Goal: Communication & Community: Answer question/provide support

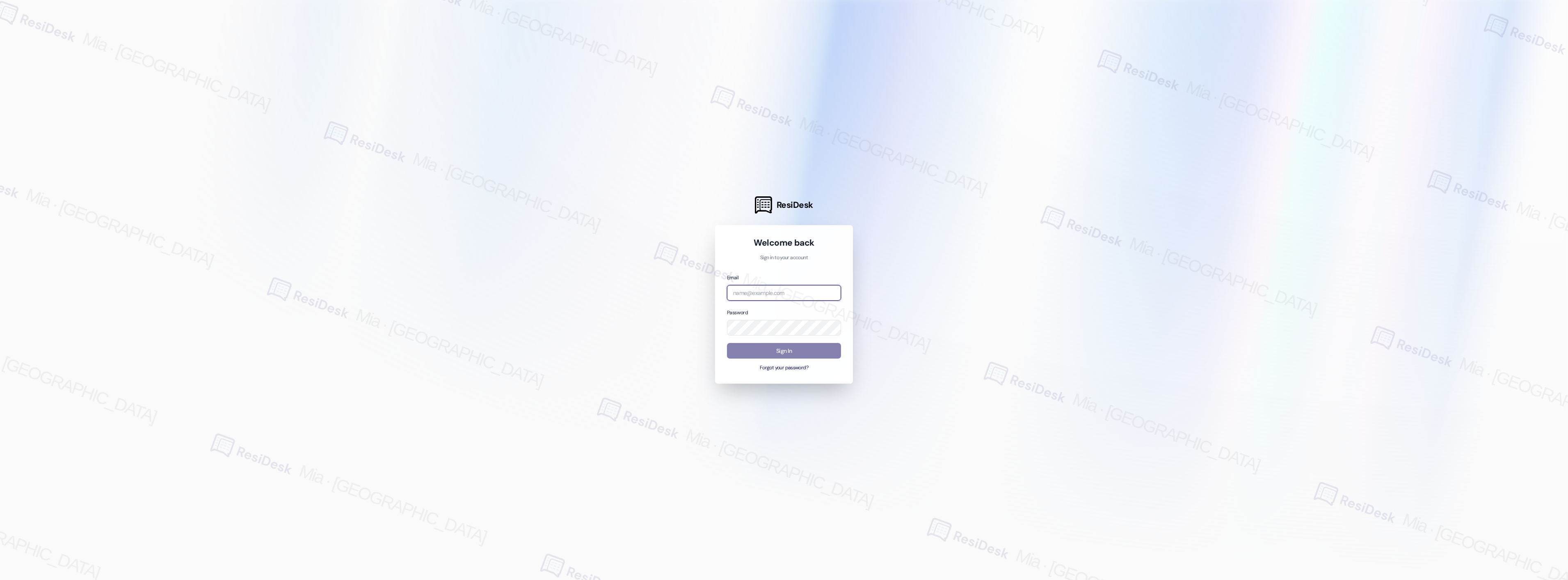
click at [786, 293] on input "email" at bounding box center [784, 293] width 114 height 16
type input "automated-surveys-apartment_management_pros-mia.caampued@apartment_management_p…"
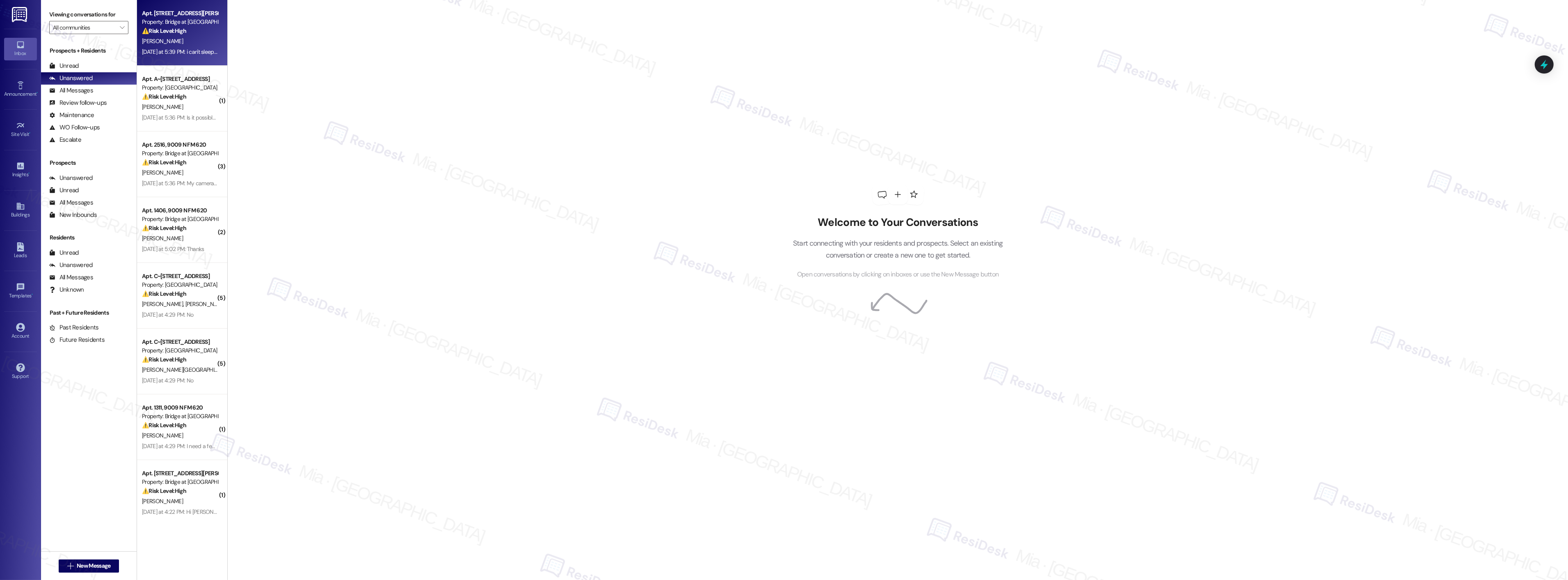
click at [200, 37] on div "P. Savidan" at bounding box center [180, 41] width 77 height 11
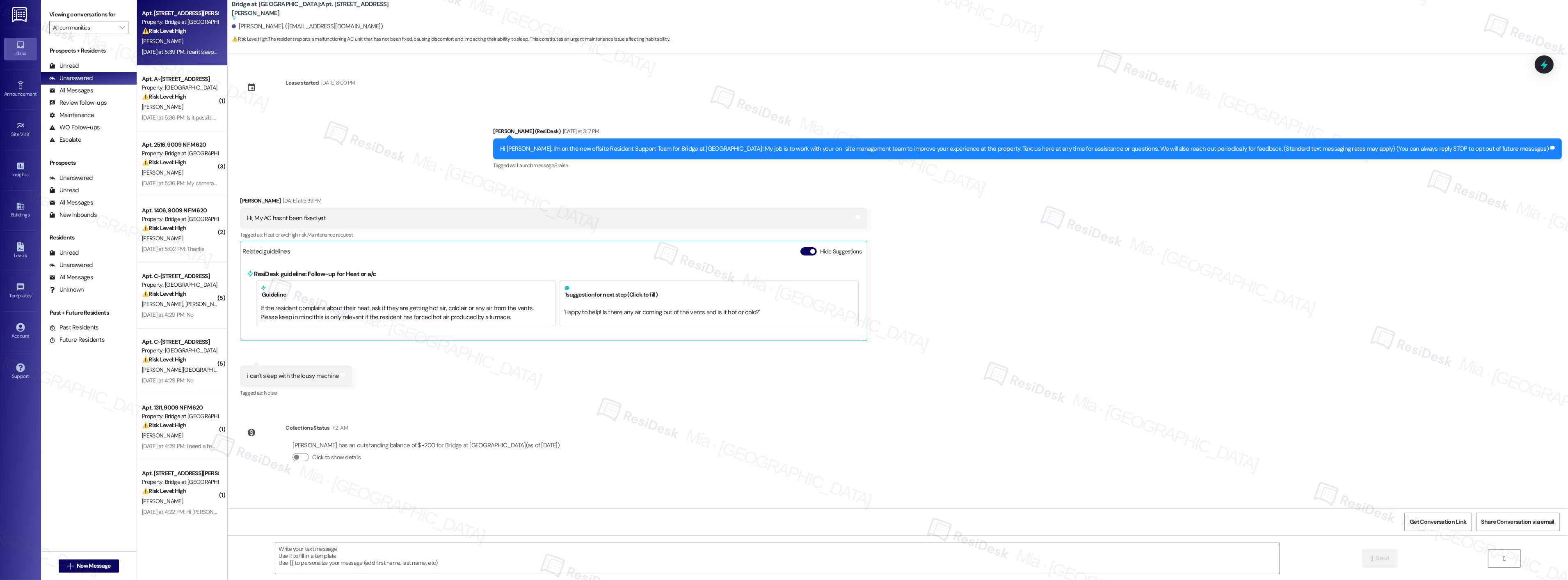
type textarea "Fetching suggested responses. Please feel free to read through the conversation…"
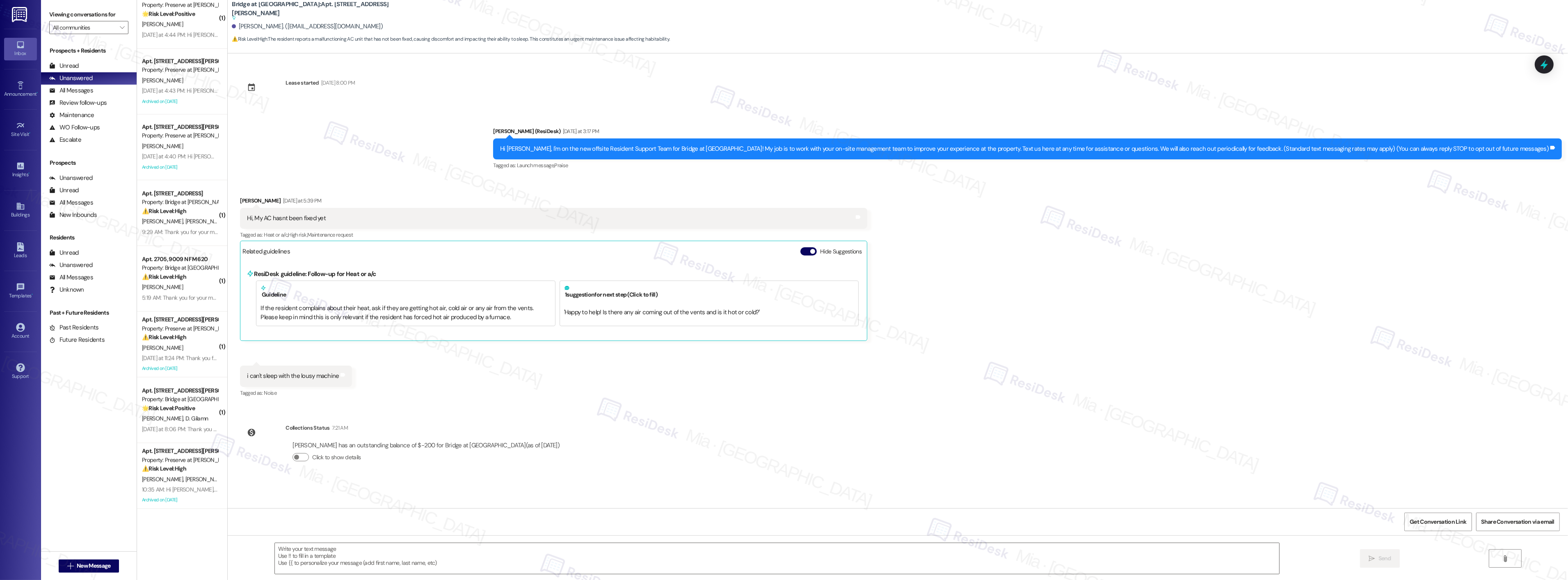
scroll to position [2829, 0]
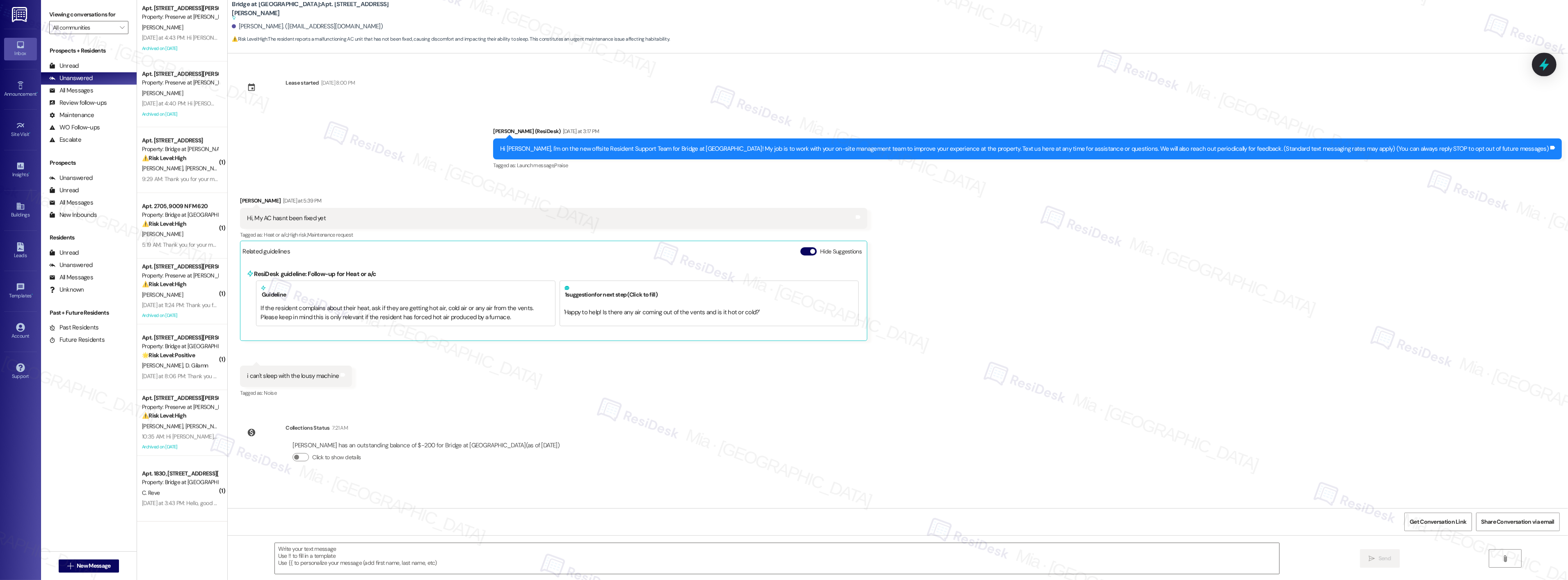
click at [1542, 62] on icon at bounding box center [1545, 64] width 14 height 14
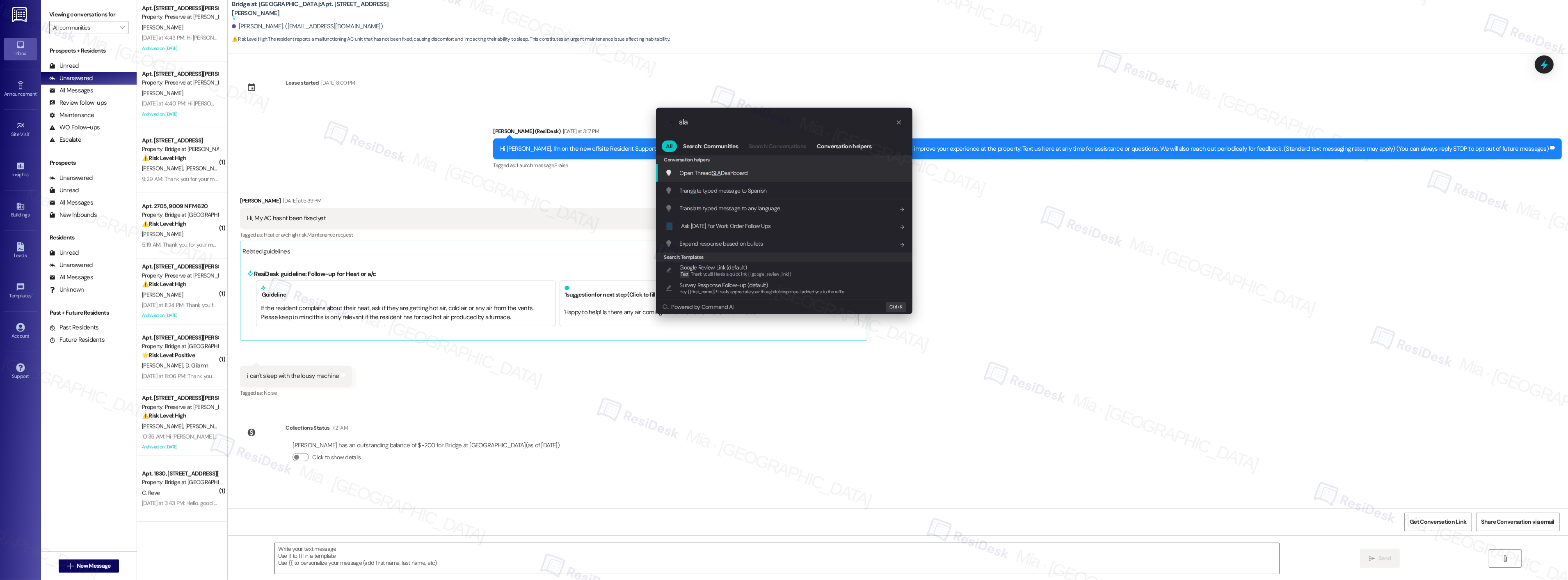
type input "sla"
click at [725, 170] on span "Open Thread SLA Dashboard" at bounding box center [714, 173] width 68 height 8
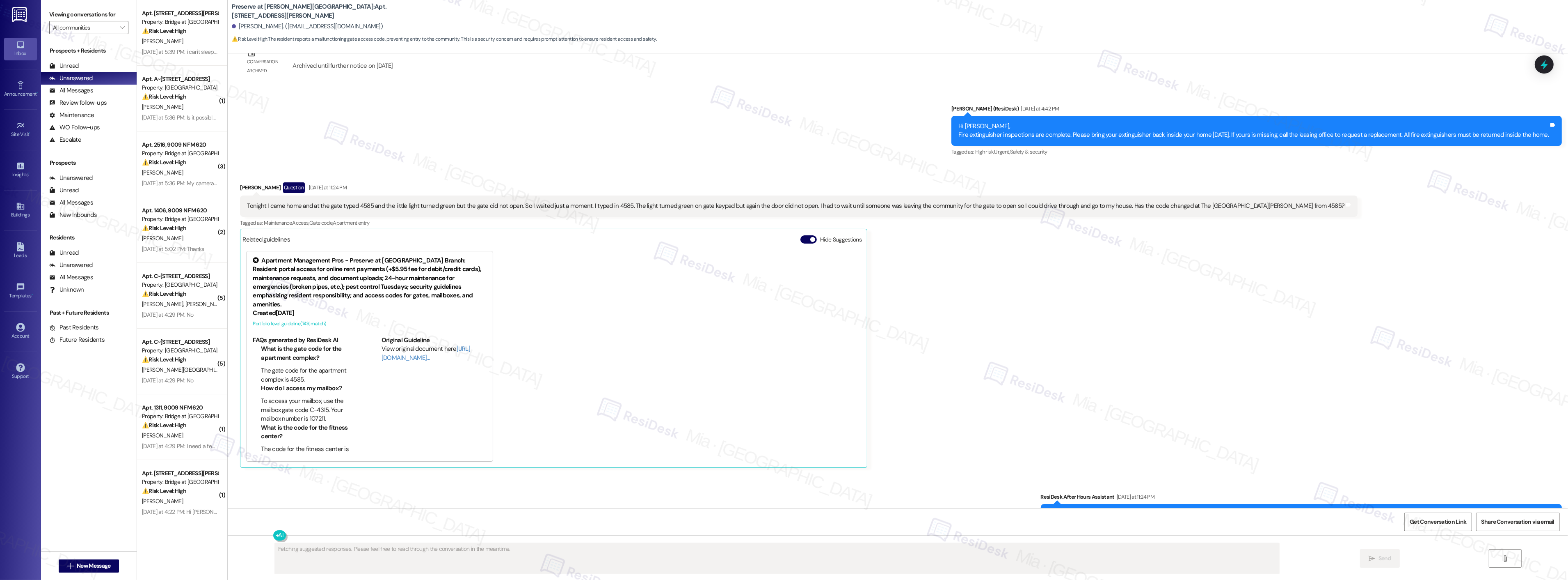
scroll to position [10648, 0]
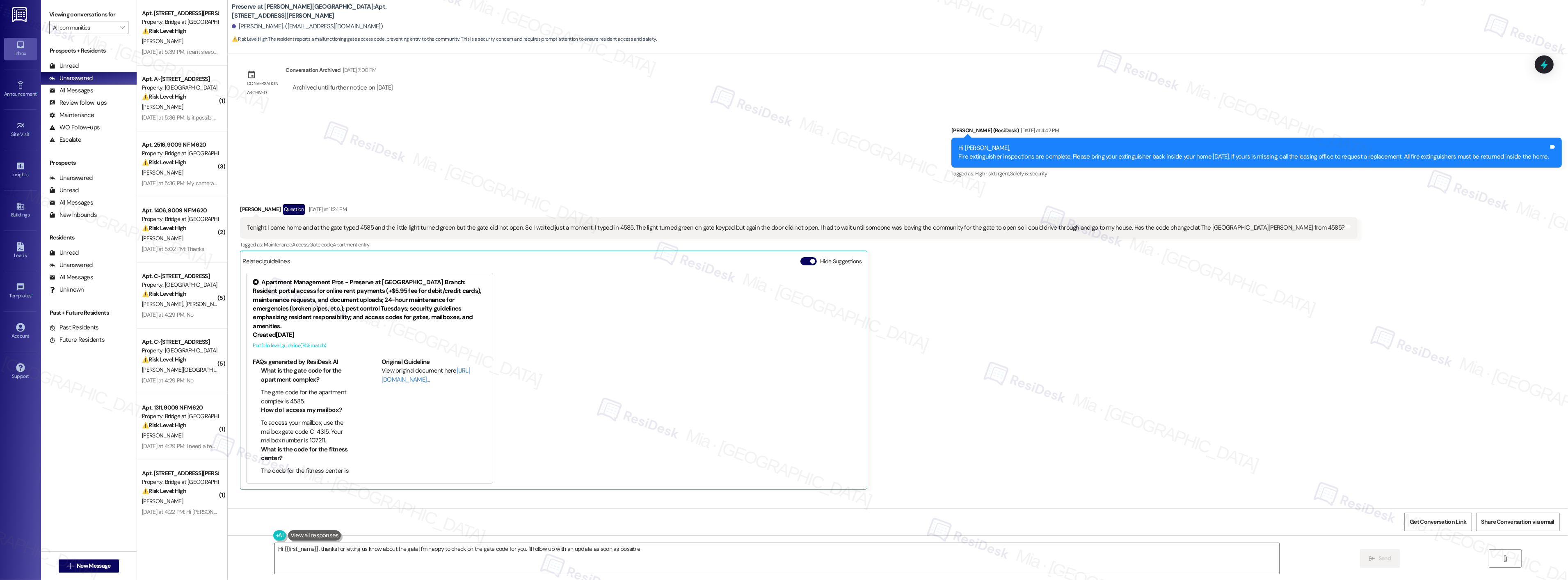
type textarea "Hi {{first_name}}, thanks for letting us know about the gate! I'm happy to chec…"
click at [184, 35] on div "Apt. 1349, 810 W St Johns Ave Property: Bridge at Midtown Commons ⚠️ Risk Level…" at bounding box center [180, 21] width 77 height 28
type textarea "Fetching suggested responses. Please feel free to read through the conversation…"
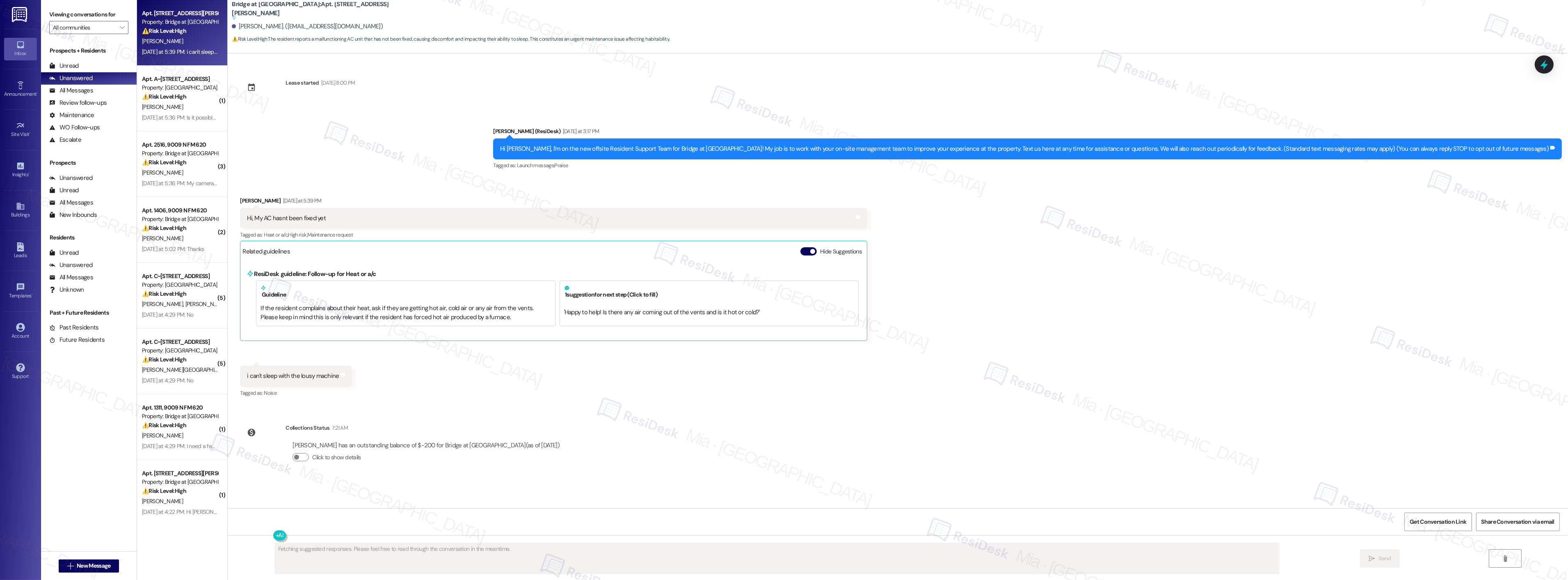
scroll to position [0, 0]
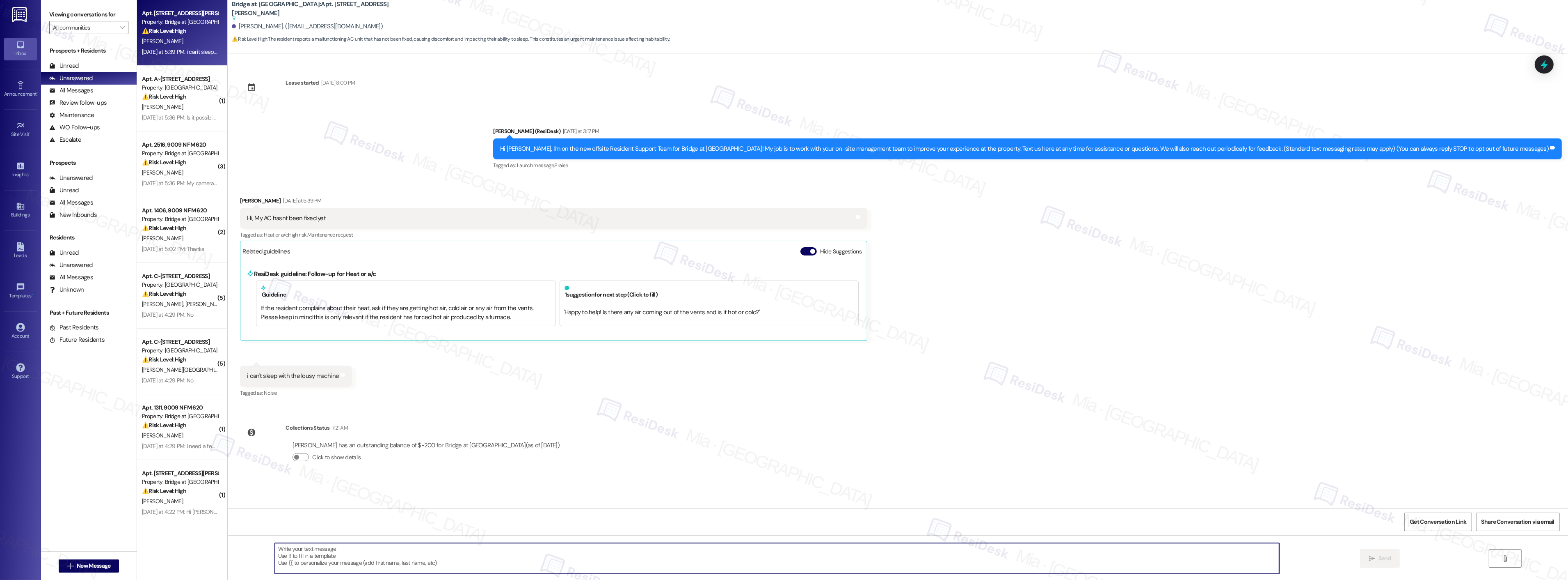
click at [462, 553] on textarea at bounding box center [777, 559] width 1004 height 31
click at [1539, 63] on icon at bounding box center [1545, 64] width 14 height 14
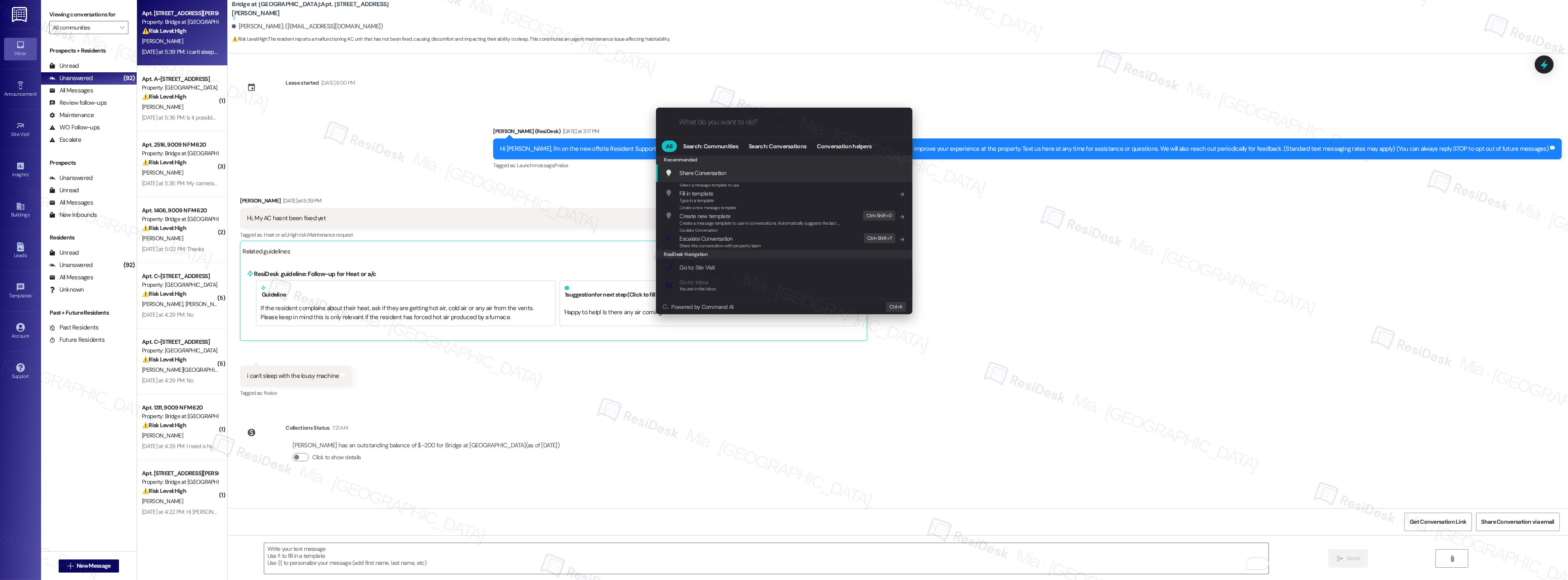
click at [1023, 321] on div ".cls-1{fill:#0a055f;}.cls-2{fill:#0cc4c4;} resideskLogoBlueOrange All Search: C…" at bounding box center [784, 290] width 1568 height 580
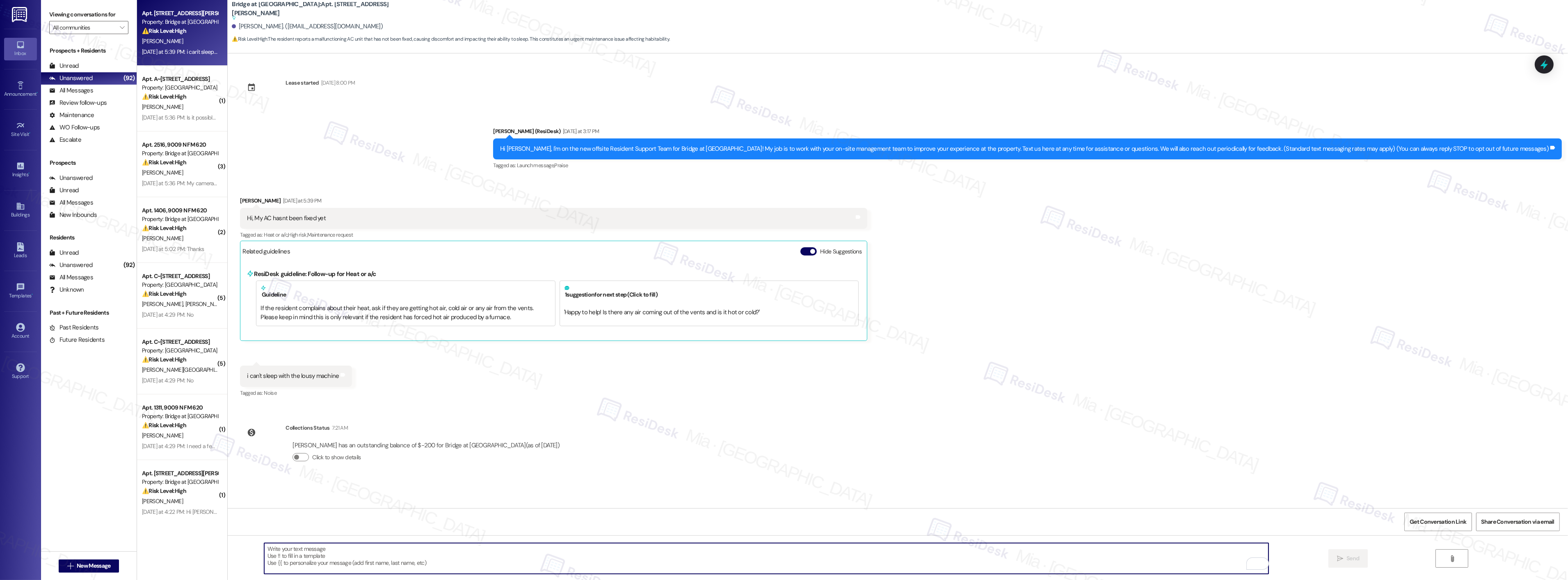
click at [1011, 280] on div "Received via SMS Paul Savidan Yesterday at 5:39 PM Hi, My AC hasnt been fixed y…" at bounding box center [898, 291] width 1341 height 228
click at [330, 549] on textarea "To enrich screen reader interactions, please activate Accessibility in Grammarl…" at bounding box center [766, 559] width 1004 height 31
paste textarea "I’m sorry to hear your AC hasn’t been fixed yet. Could you let me know when mai…"
click at [264, 550] on textarea "I’m sorry to hear your AC hasn’t been fixed yet. Could you let me know when mai…" at bounding box center [766, 559] width 1004 height 31
click at [425, 550] on textarea "Hi Paul, good morning. I’m sorry to hear your AC hasn’t been fixed yet. Could y…" at bounding box center [766, 559] width 1004 height 31
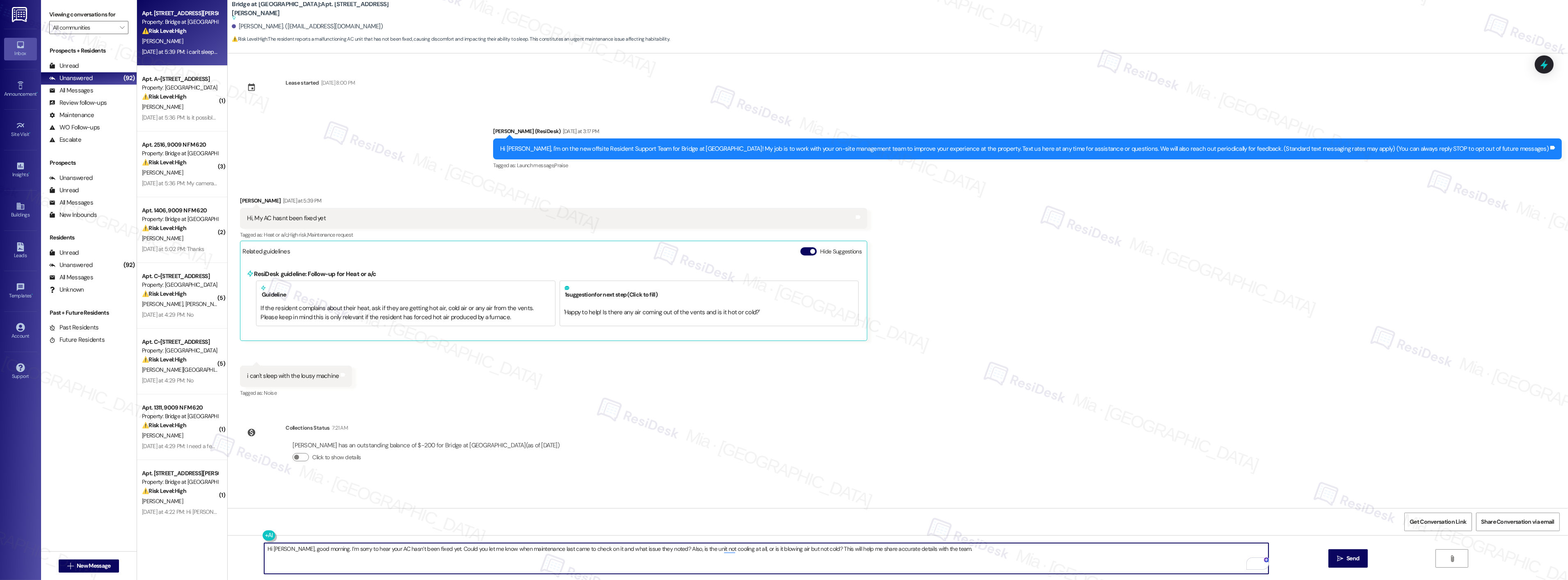
click at [482, 550] on textarea "Hi Paul, good morning. I’m sorry to hear your AC hasn’t been fixed yet. Could y…" at bounding box center [766, 559] width 1004 height 31
click at [668, 548] on textarea "Hi Paul, good morning. I’m sorry to hear your AC hasn’t been fixed yet. Could y…" at bounding box center [766, 559] width 1004 height 31
click at [753, 555] on textarea "Hi Paul, good morning. I’m sorry to hear your AC hasn’t been fixed yet. Could y…" at bounding box center [766, 559] width 1004 height 31
drag, startPoint x: 807, startPoint y: 550, endPoint x: 937, endPoint y: 550, distance: 130.0
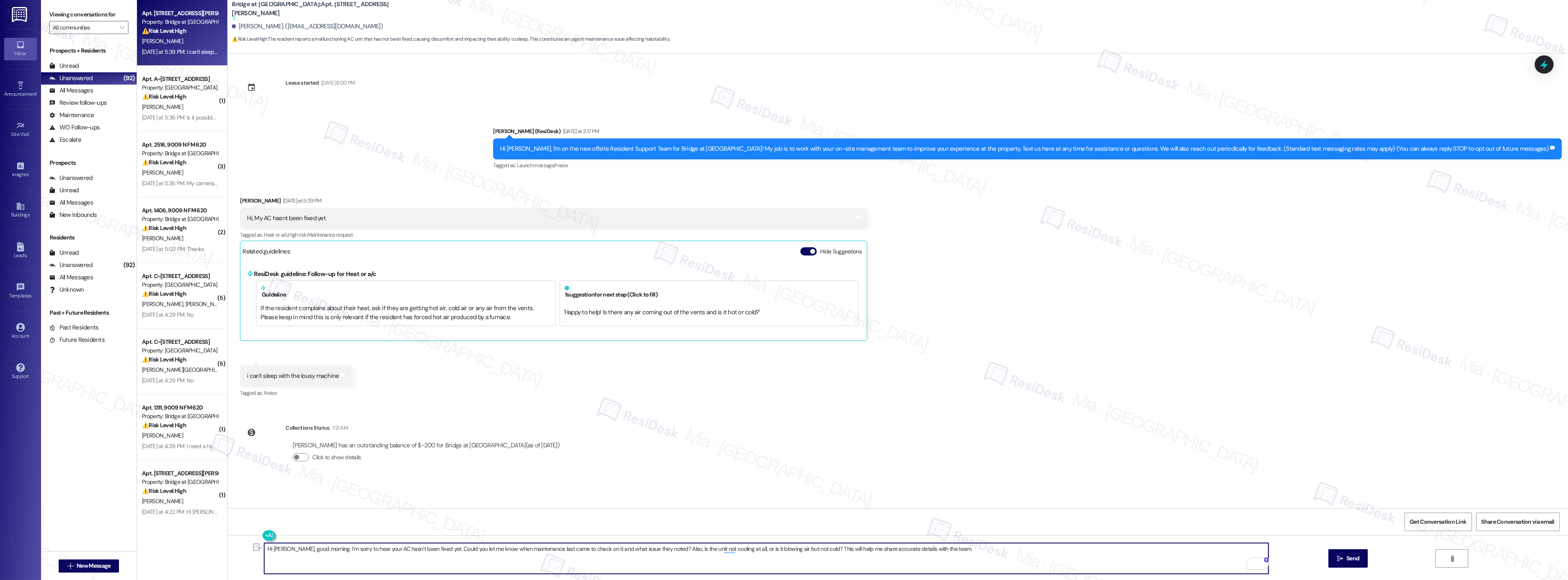
click at [937, 550] on textarea "Hi Paul, good morning. I’m sorry to hear your AC hasn’t been fixed yet. Could y…" at bounding box center [766, 559] width 1004 height 31
drag, startPoint x: 425, startPoint y: 549, endPoint x: 808, endPoint y: 549, distance: 383.0
click at [808, 549] on textarea "Hi Paul, good morning. I’m sorry to hear your AC hasn’t been fixed yet. Could y…" at bounding box center [766, 559] width 1004 height 31
paste textarea "I’ll go ahead and submit a work order for you, but before I do, I just have a f…"
click at [684, 554] on textarea "Hi Paul, good morning. I’m sorry to hear your AC hasn’t been fixed yet. I’ll go…" at bounding box center [766, 559] width 1004 height 31
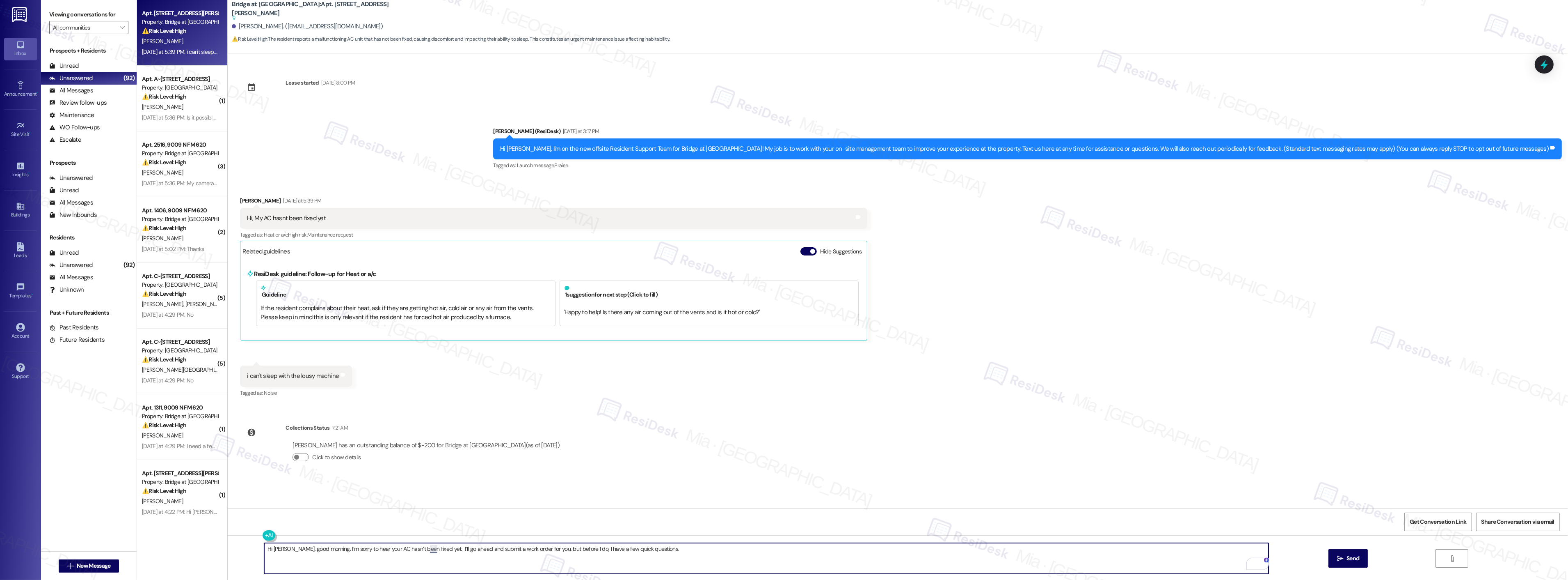
click at [424, 551] on textarea "Hi Paul, good morning. I’m sorry to hear your AC hasn’t been fixed yet. I’ll go…" at bounding box center [766, 559] width 1004 height 31
type textarea "Hi Paul, good morning. I’m sorry to hear your AC hasn’t been fixed yet. I’ll go…"
click at [1349, 550] on button " Send" at bounding box center [1348, 558] width 40 height 19
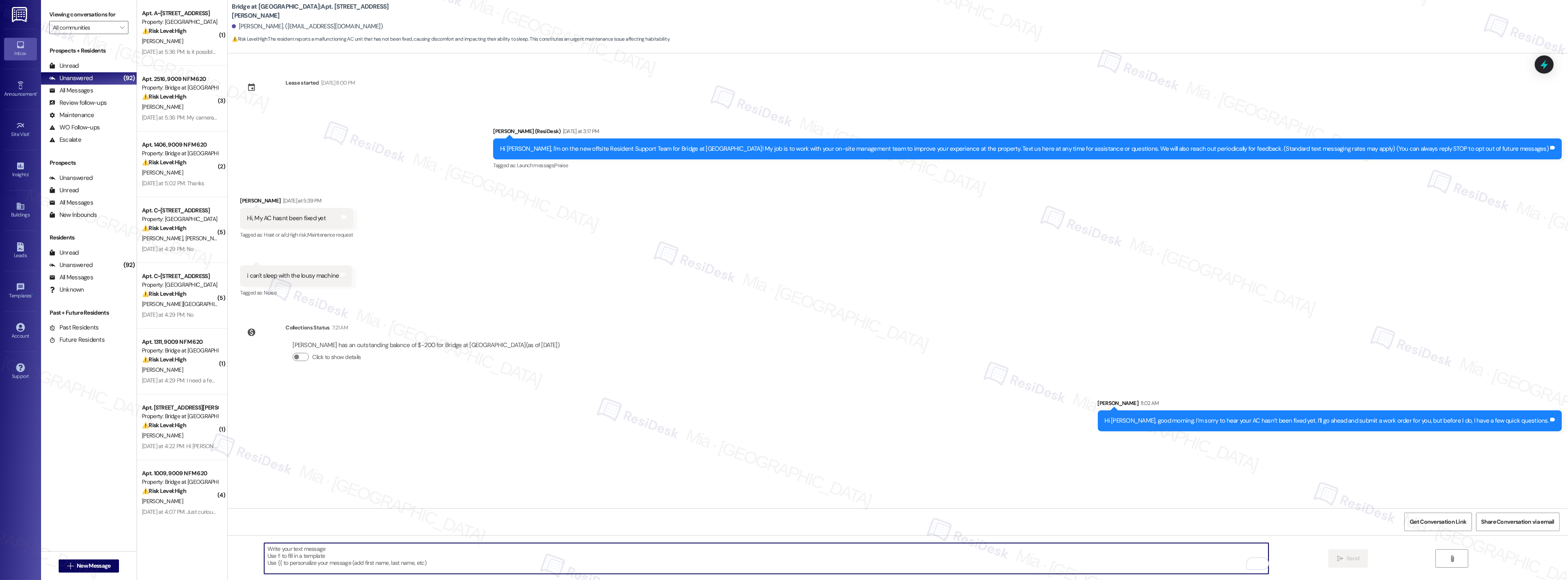
click at [353, 547] on textarea "To enrich screen reader interactions, please activate Accessibility in Grammarl…" at bounding box center [766, 559] width 1004 height 31
paste textarea "When did maintenance last come to check on it, and what did they note? Is the u…"
click at [264, 561] on textarea "When did maintenance last come to check on it, and what did they note? Is the u…" at bounding box center [766, 559] width 1004 height 31
click at [264, 570] on textarea "When did maintenance last come to check on it, and what did they note? Is the u…" at bounding box center [766, 559] width 1004 height 31
click at [436, 560] on textarea "When did maintenance last come to check on it, and what did they note? Is the u…" at bounding box center [766, 559] width 1004 height 31
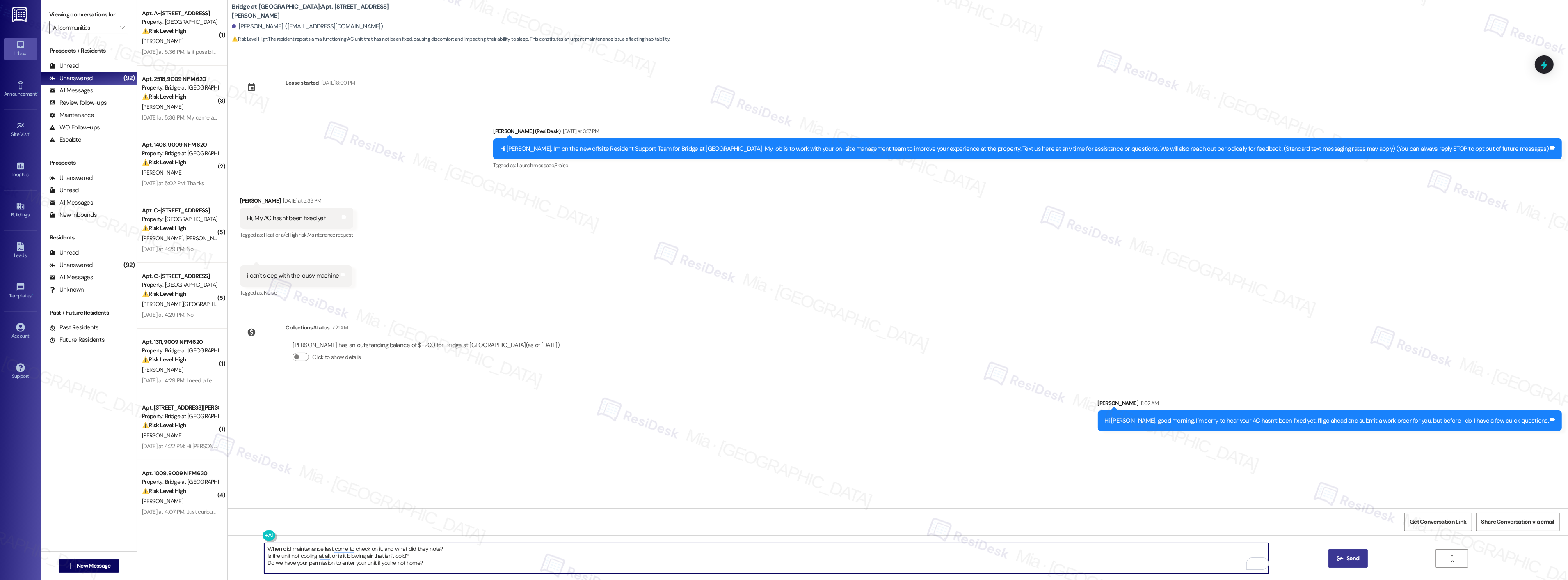
type textarea "When did maintenance last come to check on it, and what did they note? Is the u…"
click at [1344, 553] on button " Send" at bounding box center [1348, 558] width 40 height 19
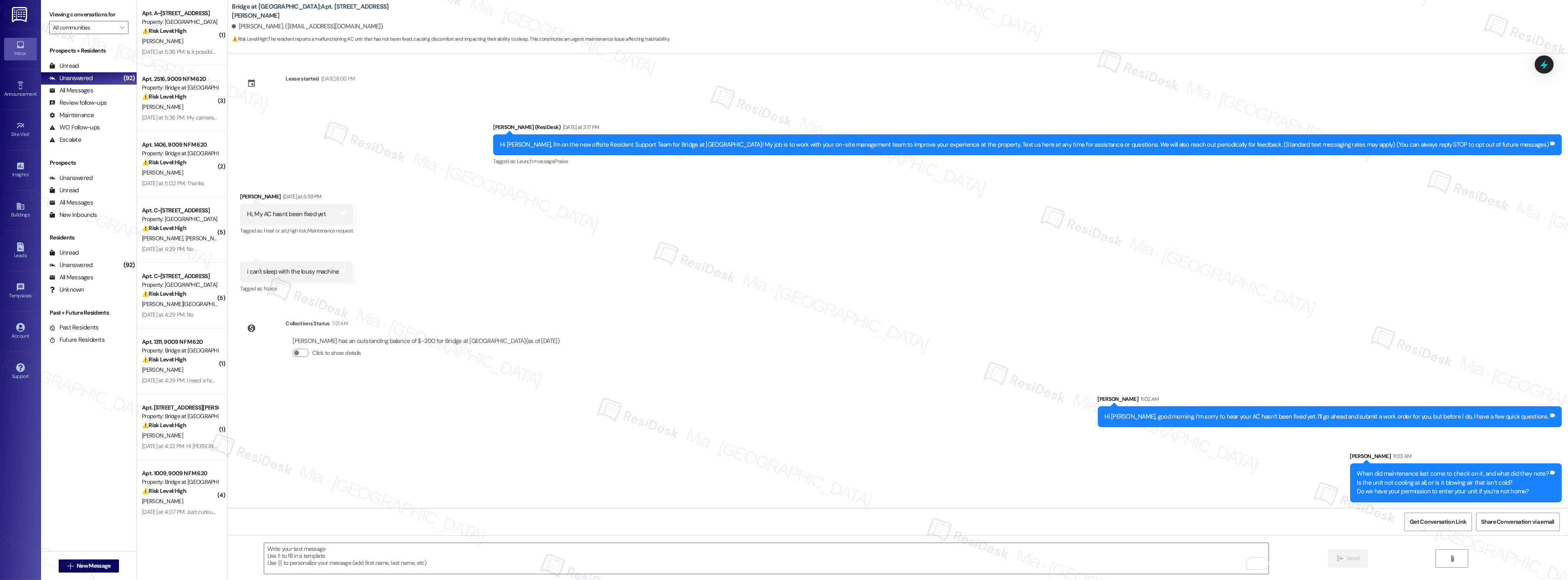
scroll to position [5, 0]
click at [188, 49] on div "Yesterday at 5:36 PM: Is it possible to vacate our residence prior to the expir…" at bounding box center [300, 52] width 317 height 8
type textarea "Fetching suggested responses. Please feel free to read through the conversation…"
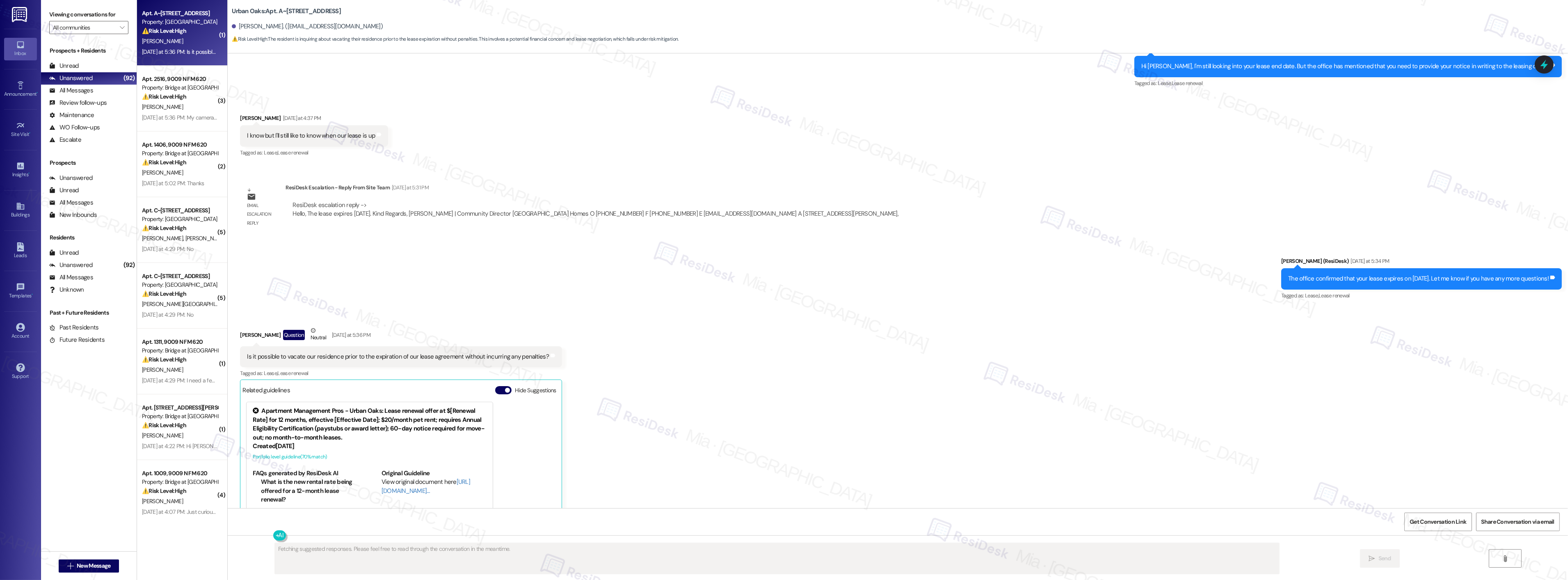
scroll to position [1335, 0]
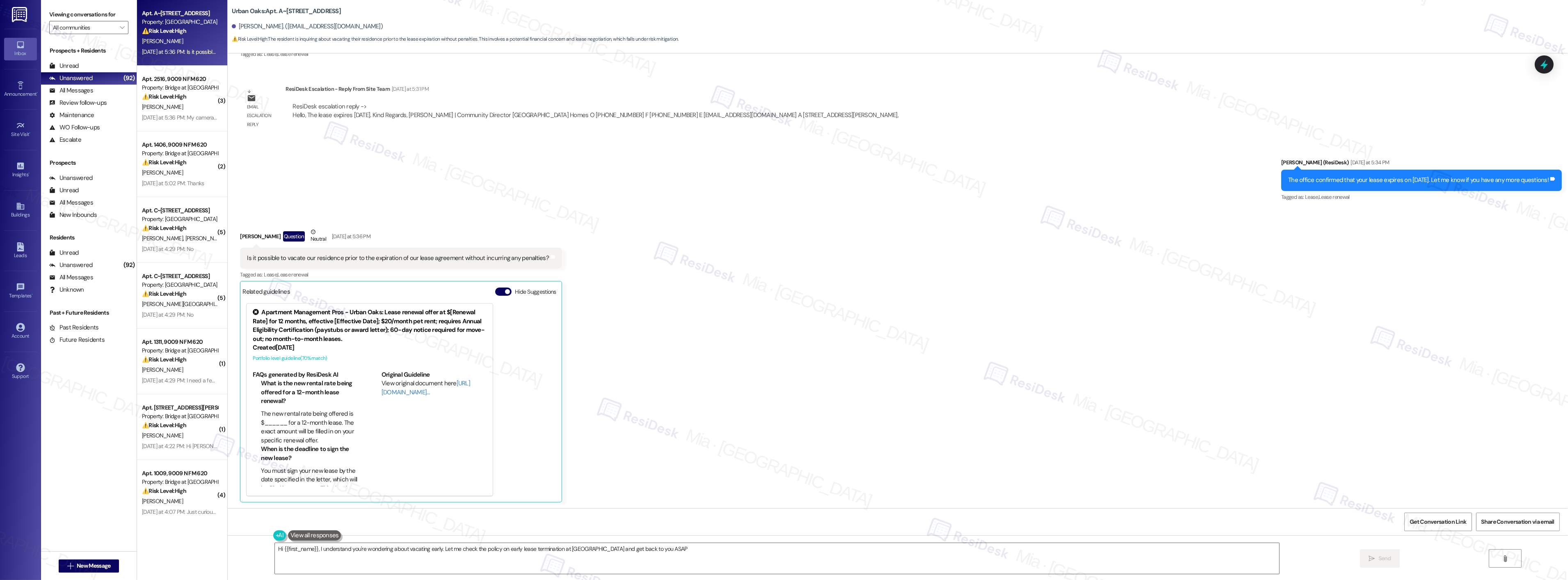
type textarea "Hi {{first_name}}, I understand you're wondering about vacating early. Let me c…"
click at [1420, 518] on span "Get Conversation Link" at bounding box center [1438, 521] width 57 height 9
click at [391, 393] on link "[URL][DOMAIN_NAME]…" at bounding box center [425, 387] width 89 height 17
drag, startPoint x: 370, startPoint y: 258, endPoint x: 531, endPoint y: 257, distance: 161.0
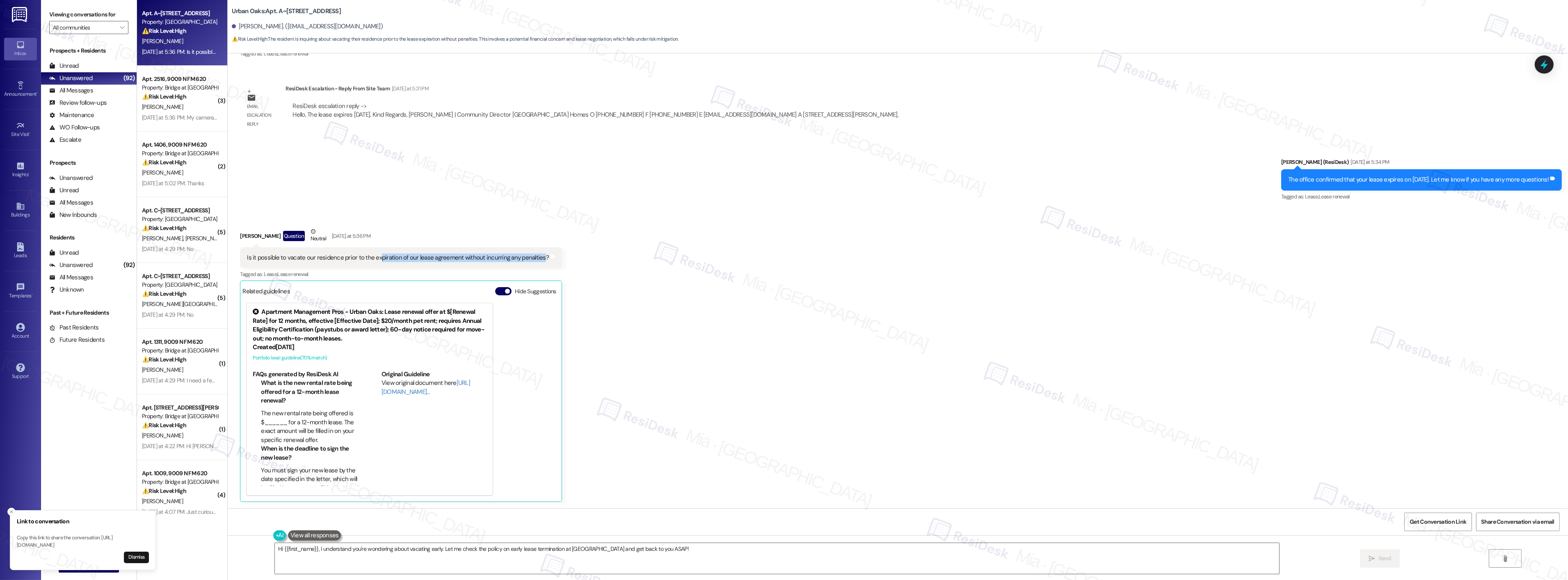
click at [531, 257] on div "Is it possible to vacate our residence prior to the expiration of our lease agr…" at bounding box center [397, 257] width 302 height 9
click at [1431, 517] on span "Get Conversation Link" at bounding box center [1437, 521] width 60 height 18
click at [247, 253] on div "Is it possible to vacate our residence prior to the expiration of our lease agr…" at bounding box center [397, 257] width 302 height 9
drag, startPoint x: 240, startPoint y: 256, endPoint x: 532, endPoint y: 257, distance: 292.0
click at [532, 257] on div "Is it possible to vacate our residence prior to the expiration of our lease agr…" at bounding box center [397, 257] width 302 height 9
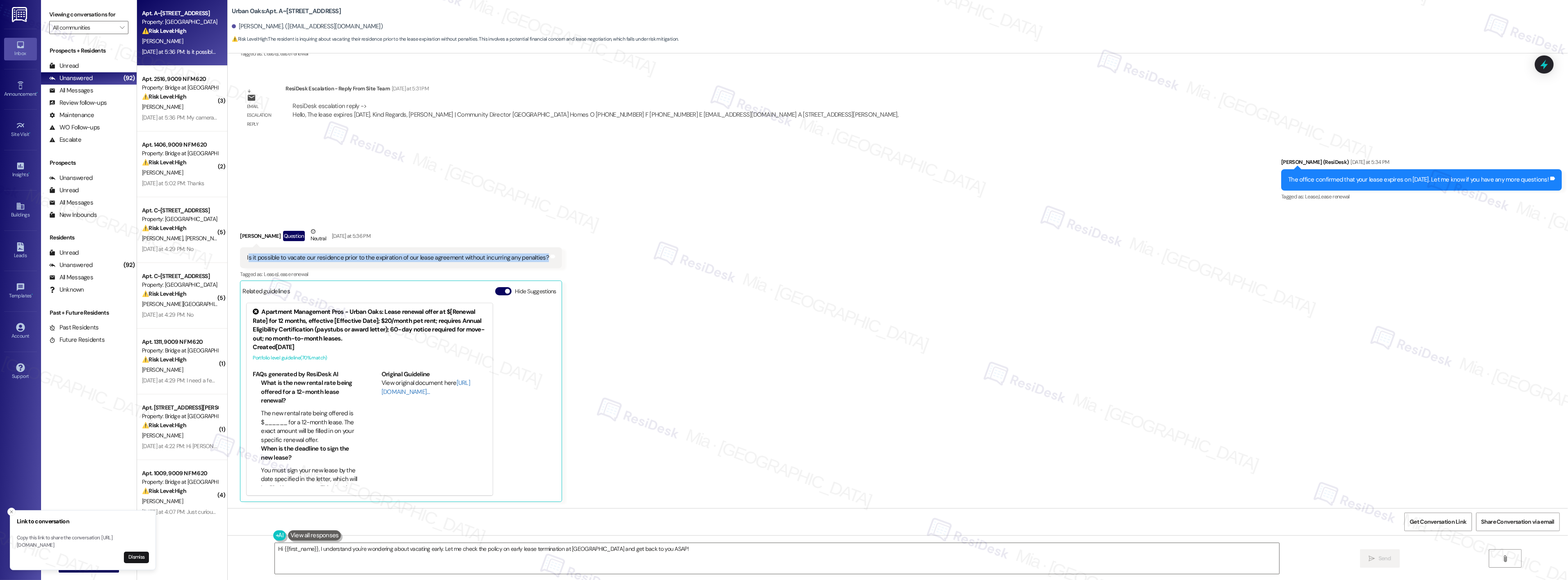
copy div "s it possible to vacate our residence prior to the expiration of our lease agre…"
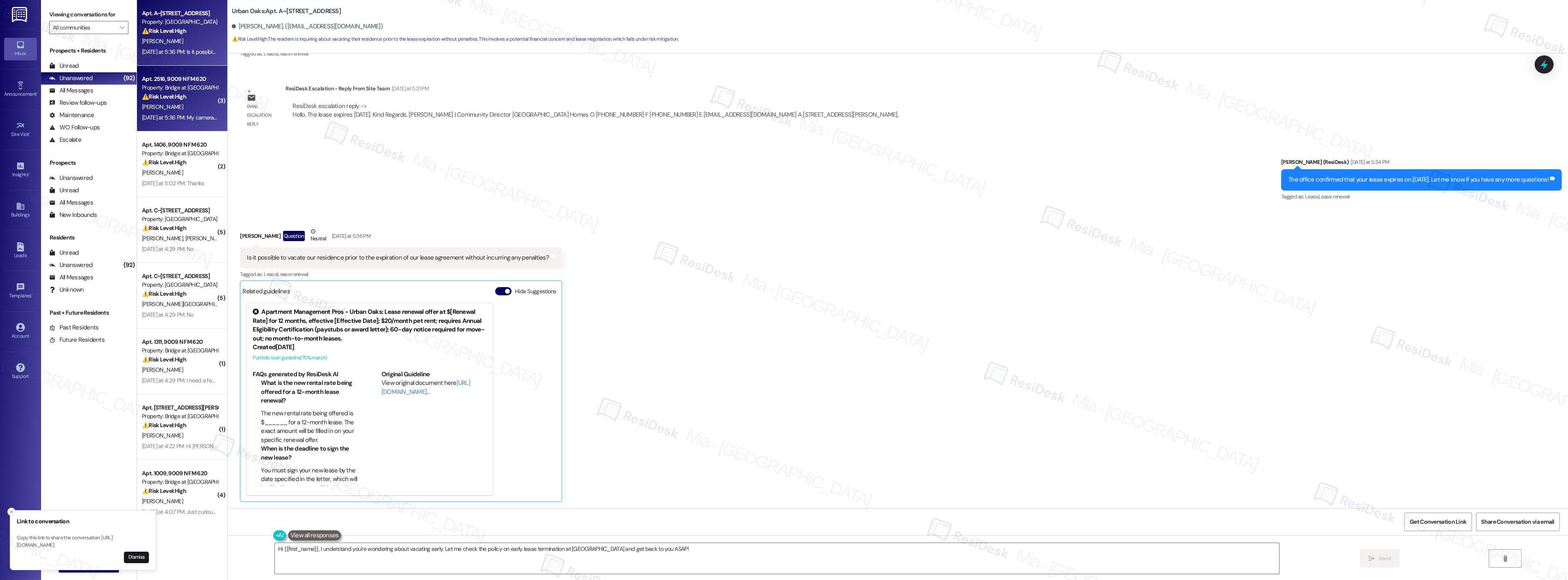
click at [189, 89] on div "Property: Bridge at [GEOGRAPHIC_DATA]" at bounding box center [180, 87] width 76 height 9
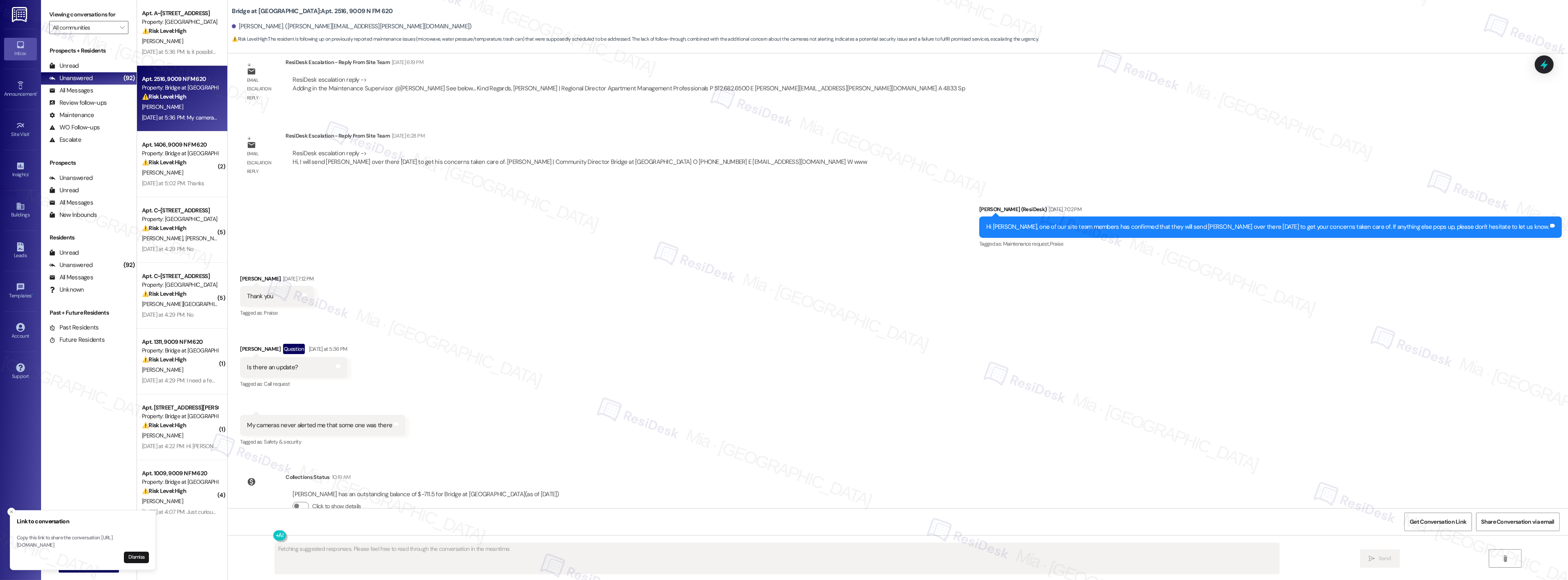
scroll to position [601, 0]
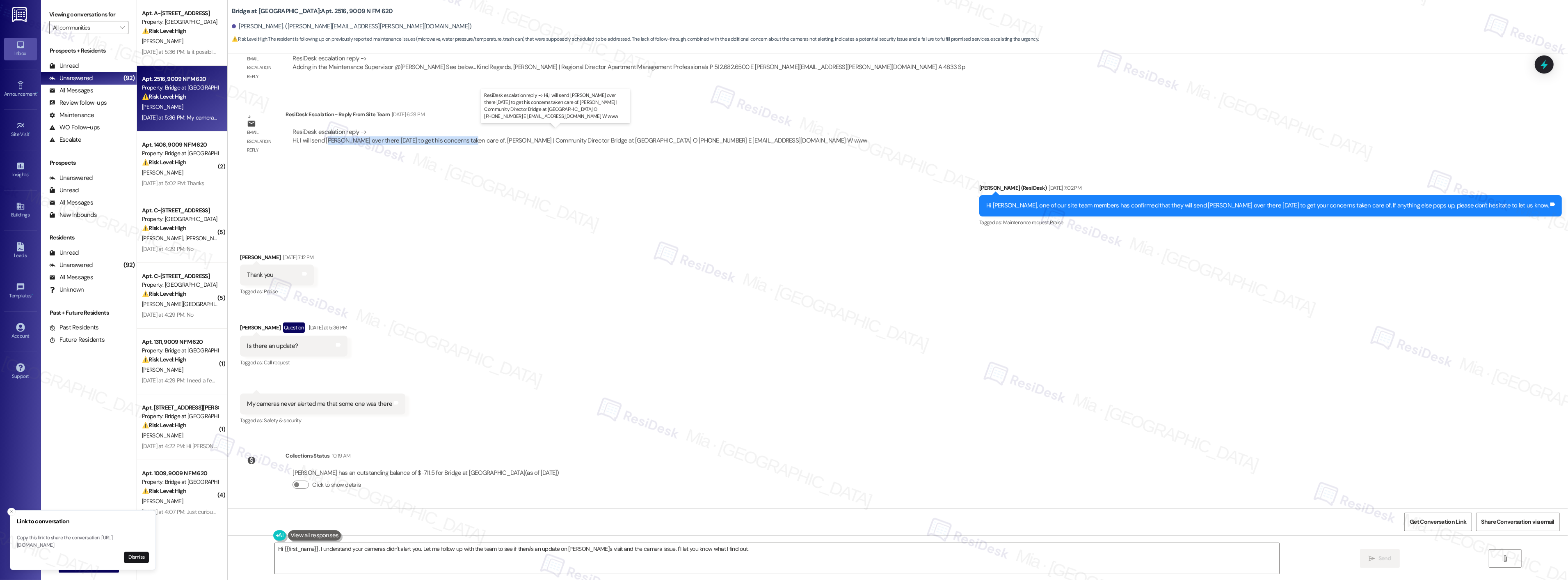
drag, startPoint x: 321, startPoint y: 142, endPoint x: 462, endPoint y: 142, distance: 141.0
click at [462, 142] on div "ResiDesk escalation reply -> Hi, I will send Brent over there tomorrow to get h…" at bounding box center [580, 136] width 575 height 17
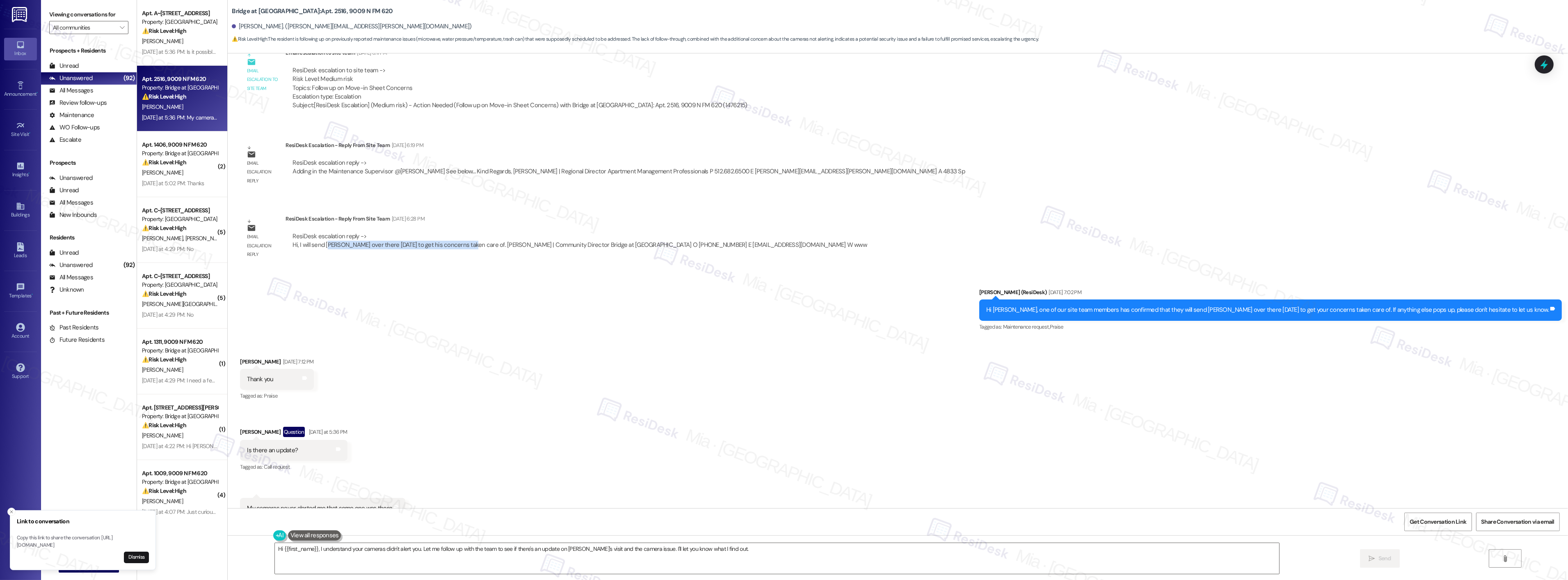
scroll to position [465, 0]
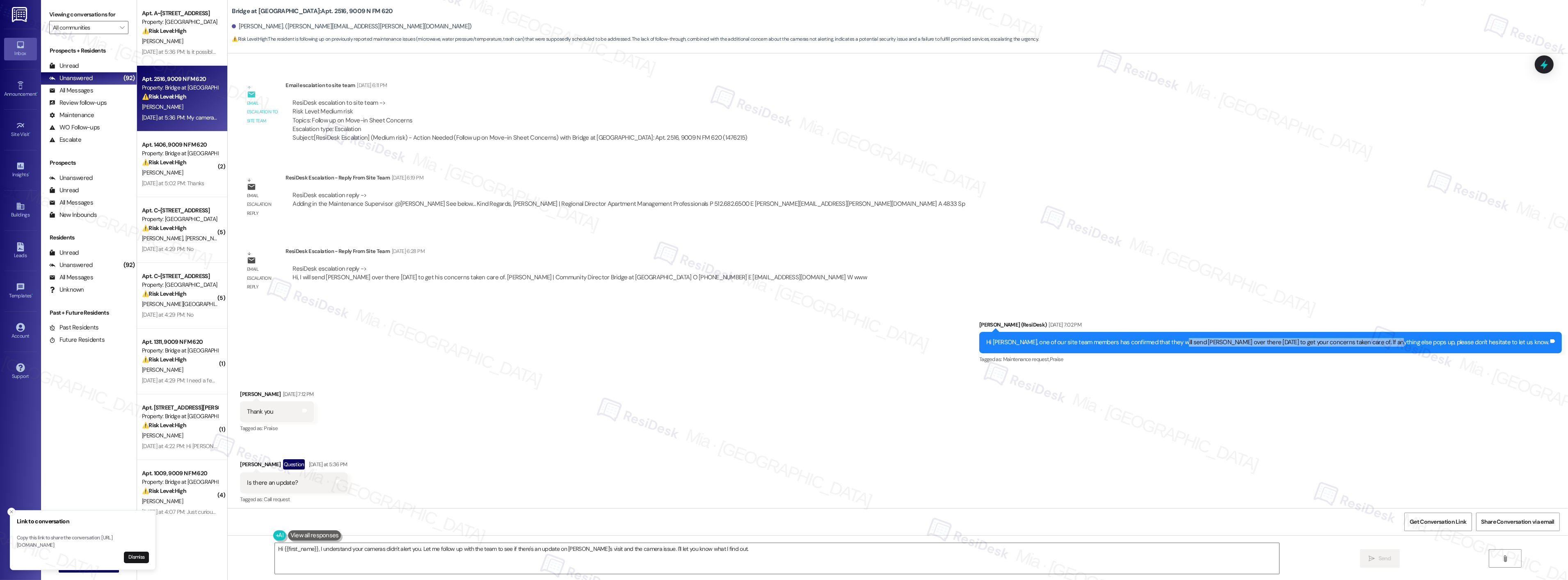
drag, startPoint x: 1233, startPoint y: 344, endPoint x: 1438, endPoint y: 346, distance: 205.0
click at [1438, 346] on div "Hi James, one of our site team members has confirmed that they will send Brent …" at bounding box center [1267, 342] width 562 height 9
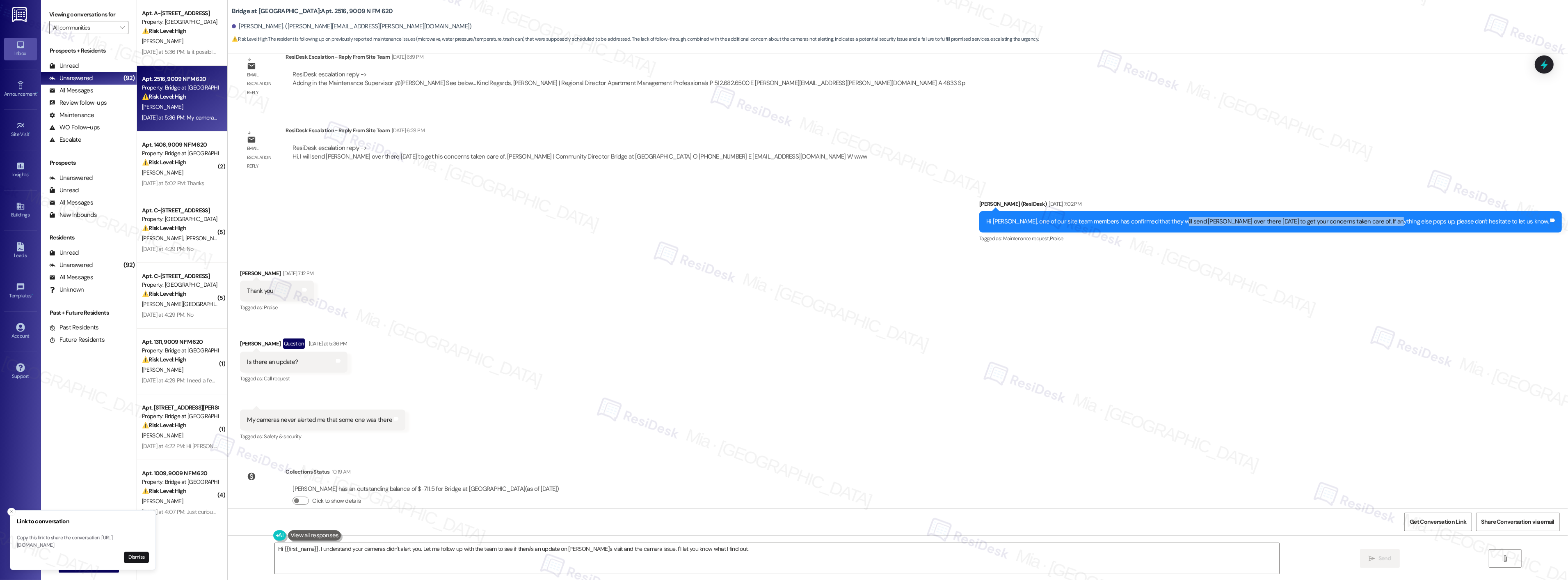
scroll to position [601, 0]
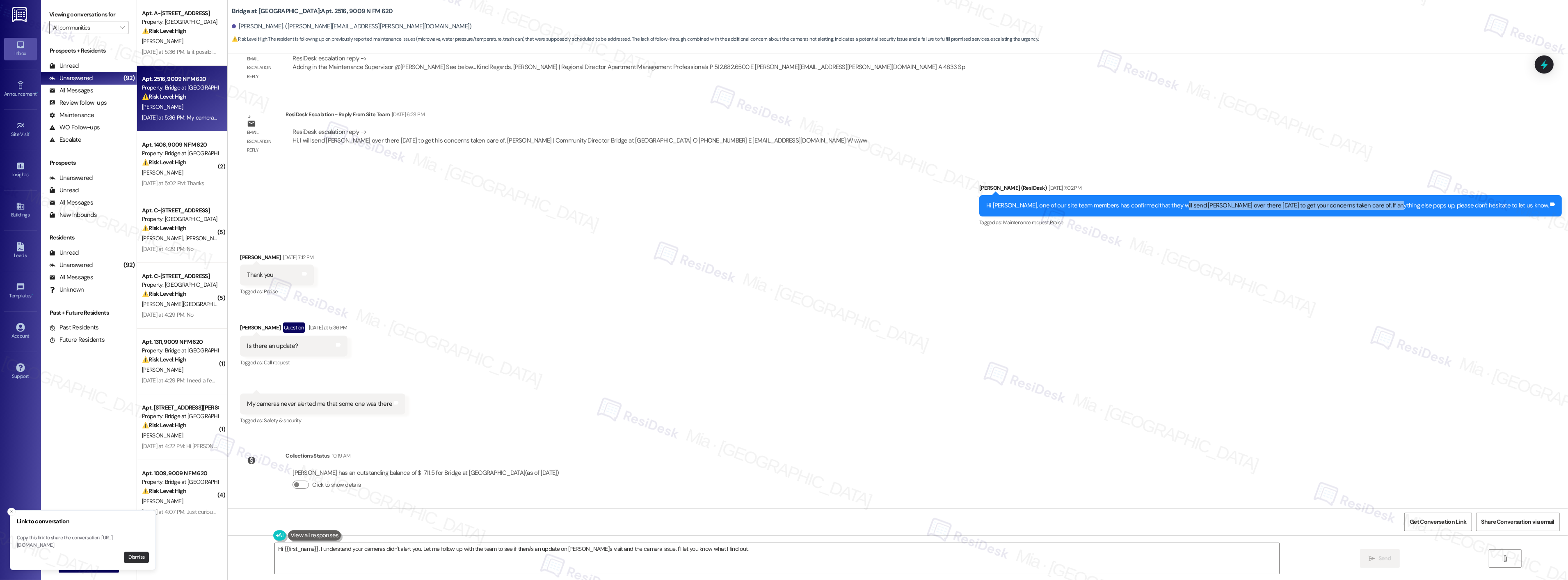
click at [141, 558] on button "Dismiss" at bounding box center [137, 558] width 25 height 12
click at [721, 550] on textarea "Hi {{first_name}}, I understand your cameras didn't alert you. Let me follow up…" at bounding box center [777, 559] width 1004 height 31
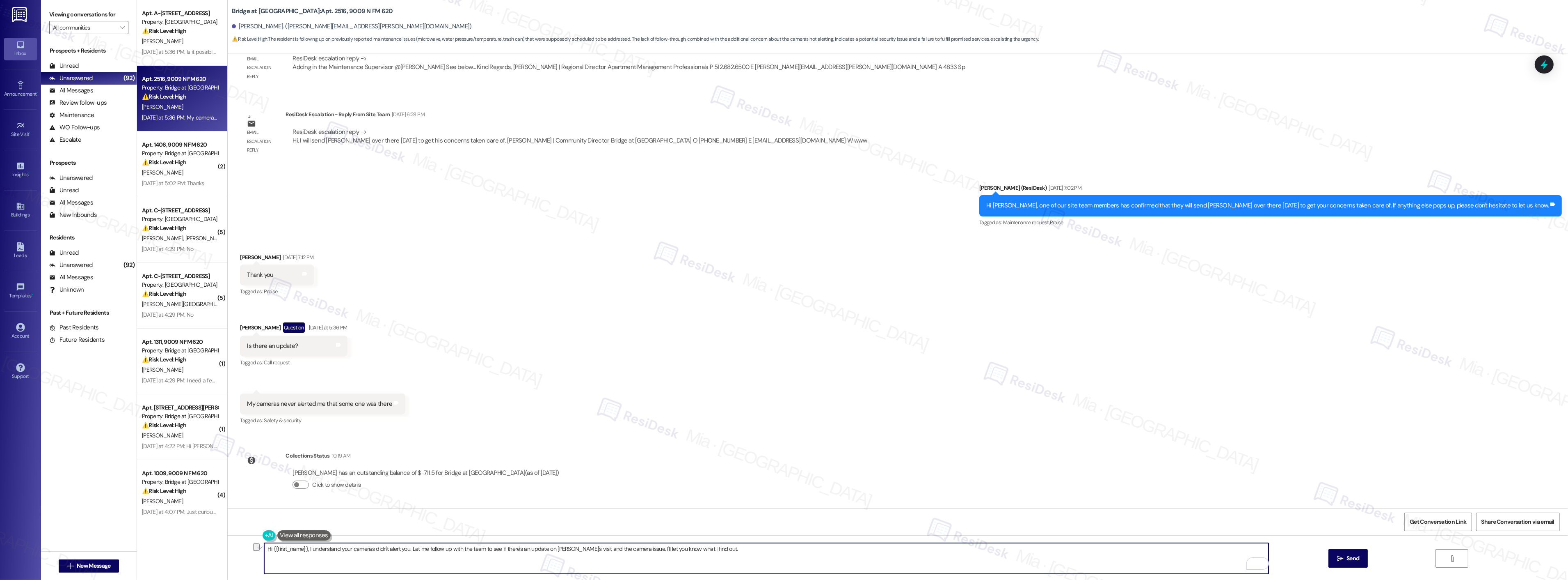
drag, startPoint x: 728, startPoint y: 544, endPoint x: 302, endPoint y: 549, distance: 426.0
click at [302, 549] on textarea "Hi {{first_name}}, I understand your cameras didn't alert you. Let me follow up…" at bounding box center [766, 559] width 1004 height 31
click at [348, 548] on textarea "Hi {{first_name}}, good morning!" at bounding box center [766, 559] width 1004 height 31
paste textarea "May I confirm whether maintenance has already visited your unit? If they have n…"
click at [378, 548] on textarea "Hi {{first_name}}, good morning! May I confirm whether maintenance has already …" at bounding box center [766, 559] width 1004 height 31
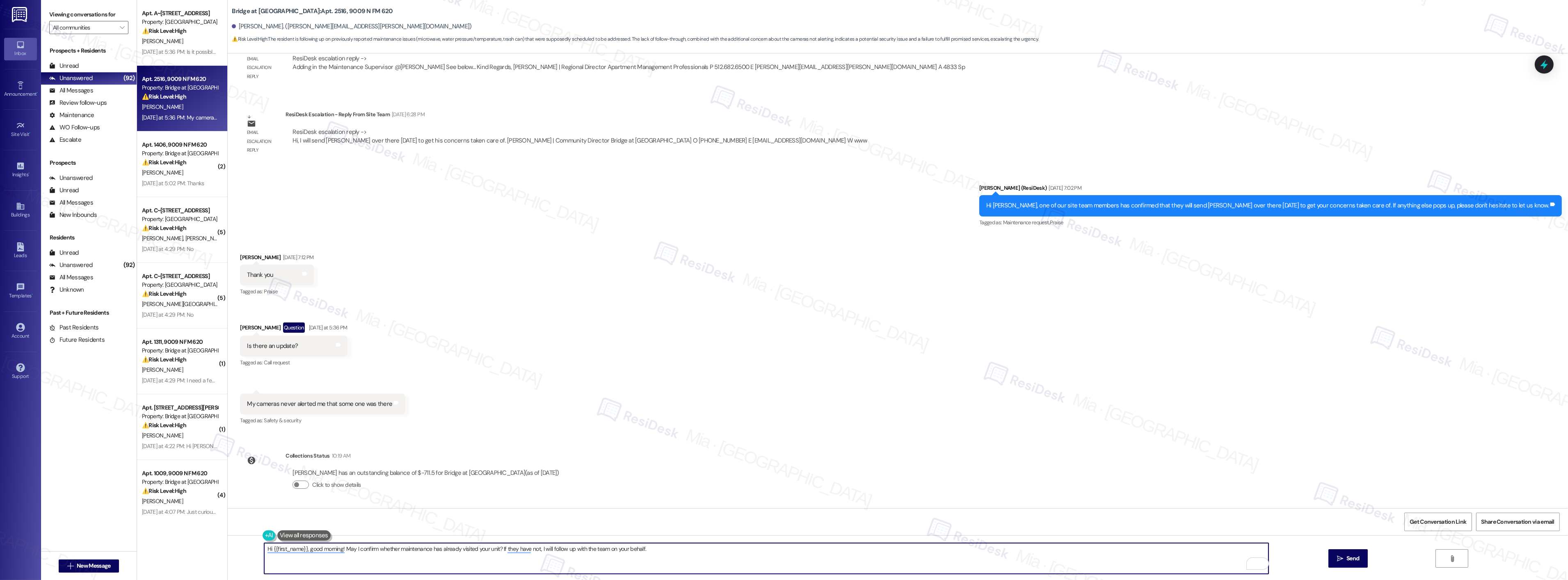
click at [378, 548] on textarea "Hi {{first_name}}, good morning! May I confirm whether maintenance has already …" at bounding box center [766, 559] width 1004 height 31
click at [515, 549] on textarea "Hi {{first_name}}, good morning! May I confirm if Brent maintenance has already…" at bounding box center [766, 559] width 1004 height 31
click at [518, 549] on textarea "Hi {{first_name}}, good morning! May I confirm if Brent maintenance has already…" at bounding box center [766, 559] width 1004 height 31
click at [550, 562] on textarea "Hi {{first_name}}, good morning! May I confirm if Brent maintenance has already…" at bounding box center [766, 559] width 1004 height 31
drag, startPoint x: 521, startPoint y: 549, endPoint x: 498, endPoint y: 549, distance: 23.0
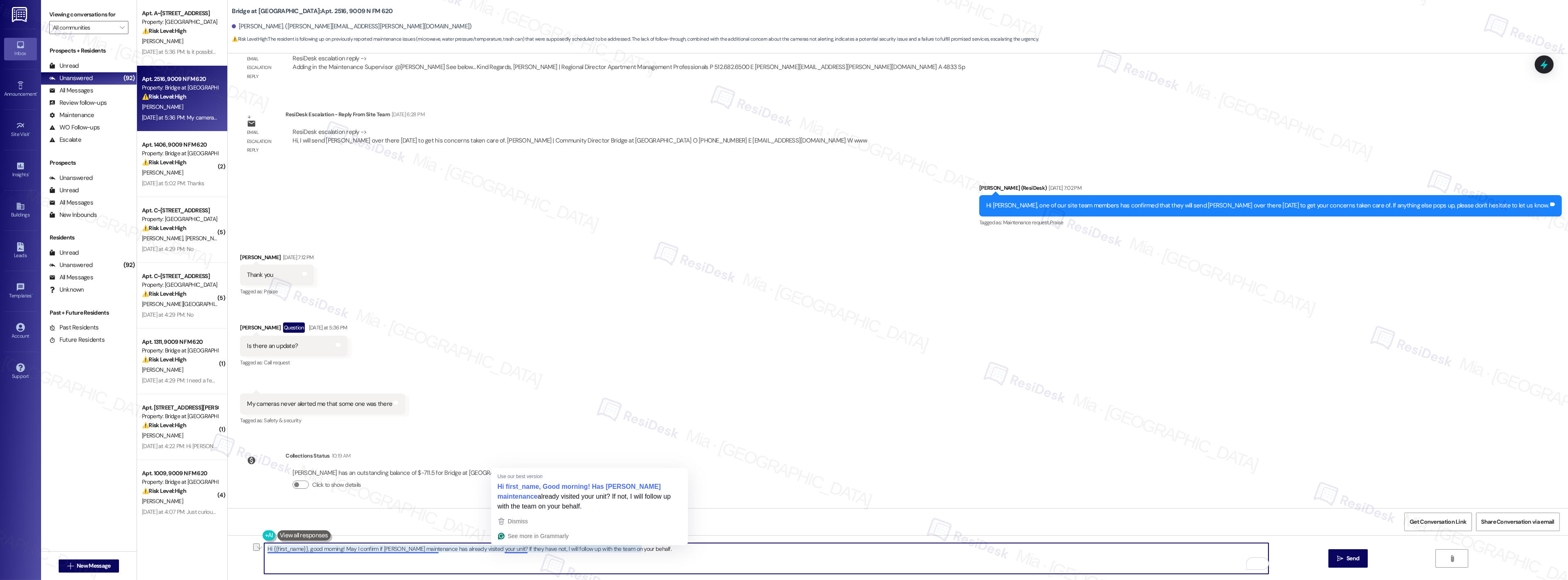
click at [498, 549] on textarea "Hi {{first_name}}, good morning! May I confirm if Brent maintenance has already…" at bounding box center [766, 559] width 1004 height 31
drag, startPoint x: 292, startPoint y: 548, endPoint x: 265, endPoint y: 548, distance: 27.0
click at [265, 548] on textarea "Hi first_name, Good morning! Has Brent maintenance already visited your unit? I…" at bounding box center [766, 559] width 1004 height 31
click at [366, 547] on textarea "Hi James, Good morning! Has Brent maintenance already visited your unit? If not…" at bounding box center [766, 559] width 1004 height 31
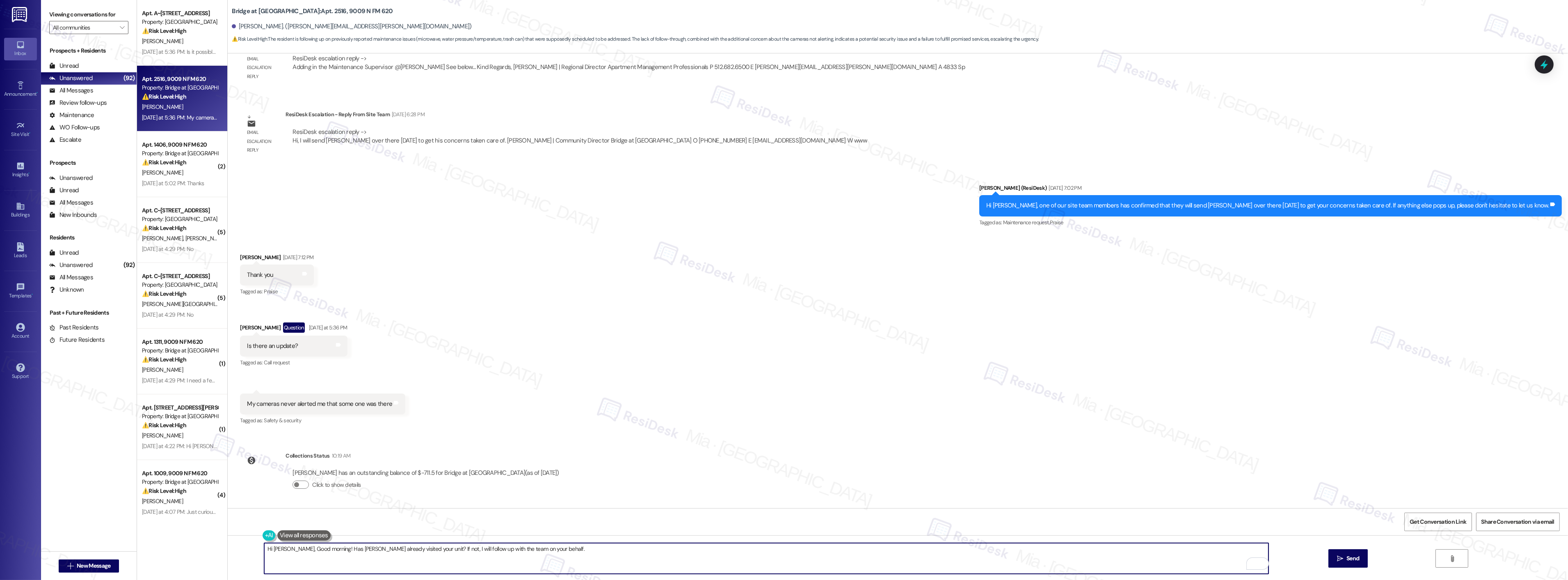
click at [402, 550] on textarea "Hi James, Good morning! Has Brent already visited your unit? If not, I will fol…" at bounding box center [766, 559] width 1004 height 31
drag, startPoint x: 323, startPoint y: 550, endPoint x: 439, endPoint y: 553, distance: 116.0
click at [439, 553] on textarea "Hi James, Good morning! Has Brent already visited your unit yesterday? If not, …" at bounding box center [766, 559] width 1004 height 31
click at [520, 551] on textarea "Hi James, Good morning! Has Brent already visited your unit yesterday? If not, …" at bounding box center [766, 559] width 1004 height 31
drag, startPoint x: 513, startPoint y: 549, endPoint x: 559, endPoint y: 548, distance: 46.0
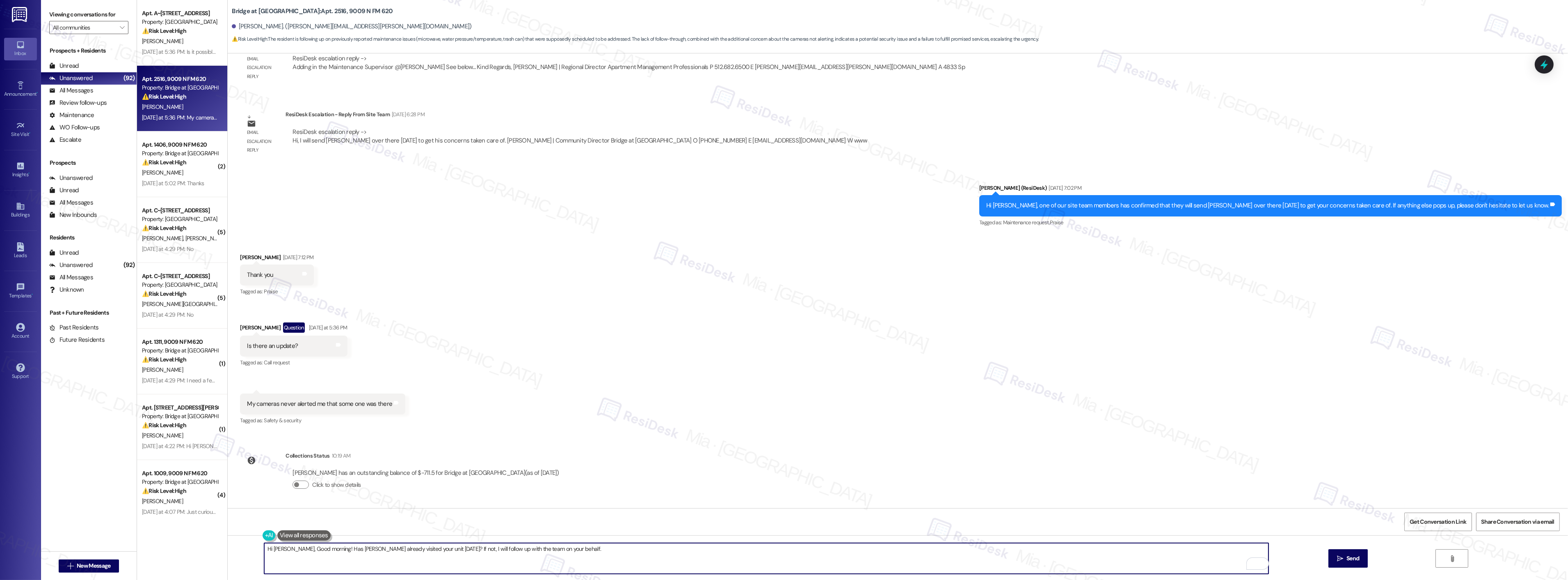
click at [559, 548] on textarea "Hi James, Good morning! Has Brent already visited your unit yesterday? If not, …" at bounding box center [766, 559] width 1004 height 31
drag, startPoint x: 323, startPoint y: 550, endPoint x: 429, endPoint y: 551, distance: 106.0
click at [429, 551] on textarea "Hi James, Good morning! Has Brent already visited your unit yesterday? If not, …" at bounding box center [766, 559] width 1004 height 31
click at [323, 550] on textarea "Hi James, Good morning! Has Brent already visited your unit yesterday? If not, …" at bounding box center [766, 559] width 1004 height 31
drag, startPoint x: 323, startPoint y: 548, endPoint x: 429, endPoint y: 548, distance: 106.0
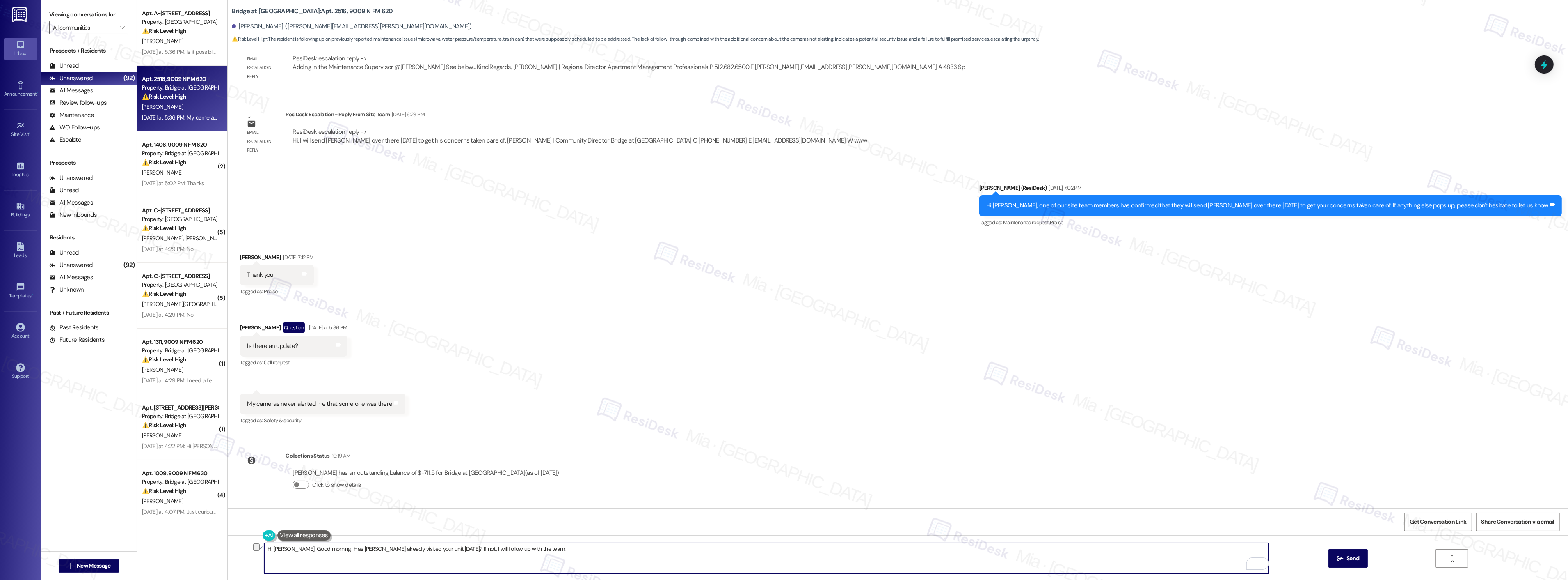
click at [429, 548] on textarea "Hi James, Good morning! Has Brent already visited your unit yesterday? If not, …" at bounding box center [766, 559] width 1004 height 31
drag, startPoint x: 321, startPoint y: 550, endPoint x: 429, endPoint y: 550, distance: 108.0
click at [429, 550] on textarea "Hi James, Good morning! Has Brent already visited your unit yesterday? If not, …" at bounding box center [766, 559] width 1004 height 31
drag, startPoint x: 323, startPoint y: 552, endPoint x: 411, endPoint y: 551, distance: 88.0
click at [411, 551] on textarea "Hi James, Good morning! If not, I will follow up with the team." at bounding box center [766, 559] width 1004 height 31
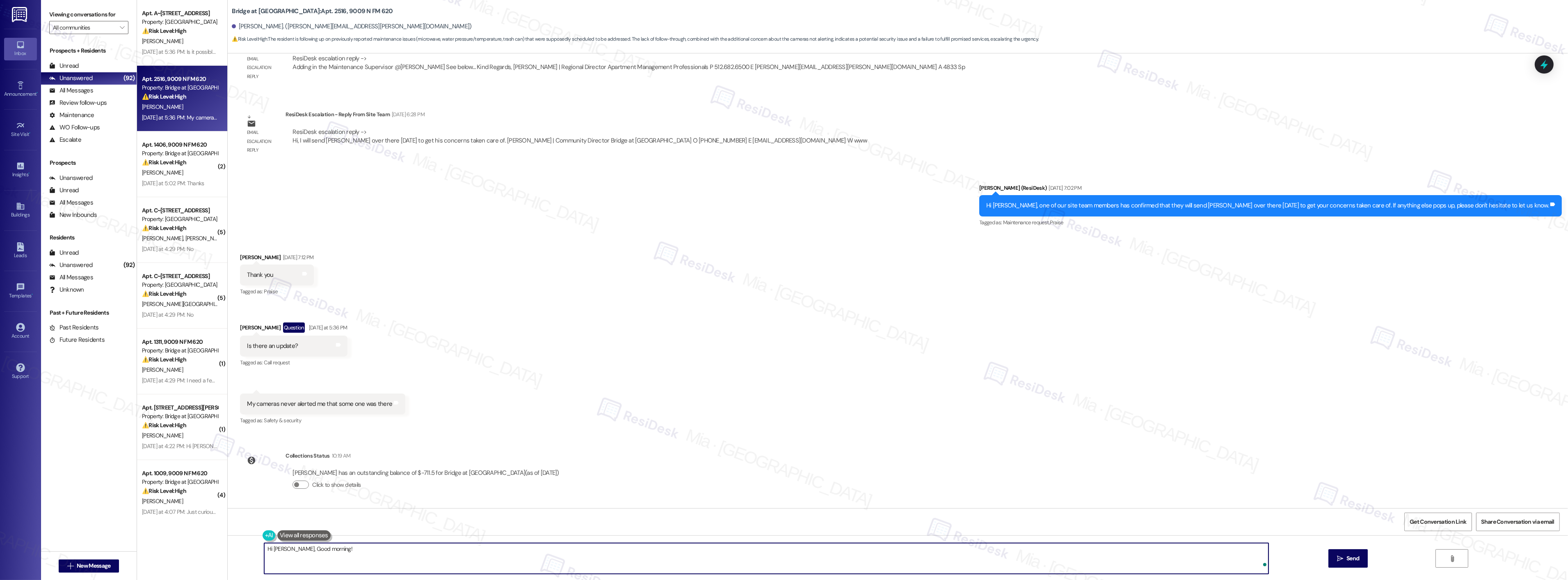
paste textarea "ust to confirm, did Brent already visit your unit yesterday?"
click at [321, 550] on textarea "Hi James, Good morning! ust to confirm, did Brent already visit your unit yeste…" at bounding box center [766, 559] width 1004 height 31
click at [483, 551] on textarea "Hi James, Good morning! Just to confirm, did Brent already visit your unit yest…" at bounding box center [766, 559] width 1004 height 31
type textarea "Hi James, Good morning! Just to confirm, did Brent already visit your unit yest…"
click at [681, 430] on div "Received via SMS James Fosler Sep 15, 2025 at 7:12 PM Thank you Tags and notes …" at bounding box center [898, 333] width 1341 height 198
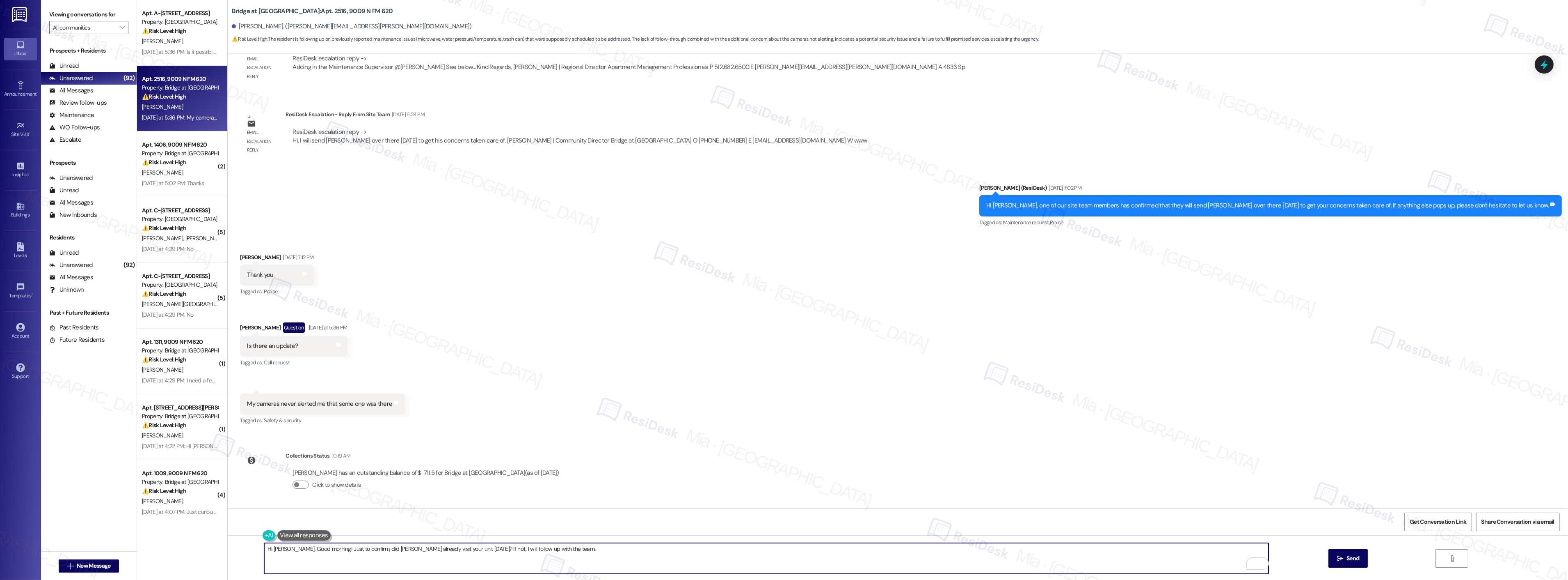
click at [811, 544] on textarea "Hi James, Good morning! Just to confirm, did Brent already visit your unit yest…" at bounding box center [766, 559] width 1004 height 31
click at [1343, 561] on span " Send" at bounding box center [1348, 558] width 25 height 9
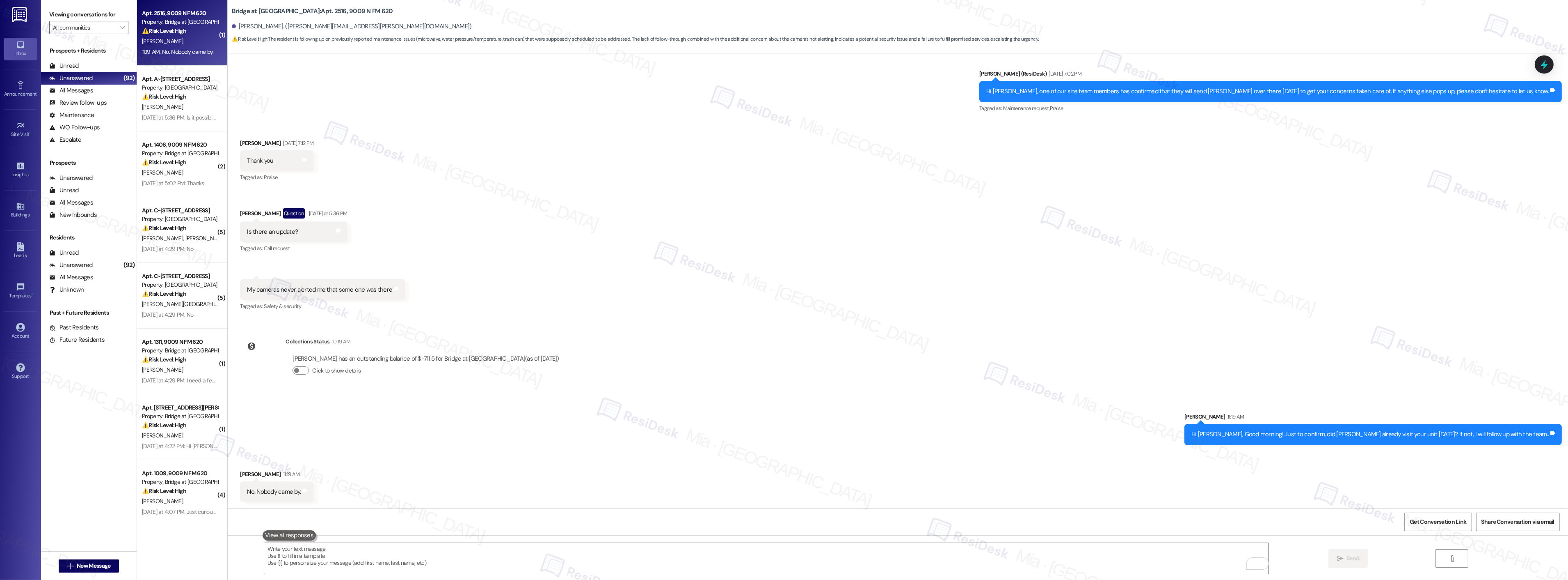
scroll to position [716, 0]
click at [323, 553] on textarea "To enrich screen reader interactions, please activate Accessibility in Grammarl…" at bounding box center [766, 559] width 1004 height 31
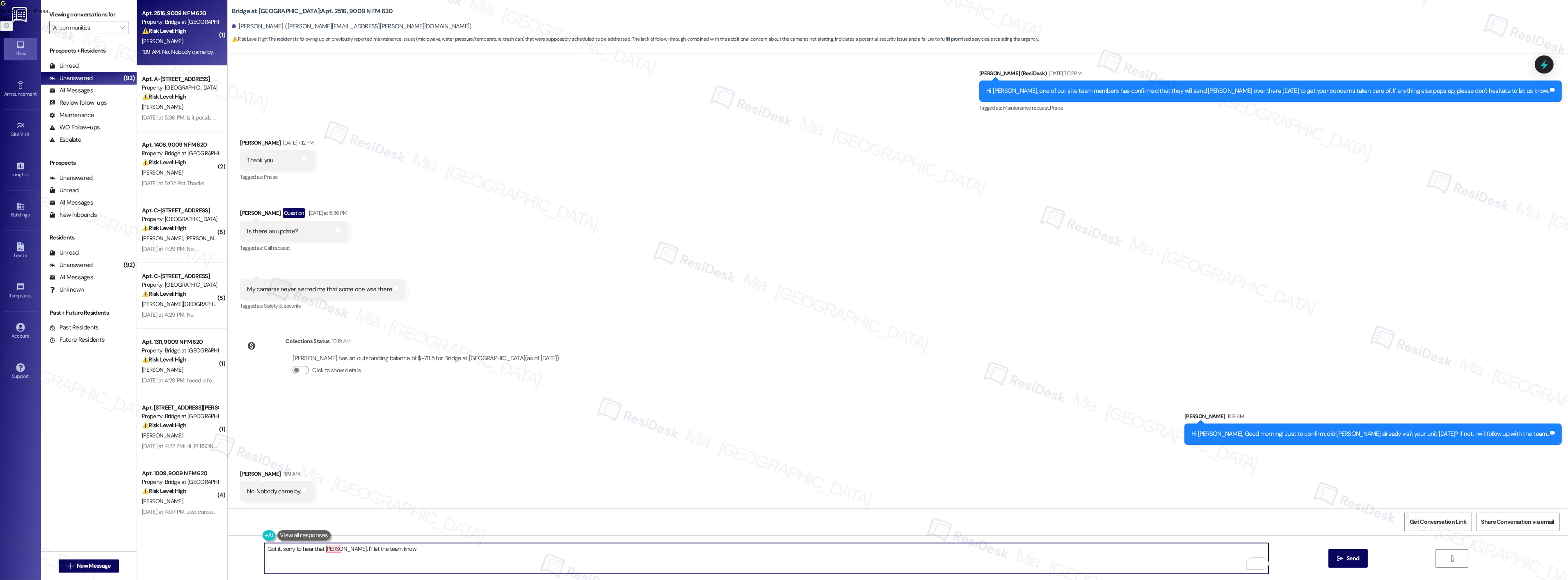
click at [537, 548] on textarea "Got it, sorry to hear that James. I'll let the team know." at bounding box center [766, 559] width 1004 height 31
click at [514, 551] on textarea "Got it, sorry to hear that James. I'll let the team know." at bounding box center [766, 559] width 1004 height 31
click at [1253, 565] on div "1" at bounding box center [1255, 563] width 9 height 9
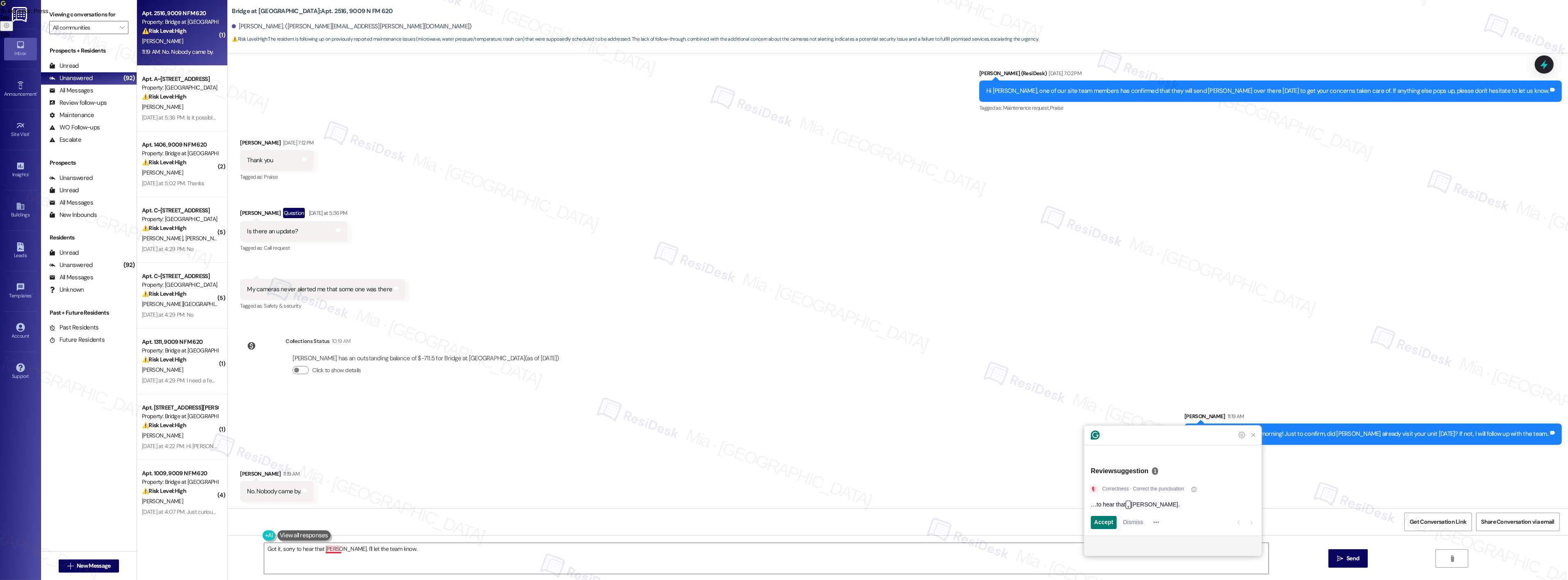
click at [1121, 504] on span "…to hear that" at bounding box center [1108, 504] width 35 height 9
click at [1108, 519] on span "Accept" at bounding box center [1104, 521] width 20 height 9
click at [465, 541] on div "Got it, sorry to hear that, James. I'll let the team know.  Send " at bounding box center [898, 565] width 1341 height 62
click at [463, 555] on textarea "Got it, sorry to hear that, James. I'll let the team know." at bounding box center [766, 559] width 1004 height 31
click at [276, 551] on textarea "Got it, sorry to hear that, James. I'll let the team know." at bounding box center [766, 559] width 1004 height 31
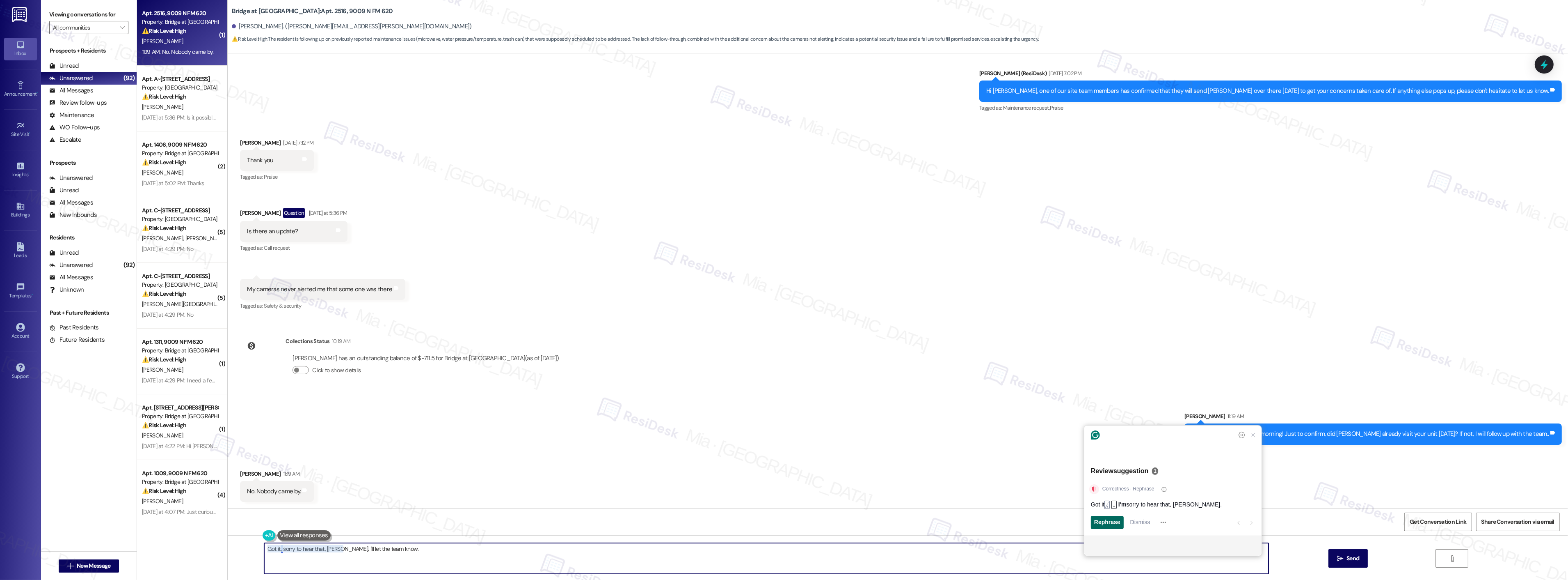
click at [1109, 519] on span "Rephrase" at bounding box center [1106, 521] width 26 height 9
click at [918, 553] on textarea "Got it. I'm sorry to hear that, James. I'll let the team know." at bounding box center [766, 559] width 1004 height 31
type textarea "Got it. I'm sorry to hear that, James. I'll let the team know."
click at [1351, 555] on span "Send" at bounding box center [1352, 558] width 13 height 9
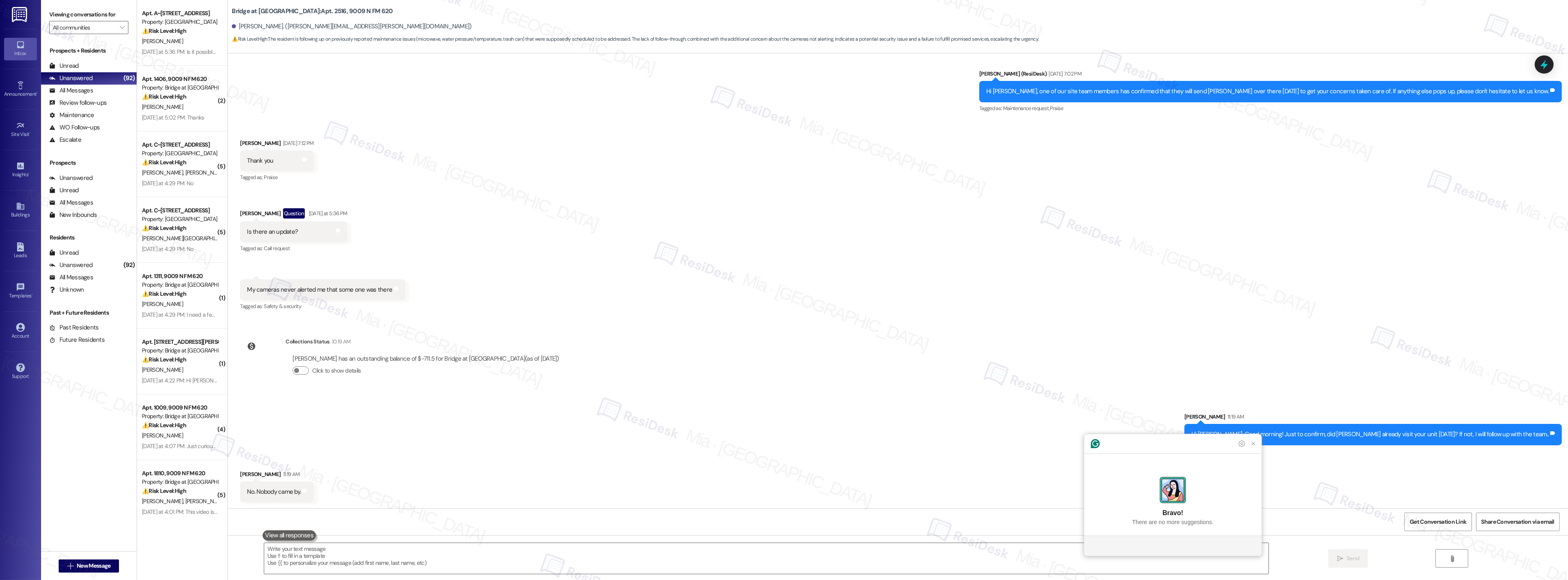
scroll to position [773, 0]
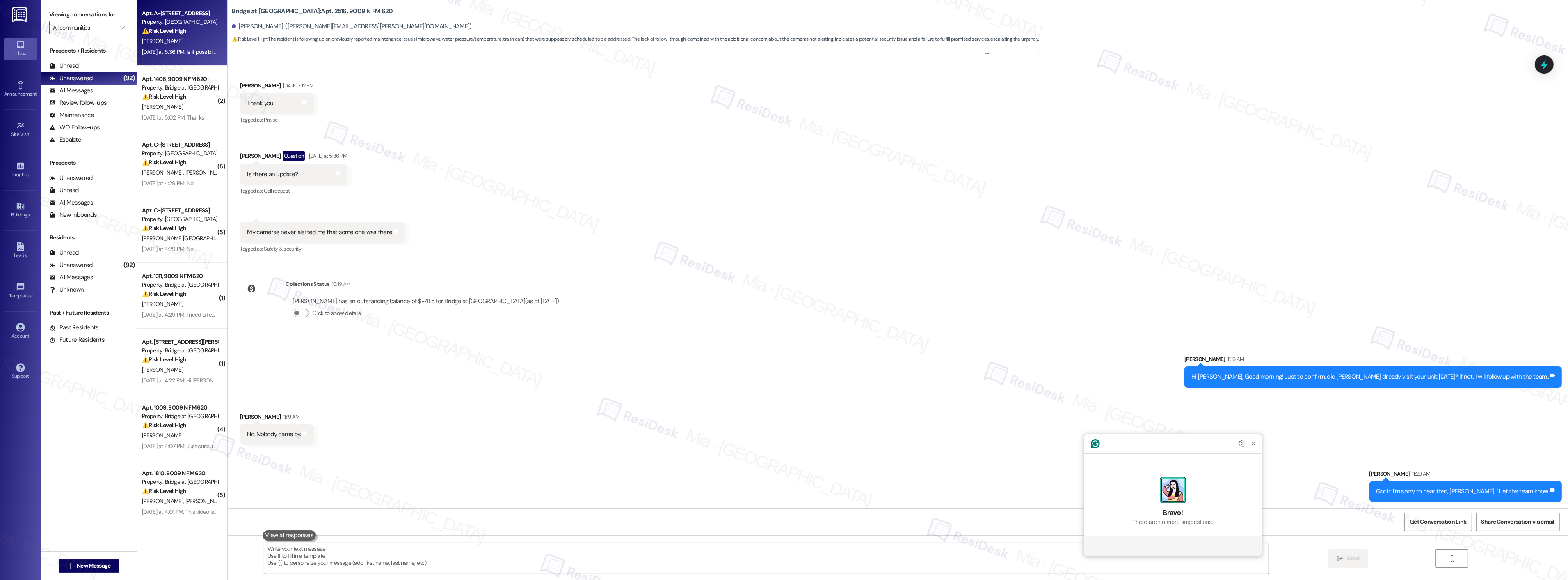
click at [186, 50] on div "Yesterday at 5:36 PM: Is it possible to vacate our residence prior to the expir…" at bounding box center [300, 52] width 317 height 8
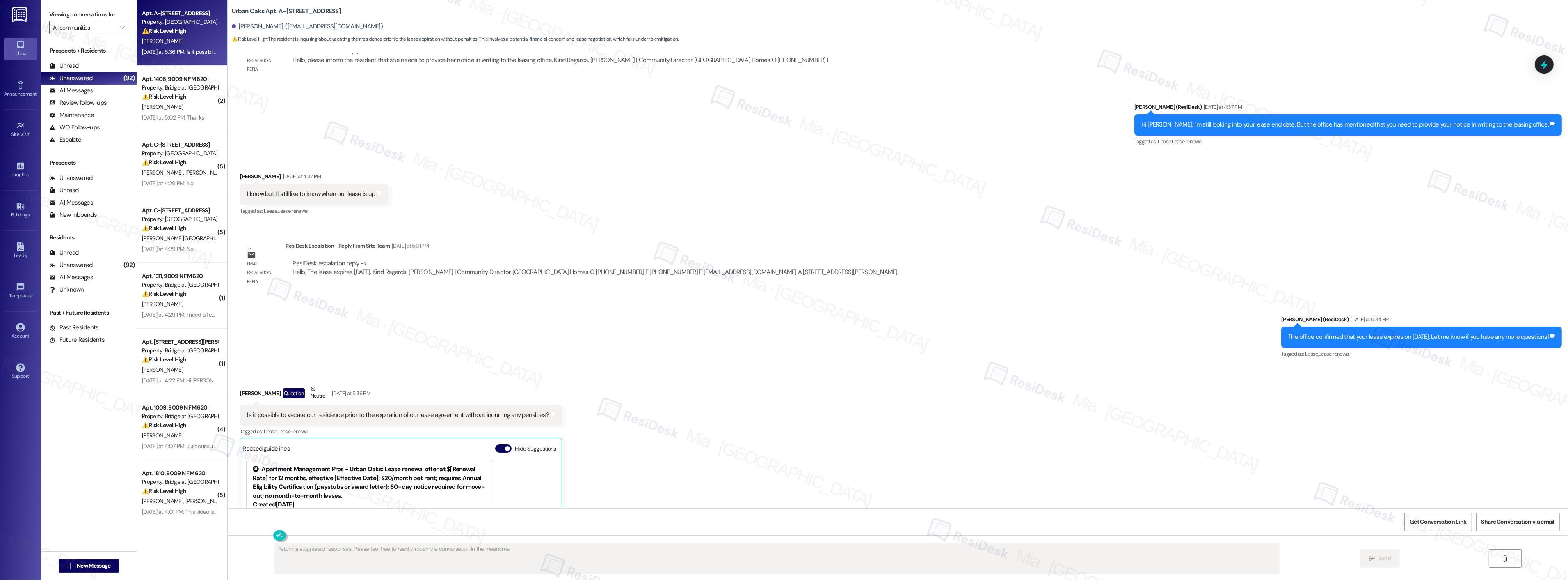
scroll to position [1335, 0]
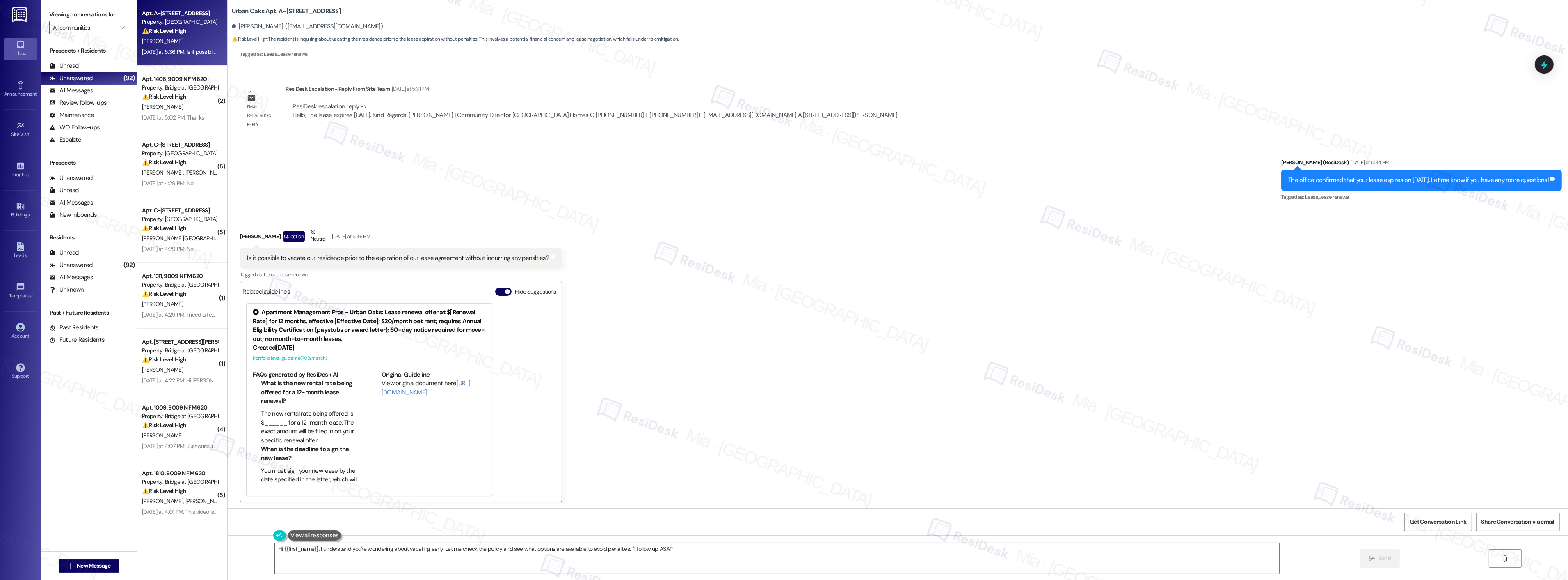
type textarea "Hi {{first_name}}, I understand you're wondering about vacating early. Let me c…"
click at [194, 110] on div "E. Diaz" at bounding box center [180, 106] width 77 height 11
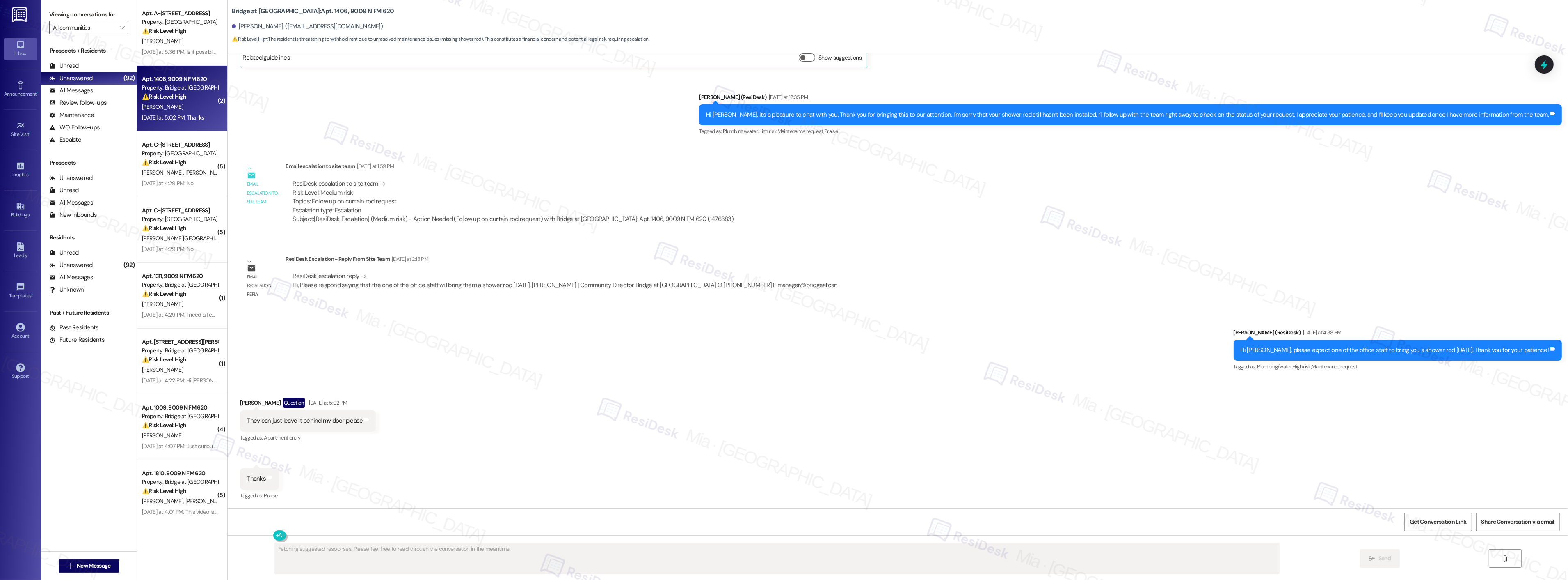
scroll to position [211, 0]
type textarea "Hey {{first_name}}, you're welcome! I'm happy the shower rod situation is resol…"
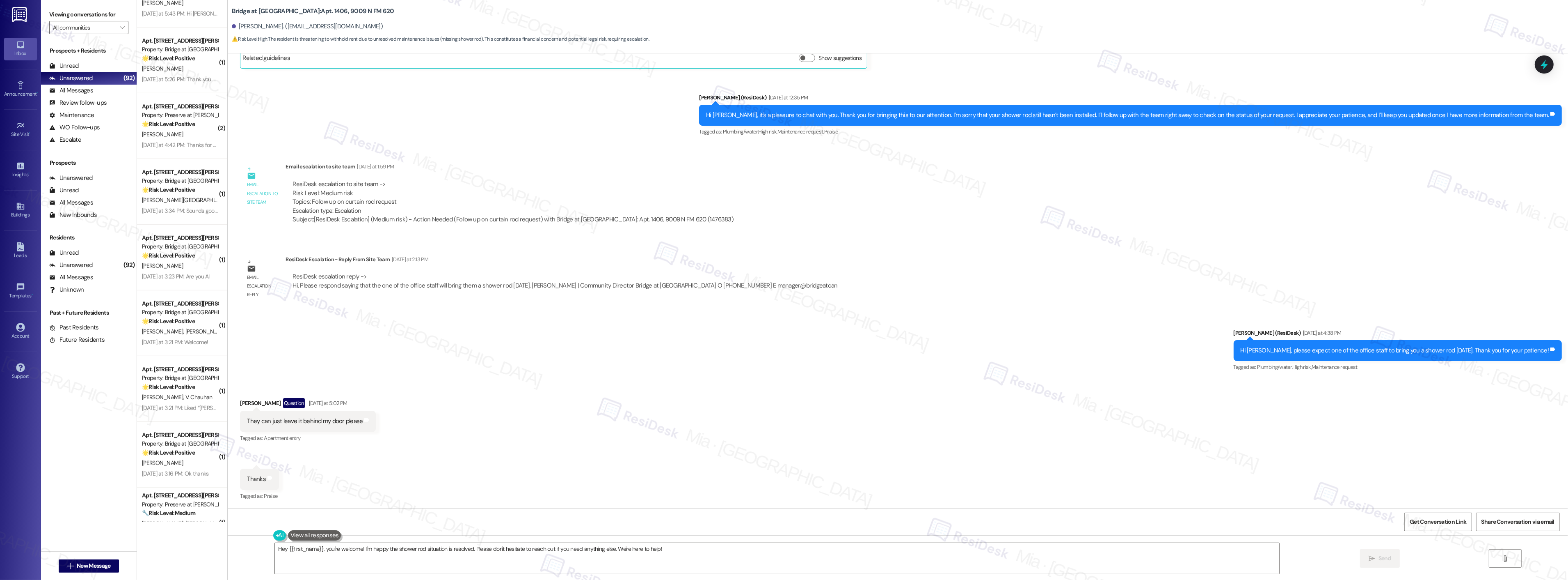
scroll to position [1402, 0]
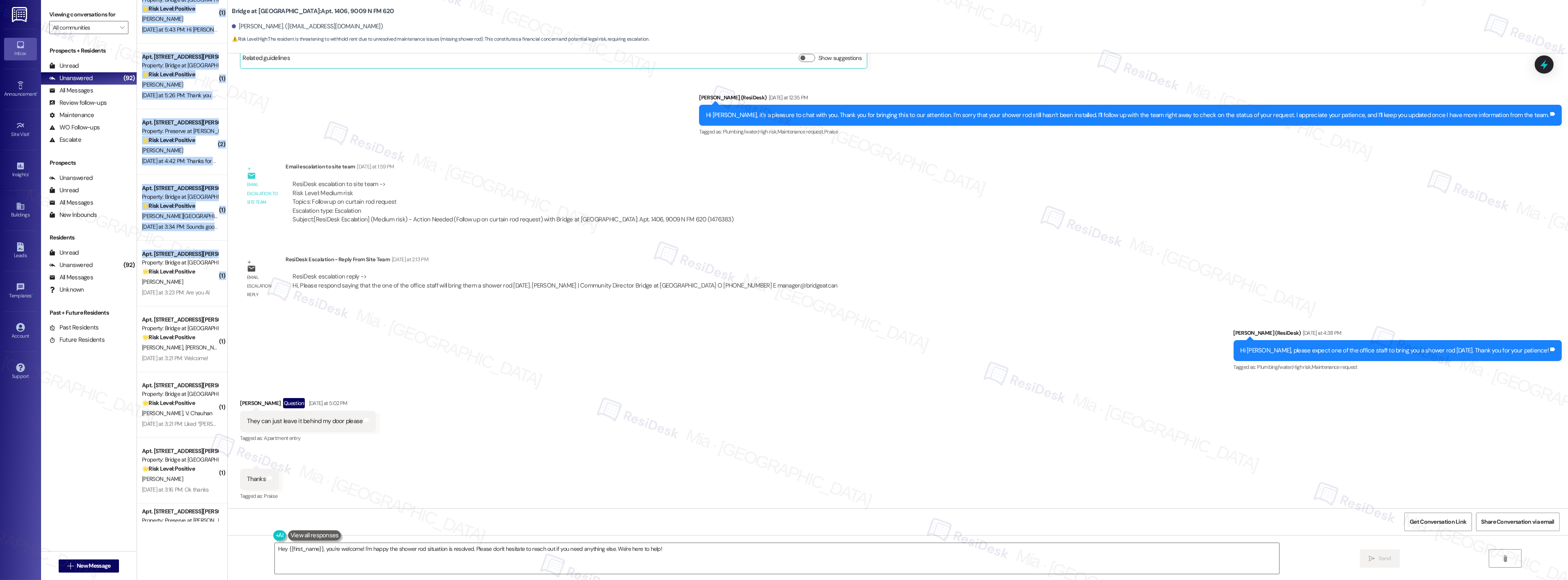
drag, startPoint x: 217, startPoint y: 253, endPoint x: 218, endPoint y: 248, distance: 5.1
click at [218, 248] on div "( 1 ) Apt. 3306, 810 W St Johns Ave Property: Bridge at Midtown Commons 🔧 Risk …" at bounding box center [181, 261] width 91 height 521
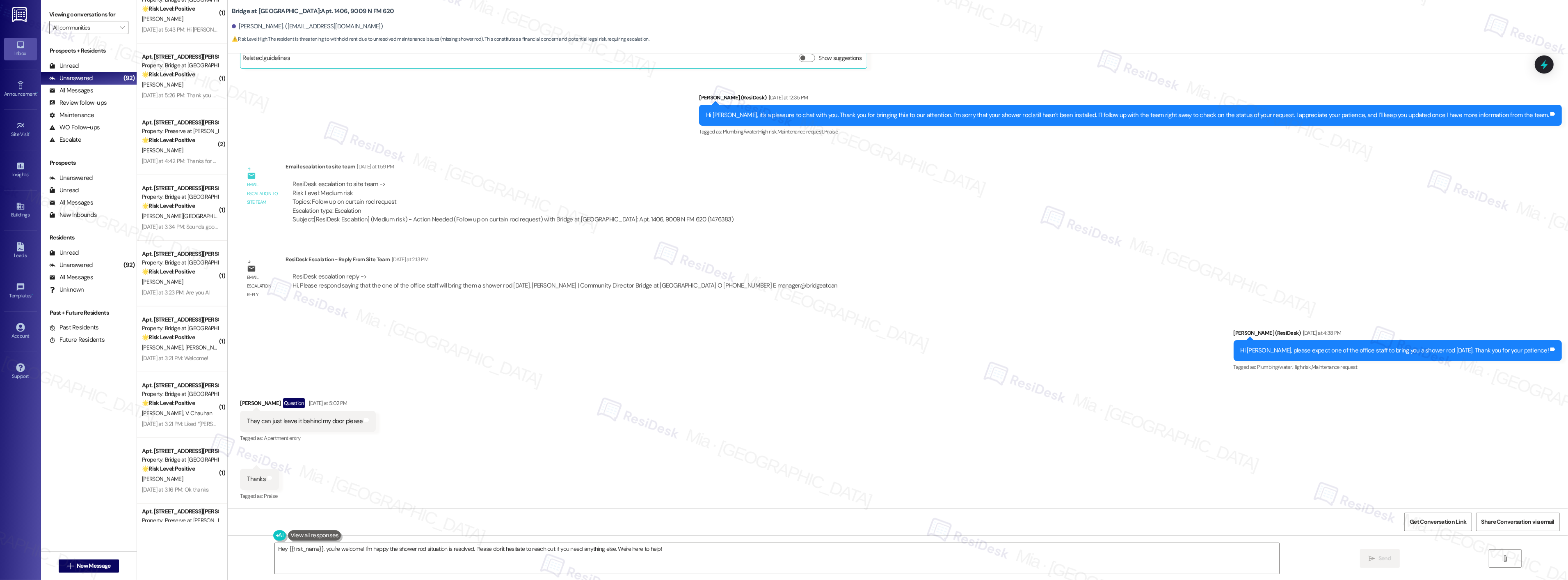
click at [234, 235] on div "Email escalation to site team Email escalation to site team Yesterday at 1:59 P…" at bounding box center [491, 196] width 513 height 80
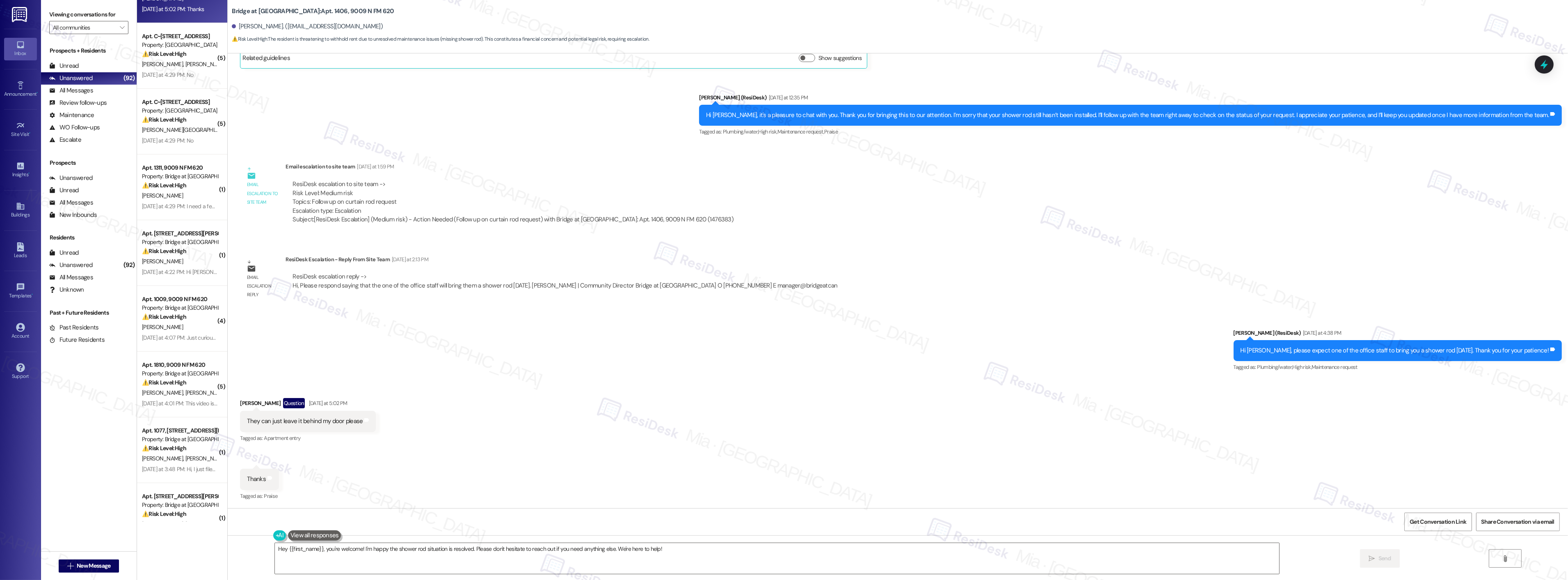
scroll to position [0, 0]
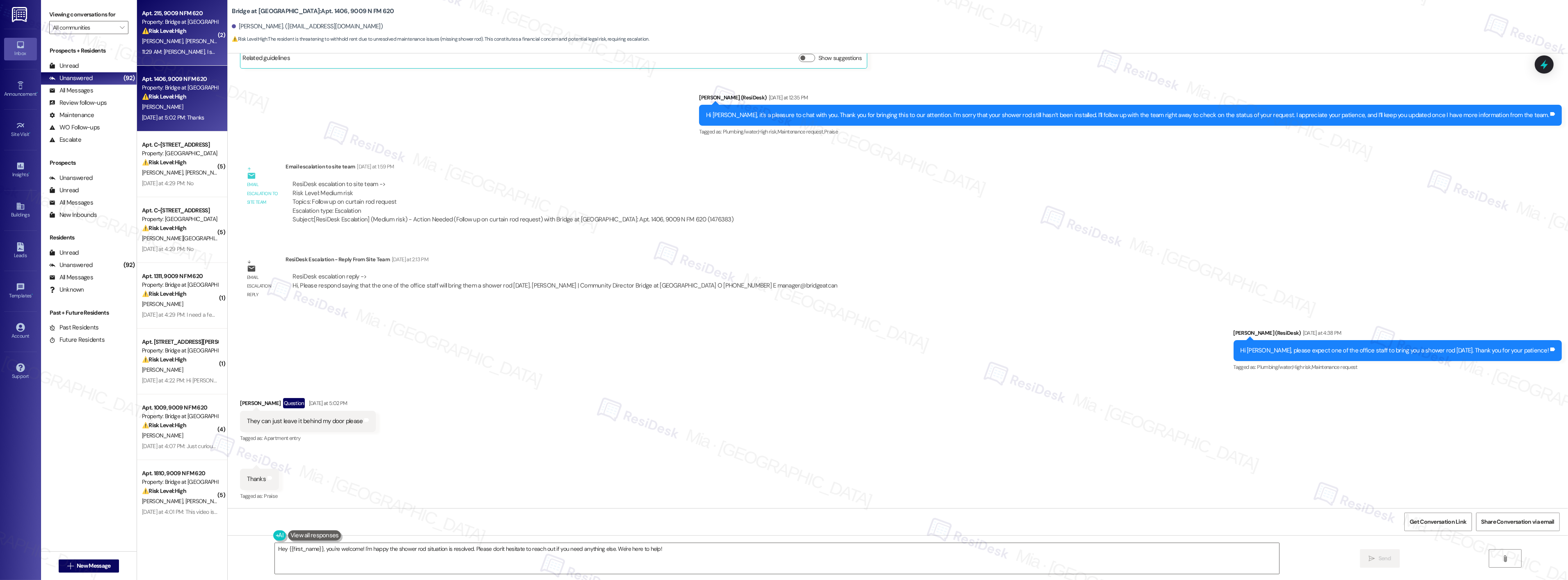
click at [183, 47] on div "11:29 AM: Sarah, I see you’ve chosen to ignore my message, which unfortunately …" at bounding box center [180, 52] width 77 height 11
type textarea "Fetching suggested responses. Please feel free to read through the conversation…"
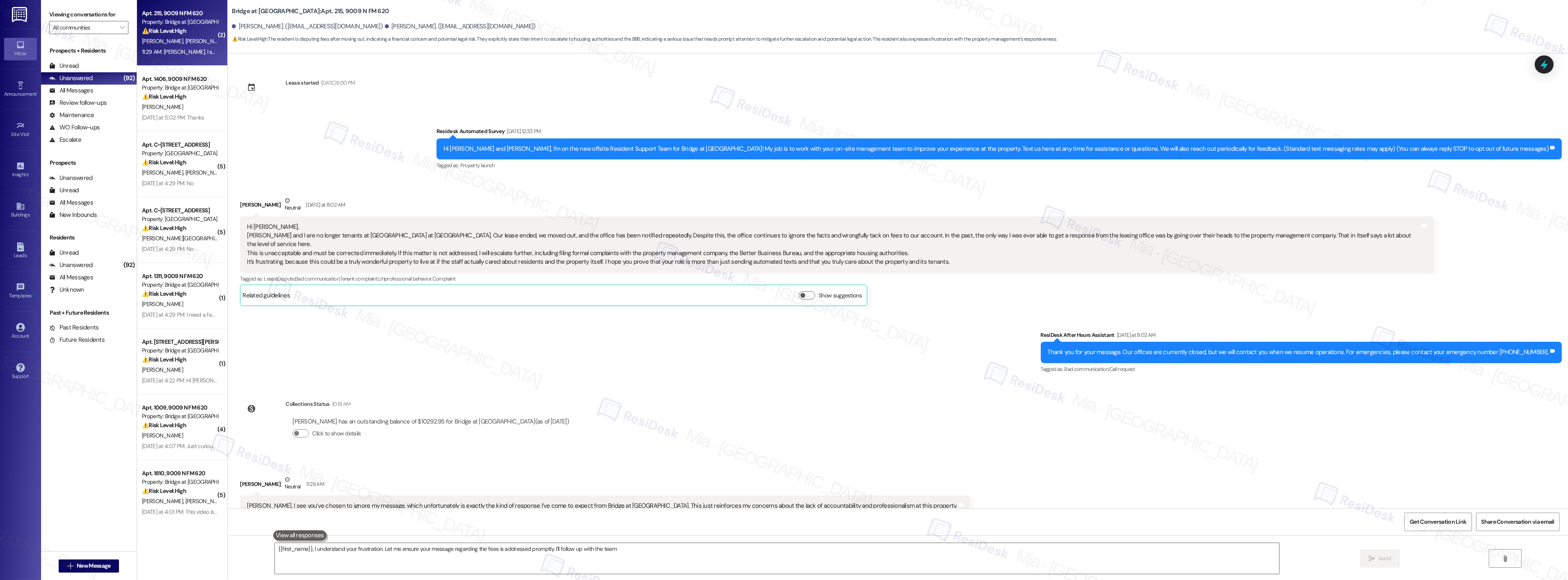
scroll to position [230, 0]
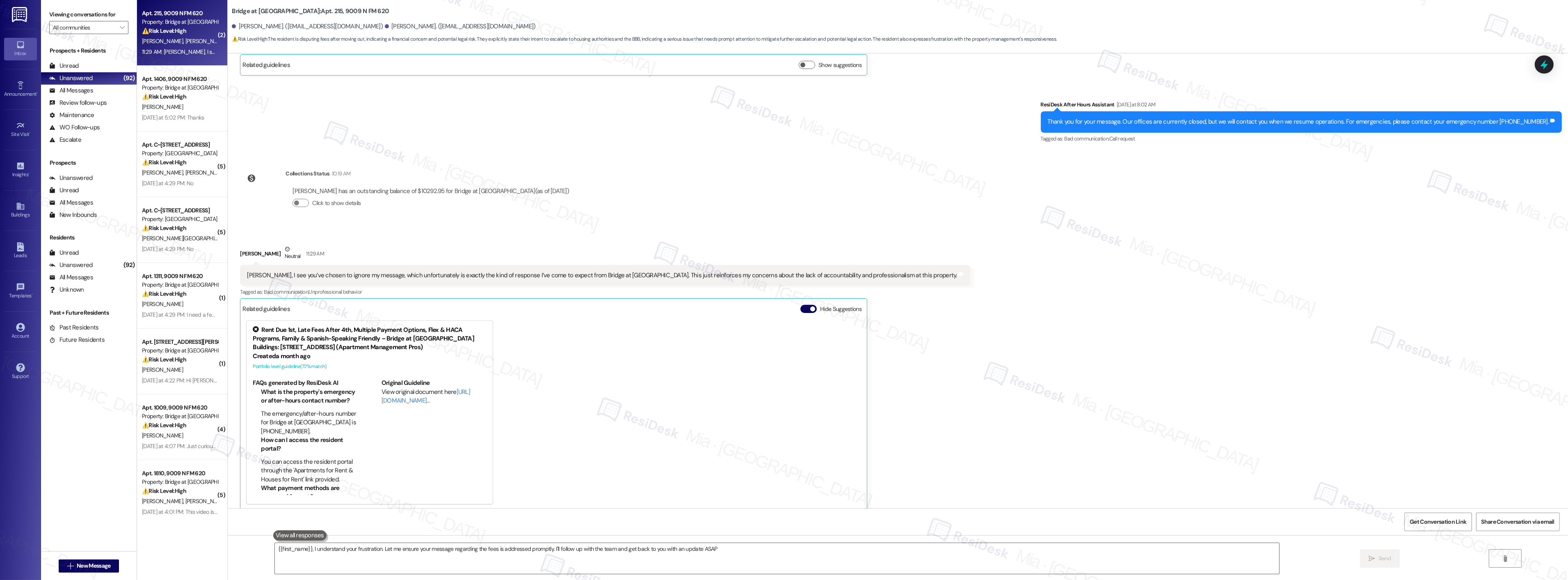
type textarea "{{first_name}}, I understand your frustration. Let me ensure your message regar…"
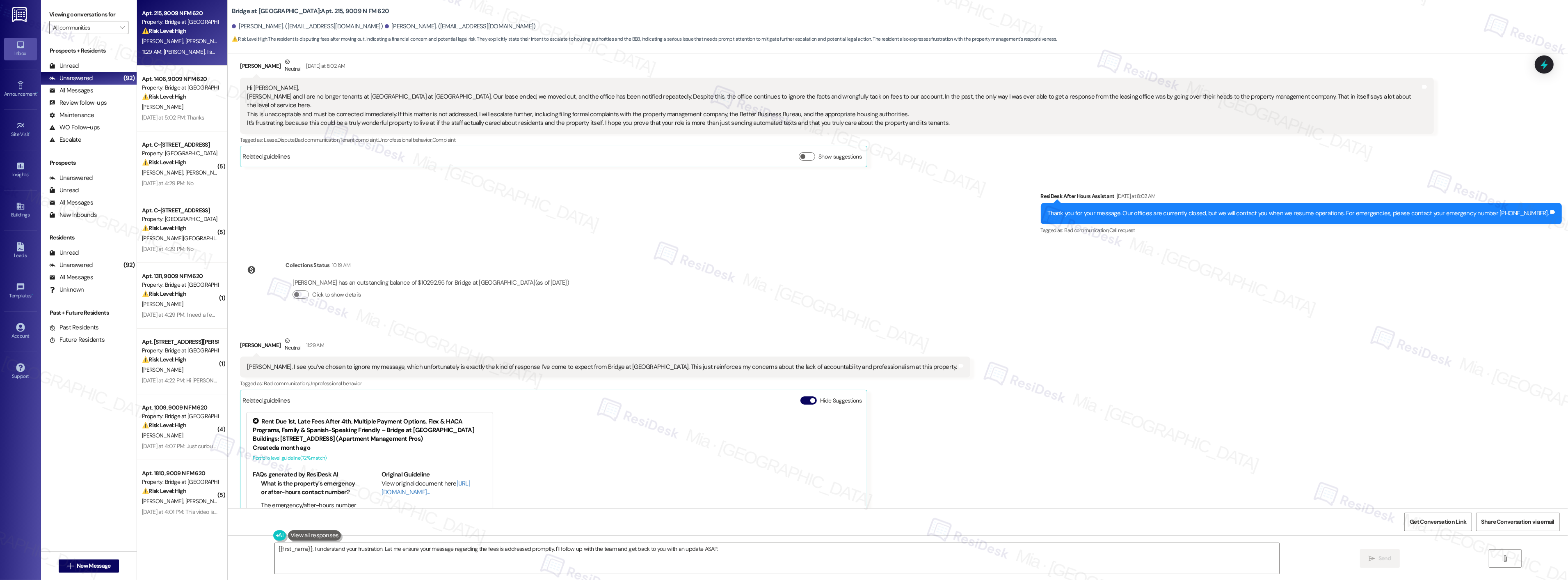
scroll to position [93, 0]
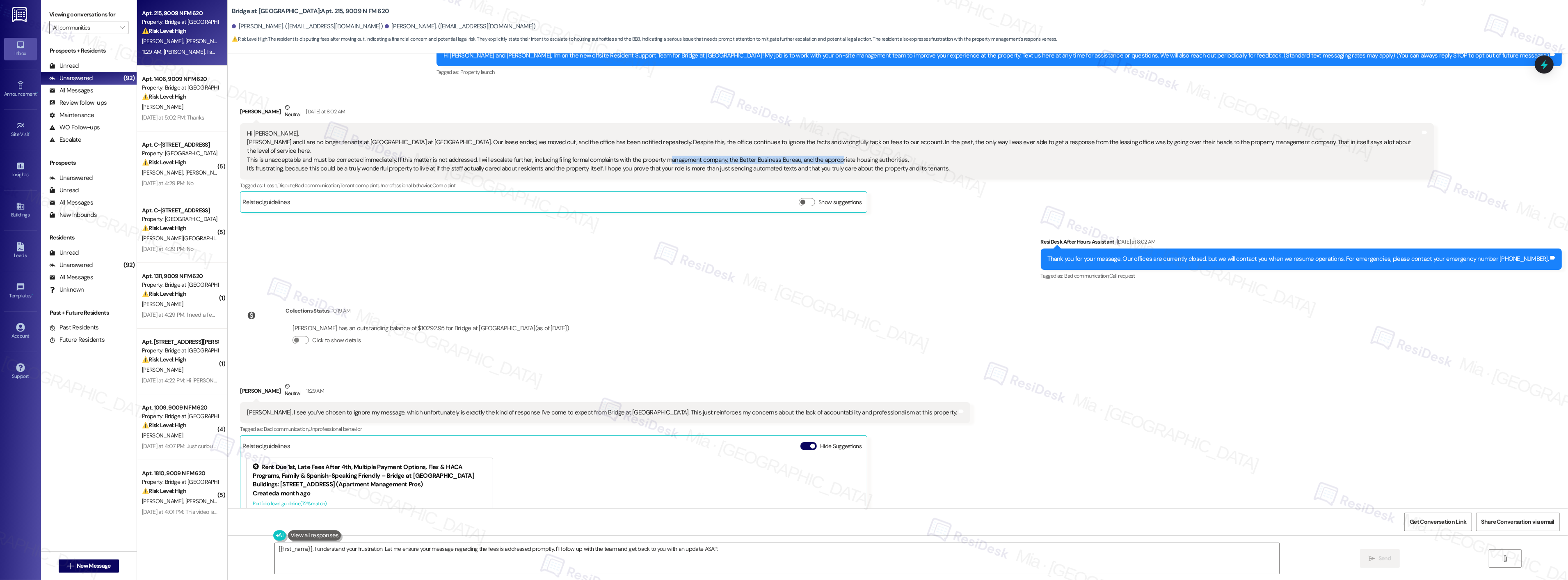
drag, startPoint x: 655, startPoint y: 146, endPoint x: 822, endPoint y: 153, distance: 167.1
click at [822, 153] on div "Hi [PERSON_NAME], [PERSON_NAME] and I are no longer tenants at Bridge at [GEOGR…" at bounding box center [833, 150] width 1174 height 44
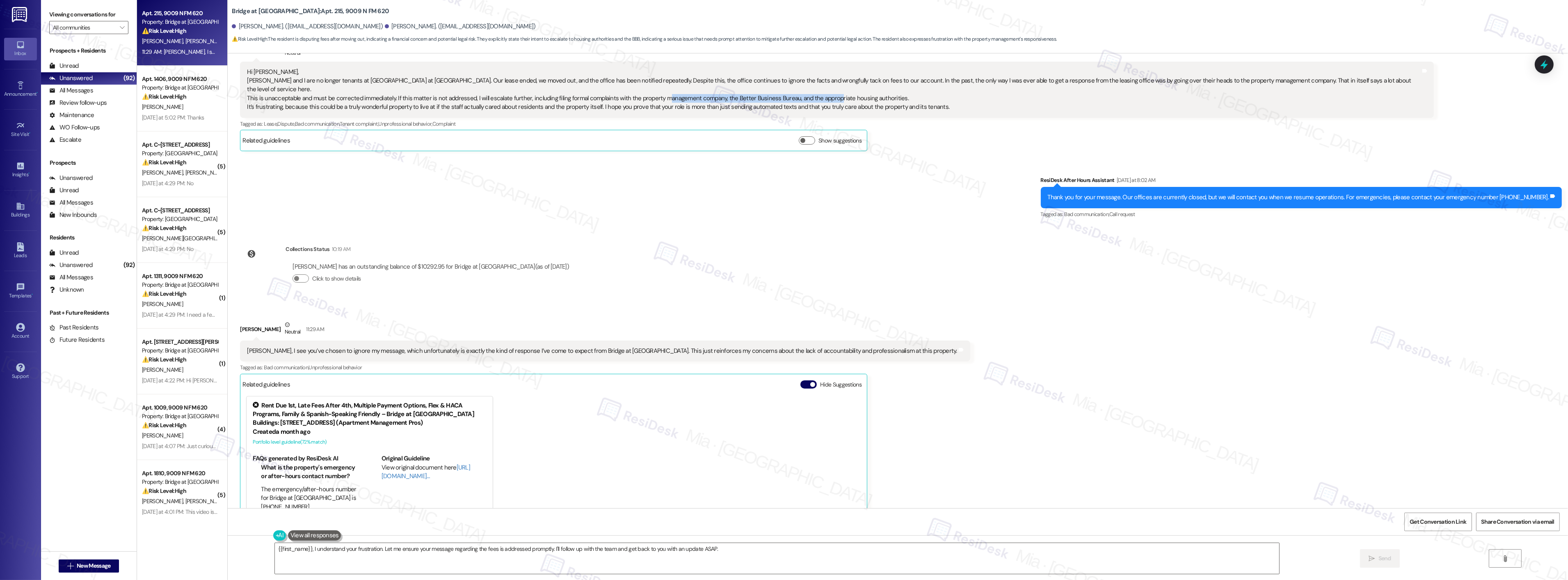
scroll to position [230, 0]
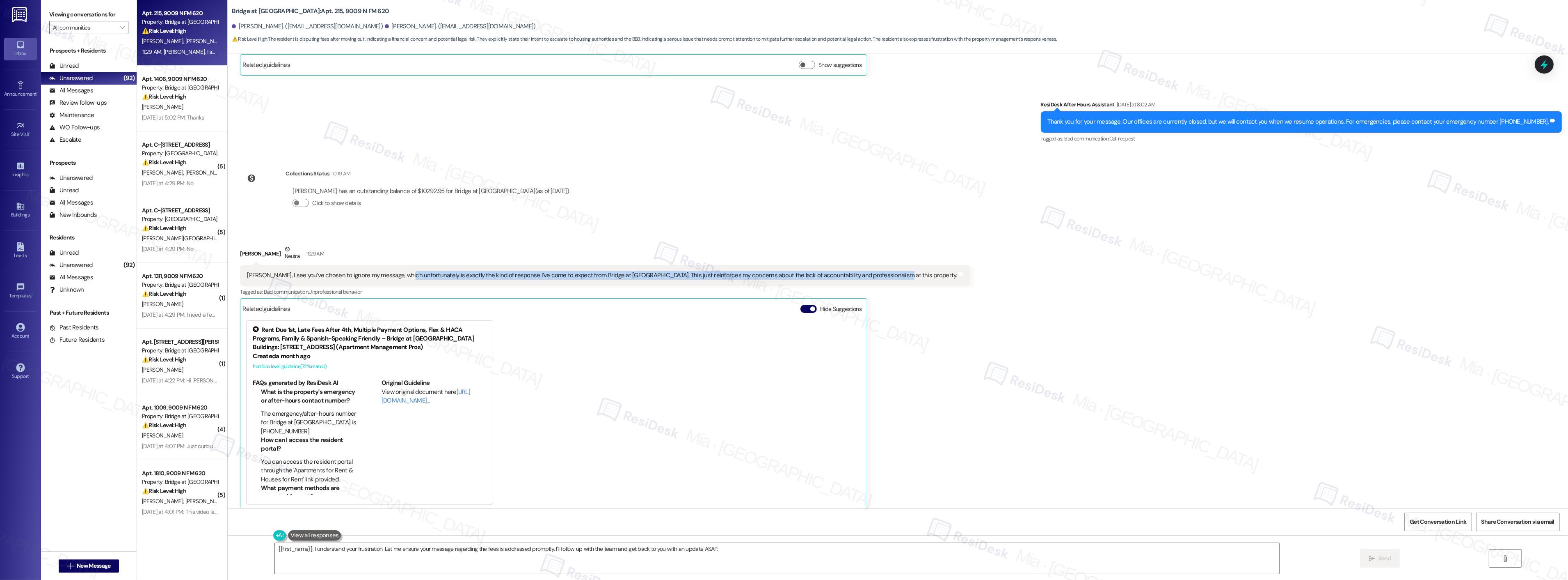
drag, startPoint x: 396, startPoint y: 269, endPoint x: 872, endPoint y: 268, distance: 476.0
click at [872, 271] on div "[PERSON_NAME], I see you’ve chosen to ignore my message, which unfortunately is…" at bounding box center [602, 275] width 710 height 9
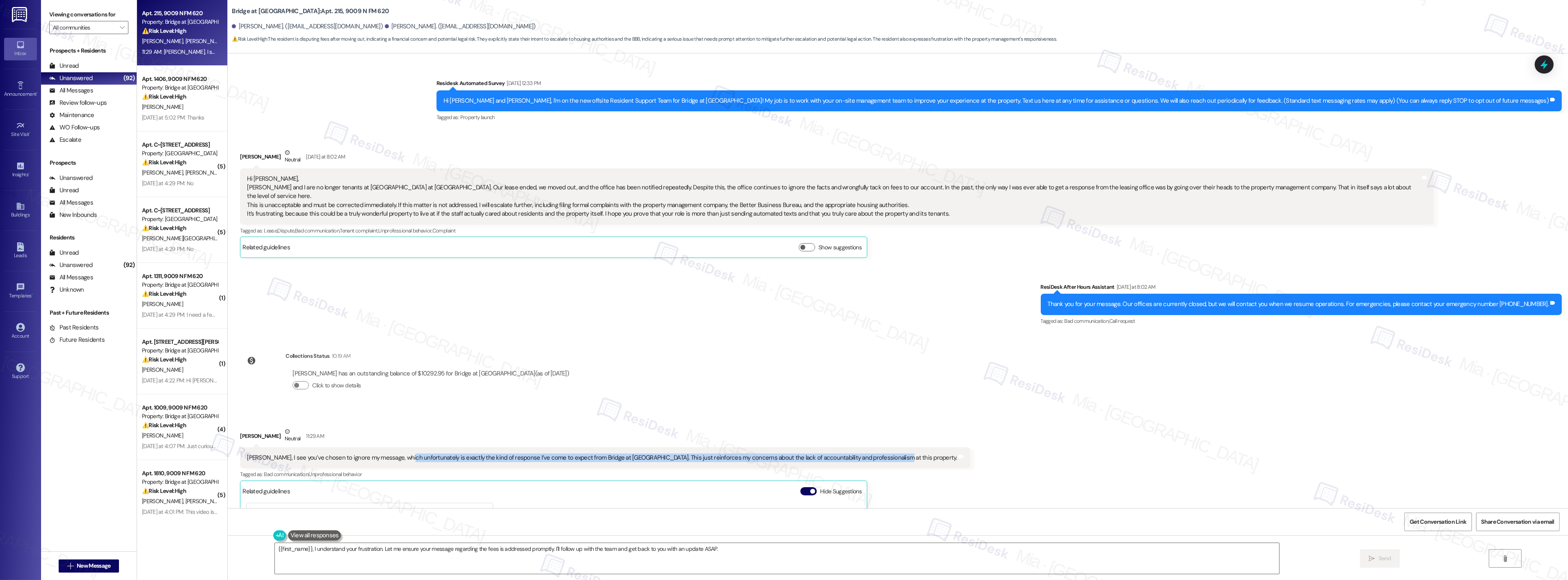
scroll to position [48, 0]
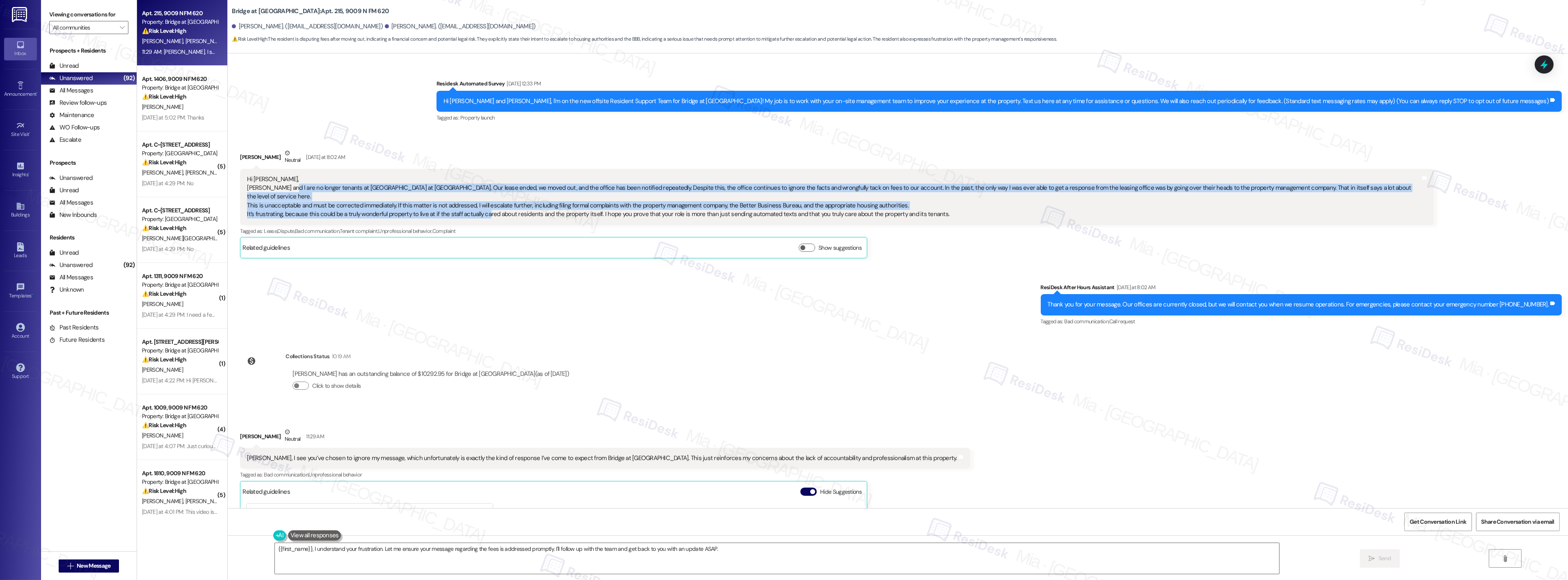
drag, startPoint x: 281, startPoint y: 187, endPoint x: 480, endPoint y: 204, distance: 199.7
click at [480, 204] on div "Hi [PERSON_NAME], [PERSON_NAME] and I are no longer tenants at Bridge at [GEOGR…" at bounding box center [833, 196] width 1174 height 44
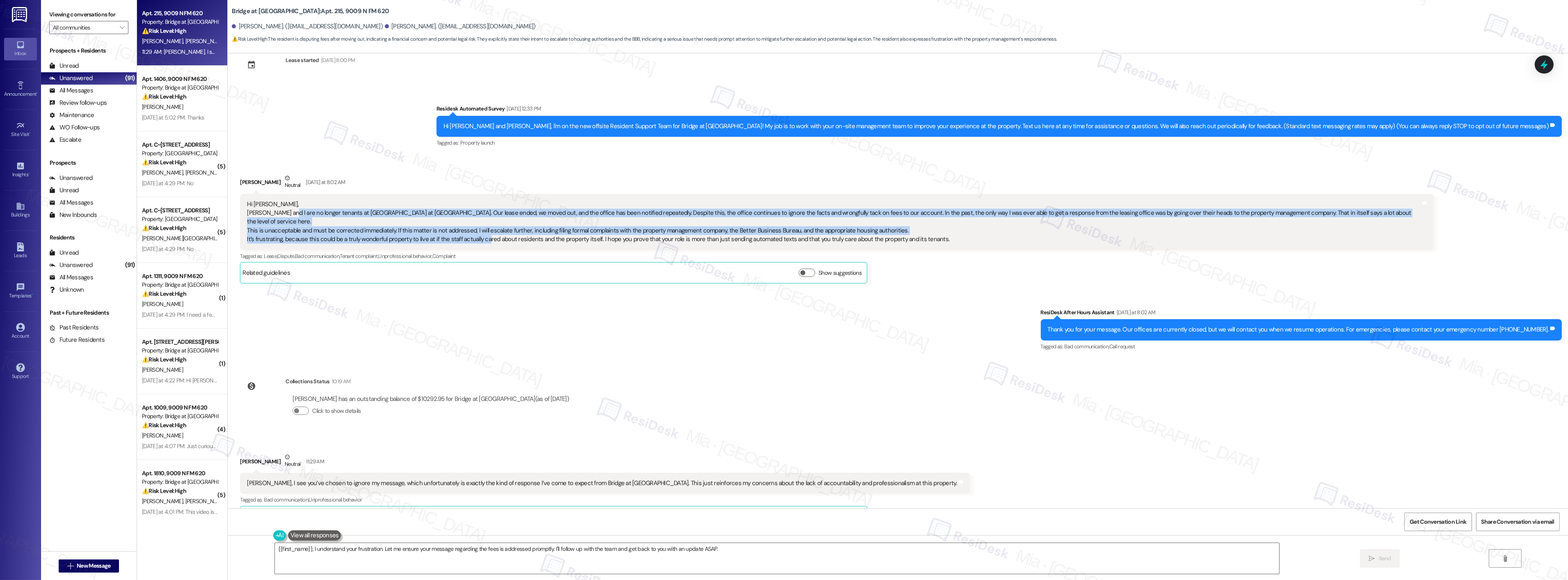
scroll to position [2, 0]
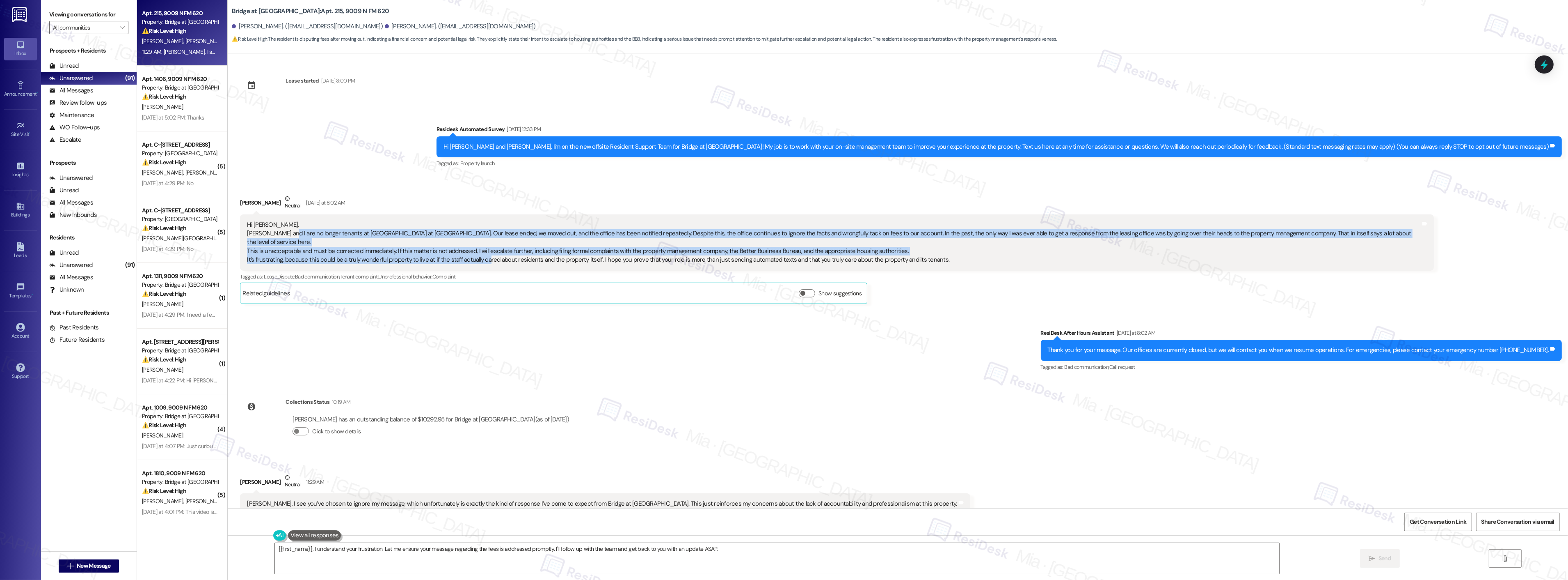
click at [461, 239] on div "Hi [PERSON_NAME], [PERSON_NAME] and I are no longer tenants at Bridge at [GEOGR…" at bounding box center [833, 242] width 1174 height 44
drag, startPoint x: 466, startPoint y: 233, endPoint x: 674, endPoint y: 248, distance: 208.5
click at [674, 248] on div "Hi [PERSON_NAME], [PERSON_NAME] and I are no longer tenants at Bridge at [GEOGR…" at bounding box center [833, 242] width 1174 height 44
click at [923, 236] on div "Hi [PERSON_NAME], [PERSON_NAME] and I are no longer tenants at Bridge at [GEOGR…" at bounding box center [833, 242] width 1174 height 44
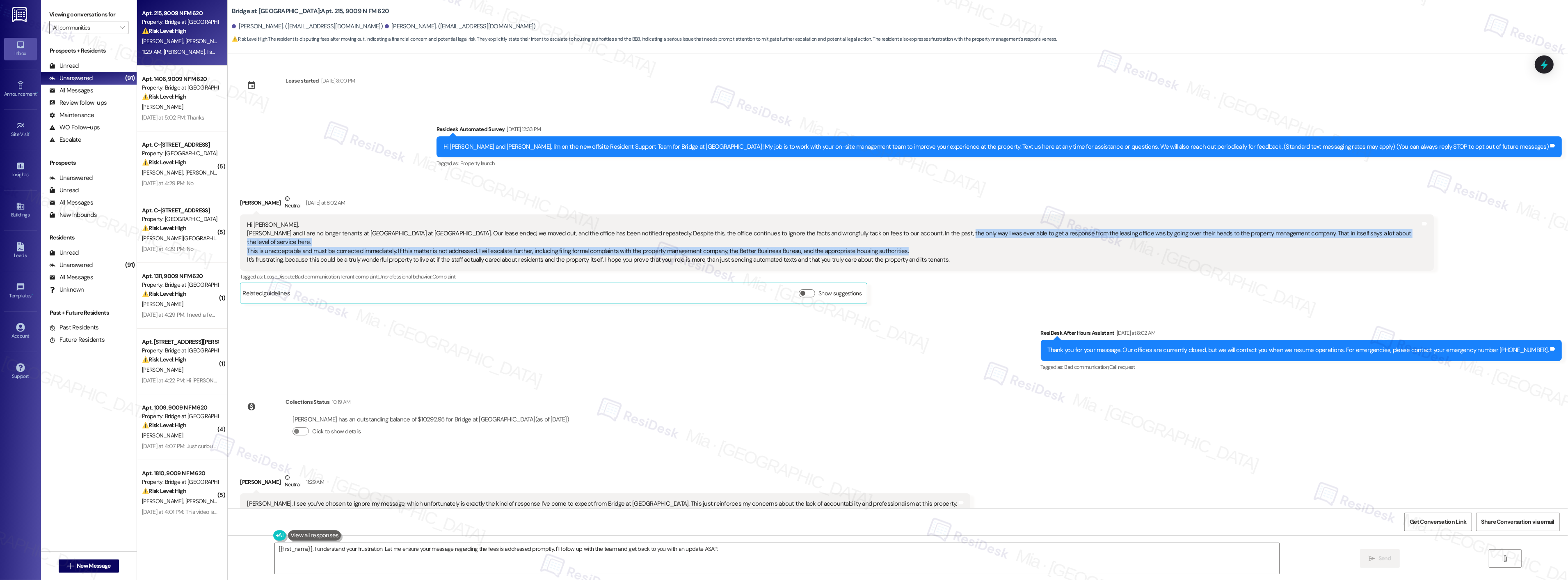
drag, startPoint x: 925, startPoint y: 235, endPoint x: 1266, endPoint y: 245, distance: 341.1
click at [1266, 245] on div "Hi [PERSON_NAME], [PERSON_NAME] and I are no longer tenants at Bridge at [GEOGR…" at bounding box center [833, 242] width 1174 height 44
click at [1431, 520] on span "Get Conversation Link" at bounding box center [1438, 521] width 57 height 9
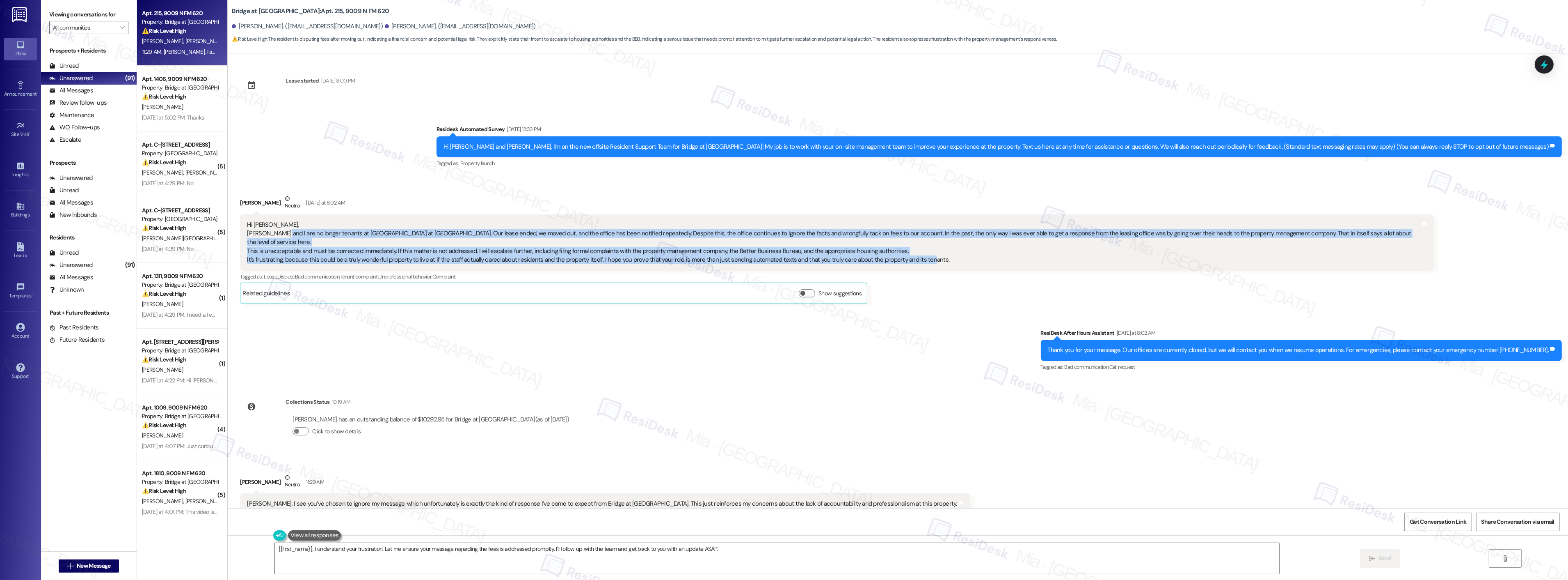
drag, startPoint x: 273, startPoint y: 236, endPoint x: 913, endPoint y: 251, distance: 640.2
click at [913, 251] on div "Hi [PERSON_NAME], [PERSON_NAME] and I are no longer tenants at Bridge at [GEOGR…" at bounding box center [833, 242] width 1174 height 44
click at [279, 243] on div "Hi [PERSON_NAME], [PERSON_NAME] and I are no longer tenants at Bridge at [GEOGR…" at bounding box center [833, 242] width 1174 height 44
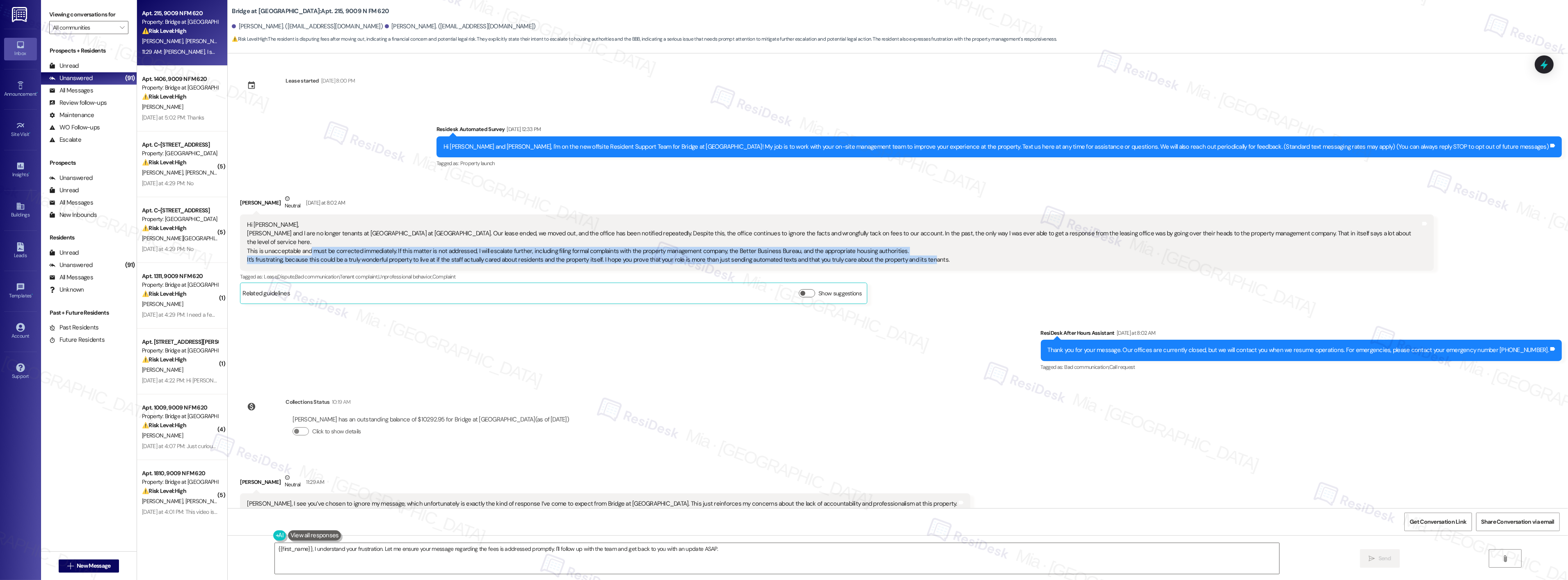
drag, startPoint x: 302, startPoint y: 245, endPoint x: 913, endPoint y: 253, distance: 611.1
click at [913, 253] on div "Hi [PERSON_NAME], [PERSON_NAME] and I are no longer tenants at Bridge at [GEOGR…" at bounding box center [833, 242] width 1174 height 44
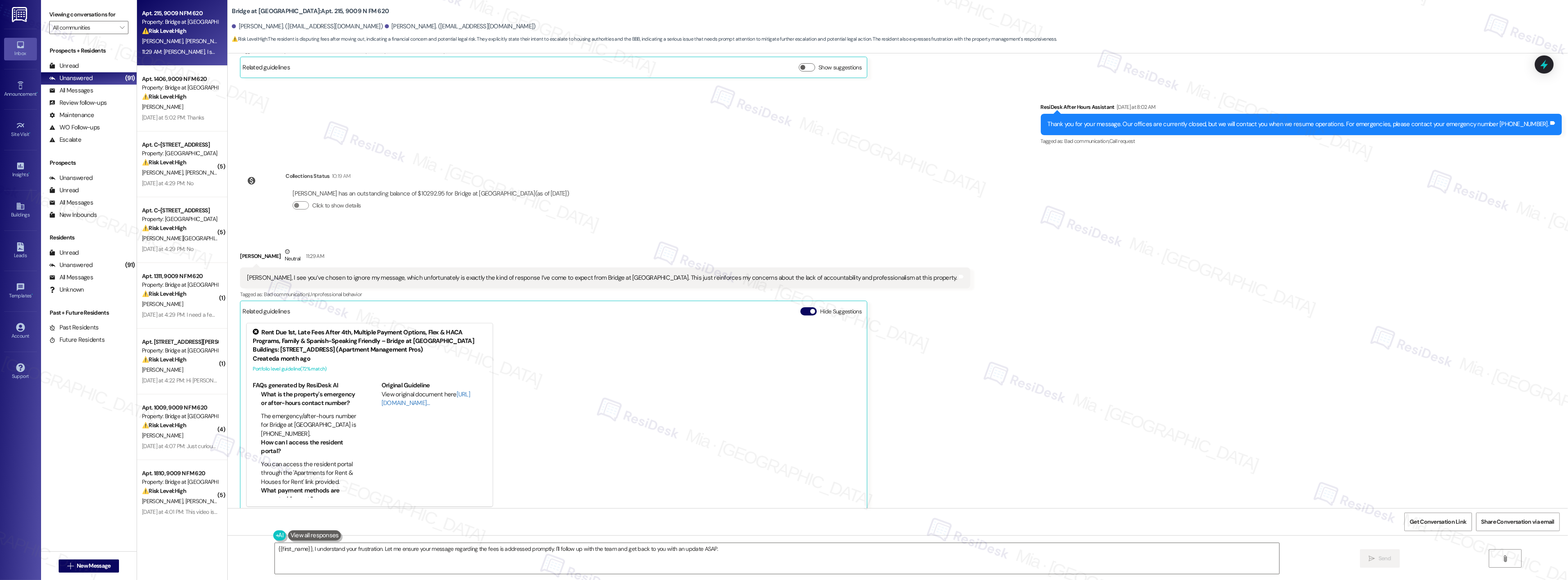
scroll to position [230, 0]
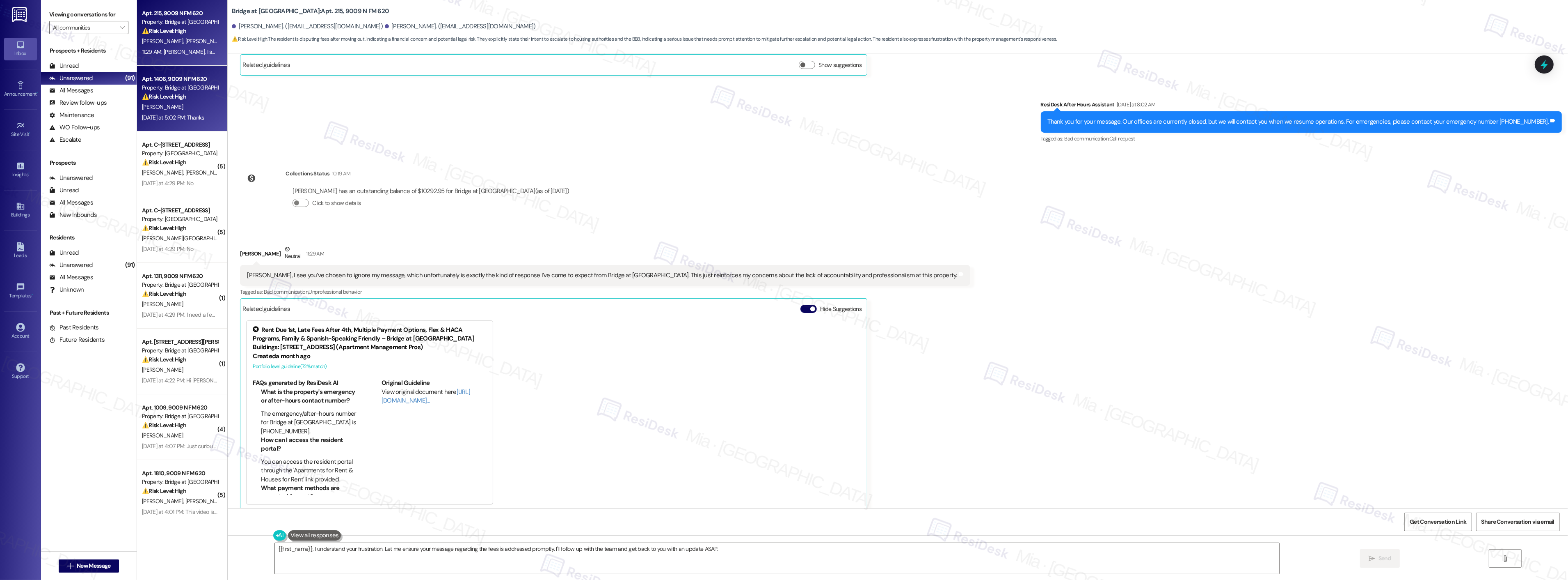
click at [183, 107] on div "E. Diaz" at bounding box center [180, 106] width 77 height 11
type textarea "{{first_name}}, I understand your frustration. Let me ensure your message regar…"
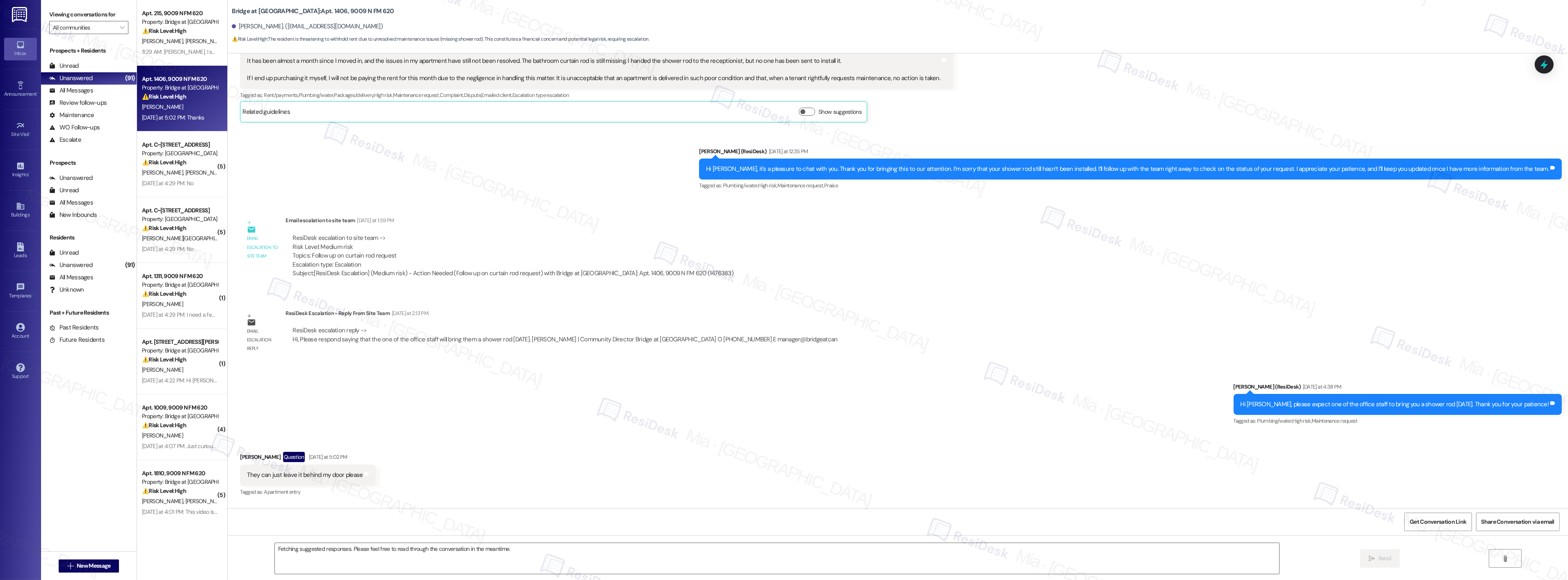
scroll to position [211, 0]
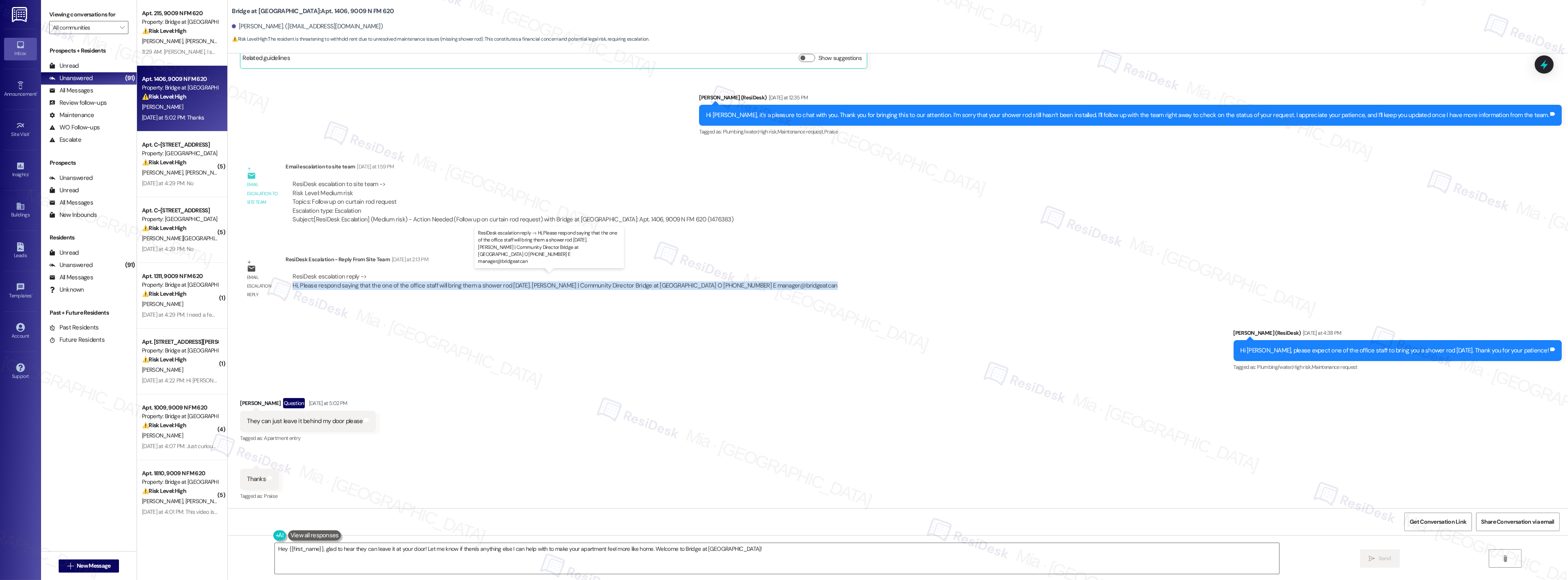
drag, startPoint x: 284, startPoint y: 286, endPoint x: 803, endPoint y: 286, distance: 519.0
click at [803, 286] on div "ResiDesk escalation reply -> Hi, Please respond saying that the one of the offi…" at bounding box center [565, 280] width 559 height 30
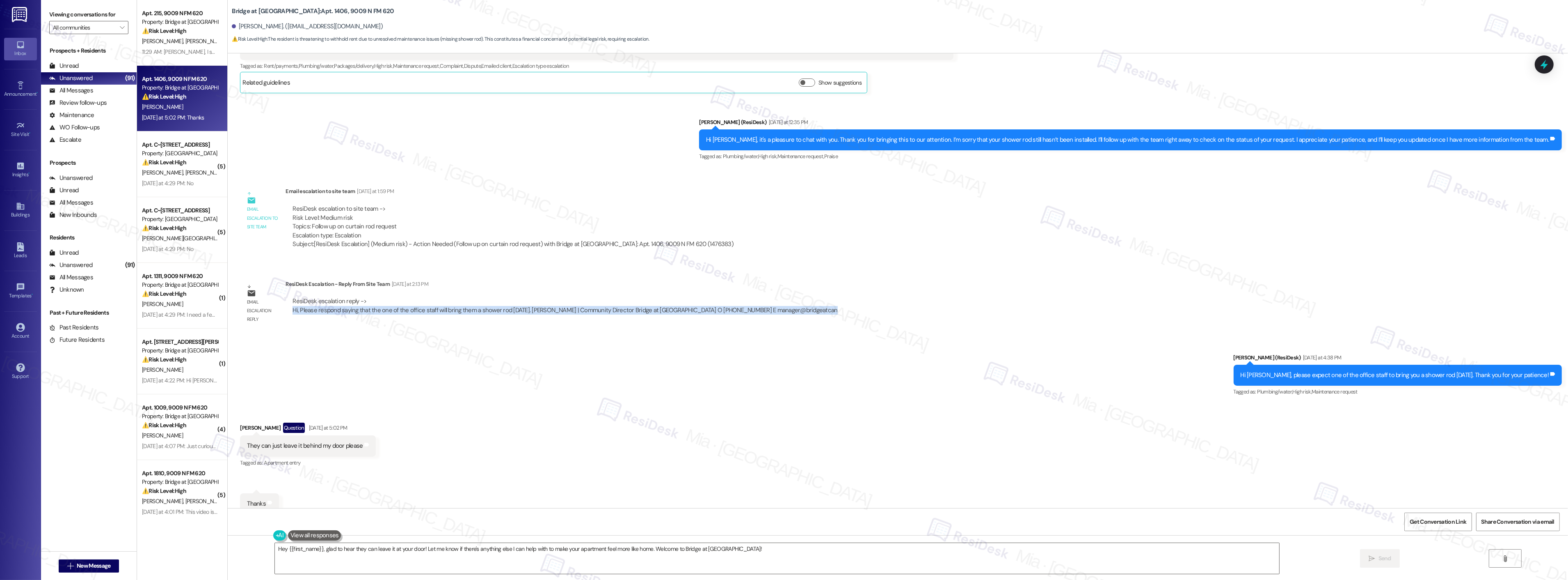
scroll to position [165, 0]
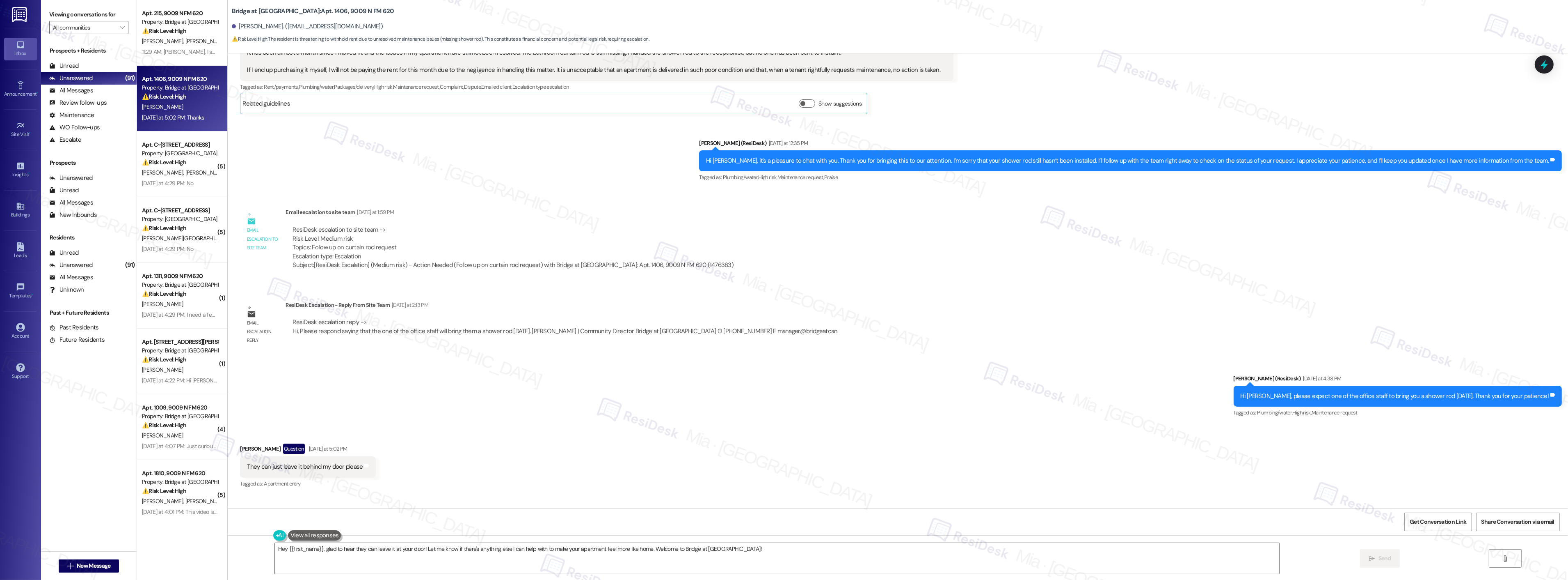
click at [435, 264] on div "Subject: [ResiDesk Escalation] (Medium risk) - Action Needed (Follow up on curt…" at bounding box center [513, 265] width 441 height 9
drag, startPoint x: 319, startPoint y: 551, endPoint x: 753, endPoint y: 547, distance: 434.0
click at [753, 547] on textarea "Hey {{first_name}}, glad to hear they can leave it at your door! Let me know if…" at bounding box center [777, 559] width 1004 height 31
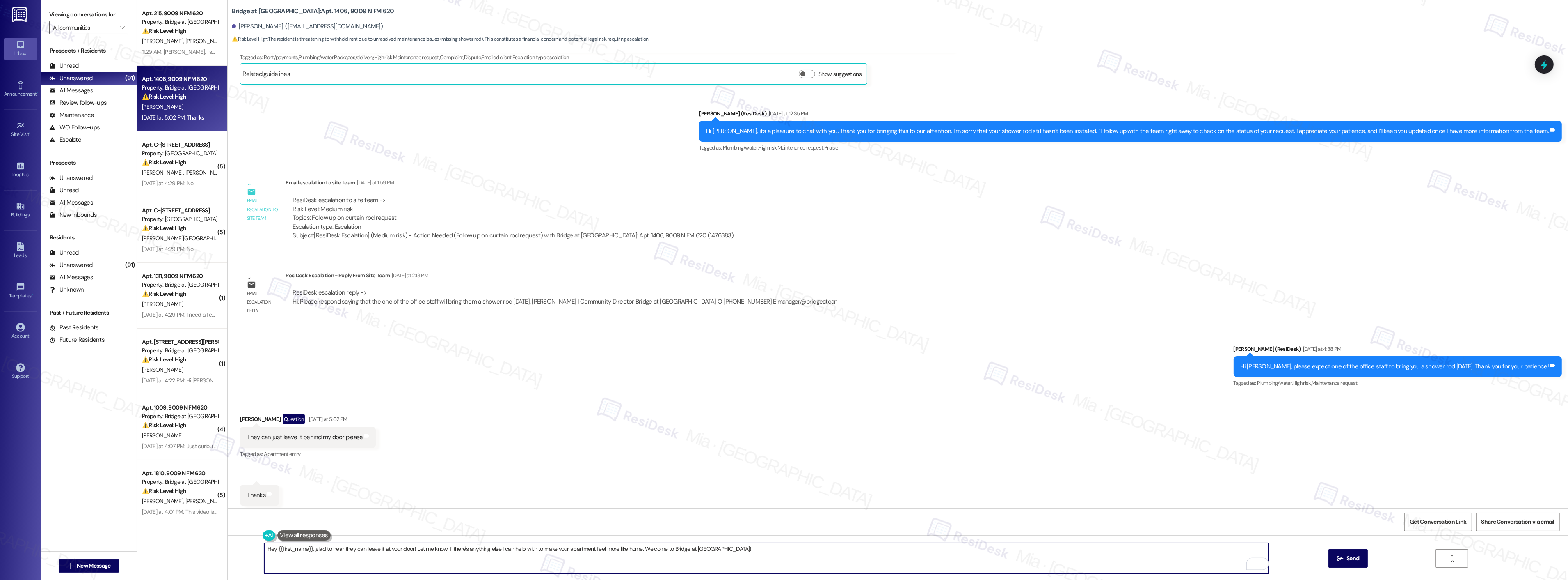
scroll to position [211, 0]
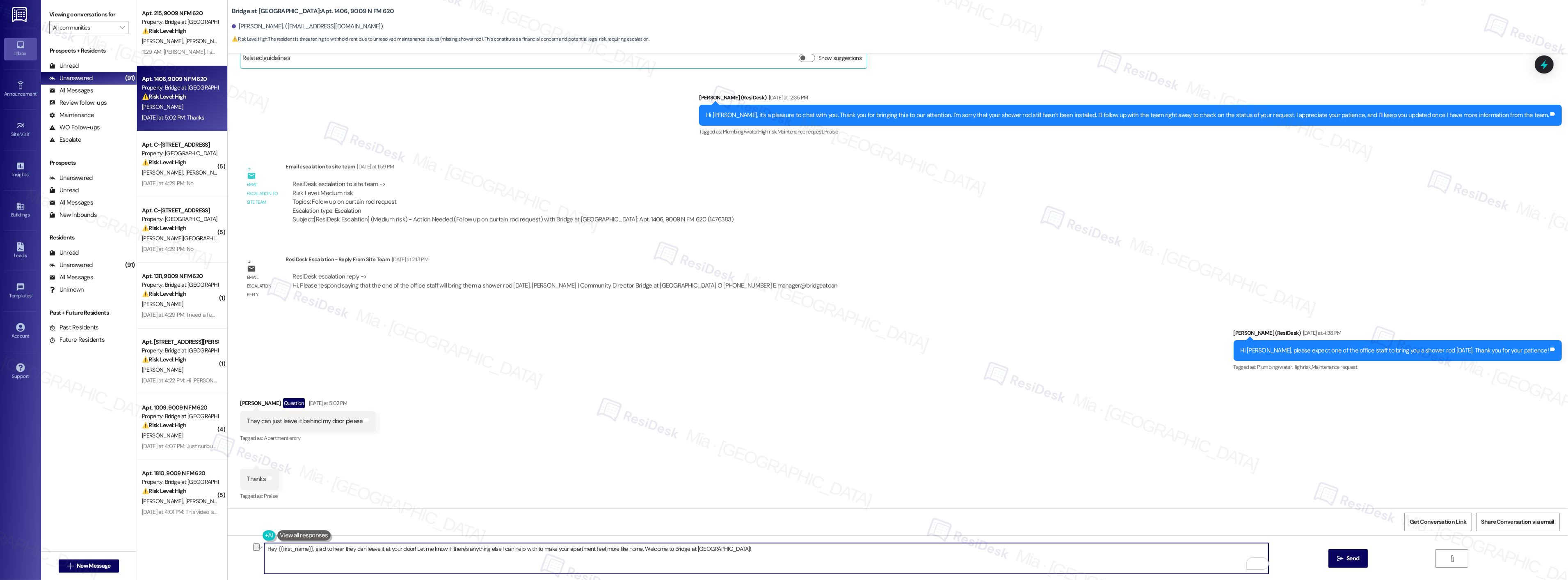
paste textarea "I’d like to follow up to see if you received the shower rod yesterday."
drag, startPoint x: 307, startPoint y: 549, endPoint x: 349, endPoint y: 549, distance: 42.0
click at [349, 549] on textarea "Hey {{first_name}}, I’d like to follow up to see if you received the shower rod…" at bounding box center [766, 559] width 1004 height 31
click at [503, 551] on textarea "Hey {{first_name}}, just checking in to see if you received the shower rod yest…" at bounding box center [766, 559] width 1004 height 31
drag, startPoint x: 307, startPoint y: 549, endPoint x: 366, endPoint y: 548, distance: 59.0
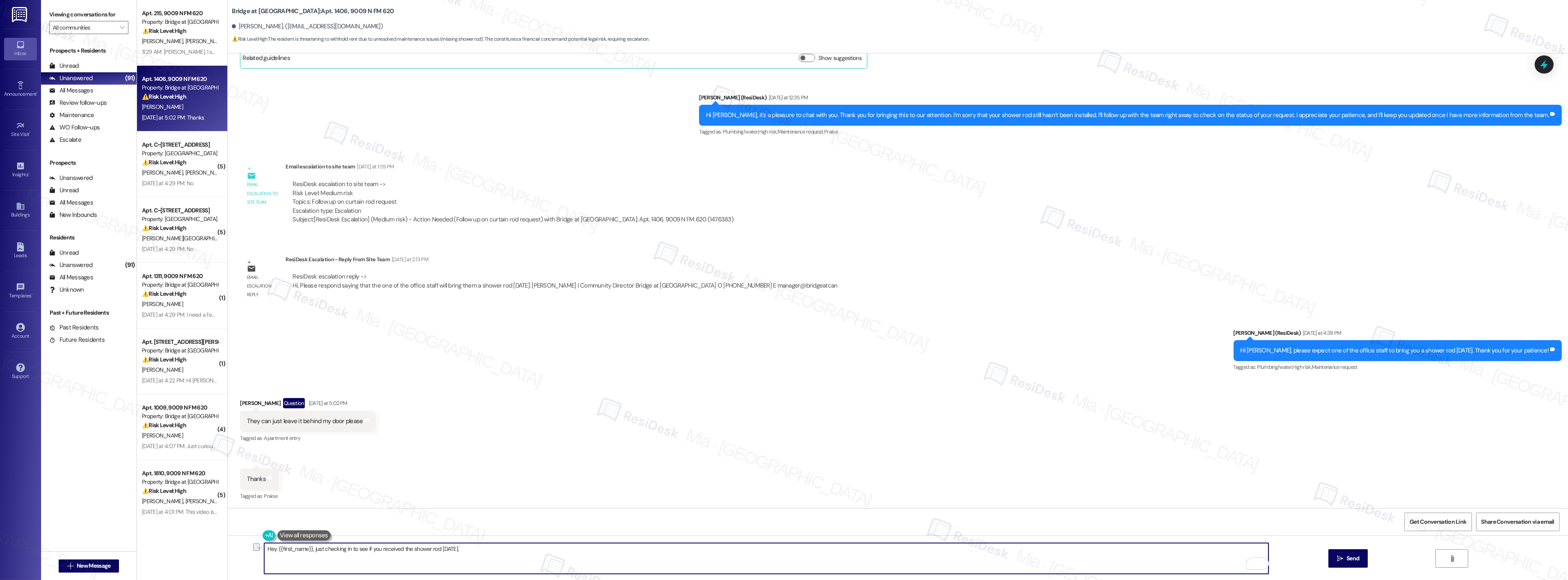
click at [366, 548] on textarea "Hey {{first_name}}, just checking in to see if you received the shower rod yest…" at bounding box center [766, 559] width 1004 height 31
click at [445, 548] on textarea "Hey {{first_name}}, have you received the shower rod yesterday." at bounding box center [766, 559] width 1004 height 31
click at [1256, 561] on html "Inbox Go to Inbox Announcement • Send A Text Announcement Site Visit • Go to Si…" at bounding box center [784, 290] width 1568 height 580
click at [1259, 562] on div "1" at bounding box center [1263, 562] width 9 height 9
click at [1105, 520] on span "Accept" at bounding box center [1104, 521] width 20 height 9
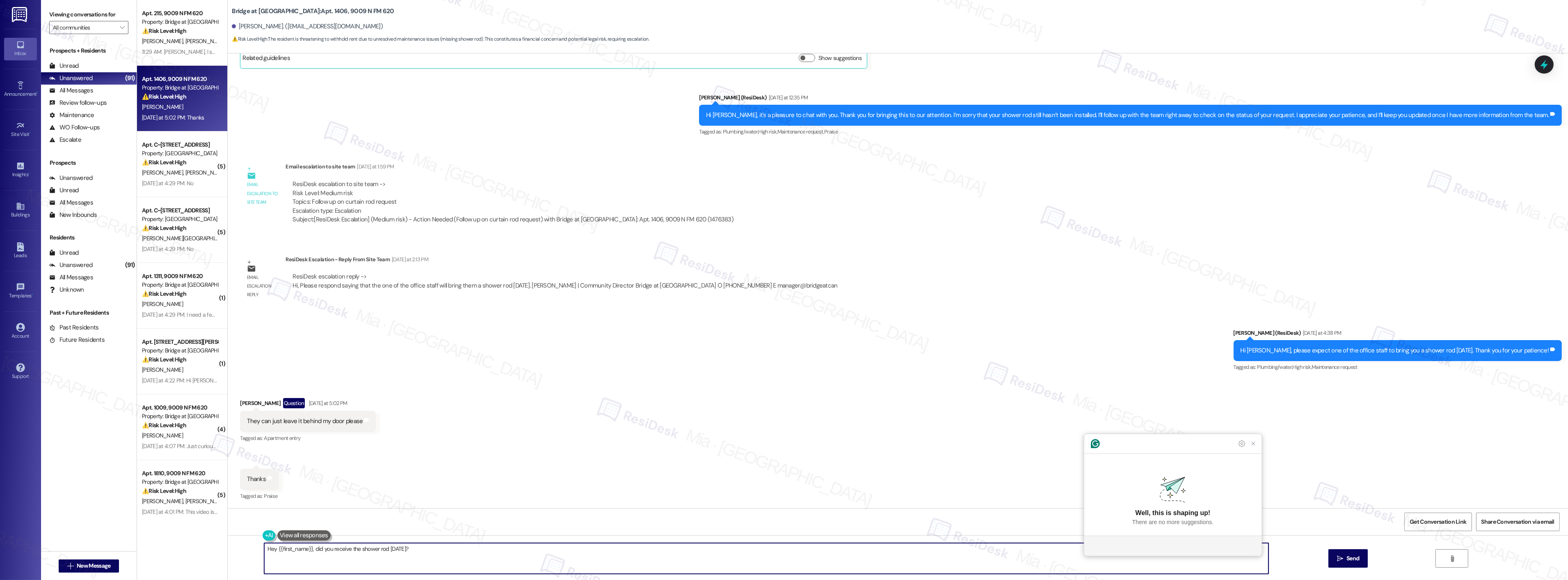
click at [436, 551] on textarea "Hey {{first_name}}, did you receive the shower rod yesterday?" at bounding box center [766, 559] width 1004 height 31
click at [307, 552] on textarea "Hey {{first_name}}, did you receive the shower rod yesterday?" at bounding box center [766, 559] width 1004 height 31
click at [315, 549] on textarea "Hey {{first_name}}, good morning. I'd like to follow up and ask, did you receiv…" at bounding box center [766, 559] width 1004 height 31
click at [341, 557] on textarea "Hey {{first_name}}, good morning. I'd like to follow up and ask, did you receiv…" at bounding box center [766, 559] width 1004 height 31
click at [312, 562] on textarea "Hey {{first_name}}, good morning. I'd like to follow up and ask, did you receiv…" at bounding box center [766, 559] width 1004 height 31
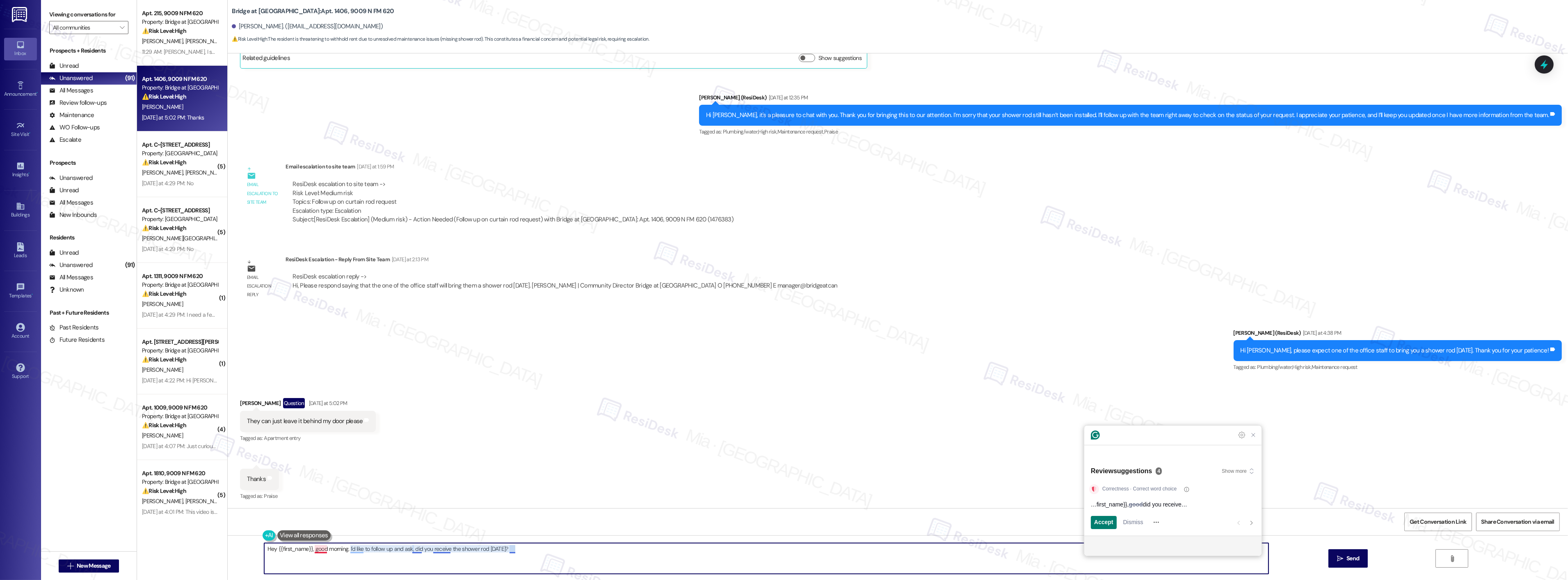
click at [441, 551] on textarea "Hey {{first_name}}, good morning. I'd like to follow up and ask, did you receiv…" at bounding box center [766, 559] width 1004 height 31
click at [1116, 520] on span "Rephrase" at bounding box center [1106, 521] width 26 height 9
click at [1106, 522] on span "Accept" at bounding box center [1104, 521] width 20 height 9
click at [1115, 521] on span "Rephrase" at bounding box center [1106, 521] width 26 height 9
click at [538, 552] on textarea "Hey {{first_name}}, morning. I want to follow up and ask if you received the sh…" at bounding box center [766, 559] width 1004 height 31
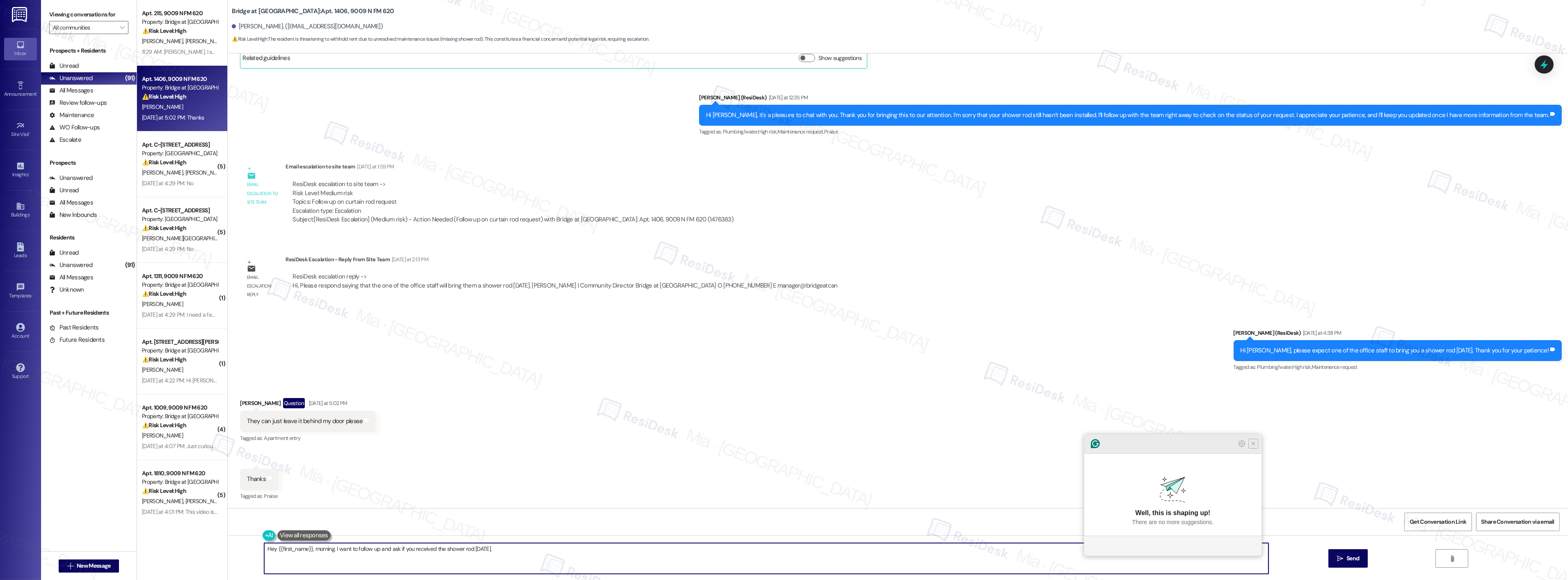
type textarea "Hey {{first_name}}, morning. I want to follow up and ask if you received the sh…"
click at [1255, 446] on icon "Close Grammarly Assistant" at bounding box center [1253, 443] width 7 height 7
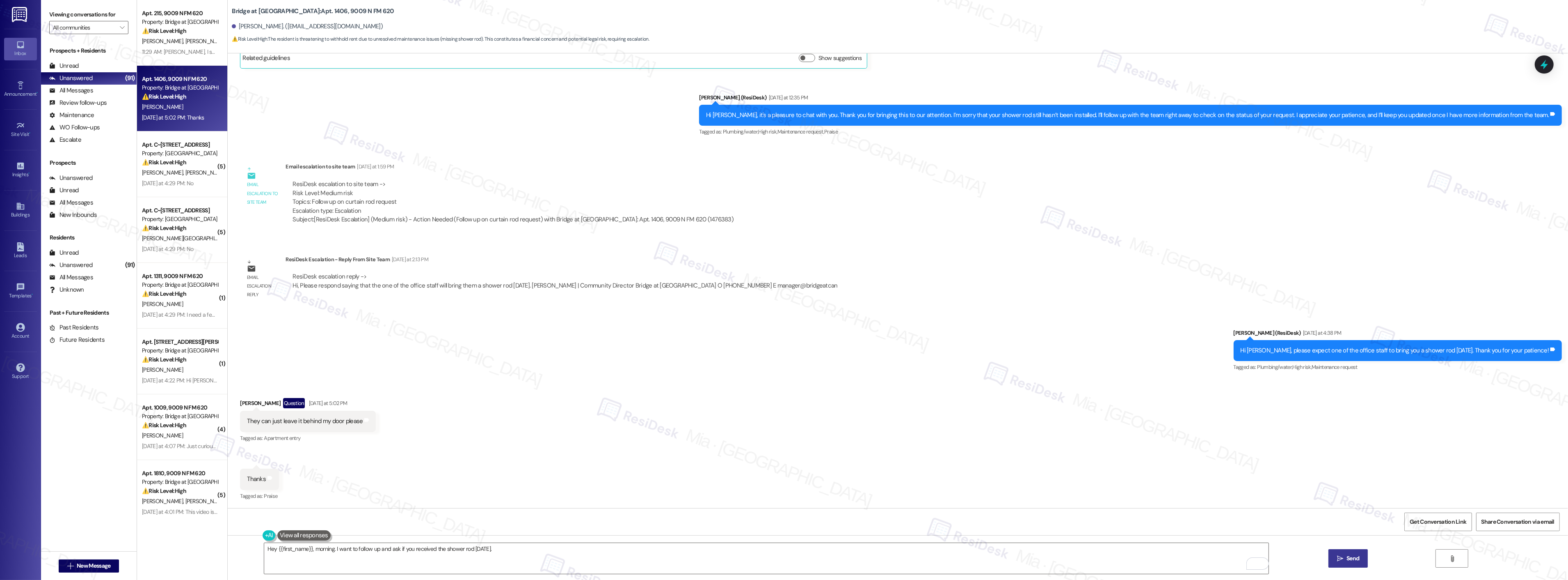
click at [1342, 555] on icon "" at bounding box center [1340, 558] width 6 height 7
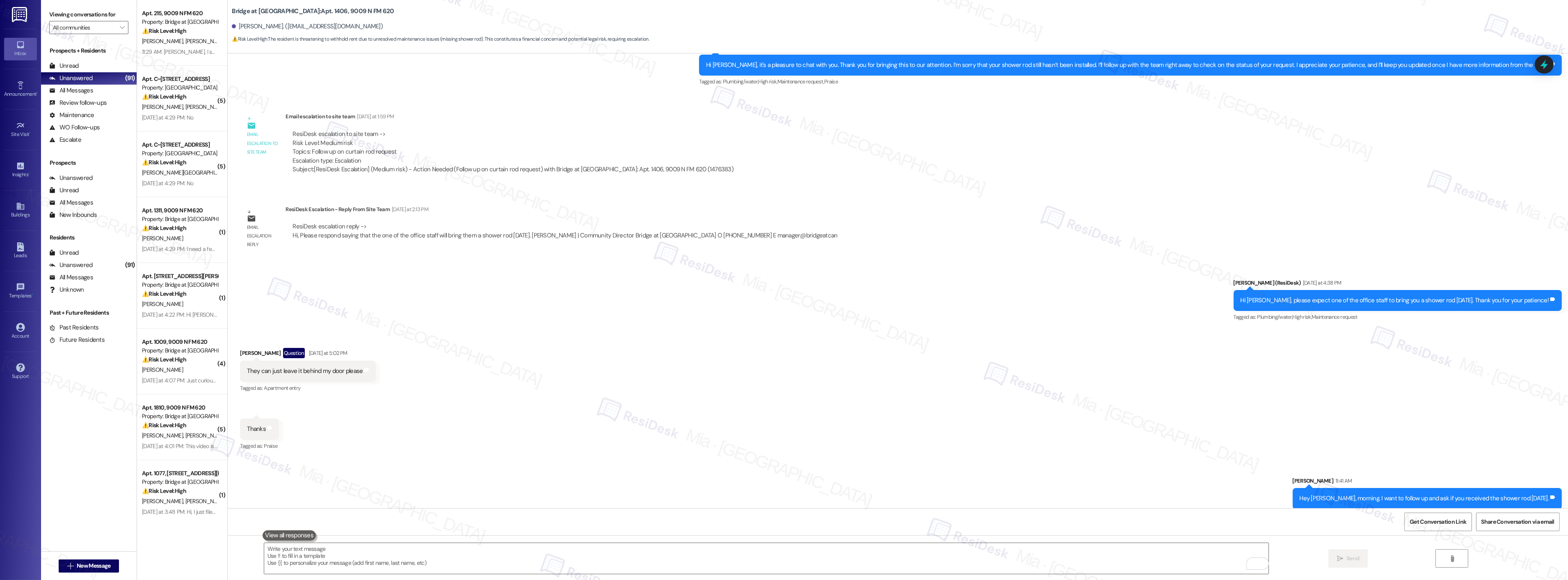
scroll to position [269, 0]
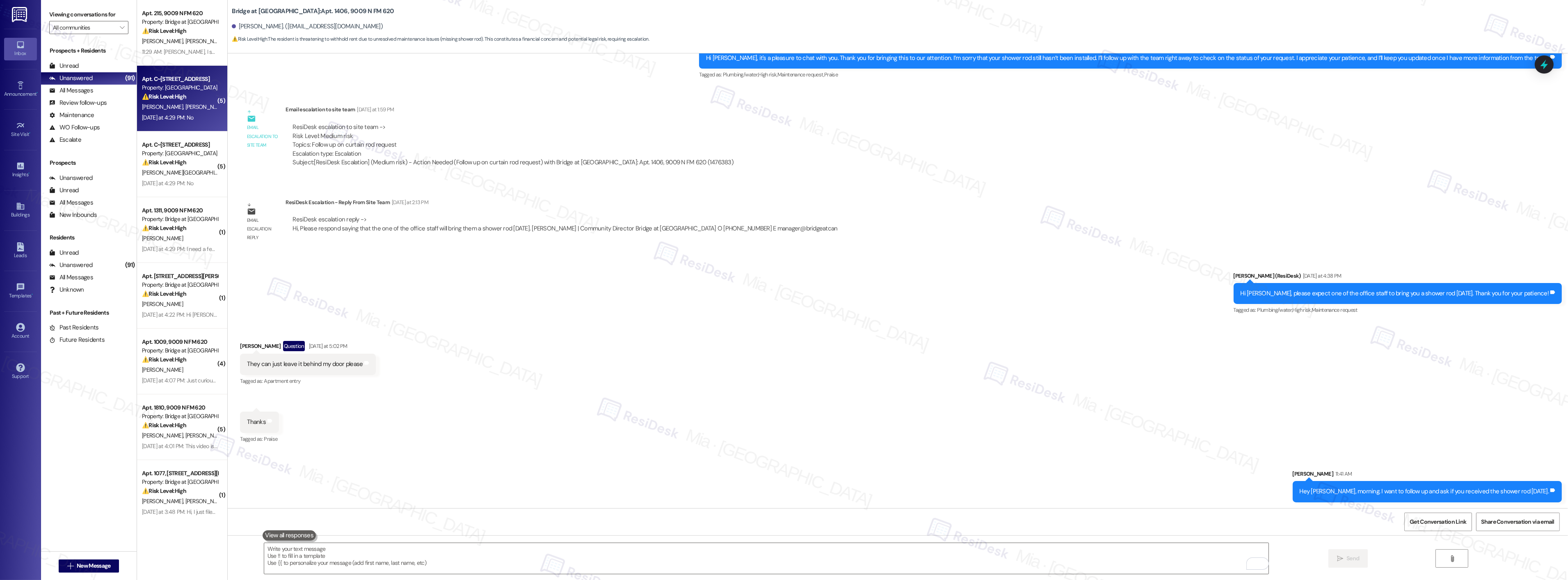
click at [170, 87] on div "Property: [GEOGRAPHIC_DATA]" at bounding box center [180, 87] width 76 height 9
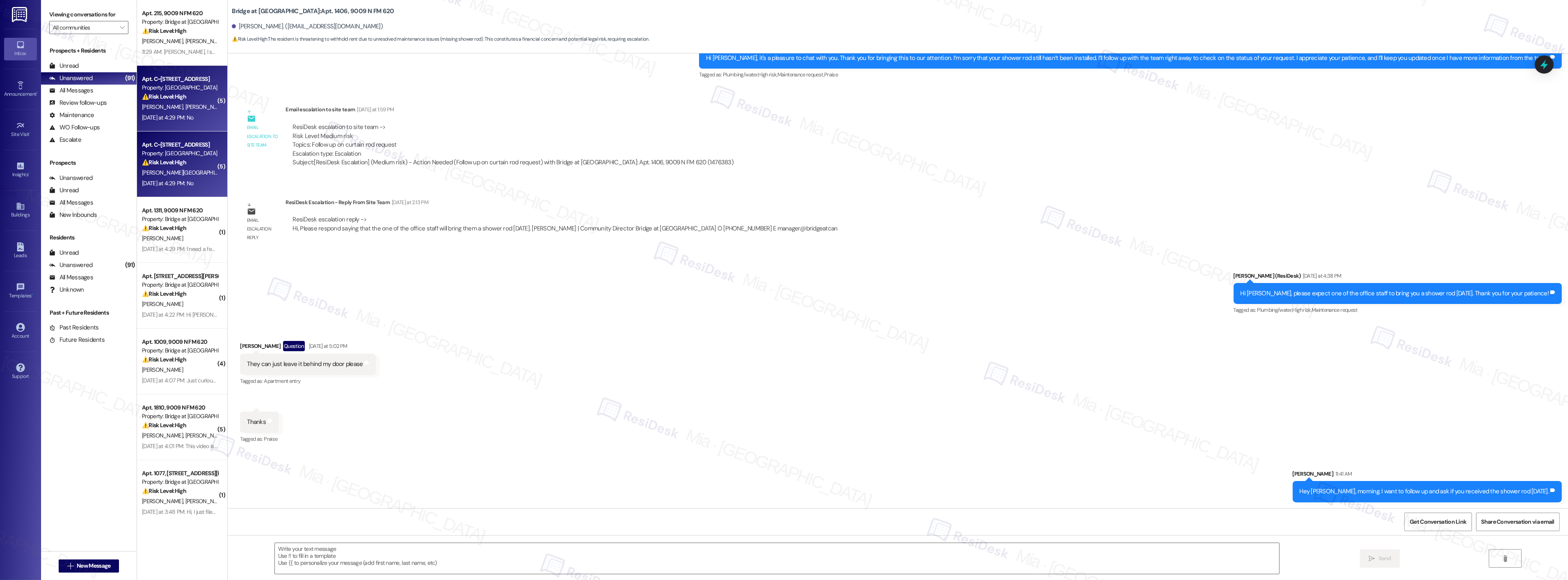
type textarea "Fetching suggested responses. Please feel free to read through the conversation…"
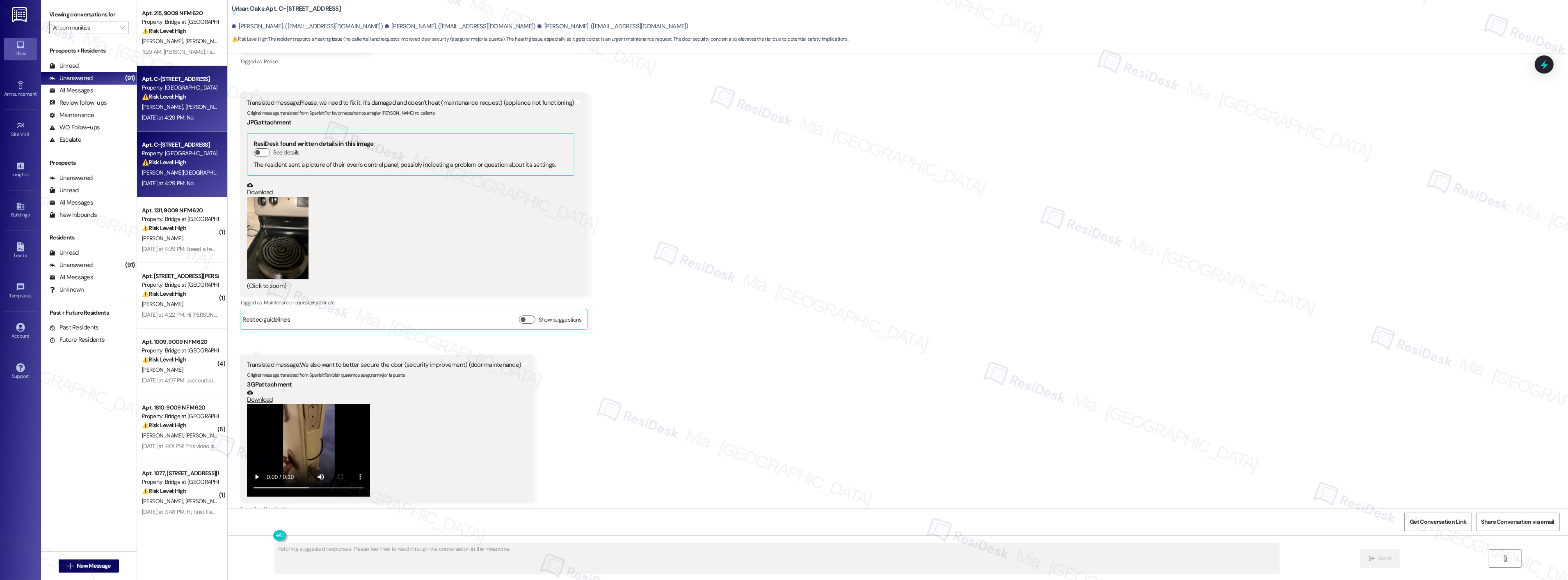
scroll to position [228, 0]
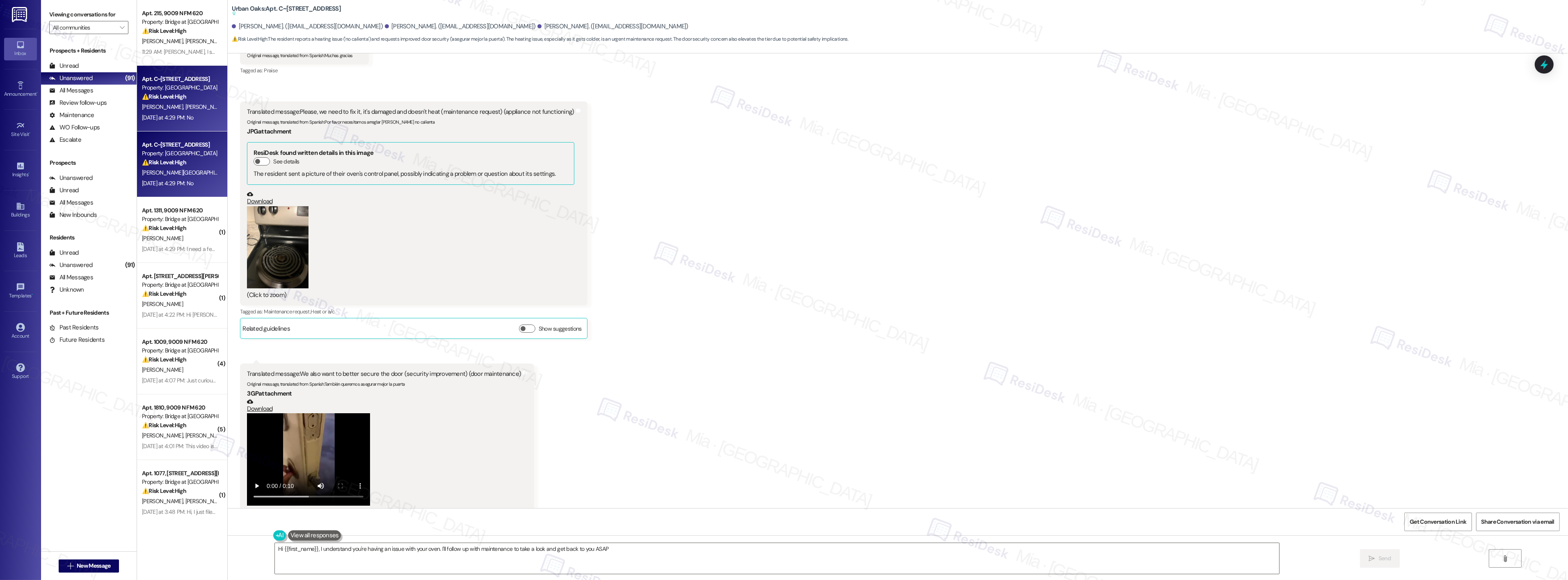
type textarea "Hi {{first_name}}, I understand you're having an issue with your oven. I'll fol…"
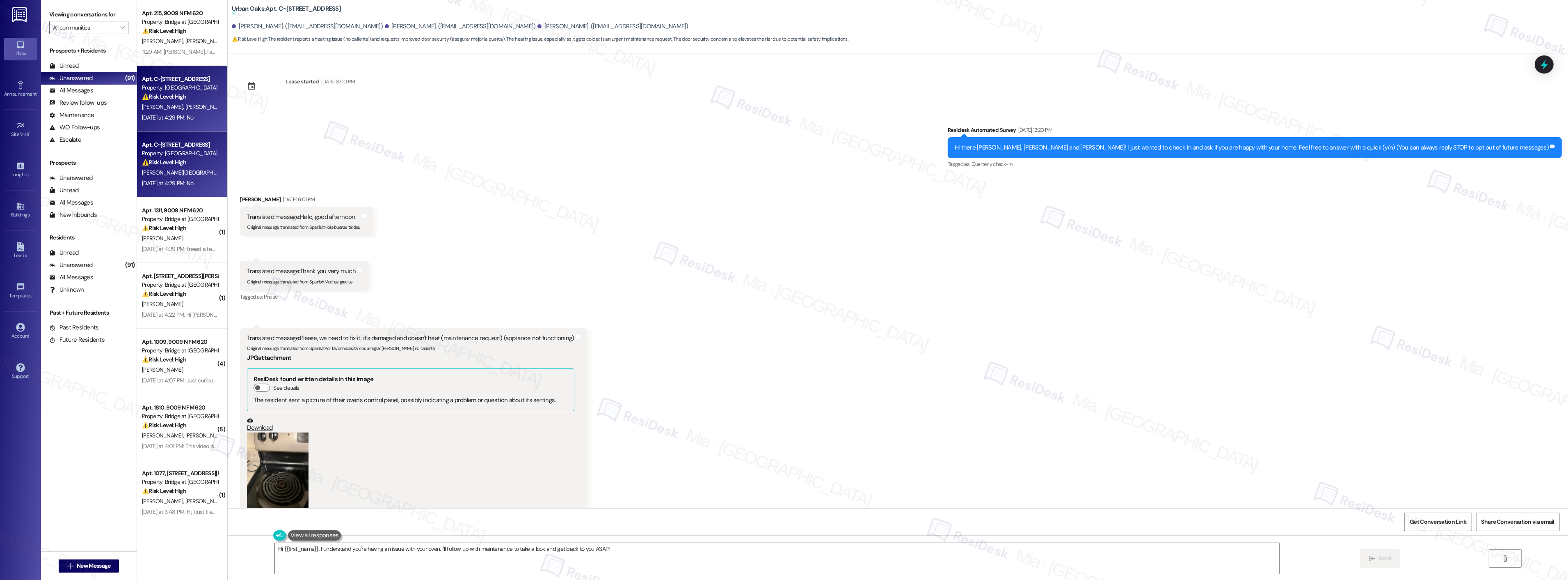
scroll to position [0, 0]
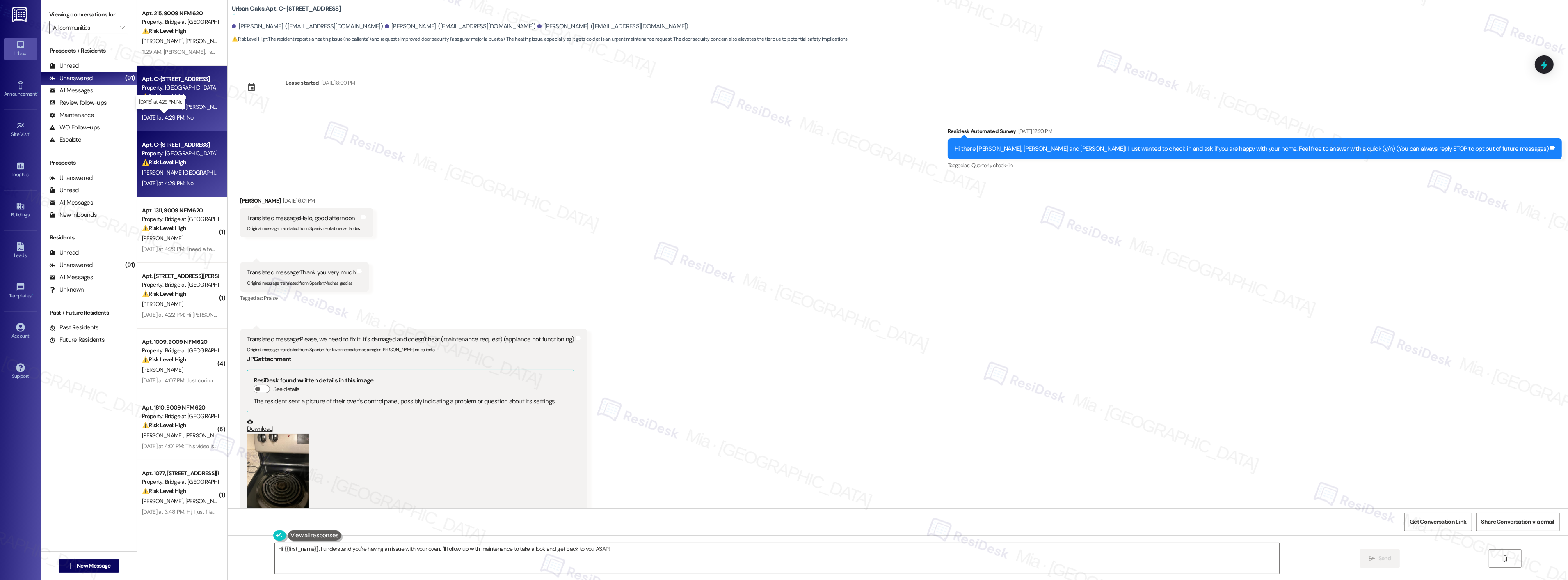
click at [187, 116] on div "Yesterday at 4:29 PM: No Yesterday at 4:29 PM: No" at bounding box center [167, 117] width 52 height 8
click at [196, 160] on div "⚠️ Risk Level: High The resident reports a heating issue ('no calienta') and re…" at bounding box center [180, 162] width 76 height 9
click at [189, 239] on div "N. Noto" at bounding box center [180, 238] width 77 height 11
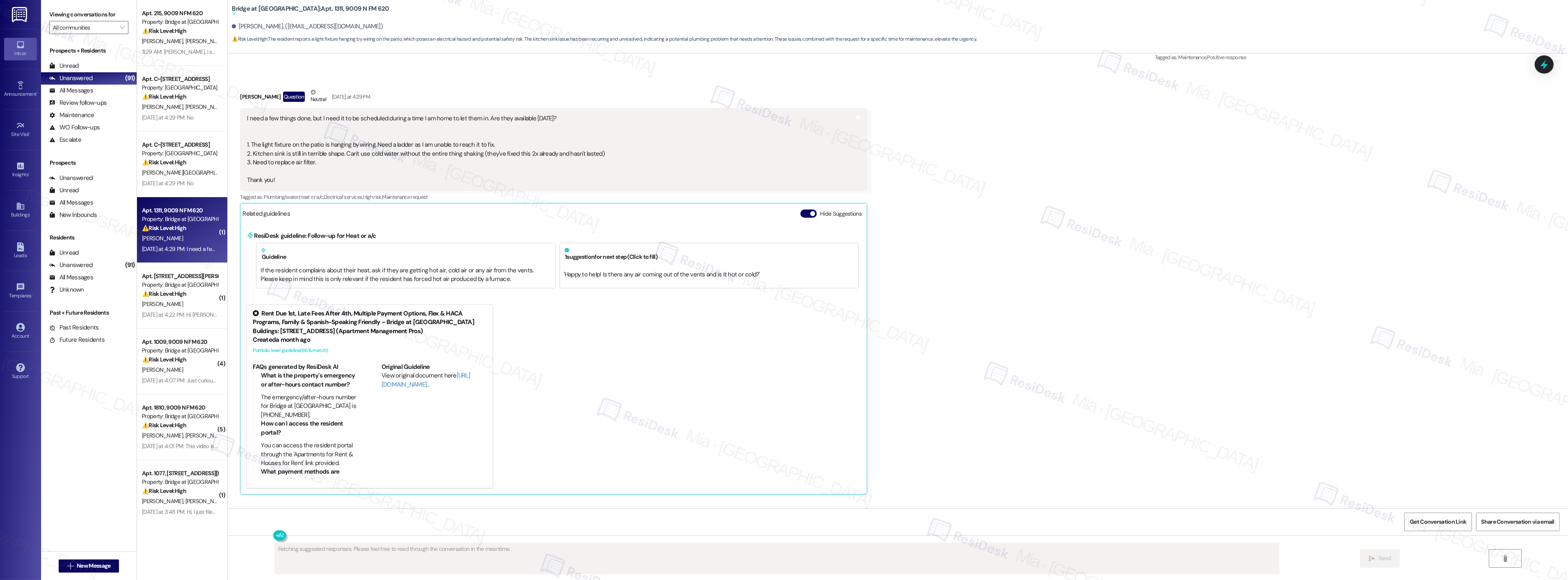
scroll to position [240, 0]
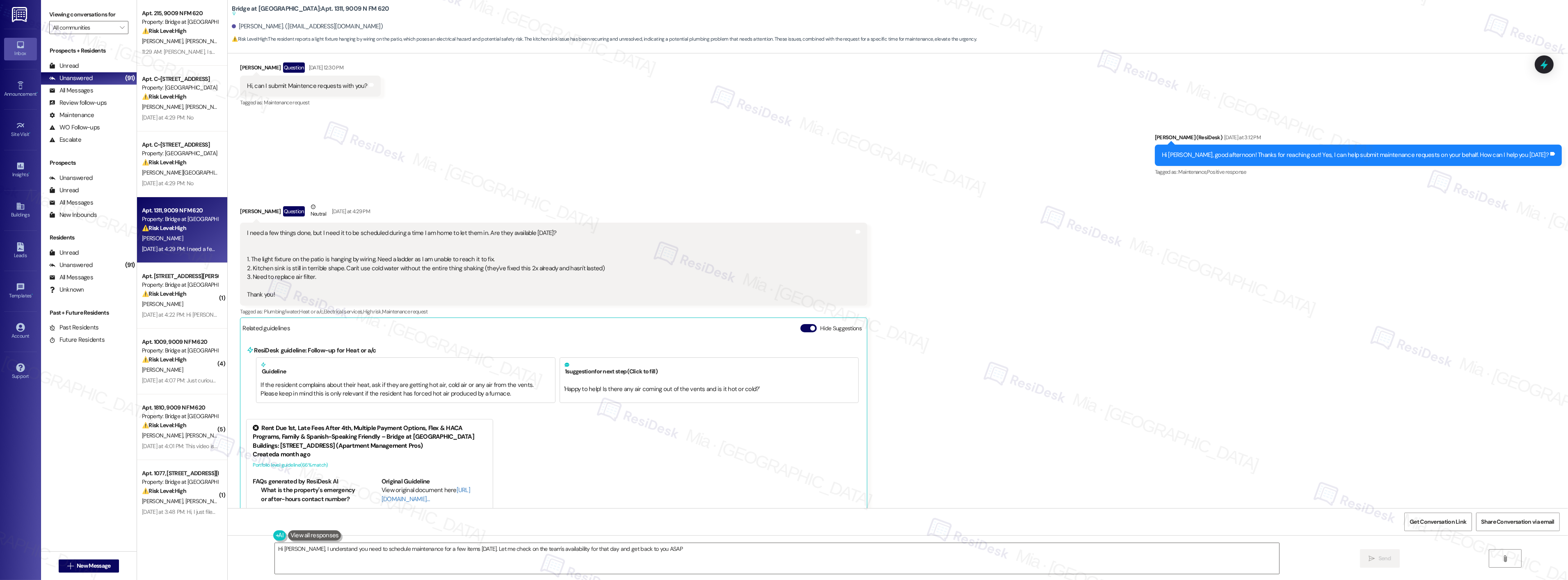
type textarea "Hi Nicole, I understand you need to schedule maintenance for a few items on Sat…"
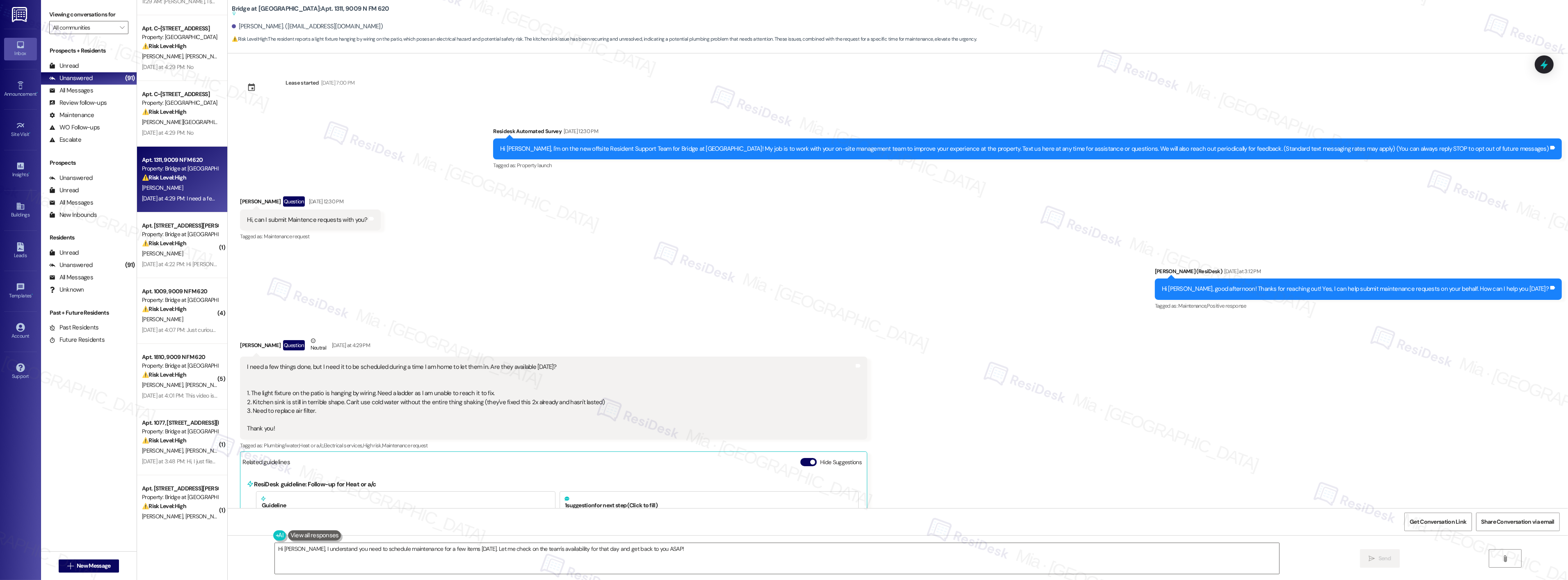
scroll to position [0, 0]
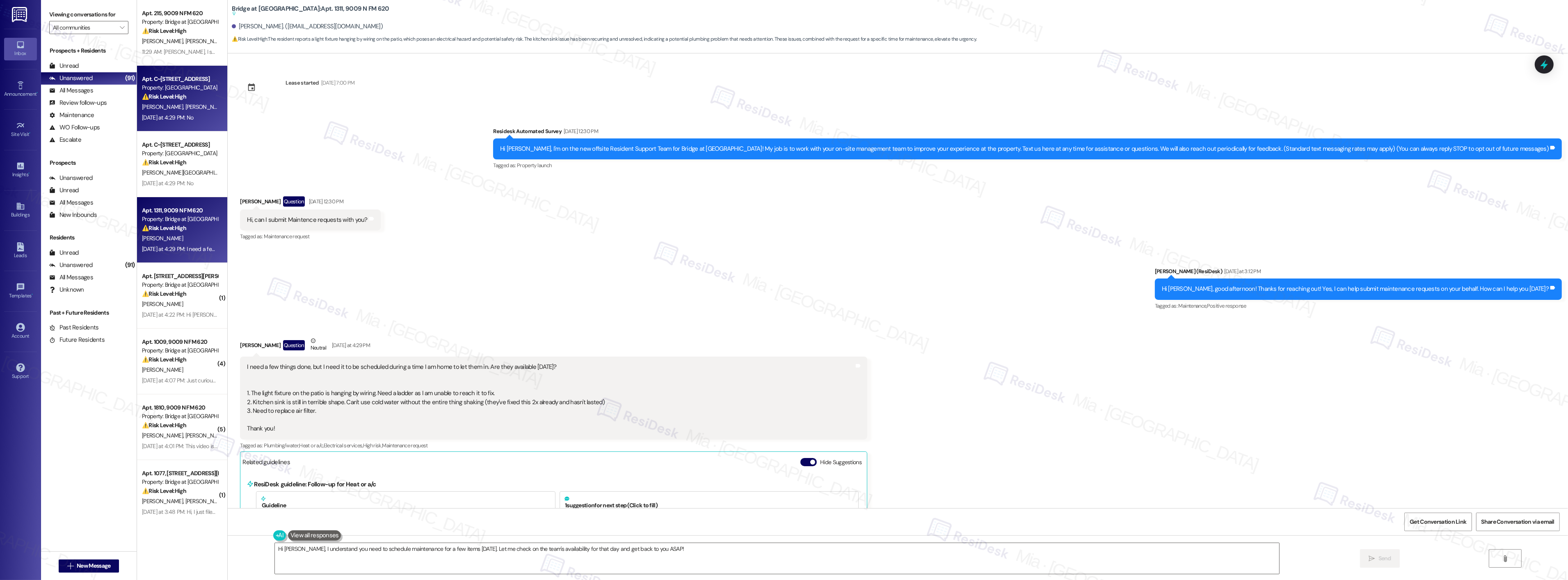
click at [199, 120] on div "Yesterday at 4:29 PM: No Yesterday at 4:29 PM: No" at bounding box center [180, 117] width 77 height 11
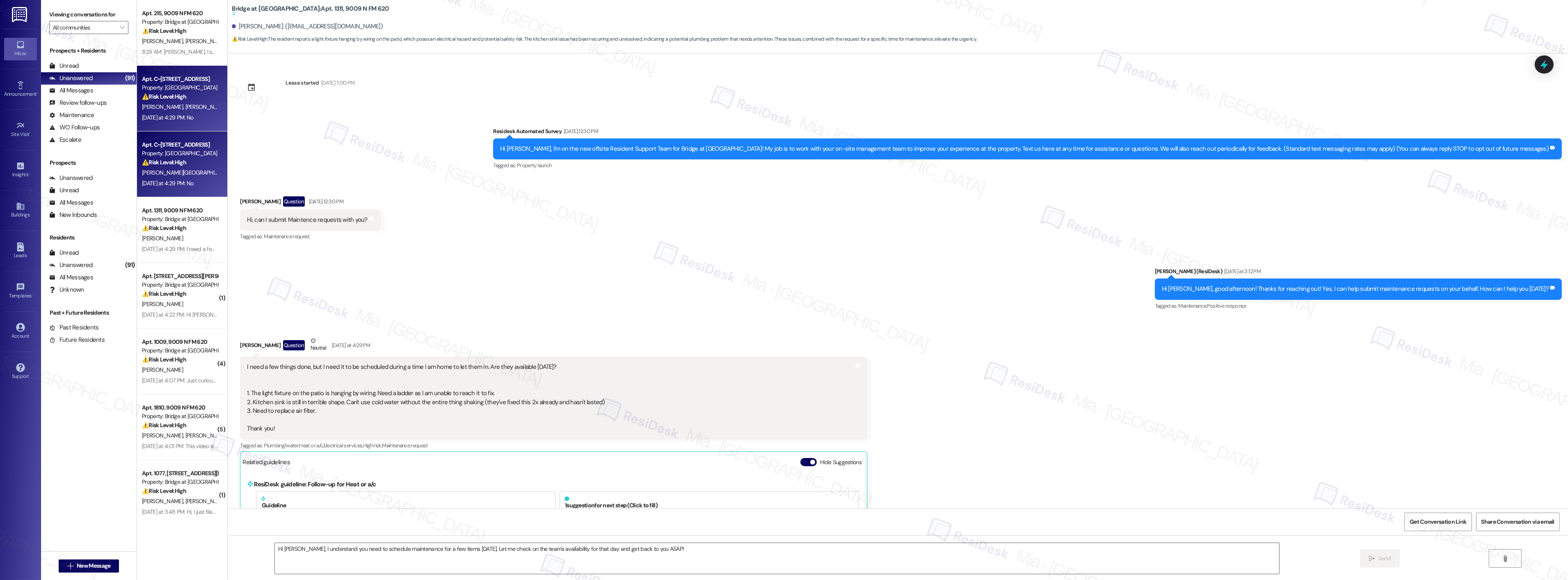
type textarea "Fetching suggested responses. Please feel free to read through the conversation…"
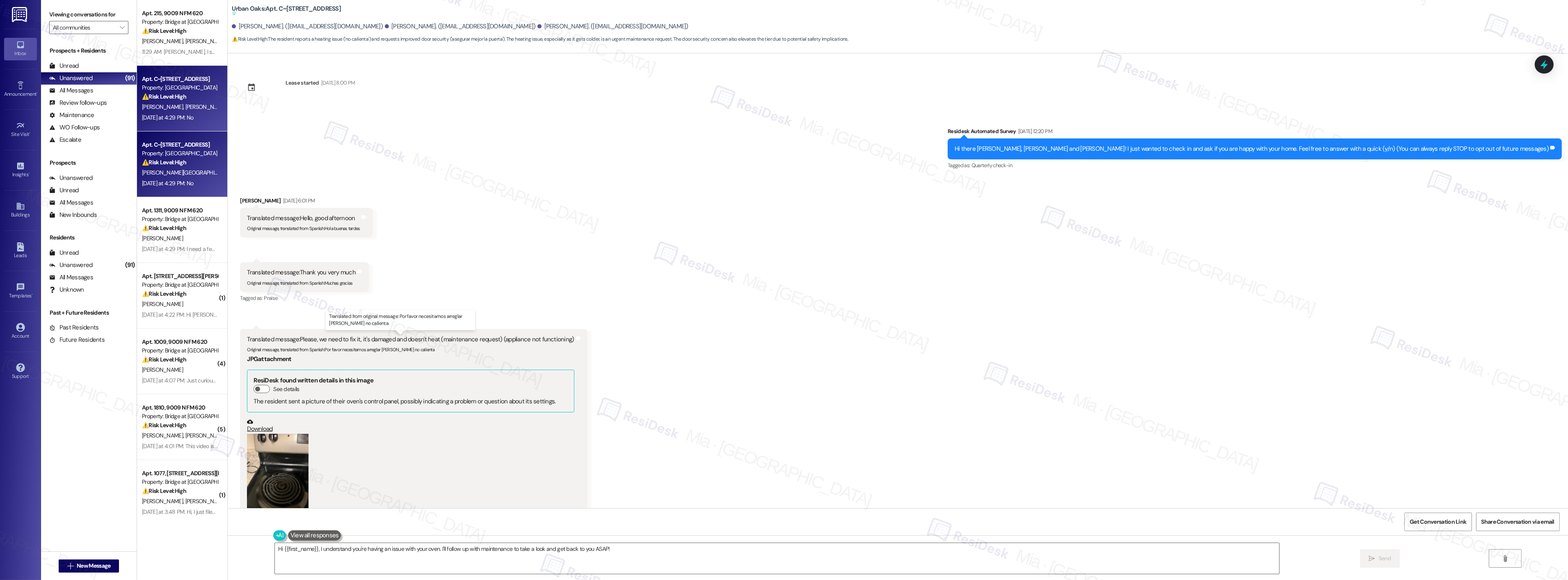
click at [372, 340] on div "Translated message: Please, we need to fix it, it's damaged and doesn't heat (m…" at bounding box center [410, 339] width 327 height 9
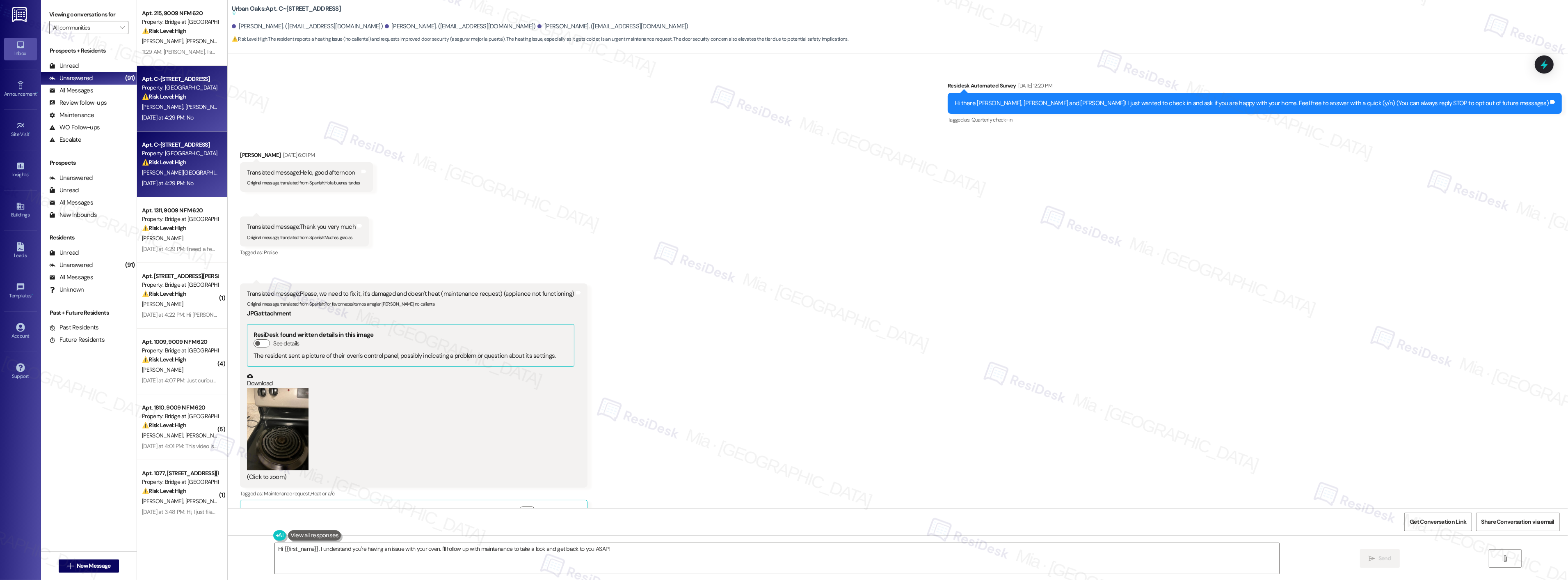
scroll to position [91, 0]
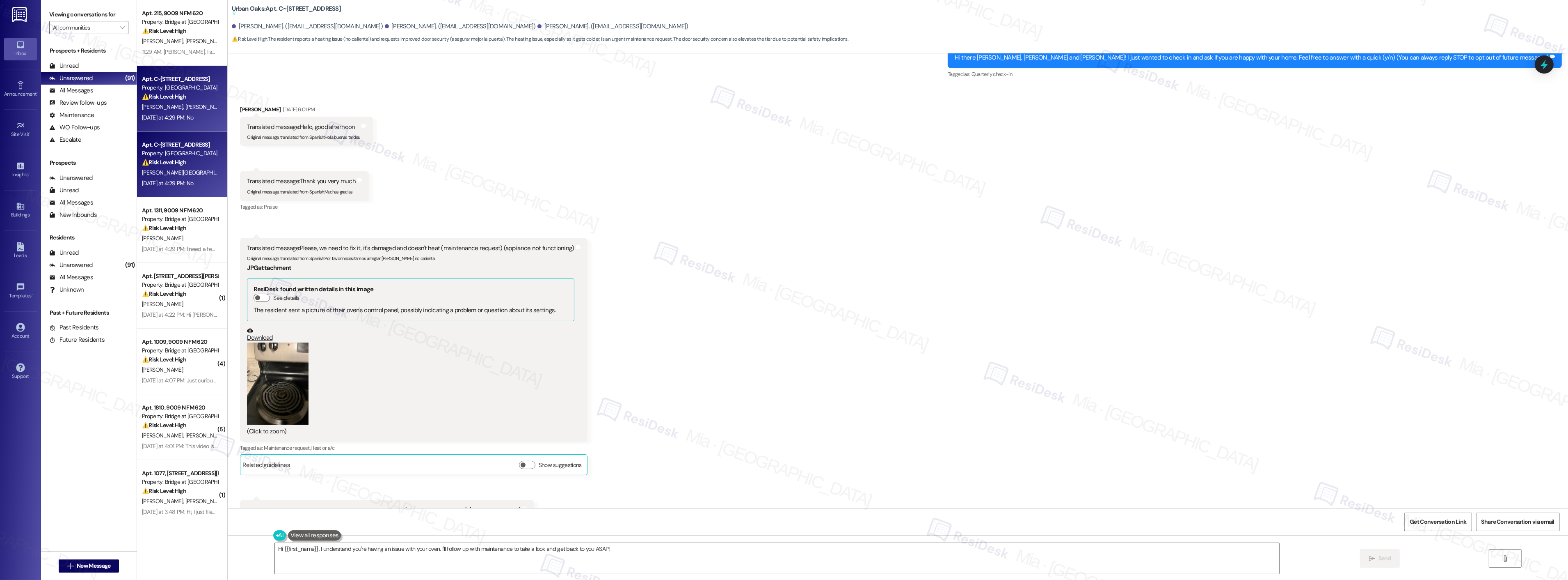
click at [281, 372] on button "Zoom image" at bounding box center [277, 384] width 61 height 82
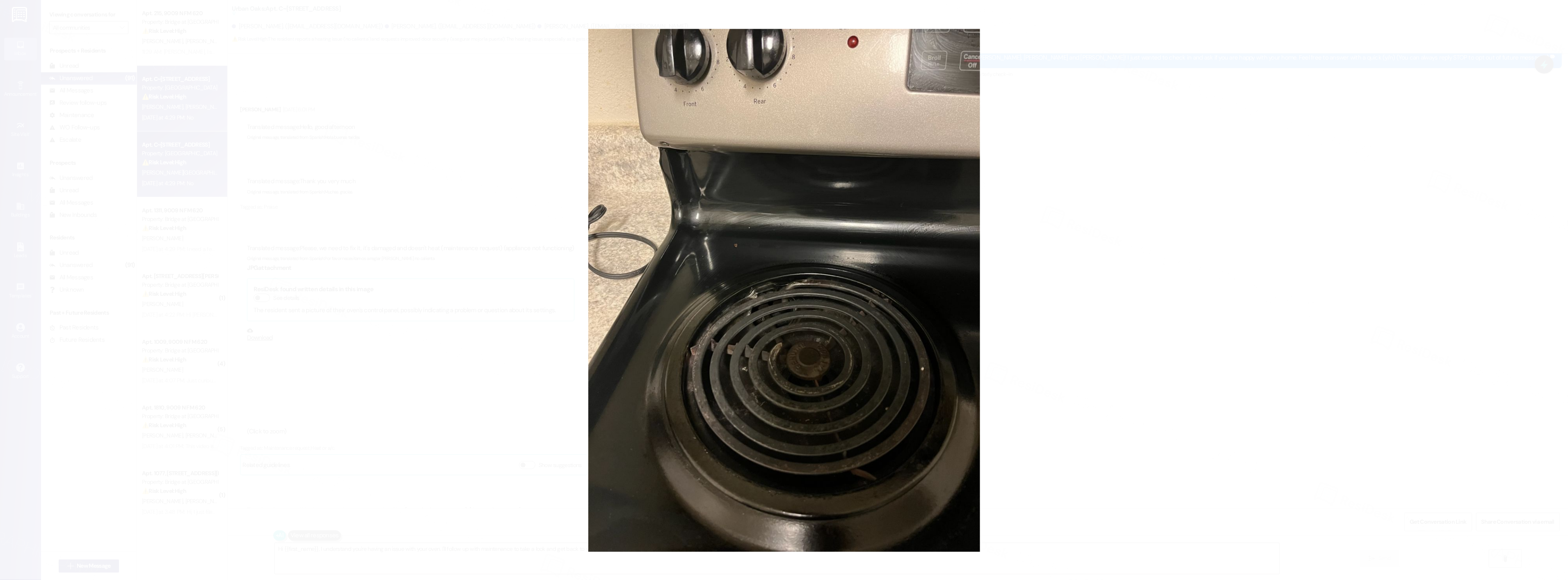
click at [1037, 276] on button "Unzoom image" at bounding box center [784, 290] width 1568 height 580
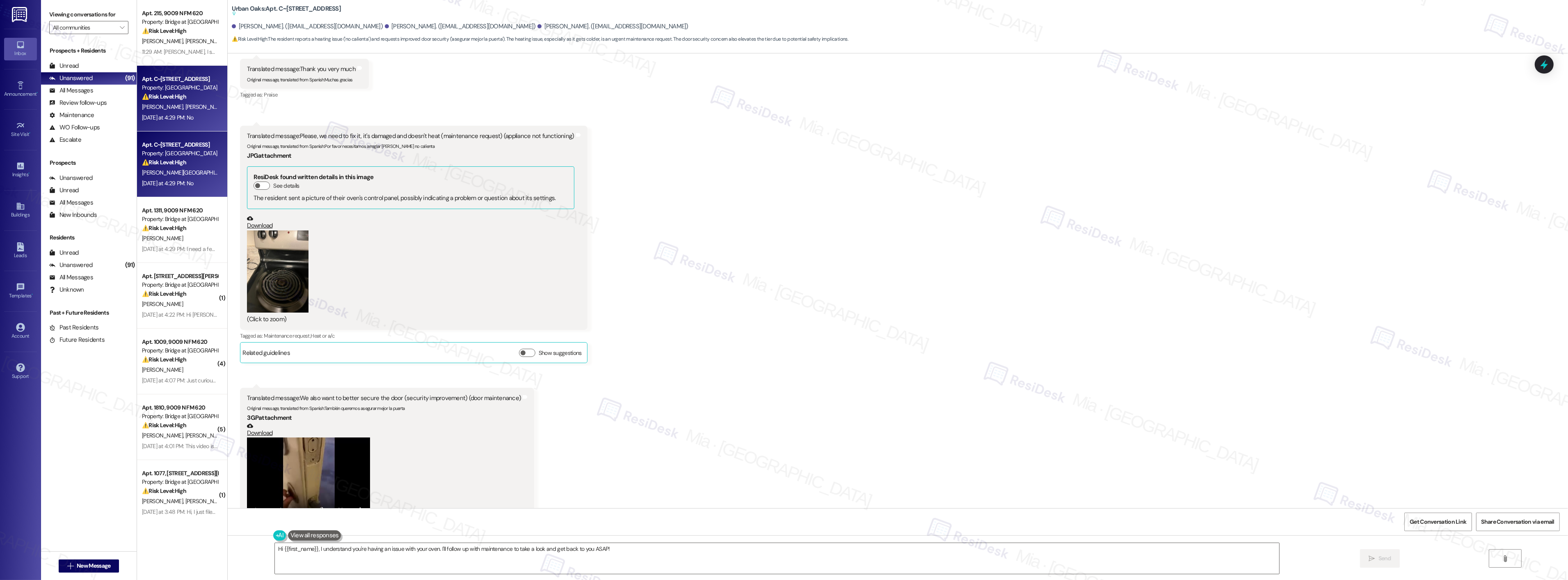
scroll to position [182, 0]
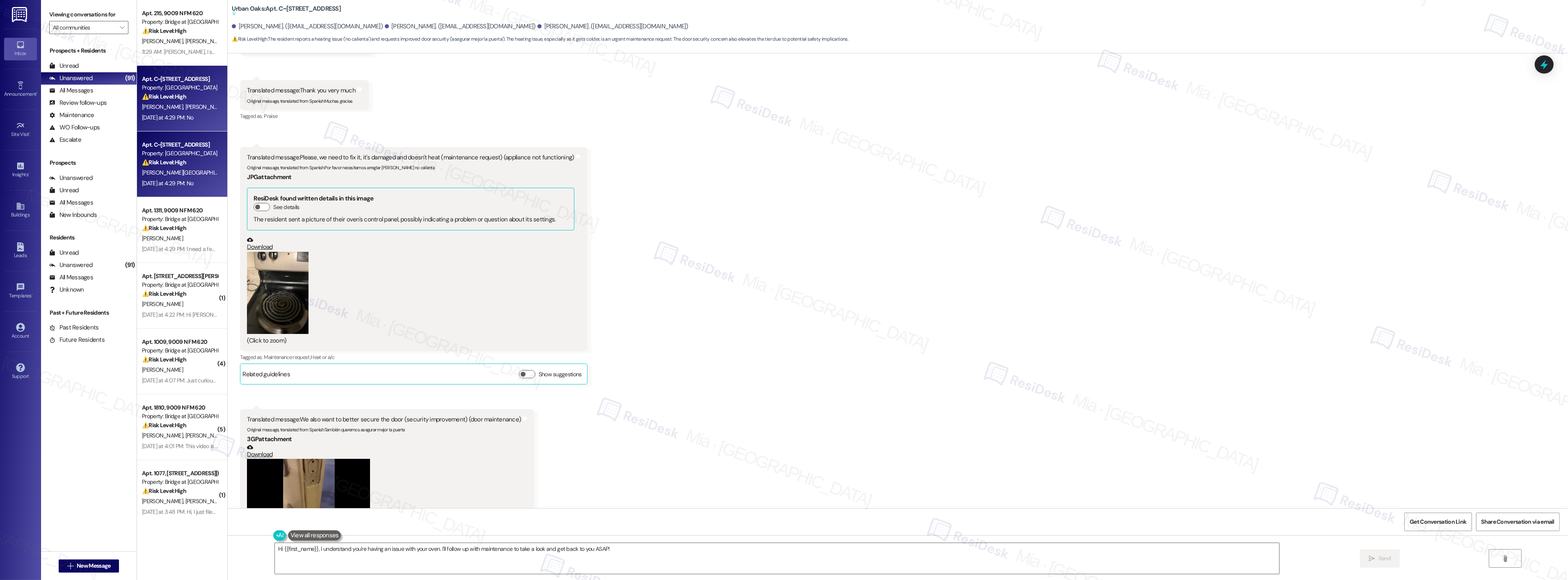
click at [302, 473] on video at bounding box center [308, 505] width 123 height 93
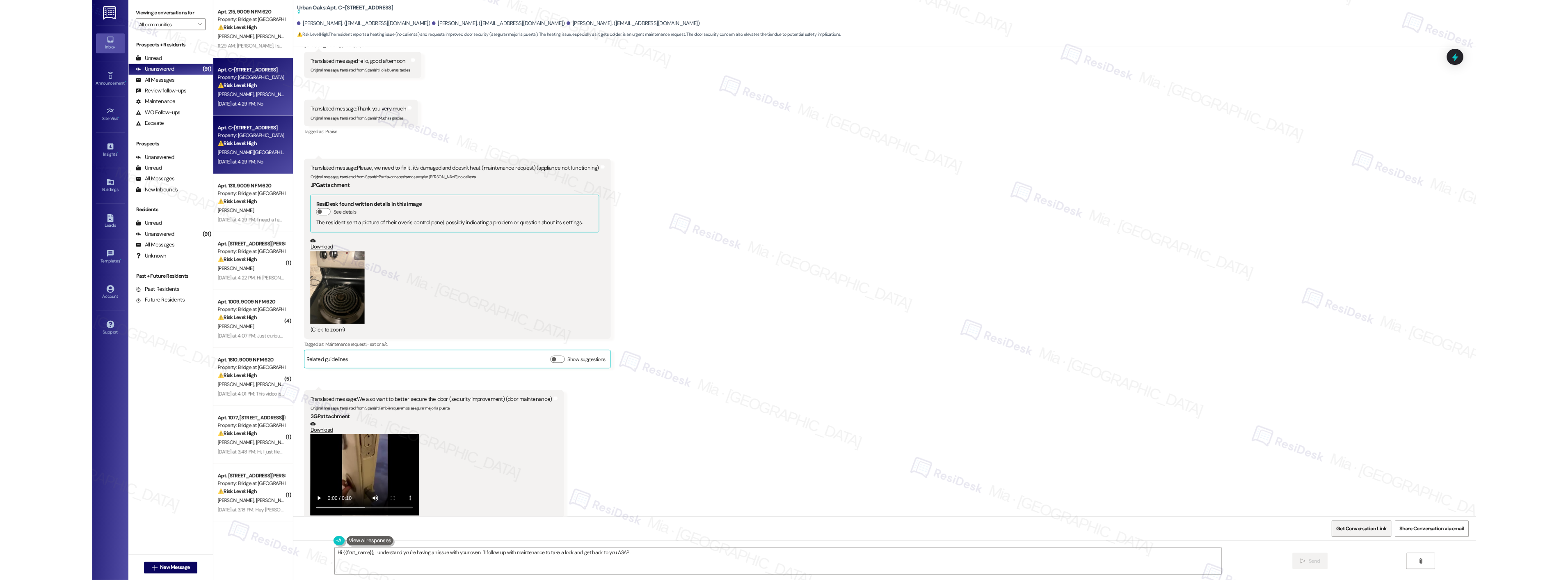
scroll to position [318, 0]
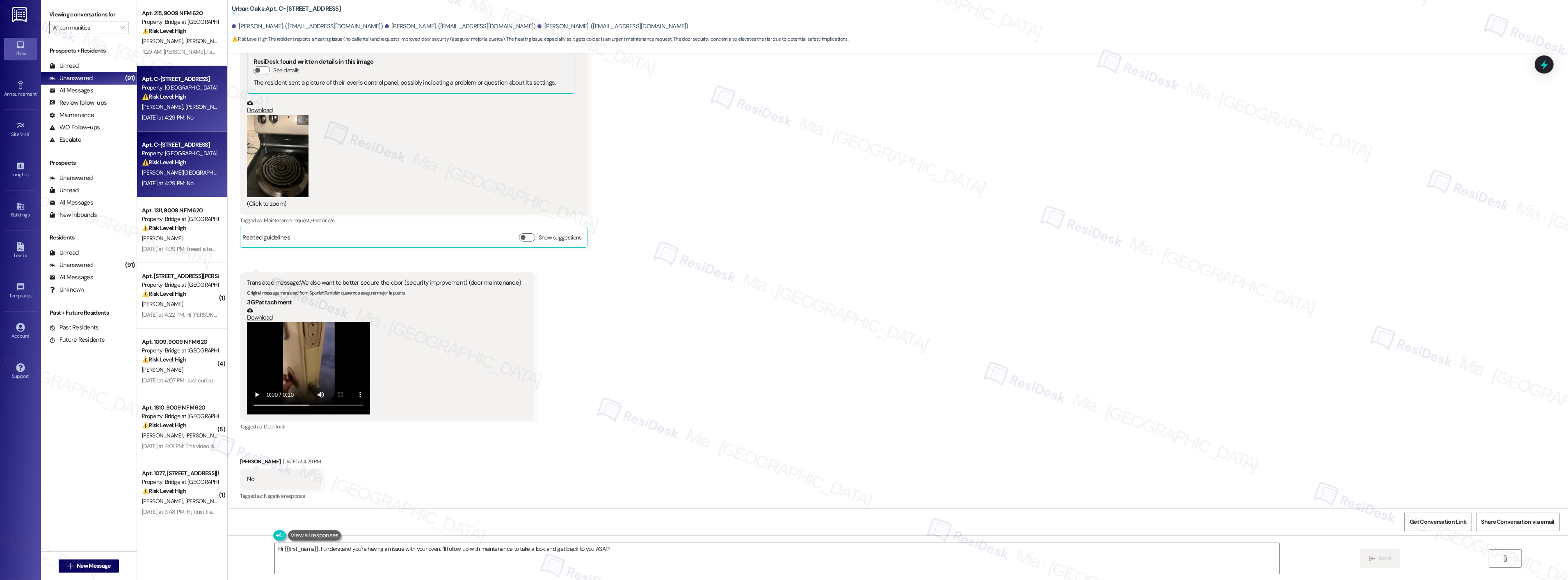
click at [275, 153] on button "Zoom image" at bounding box center [277, 156] width 61 height 82
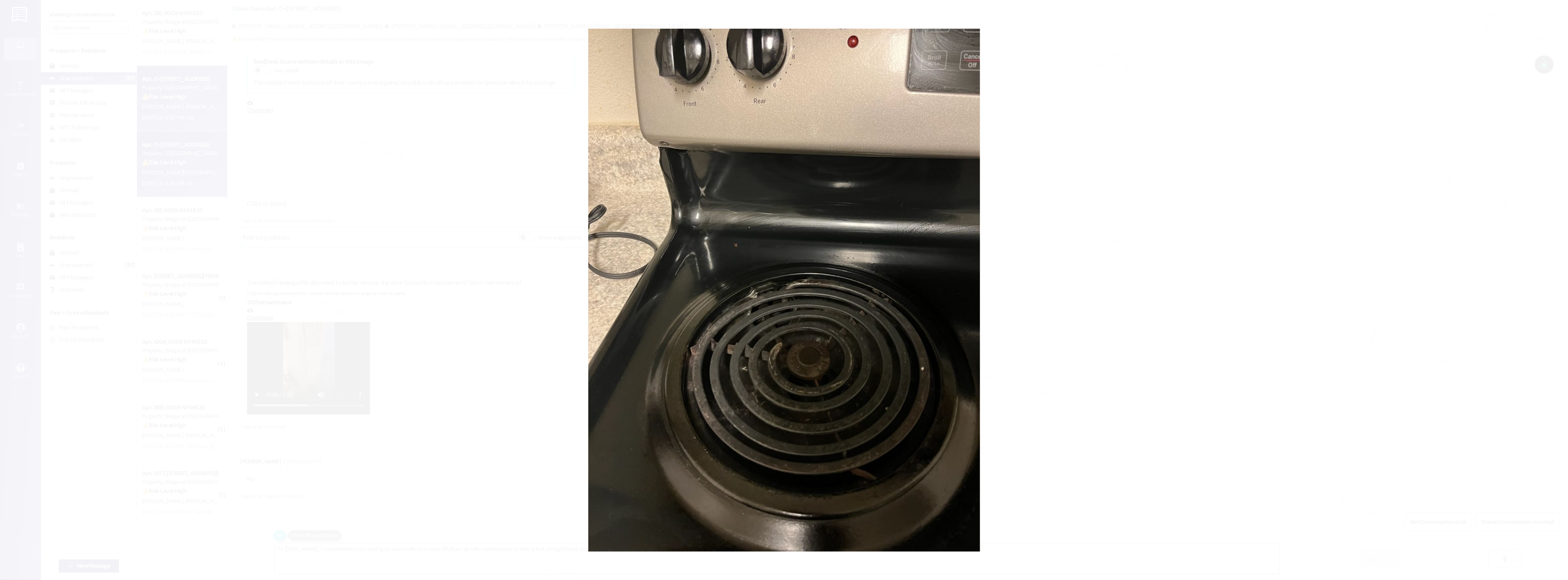
click at [745, 347] on button "Unzoom image" at bounding box center [784, 290] width 1568 height 580
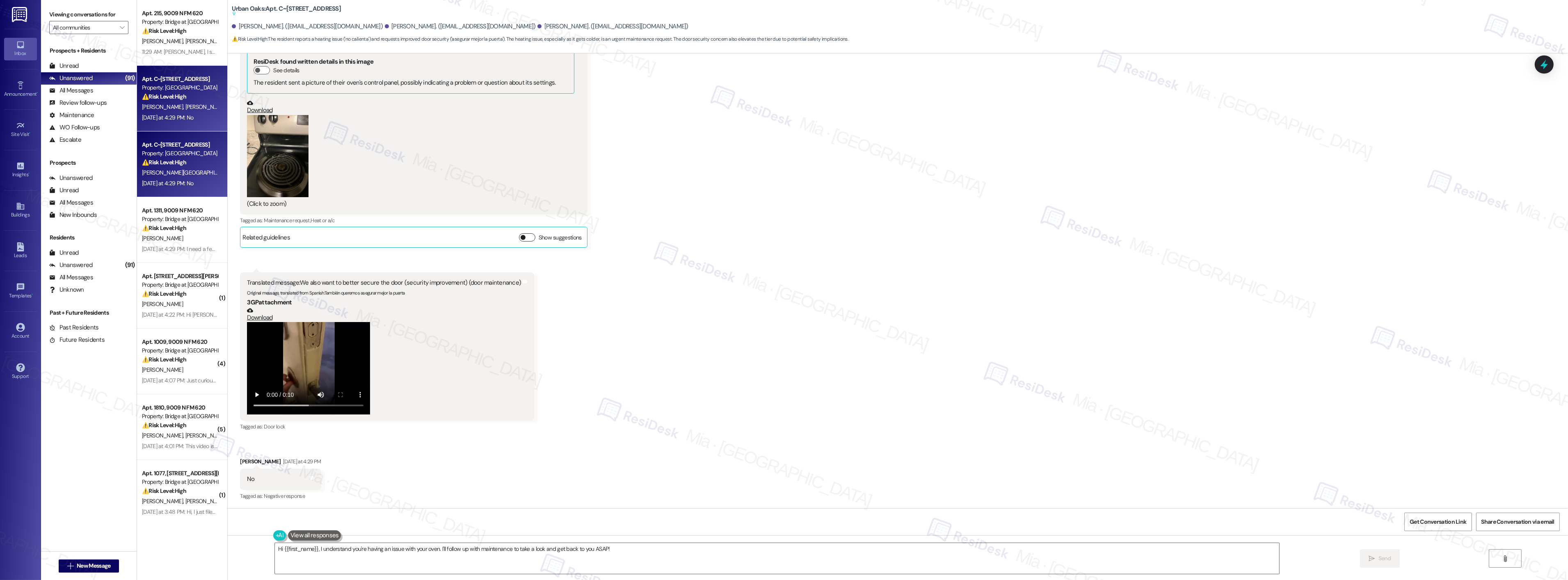
click at [520, 236] on button "Show suggestions" at bounding box center [527, 237] width 17 height 8
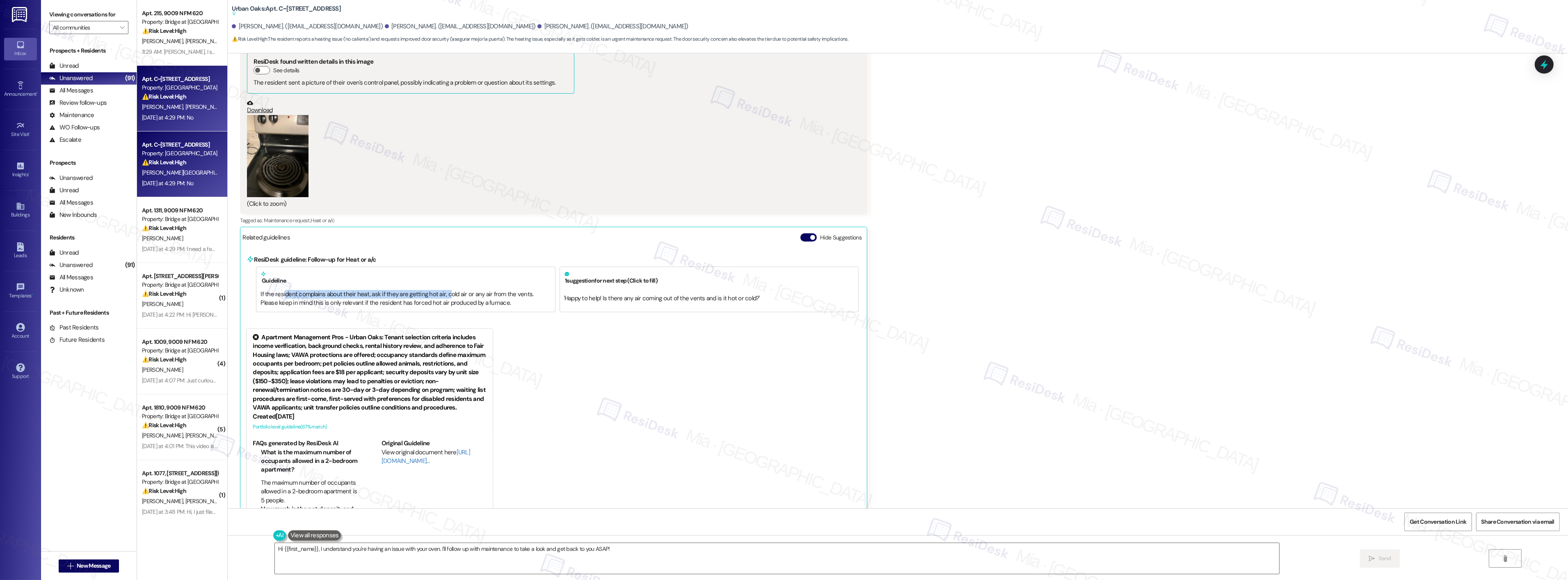
drag, startPoint x: 277, startPoint y: 295, endPoint x: 440, endPoint y: 295, distance: 163.0
click at [440, 295] on div "If the resident complains about their heat, ask if they are getting hot air, co…" at bounding box center [405, 299] width 290 height 18
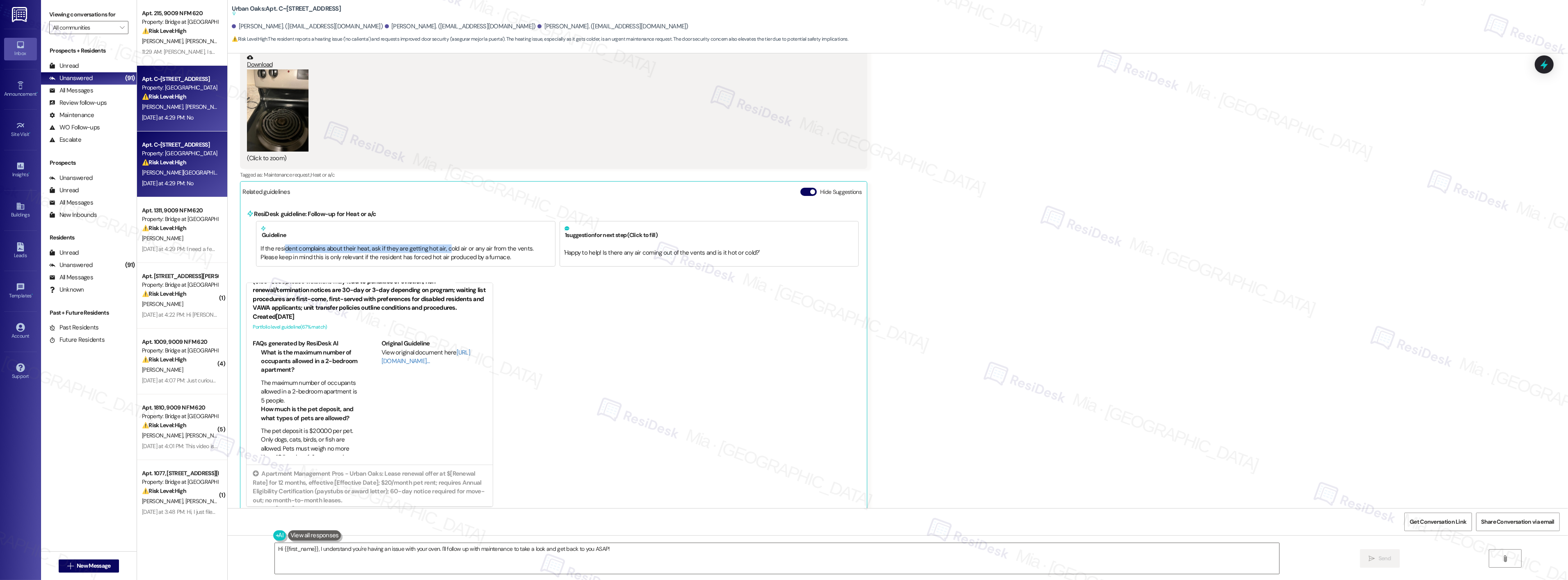
scroll to position [46, 0]
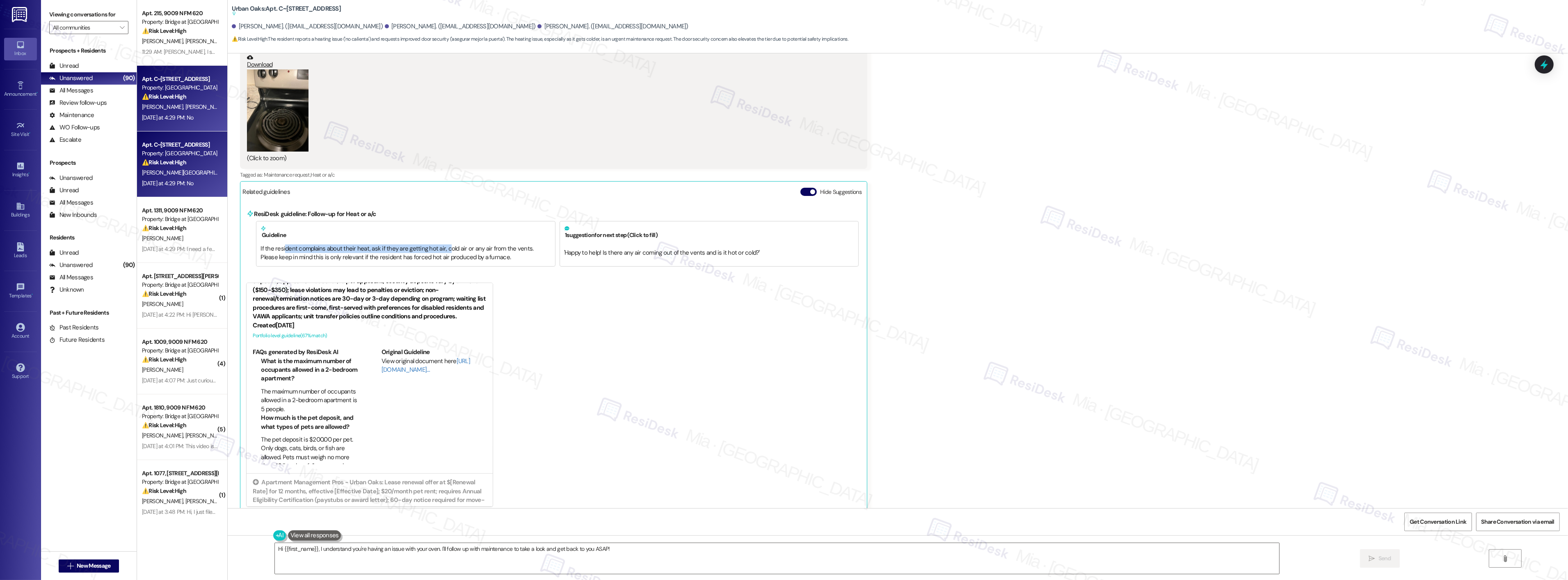
click at [279, 120] on button "Zoom image" at bounding box center [277, 110] width 61 height 82
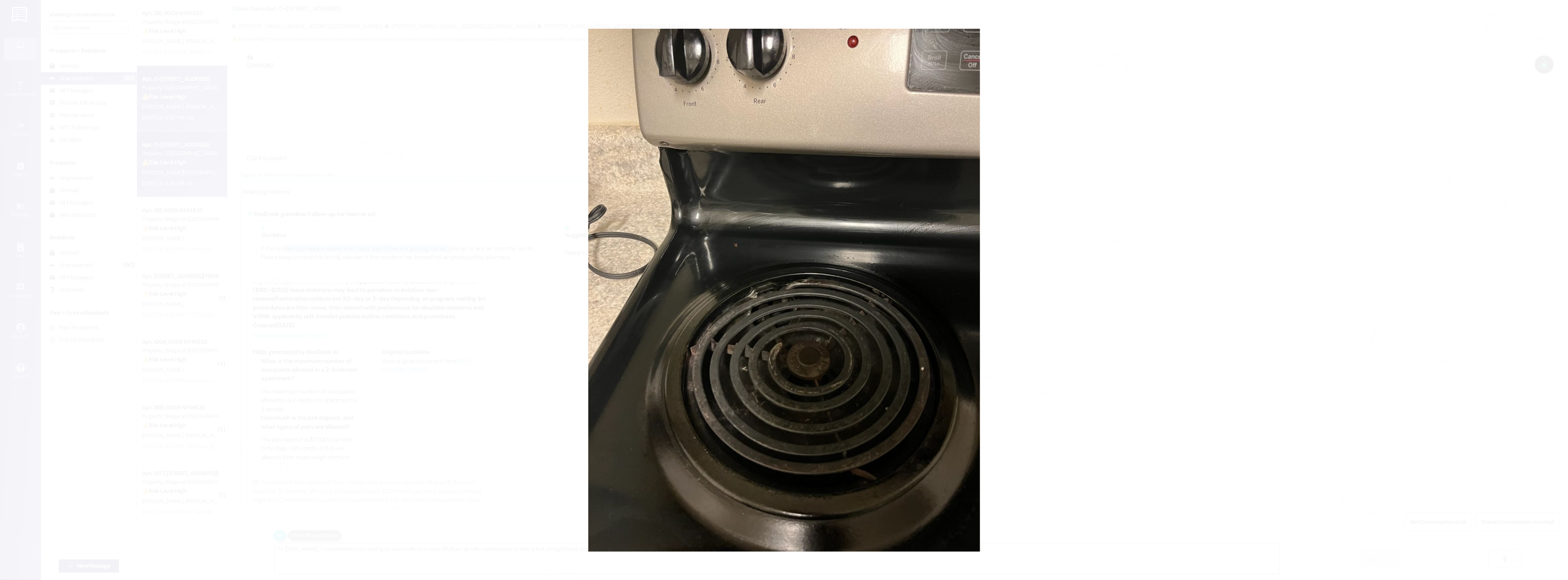
click at [1103, 172] on button "Unzoom image" at bounding box center [784, 290] width 1568 height 580
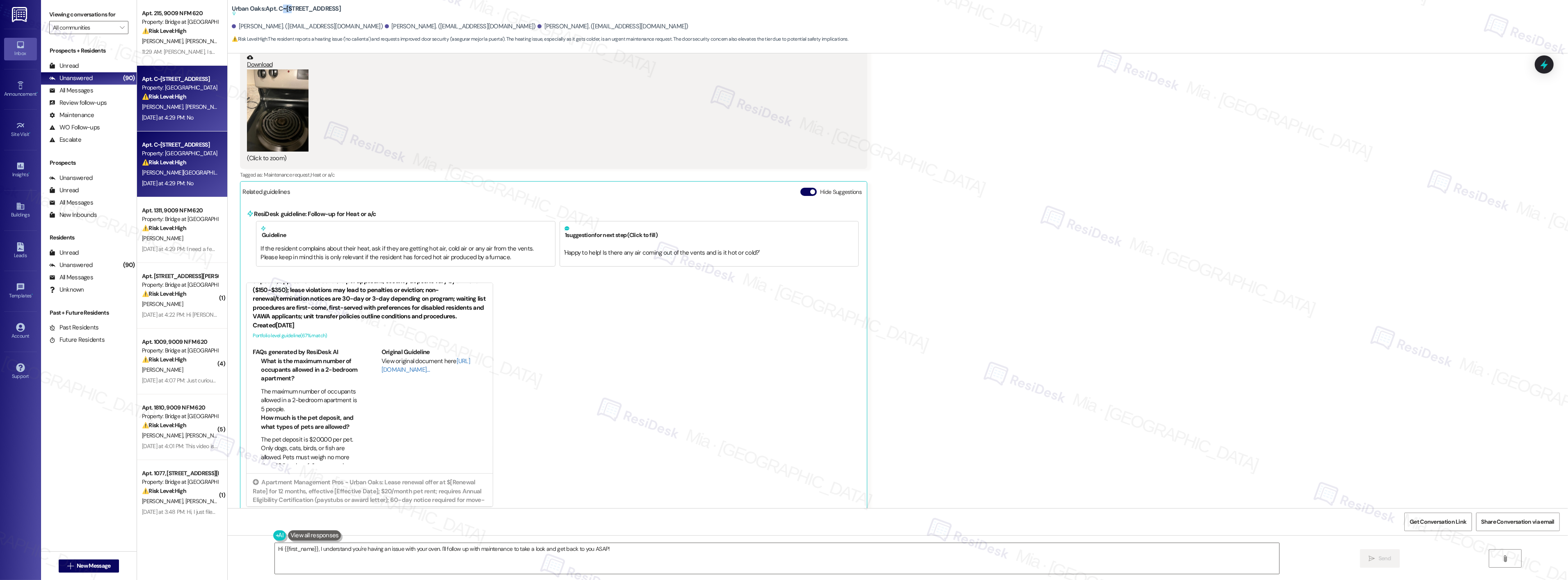
drag, startPoint x: 276, startPoint y: 9, endPoint x: 284, endPoint y: 9, distance: 8.0
click at [284, 9] on b "Urban Oaks: Apt. C~1215, 6725 Circle S Dr Suggested actions and notes available…" at bounding box center [287, 12] width 109 height 14
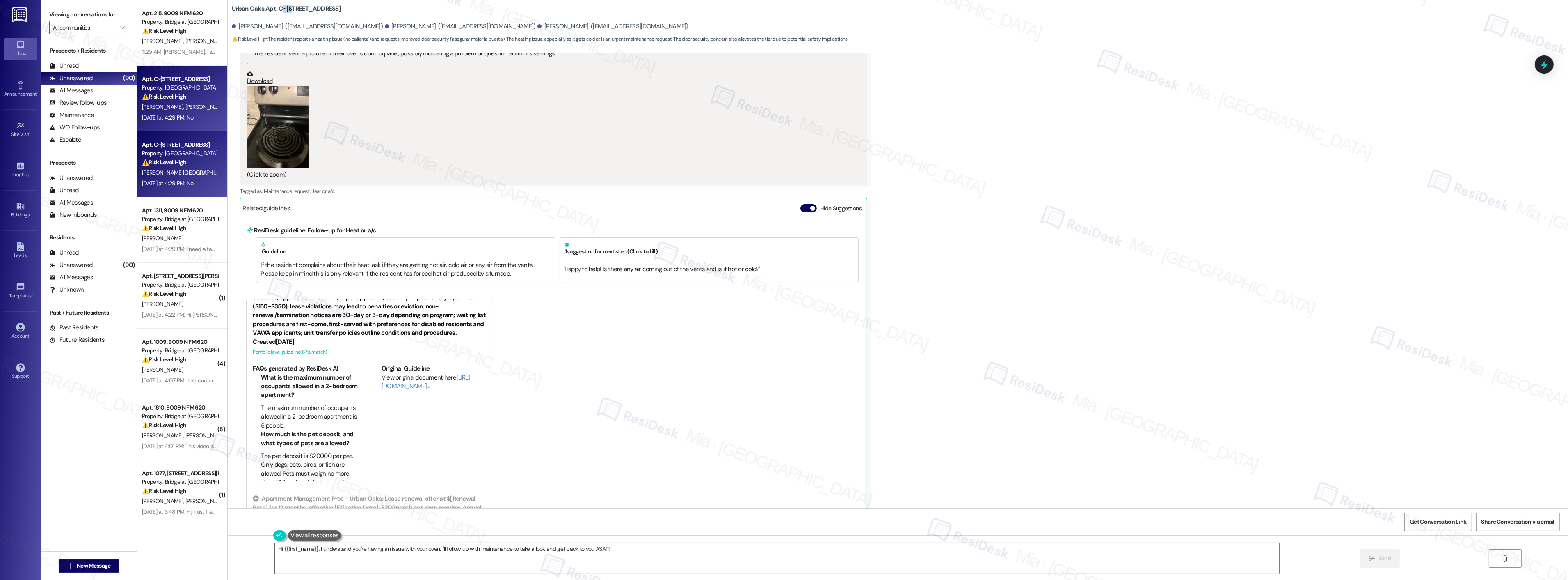
scroll to position [364, 0]
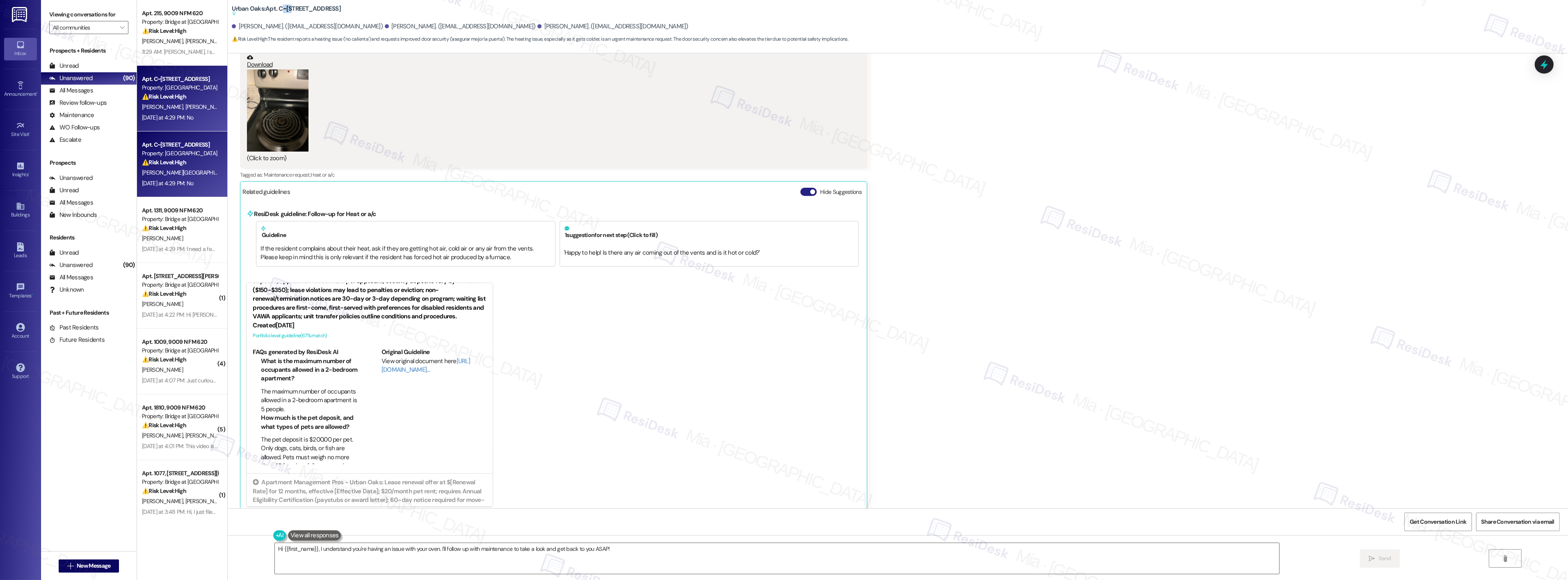
click at [800, 193] on button "Hide Suggestions" at bounding box center [808, 191] width 17 height 8
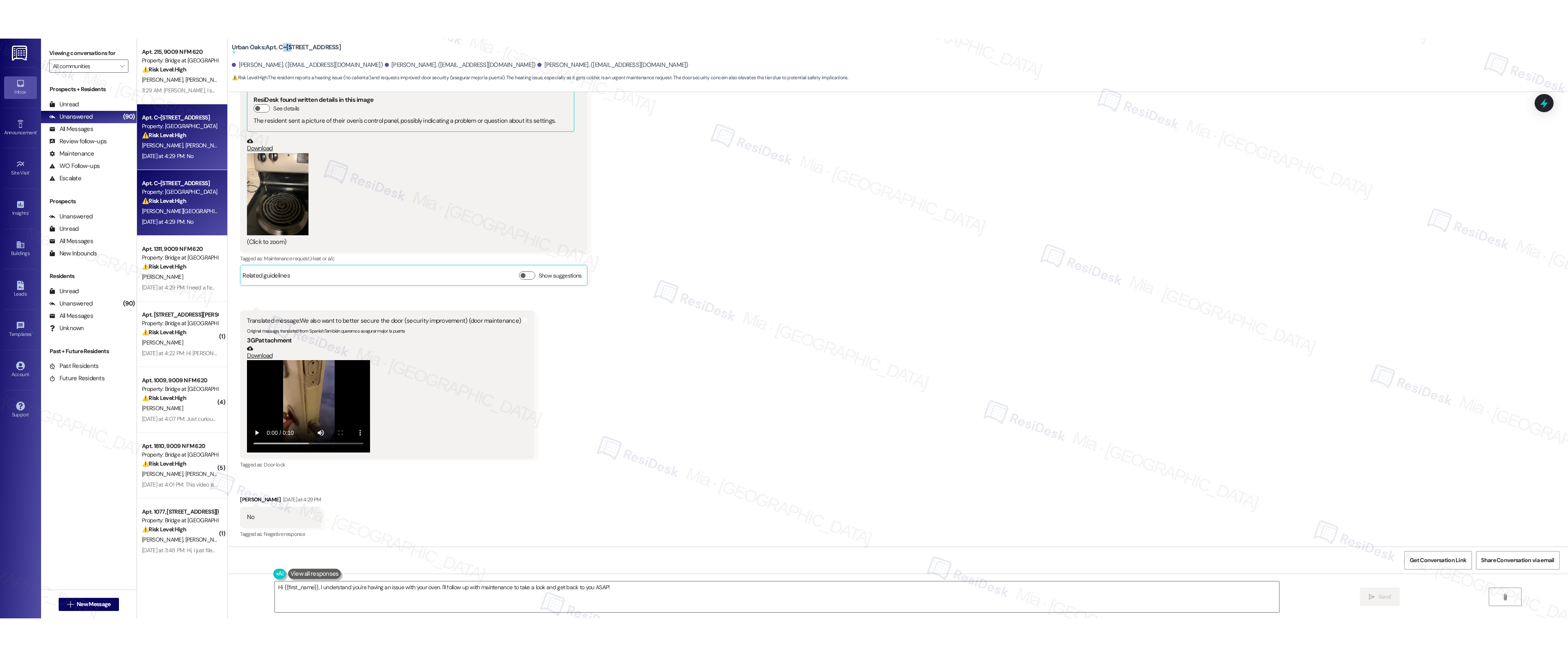
scroll to position [318, 0]
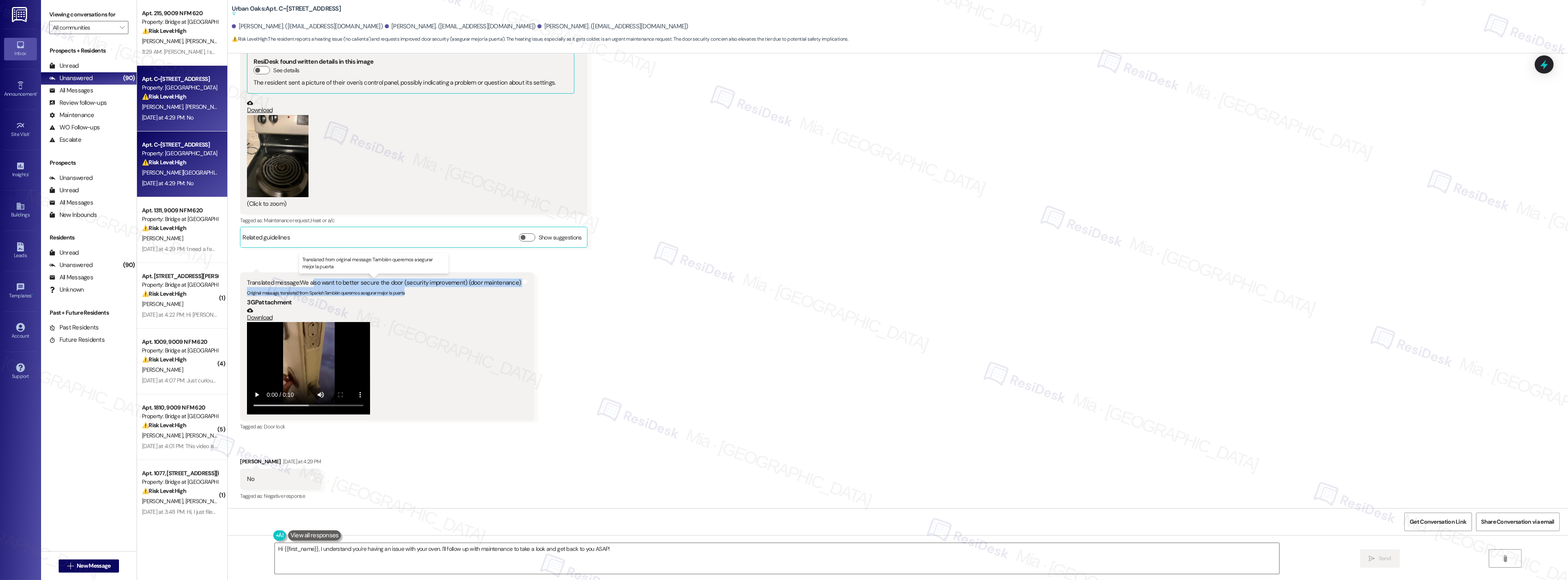
drag, startPoint x: 308, startPoint y: 281, endPoint x: 450, endPoint y: 290, distance: 142.3
click at [450, 290] on div "Translated message: We also want to better secure the door (security improvemen…" at bounding box center [383, 287] width 274 height 18
click at [696, 327] on div "Received via SMS Jesika Rodriguez Sep 15, 2025 at 6:01 PM Translated message: H…" at bounding box center [898, 184] width 1341 height 648
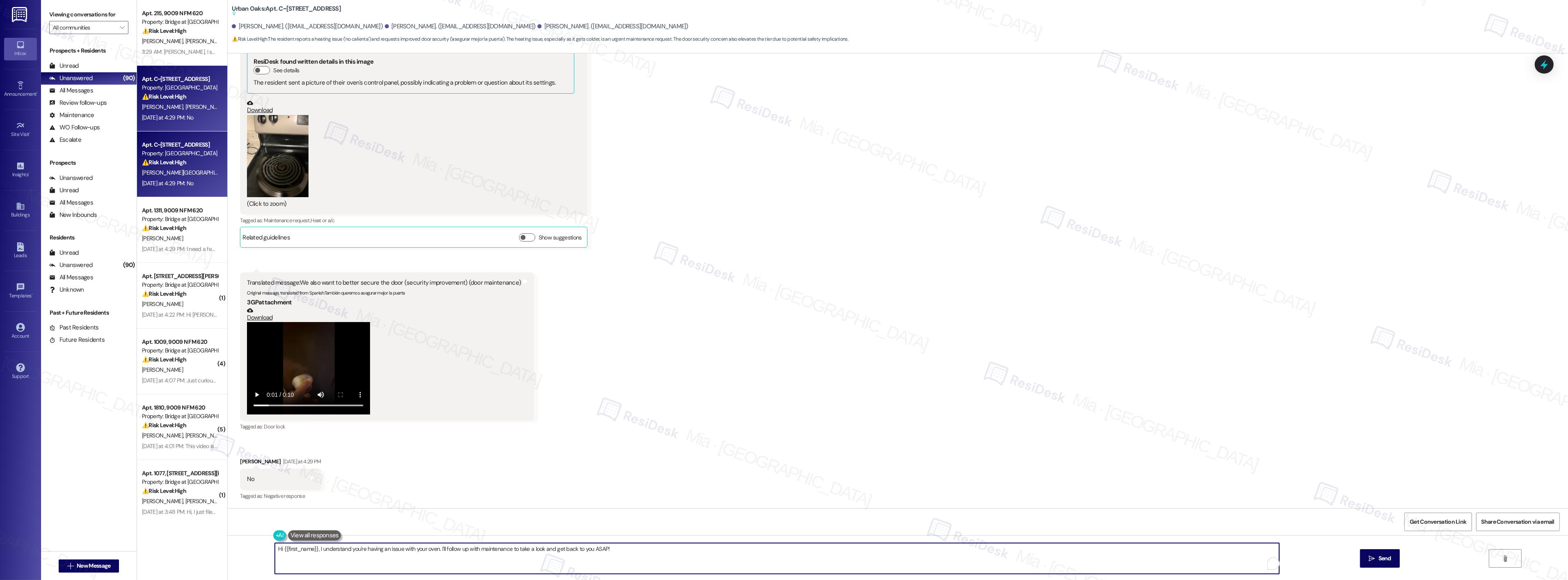
click at [432, 549] on textarea "Hi {{first_name}}, I understand you're having an issue with your oven. I'll fol…" at bounding box center [777, 559] width 1004 height 31
type textarea "Hi {{first_name}}, I understand you're having an issue with your stove and door…"
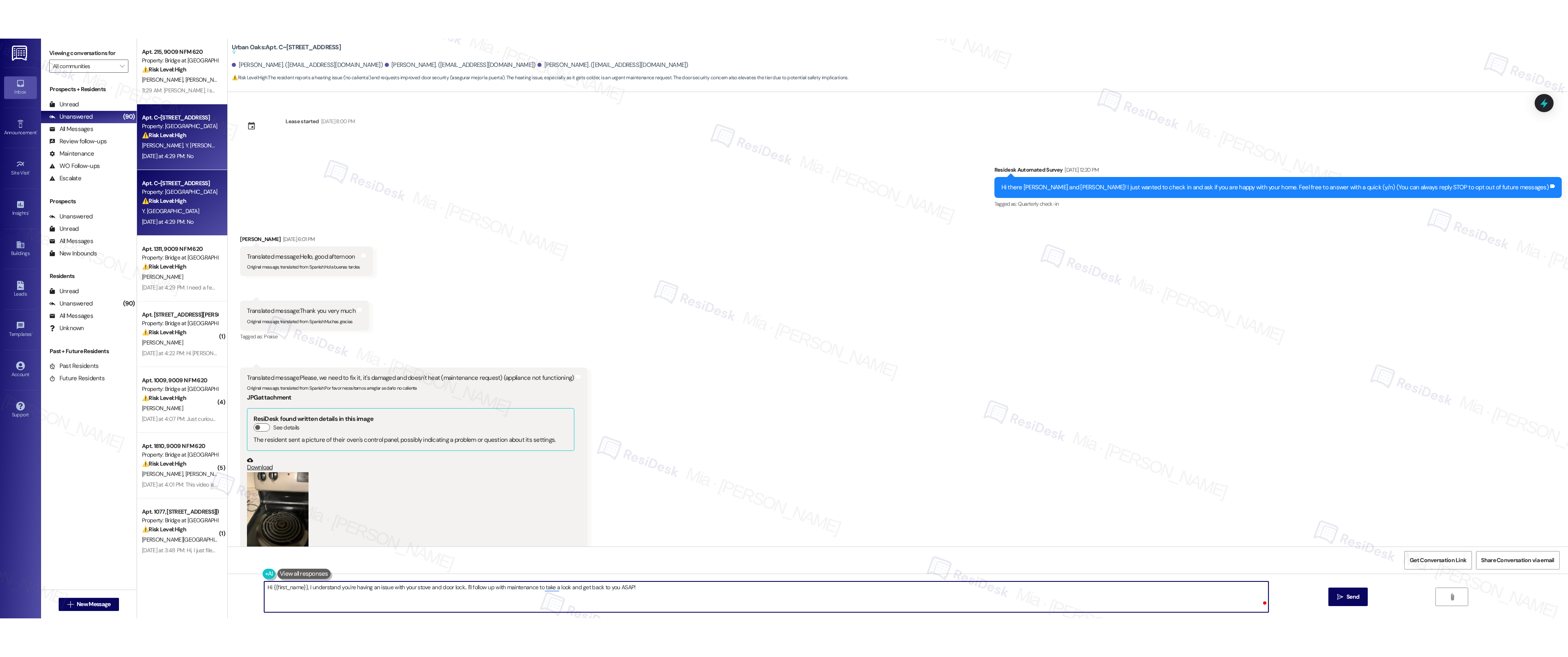
scroll to position [318, 0]
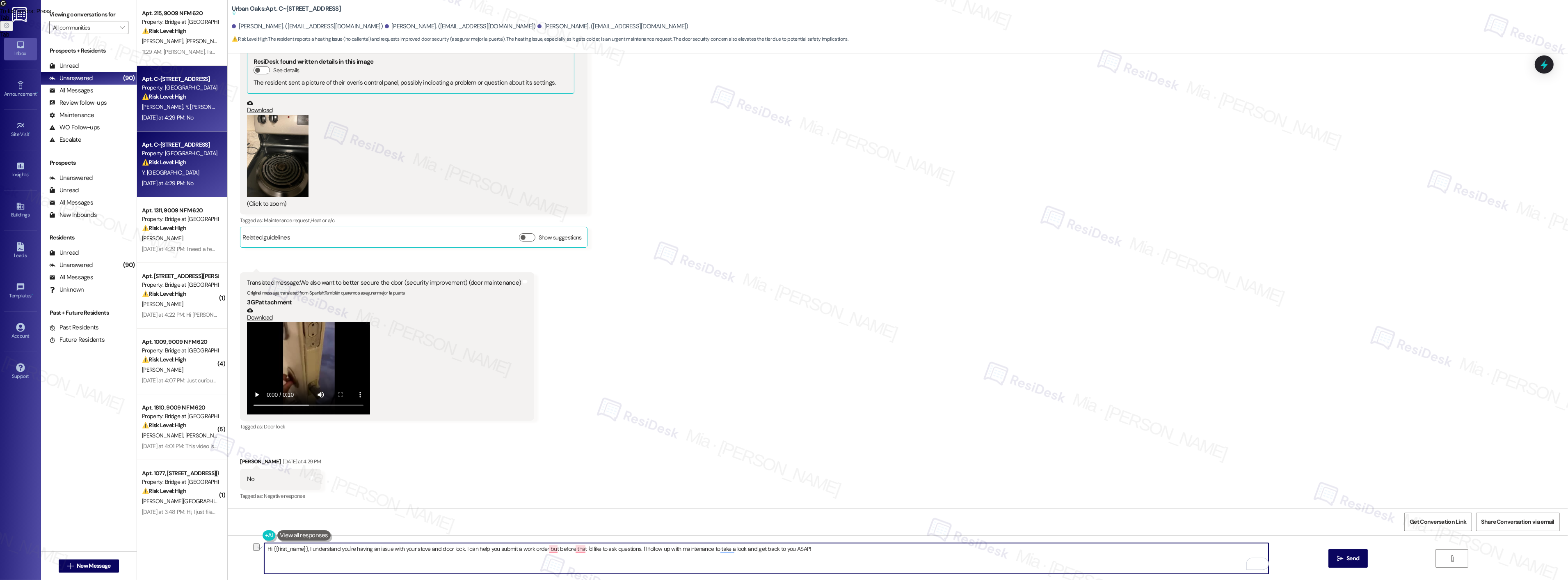
drag, startPoint x: 302, startPoint y: 552, endPoint x: 331, endPoint y: 550, distance: 29.1
click at [331, 550] on textarea "Hi {{first_name}}, I understand you're having an issue with your stove and door…" at bounding box center [766, 559] width 1004 height 31
click at [312, 550] on textarea "Hi {{first_name}}, I understand you're having an issue with your stove and door…" at bounding box center [766, 559] width 1004 height 31
drag, startPoint x: 302, startPoint y: 548, endPoint x: 811, endPoint y: 548, distance: 509.0
click at [811, 548] on textarea "Hi {{first_name}}, I understand you're having an issue with your stove and door…" at bounding box center [766, 559] width 1004 height 31
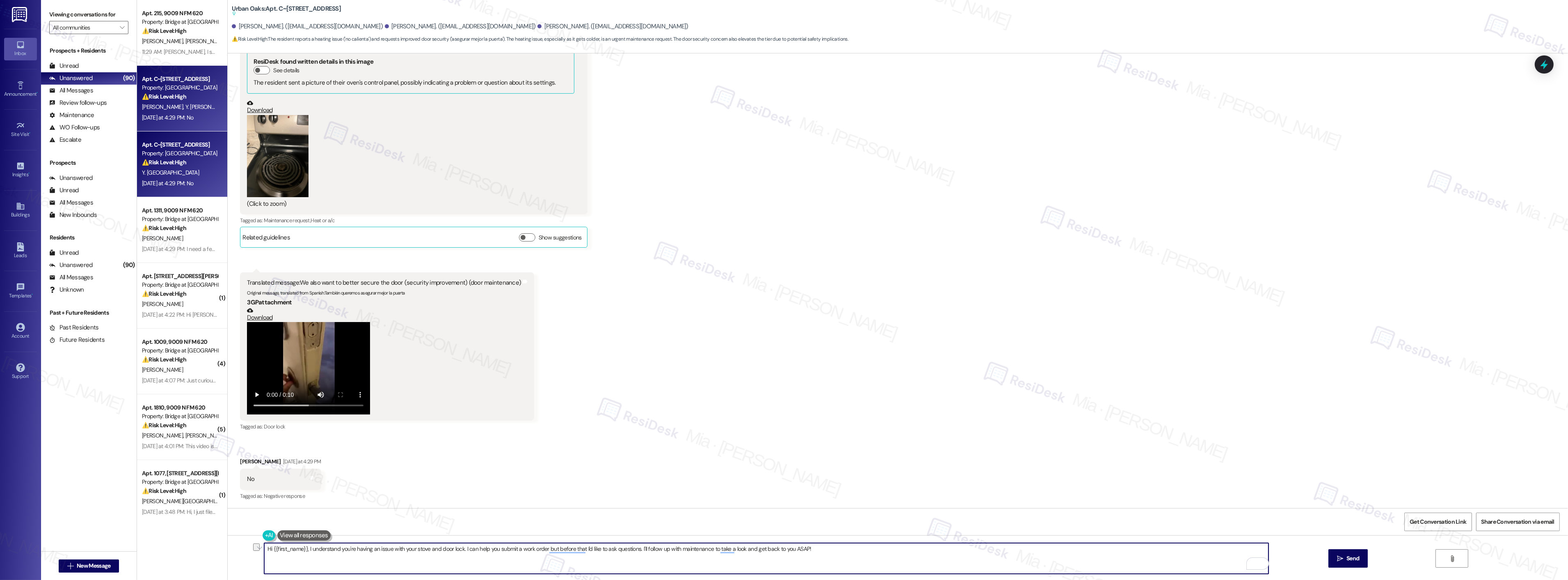
type textarea "Hi {{first_name}}, I understand you're having an issue with your stove and door…"
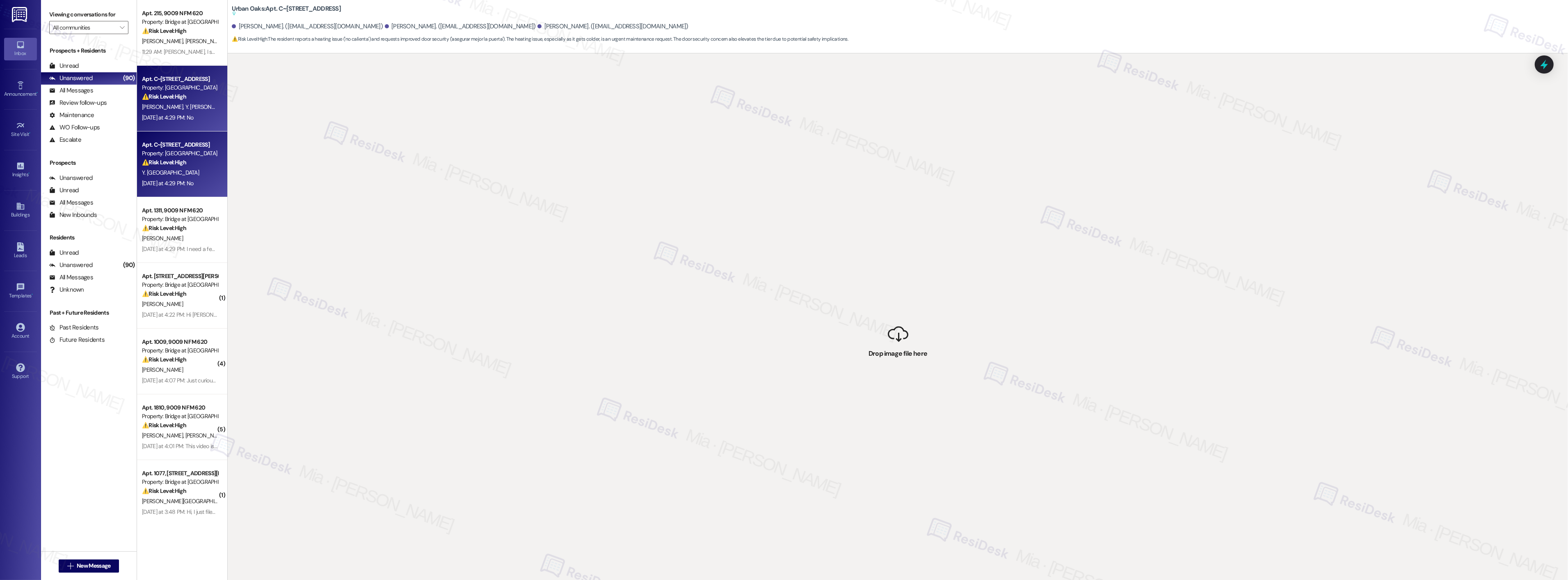
click at [175, 88] on div "Property: Urban Oaks" at bounding box center [180, 87] width 76 height 9
click at [157, 222] on div "Property: Bridge at [GEOGRAPHIC_DATA]" at bounding box center [180, 219] width 76 height 9
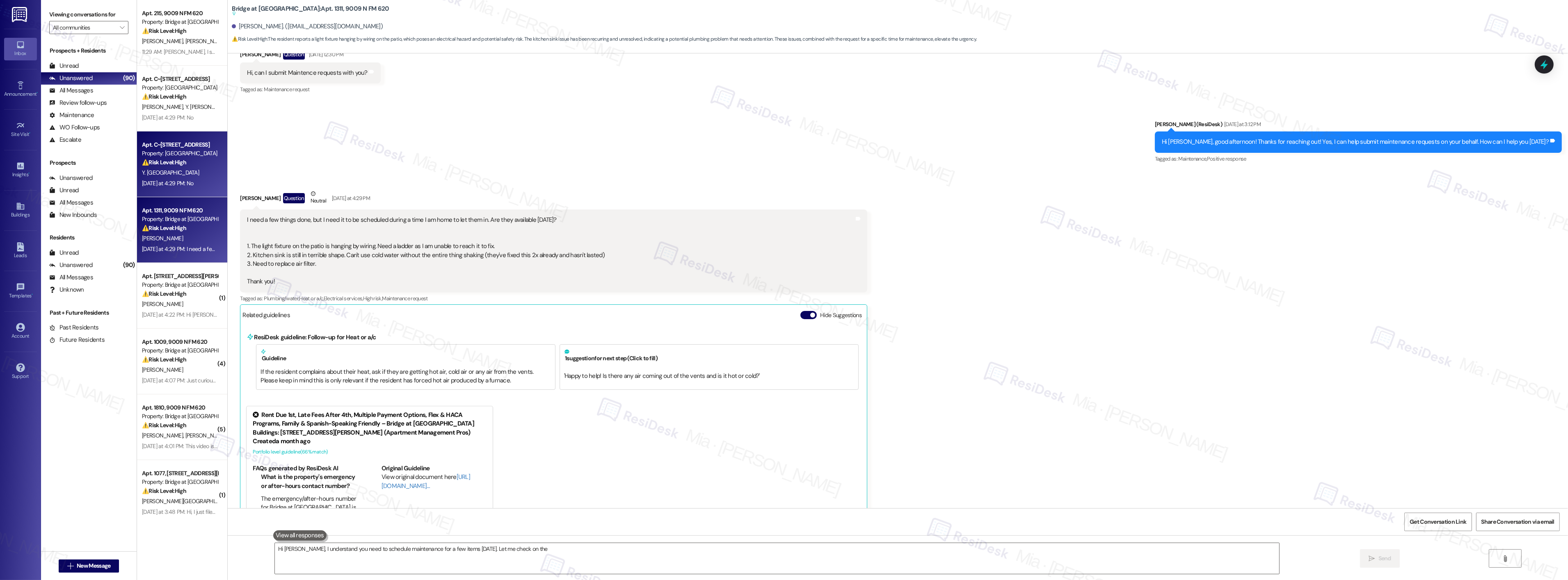
scroll to position [240, 0]
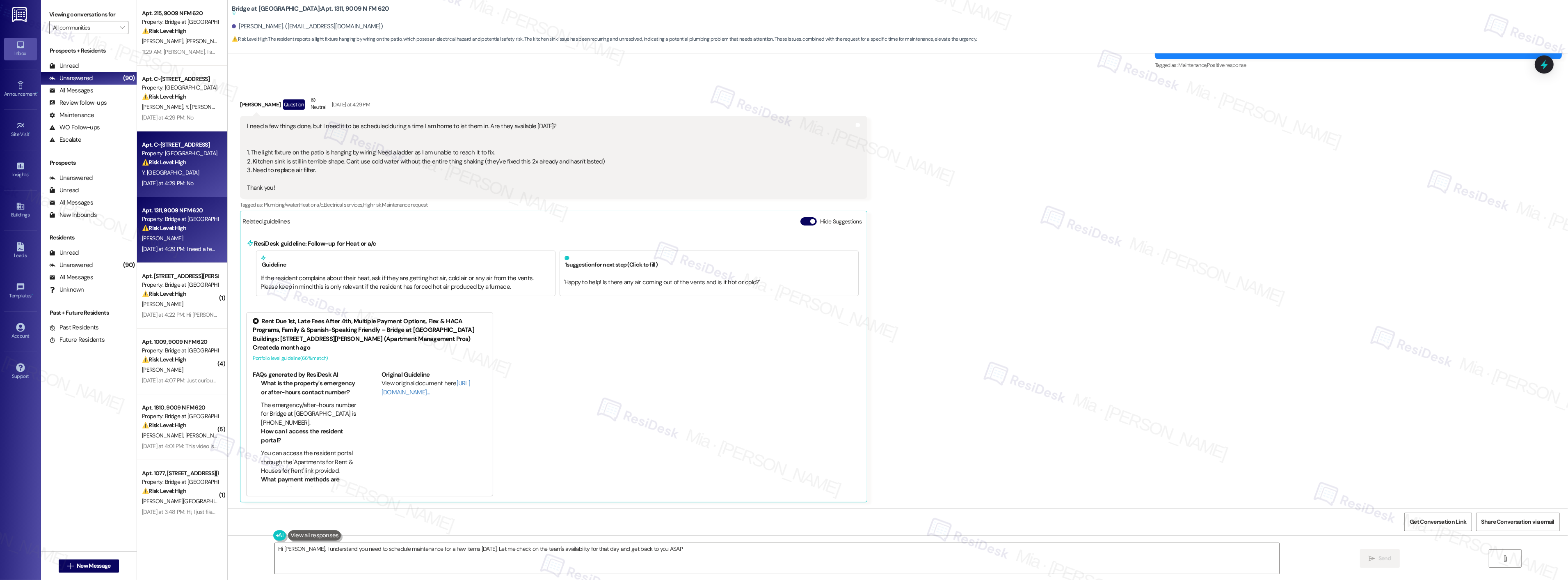
type textarea "Hi Nicole, I understand you need to schedule maintenance for a few items on Sat…"
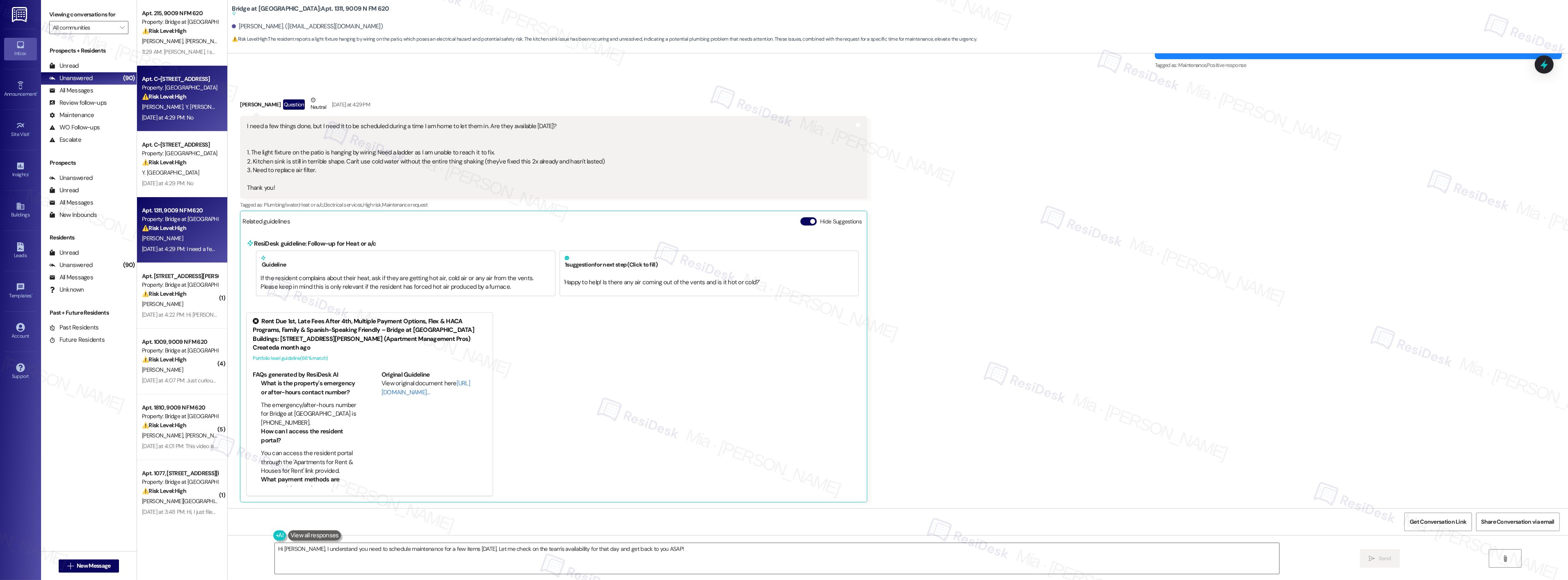
click at [189, 108] on span "Y. Borrero Lopez" at bounding box center [208, 107] width 46 height 8
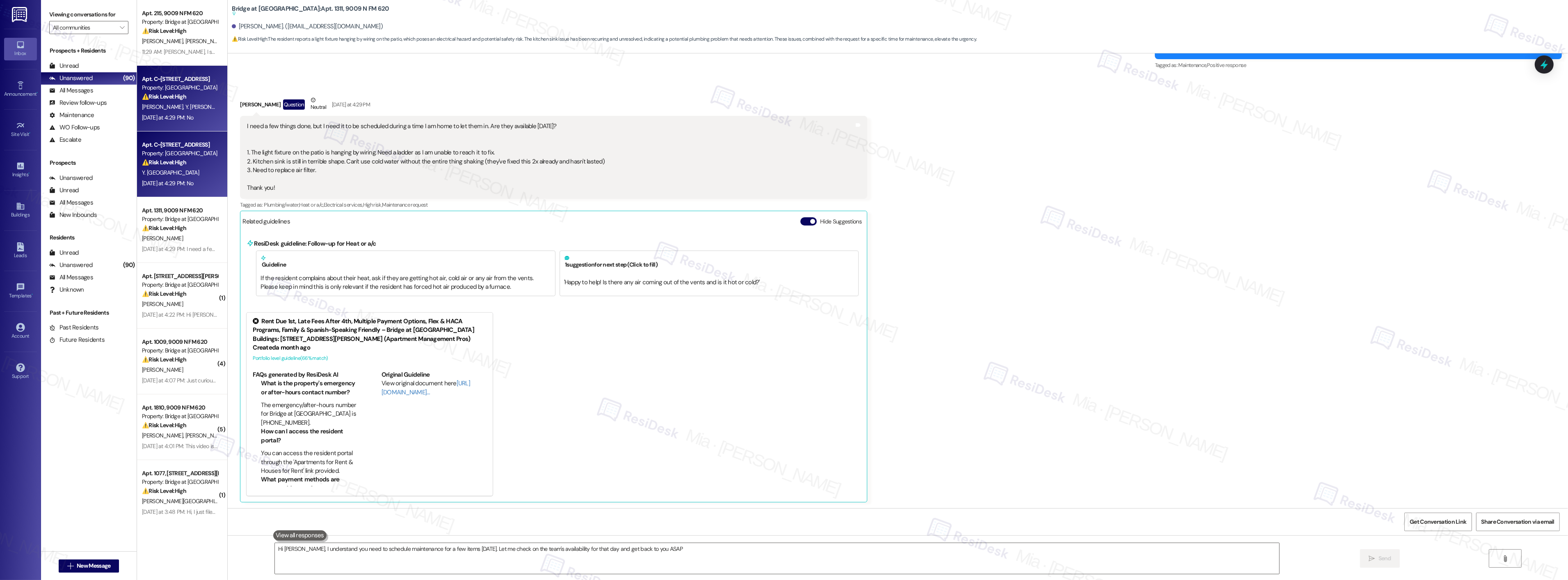
type textarea "Hi Nicole, I understand you need to schedule maintenance for a few items on Sat…"
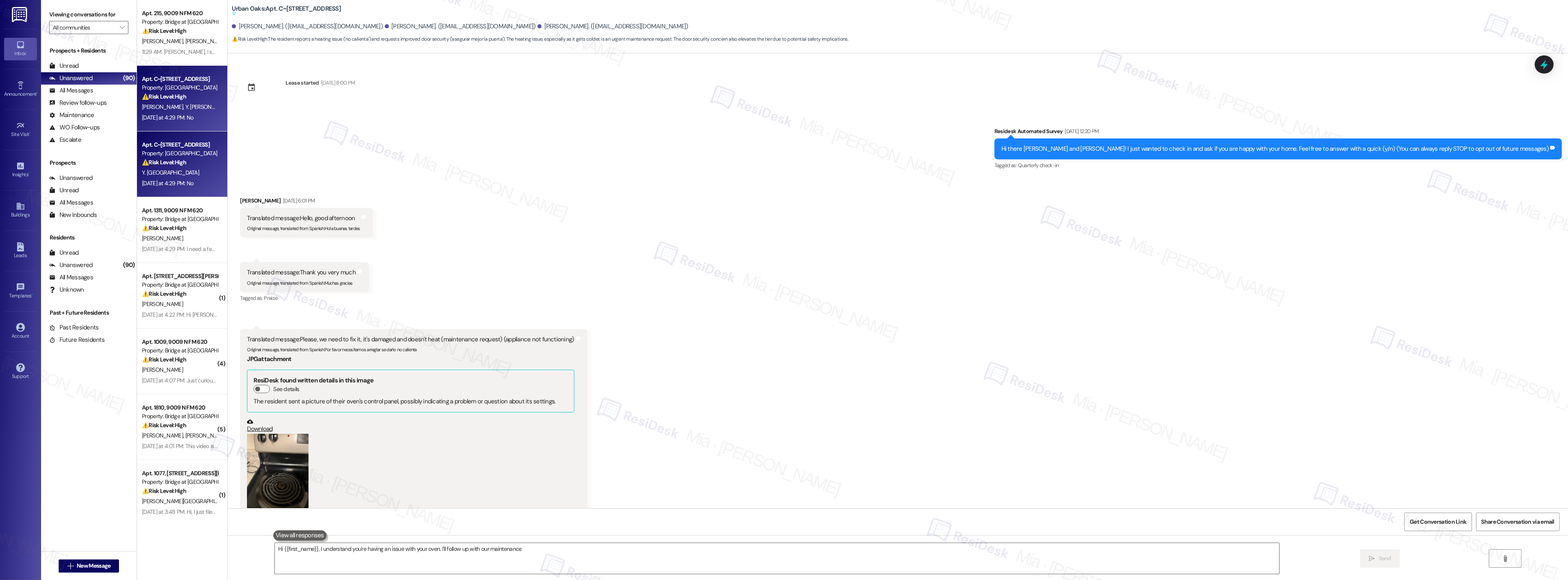
scroll to position [318, 0]
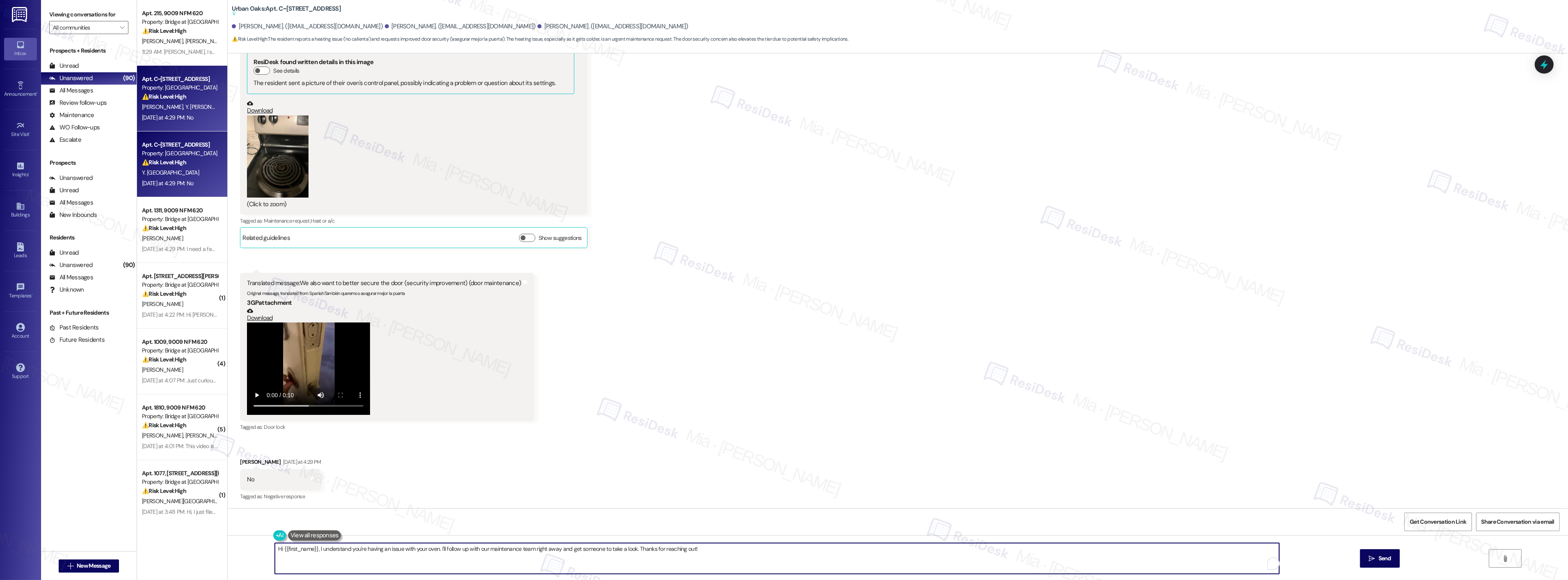
drag, startPoint x: 697, startPoint y: 549, endPoint x: 261, endPoint y: 553, distance: 436.0
click at [261, 553] on div "Hi {{first_name}}, I understand you're having an issue with your oven. I'll fol…" at bounding box center [898, 565] width 1341 height 62
paste textarea "ola Jesika, entiendo que estás teniendo algunos problemas con tu estufa y la ce…"
click at [264, 555] on textarea "Hola Jesika, entiendo que estás teniendo algunos problemas con tu estufa y la c…" at bounding box center [766, 559] width 1004 height 31
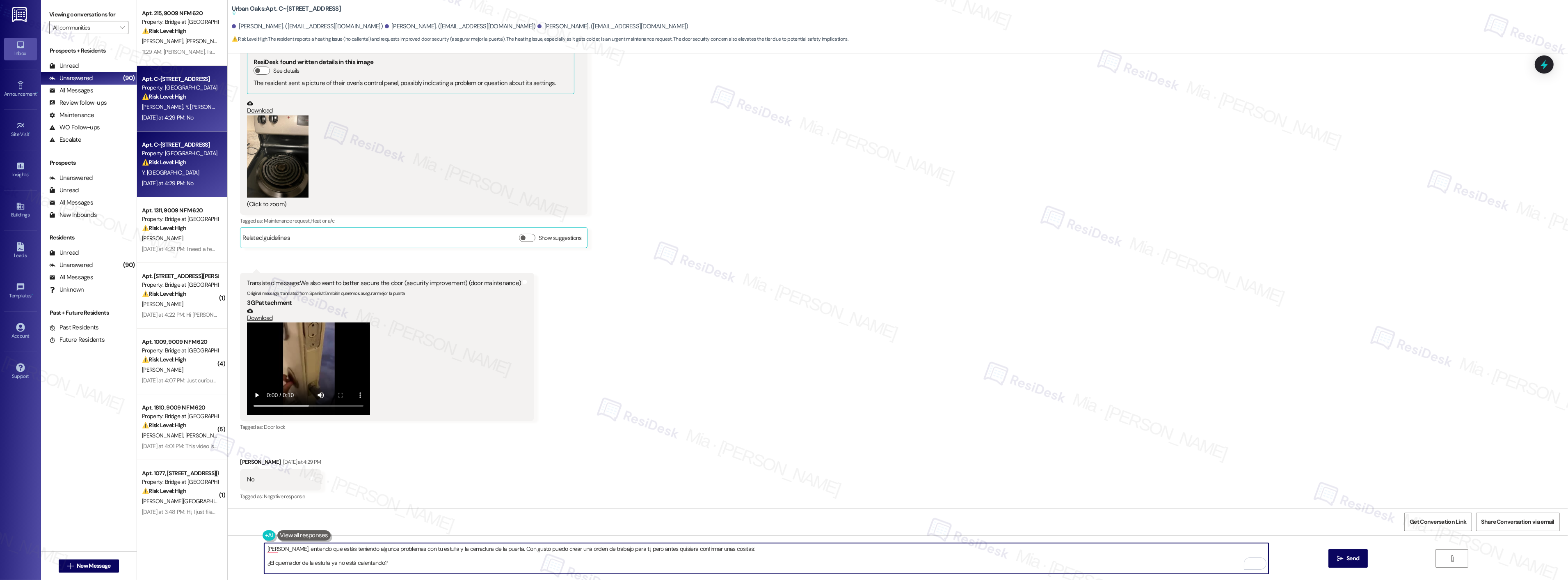
scroll to position [0, 0]
click at [465, 555] on textarea "Hola Jesika, entiendo que estás teniendo algunos problemas con tu estufa y la c…" at bounding box center [766, 559] width 1004 height 31
click at [264, 562] on textarea "Hola Jesika, entiendo que estás teniendo algunos problemas con tu estufa y la c…" at bounding box center [766, 559] width 1004 height 31
click at [264, 557] on textarea "Hola Jesika, entiendo que estás teniendo algunos problemas con tu estufa y la c…" at bounding box center [766, 559] width 1004 height 31
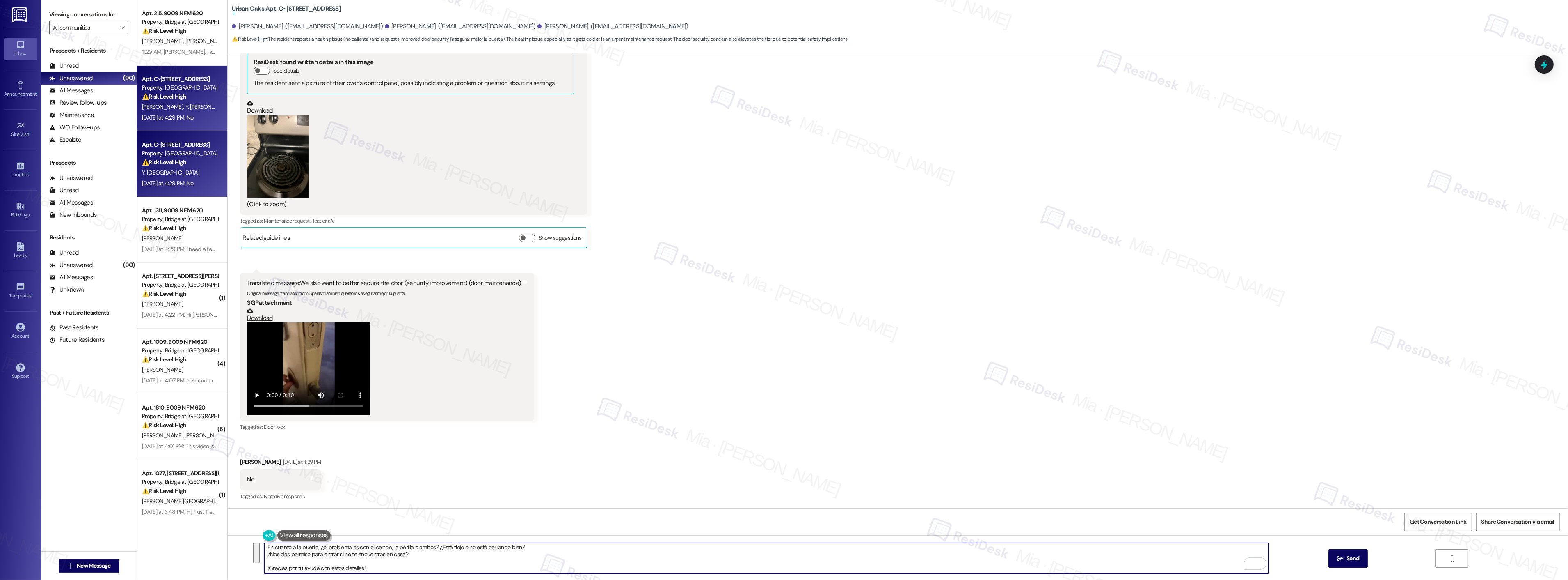
drag, startPoint x: 261, startPoint y: 558, endPoint x: 399, endPoint y: 574, distance: 138.9
click at [399, 574] on div "Hola Jesika, entiendo que estás teniendo algunos problemas con tu estufa y la c…" at bounding box center [898, 565] width 1341 height 62
click at [733, 548] on textarea "Hola, Jesika, entiendo que estás teniendo algunos problemas con tu estufa y la …" at bounding box center [766, 559] width 1004 height 31
drag, startPoint x: 1354, startPoint y: 562, endPoint x: 740, endPoint y: 565, distance: 614.0
click at [1354, 562] on button " Send" at bounding box center [1348, 558] width 40 height 19
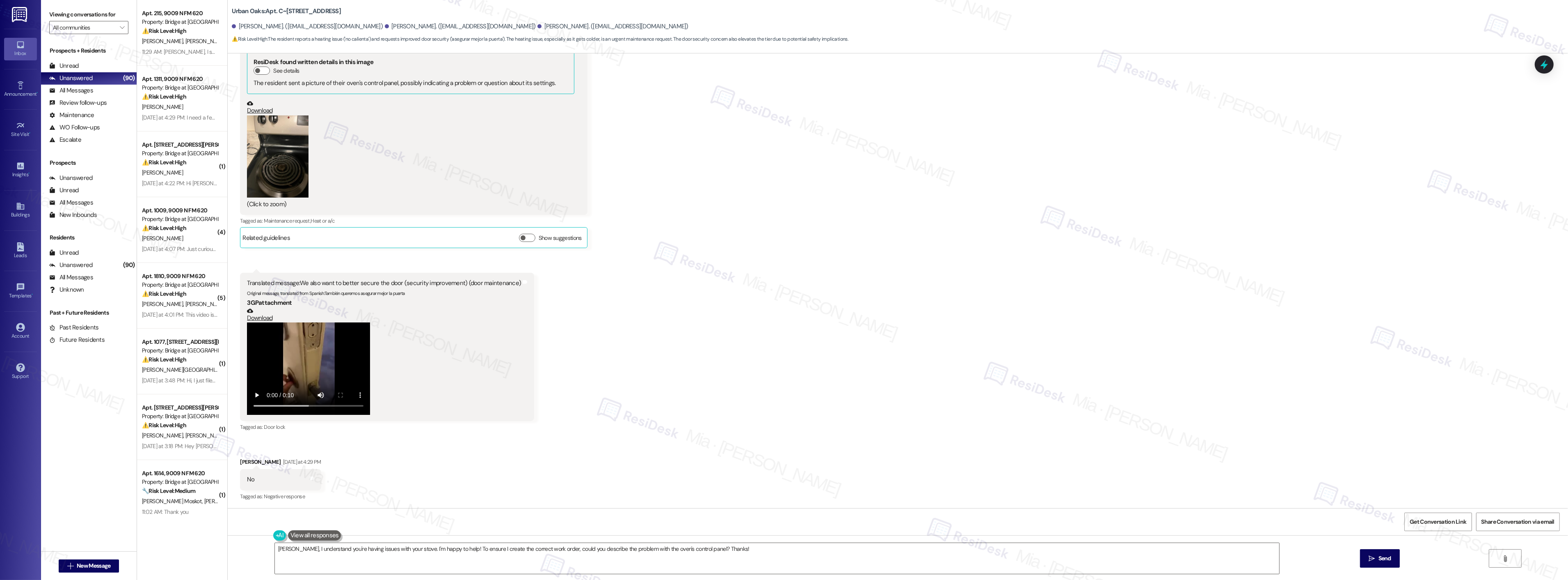
click at [844, 463] on div "Received via SMS Jesika Rodriguez Sep 15, 2025 at 6:01 PM Translated message: H…" at bounding box center [898, 184] width 1341 height 648
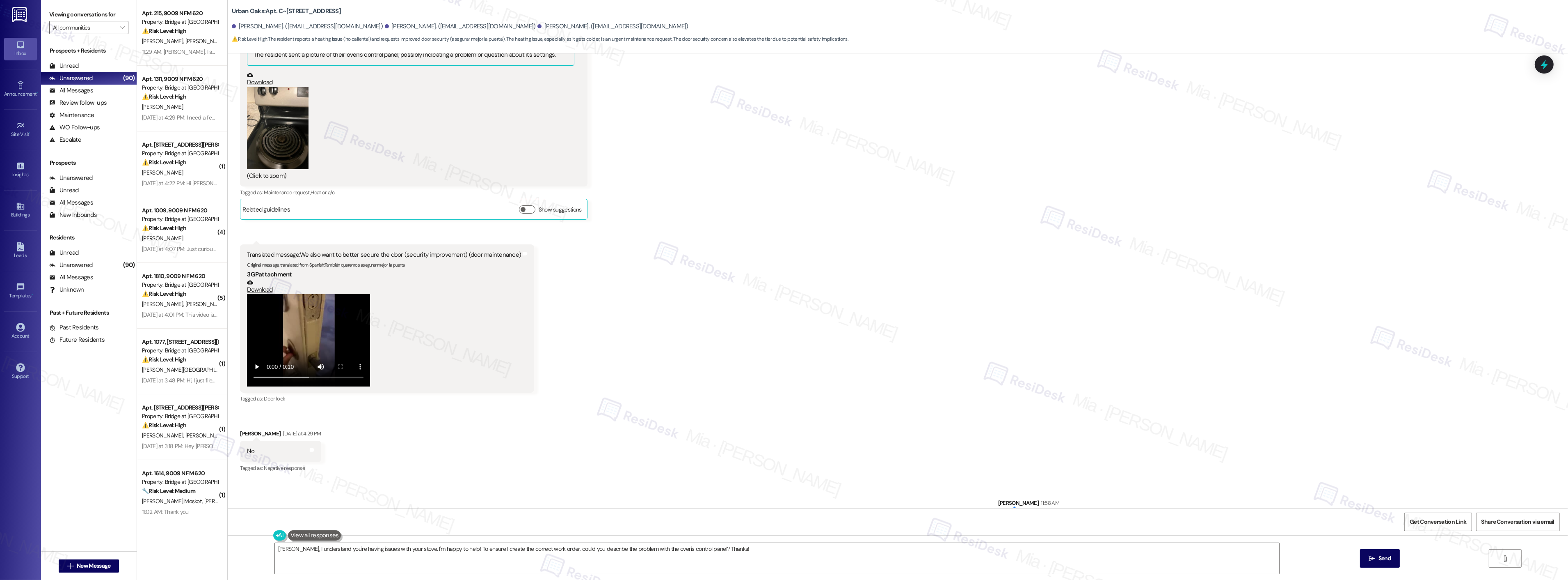
scroll to position [376, 0]
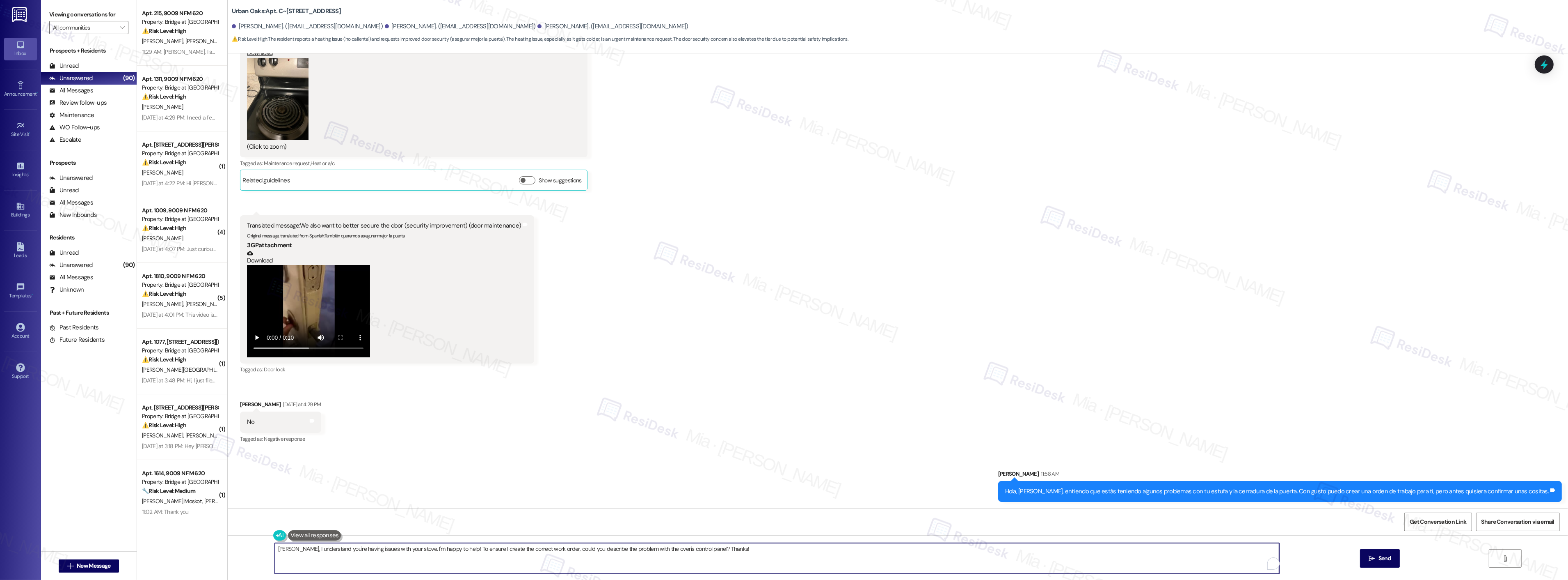
drag, startPoint x: 756, startPoint y: 550, endPoint x: 257, endPoint y: 550, distance: 499.0
click at [257, 550] on div "Hola Jesika, I understand you're having issues with your stove. I'm happy to he…" at bounding box center [898, 565] width 1341 height 62
paste textarea "¿El quemador de la estufa ya no está calentando? En cuanto a la puerta, ¿el pro…"
click at [273, 558] on textarea "¿El quemador de la estufa ya no está calentando? En cuanto a la puerta, ¿el pro…" at bounding box center [766, 559] width 1004 height 31
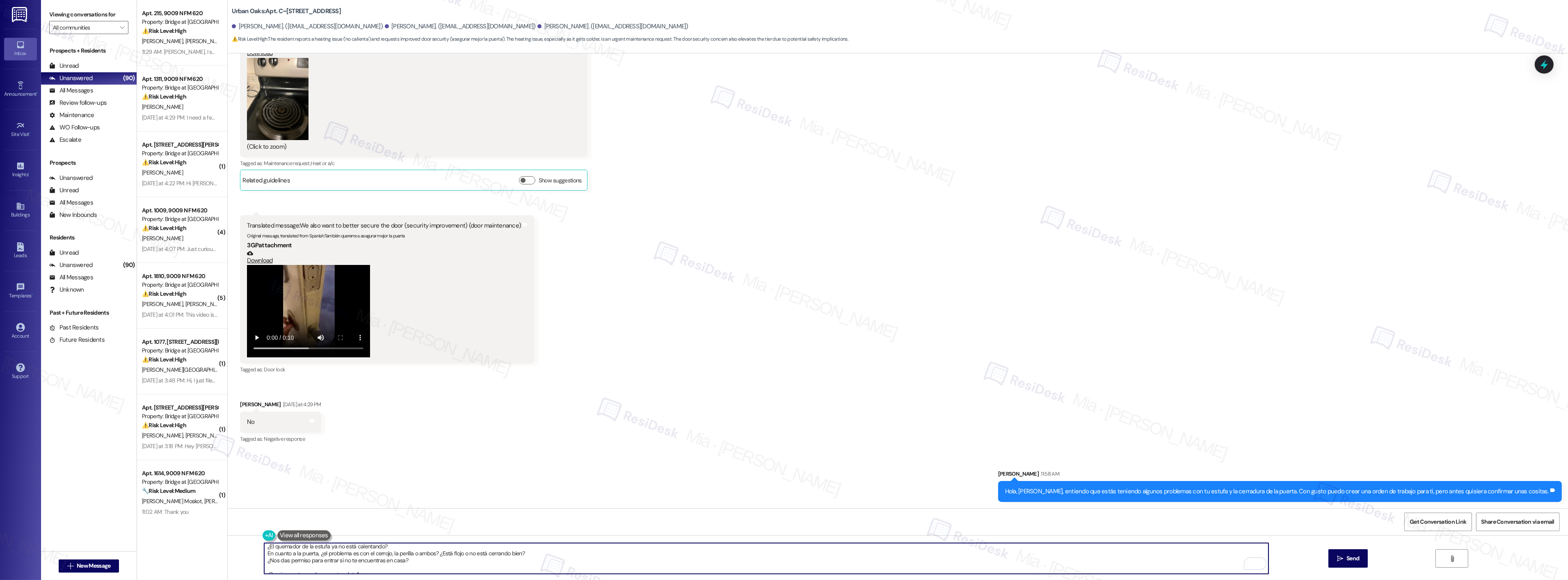
scroll to position [0, 0]
type textarea "¿El quemador de la estufa ya no está calentando? En cuanto a la puerta, ¿el pro…"
click at [1345, 556] on span "Send" at bounding box center [1352, 558] width 16 height 9
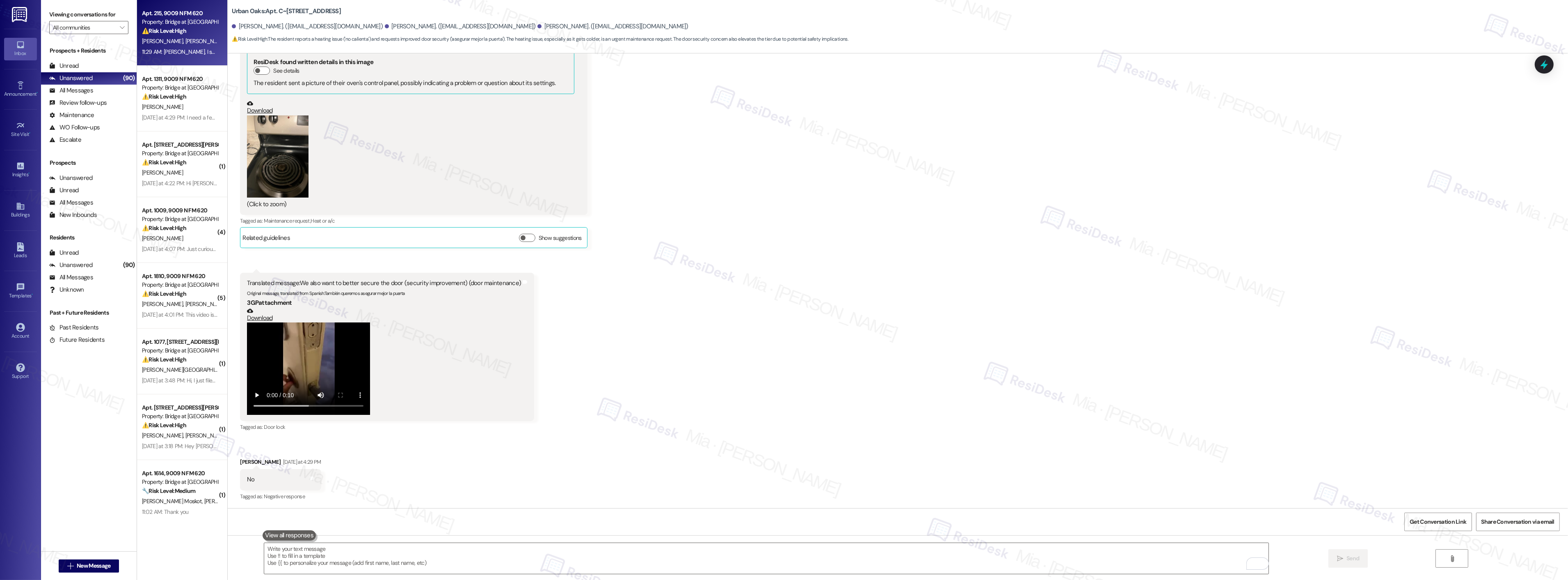
click at [188, 55] on div "11:29 AM: Sarah, I see you’ve chosen to ignore my message, which unfortunately …" at bounding box center [476, 52] width 669 height 8
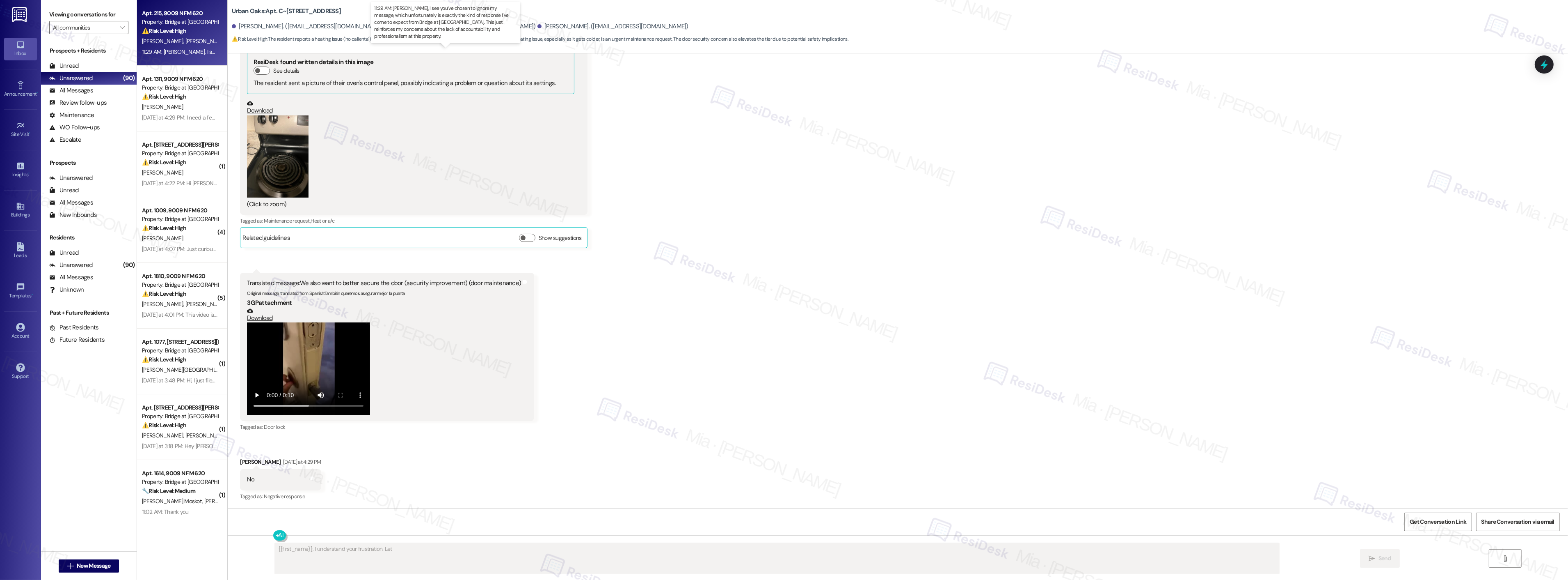
scroll to position [230, 0]
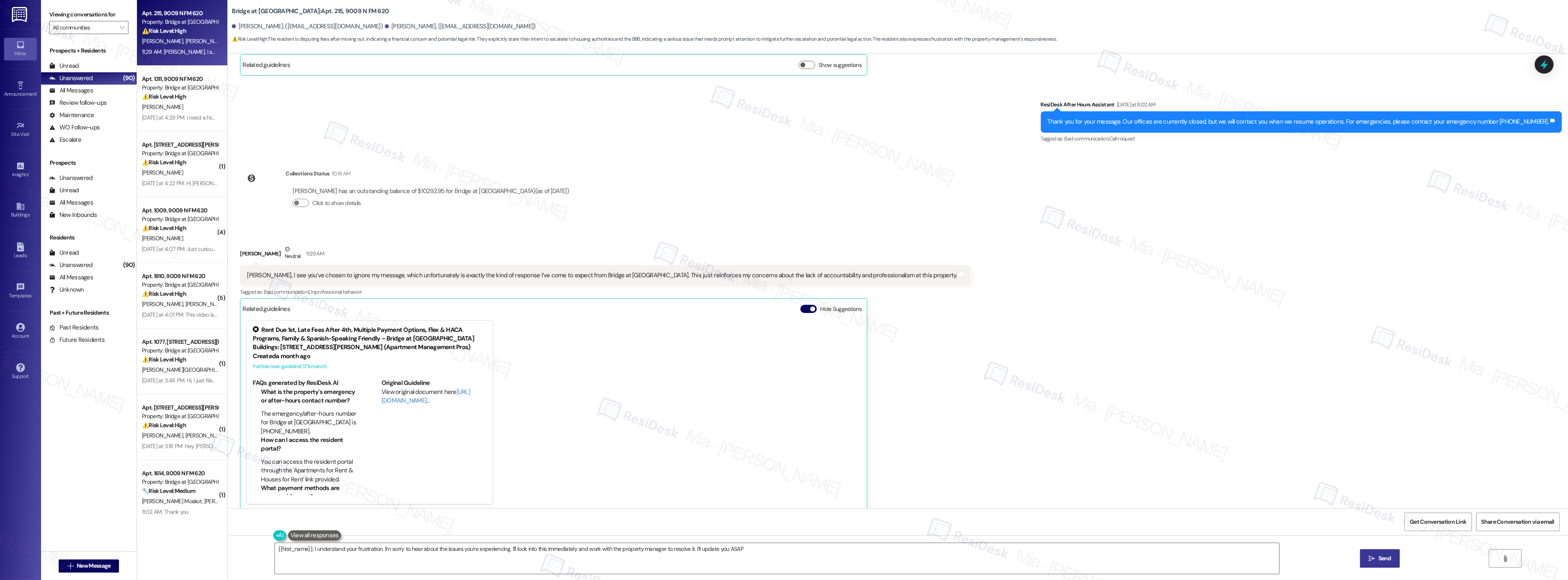
type textarea "{{first_name}}, I understand your frustration. I'm sorry to hear about the issu…"
click at [163, 98] on strong "⚠️ Risk Level: High" at bounding box center [163, 97] width 44 height 8
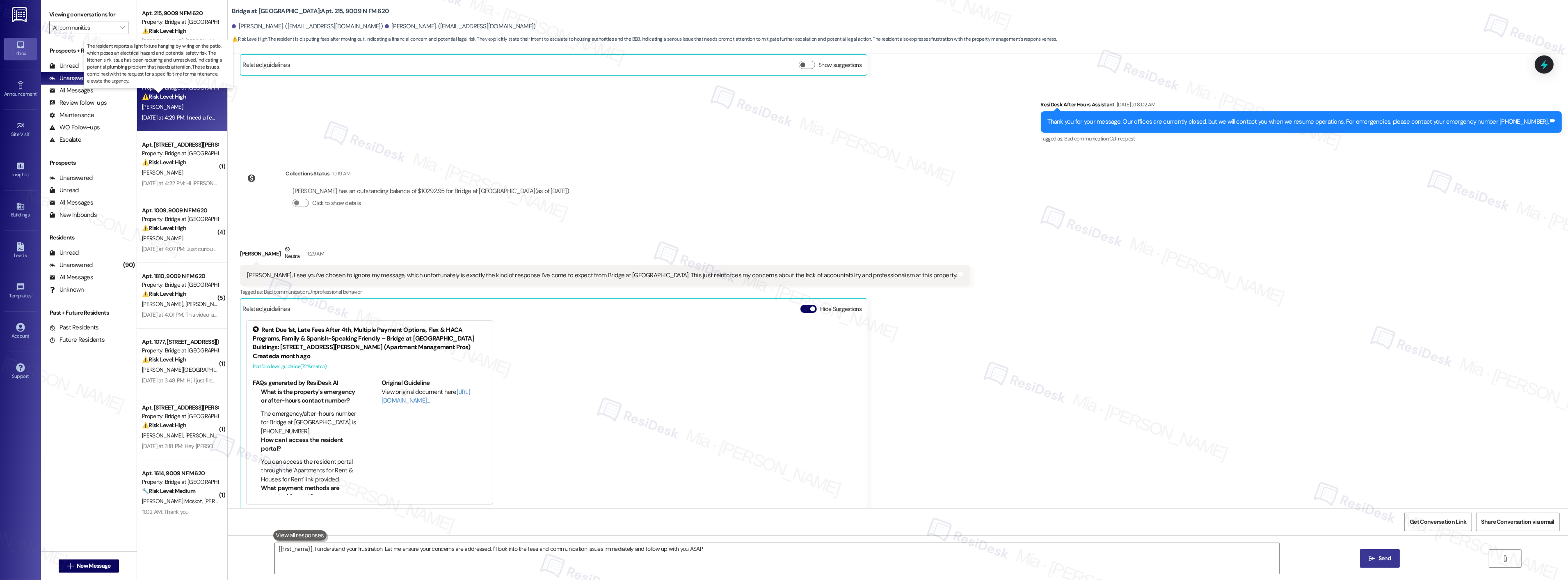
type textarea "{{first_name}}, I understand your frustration. Let me ensure your concerns are …"
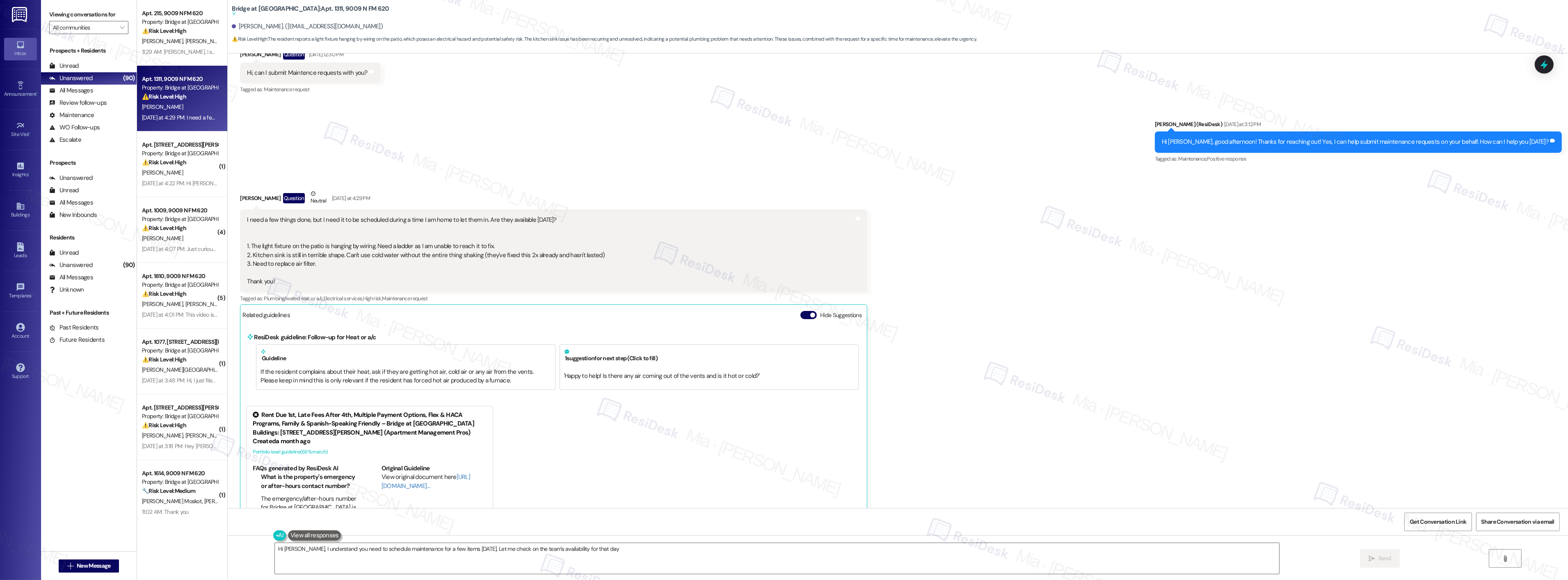
scroll to position [240, 0]
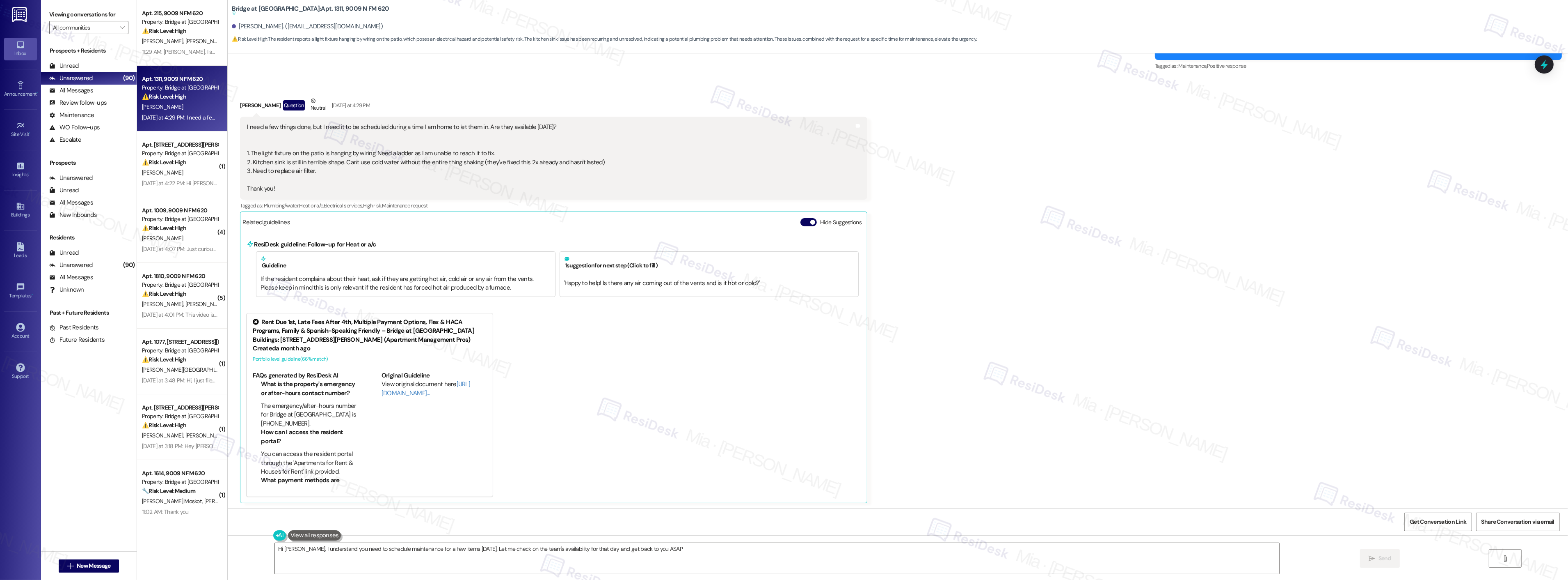
type textarea "Hi Nicole, I understand you need to schedule maintenance for a few items on Sat…"
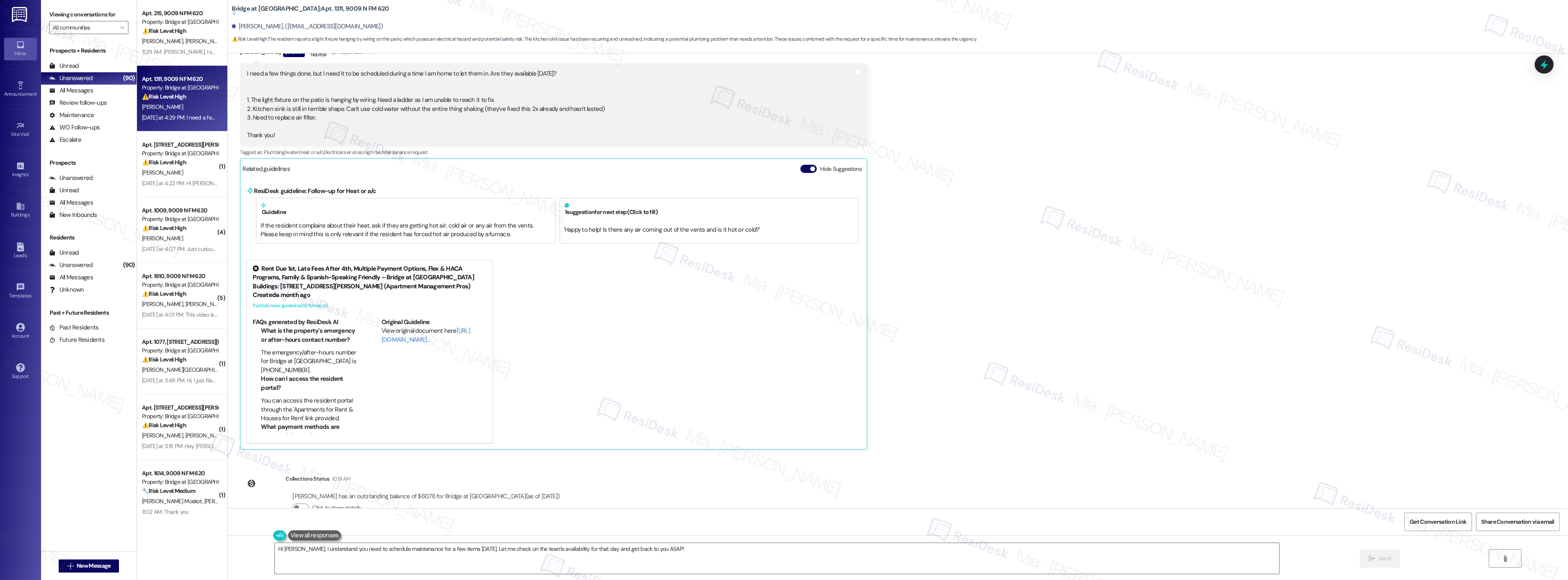
scroll to position [316, 0]
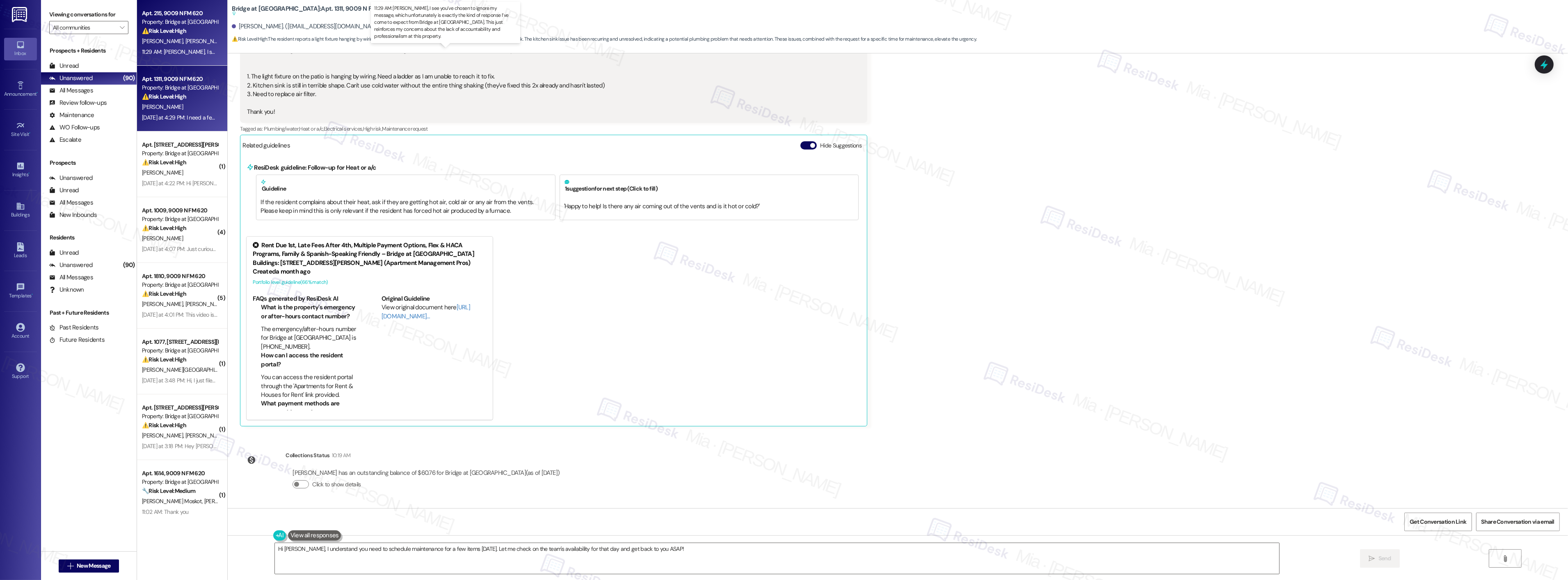
click at [161, 51] on div "11:29 AM: Sarah, I see you’ve chosen to ignore my message, which unfortunately …" at bounding box center [476, 52] width 669 height 8
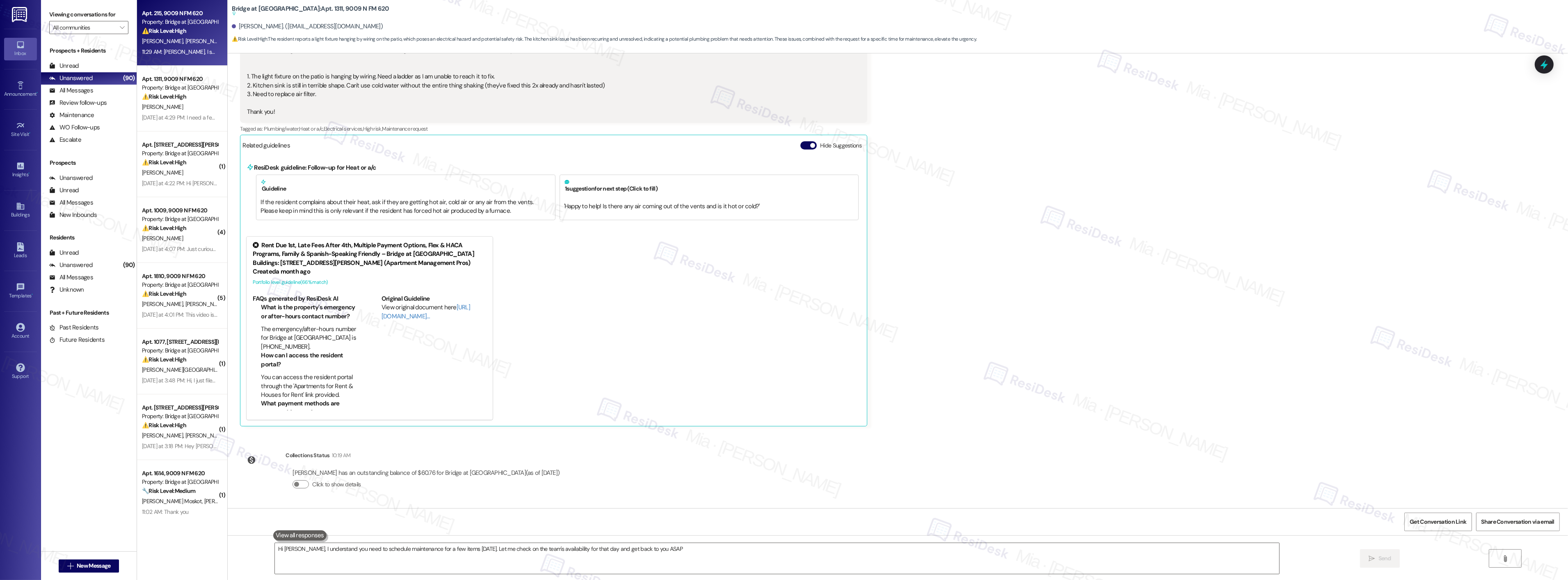
type textarea "Hi Nicole, I understand you need to schedule maintenance for a few items on Sat…"
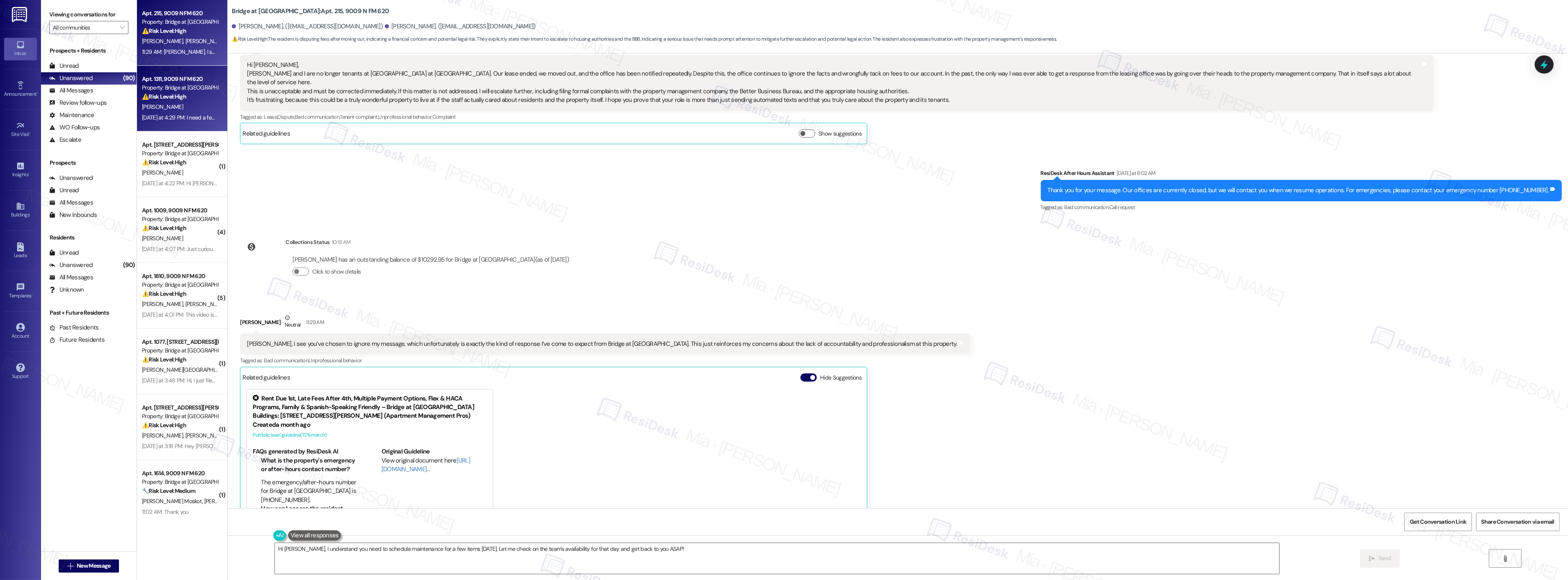
click at [170, 100] on strong "⚠️ Risk Level: High" at bounding box center [163, 97] width 44 height 8
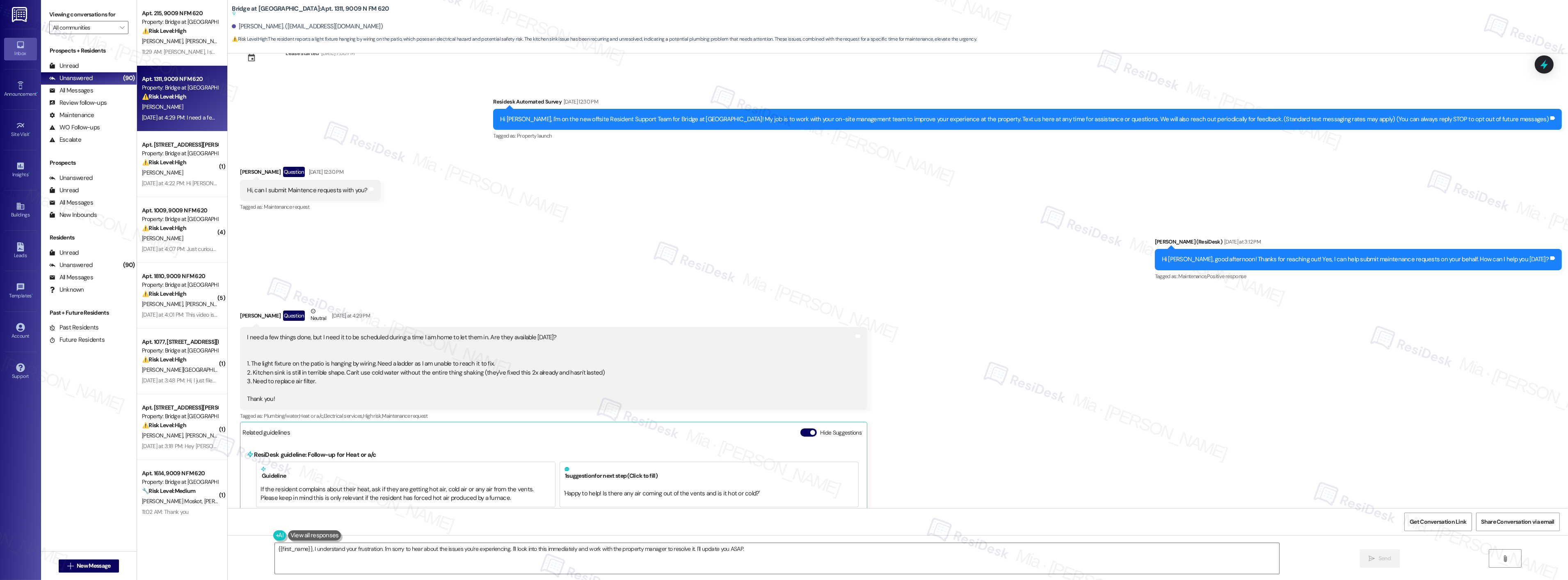
scroll to position [46, 0]
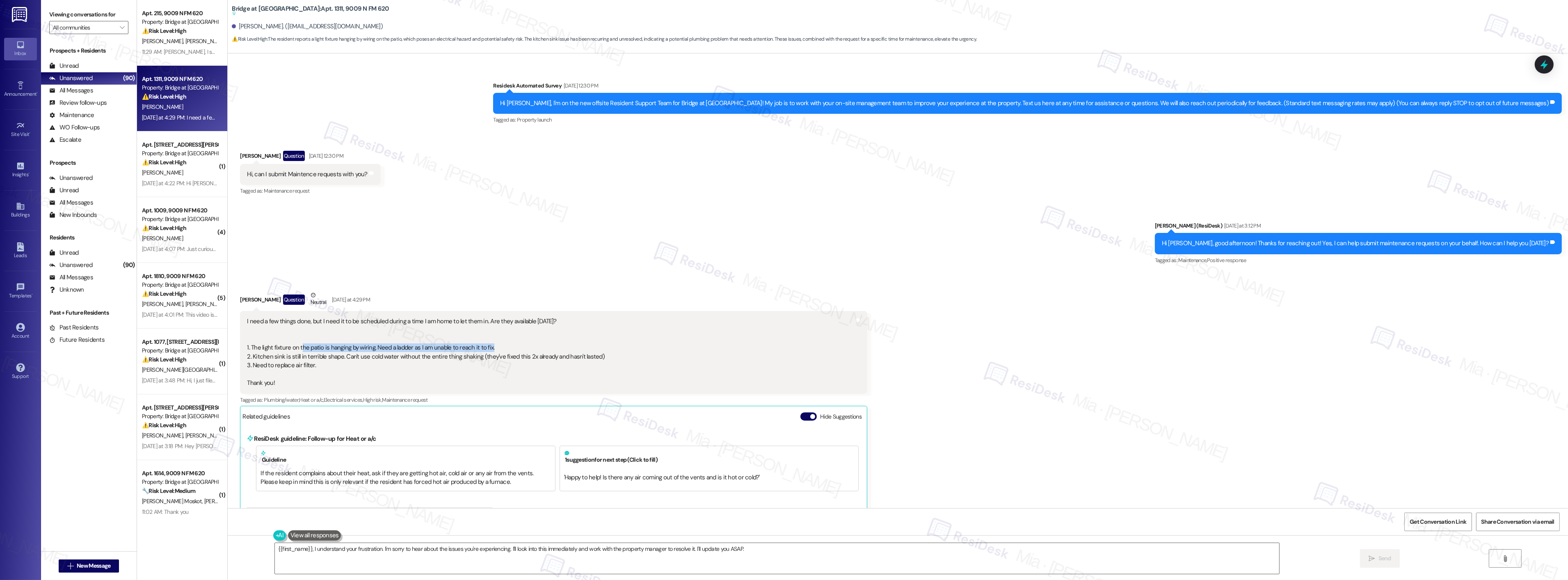
drag, startPoint x: 294, startPoint y: 348, endPoint x: 495, endPoint y: 346, distance: 201.0
click at [495, 346] on div "I need a few things done, but I need it to be scheduled during a time I am home…" at bounding box center [425, 352] width 358 height 70
drag, startPoint x: 248, startPoint y: 356, endPoint x: 312, endPoint y: 364, distance: 64.5
click at [312, 364] on div "I need a few things done, but I need it to be scheduled during a time I am home…" at bounding box center [425, 352] width 358 height 70
click at [315, 359] on div "I need a few things done, but I need it to be scheduled during a time I am home…" at bounding box center [425, 352] width 358 height 70
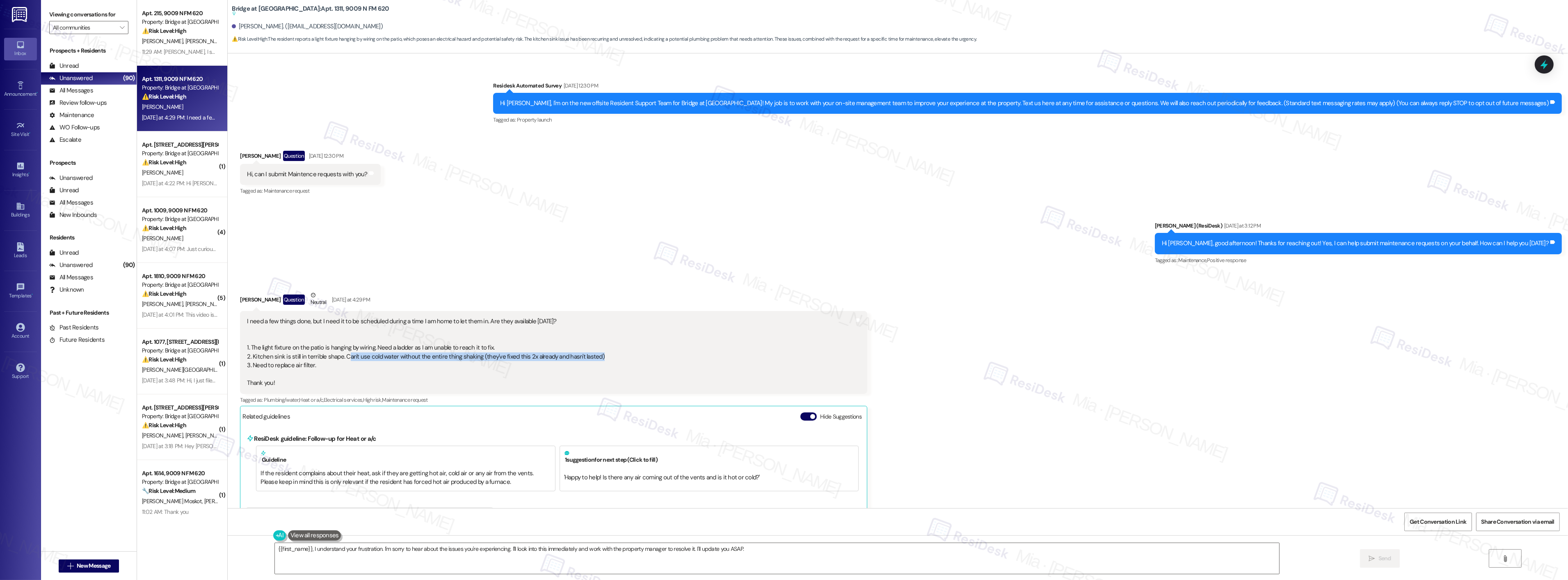
drag, startPoint x: 339, startPoint y: 357, endPoint x: 588, endPoint y: 357, distance: 249.0
click at [588, 357] on div "I need a few things done, but I need it to be scheduled during a time I am home…" at bounding box center [553, 352] width 627 height 83
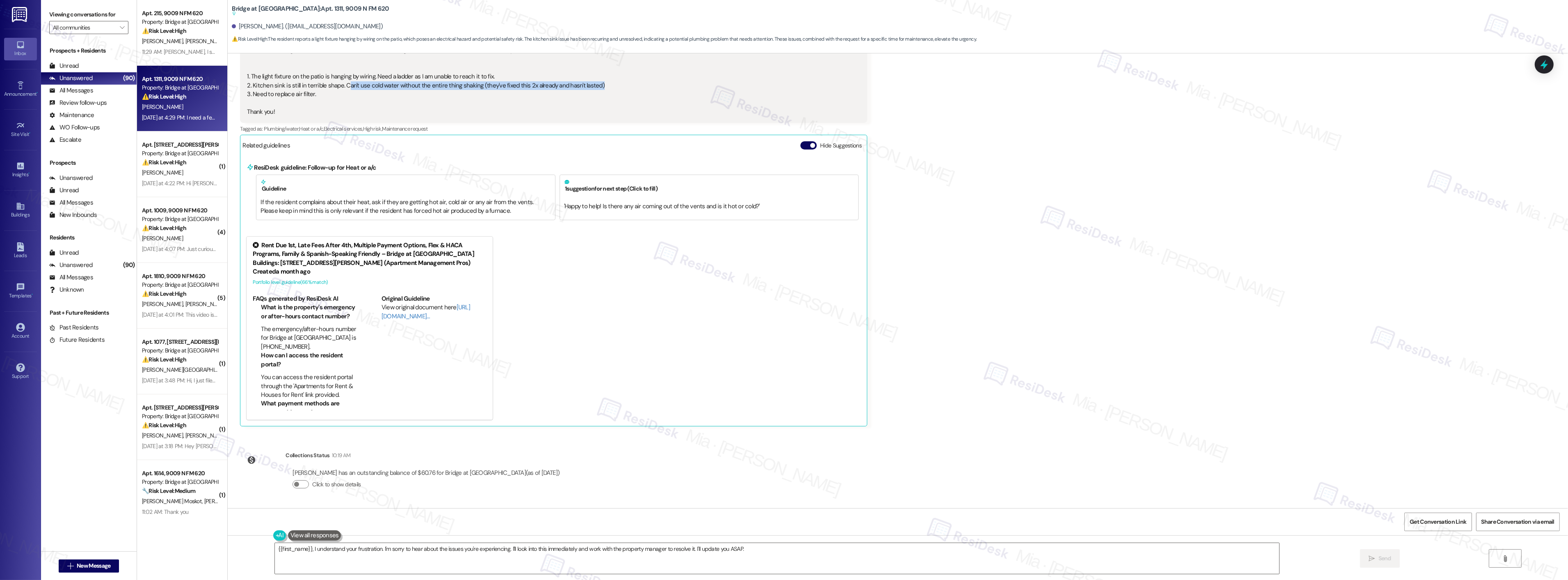
scroll to position [180, 0]
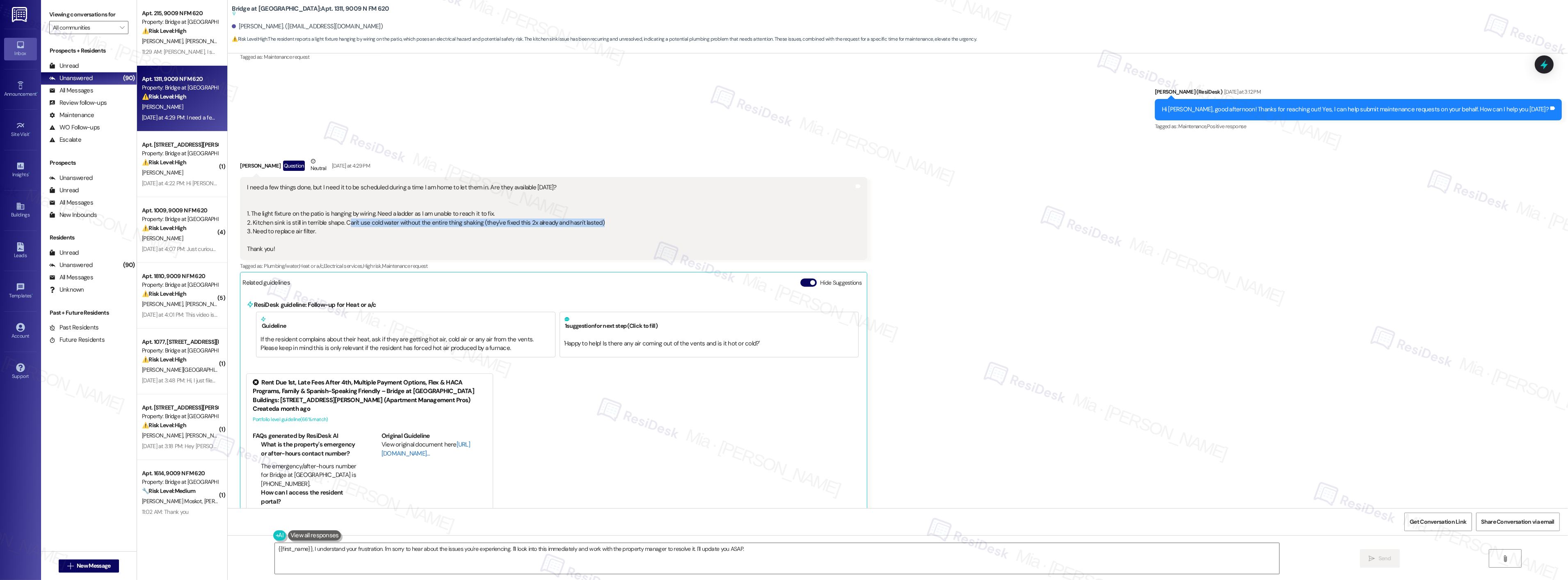
click at [397, 451] on link "[URL][DOMAIN_NAME]…" at bounding box center [425, 448] width 89 height 17
drag, startPoint x: 319, startPoint y: 230, endPoint x: 245, endPoint y: 233, distance: 74.1
click at [247, 233] on div "I need a few things done, but I need it to be scheduled during a time I am home…" at bounding box center [425, 219] width 358 height 70
copy div "Need to replace air filter."
drag, startPoint x: 753, startPoint y: 549, endPoint x: 269, endPoint y: 550, distance: 484.0
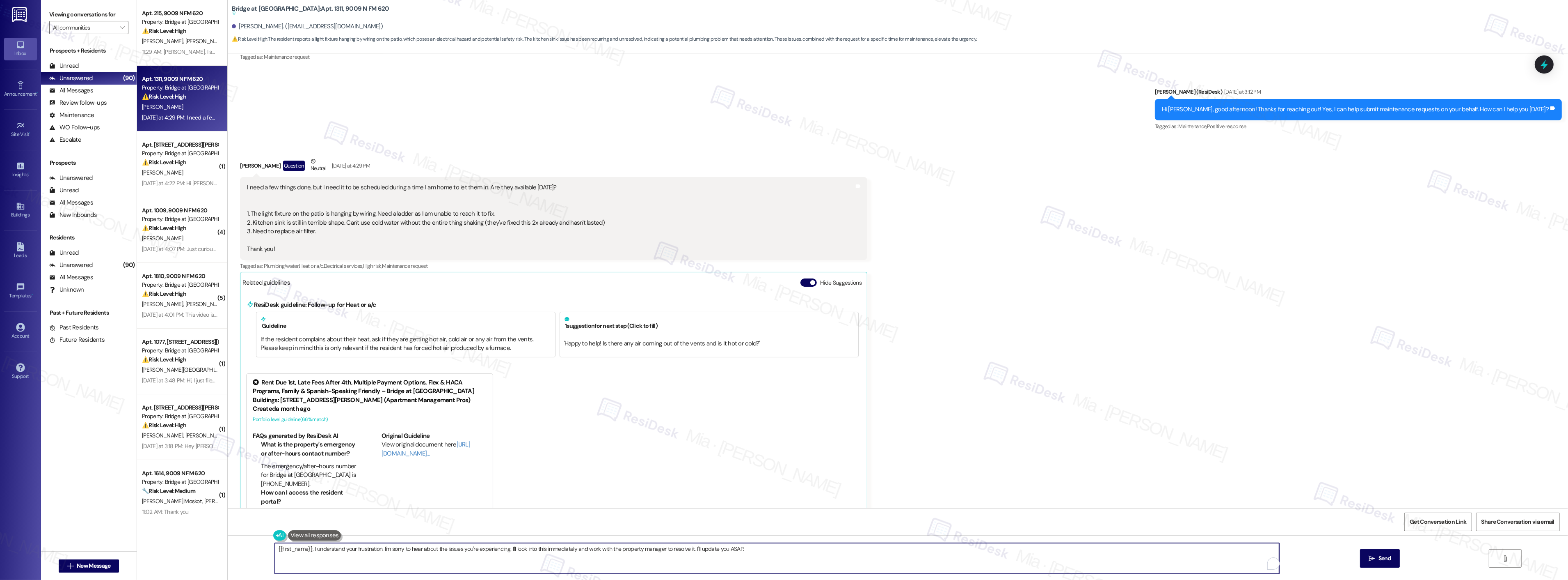
click at [275, 550] on textarea "{{first_name}}, I understand your frustration. I'm sorry to hear about the issu…" at bounding box center [777, 559] width 1004 height 31
paste textarea "Thank you for your message. To proceed, could you please specify which air filt…"
click at [312, 550] on textarea "Thank you for your message. To proceed, could you please specify which air filt…" at bounding box center [766, 559] width 1004 height 31
click at [286, 548] on textarea "Thank you for your message. To proceed, could you please specify which air filt…" at bounding box center [766, 559] width 1004 height 31
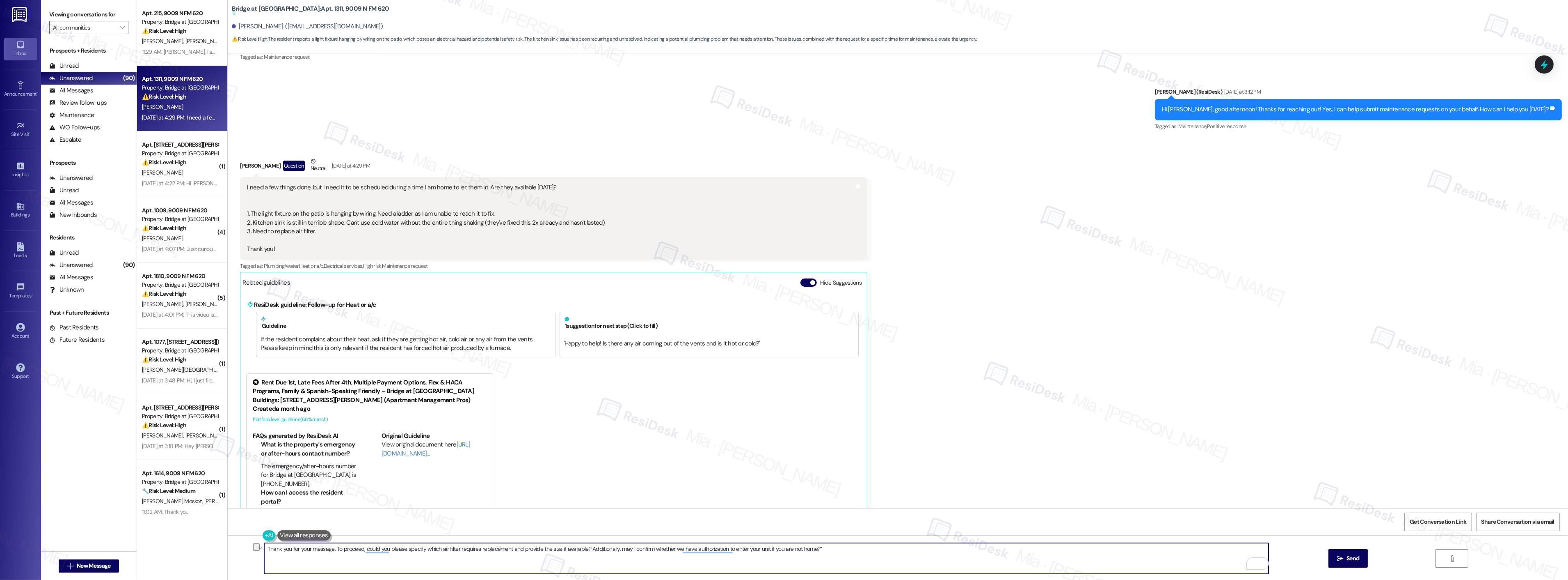
drag, startPoint x: 285, startPoint y: 547, endPoint x: 326, endPoint y: 549, distance: 41.0
click at [326, 549] on textarea "Thank you for your message. To proceed, could you please specify which air filt…" at bounding box center [766, 559] width 1004 height 31
type textarea "Thank you . To proceed, could you please specify which air filter requires repl…"
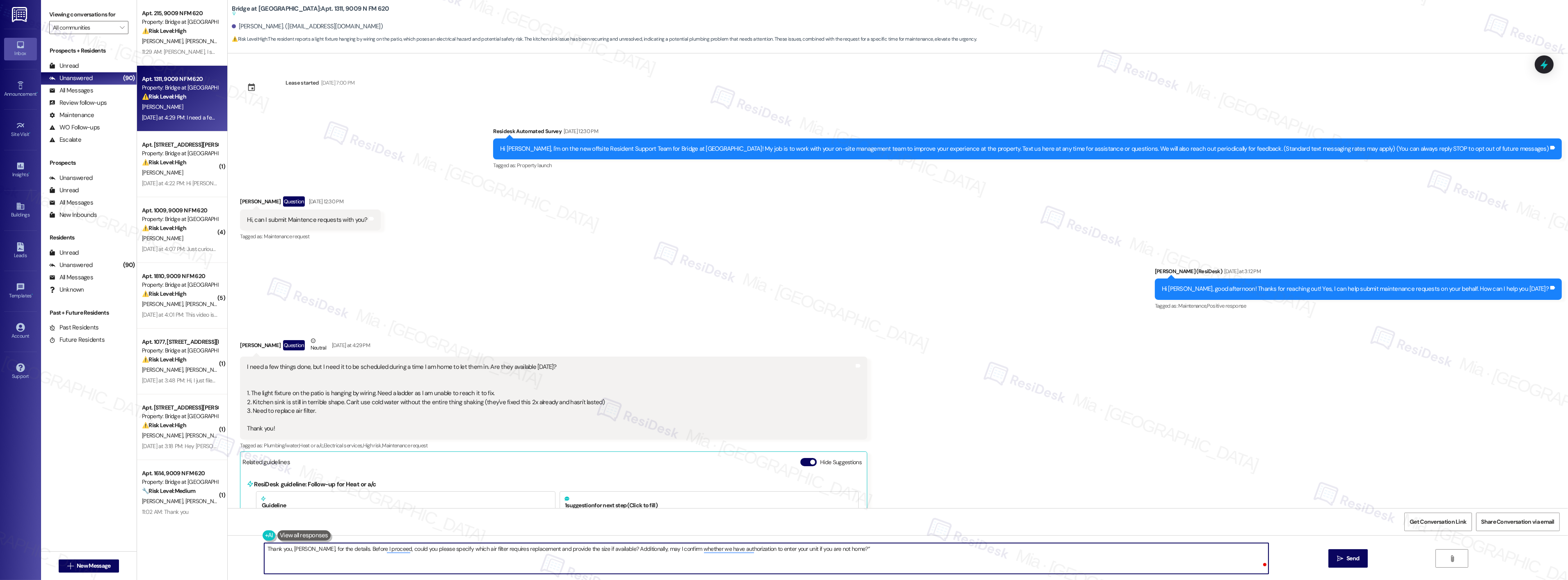
scroll to position [180, 0]
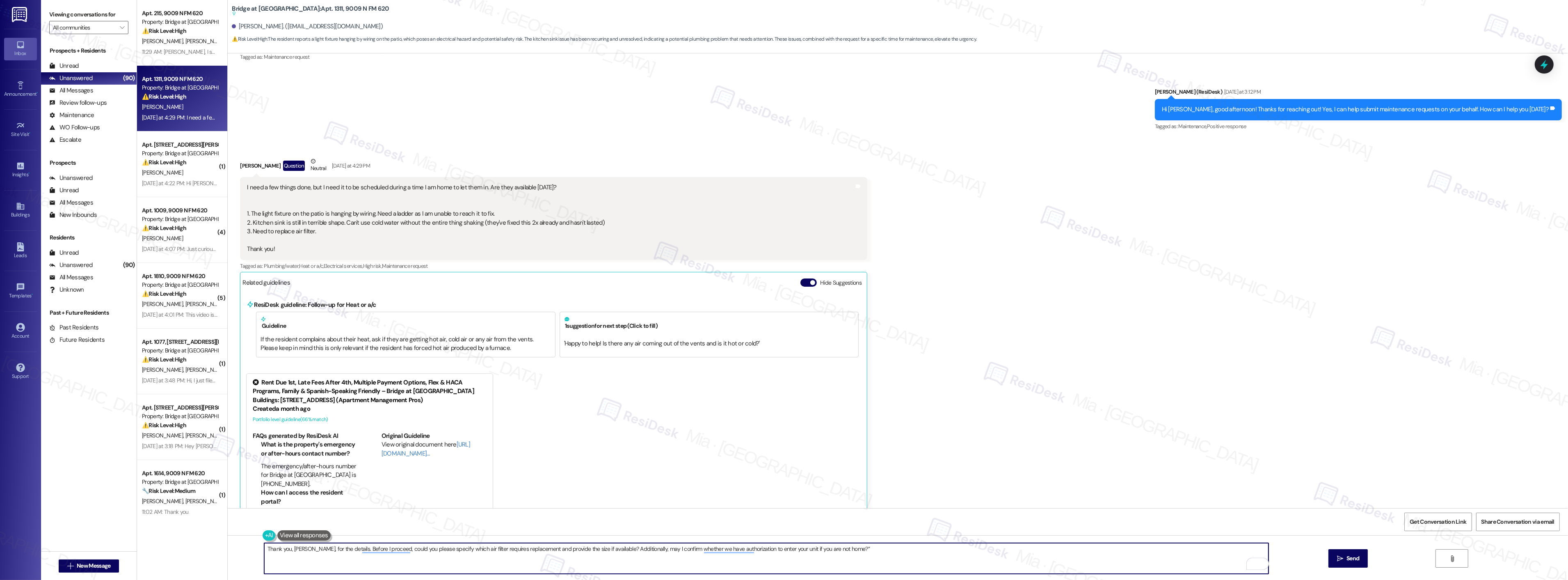
click at [448, 559] on textarea "Thank you, [PERSON_NAME], for the details. Before I proceed, could you please s…" at bounding box center [766, 559] width 1004 height 31
drag, startPoint x: 506, startPoint y: 550, endPoint x: 581, endPoint y: 550, distance: 75.0
click at [581, 550] on textarea "Thank you, [PERSON_NAME], for the details. Before proceeding, please specify wh…" at bounding box center [766, 559] width 1004 height 31
drag, startPoint x: 522, startPoint y: 549, endPoint x: 517, endPoint y: 548, distance: 5.1
click at [517, 548] on textarea "Thank you, [PERSON_NAME], for the details. Before proceeding, please specify wh…" at bounding box center [766, 559] width 1004 height 31
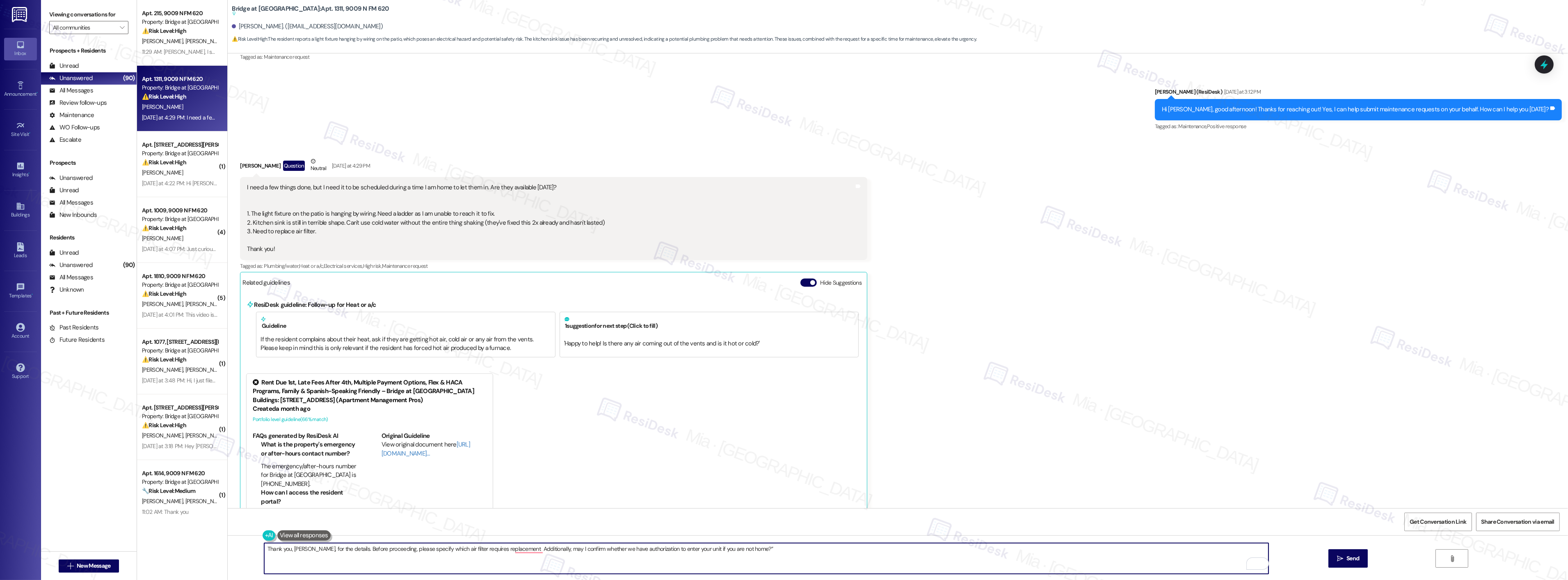
click at [516, 560] on textarea "Thank you, [PERSON_NAME], for the details. Before proceeding, please specify wh…" at bounding box center [766, 559] width 1004 height 31
click at [583, 551] on textarea "Thank you, [PERSON_NAME], for the details. Before proceeding, please specify wh…" at bounding box center [766, 559] width 1004 height 31
drag, startPoint x: 630, startPoint y: 550, endPoint x: 646, endPoint y: 550, distance: 16.0
click at [646, 550] on textarea "Thank you, [PERSON_NAME], for the details. Before proceeding, please specify wh…" at bounding box center [766, 559] width 1004 height 31
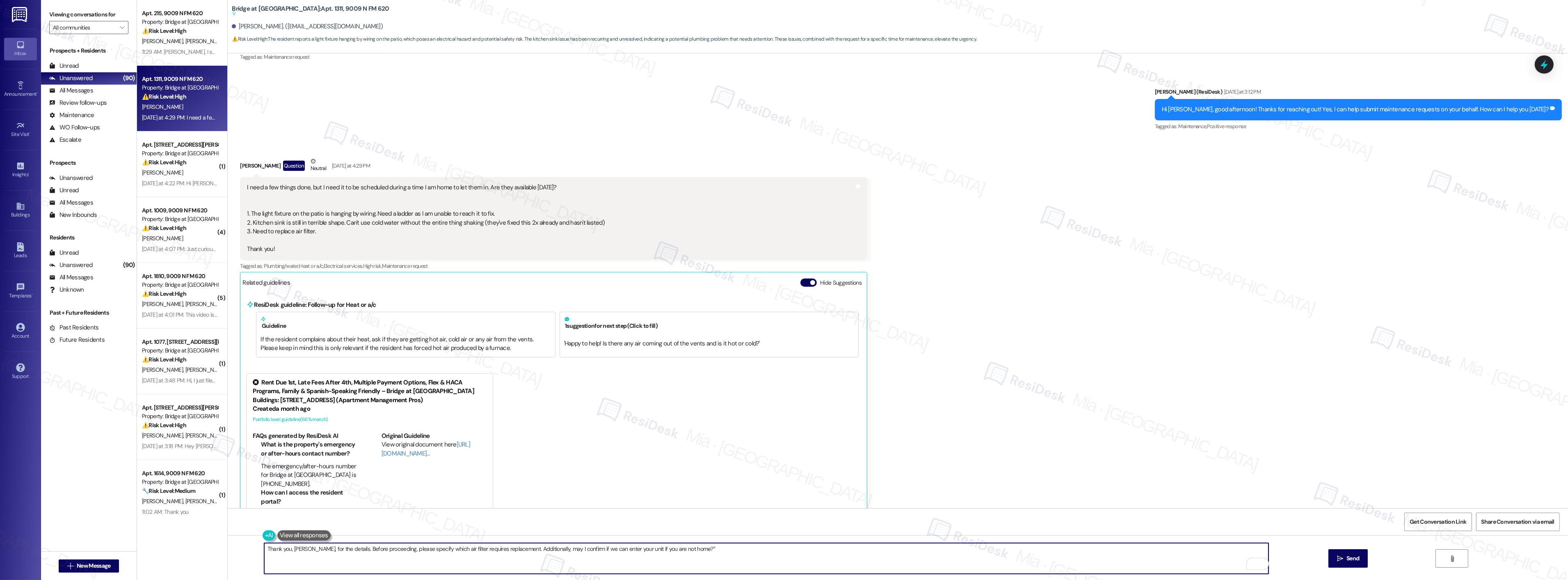
click at [704, 548] on textarea "Thank you, [PERSON_NAME], for the details. Before proceeding, please specify wh…" at bounding box center [766, 559] width 1004 height 31
type textarea "Thank you, [PERSON_NAME], for the details. Before proceeding, please specify wh…"
click at [1353, 559] on span "Send" at bounding box center [1352, 558] width 13 height 9
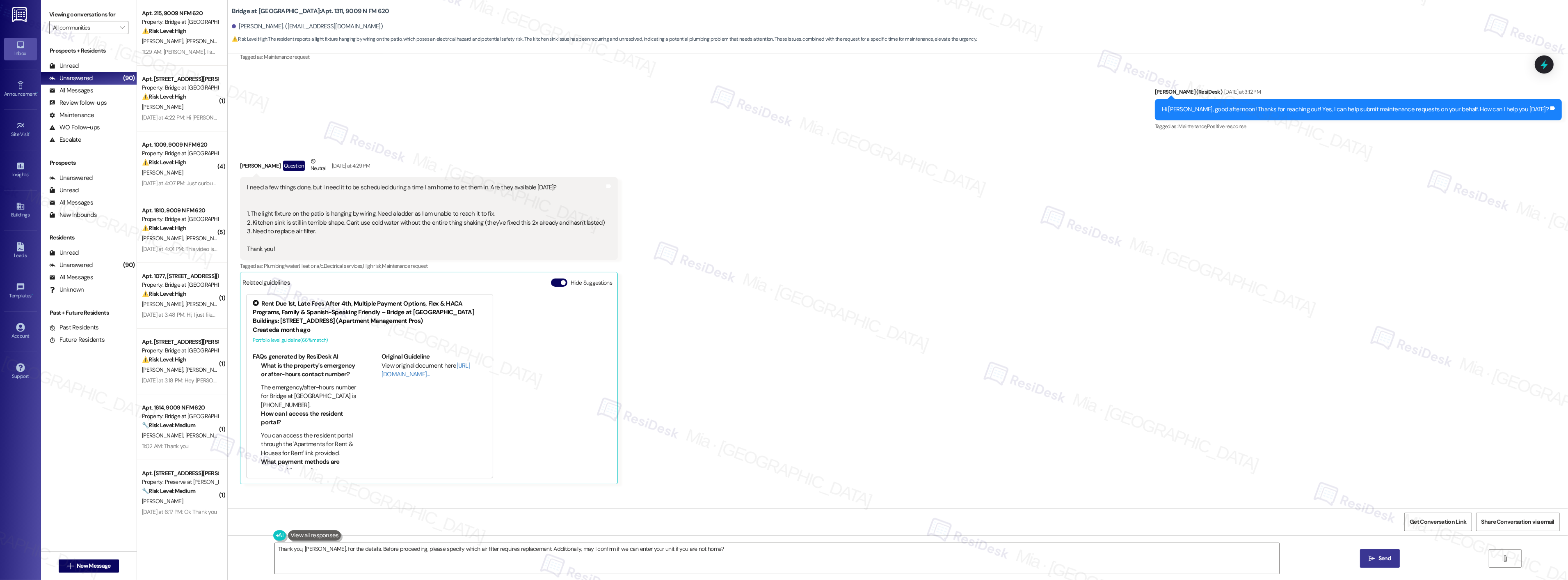
scroll to position [162, 0]
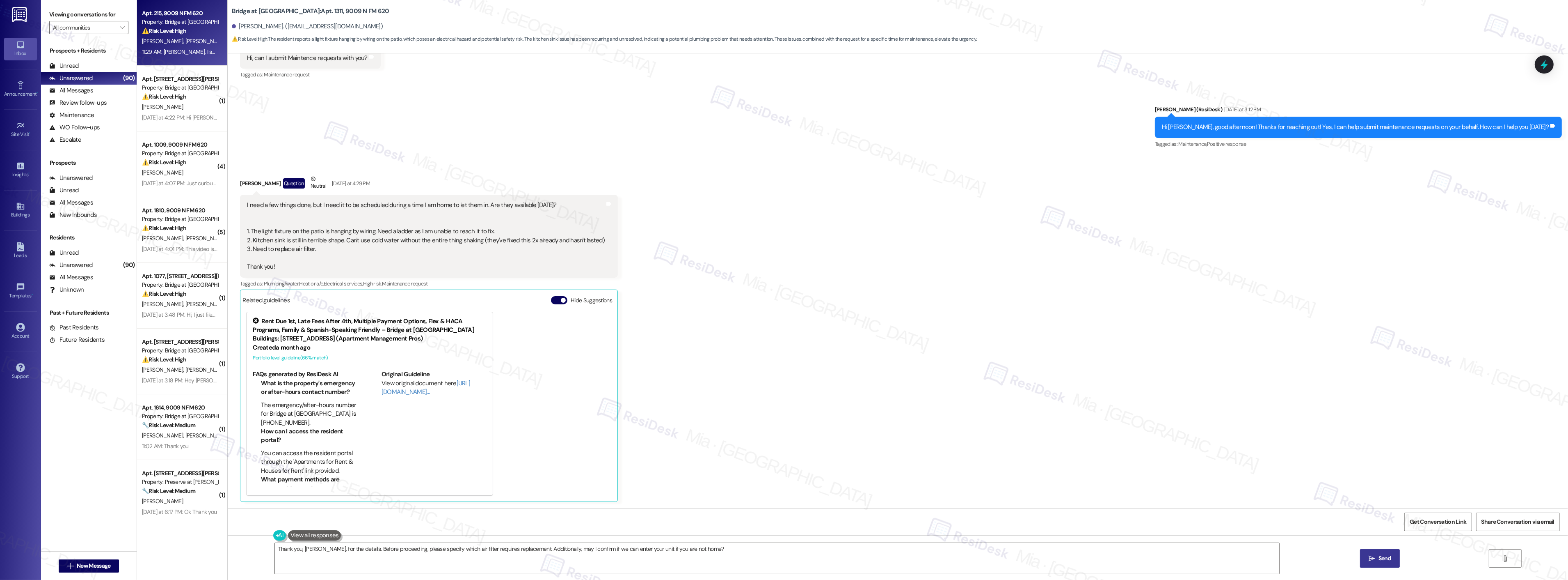
click at [178, 24] on div "Property: Bridge at [GEOGRAPHIC_DATA]" at bounding box center [180, 21] width 76 height 9
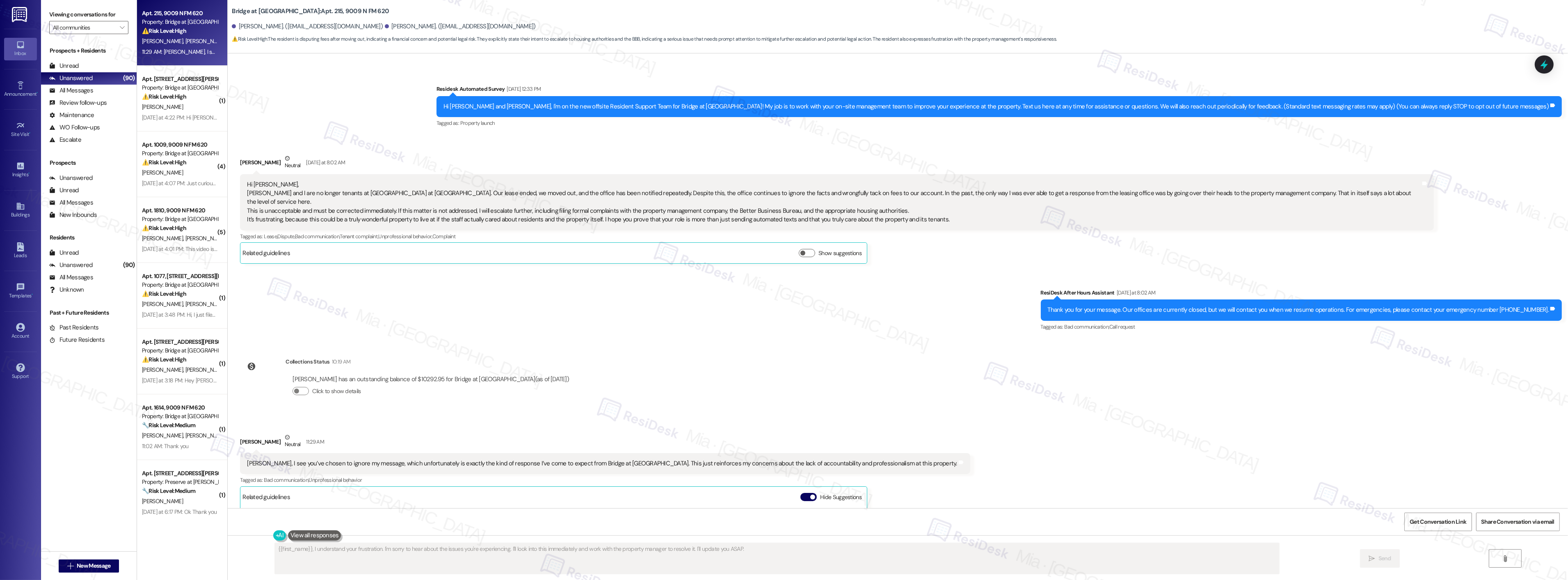
scroll to position [0, 0]
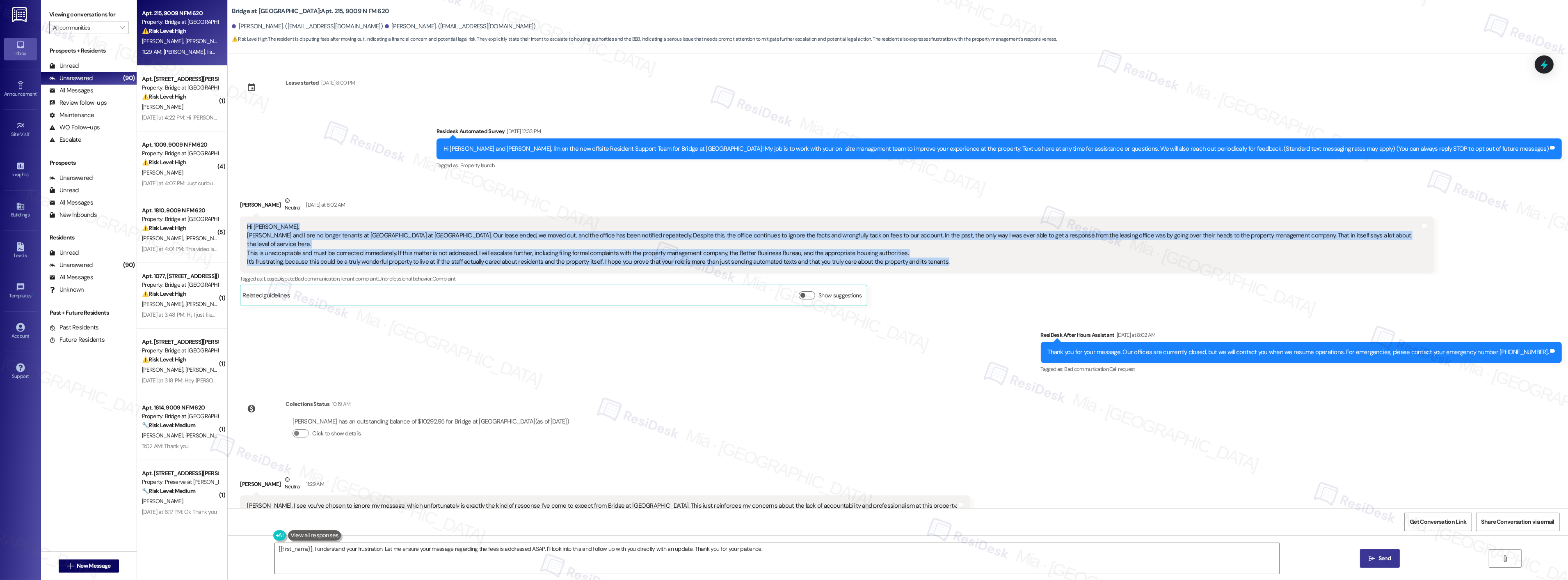
drag, startPoint x: 241, startPoint y: 228, endPoint x: 930, endPoint y: 250, distance: 689.4
click at [930, 250] on div "Hi [PERSON_NAME], [PERSON_NAME] and I are no longer tenants at Bridge at [GEOGR…" at bounding box center [833, 244] width 1174 height 44
copy div "Hi [PERSON_NAME], [PERSON_NAME] and I are no longer tenants at Bridge at [GEOGR…"
click at [758, 548] on textarea "{{first_name}}, I understand your frustration. Let me ensure your message regar…" at bounding box center [777, 559] width 1004 height 31
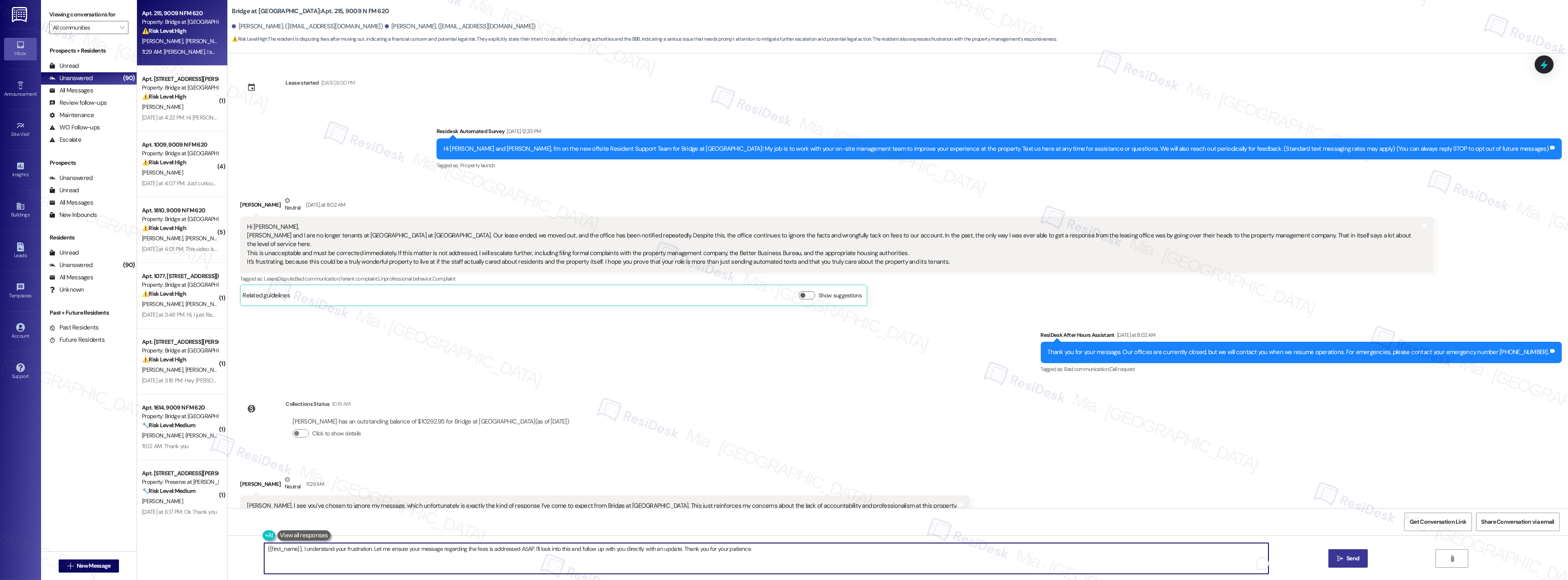
drag, startPoint x: 686, startPoint y: 548, endPoint x: 271, endPoint y: 553, distance: 415.0
click at [271, 553] on textarea "{{first_name}}, I understand your frustration. Let me ensure your message regar…" at bounding box center [766, 559] width 1004 height 31
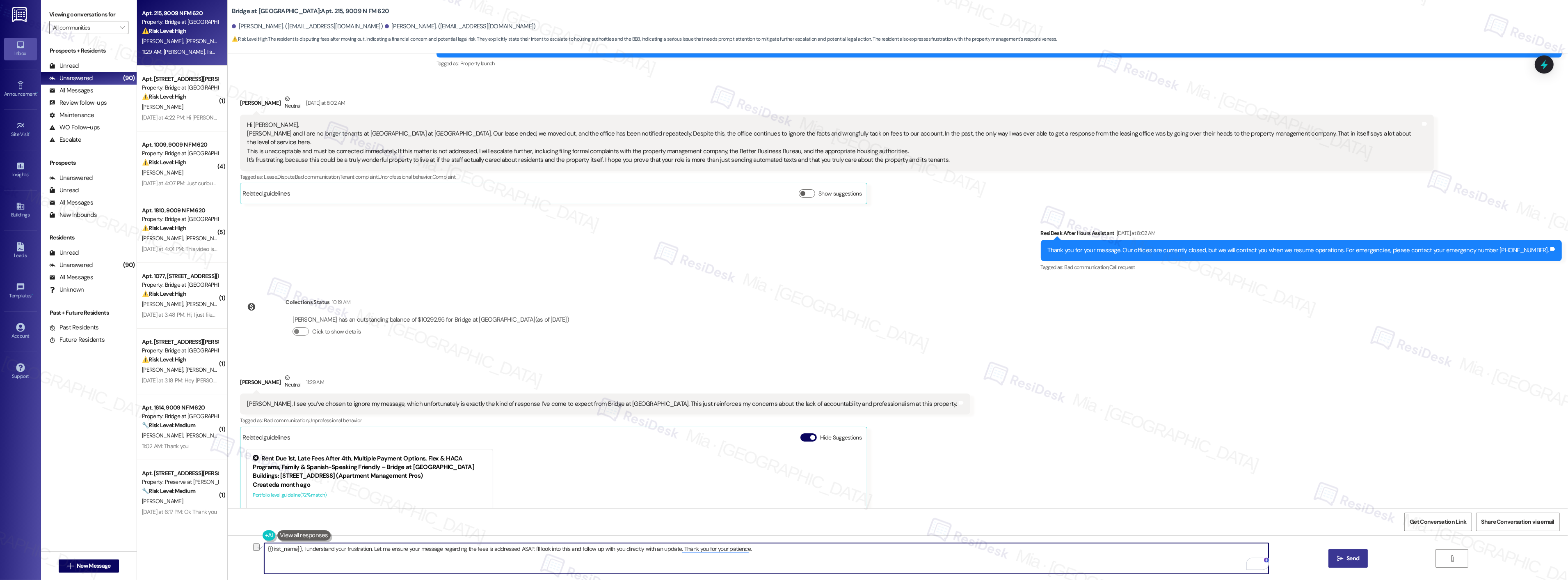
scroll to position [183, 0]
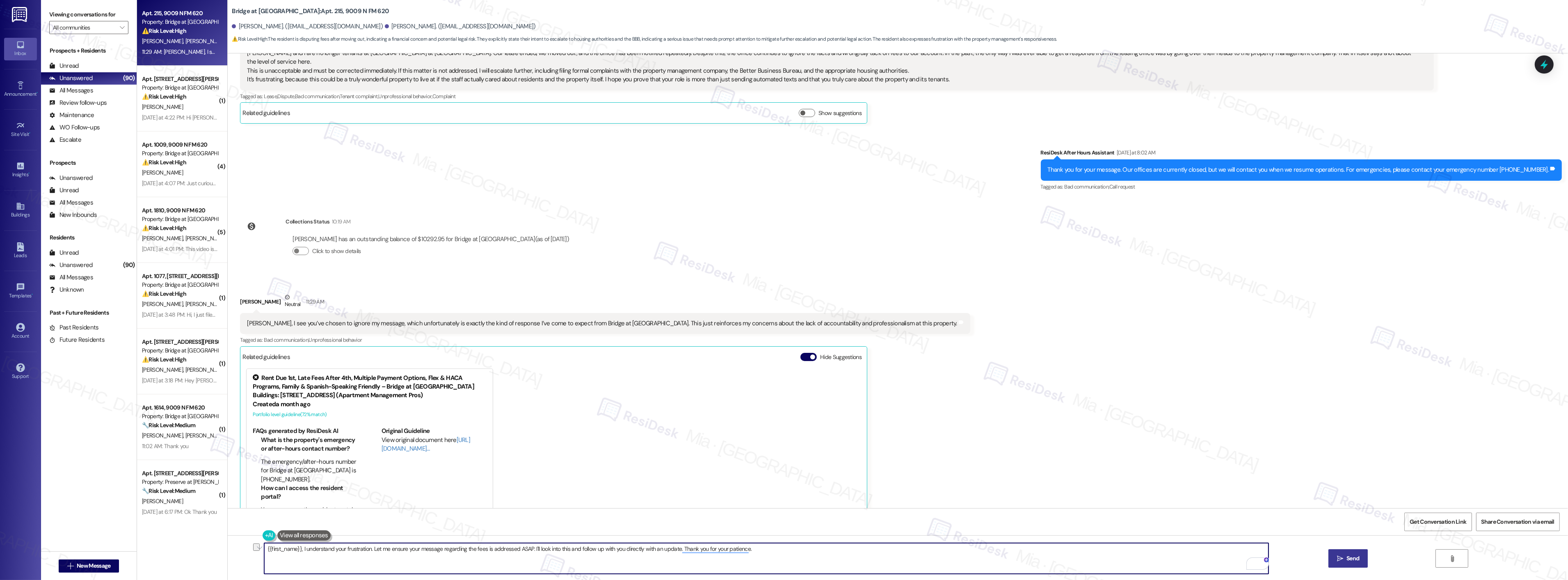
paste textarea "Hi [PERSON_NAME], thank you for bringing this to my attention, and I sincerely …"
click at [273, 551] on textarea "Hi [PERSON_NAME], thank you for bringing this to my attention, and I sincerely …" at bounding box center [766, 559] width 1004 height 31
click at [530, 548] on textarea "Hi [PERSON_NAME], thank you for bringing this to my attention, and I sincerely …" at bounding box center [766, 559] width 1004 height 31
click at [531, 550] on textarea "Hi [PERSON_NAME], thank you for bringing this to my attention, and I sincerely …" at bounding box center [766, 559] width 1004 height 31
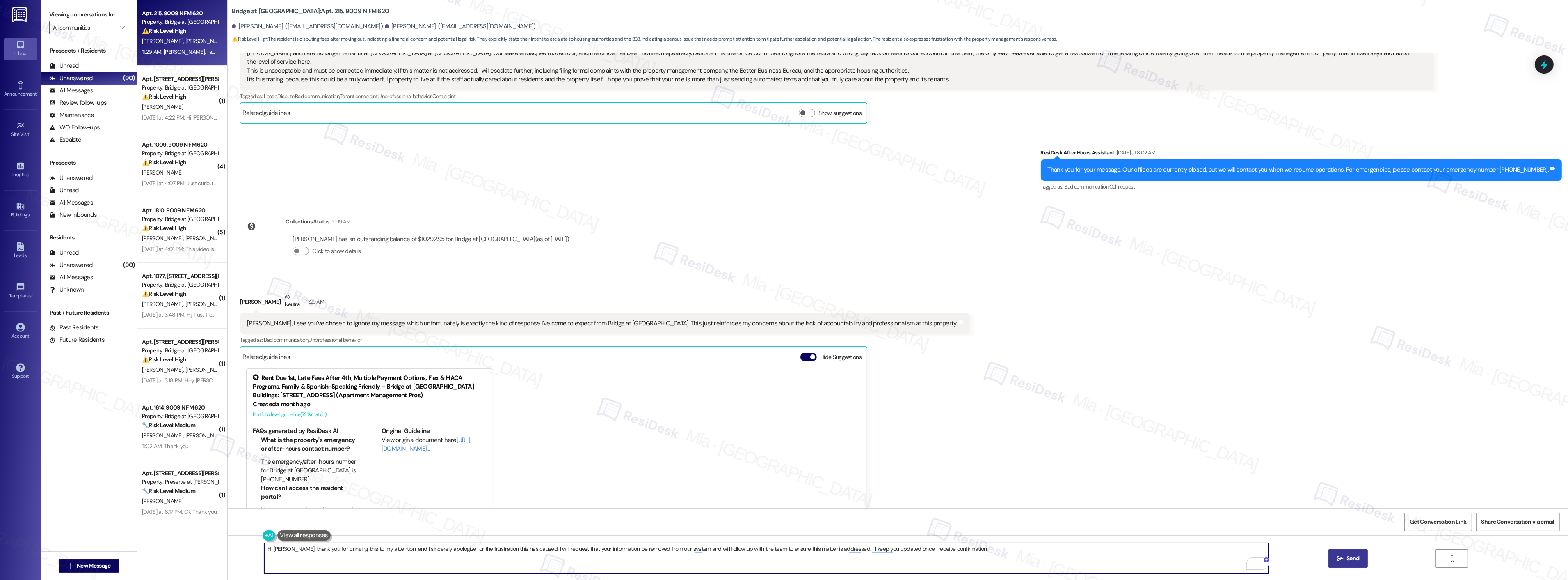
click at [531, 550] on textarea "Hi [PERSON_NAME], thank you for bringing this to my attention, and I sincerely …" at bounding box center [766, 559] width 1004 height 31
drag, startPoint x: 800, startPoint y: 549, endPoint x: 919, endPoint y: 549, distance: 119.0
click at [919, 549] on textarea "Hi [PERSON_NAME], thank you for bringing this to my attention, and I sincerely …" at bounding box center [766, 559] width 1004 height 31
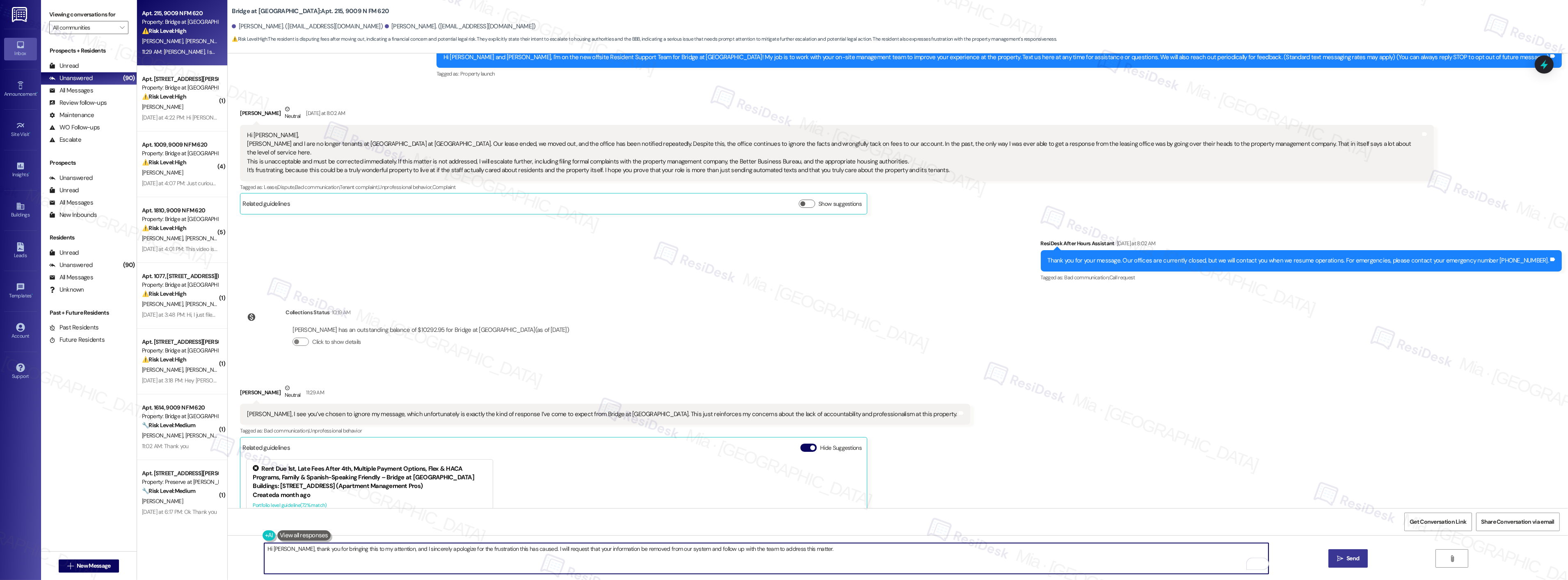
scroll to position [91, 0]
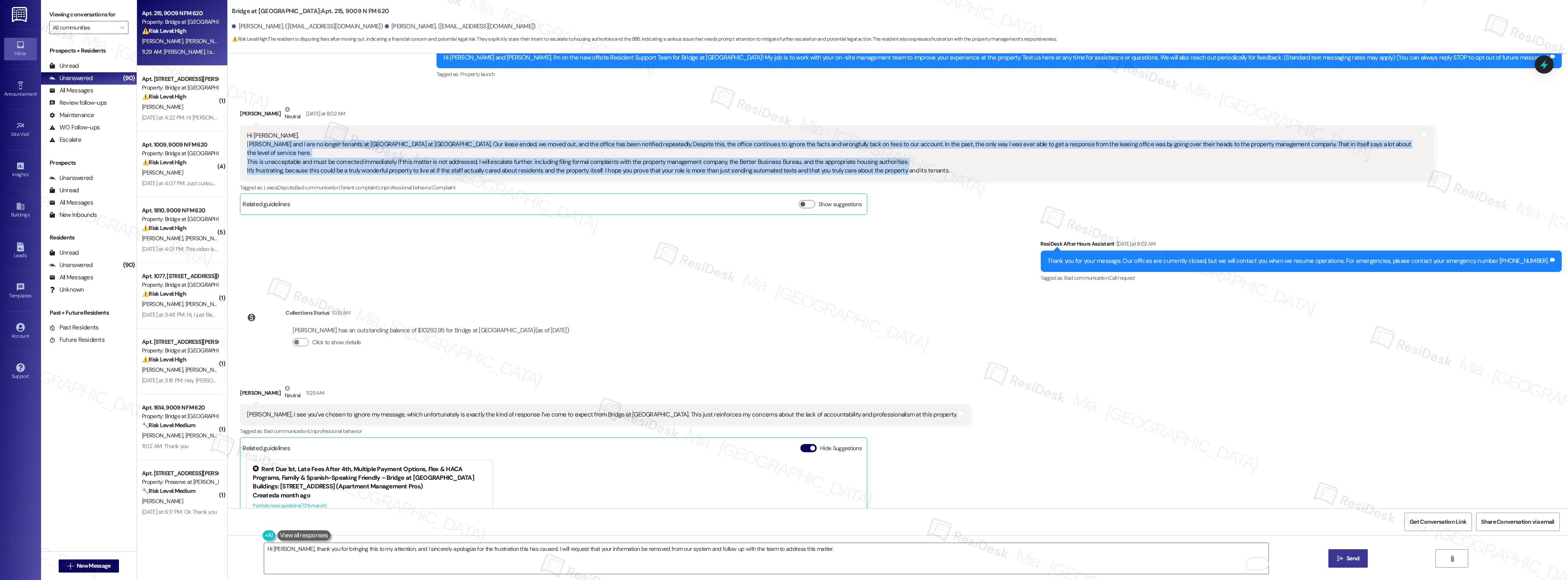
drag, startPoint x: 244, startPoint y: 142, endPoint x: 888, endPoint y: 160, distance: 644.3
click at [888, 160] on div "Hi [PERSON_NAME], [PERSON_NAME] and I are no longer tenants at Bridge at [GEOGR…" at bounding box center [833, 153] width 1174 height 44
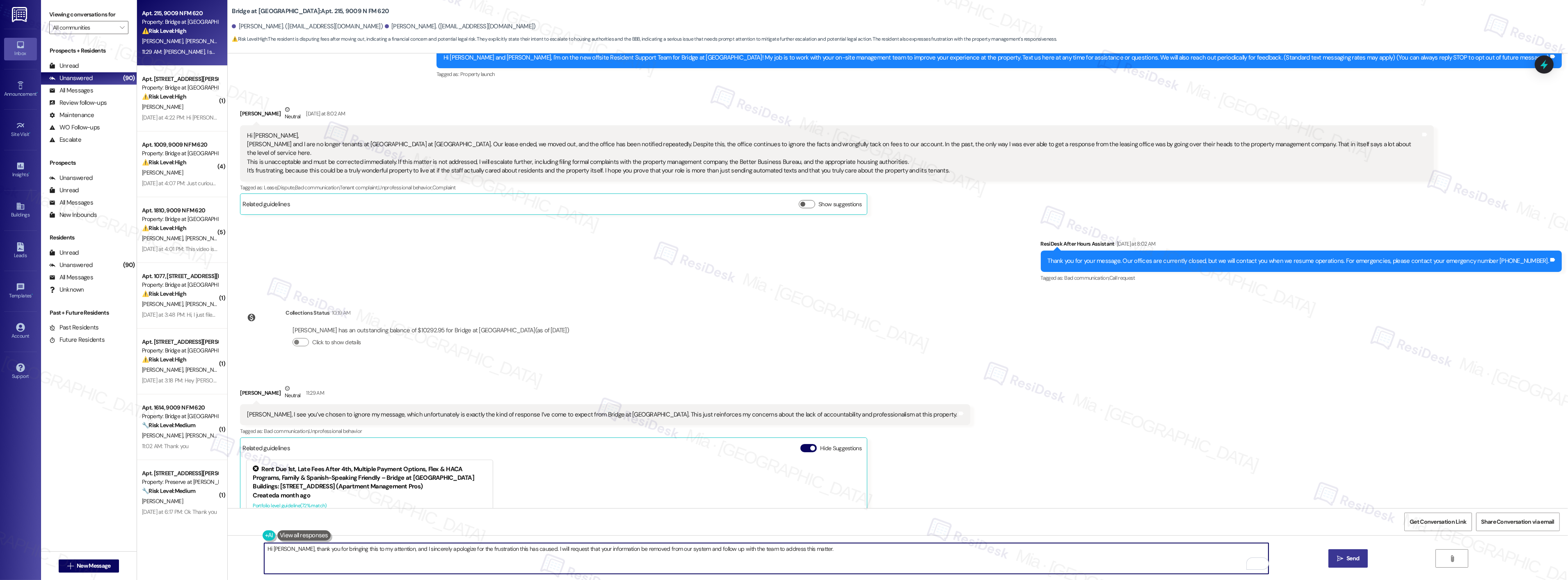
click at [482, 556] on textarea "Hi [PERSON_NAME], thank you for bringing this to my attention, and I sincerely …" at bounding box center [766, 559] width 1004 height 31
click at [524, 550] on textarea "Hi [PERSON_NAME], thank you for bringing this to my attention, and I sincerely …" at bounding box center [766, 559] width 1004 height 31
click at [849, 547] on textarea "Hi [PERSON_NAME], thank you for bringing this to my attention, and I sincerely …" at bounding box center [766, 559] width 1004 height 31
type textarea "Hi [PERSON_NAME], thank you for bringing this to my attention, and I sincerely …"
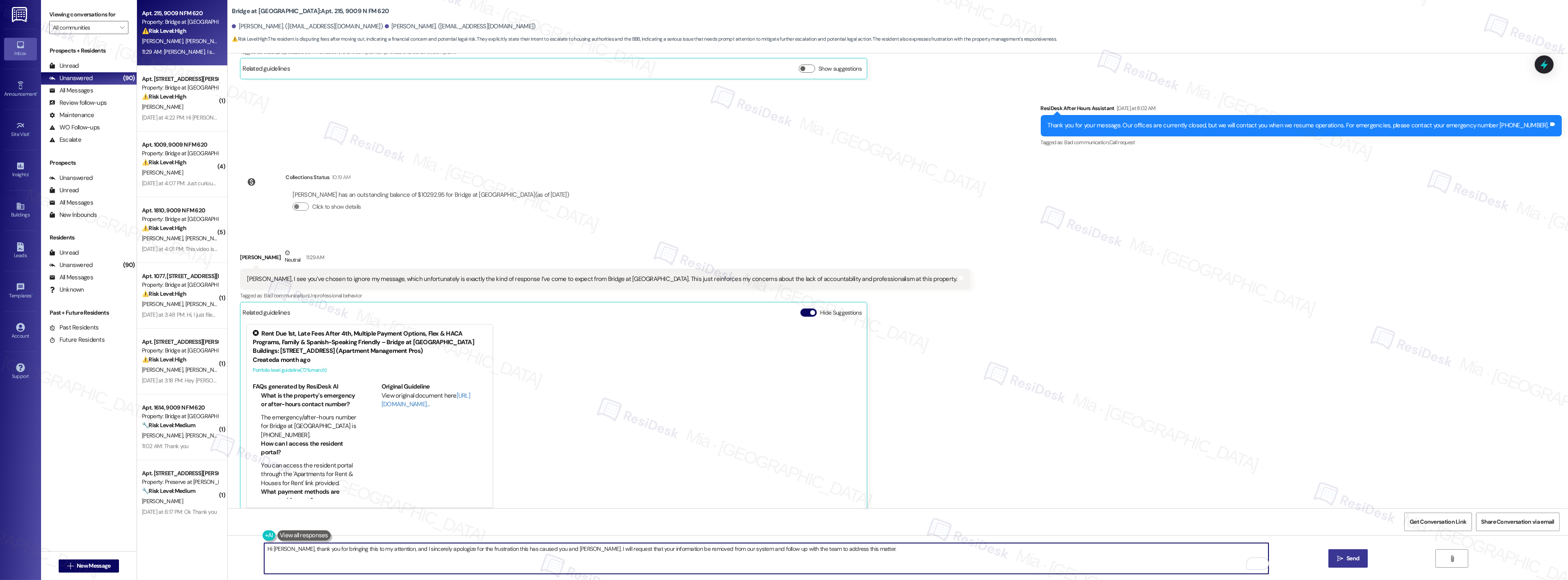
scroll to position [230, 0]
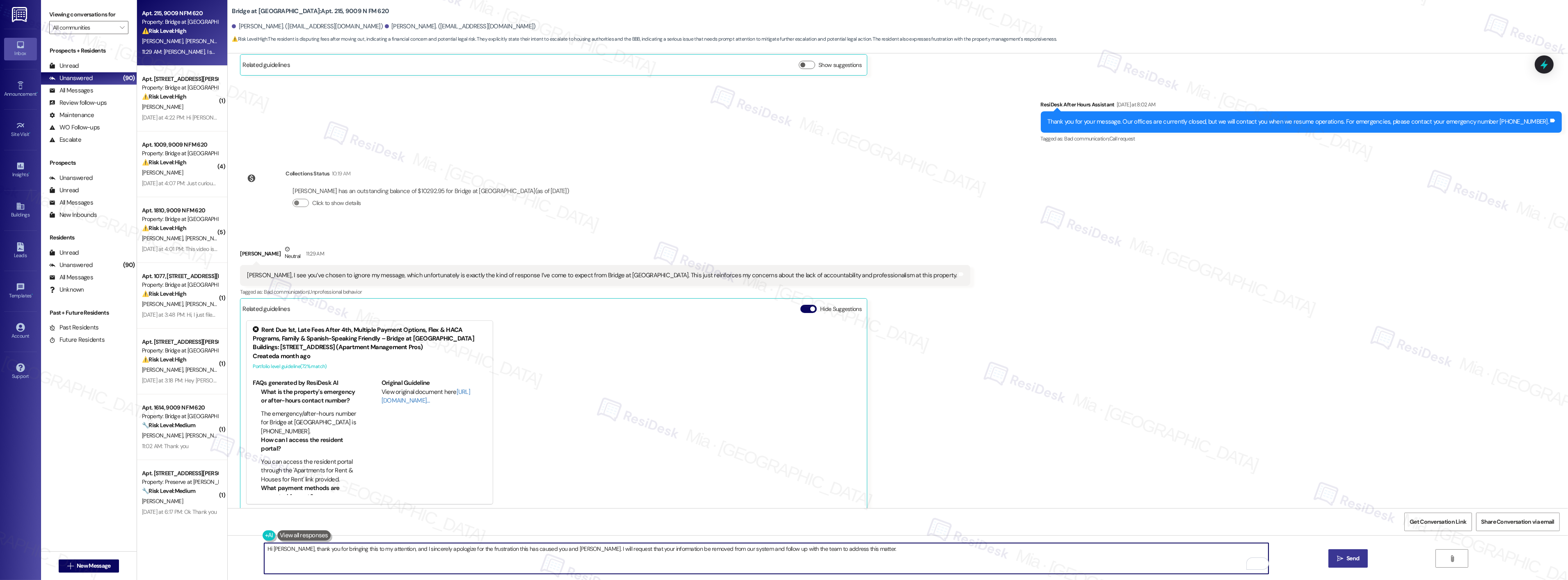
click at [1339, 555] on icon "" at bounding box center [1340, 558] width 6 height 7
type textarea "{{first_name}}, I understand your frustration. Let me ensure your message regar…"
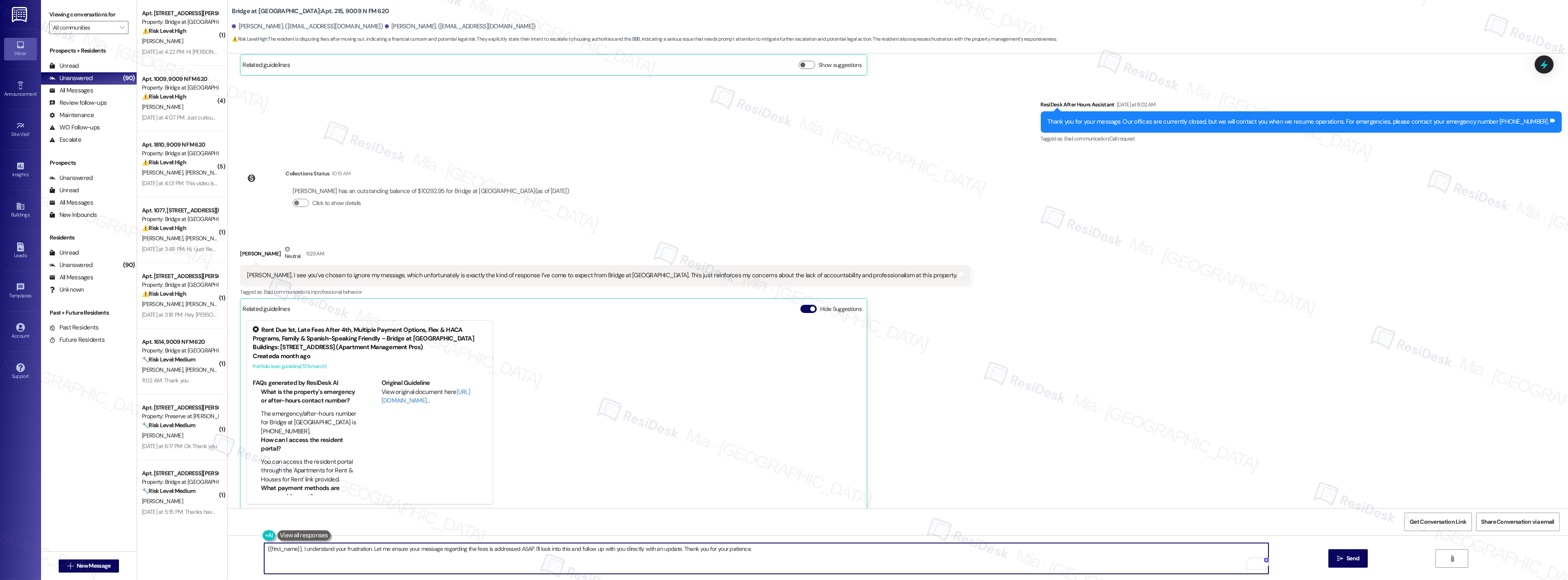
click at [1085, 548] on textarea "{{first_name}}, I understand your frustration. Let me ensure your message regar…" at bounding box center [766, 559] width 1004 height 31
click at [1535, 64] on div "Received via SMS [PERSON_NAME] [DATE] at 8:02 AM Hi [PERSON_NAME], [PERSON_NAME…" at bounding box center [898, 14] width 1341 height 134
click at [1541, 67] on icon at bounding box center [1544, 64] width 11 height 11
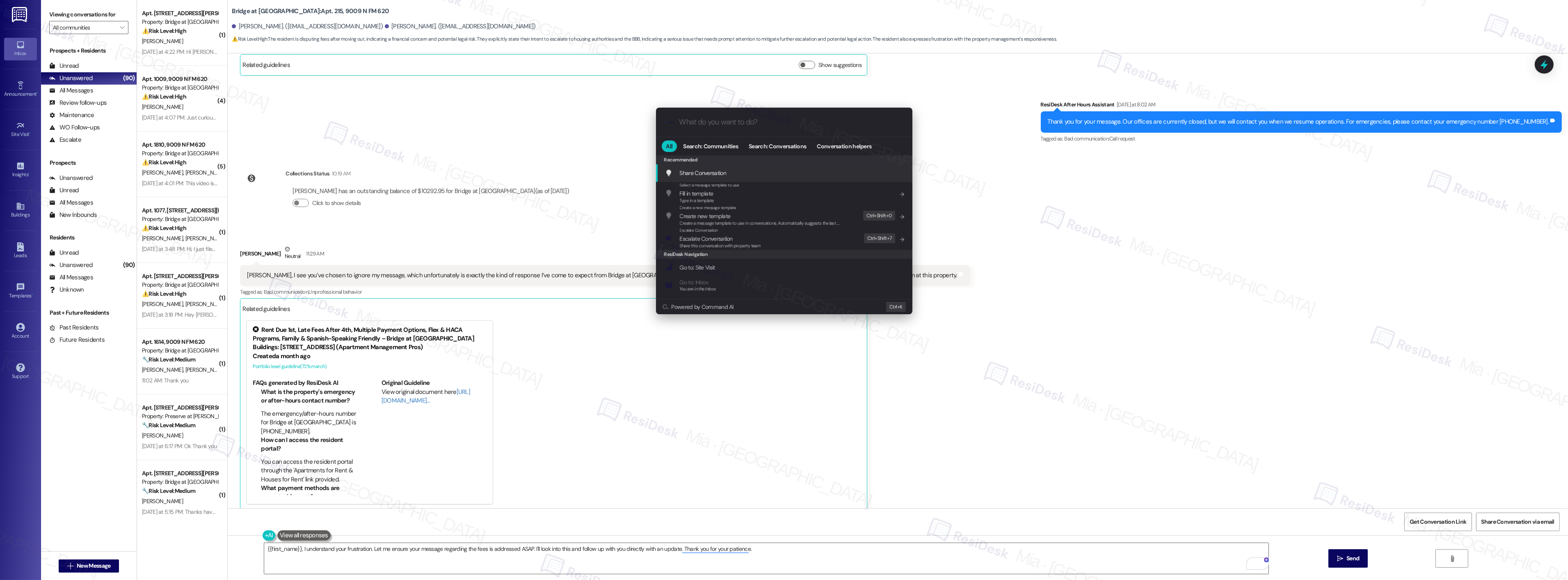
click at [710, 127] on div ".cls-1{fill:#0a055f;}.cls-2{fill:#0cc4c4;} resideskLogoBlueOrange" at bounding box center [784, 122] width 257 height 29
click at [712, 123] on input "What do you want to do?" at bounding box center [790, 122] width 222 height 9
type input "escala"
click at [722, 179] on span "Escala te Conversation" at bounding box center [706, 176] width 53 height 8
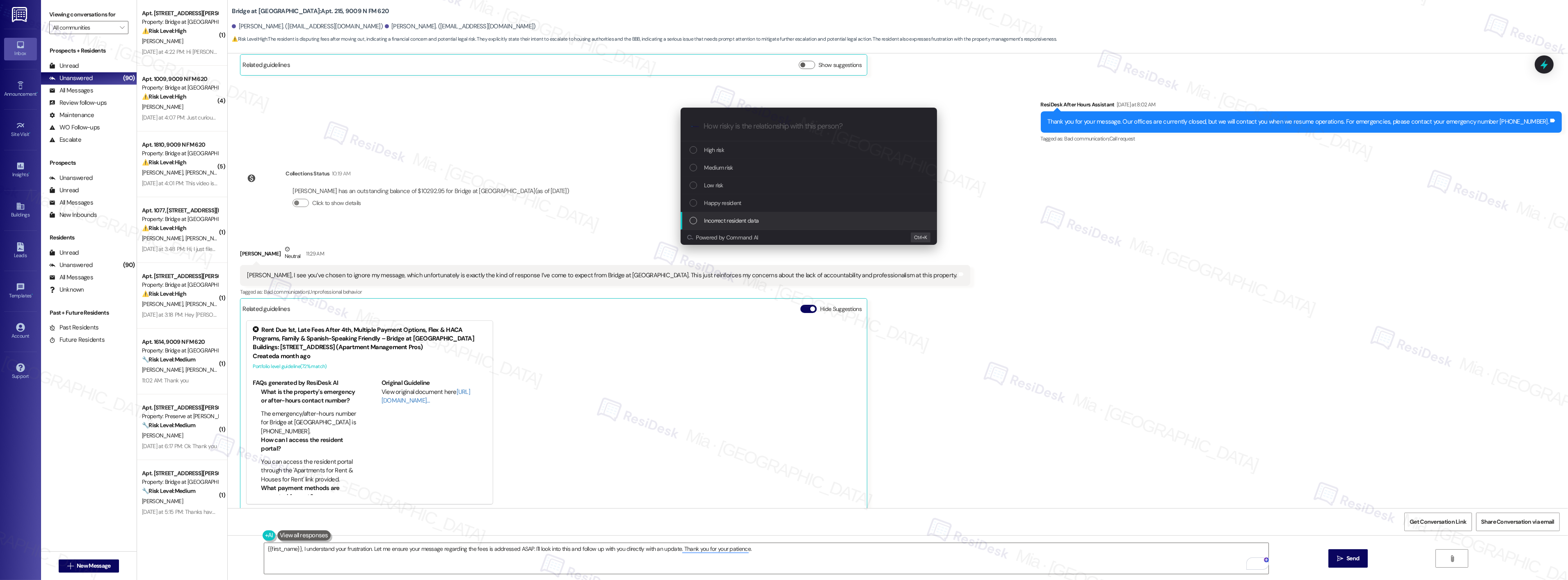
click at [694, 220] on div "List of options" at bounding box center [694, 221] width 8 height 8
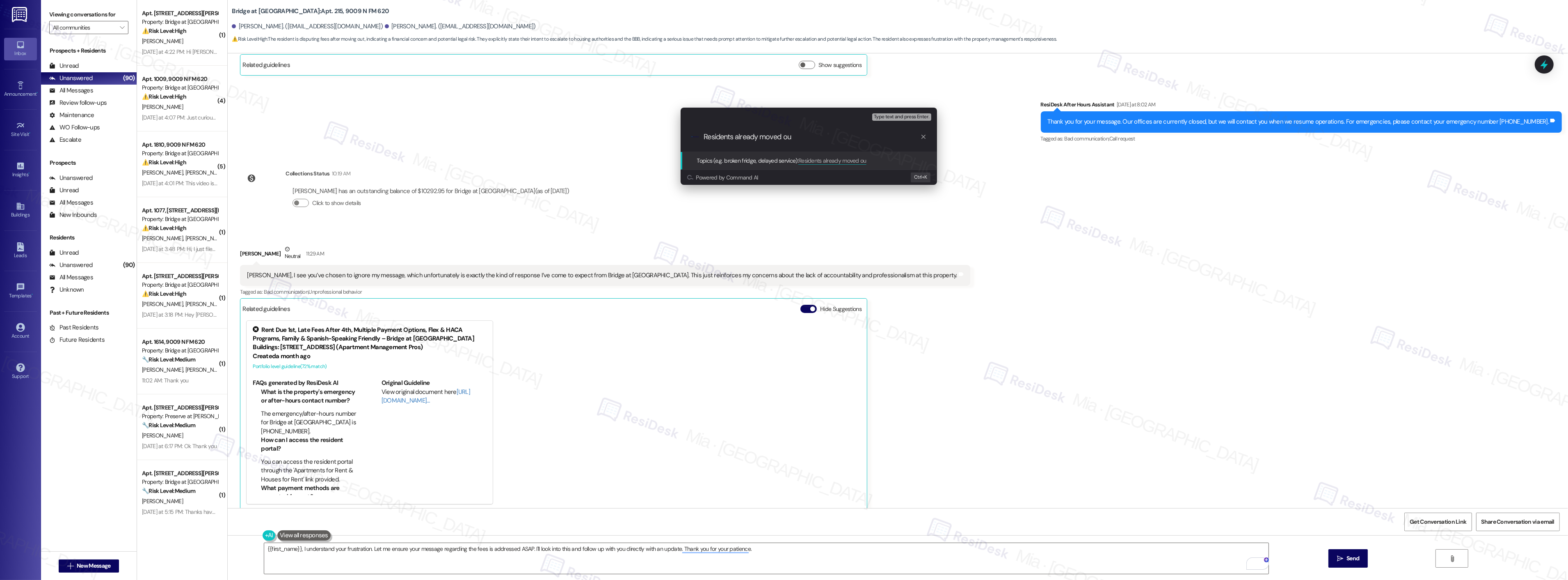
type input "Residents already moved out"
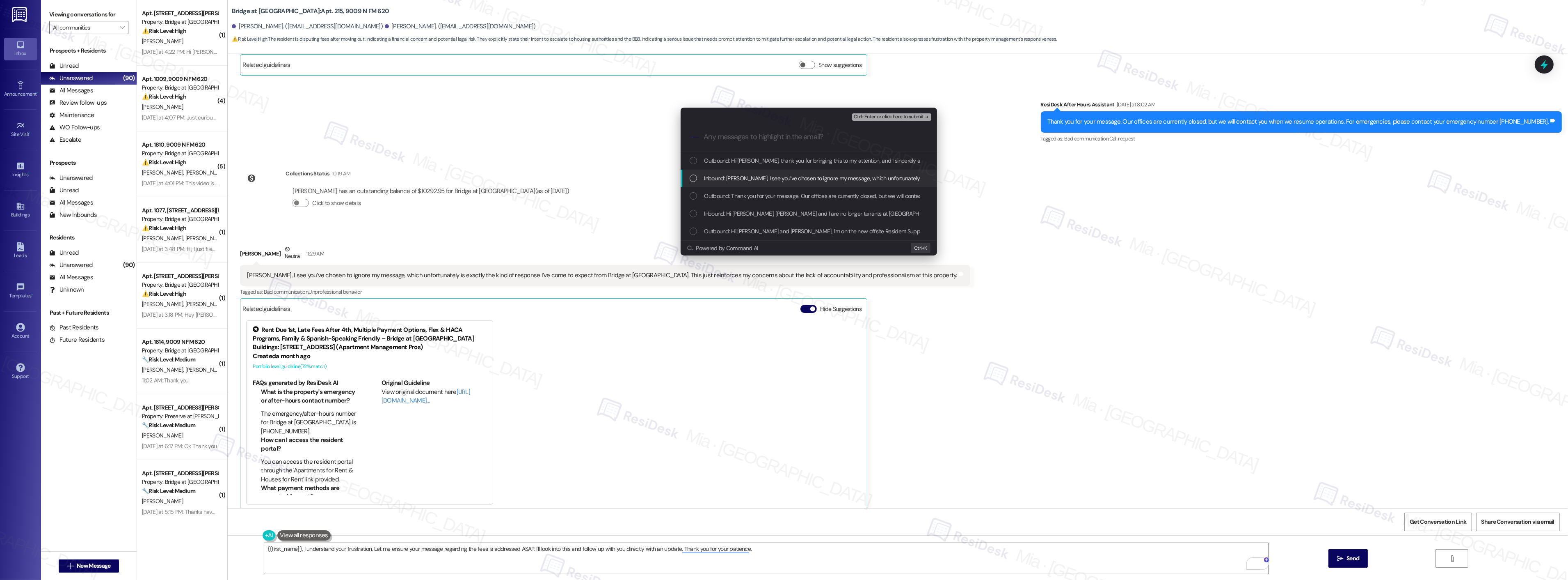
click at [695, 180] on div "List of options" at bounding box center [694, 179] width 8 height 8
click at [694, 209] on div "Inbound: Hi [PERSON_NAME], [PERSON_NAME] and I are no longer tenants at [GEOGRA…" at bounding box center [810, 213] width 240 height 9
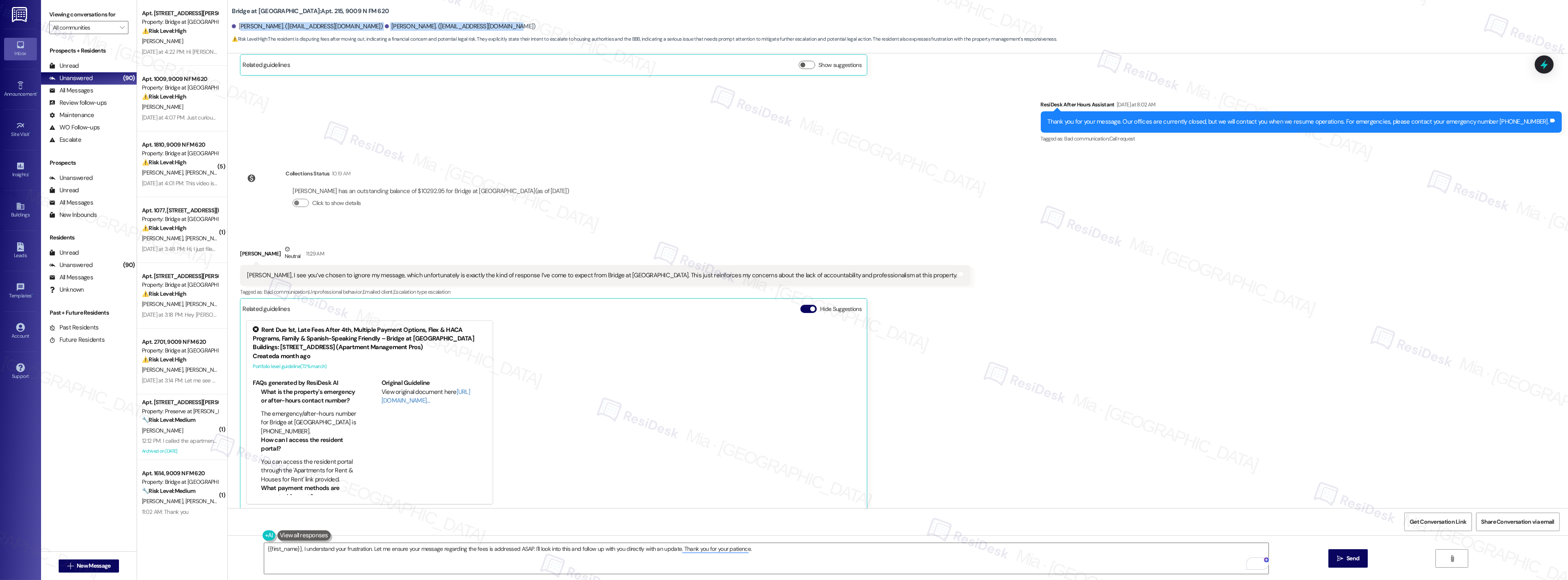
drag, startPoint x: 233, startPoint y: 27, endPoint x: 463, endPoint y: 26, distance: 230.0
click at [463, 26] on div "[PERSON_NAME]. ([EMAIL_ADDRESS][DOMAIN_NAME]) [PERSON_NAME]. ([EMAIL_ADDRESS][D…" at bounding box center [901, 26] width 1337 height 17
copy div "[PERSON_NAME]. ([EMAIL_ADDRESS][DOMAIN_NAME]) [PERSON_NAME]. ([EMAIL_ADDRESS][D…"
drag, startPoint x: 224, startPoint y: 12, endPoint x: 360, endPoint y: 12, distance: 136.0
click at [360, 12] on div "Bridge at [GEOGRAPHIC_DATA]: Apt. 215, 9009 N FM 620" at bounding box center [314, 11] width 164 height 11
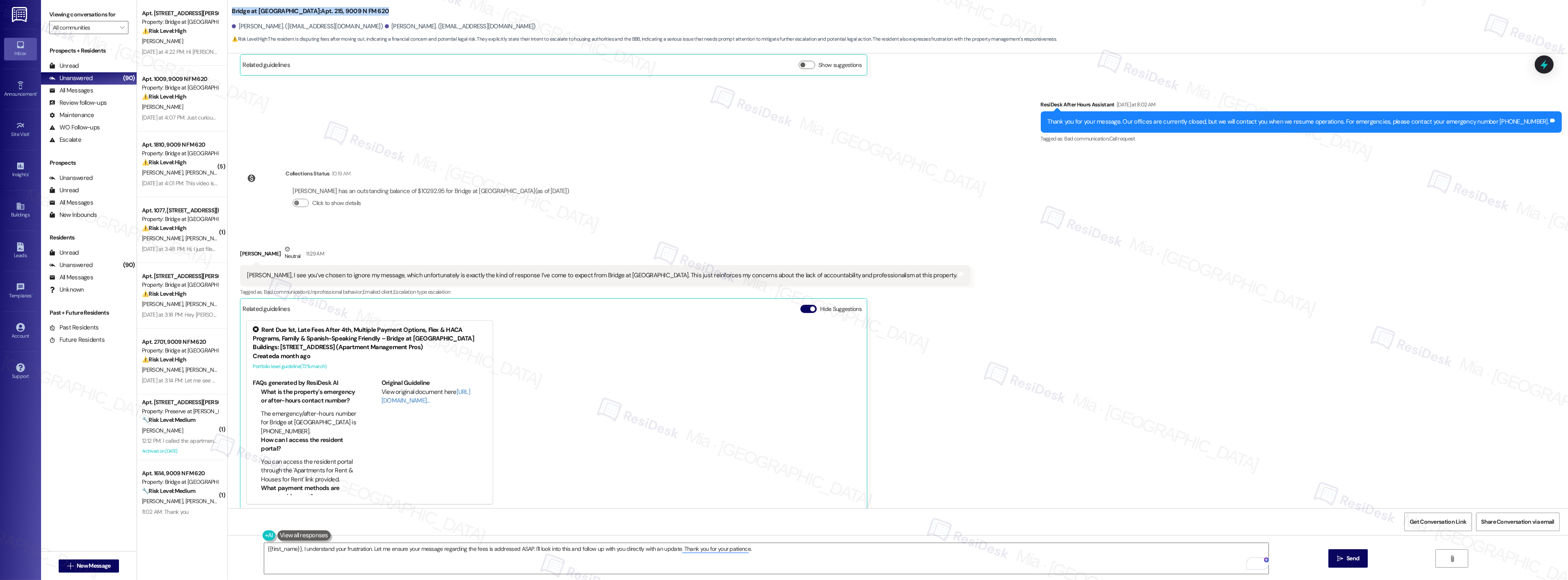
copy b "Bridge at [GEOGRAPHIC_DATA]: Apt. 215, 9009 N FM 620"
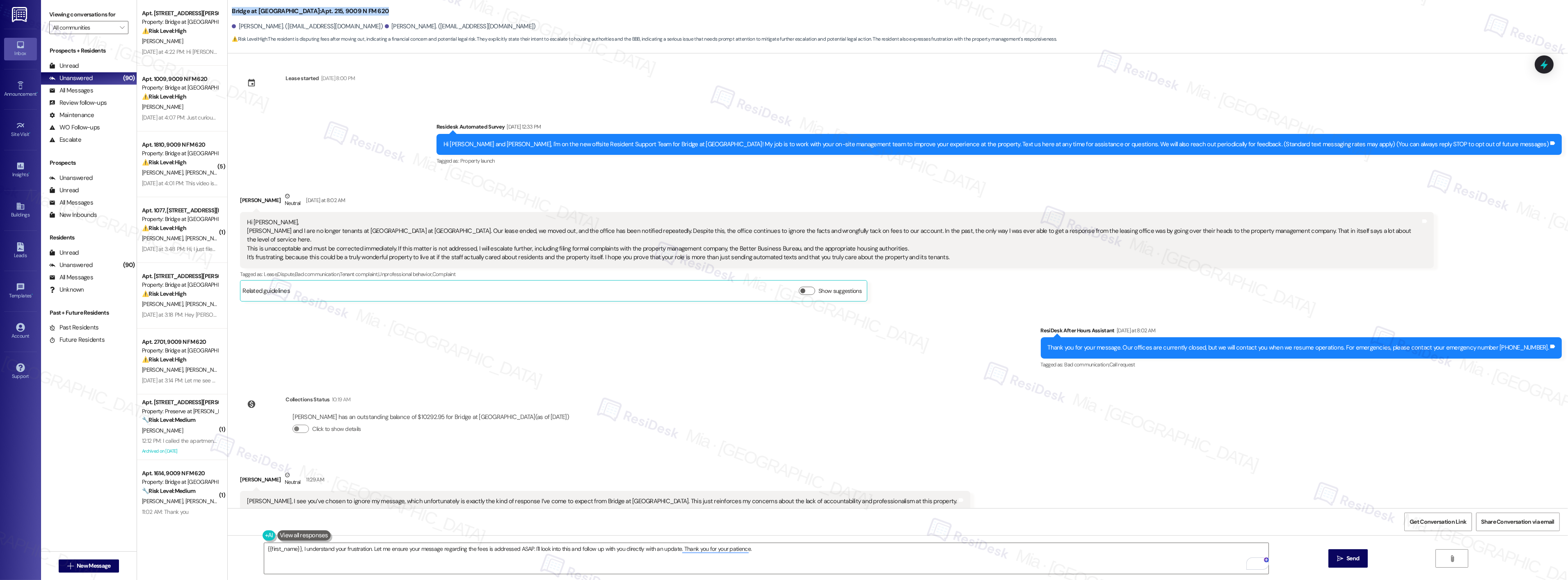
scroll to position [0, 0]
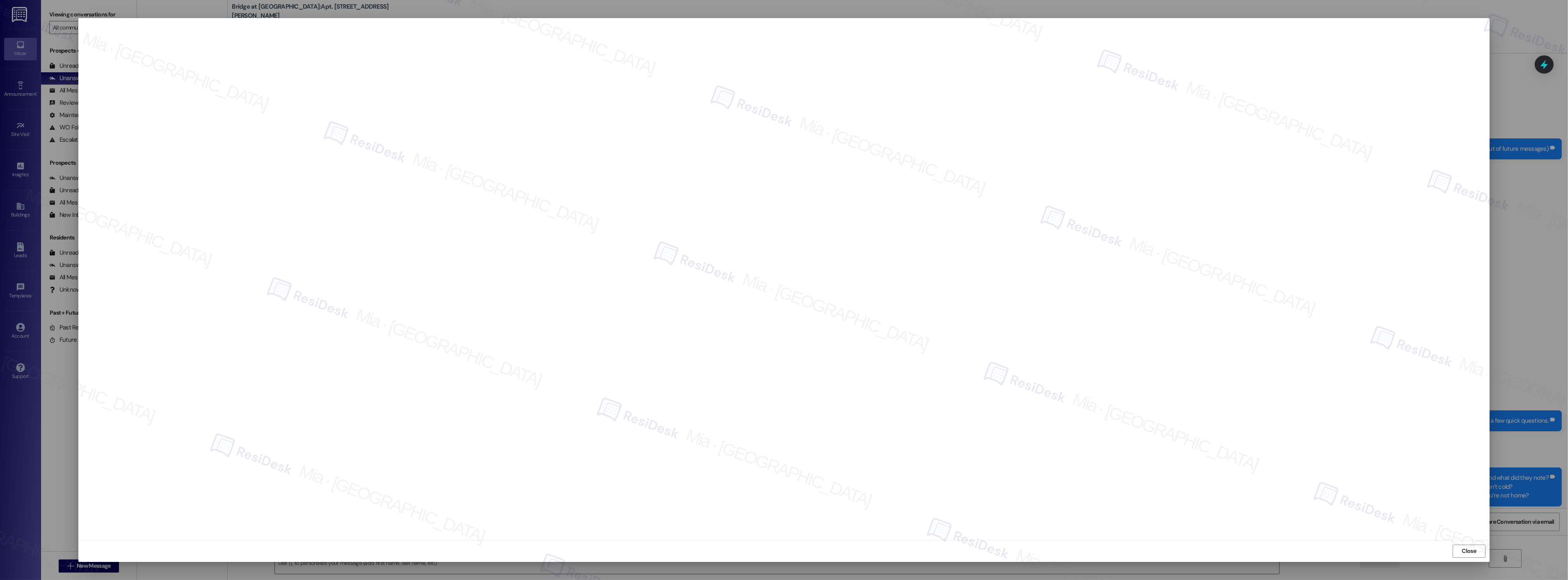
scroll to position [2829, 0]
click at [1467, 551] on span "Close" at bounding box center [1469, 551] width 15 height 9
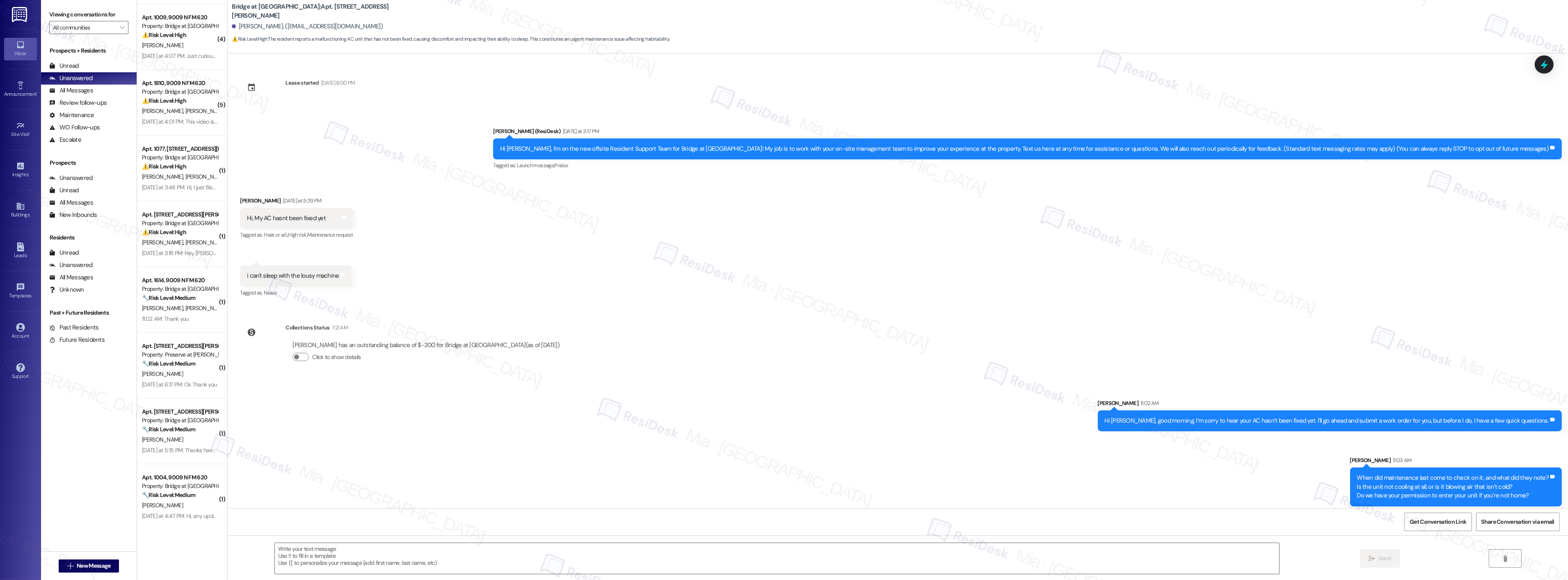
scroll to position [0, 0]
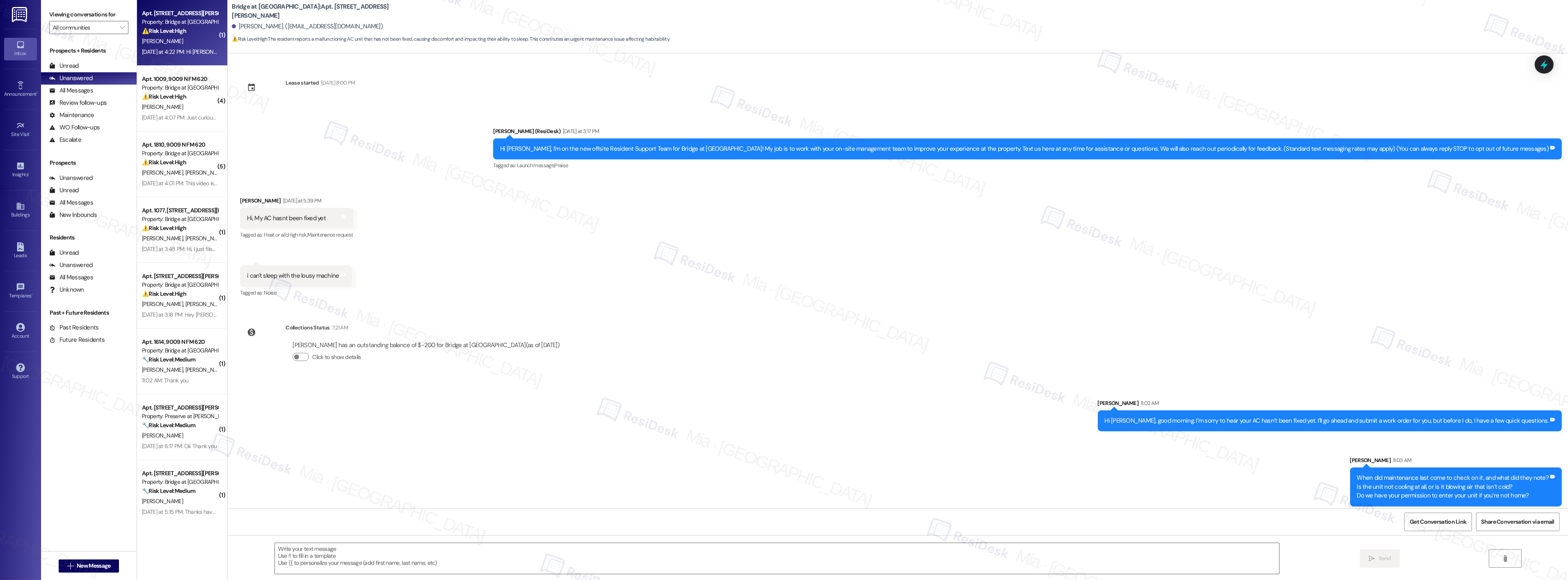
click at [185, 43] on div "[PERSON_NAME]" at bounding box center [180, 41] width 77 height 11
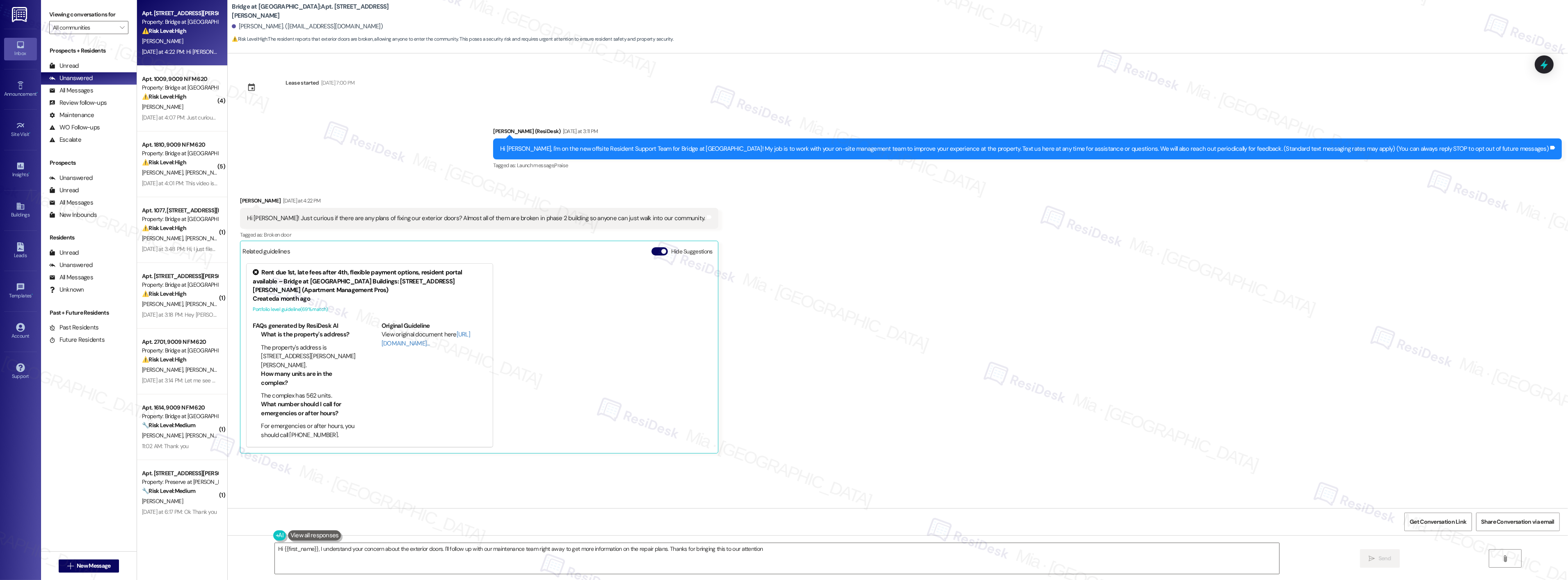
type textarea "Hi {{first_name}}, I understand your concern about the exterior doors. I'll fol…"
click at [179, 121] on div "[DATE] at 4:07 PM: Just curious if I can get the baseboards walls below the win…" at bounding box center [180, 117] width 77 height 11
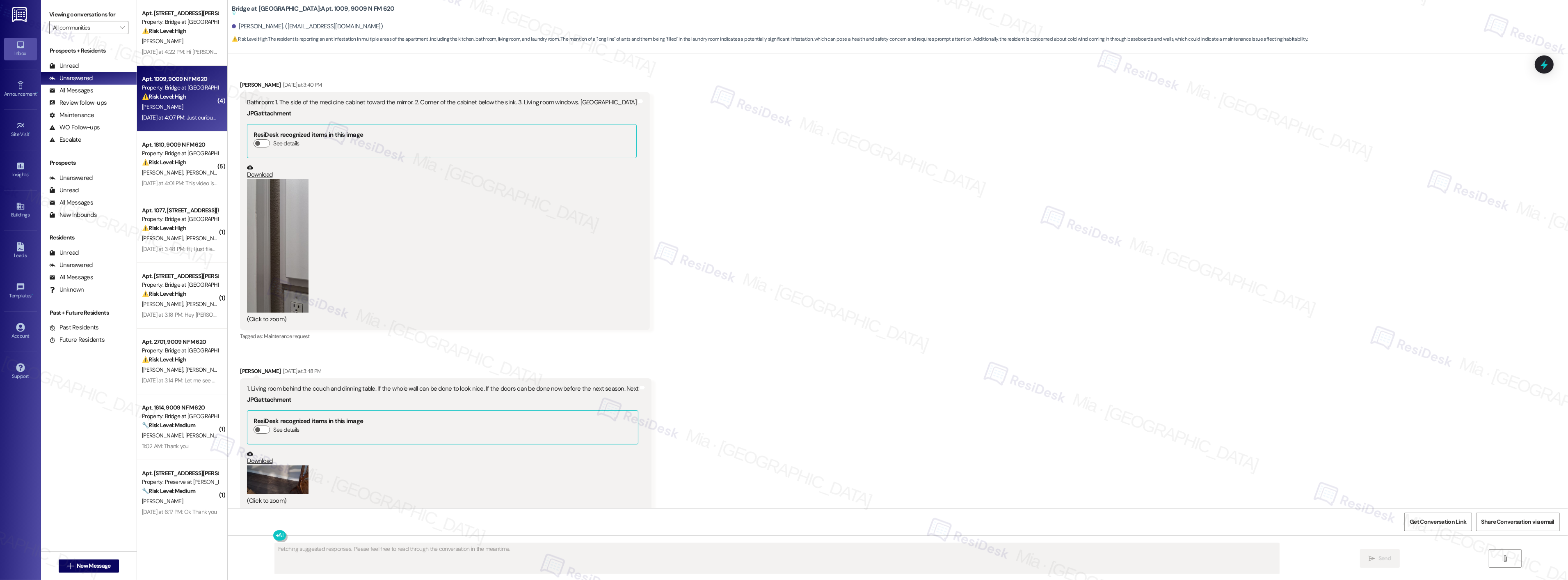
scroll to position [1298, 0]
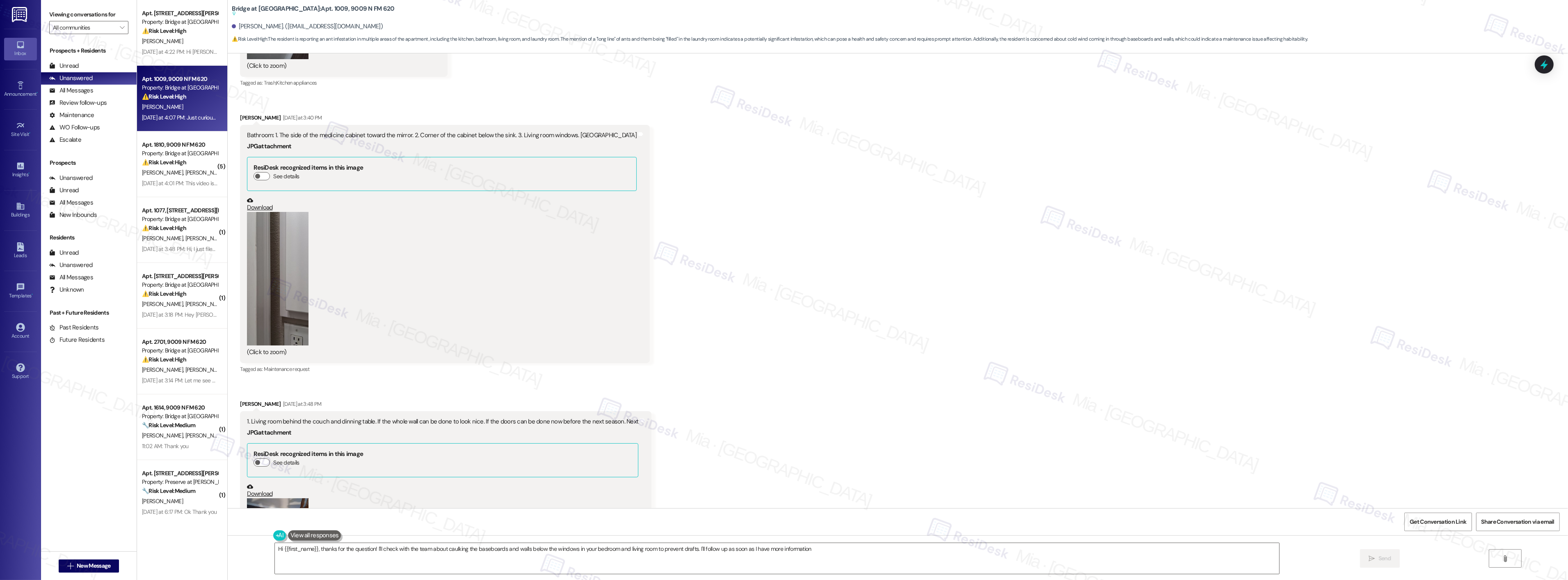
type textarea "Hi {{first_name}}, thanks for the question! I'll check with the team about caul…"
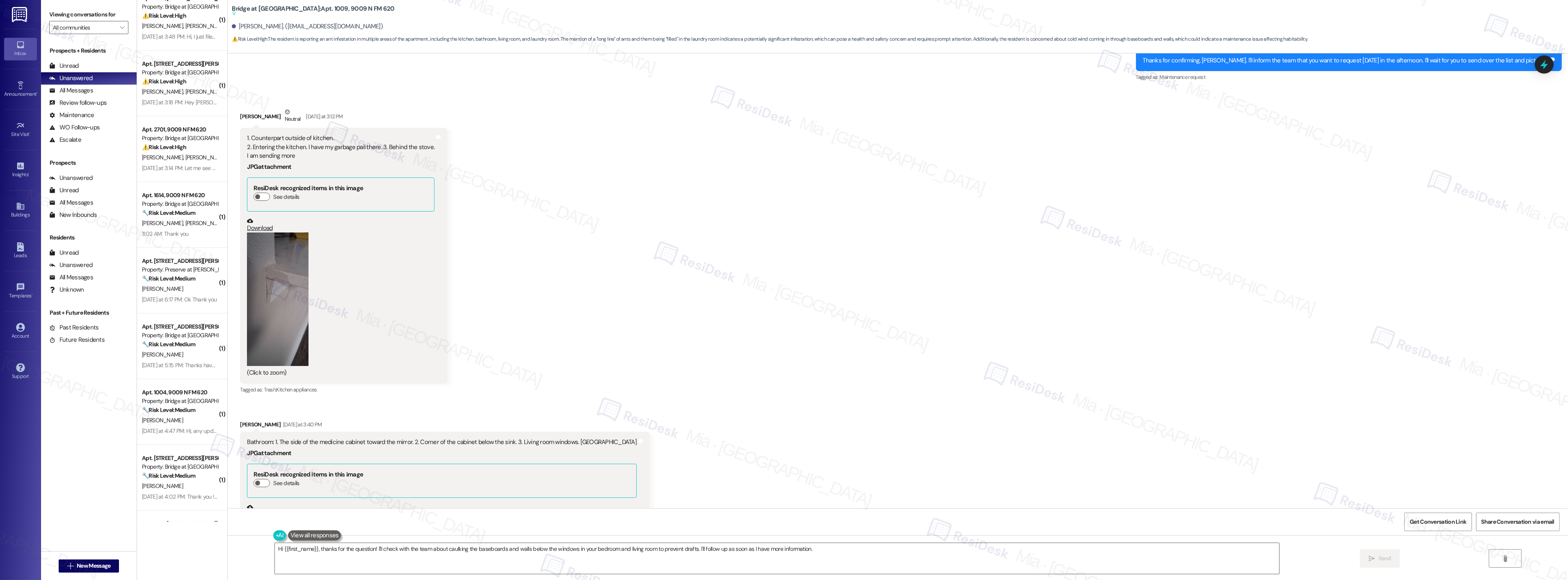
scroll to position [0, 0]
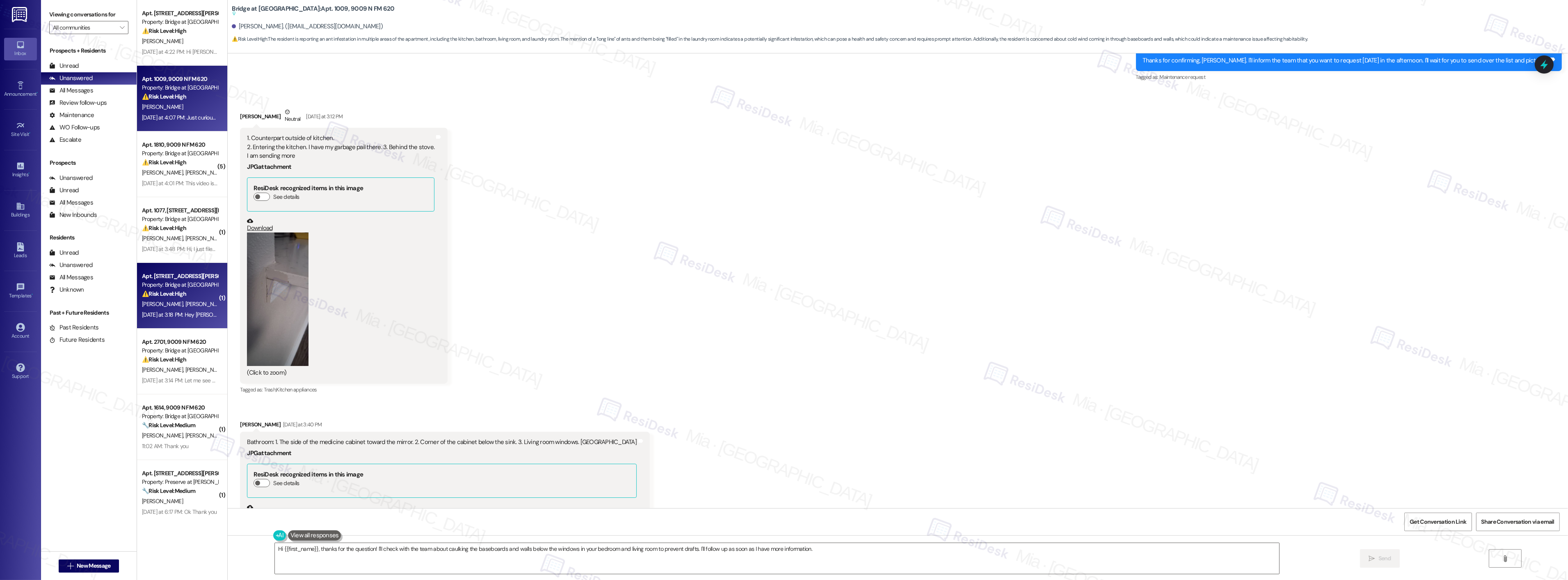
click at [178, 310] on div "[DATE] at 3:18 PM: Hey [PERSON_NAME], love to see proactive resident support. I…" at bounding box center [180, 314] width 77 height 11
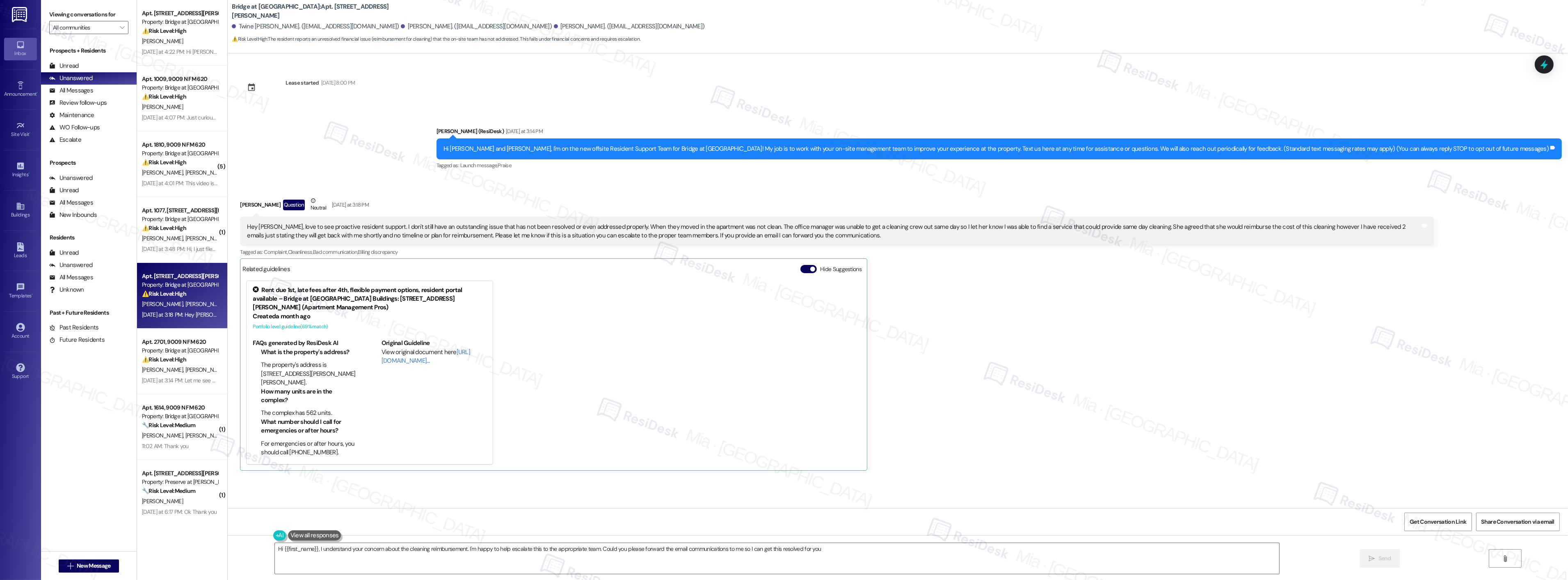
type textarea "Hi {{first_name}}, I understand your concern about the cleaning reimbursement. …"
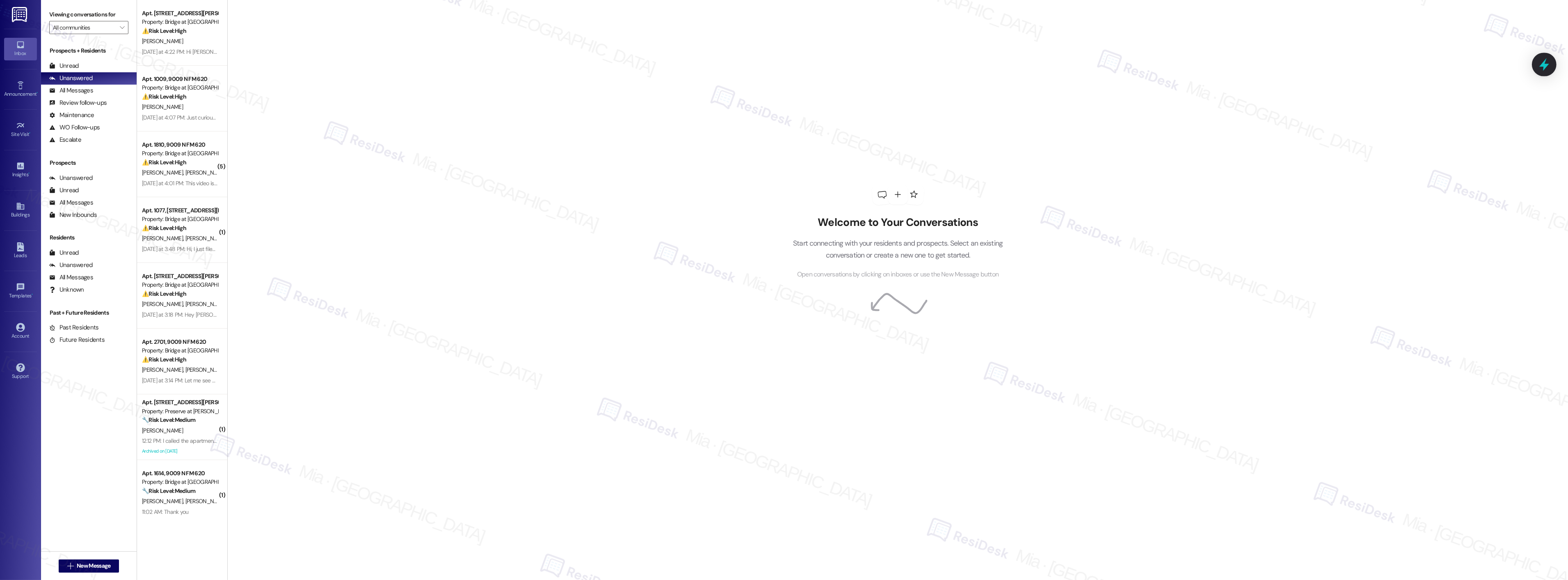
click at [1542, 72] on div at bounding box center [1544, 64] width 24 height 23
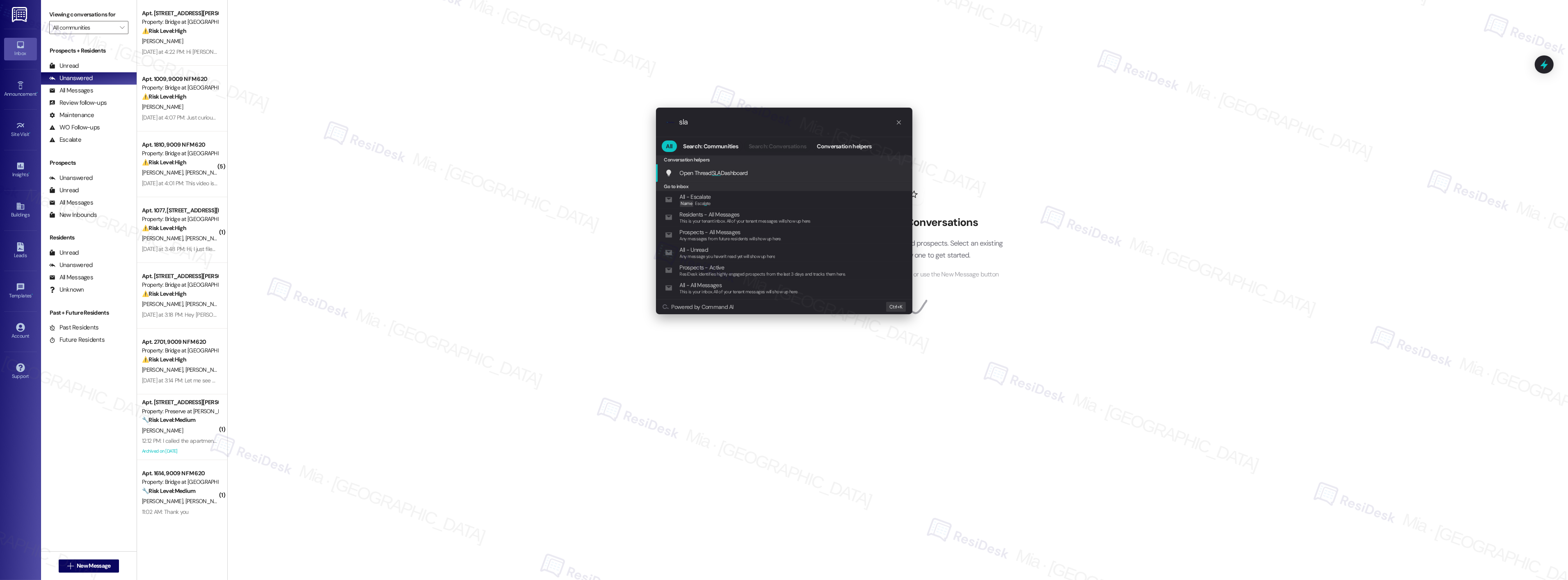
type input "sla"
click at [720, 170] on span "SLA" at bounding box center [716, 173] width 9 height 8
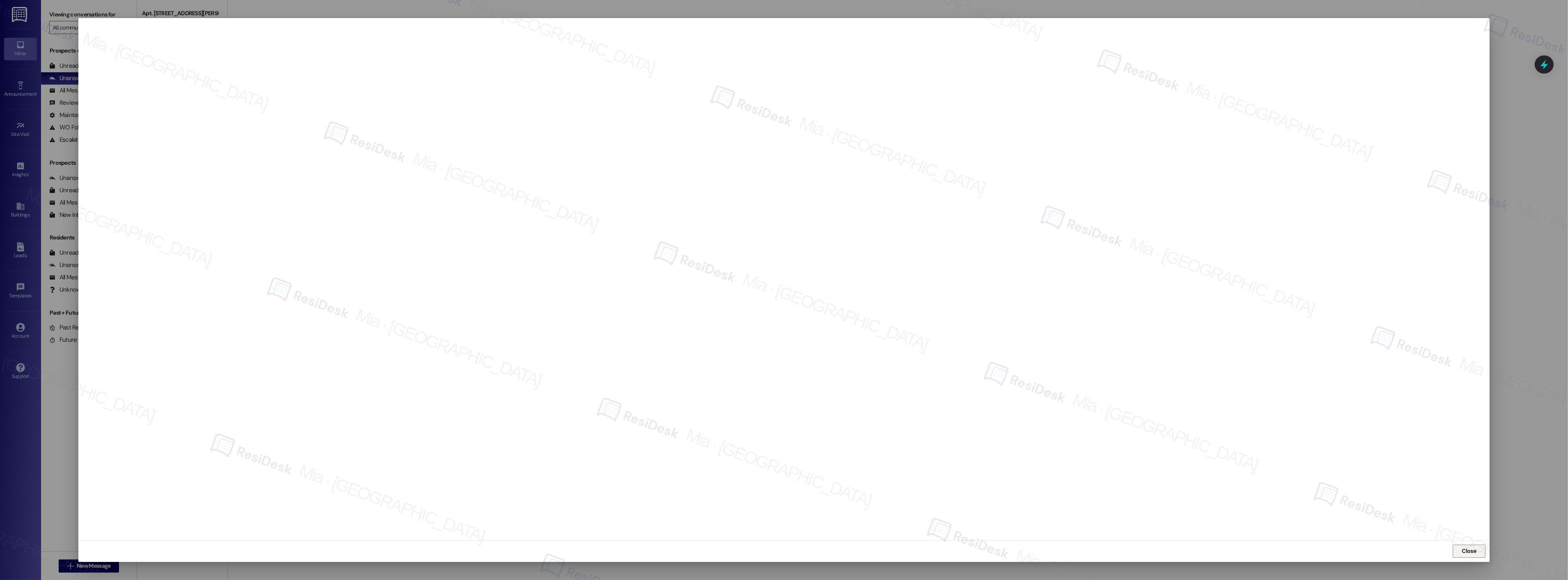
click at [1478, 552] on button "Close" at bounding box center [1469, 551] width 33 height 13
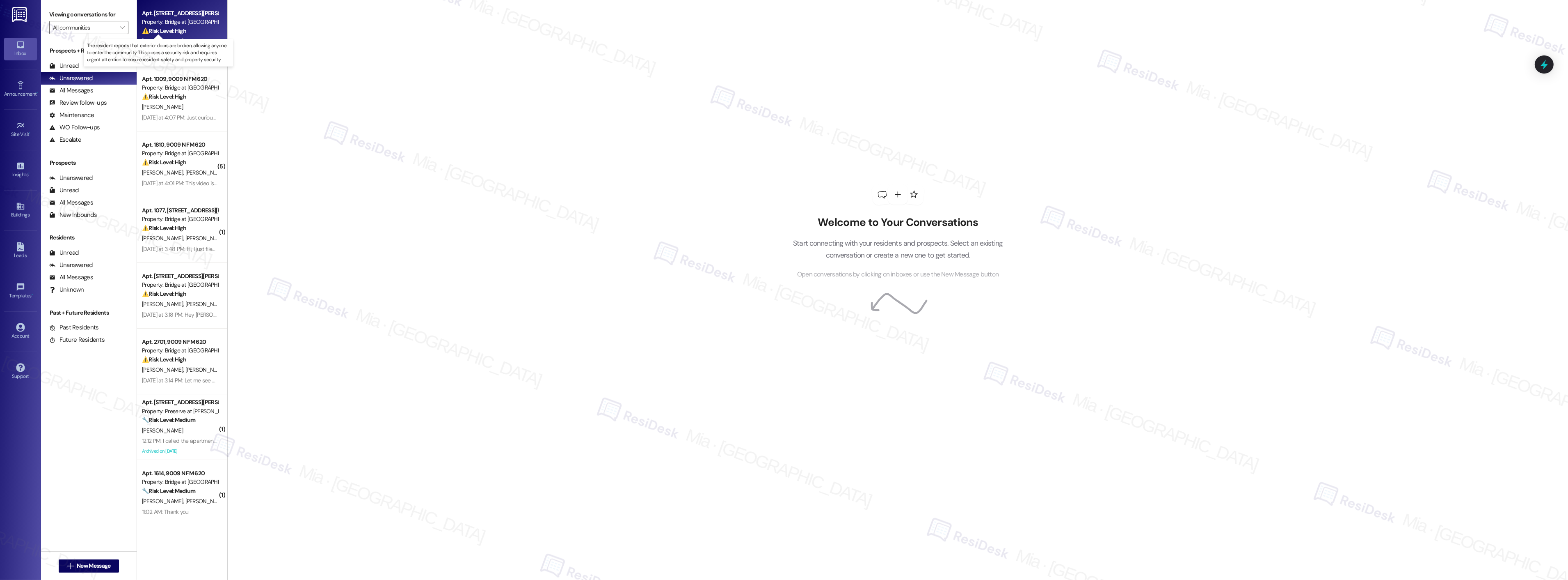
click at [141, 30] on strong "⚠️ Risk Level: High" at bounding box center [163, 31] width 44 height 8
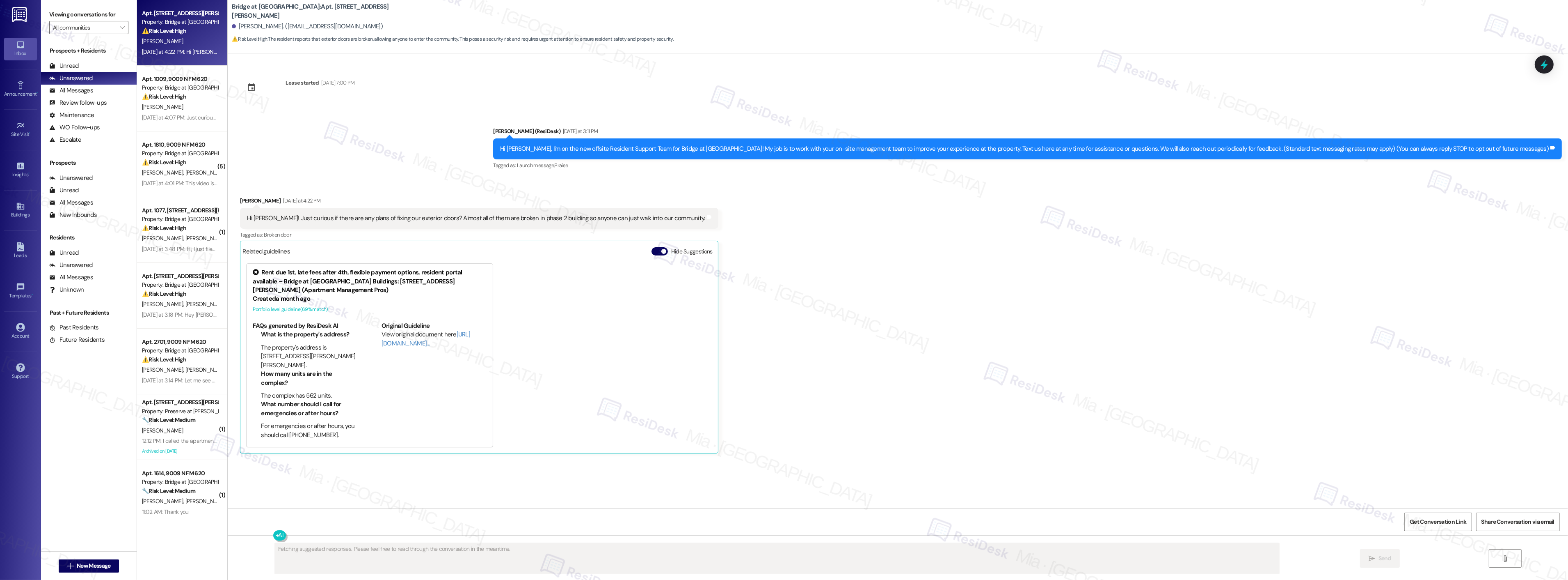
click at [389, 218] on div "Hi [PERSON_NAME]! Just curious if there are any plans of fixing our exterior do…" at bounding box center [475, 218] width 458 height 9
type textarea "Hi {{first_name}}, thanks for letting us know about the exterior doors. I'll fo…"
click at [372, 219] on div "Hi [PERSON_NAME]! Just curious if there are any plans of fixing our exterior do…" at bounding box center [475, 218] width 458 height 9
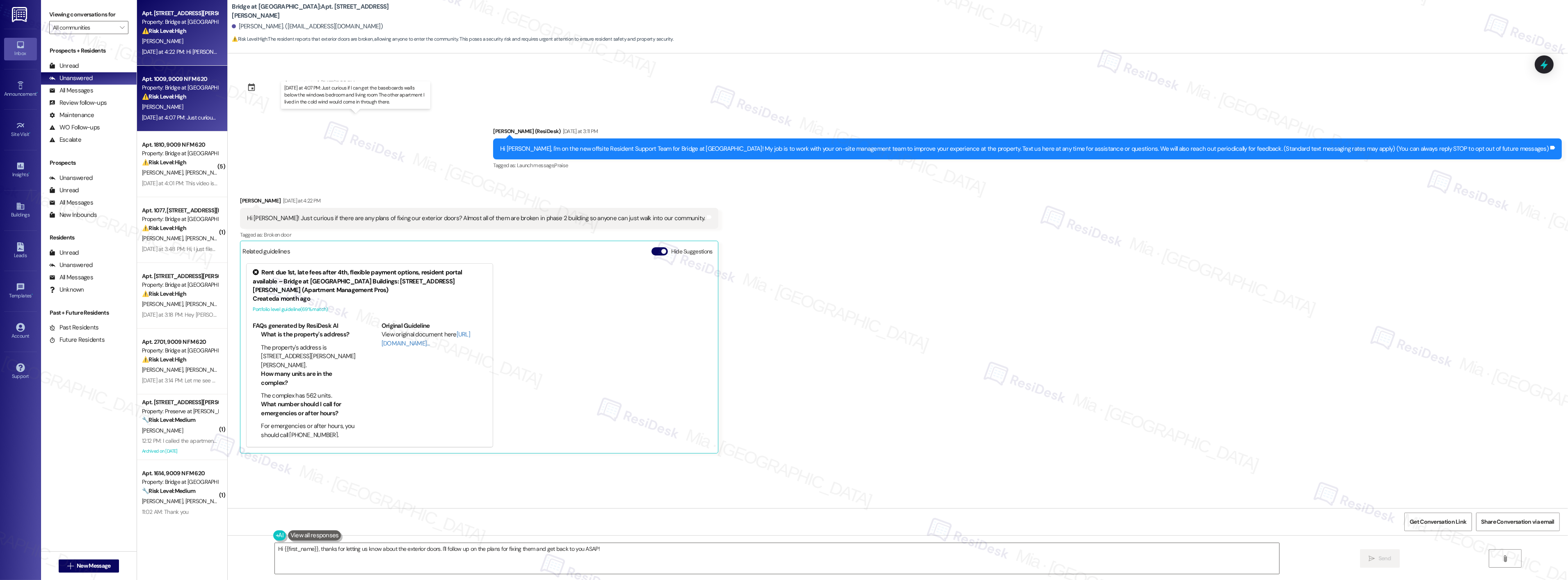
click at [193, 115] on div "[DATE] at 4:07 PM: Just curious if I can get the baseboards walls below the win…" at bounding box center [359, 117] width 435 height 8
type textarea "Fetching suggested responses. Please feel free to read through the conversation…"
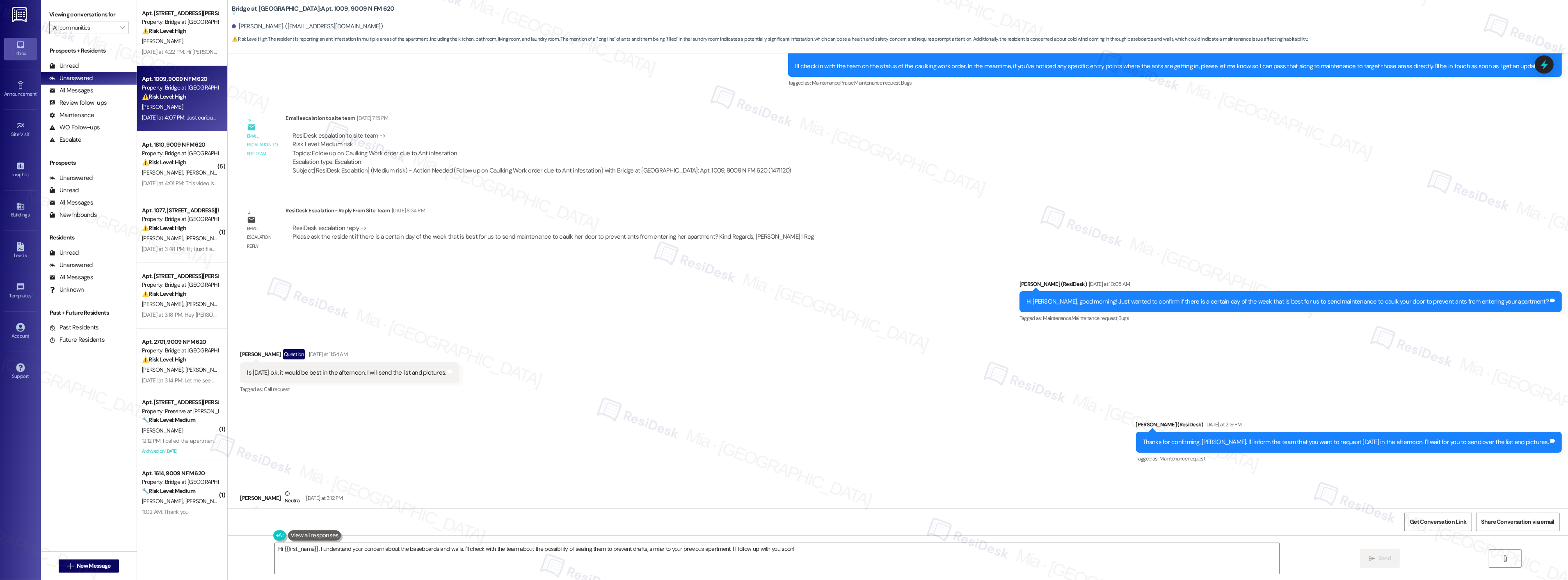
scroll to position [339, 0]
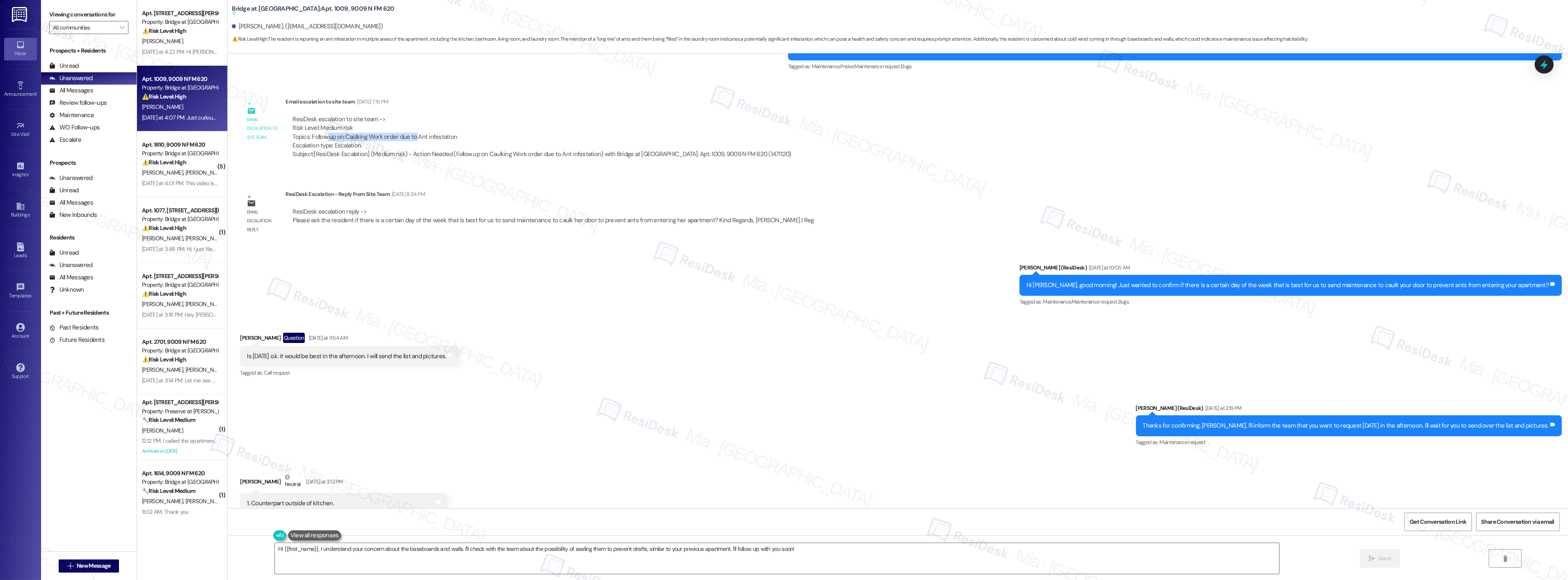
drag, startPoint x: 318, startPoint y: 137, endPoint x: 408, endPoint y: 134, distance: 90.0
click at [408, 134] on div "ResiDesk escalation to site team -> Risk Level: Medium risk Topics: Follow up o…" at bounding box center [542, 133] width 499 height 35
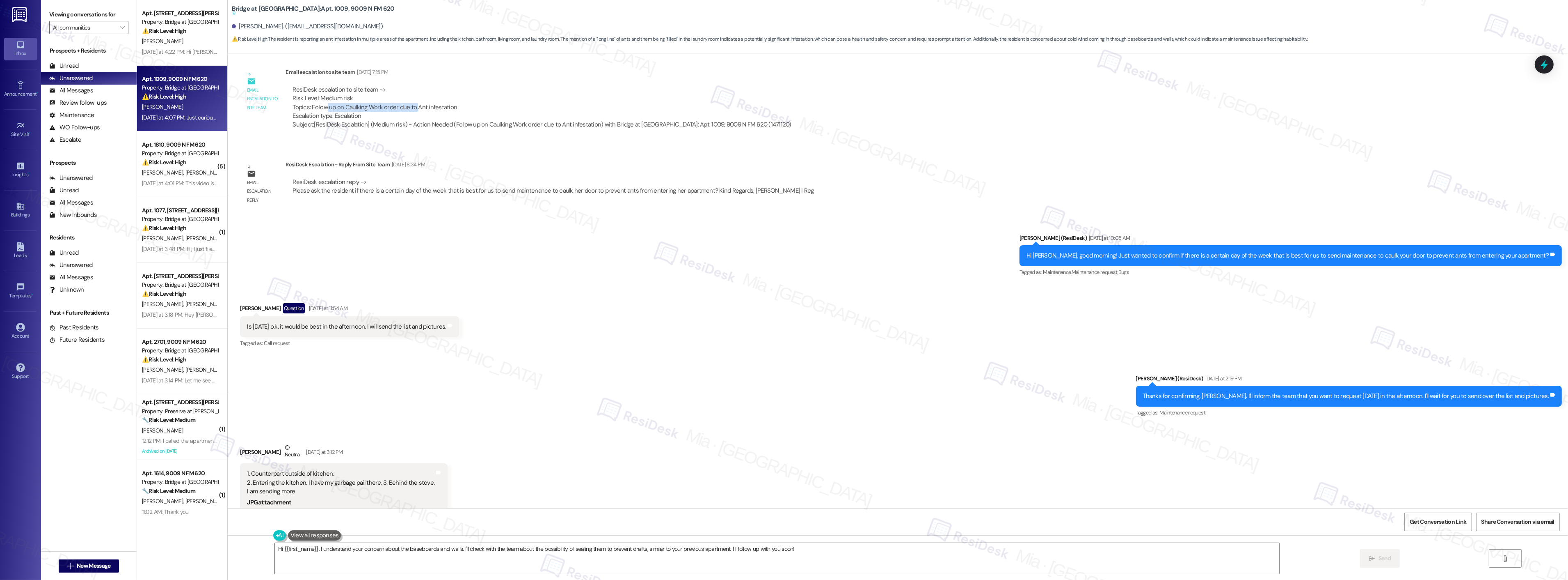
scroll to position [385, 0]
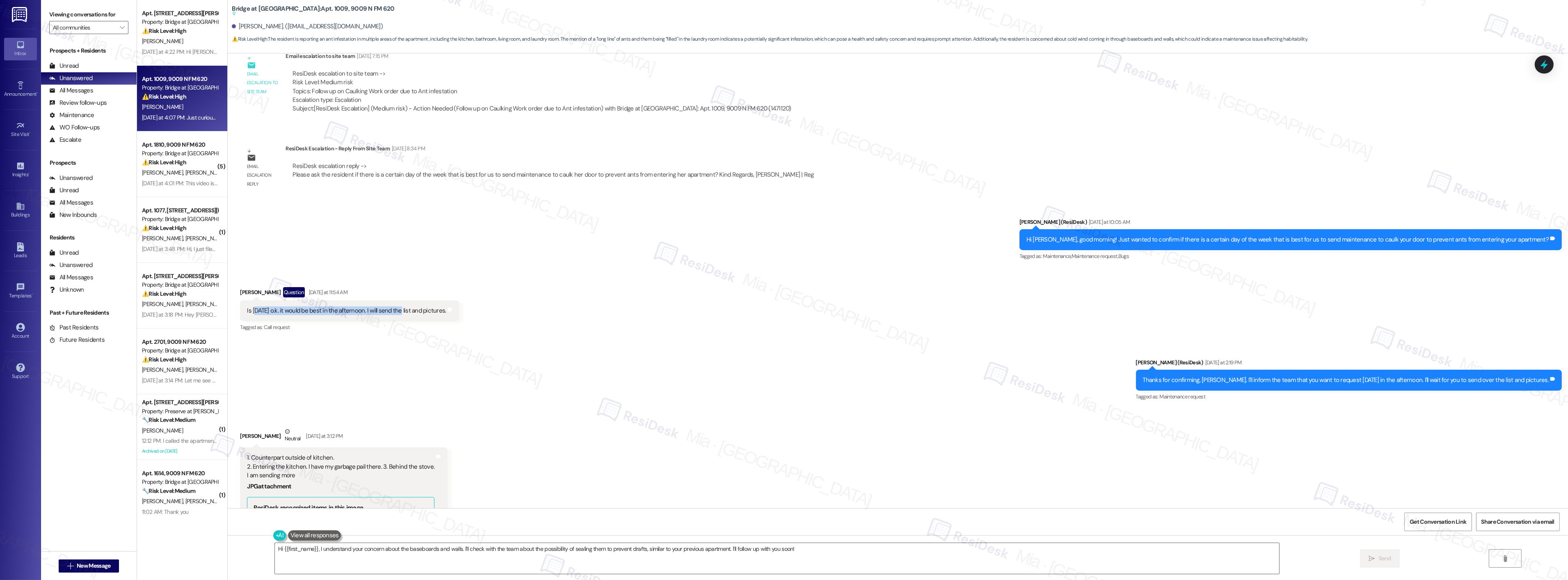
drag, startPoint x: 248, startPoint y: 310, endPoint x: 404, endPoint y: 310, distance: 156.0
click at [404, 310] on div "Is [DATE] o.k. it would be best in the afternoon. I will send the list and pict…" at bounding box center [346, 311] width 199 height 9
copy div "hursday [DATE] o.k. it would be best in the afternoon"
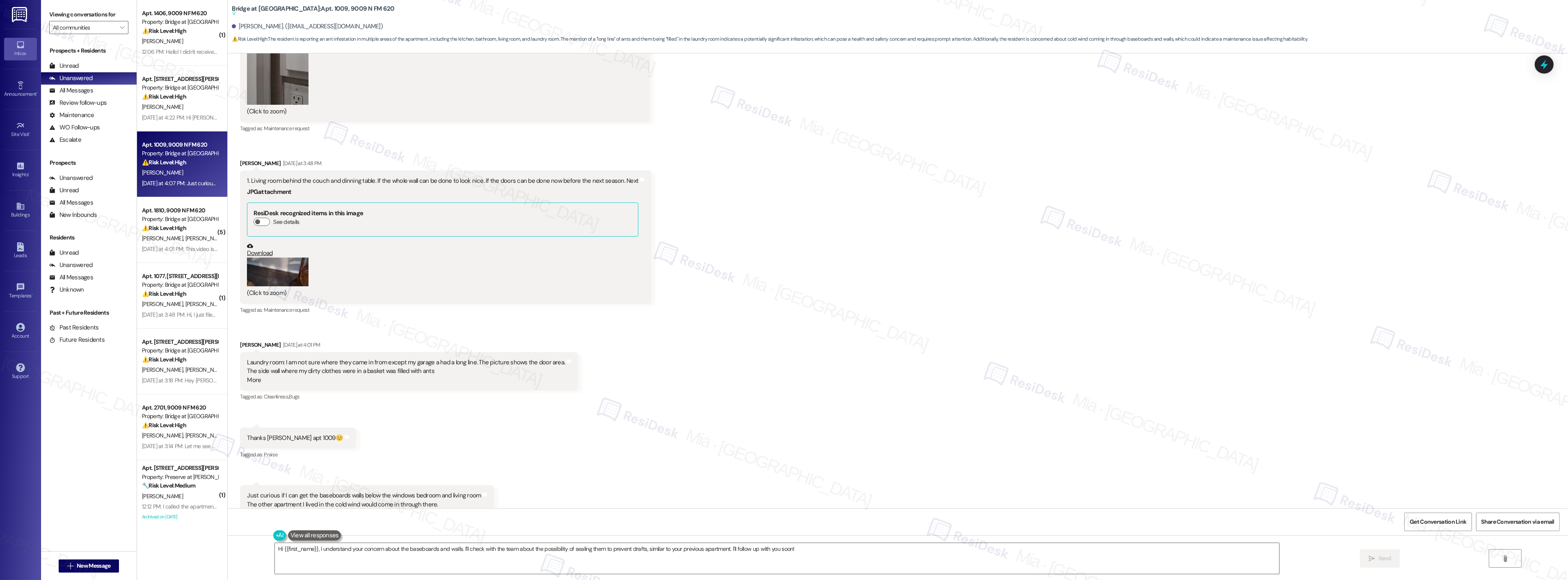
scroll to position [1298, 0]
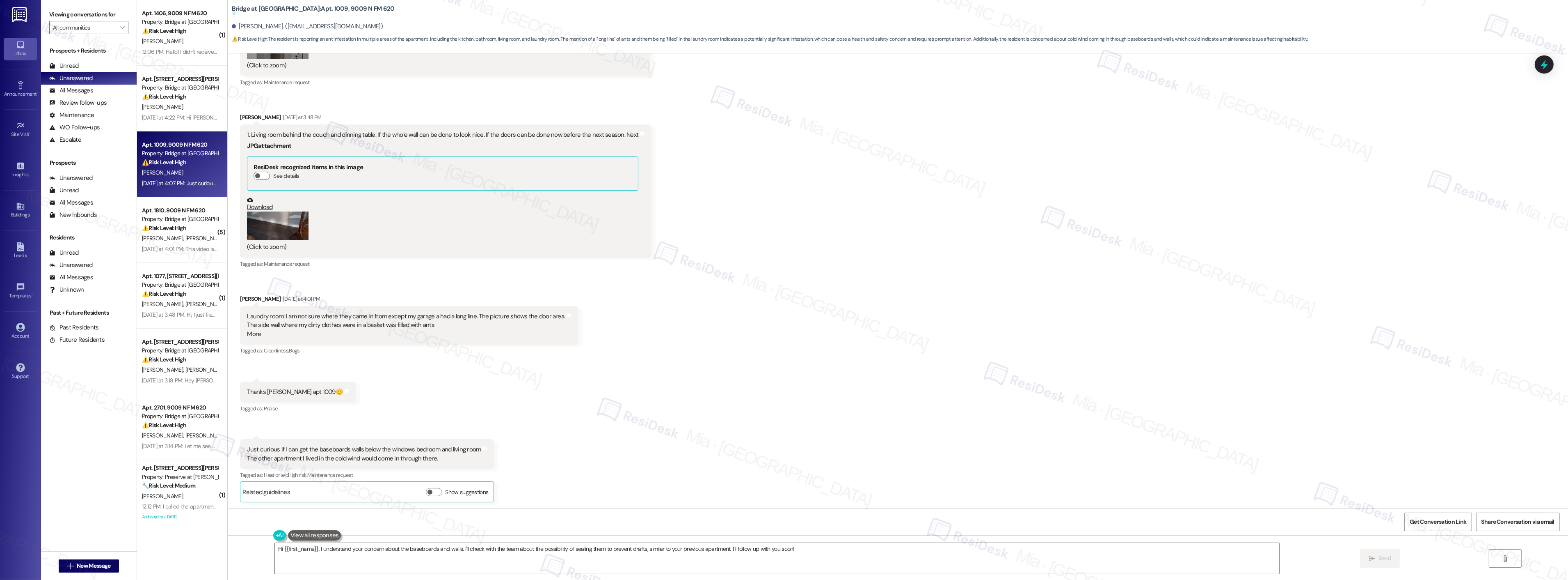
click at [359, 446] on div "Just curious if I can get the baseboards walls below the windows bedroom and li…" at bounding box center [364, 454] width 234 height 18
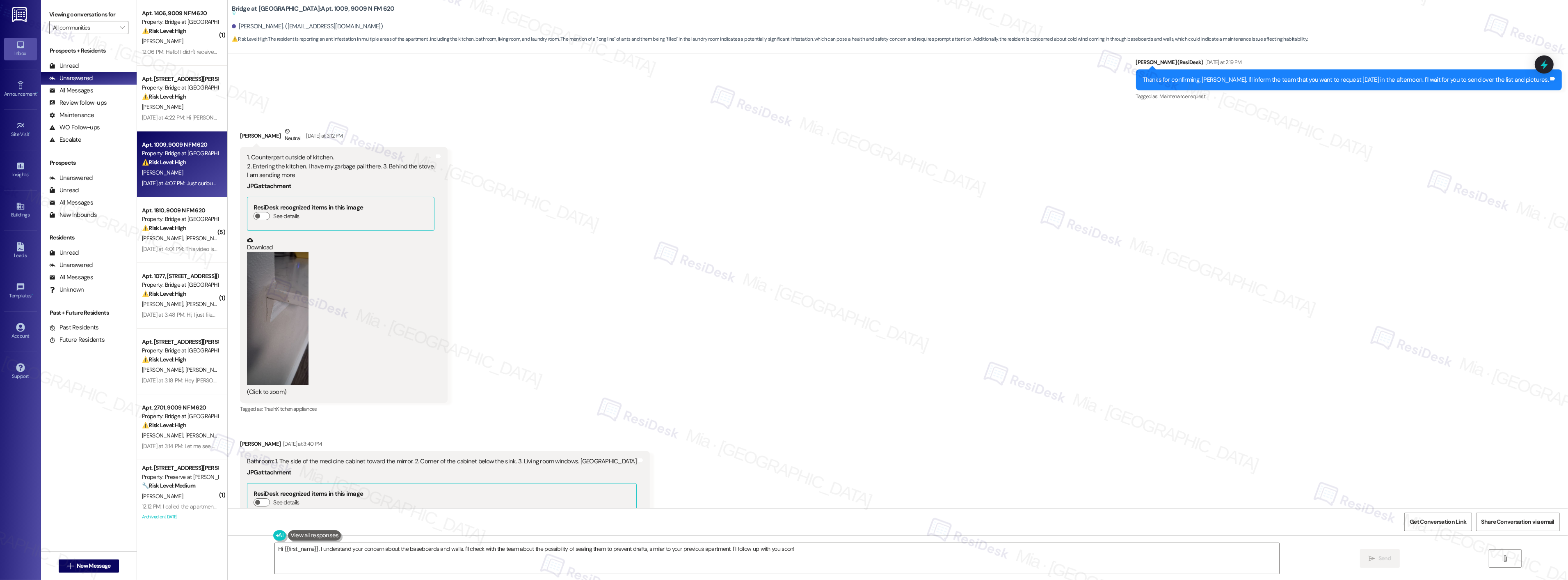
scroll to position [658, 0]
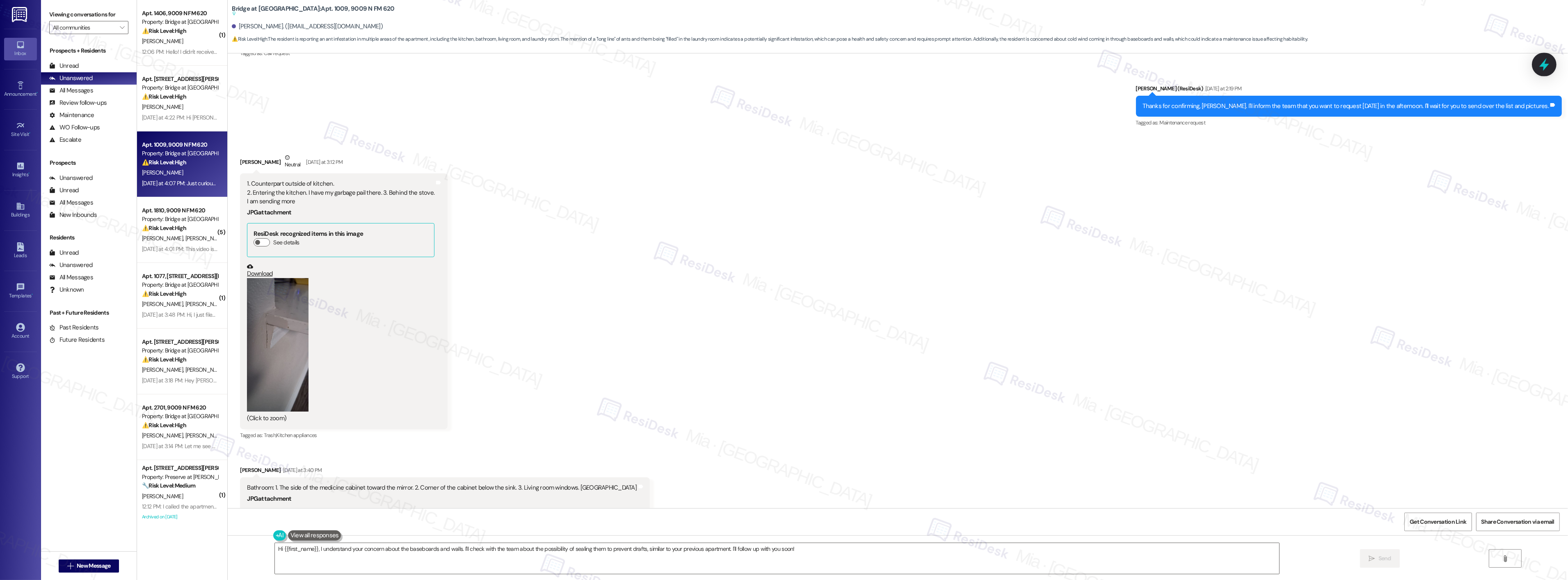
click at [1541, 67] on icon at bounding box center [1545, 64] width 14 height 14
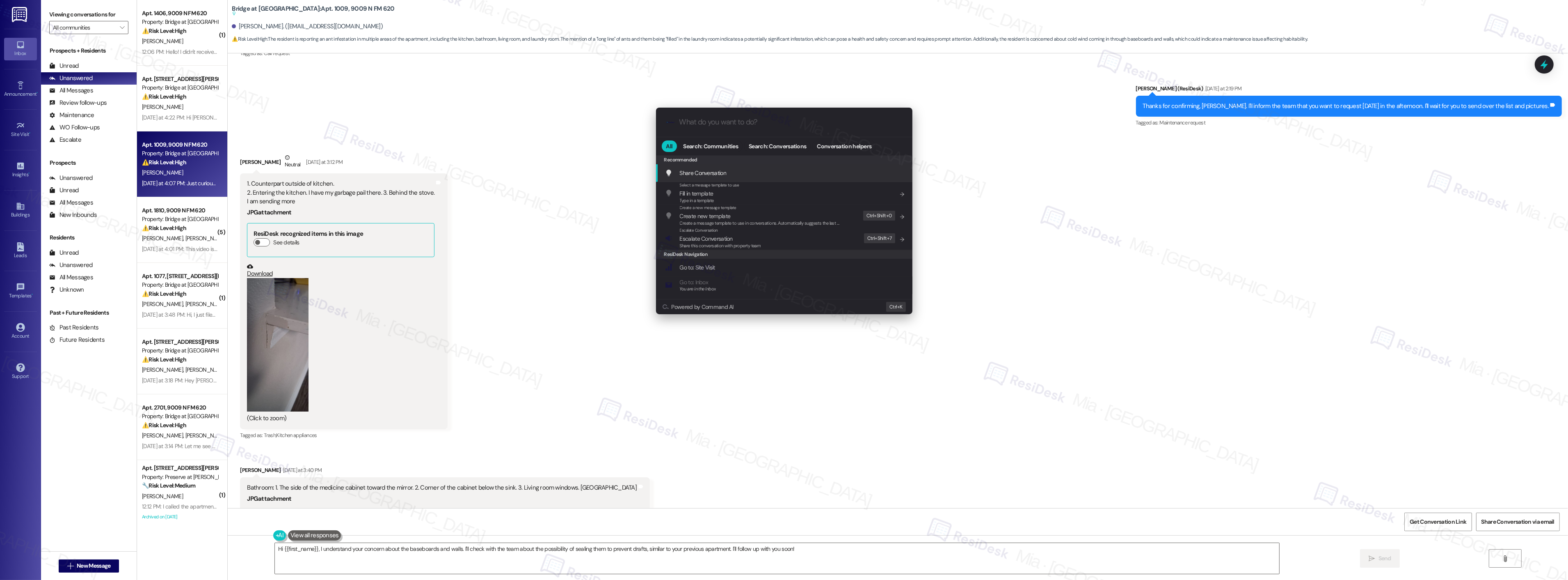
click at [735, 116] on div ".cls-1{fill:#0a055f;}.cls-2{fill:#0cc4c4;} resideskLogoBlueOrange" at bounding box center [784, 122] width 257 height 29
click at [735, 115] on div ".cls-1{fill:#0a055f;}.cls-2{fill:#0cc4c4;} resideskLogoBlueOrange" at bounding box center [784, 122] width 257 height 29
click at [732, 121] on input "What do you want to do?" at bounding box center [790, 122] width 222 height 9
click at [1043, 307] on div ".cls-1{fill:#0a055f;}.cls-2{fill:#0cc4c4;} resideskLogoBlueOrange All Search: C…" at bounding box center [784, 290] width 1568 height 580
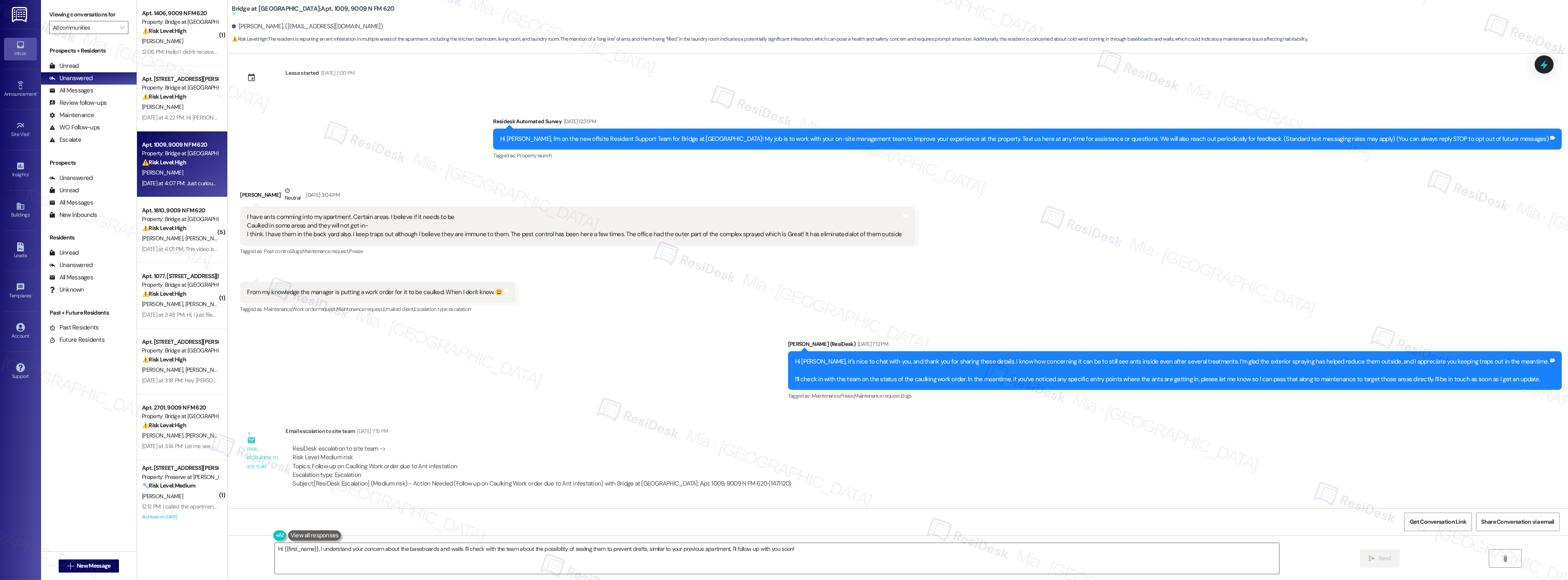
scroll to position [0, 0]
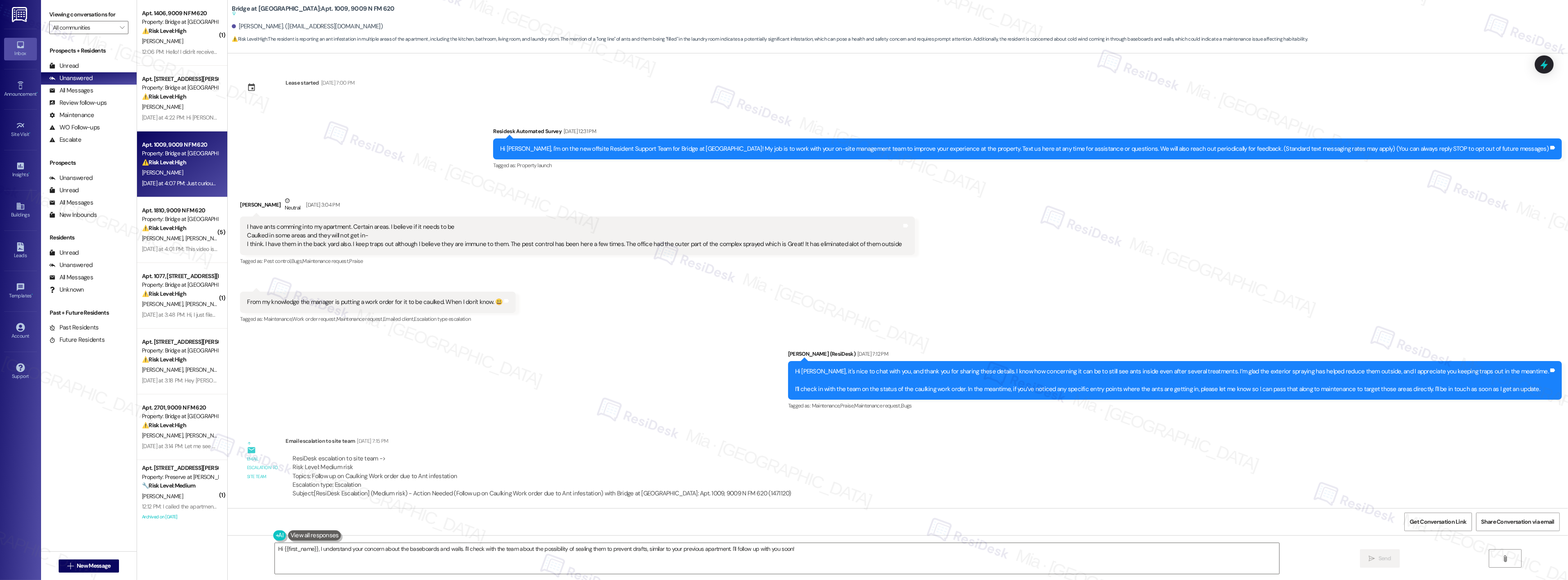
click at [1290, 372] on div "Hi Patrica, it's nice to chat with you, and thank you for sharing these details…" at bounding box center [1172, 380] width 753 height 26
drag, startPoint x: 1042, startPoint y: 388, endPoint x: 1221, endPoint y: 388, distance: 179.0
click at [1221, 388] on div "Hi Patrica, it's nice to chat with you, and thank you for sharing these details…" at bounding box center [1172, 380] width 753 height 26
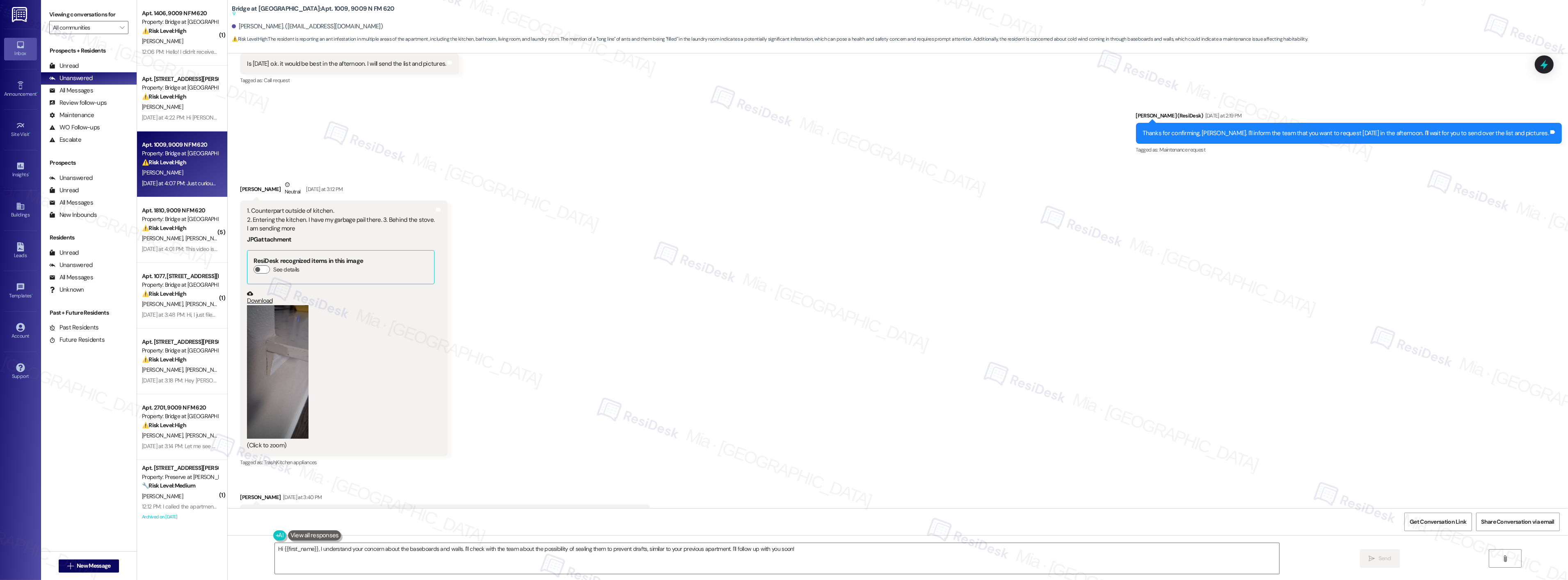
scroll to position [639, 0]
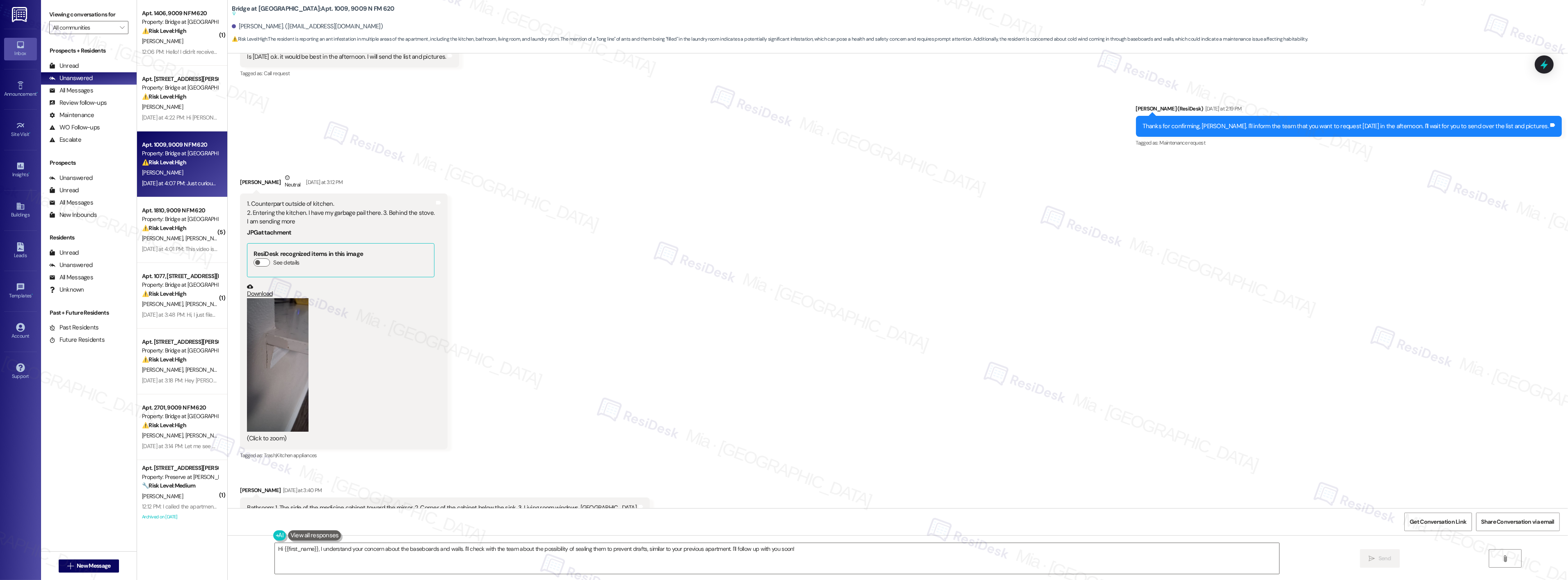
click at [300, 214] on div "1. Counterpart outside of kitchen. 2. Entering the kitchen. I have my garbage p…" at bounding box center [341, 212] width 187 height 26
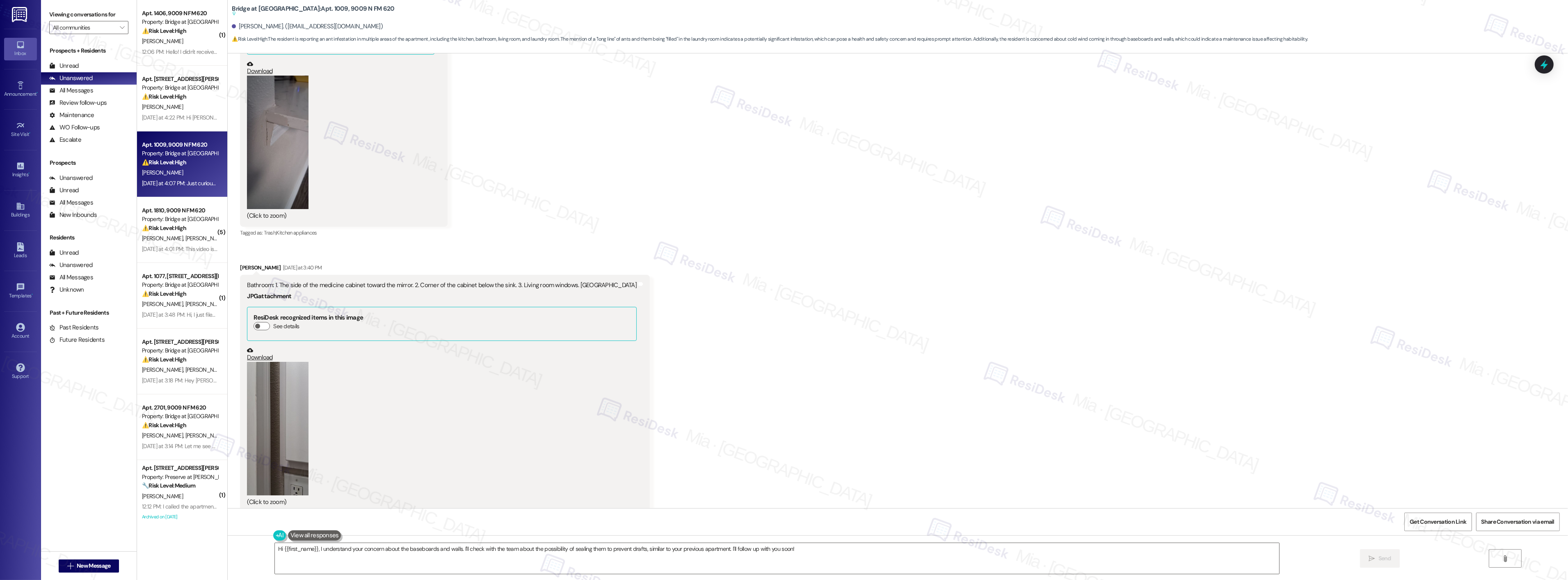
scroll to position [867, 0]
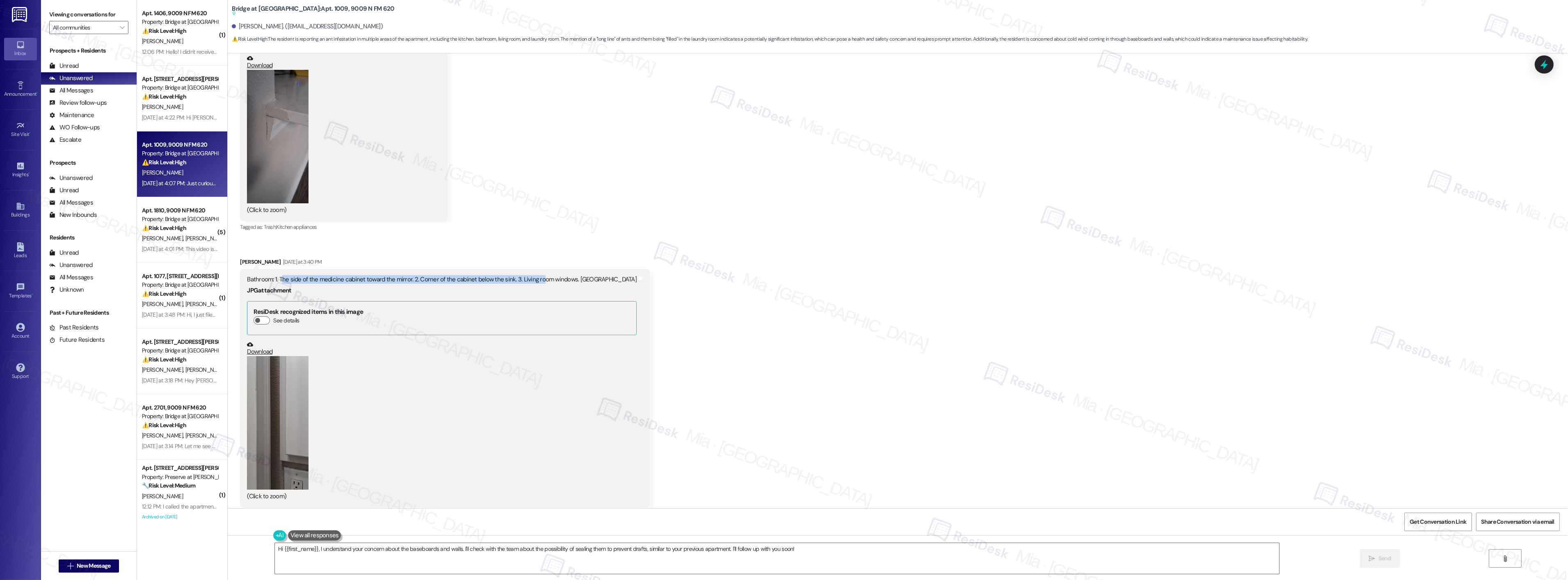
drag, startPoint x: 273, startPoint y: 280, endPoint x: 530, endPoint y: 278, distance: 257.0
click at [530, 278] on div "Bathroom: 1. The side of the medicine cabinet toward the mirror. 2. Corner of t…" at bounding box center [441, 279] width 389 height 9
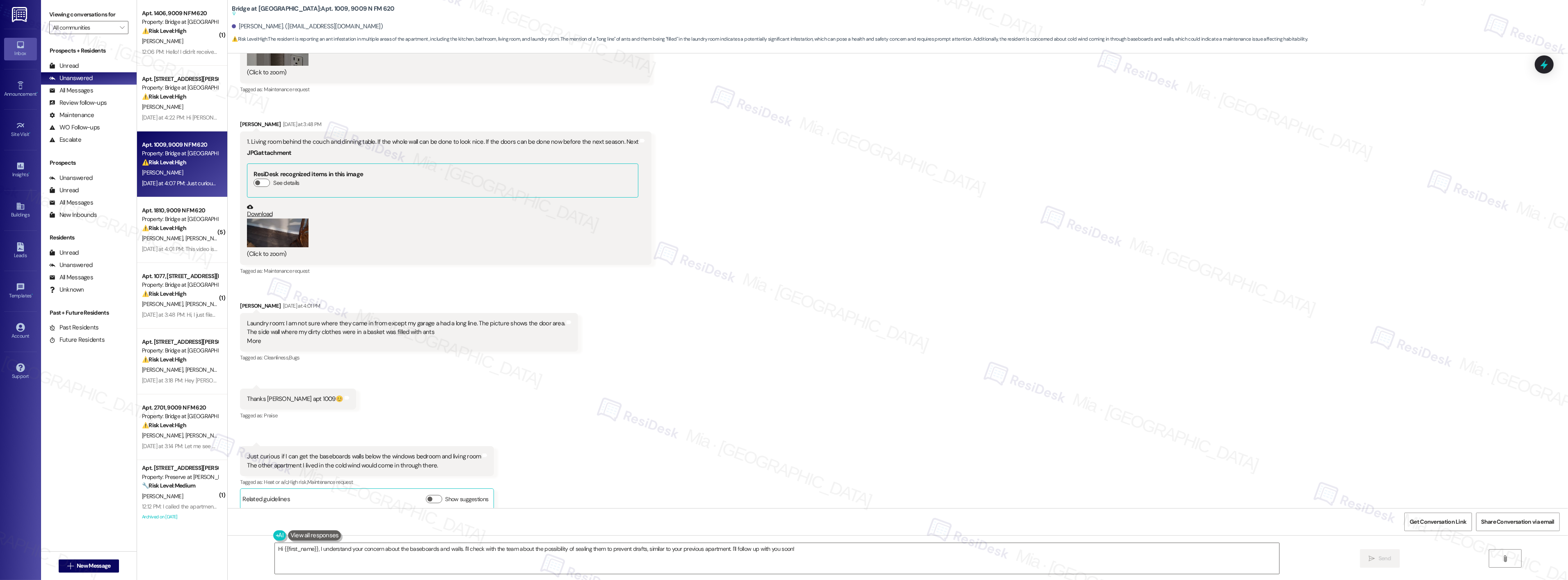
scroll to position [1298, 0]
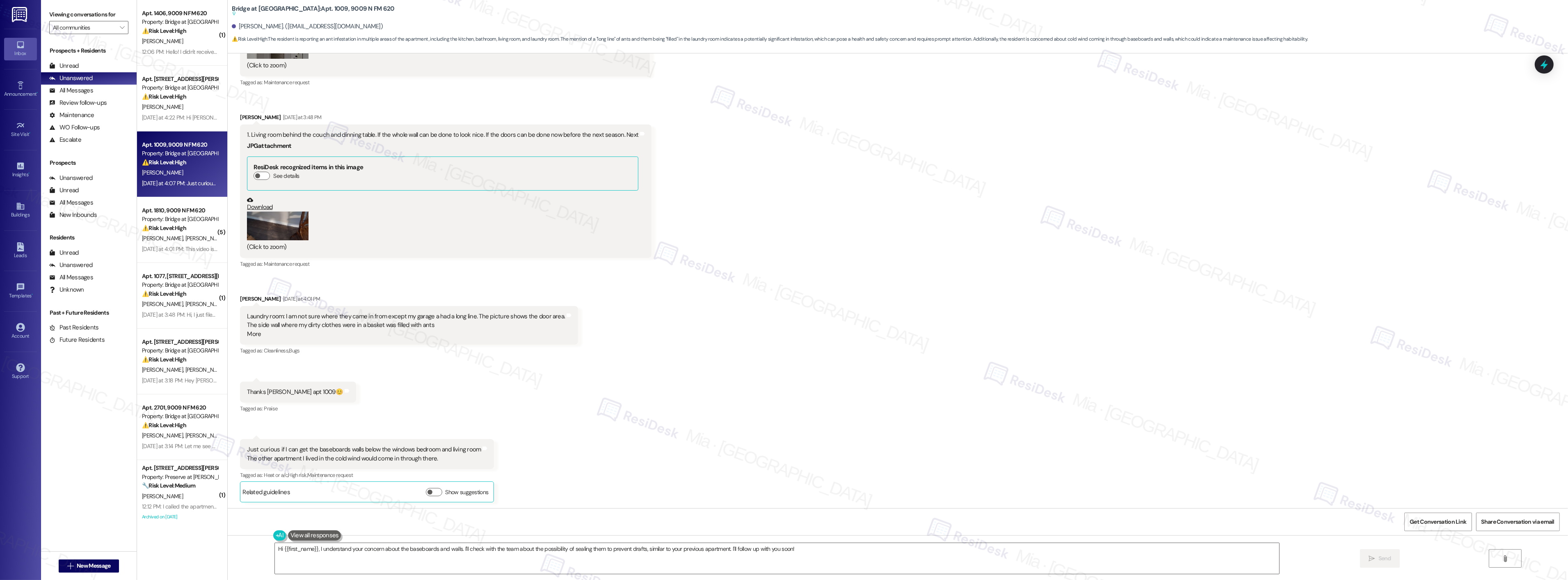
click at [780, 285] on div "Received via SMS Patricia Crow Neutral Yesterday at 3:12 PM 1. Counterpart outs…" at bounding box center [898, 2] width 1341 height 1013
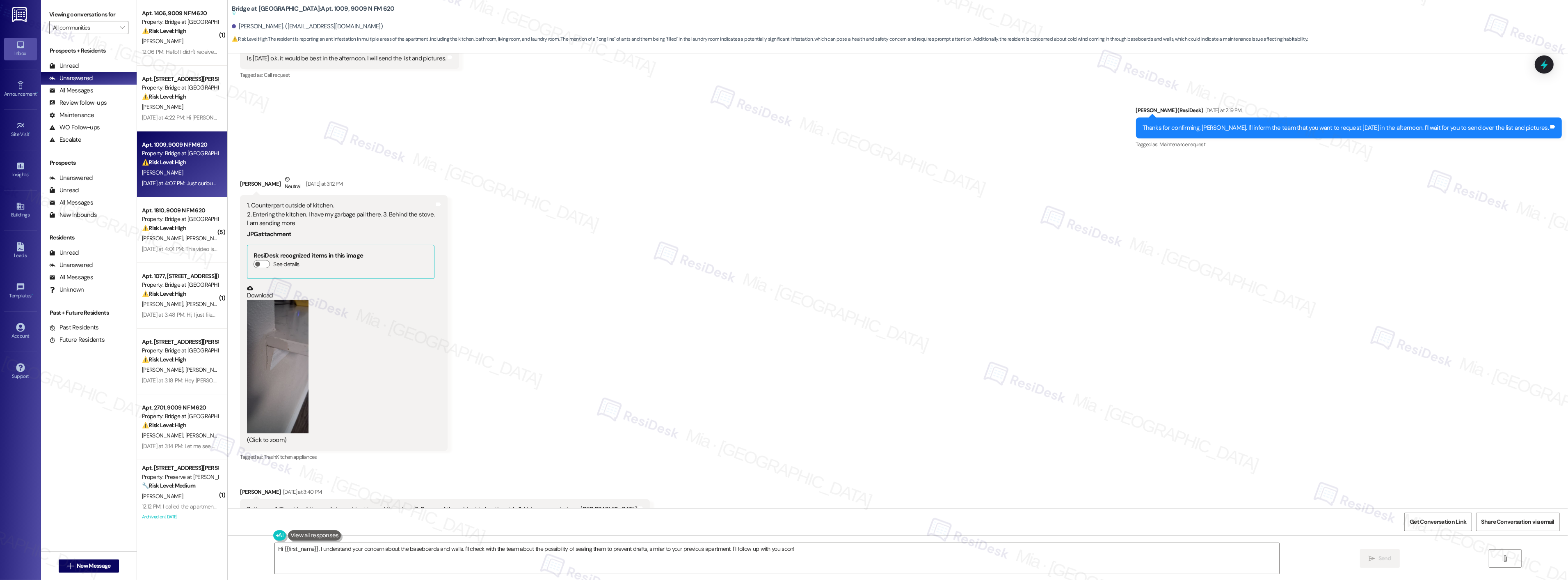
scroll to position [613, 0]
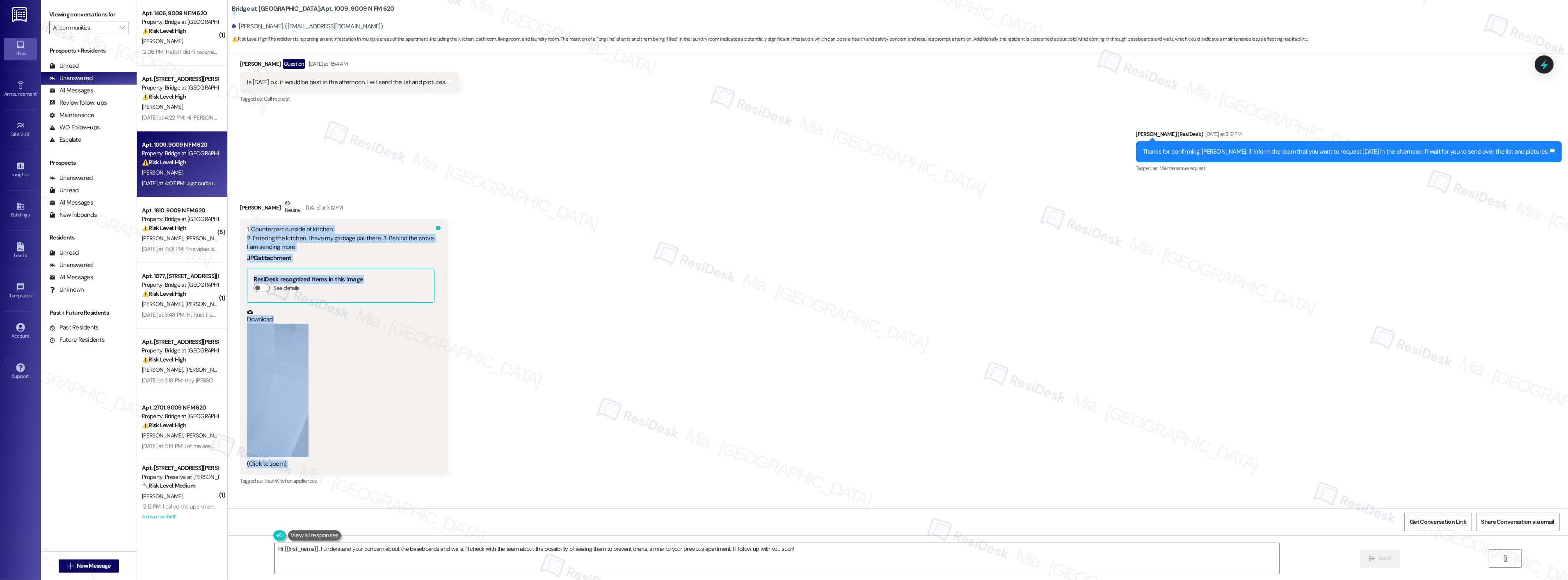
drag, startPoint x: 242, startPoint y: 228, endPoint x: 423, endPoint y: 238, distance: 181.3
click at [423, 238] on div "1. Counterpart outside of kitchen. 2. Entering the kitchen. I have my garbage p…" at bounding box center [343, 347] width 208 height 256
click at [418, 241] on div "1. Counterpart outside of kitchen. 2. Entering the kitchen. I have my garbage p…" at bounding box center [341, 237] width 187 height 26
drag, startPoint x: 423, startPoint y: 240, endPoint x: 315, endPoint y: 235, distance: 108.1
click at [315, 235] on div "1. Counterpart outside of kitchen. 2. Entering the kitchen. I have my garbage p…" at bounding box center [343, 347] width 208 height 256
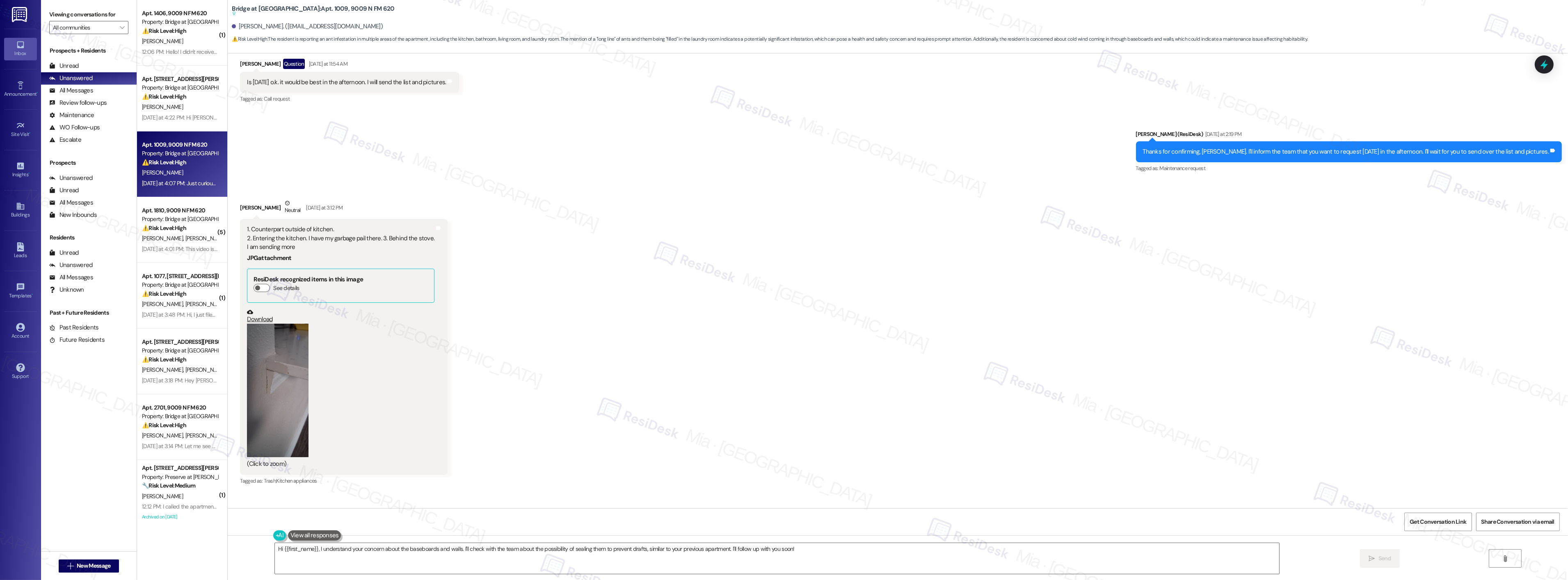
click at [247, 231] on div "1. Counterpart outside of kitchen. 2. Entering the kitchen. I have my garbage p…" at bounding box center [341, 237] width 187 height 26
drag, startPoint x: 240, startPoint y: 229, endPoint x: 317, endPoint y: 229, distance: 77.0
click at [317, 229] on div "1. Counterpart outside of kitchen. 2. Entering the kitchen. I have my garbage p…" at bounding box center [341, 237] width 187 height 26
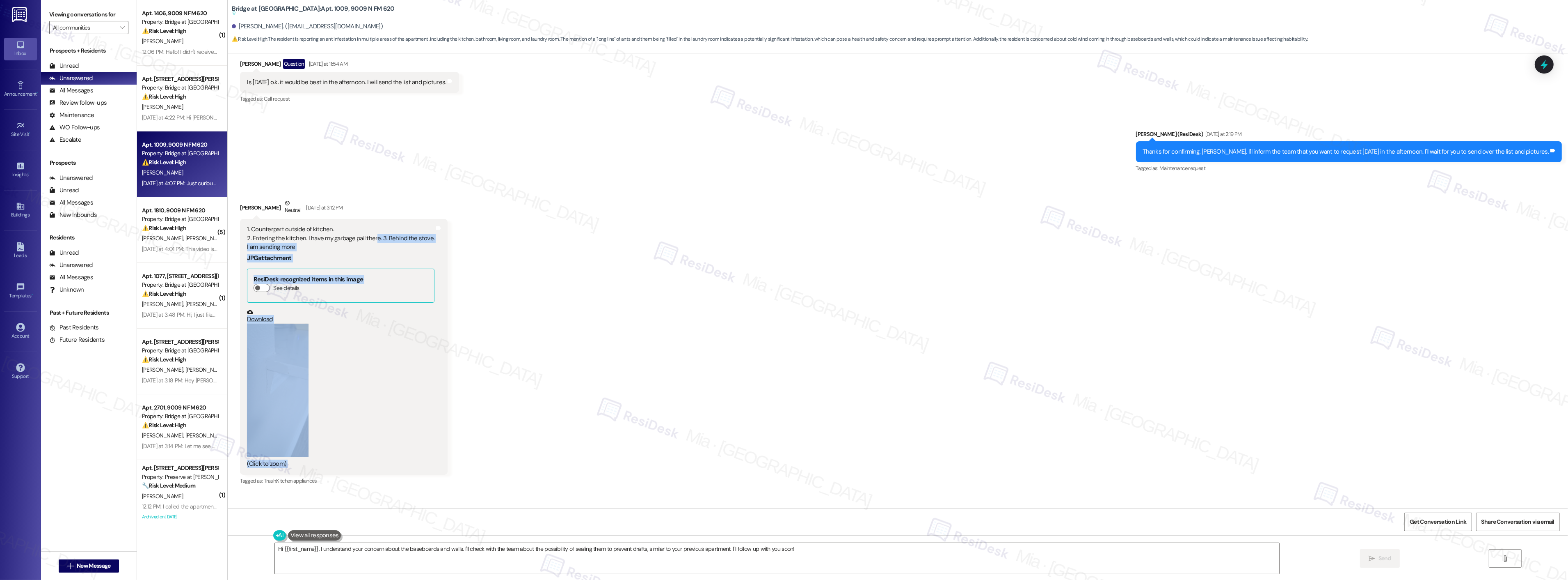
drag, startPoint x: 423, startPoint y: 239, endPoint x: 366, endPoint y: 236, distance: 57.1
click at [366, 236] on div "1. Counterpart outside of kitchen. 2. Entering the kitchen. I have my garbage p…" at bounding box center [343, 347] width 208 height 256
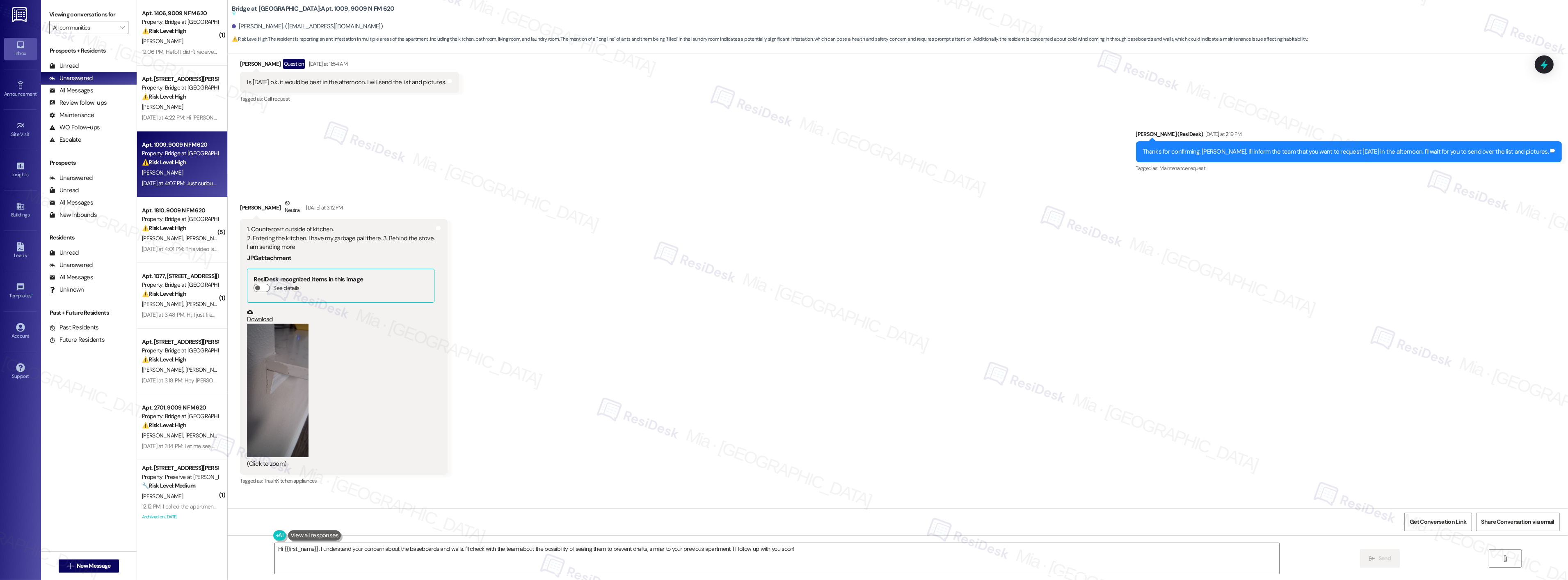
click at [255, 236] on div "1. Counterpart outside of kitchen. 2. Entering the kitchen. I have my garbage p…" at bounding box center [341, 237] width 187 height 26
drag, startPoint x: 240, startPoint y: 229, endPoint x: 421, endPoint y: 237, distance: 181.2
click at [421, 237] on div "1. Counterpart outside of kitchen. 2. Entering the kitchen. I have my garbage p…" at bounding box center [341, 237] width 187 height 26
copy div "1. Counterpart outside of kitchen. 2. Entering the kitchen. I have my garbage p…"
click at [271, 357] on button "Zoom image" at bounding box center [277, 390] width 61 height 134
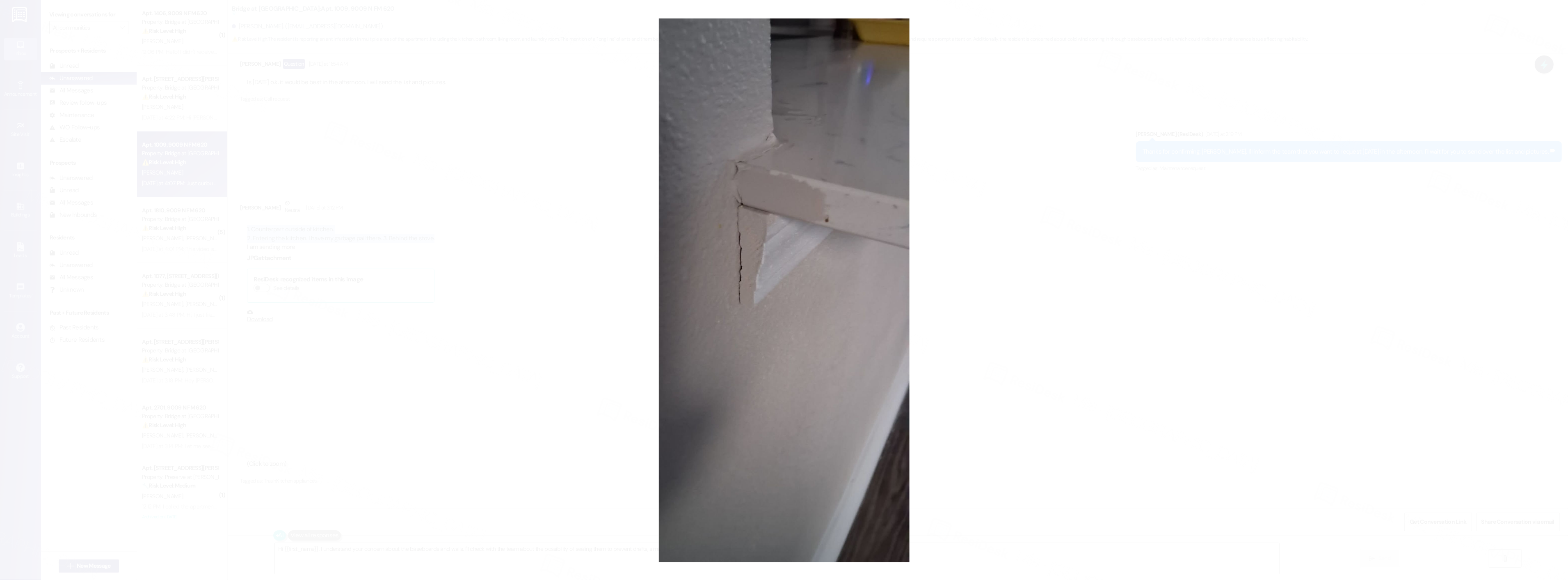
drag, startPoint x: 1049, startPoint y: 285, endPoint x: 1040, endPoint y: 292, distance: 11.4
click at [1049, 285] on button "Unzoom image" at bounding box center [784, 290] width 1568 height 580
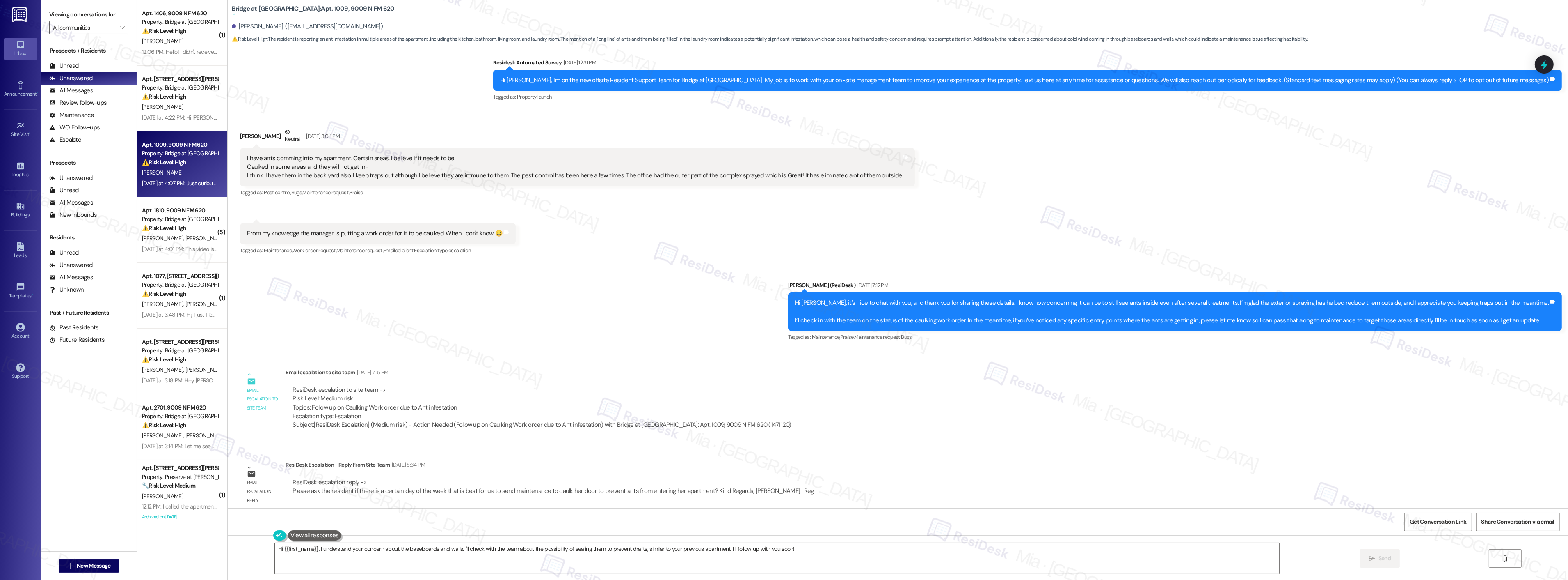
scroll to position [65, 0]
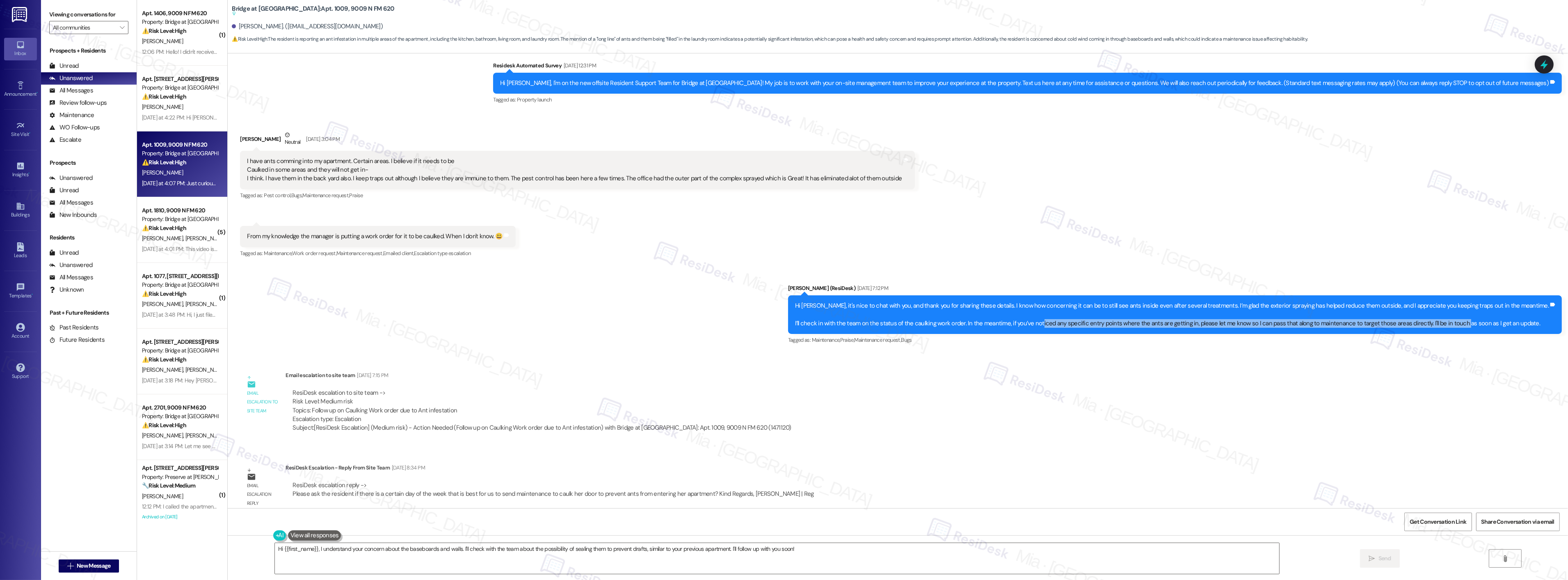
drag, startPoint x: 1064, startPoint y: 325, endPoint x: 1479, endPoint y: 329, distance: 415.0
click at [1479, 329] on div "Hi Patrica, it's nice to chat with you, and thank you for sharing these details…" at bounding box center [1175, 314] width 774 height 39
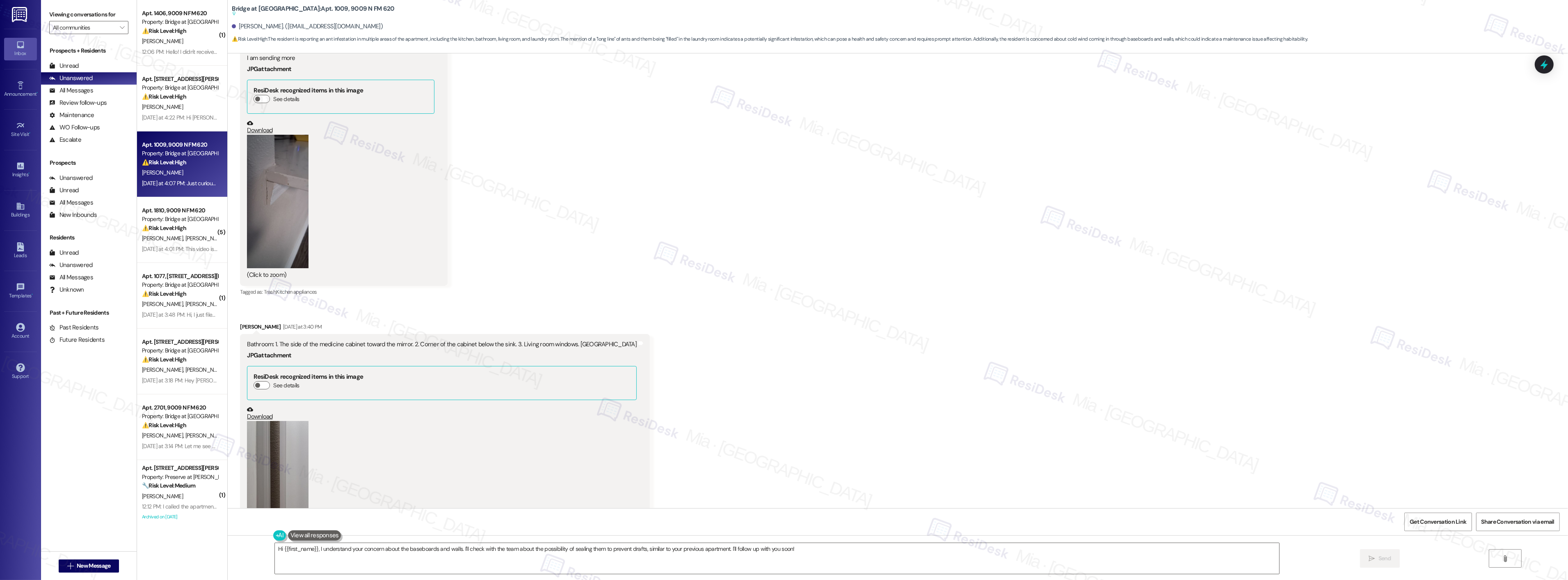
scroll to position [841, 0]
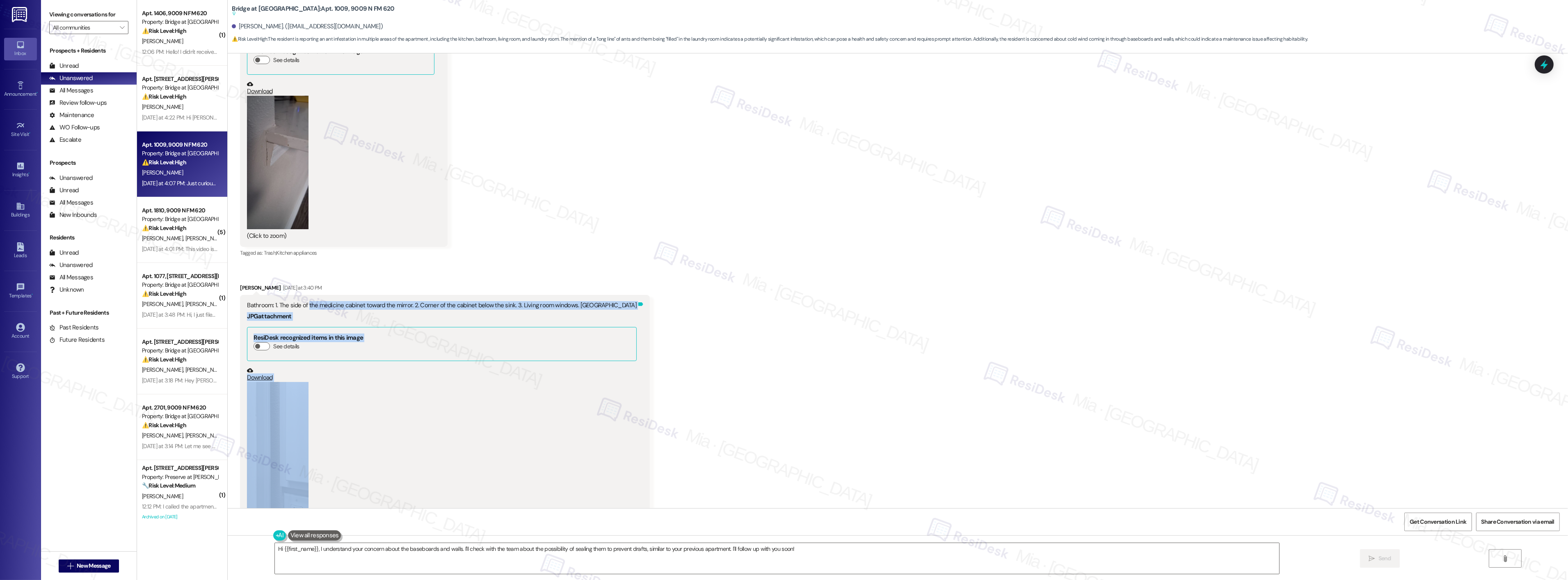
drag, startPoint x: 302, startPoint y: 305, endPoint x: 593, endPoint y: 308, distance: 291.0
click at [593, 308] on div "Bathroom: 1. The side of the medicine cabinet toward the mirror. 2. Corner of t…" at bounding box center [445, 414] width 410 height 238
click at [739, 310] on div "Received via SMS Patricia Crow Neutral Yesterday at 3:12 PM 1. Counterpart outs…" at bounding box center [898, 458] width 1341 height 1013
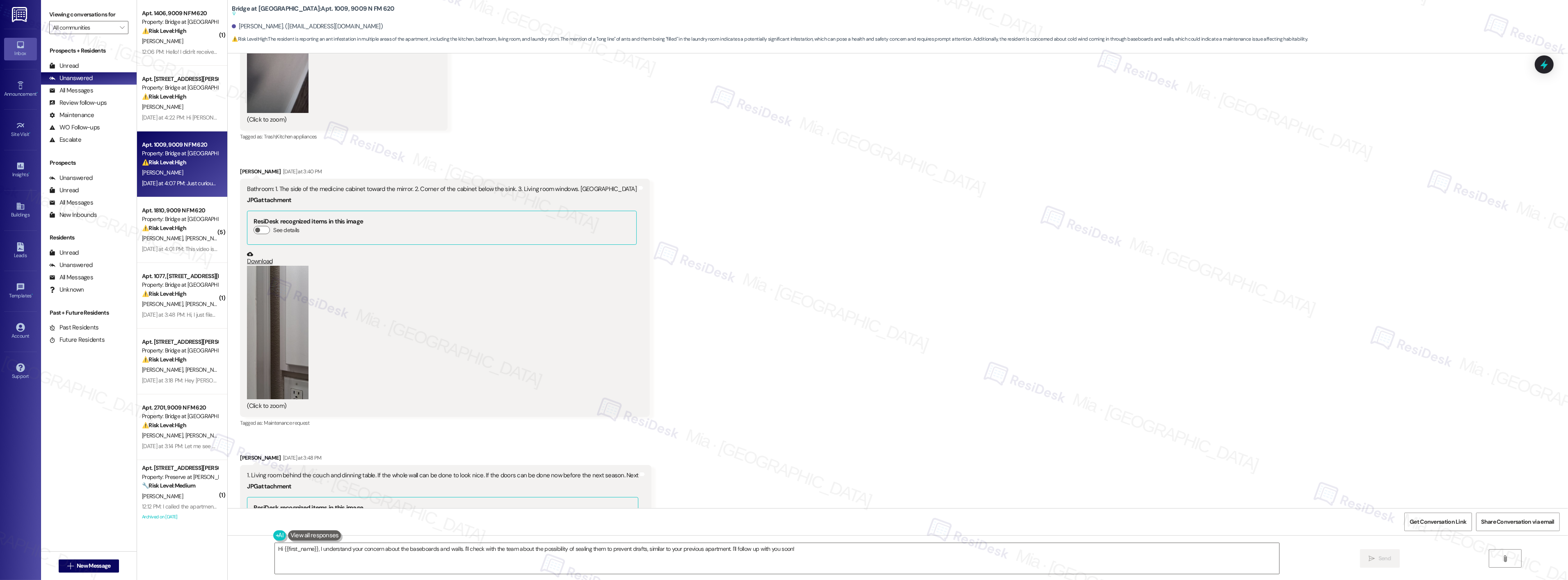
scroll to position [978, 0]
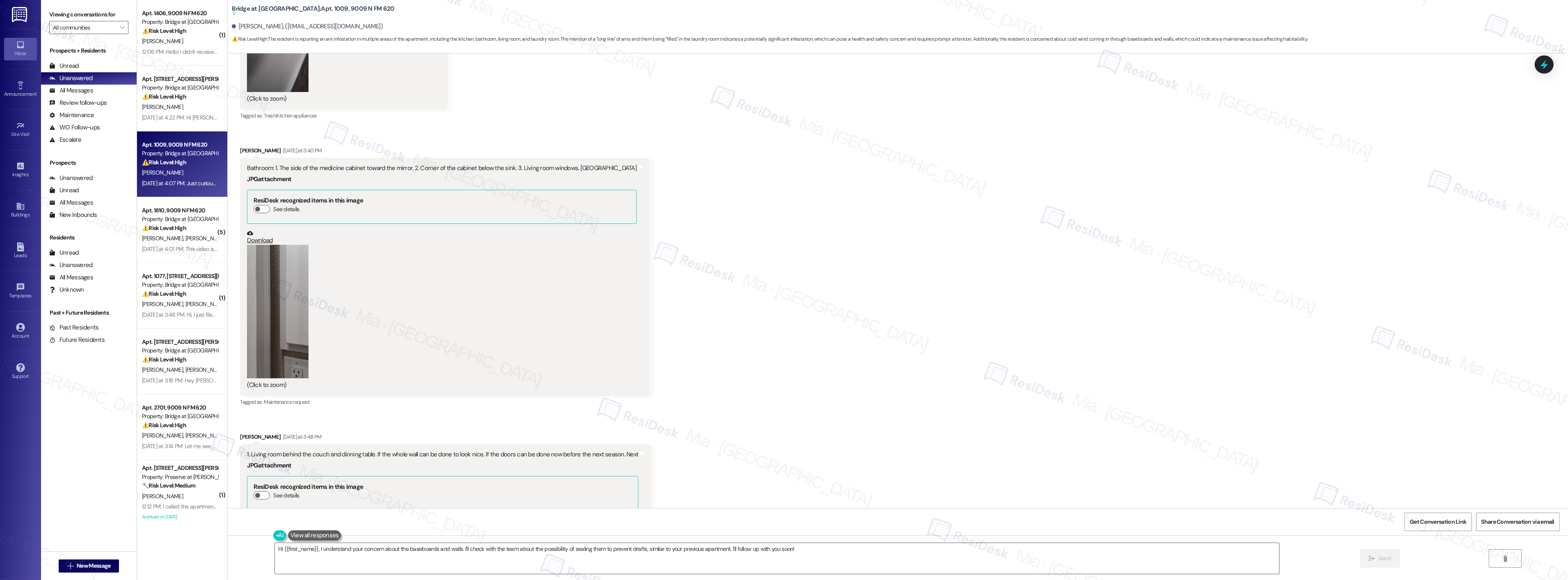
click at [276, 346] on button "Zoom image" at bounding box center [277, 311] width 61 height 134
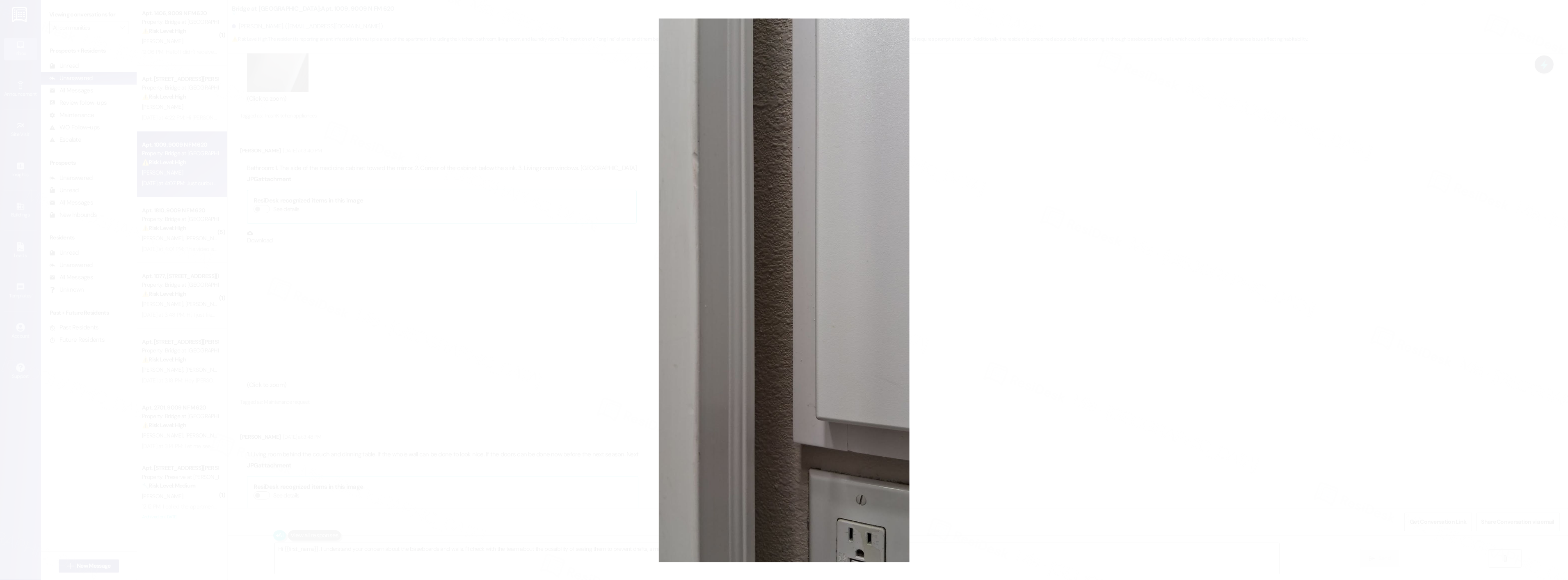
click at [999, 343] on button "Unzoom image" at bounding box center [784, 290] width 1568 height 580
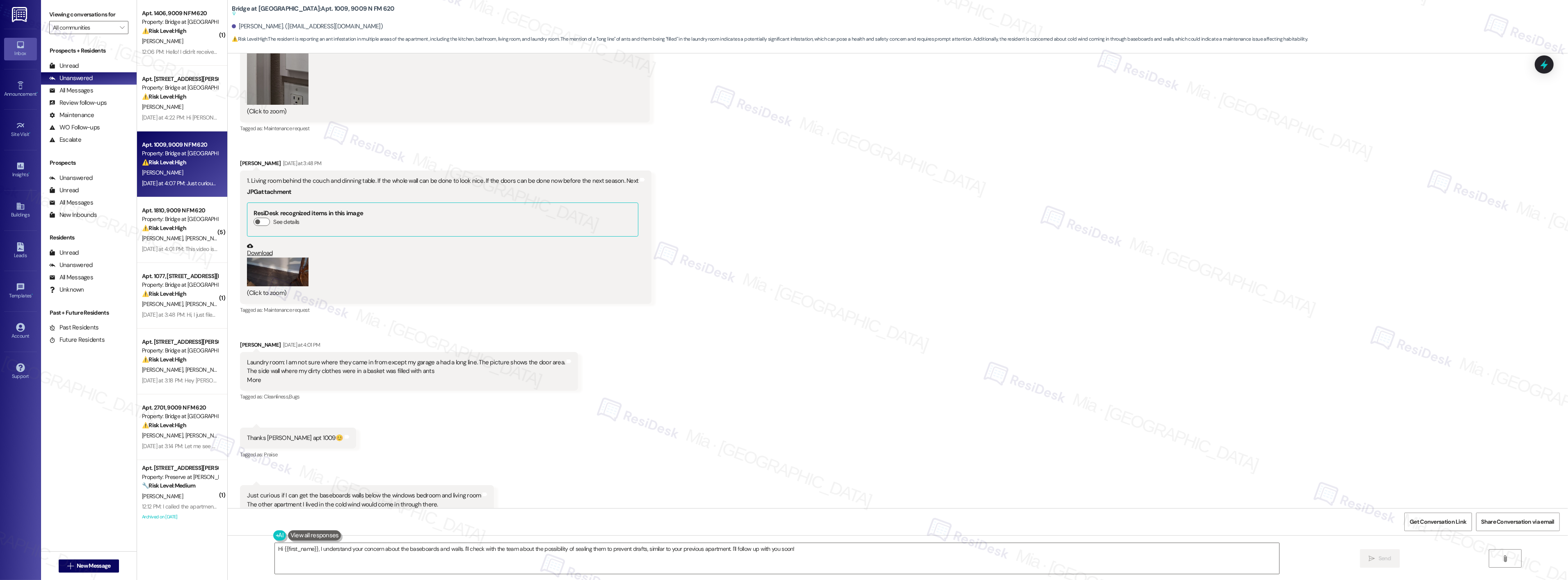
scroll to position [1298, 0]
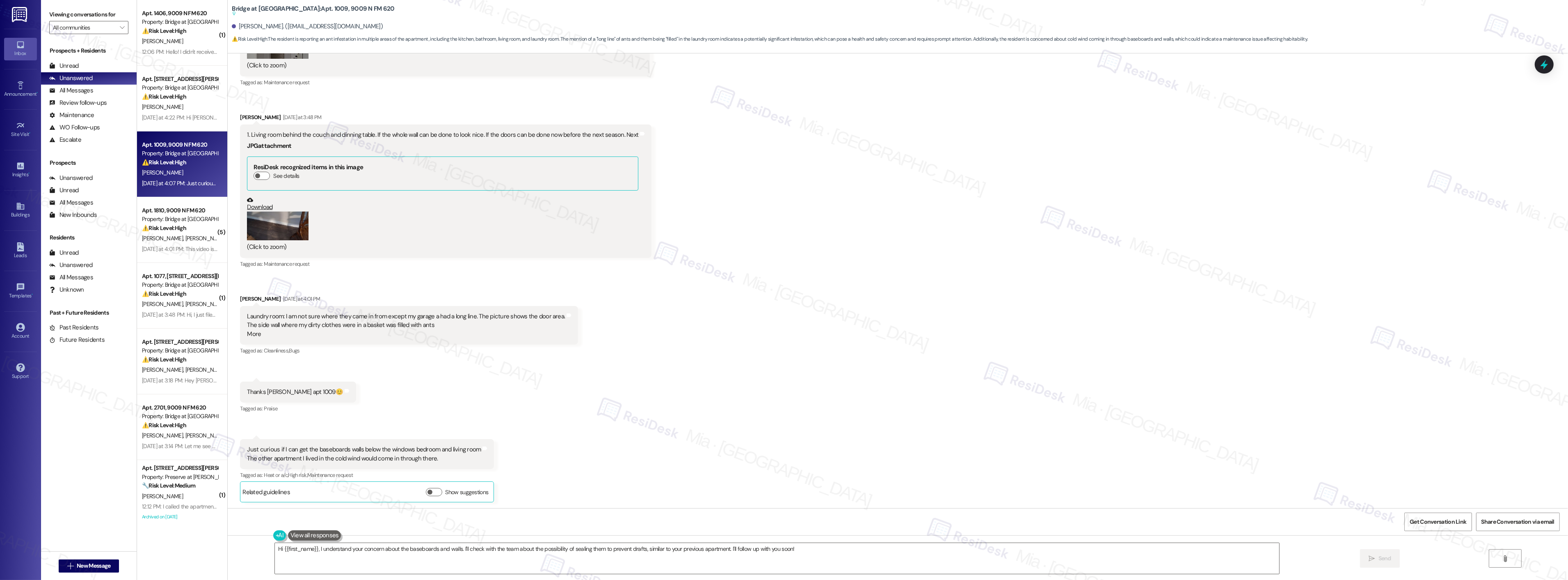
click at [273, 230] on button "Zoom image" at bounding box center [277, 226] width 61 height 28
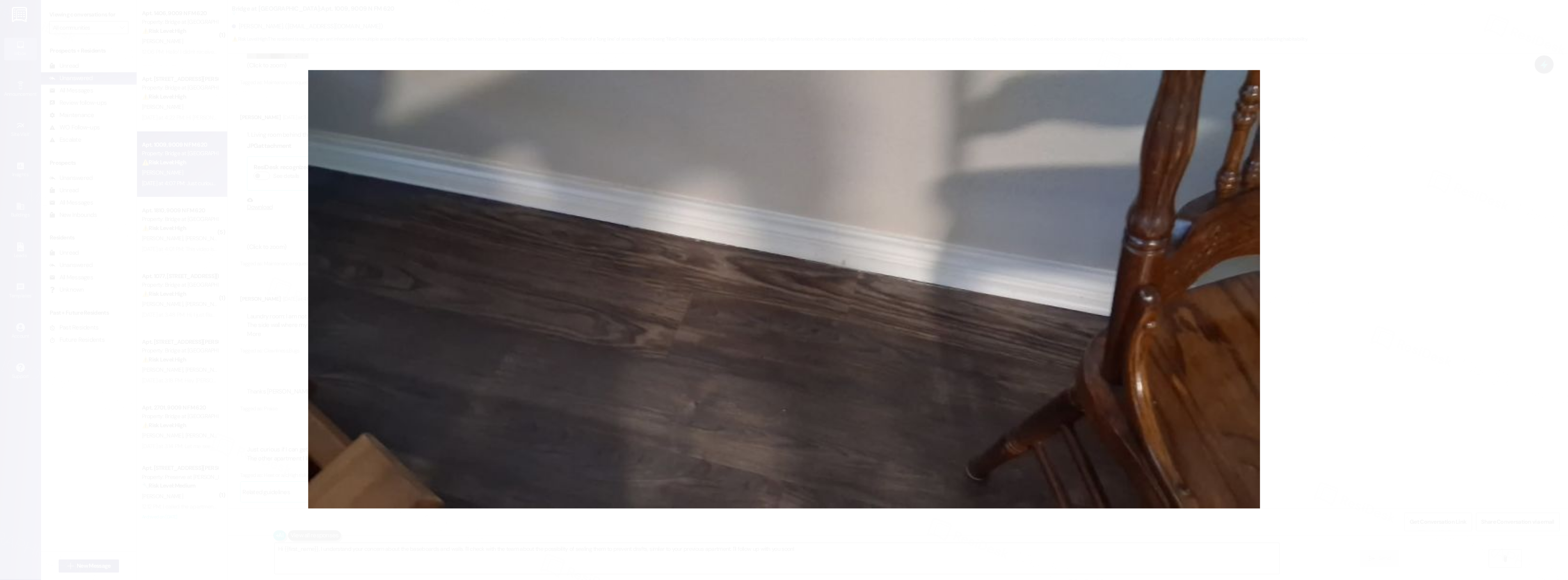
click at [838, 266] on button "Unzoom image" at bounding box center [784, 290] width 1568 height 580
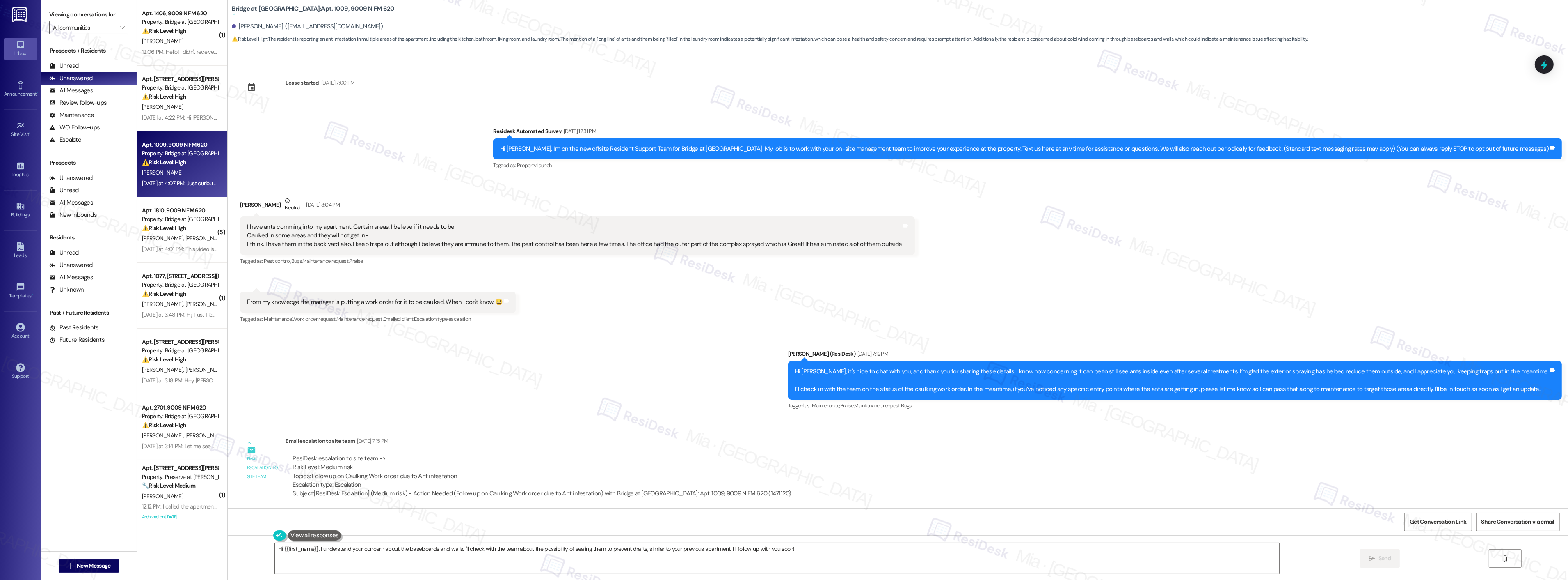
scroll to position [46, 0]
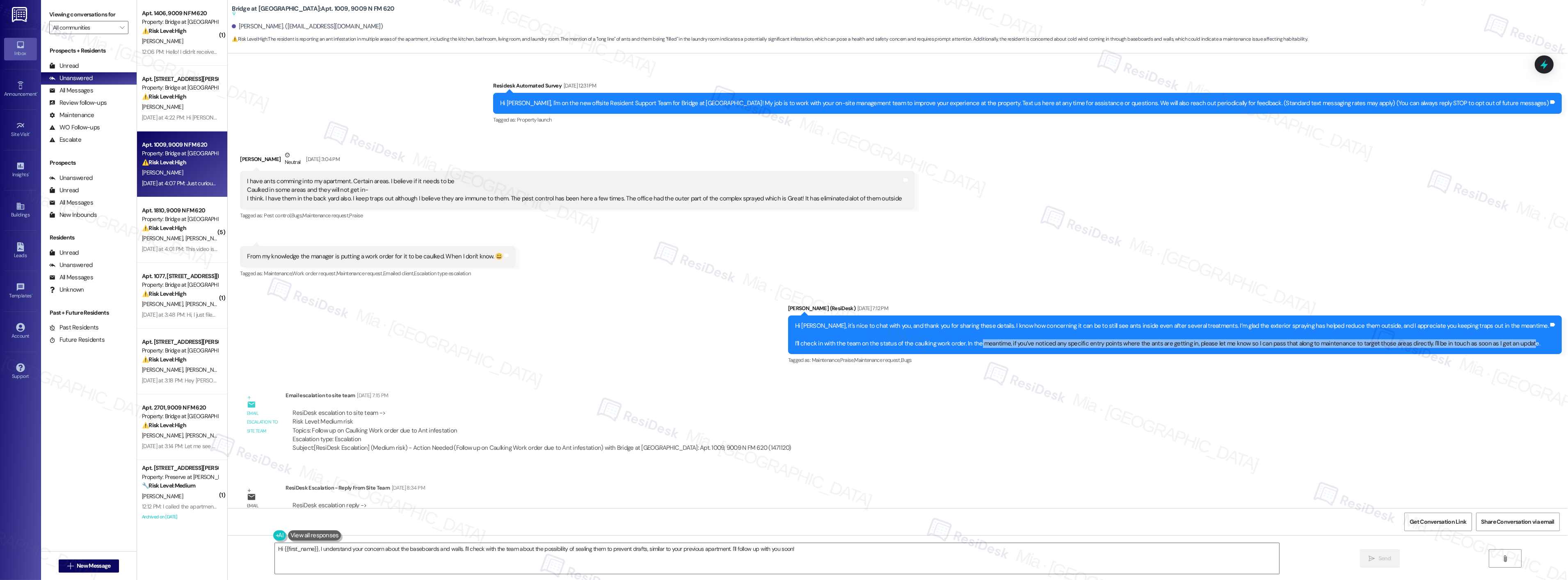
drag, startPoint x: 1002, startPoint y: 344, endPoint x: 1543, endPoint y: 344, distance: 541.0
click at [1543, 344] on div "Hi Patrica, it's nice to chat with you, and thank you for sharing these details…" at bounding box center [1172, 334] width 753 height 26
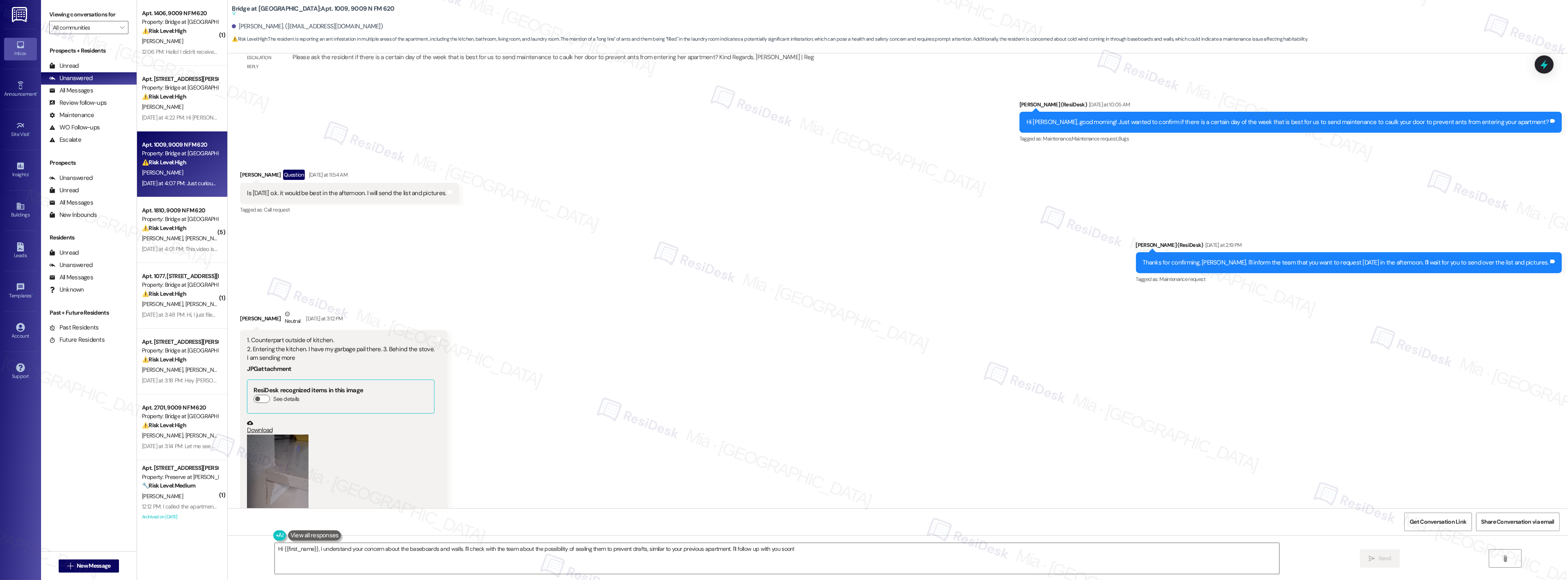
scroll to position [548, 0]
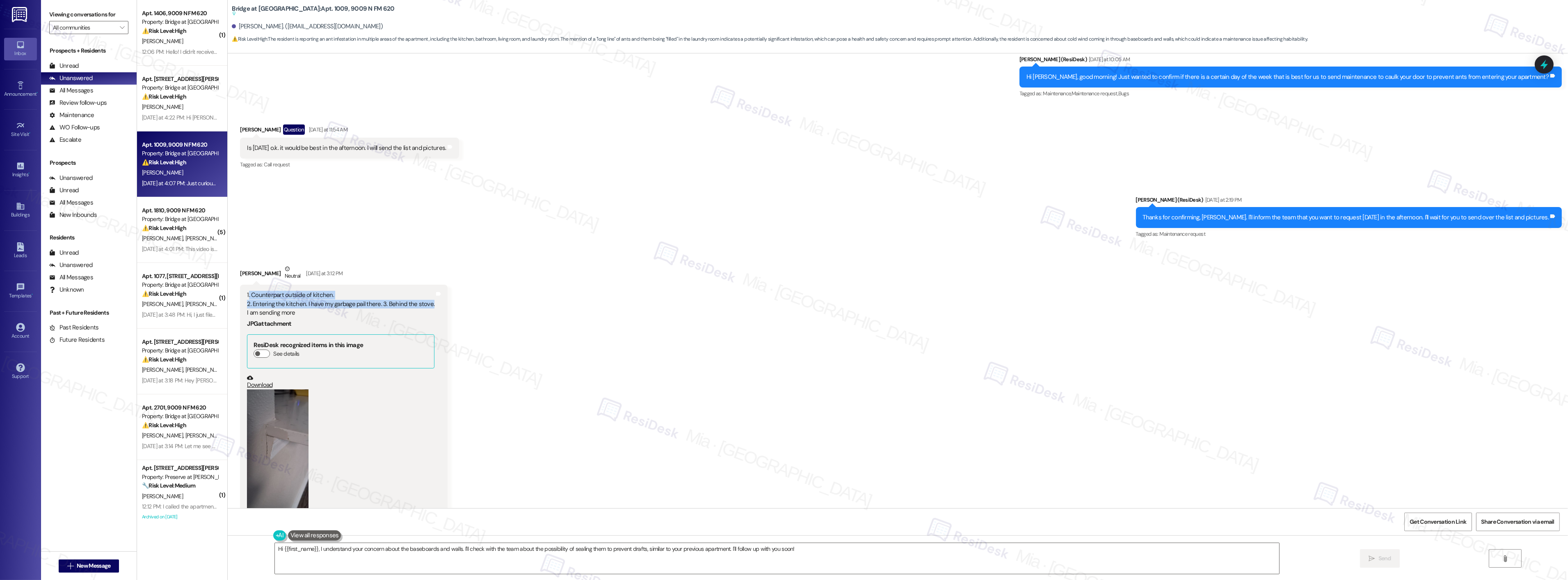
drag, startPoint x: 241, startPoint y: 297, endPoint x: 421, endPoint y: 304, distance: 180.1
click at [421, 304] on div "1. Counterpart outside of kitchen. 2. Entering the kitchen. I have my garbage p…" at bounding box center [341, 304] width 187 height 26
copy div ". Counterpart outside of kitchen. 2. Entering the kitchen. I have my garbage pa…"
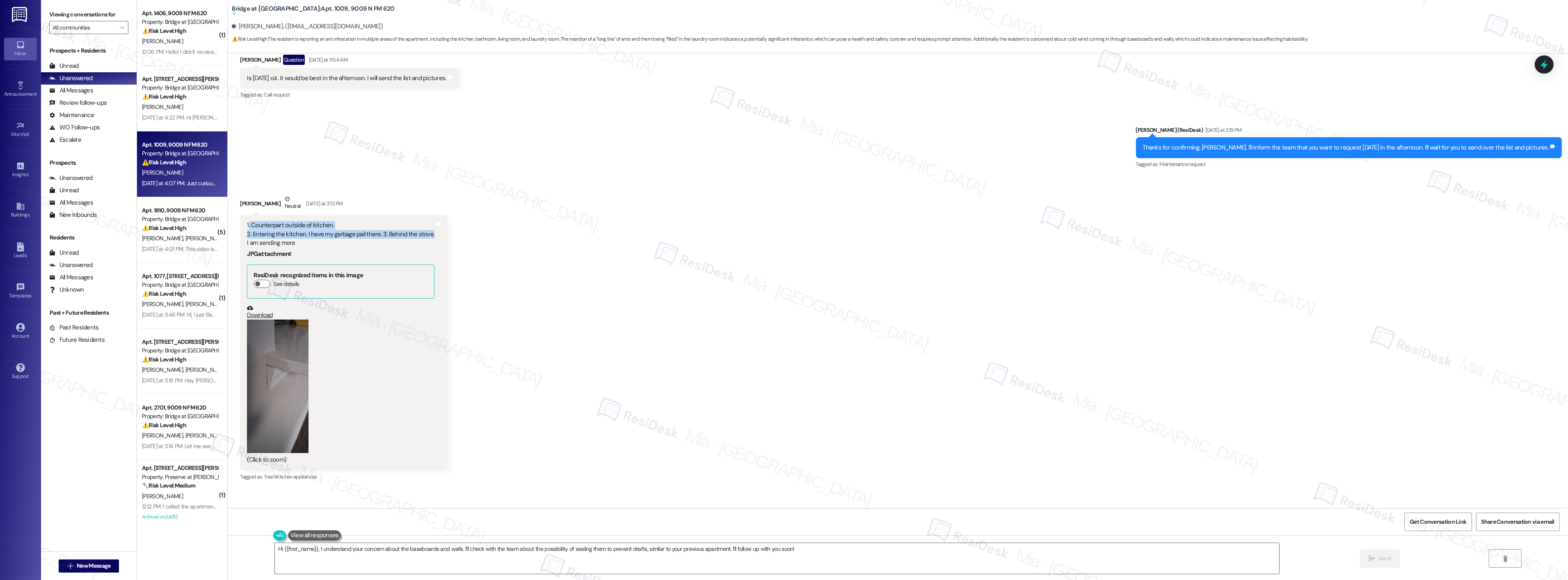
scroll to position [684, 0]
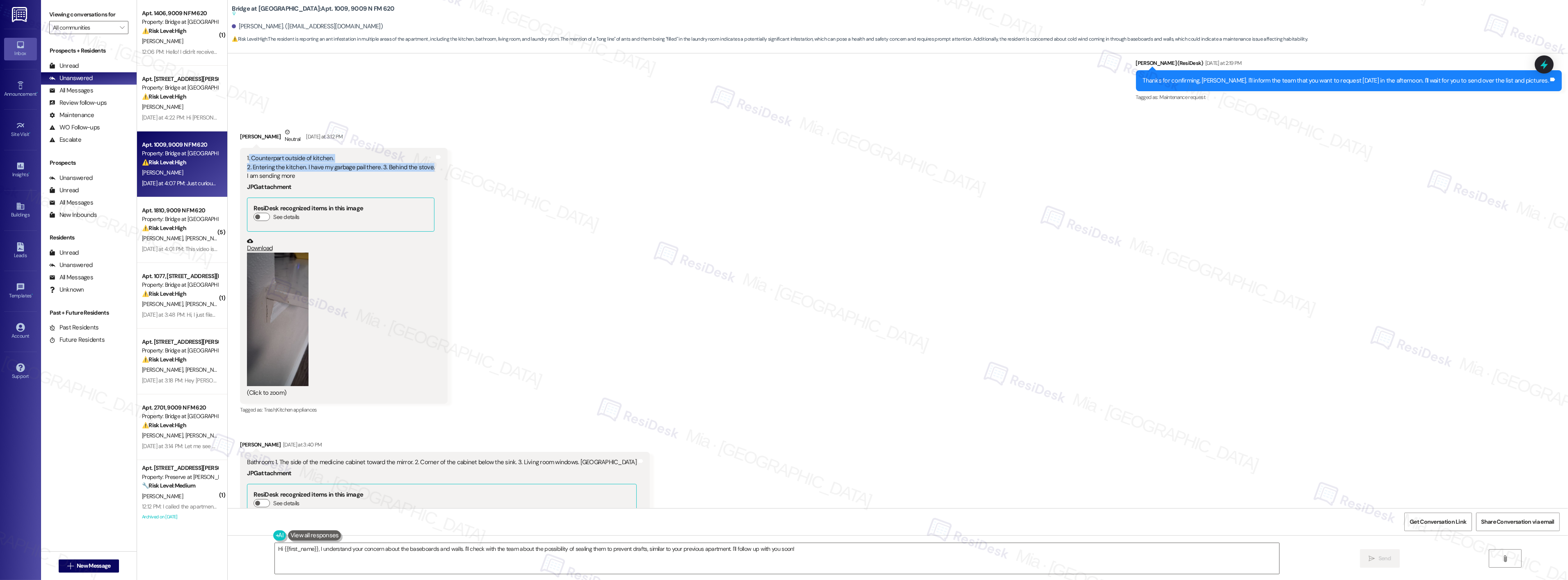
click at [271, 313] on button "Zoom image" at bounding box center [277, 319] width 61 height 134
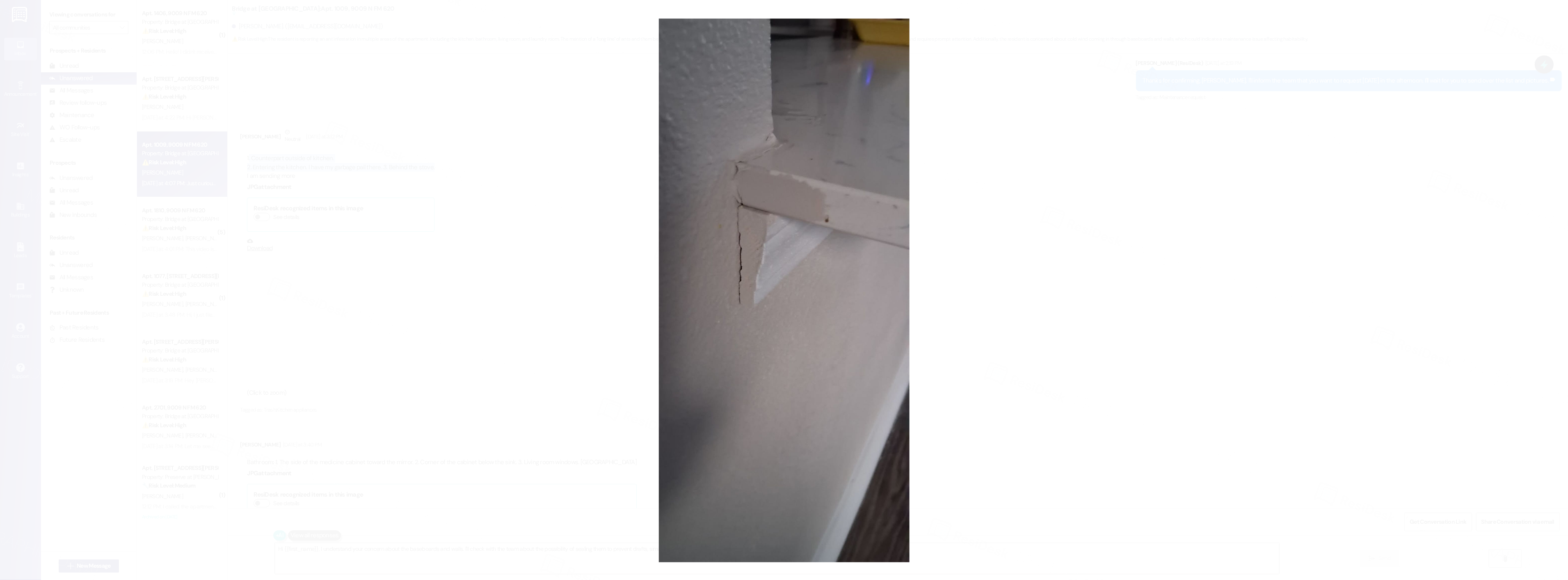
click at [1034, 252] on button "Unzoom image" at bounding box center [784, 290] width 1568 height 580
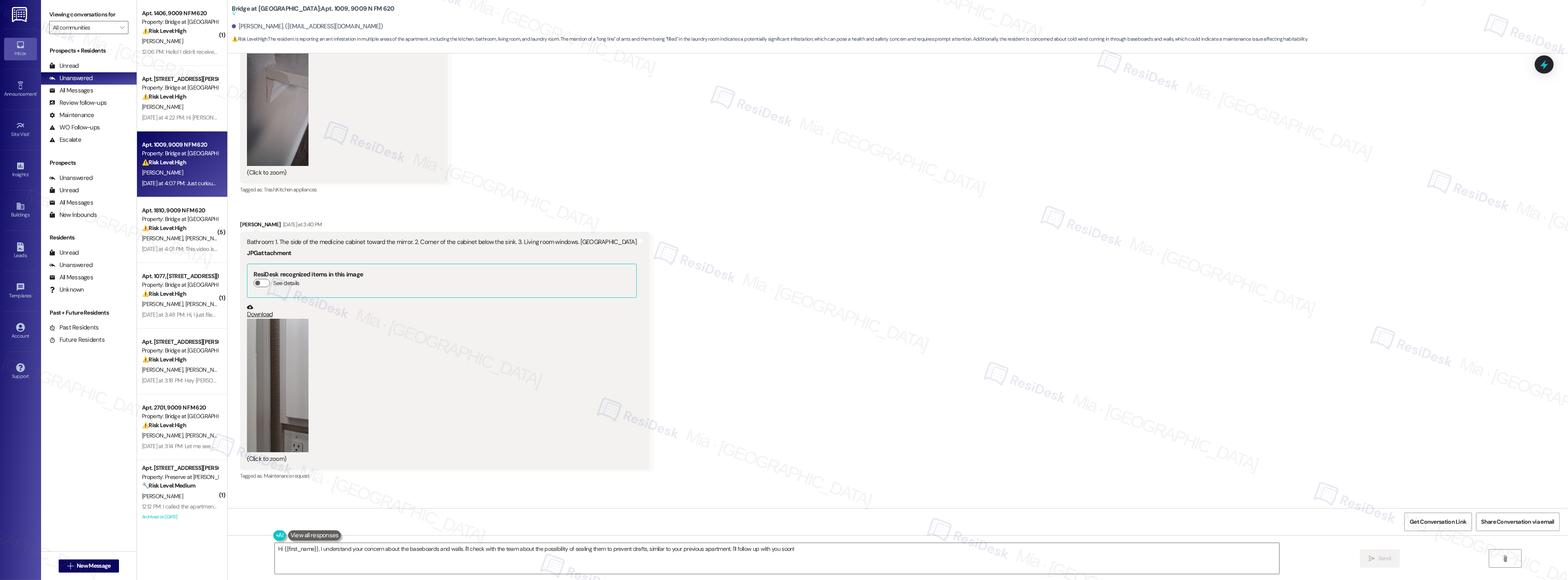
scroll to position [958, 0]
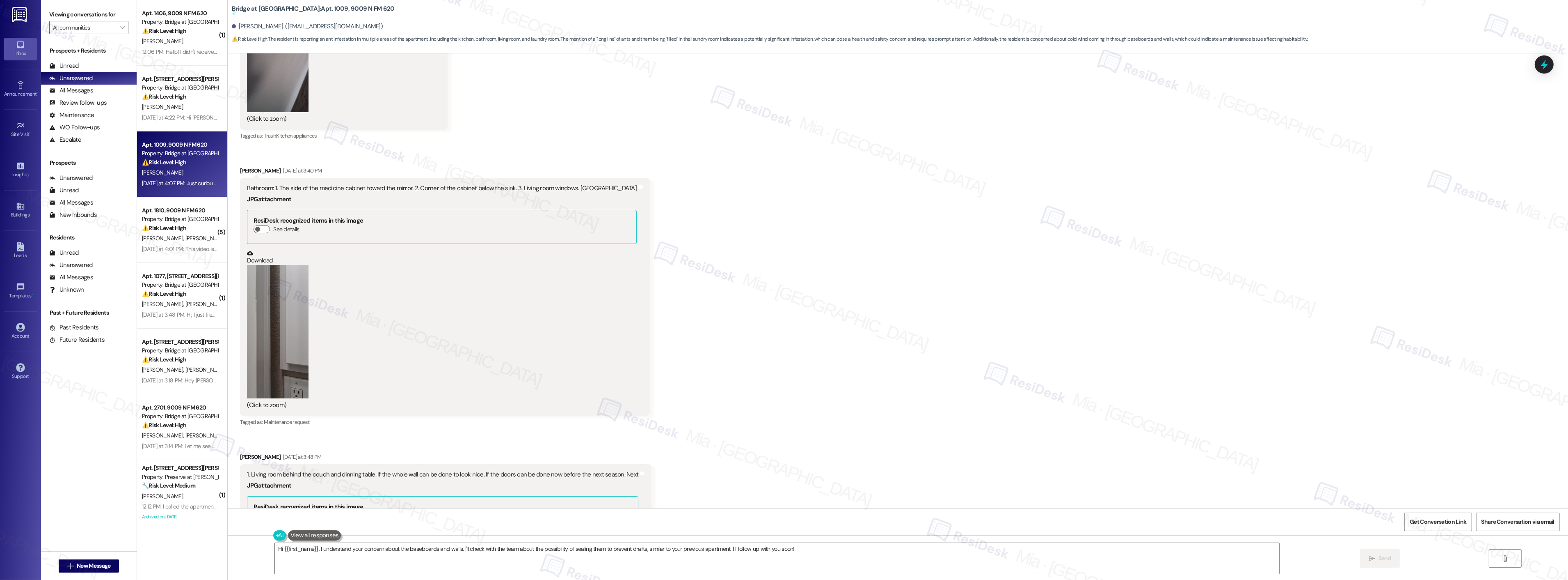
click at [279, 316] on button "Zoom image" at bounding box center [277, 331] width 61 height 134
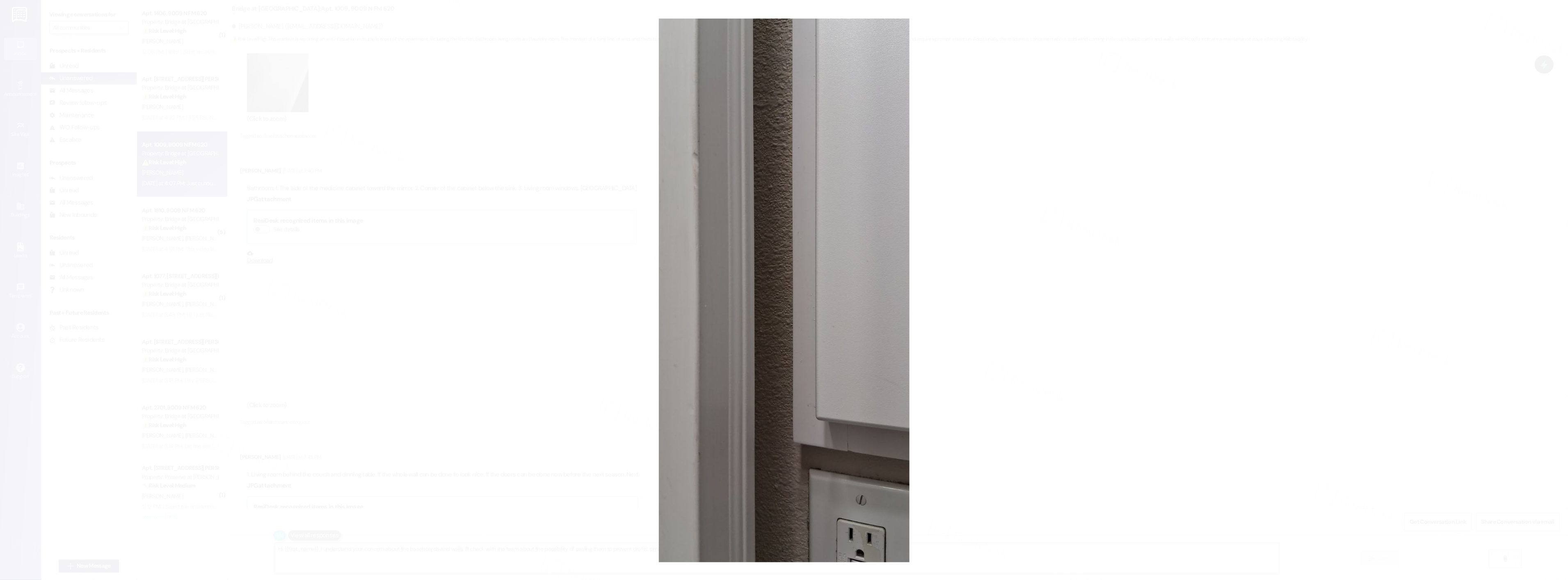
click at [1154, 246] on button "Unzoom image" at bounding box center [784, 290] width 1568 height 580
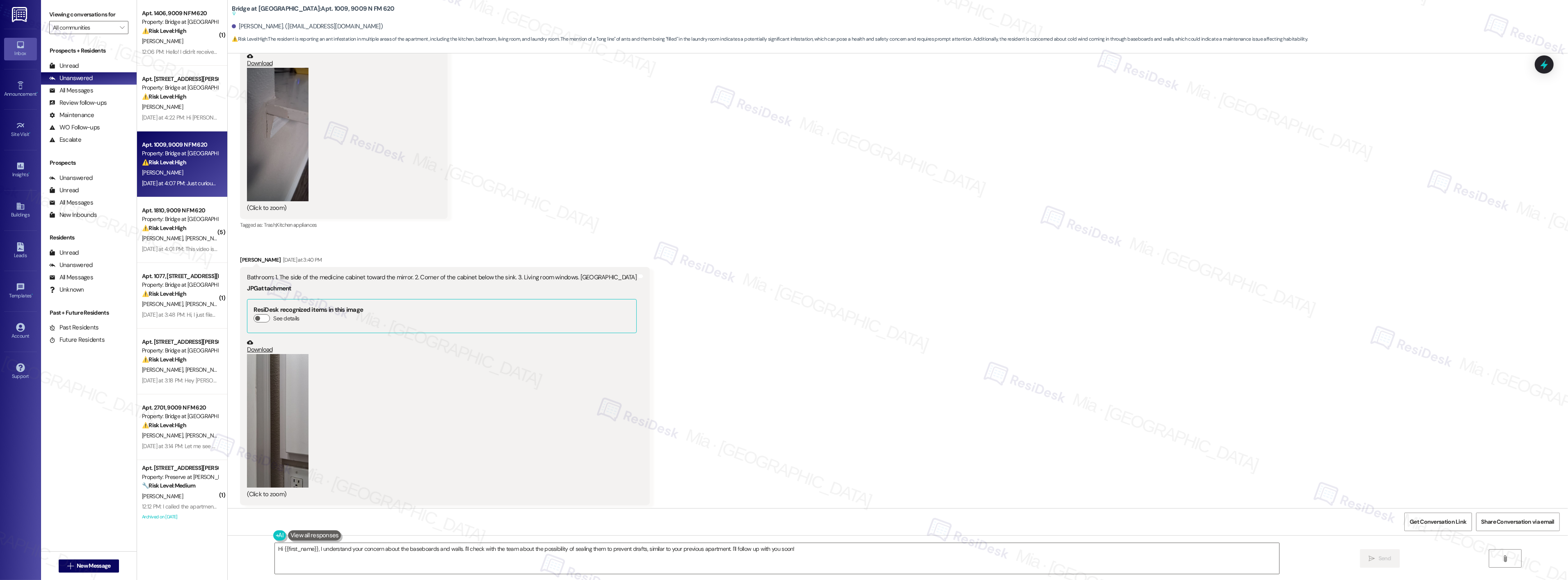
scroll to position [867, 0]
click at [275, 119] on button "Zoom image" at bounding box center [277, 136] width 61 height 134
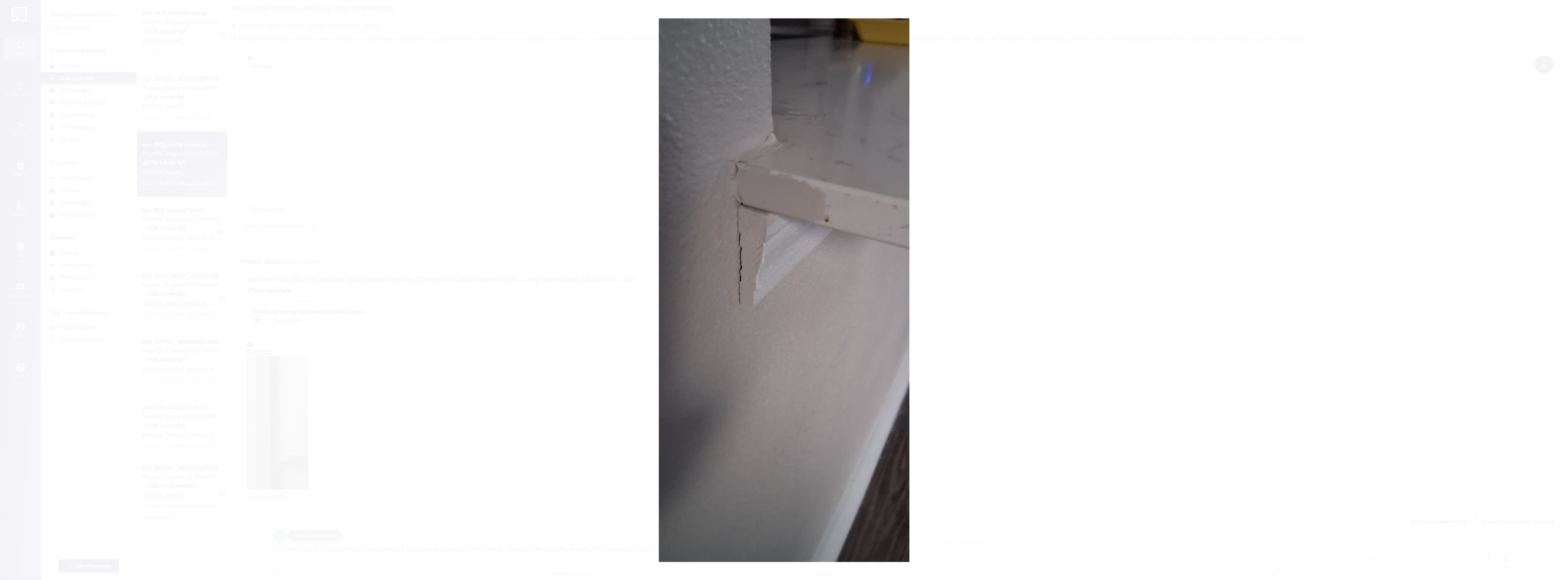
click at [1000, 231] on button "Unzoom image" at bounding box center [784, 290] width 1568 height 580
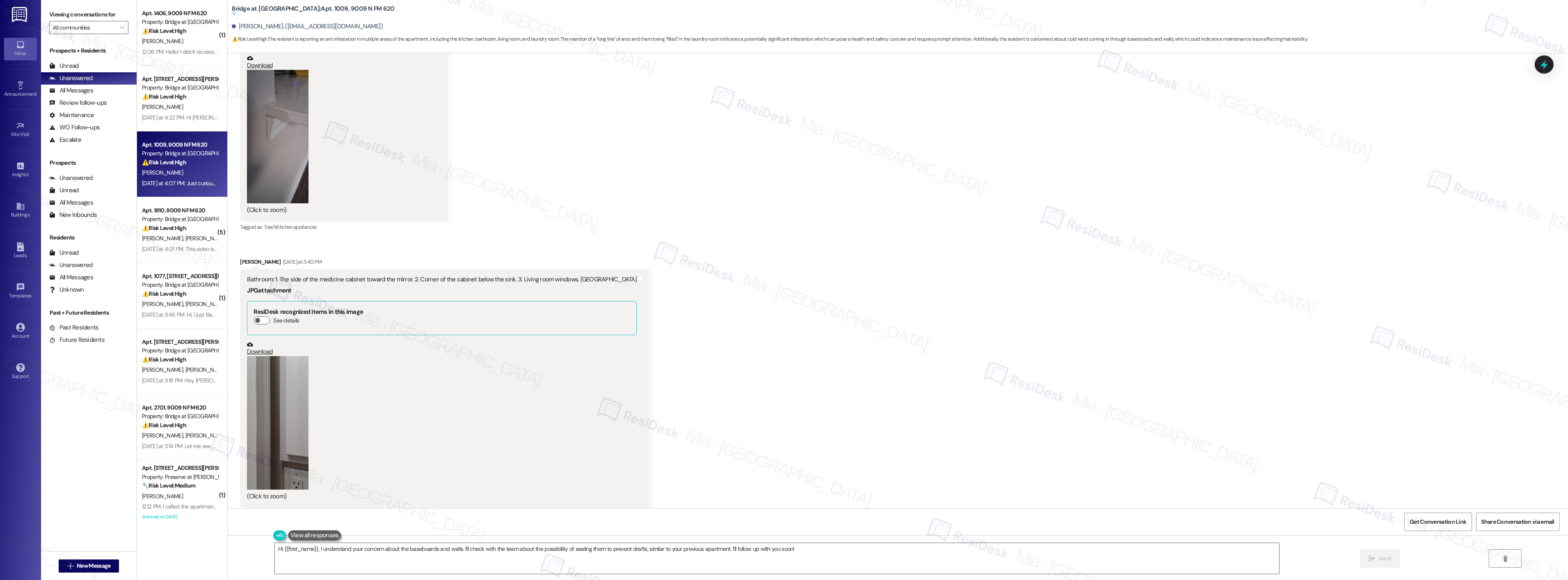
click at [254, 66] on link "Download" at bounding box center [341, 62] width 187 height 15
click at [278, 388] on button "Zoom image" at bounding box center [277, 423] width 61 height 134
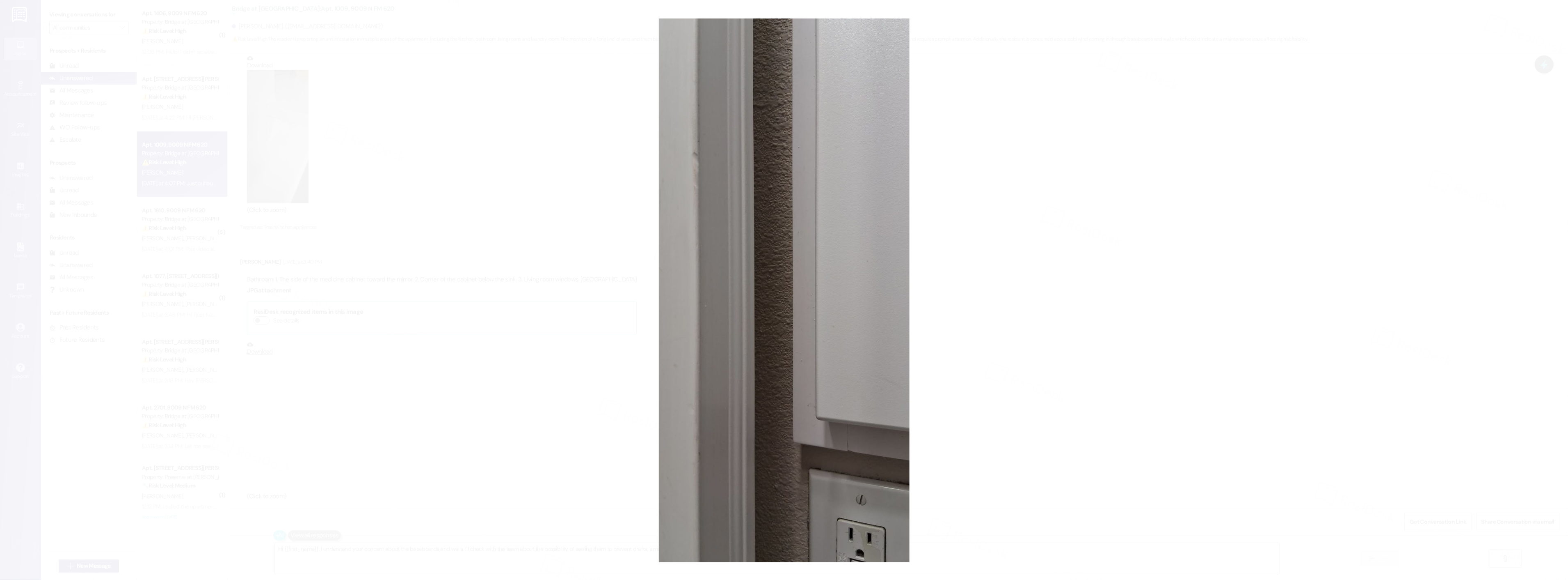
click at [988, 290] on button "Unzoom image" at bounding box center [784, 290] width 1568 height 580
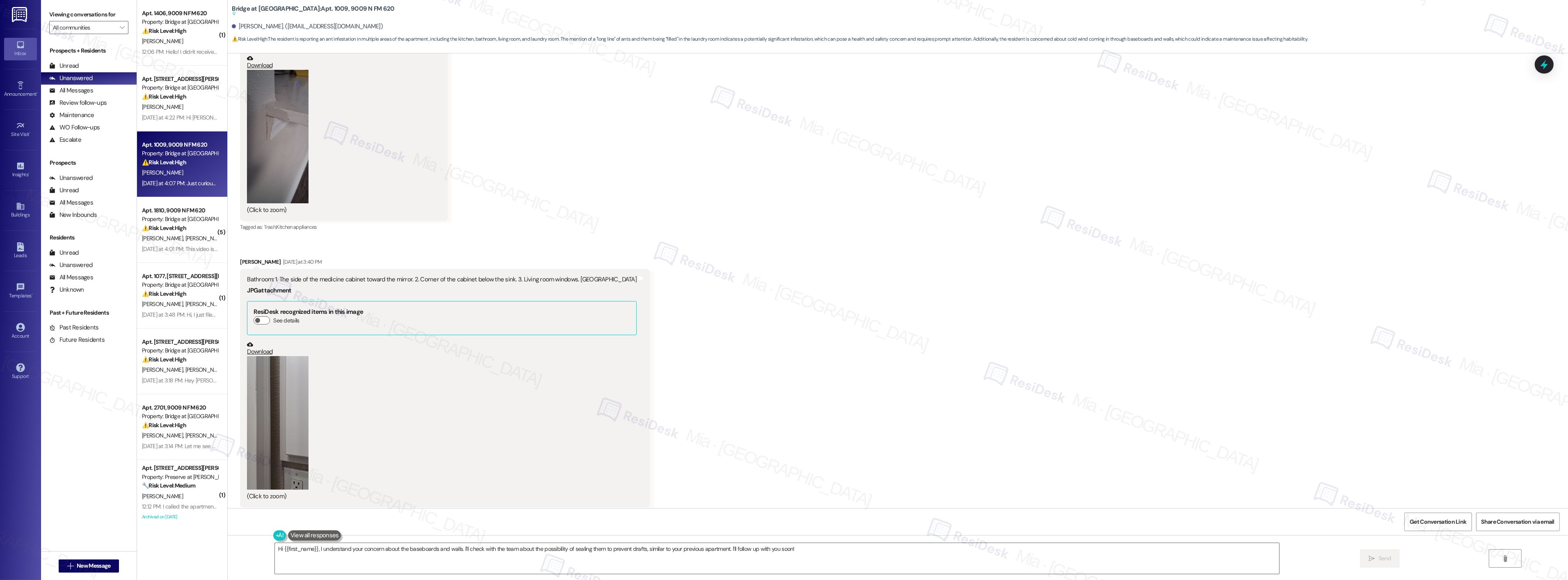
click at [253, 351] on link "Download" at bounding box center [441, 348] width 389 height 15
click at [274, 411] on button "Zoom image" at bounding box center [277, 423] width 61 height 134
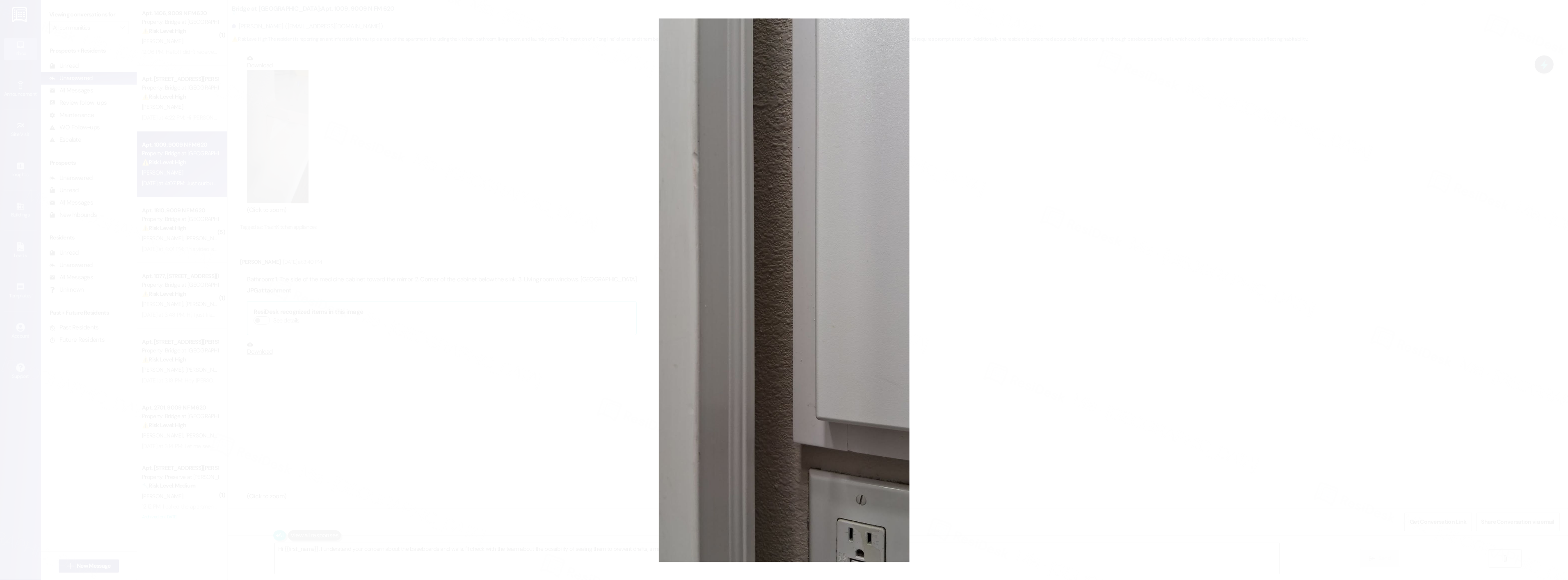
click at [1153, 211] on button "Unzoom image" at bounding box center [784, 290] width 1568 height 580
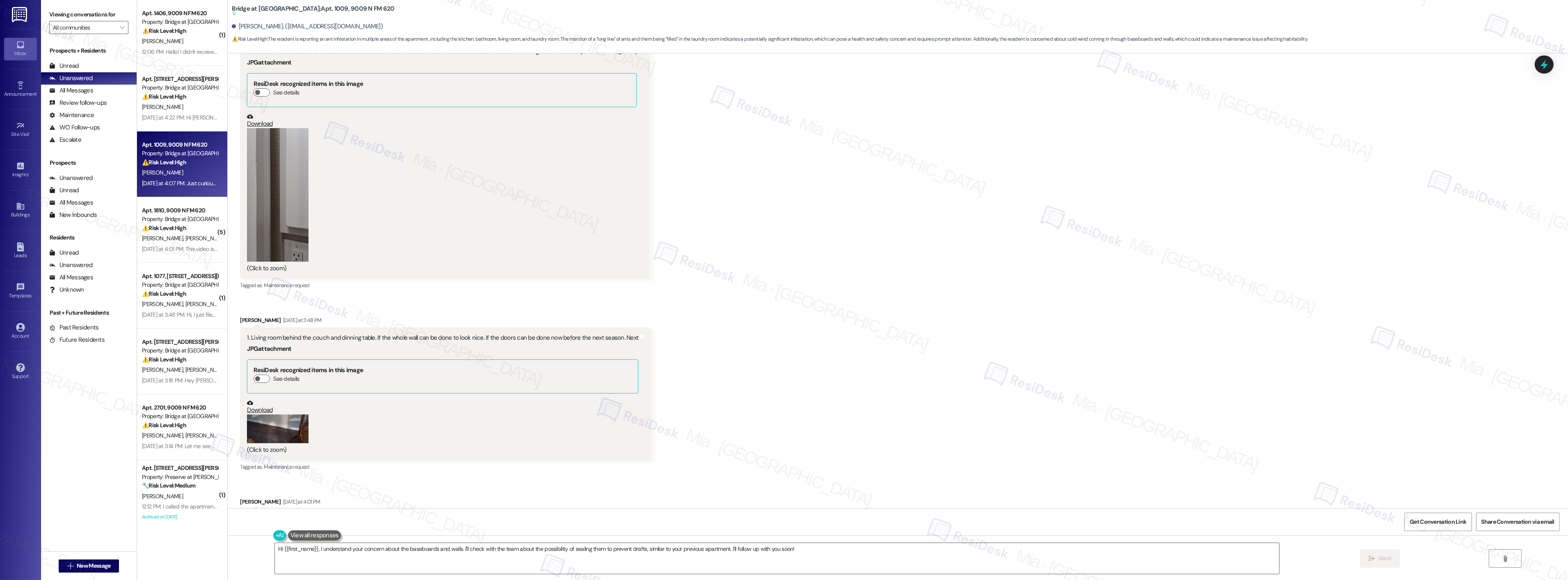
scroll to position [1231, 0]
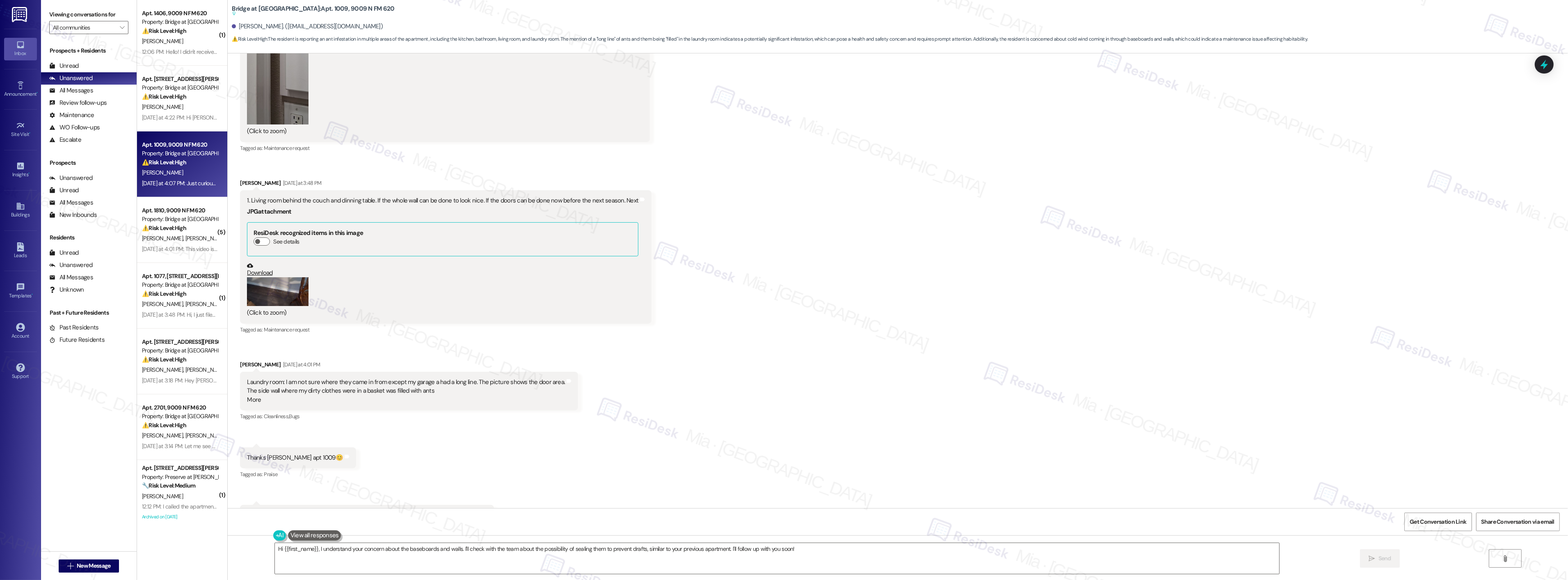
click at [261, 290] on button "Zoom image" at bounding box center [277, 291] width 61 height 28
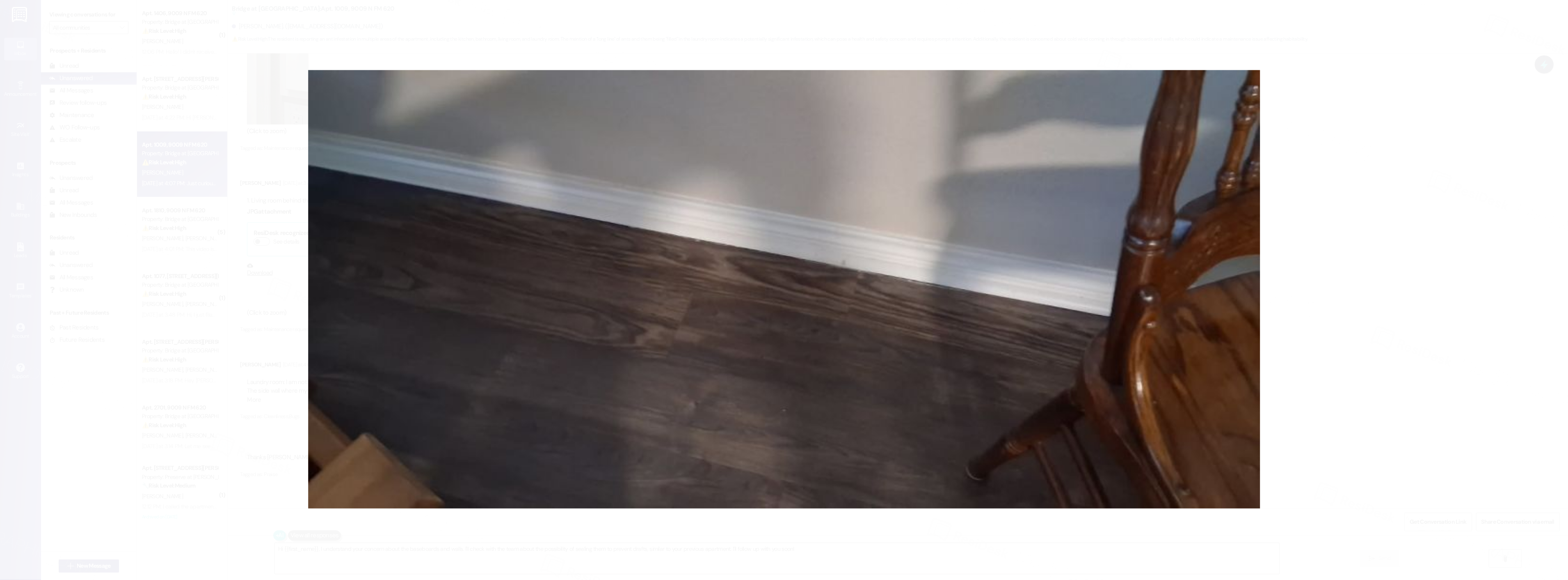
drag, startPoint x: 1327, startPoint y: 258, endPoint x: 1209, endPoint y: 265, distance: 118.2
click at [1327, 258] on button "Unzoom image" at bounding box center [784, 290] width 1568 height 580
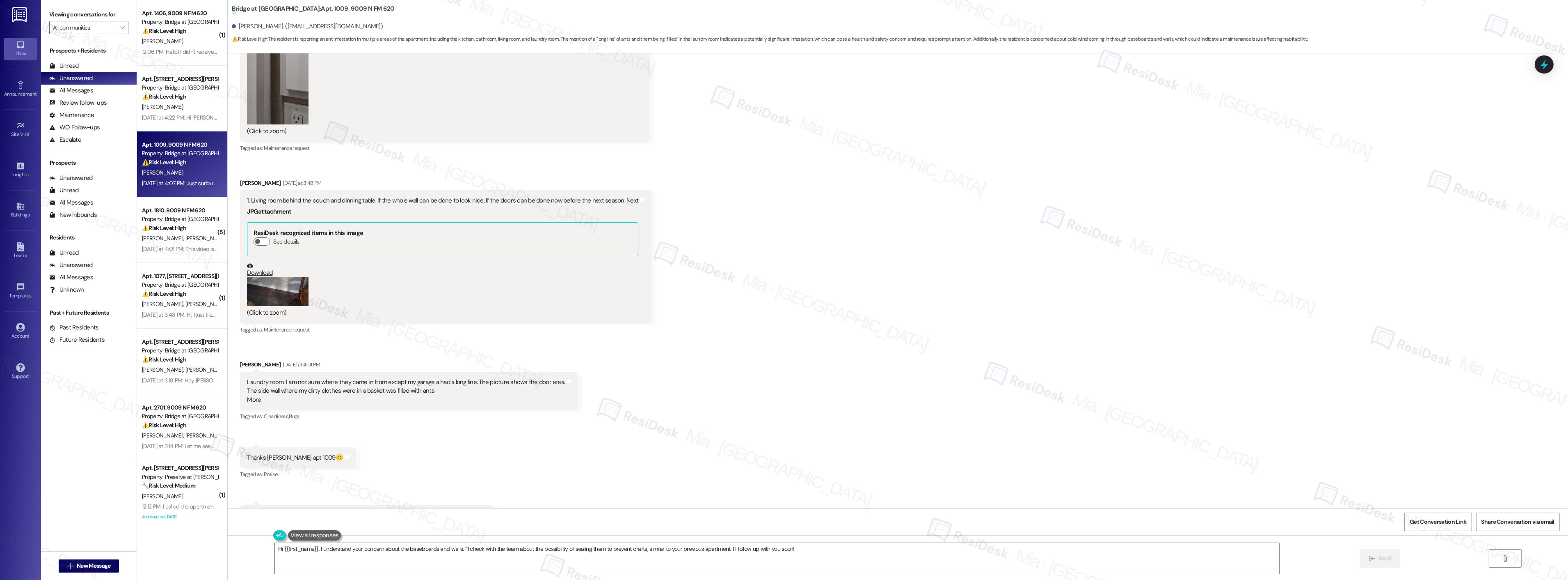
click at [273, 293] on button "Zoom image" at bounding box center [277, 291] width 61 height 28
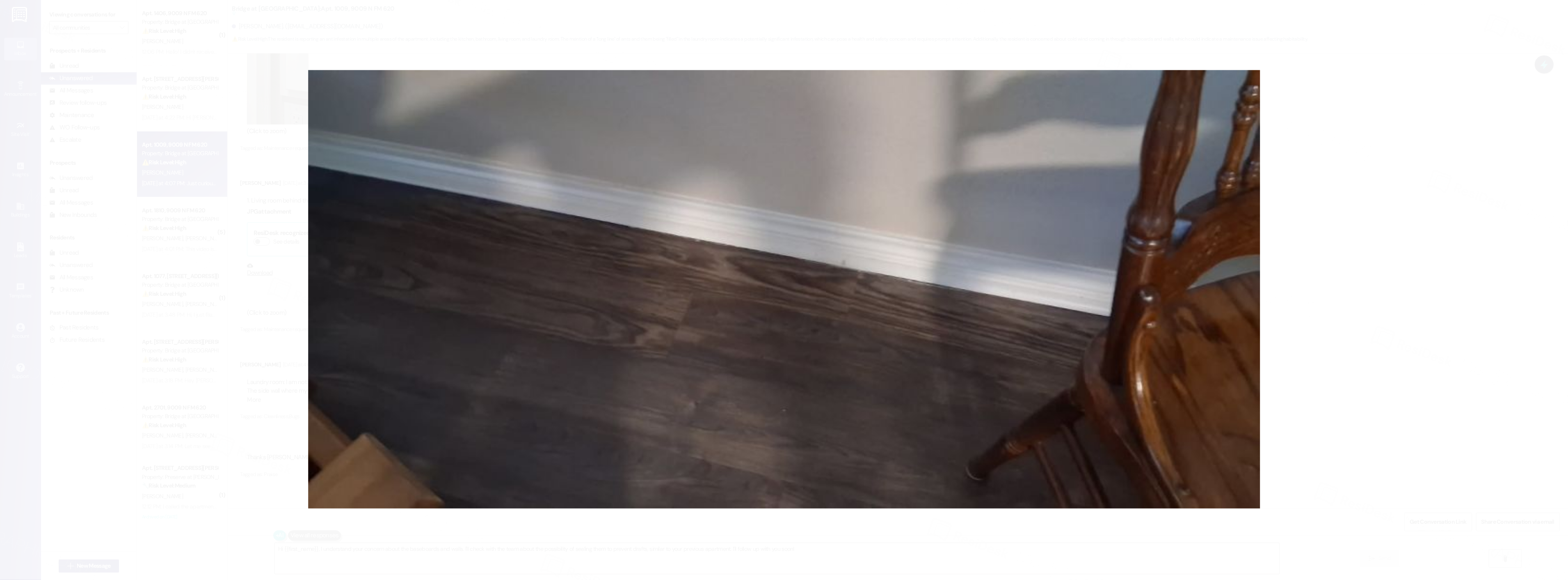
drag, startPoint x: 859, startPoint y: 120, endPoint x: 772, endPoint y: 151, distance: 92.4
drag, startPoint x: 772, startPoint y: 151, endPoint x: 1234, endPoint y: 160, distance: 462.1
click at [1276, 158] on button "Unzoom image" at bounding box center [784, 290] width 1568 height 580
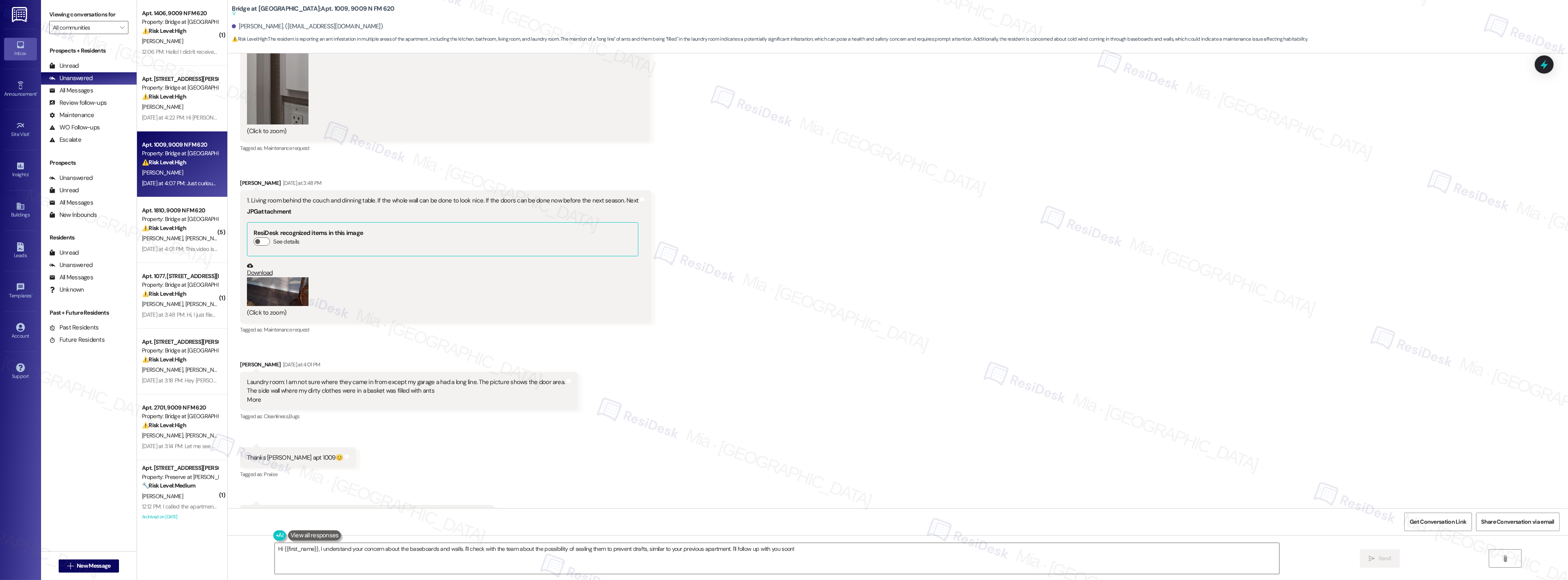
click at [261, 270] on link "Download" at bounding box center [442, 269] width 391 height 15
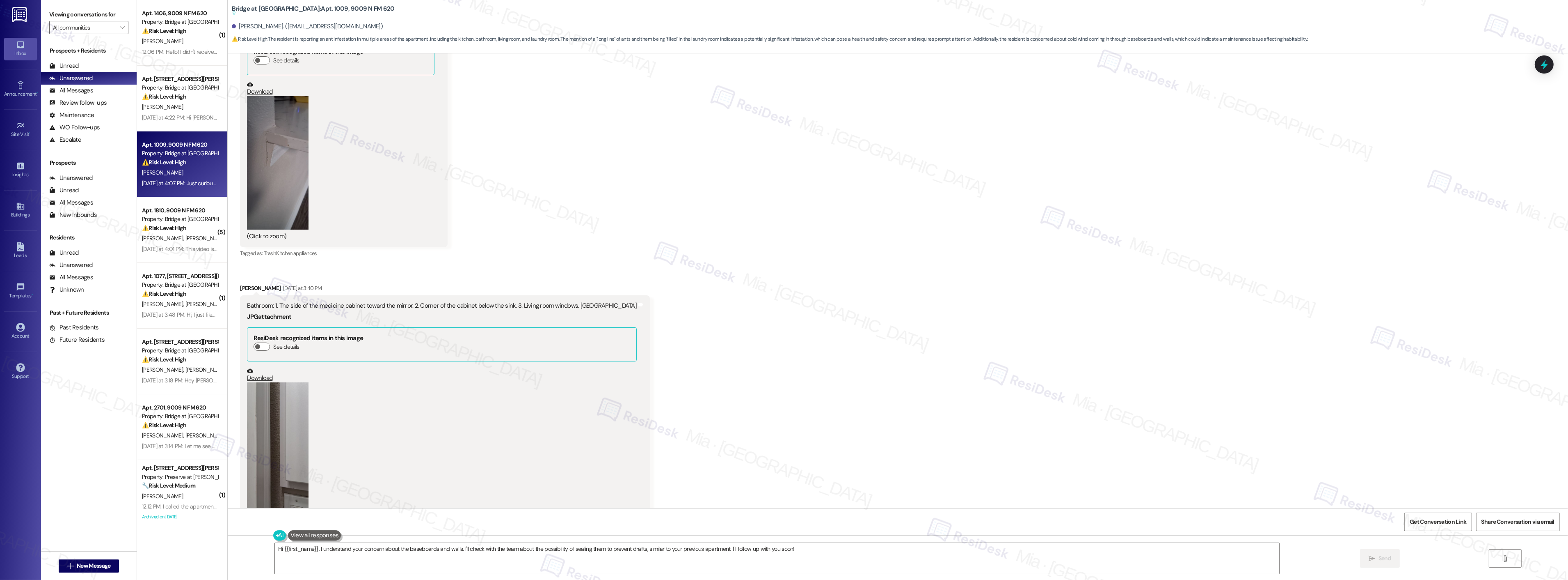
scroll to position [841, 0]
drag, startPoint x: 242, startPoint y: 305, endPoint x: 590, endPoint y: 305, distance: 348.0
click at [590, 305] on div "Bathroom: 1. The side of the medicine cabinet toward the mirror. 2. Corner of t…" at bounding box center [441, 305] width 389 height 9
copy div "athroom: 1. The side of the medicine cabinet toward the mirror. 2. Corner of th…"
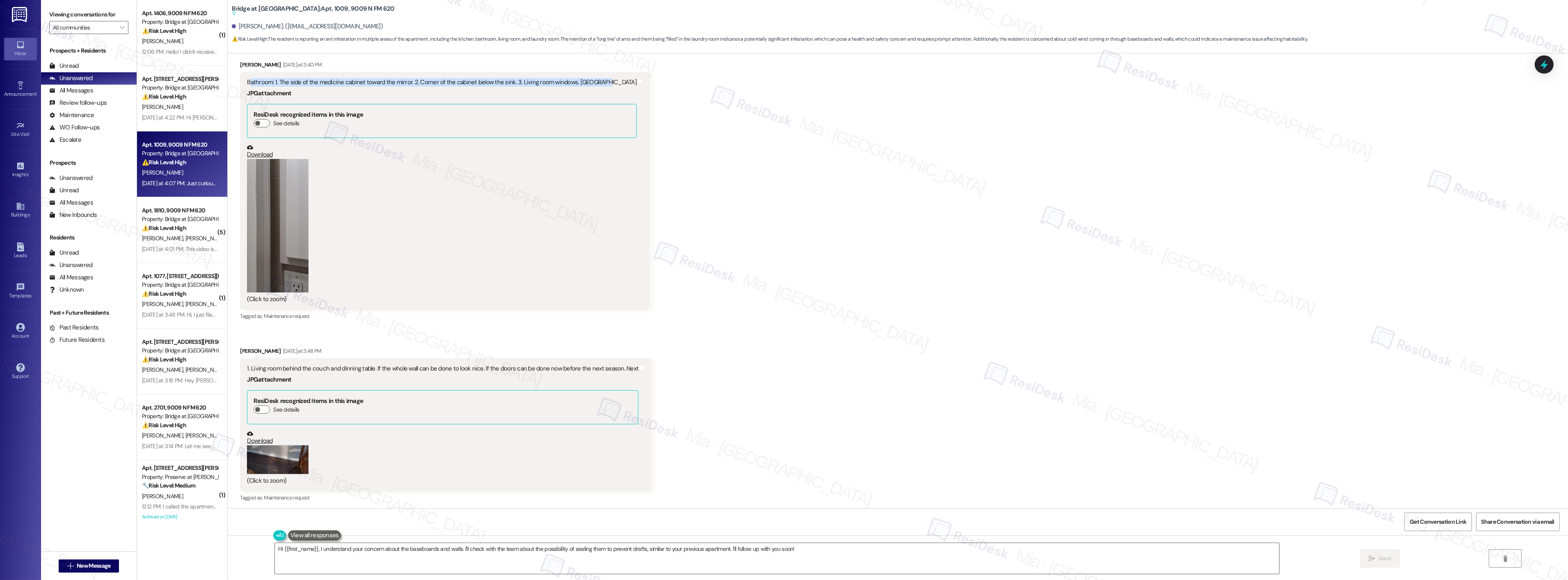
scroll to position [1206, 0]
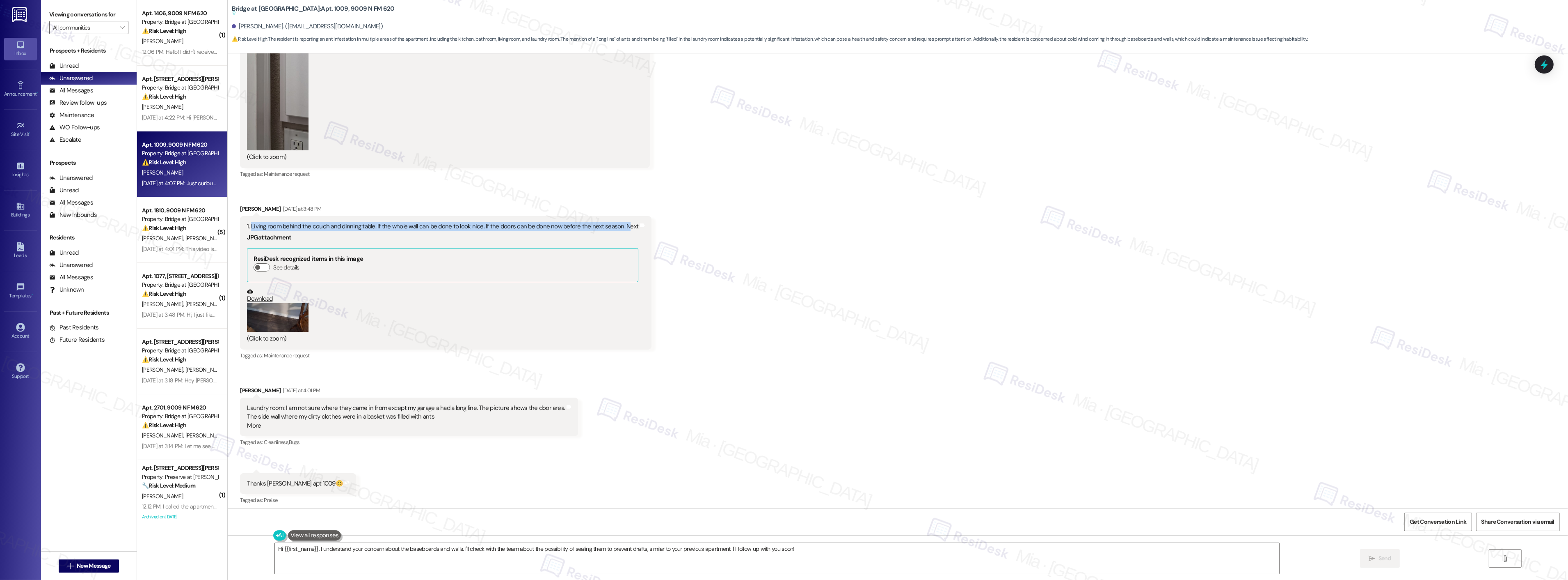
drag, startPoint x: 243, startPoint y: 227, endPoint x: 614, endPoint y: 227, distance: 371.0
click at [614, 227] on div "1. Living room behind the couch and dinning table. If the whole wall can be don…" at bounding box center [442, 226] width 391 height 9
copy div "Living room behind the couch and dinning table. If the whole wall can be done t…"
click at [416, 418] on div "Laundry room: I am not sure where they came in from except my garage a had a lo…" at bounding box center [406, 416] width 318 height 26
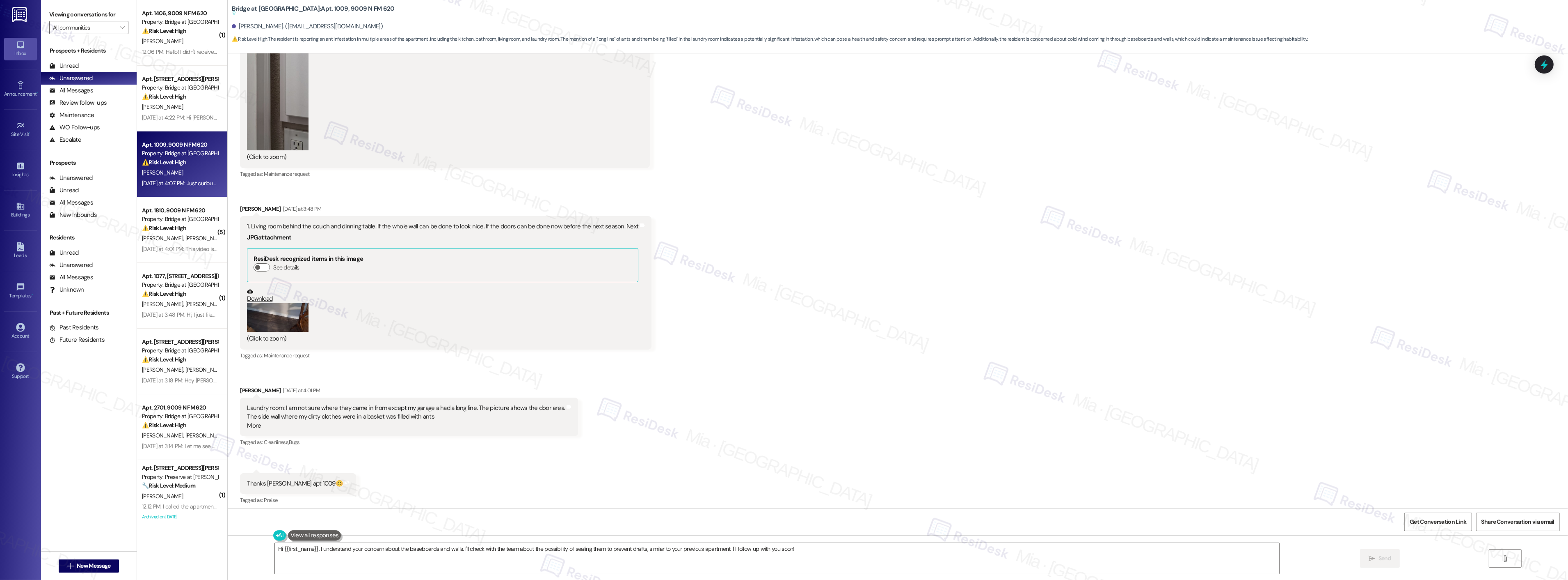
click at [430, 413] on div "Laundry room: I am not sure where they came in from except my garage a had a lo…" at bounding box center [406, 416] width 318 height 26
drag, startPoint x: 424, startPoint y: 416, endPoint x: 241, endPoint y: 407, distance: 183.2
click at [247, 407] on div "Laundry room: I am not sure where they came in from except my garage a had a lo…" at bounding box center [406, 416] width 318 height 26
click at [247, 405] on div "Laundry room: I am not sure where they came in from except my garage a had a lo…" at bounding box center [406, 416] width 318 height 26
drag, startPoint x: 240, startPoint y: 405, endPoint x: 431, endPoint y: 420, distance: 191.6
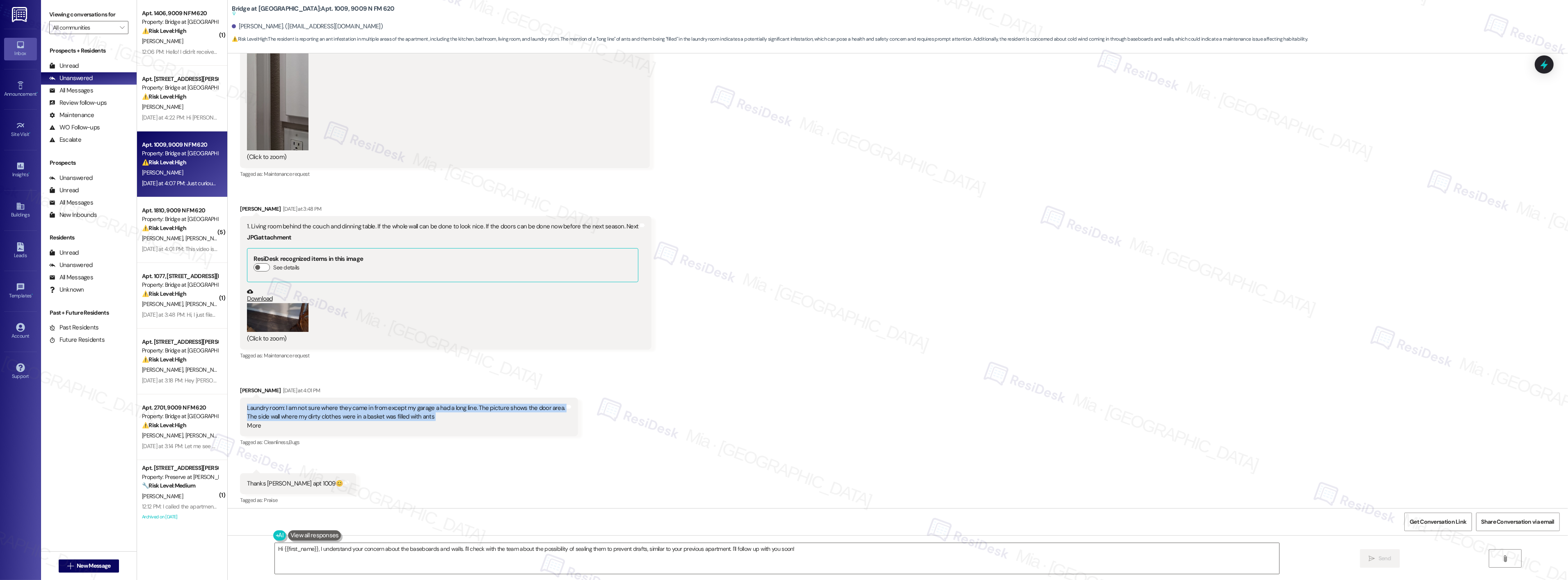
click at [431, 420] on div "Laundry room: I am not sure where they came in from except my garage a had a lo…" at bounding box center [406, 416] width 318 height 26
copy div "Laundry room: I am not sure where they came in from except my garage a had a lo…"
click at [1000, 248] on div "Received via SMS Patricia Crow Neutral Yesterday at 3:12 PM 1. Counterpart outs…" at bounding box center [898, 93] width 1341 height 1013
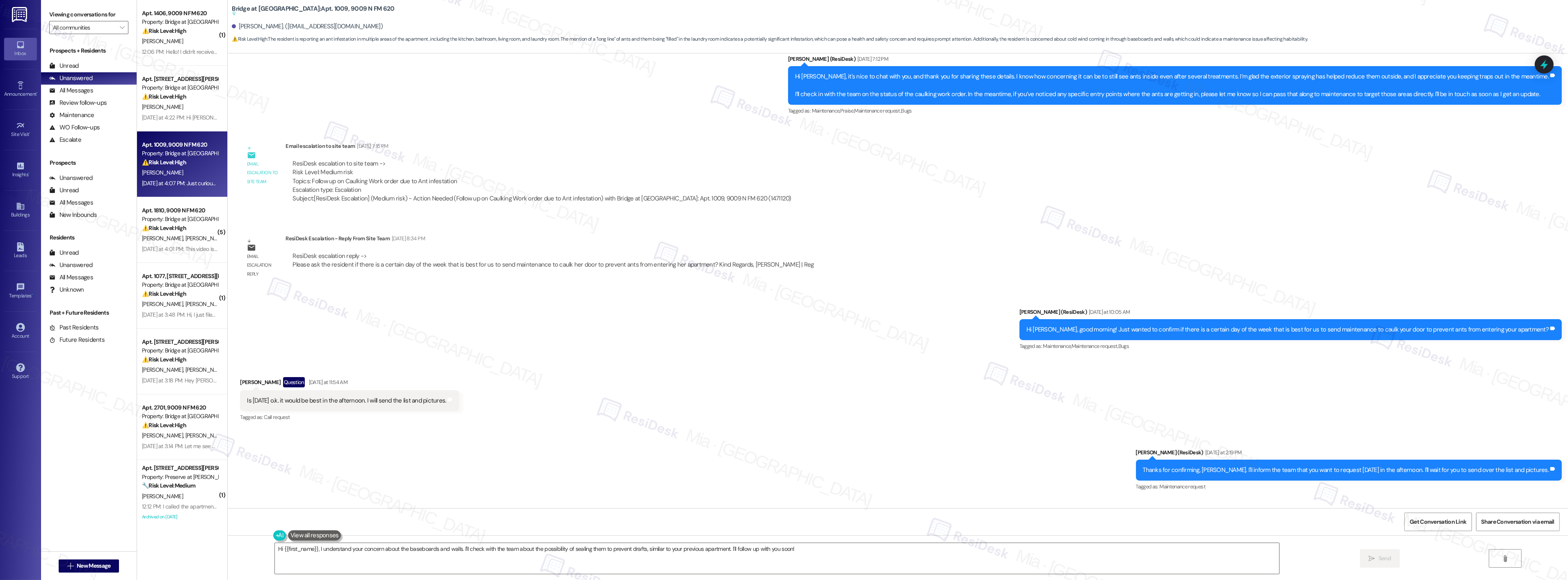
scroll to position [111, 0]
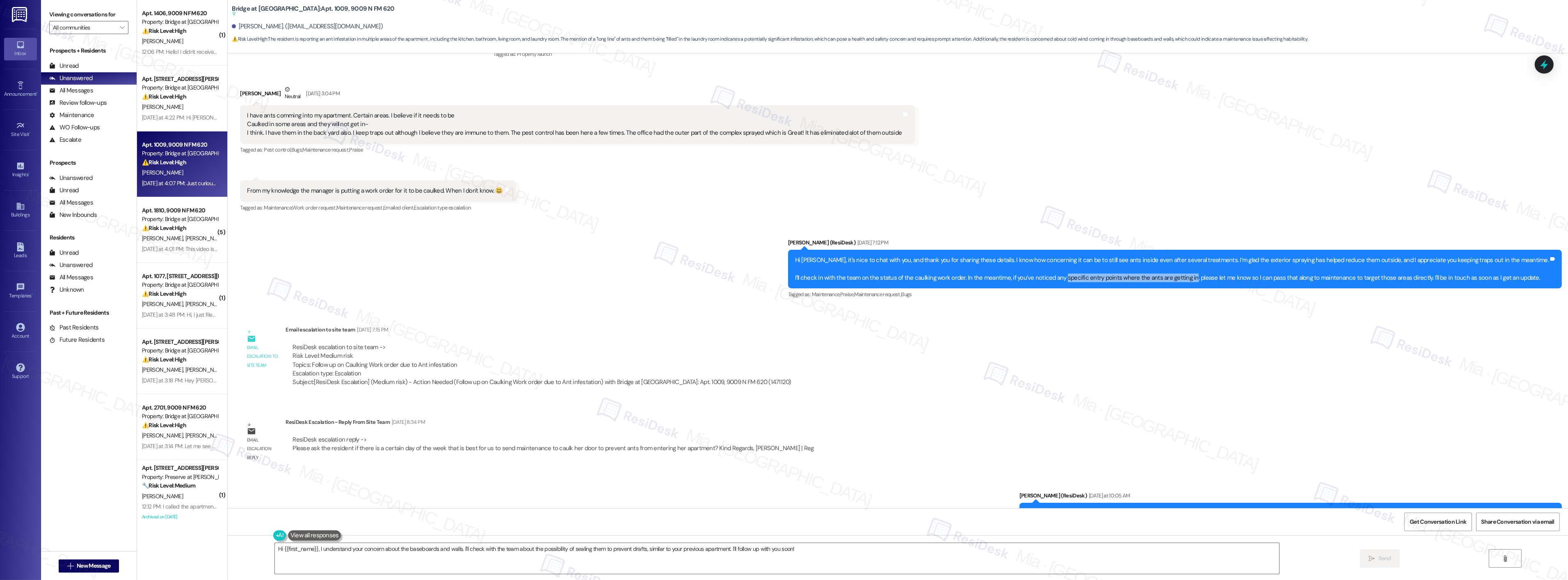
drag, startPoint x: 1086, startPoint y: 279, endPoint x: 1213, endPoint y: 279, distance: 127.0
click at [1213, 279] on div "Hi Patrica, it's nice to chat with you, and thank you for sharing these details…" at bounding box center [1172, 269] width 753 height 26
copy div "specific entry points where the ants are getting in"
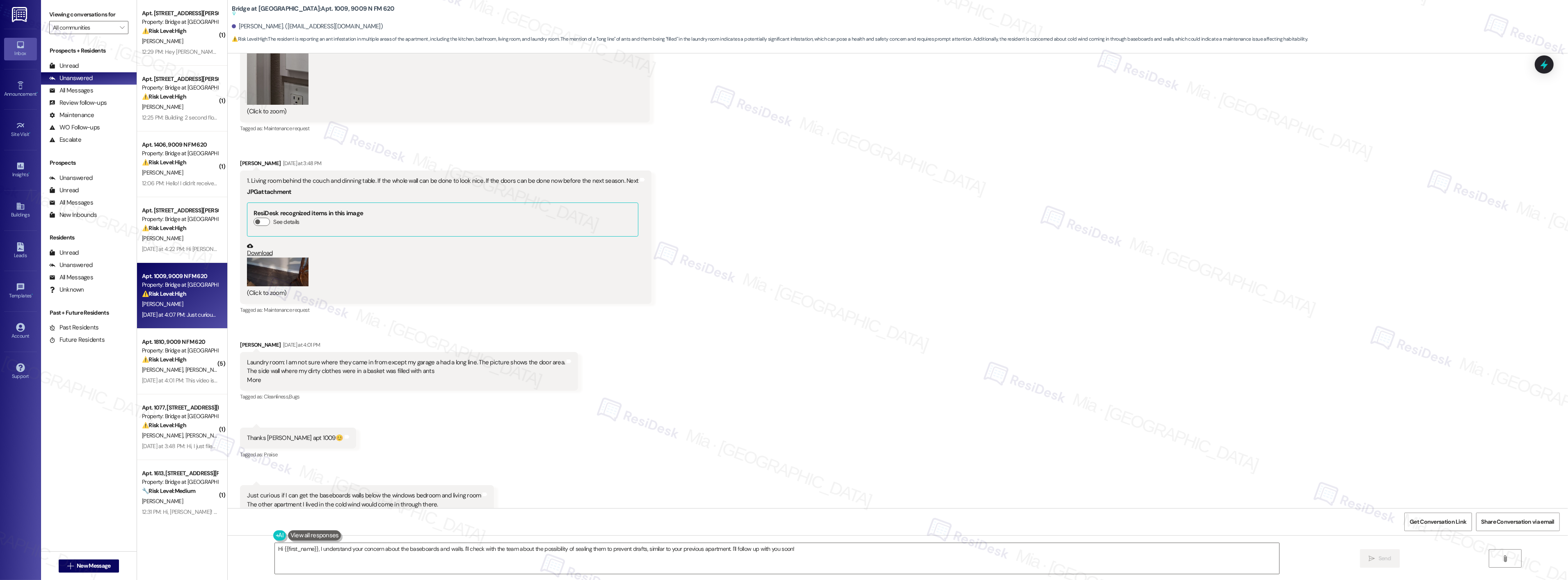
scroll to position [1298, 0]
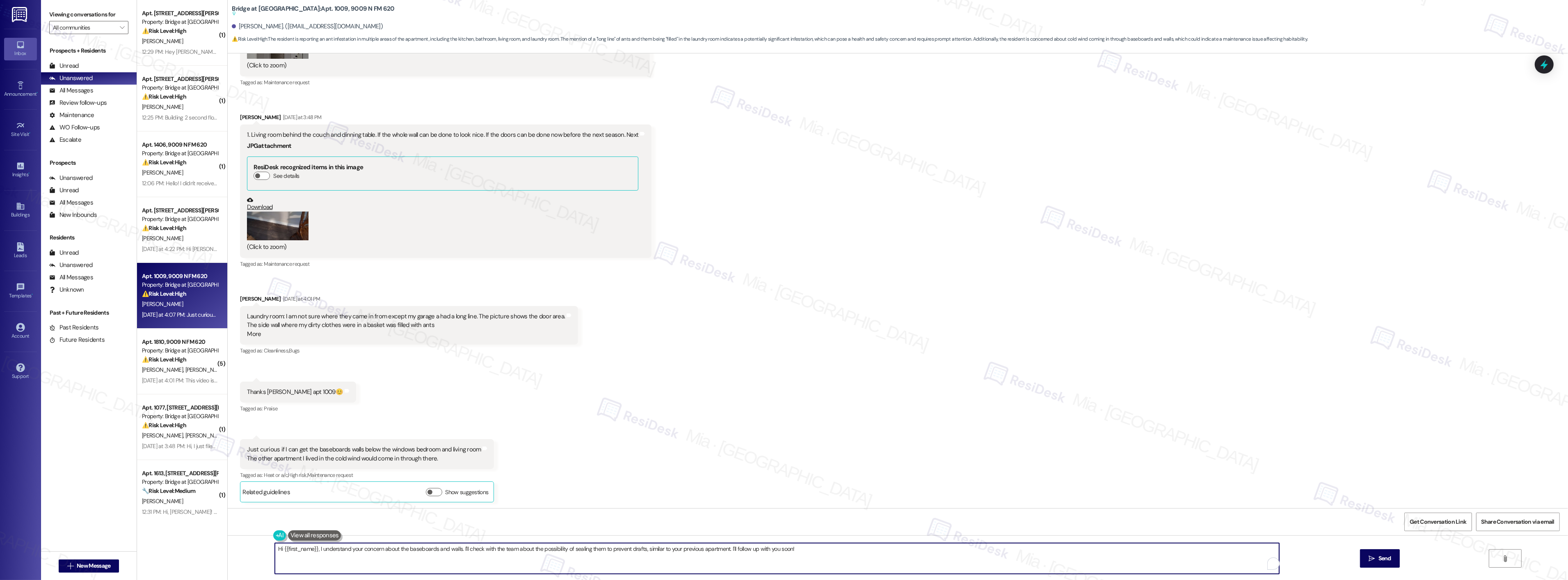
drag, startPoint x: 793, startPoint y: 548, endPoint x: 248, endPoint y: 550, distance: 545.0
click at [248, 550] on div "Hi {{first_name}}, I understand your concern about the baseboards and walls. I'…" at bounding box center [898, 565] width 1341 height 62
paste textarea "Thank you for providing the photos and details. I’ve shared them with the team …"
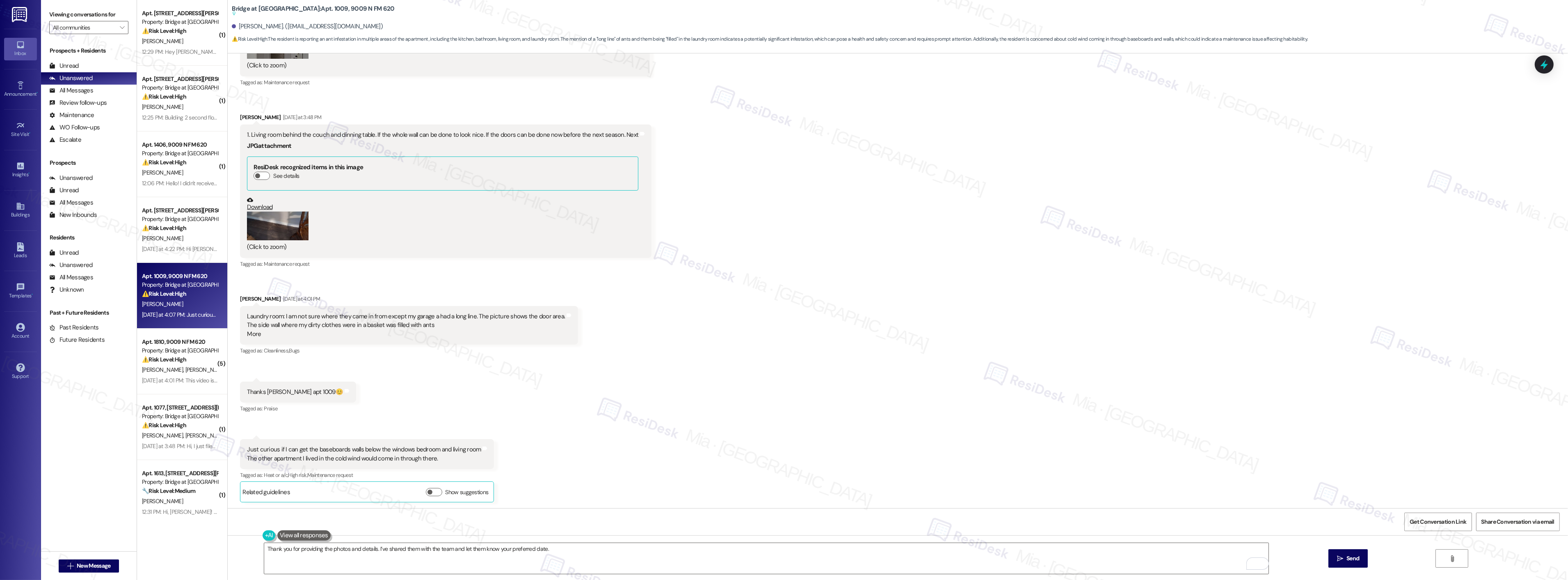
drag, startPoint x: 243, startPoint y: 449, endPoint x: 428, endPoint y: 459, distance: 185.3
click at [428, 459] on div "Just curious if I can get the baseboards walls below the windows bedroom and li…" at bounding box center [364, 454] width 234 height 18
copy div "ust curious if I can get the baseboards walls below the windows bedroom and liv…"
click at [411, 458] on div "Just curious if I can get the baseboards walls below the windows bedroom and li…" at bounding box center [364, 454] width 234 height 18
drag, startPoint x: 293, startPoint y: 450, endPoint x: 352, endPoint y: 449, distance: 59.0
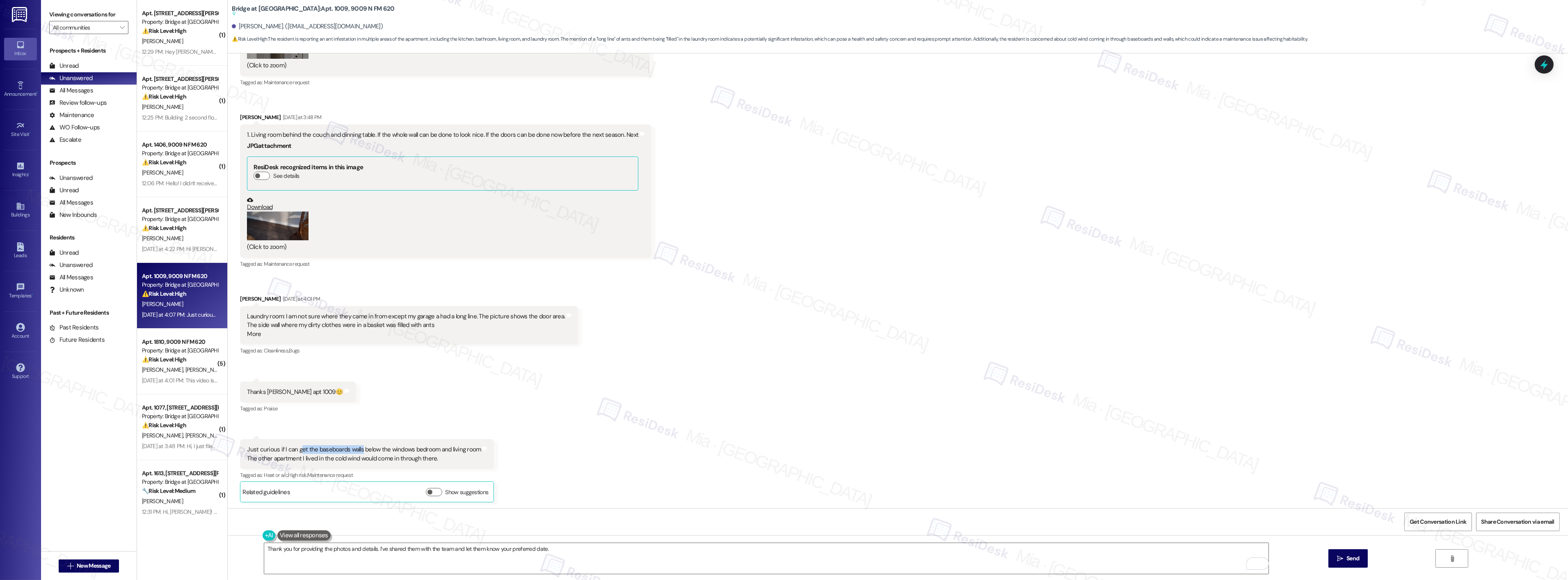
click at [352, 449] on div "Just curious if I can get the baseboards walls below the windows bedroom and li…" at bounding box center [364, 454] width 234 height 18
drag, startPoint x: 238, startPoint y: 446, endPoint x: 431, endPoint y: 457, distance: 193.3
click at [431, 457] on div "Just curious if I can get the baseboards walls below the windows bedroom and li…" at bounding box center [367, 453] width 254 height 30
copy div "Just curious if I can get the baseboards walls below the windows bedroom and li…"
click at [573, 549] on textarea "Thank you for providing the photos and details. I’ve shared them with the team …" at bounding box center [766, 559] width 1004 height 31
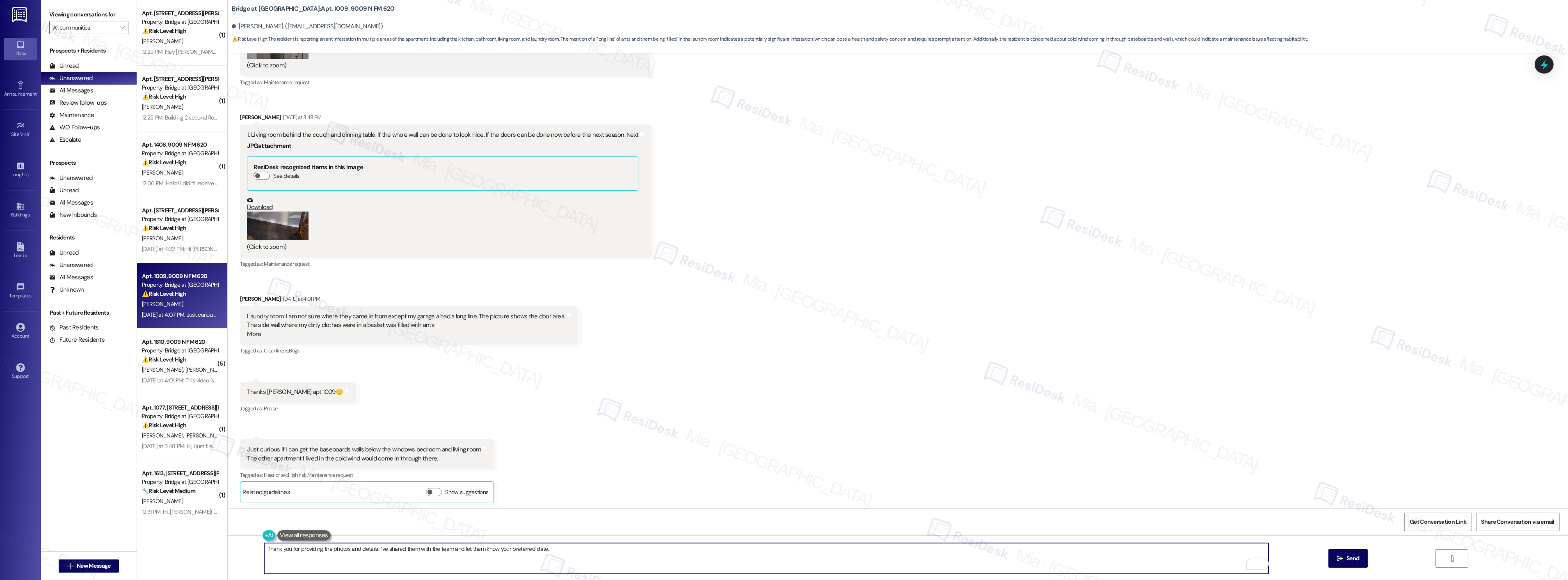
paste textarea "’ll relay your request about the baseboards and walls below the windows in the …"
click at [547, 520] on span "I’ll" at bounding box center [545, 523] width 8 height 7
click at [889, 547] on textarea "Thank you for providing the photos and details. I’ve shared them with the team …" at bounding box center [766, 559] width 1004 height 31
click at [905, 548] on textarea "Thank you for providing the photos and details. I’ve shared them with the team …" at bounding box center [766, 559] width 1004 height 31
click at [811, 549] on textarea "Thank you for providing the photos and details. I’ve shared them with the team …" at bounding box center [766, 559] width 1004 height 31
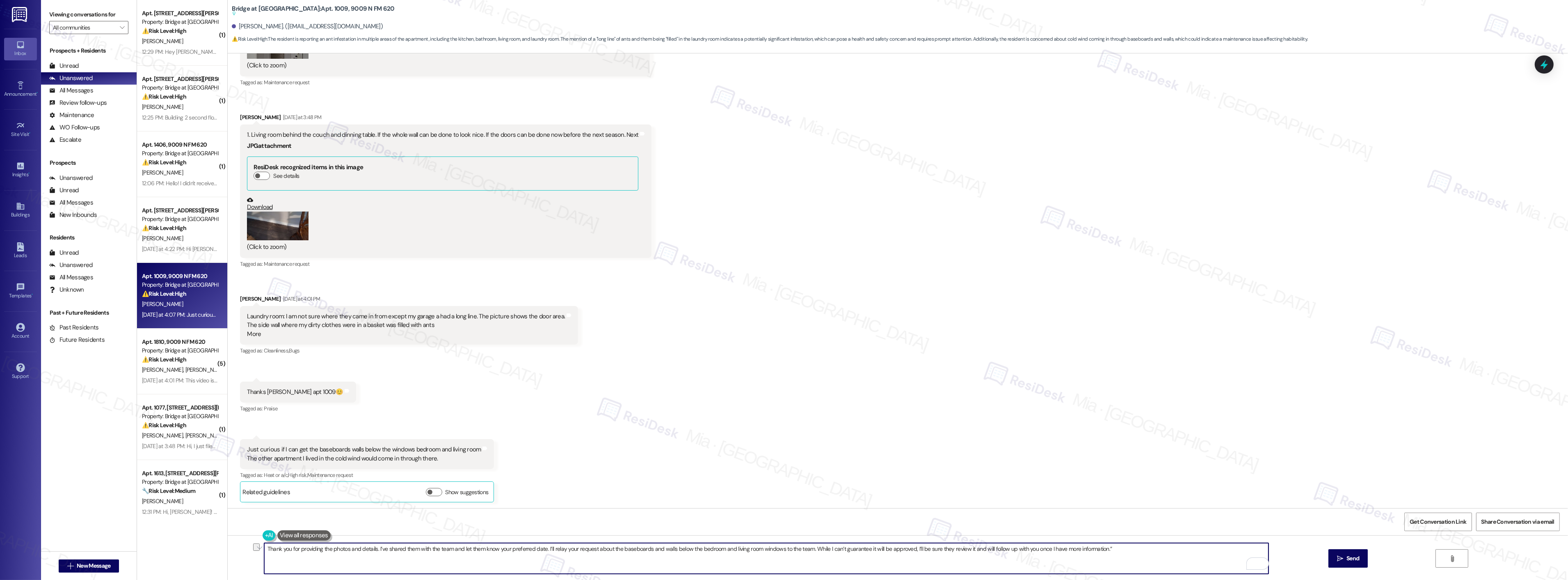
drag, startPoint x: 913, startPoint y: 550, endPoint x: 985, endPoint y: 551, distance: 72.0
click at [985, 551] on textarea "Thank you for providing the photos and details. I’ve shared them with the team …" at bounding box center [766, 559] width 1004 height 31
click at [1043, 548] on textarea "Thank you for providing the photos and details. I’ve shared them with the team …" at bounding box center [766, 559] width 1004 height 31
click at [934, 524] on span "follow" at bounding box center [925, 523] width 17 height 7
drag, startPoint x: 425, startPoint y: 454, endPoint x: 239, endPoint y: 446, distance: 186.2
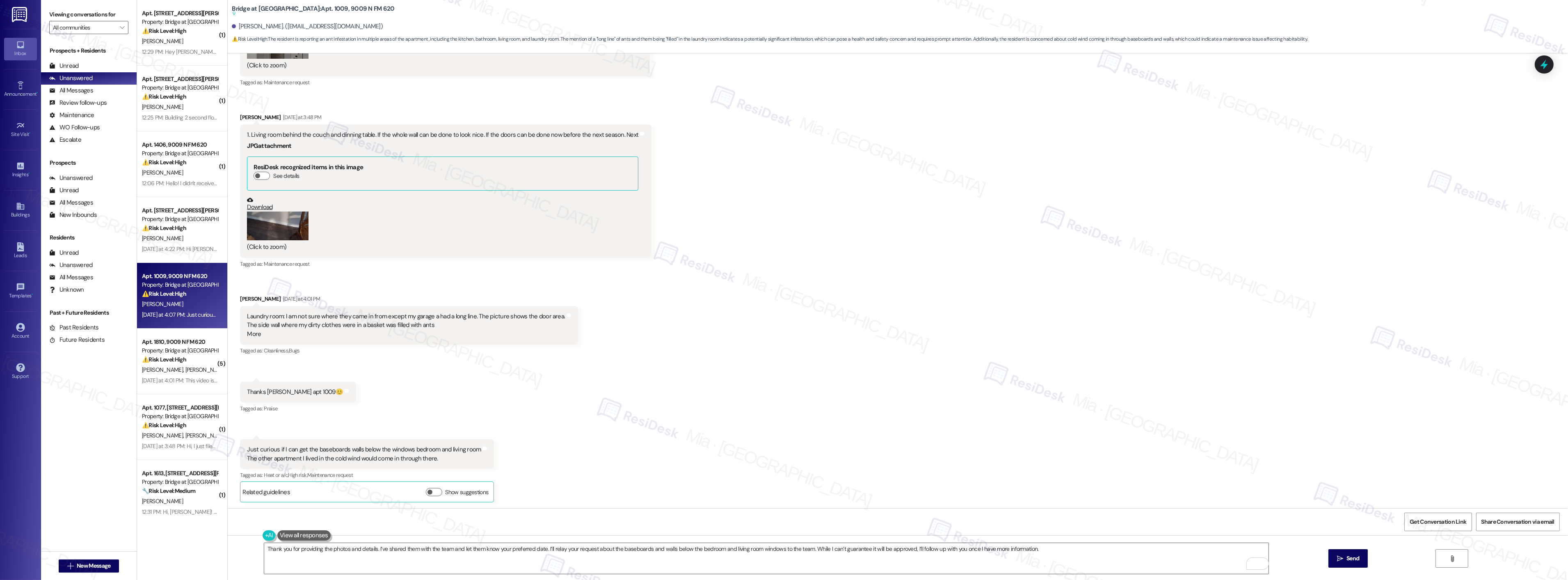
click at [246, 446] on div "Just curious if I can get the baseboards walls below the windows bedroom and li…" at bounding box center [363, 454] width 235 height 18
copy div "Just curious if I can get the baseboards walls below the windows bedroom and li…"
drag, startPoint x: 542, startPoint y: 552, endPoint x: 1055, endPoint y: 551, distance: 513.0
click at [1055, 551] on textarea "Thank you for providing the photos and details. I’ve shared them with the team …" at bounding box center [766, 559] width 1004 height 31
paste textarea "Just to clarify, are you asking if the baseboards and walls below the bedroom a…"
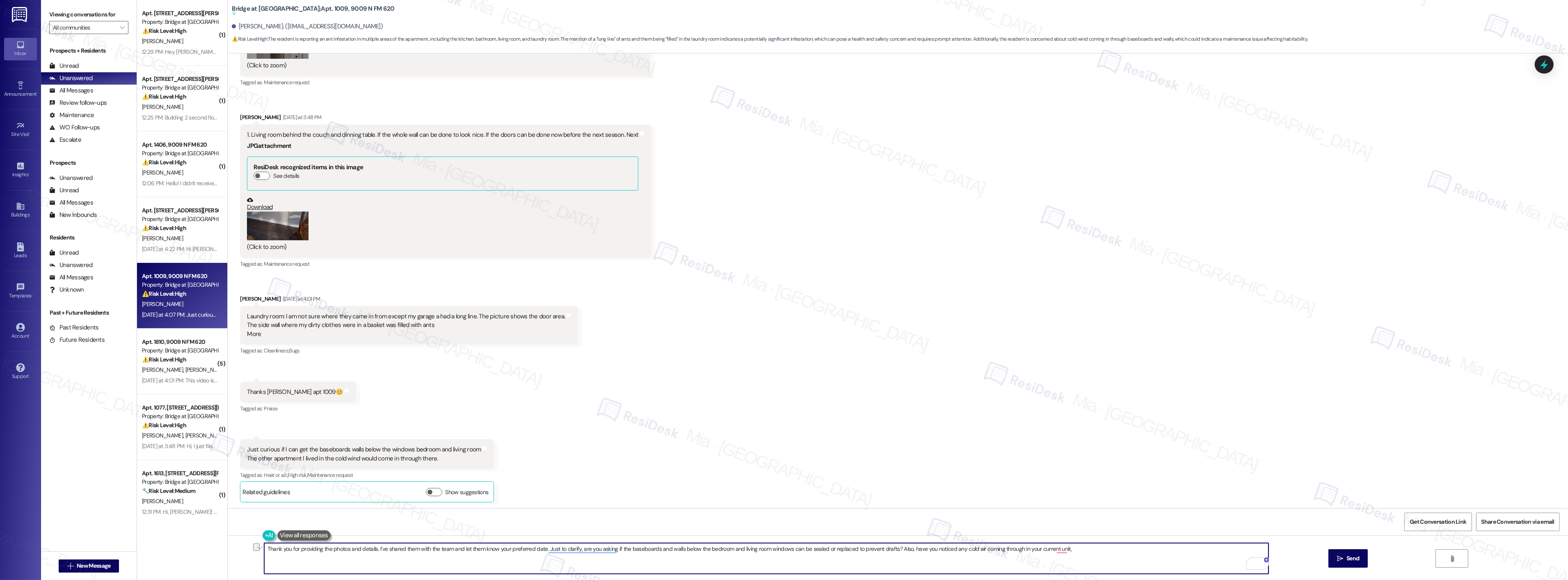
drag, startPoint x: 849, startPoint y: 548, endPoint x: 889, endPoint y: 546, distance: 40.0
click at [889, 546] on textarea "Thank you for providing the photos and details. I’ve shared them with the team …" at bounding box center [766, 559] width 1004 height 31
drag, startPoint x: 864, startPoint y: 548, endPoint x: 852, endPoint y: 549, distance: 12.0
click at [852, 549] on textarea "Thank you for providing the photos and details. I’ve shared them with the team …" at bounding box center [766, 559] width 1004 height 31
click at [1011, 550] on textarea "Thank you for providing the photos and details. I’ve shared them with the team …" at bounding box center [766, 559] width 1004 height 31
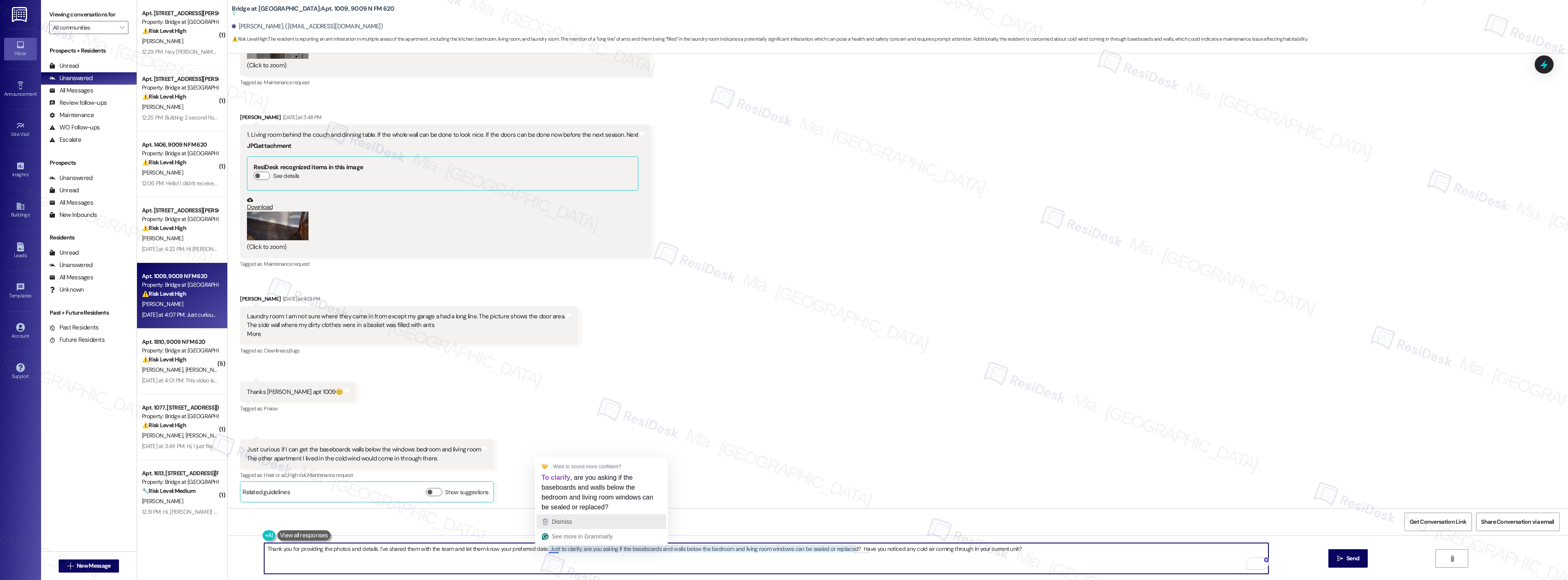
click at [569, 520] on span "Dismiss" at bounding box center [562, 521] width 20 height 7
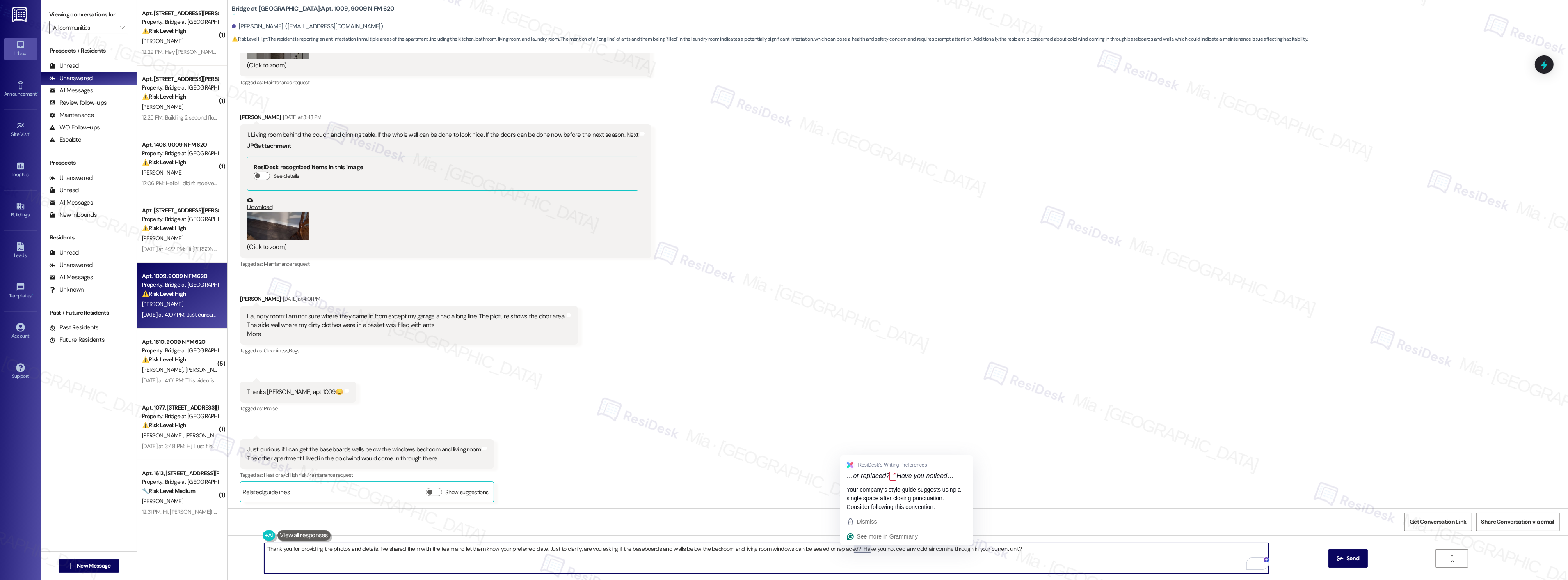
click at [854, 549] on textarea "Thank you for providing the photos and details. I’ve shared them with the team …" at bounding box center [766, 559] width 1004 height 31
click at [852, 550] on textarea "Thank you for providing the photos and details. I’ve shared them with the team …" at bounding box center [766, 559] width 1004 height 31
type textarea "Thank you for providing the photos and details. I’ve shared them with the team …"
click at [1347, 558] on span "Send" at bounding box center [1352, 558] width 13 height 9
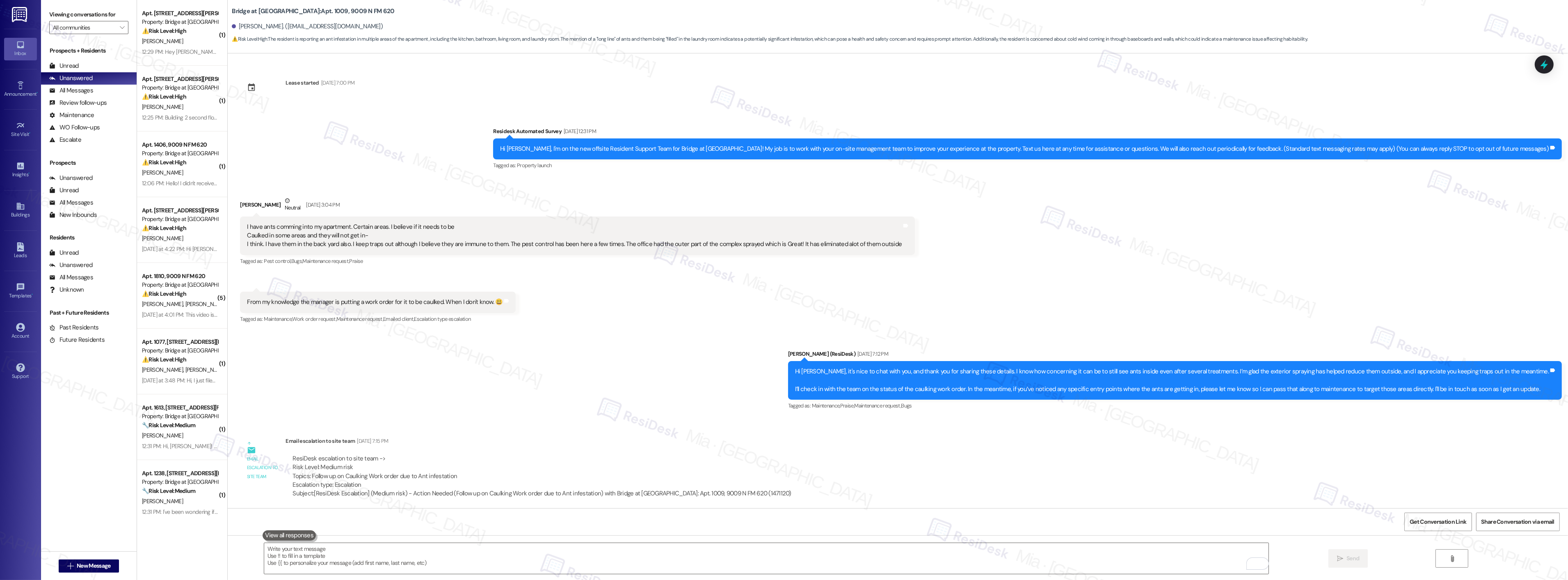
scroll to position [1298, 0]
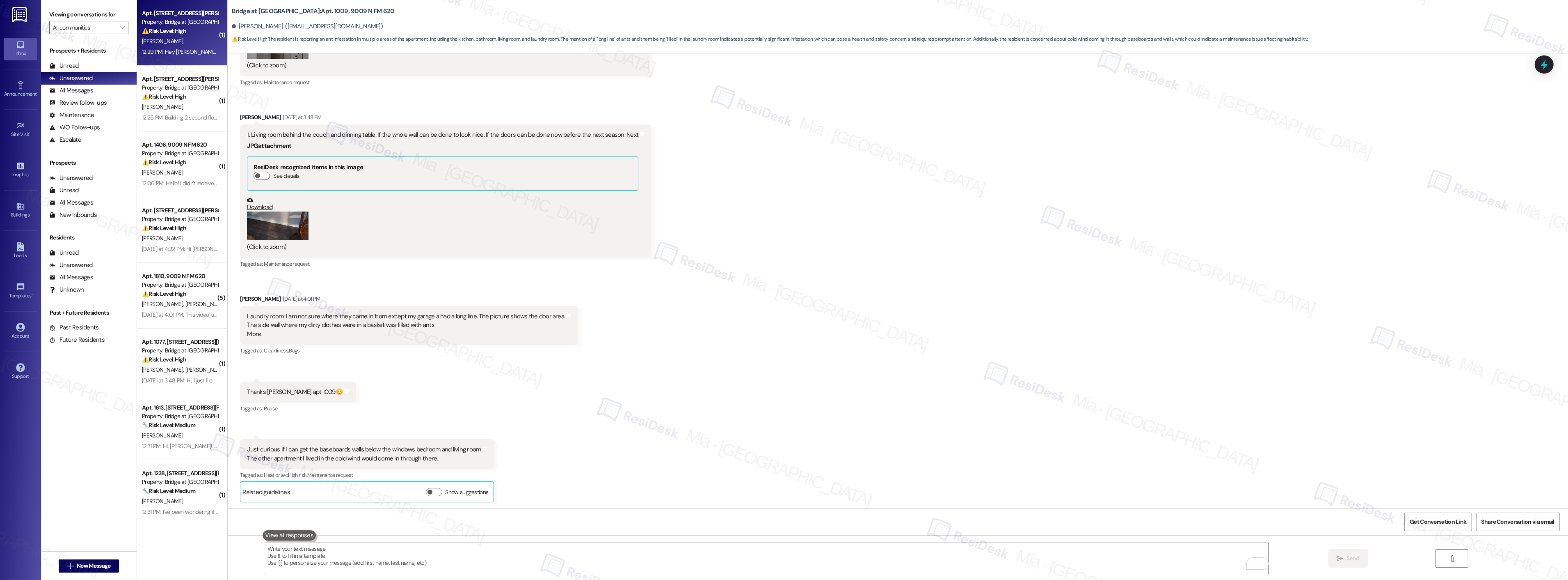
click at [183, 27] on div "⚠️ Risk Level: High The resident is following up on a previously reported issue…" at bounding box center [180, 30] width 76 height 9
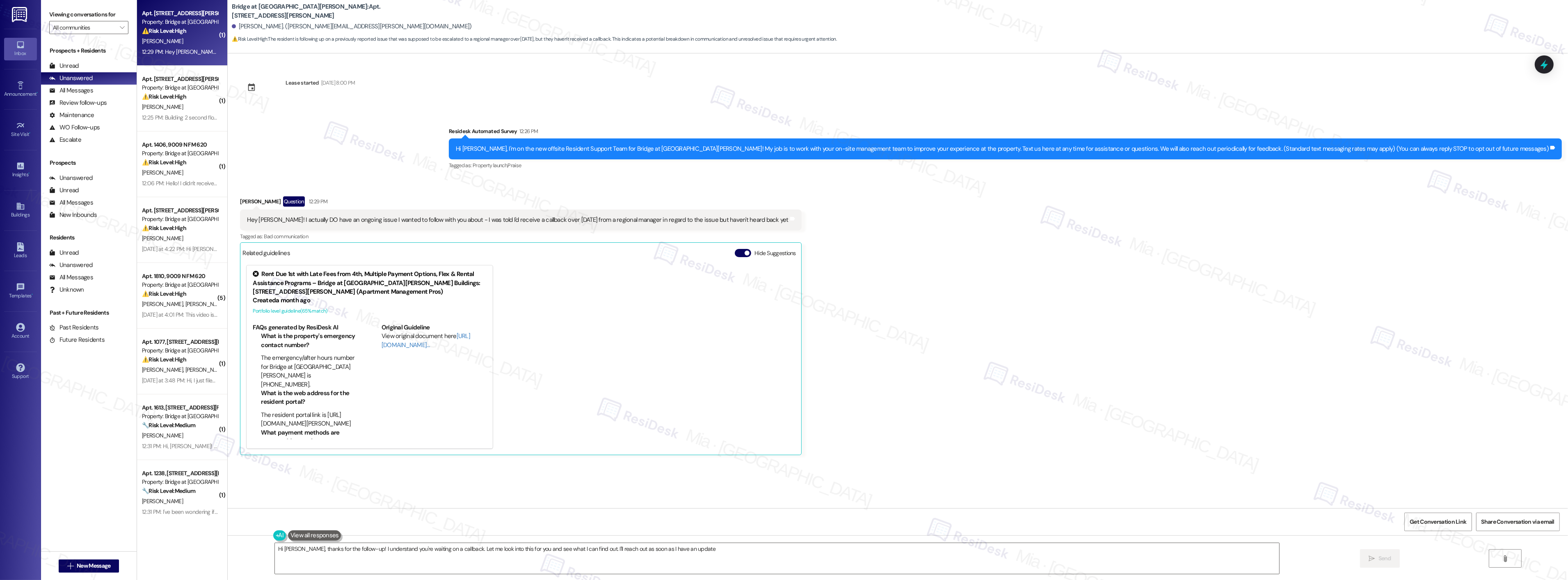
type textarea "Hi Nicholas, thanks for the follow-up! I understand you're waiting on a callbac…"
click at [195, 250] on div "Yesterday at 4:22 PM: Hi Sarah! Just curious if there are any plans of fixing o…" at bounding box center [373, 249] width 462 height 8
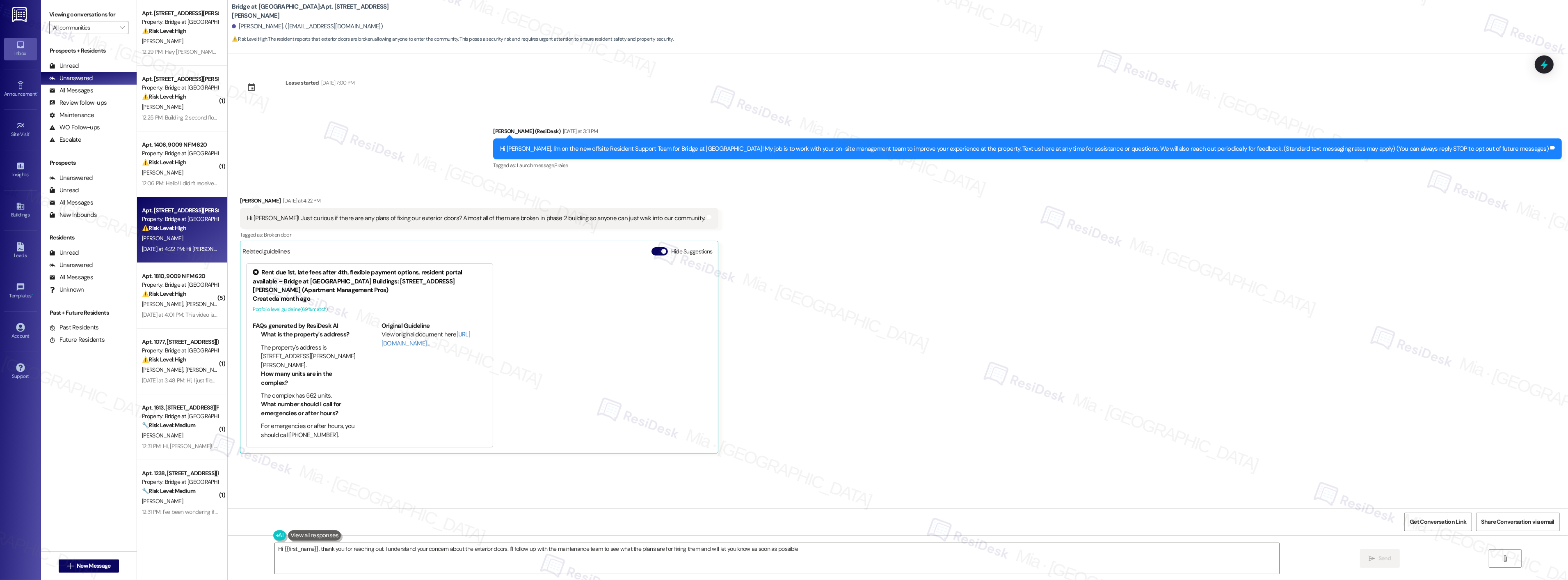
type textarea "Hi {{first_name}}, thank you for reaching out. I understand your concern about …"
drag, startPoint x: 302, startPoint y: 219, endPoint x: 657, endPoint y: 217, distance: 355.0
click at [657, 217] on div "Hi Sarah! Just curious if there are any plans of fixing our exterior doors? Alm…" at bounding box center [475, 218] width 458 height 9
click at [183, 186] on div "12:06 PM: Hello! I didn't receive any rod like always. I don't want you guys as…" at bounding box center [180, 183] width 77 height 11
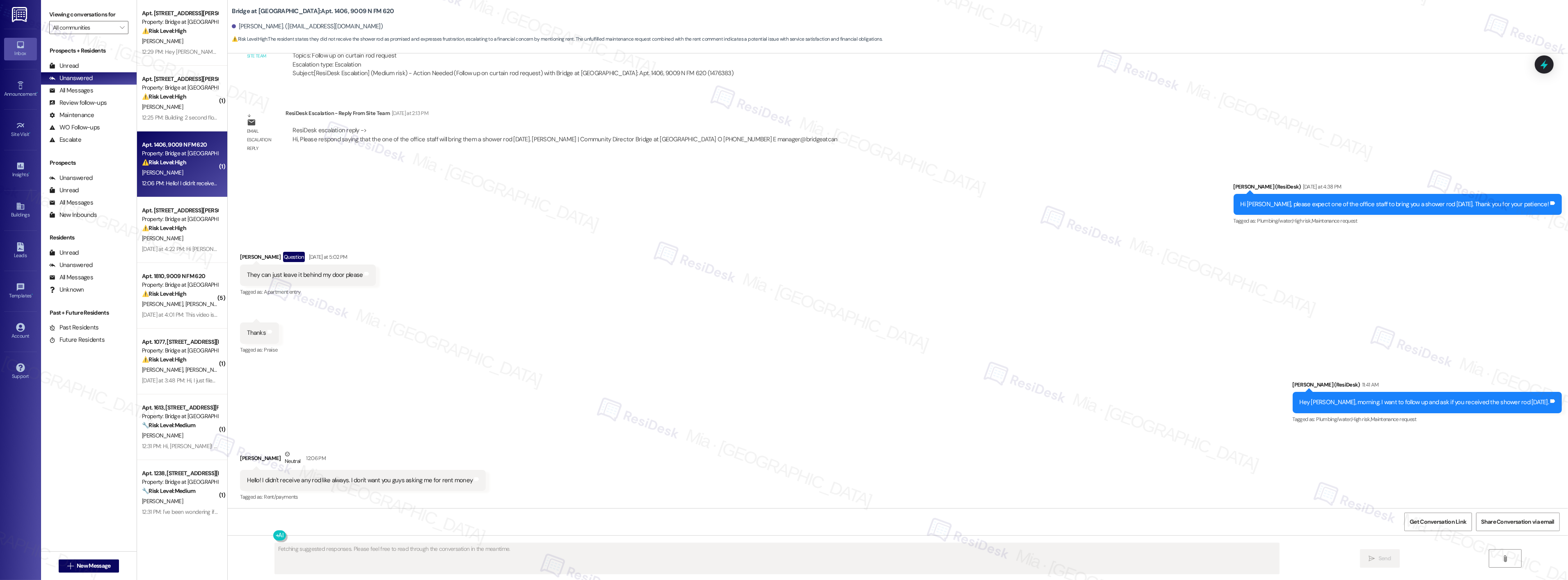
scroll to position [358, 0]
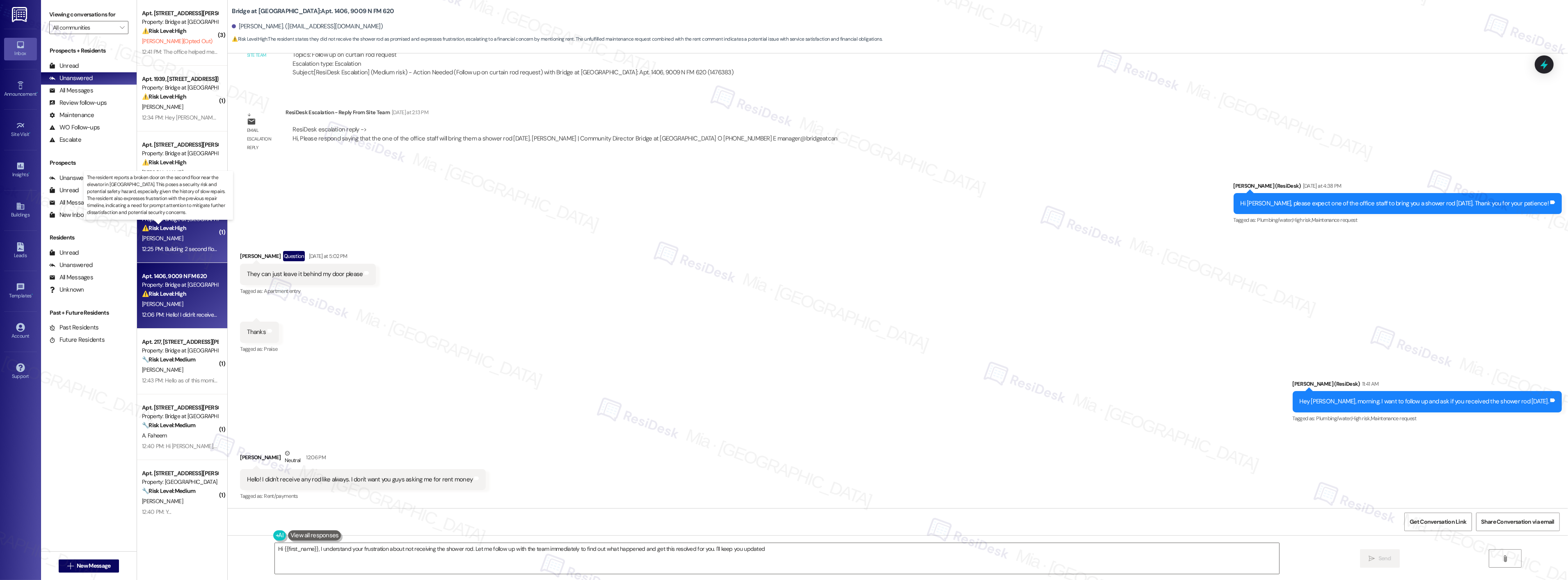
type textarea "Hi {{first_name}}, I understand your frustration about not receiving the shower…"
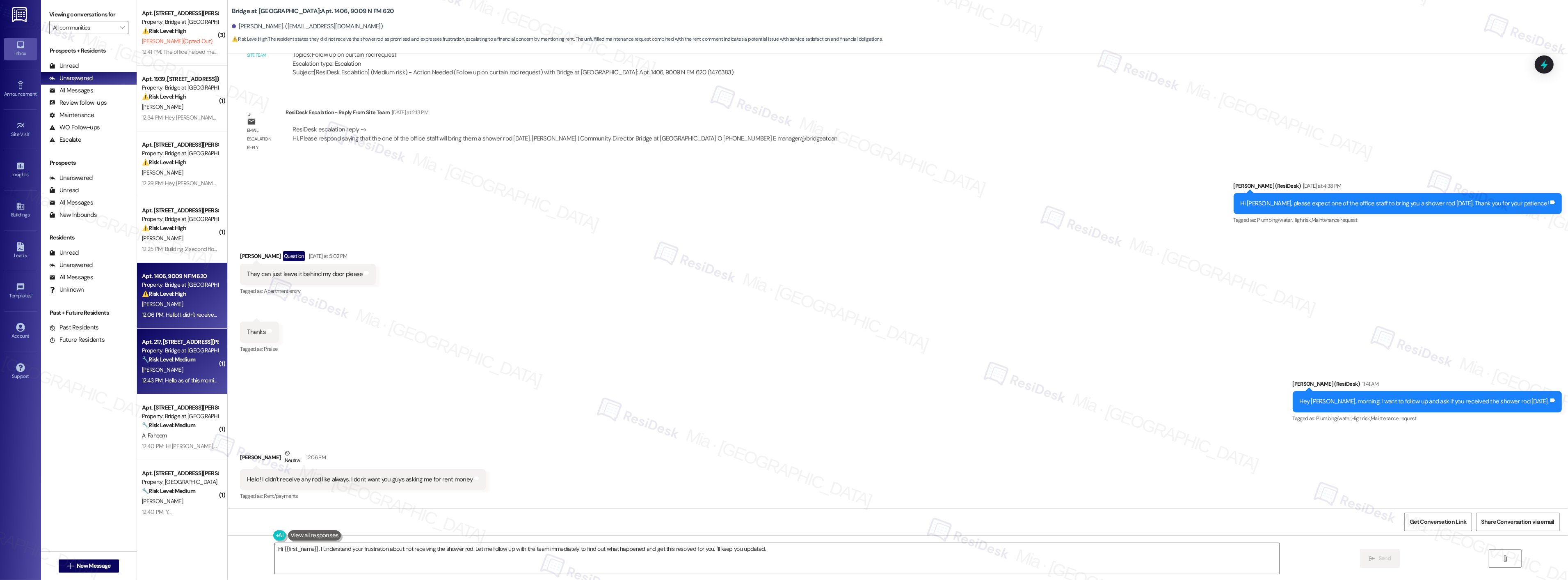
click at [185, 352] on div "Property: Bridge at [GEOGRAPHIC_DATA][PERSON_NAME]" at bounding box center [180, 350] width 76 height 9
type textarea "Fetching suggested responses. Please feel free to read through the conversation…"
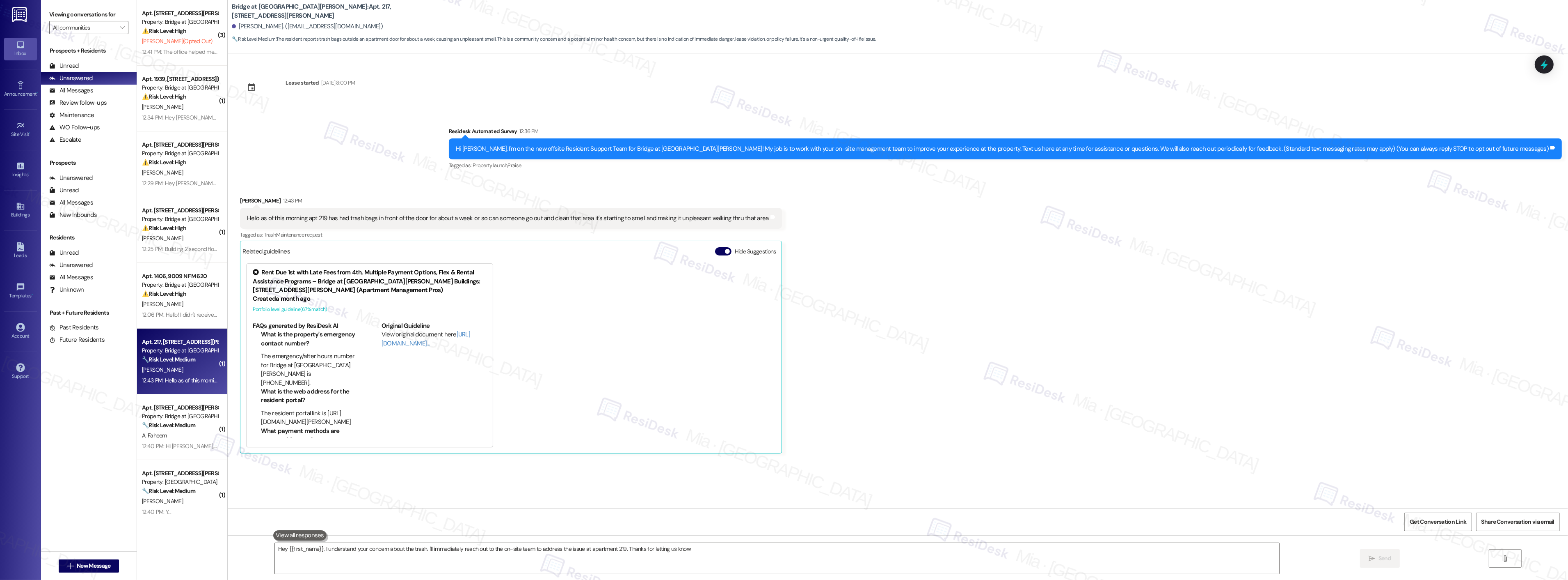
type textarea "Hey {{first_name}}, I understand your concern about the trash. I'll immediately…"
click at [466, 220] on div "Hello as of this morning apt 219 has had trash bags in front of the door for ab…" at bounding box center [507, 218] width 521 height 9
drag, startPoint x: 472, startPoint y: 221, endPoint x: 534, endPoint y: 220, distance: 62.0
click at [534, 220] on div "Hello as of this morning apt 219 has had trash bags in front of the door for ab…" at bounding box center [507, 218] width 521 height 9
click at [178, 37] on span "M. Guidotti (Opted Out)" at bounding box center [177, 41] width 70 height 8
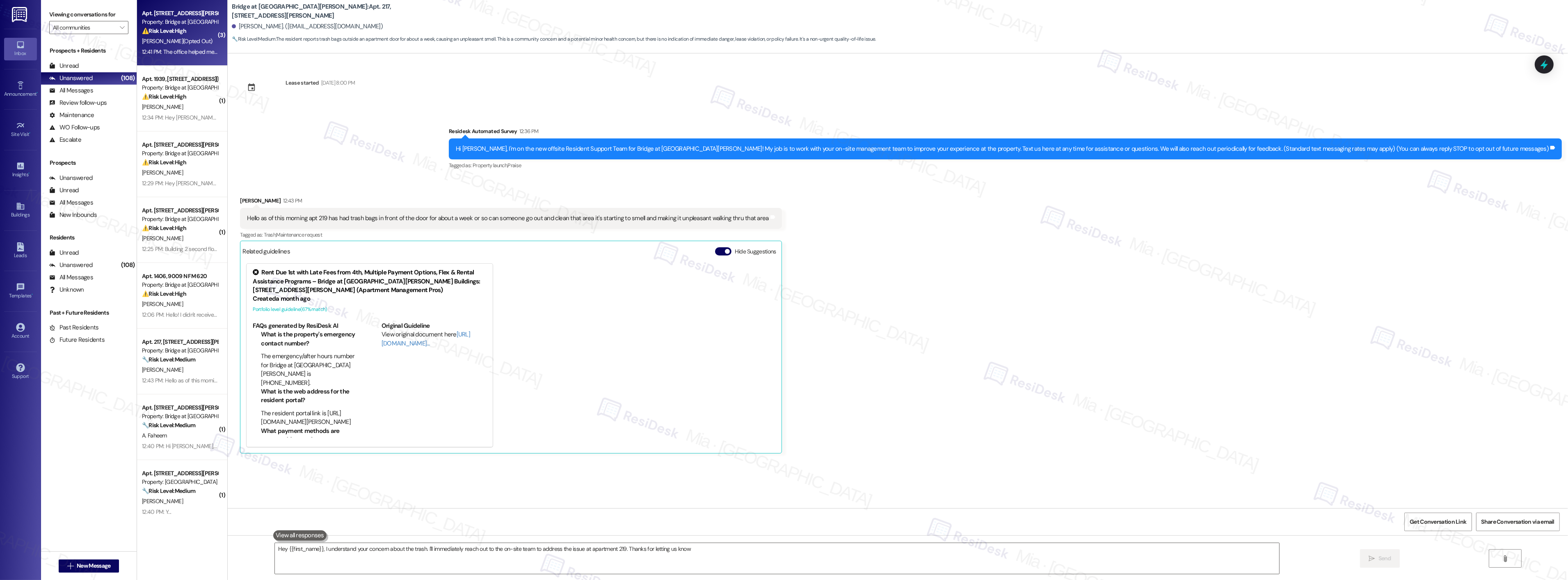
type textarea "Hey {{first_name}}, I understand your concern about the trash. I'll immediately…"
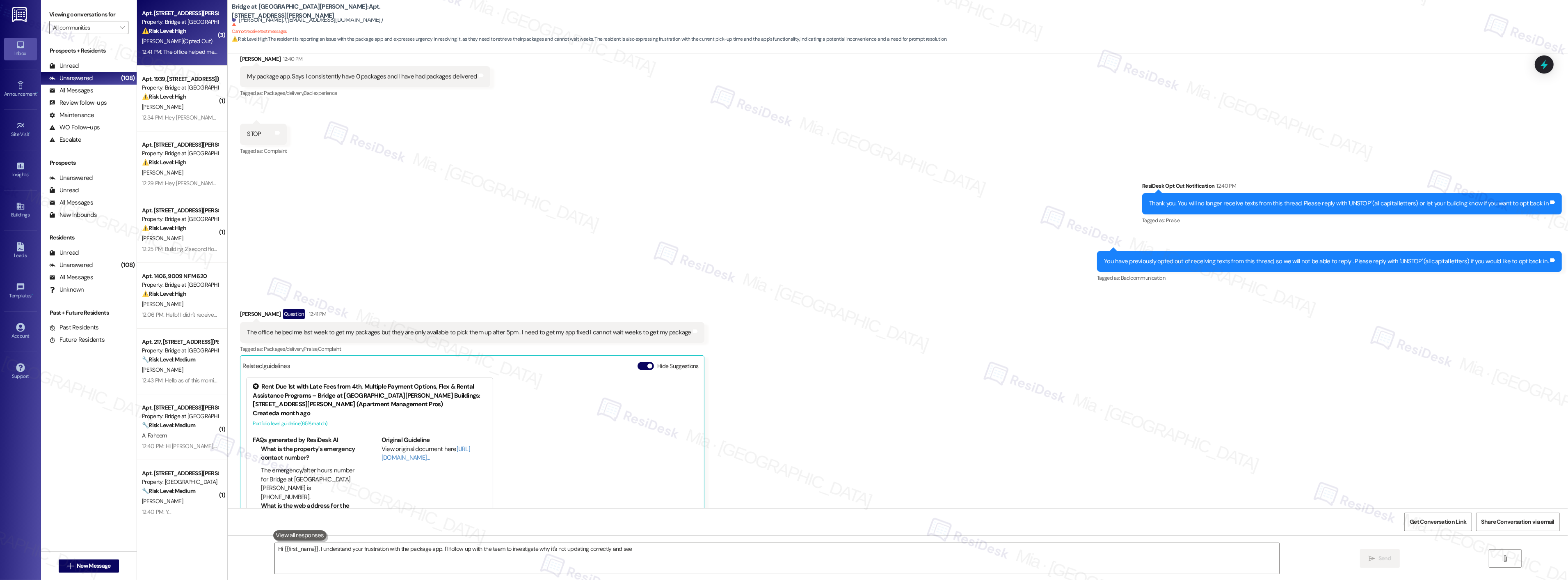
scroll to position [207, 0]
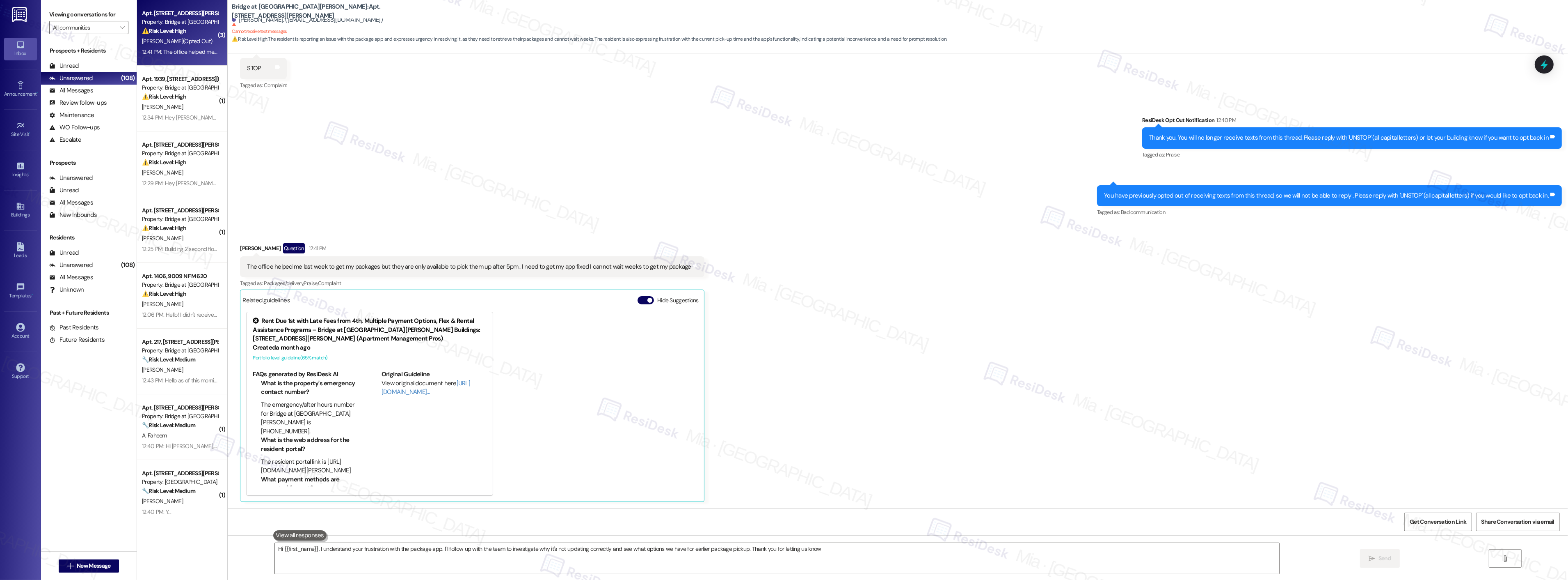
type textarea "Hi {{first_name}}, I understand your frustration with the package app. I'll fol…"
click at [184, 102] on div "[PERSON_NAME]" at bounding box center [180, 106] width 77 height 11
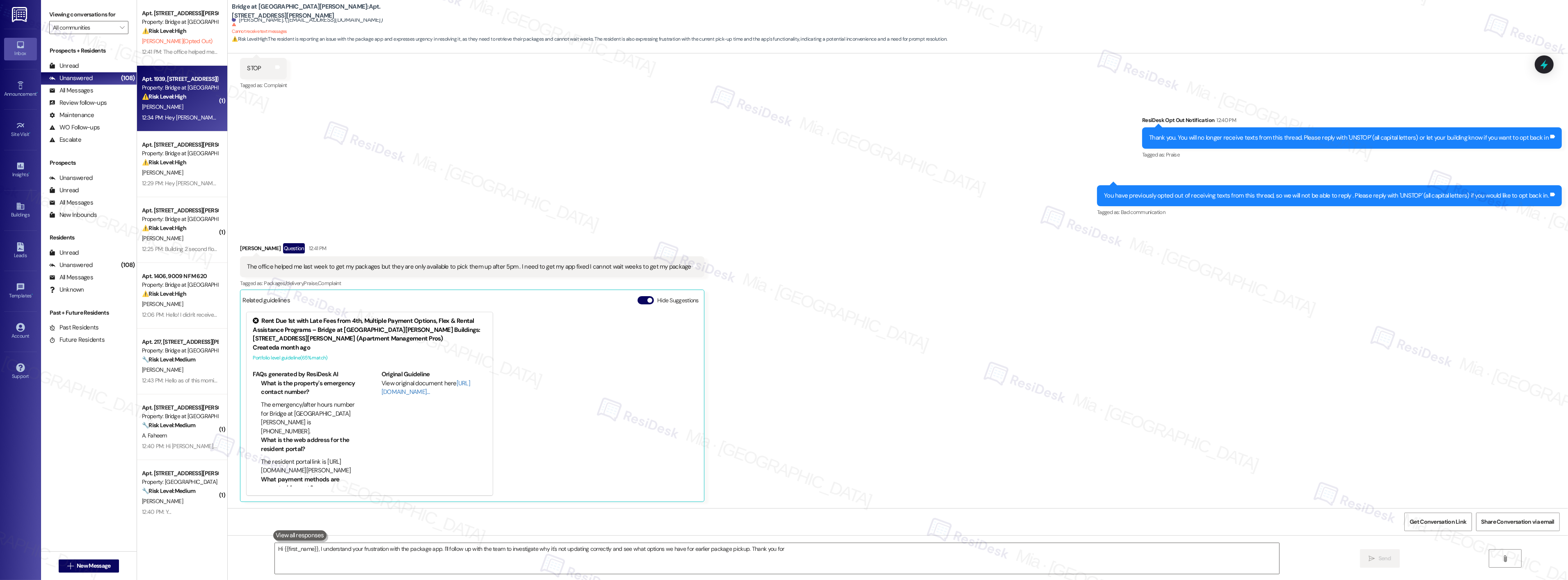
type textarea "Hi {{first_name}}, I understand your frustration with the package app. I'll fol…"
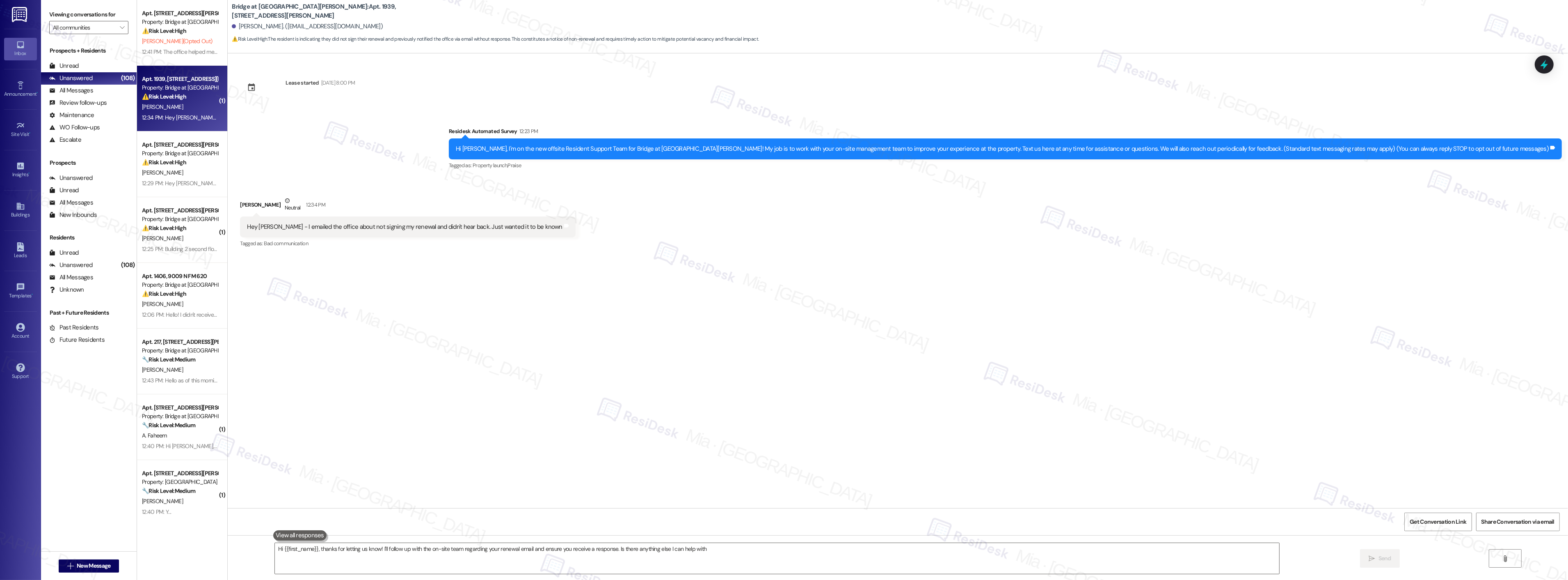
type textarea "Hi {{first_name}}, thanks for letting us know! I'll follow up with the on-site …"
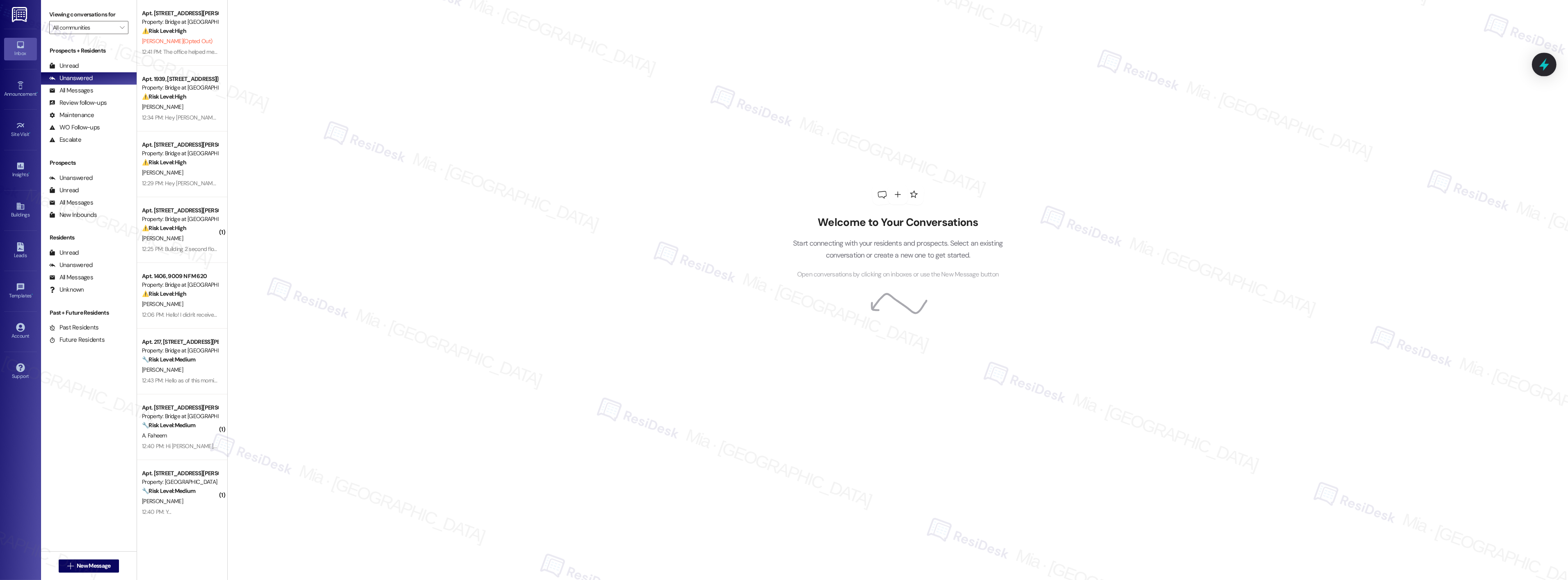
click at [1548, 68] on icon at bounding box center [1545, 64] width 14 height 14
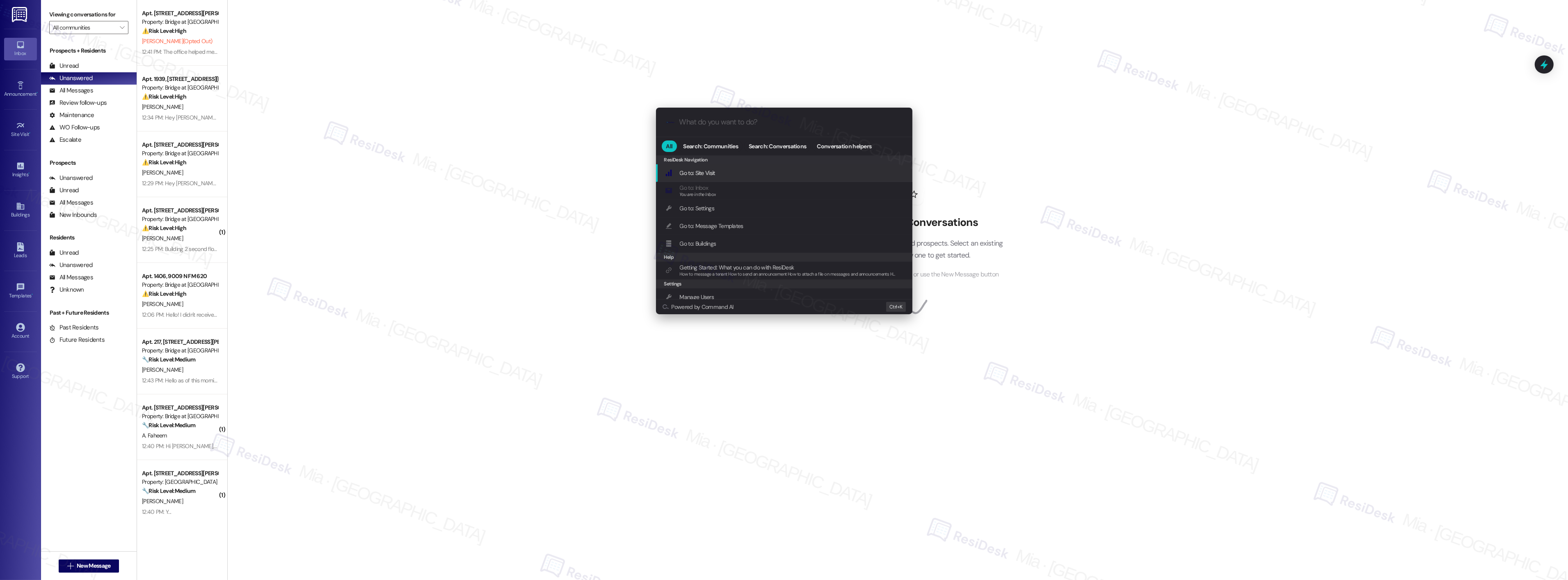
click at [729, 125] on input "What do you want to do?" at bounding box center [790, 122] width 222 height 9
type input "sla"
click at [708, 171] on span "Open Thread SLA Dashboard" at bounding box center [714, 173] width 68 height 8
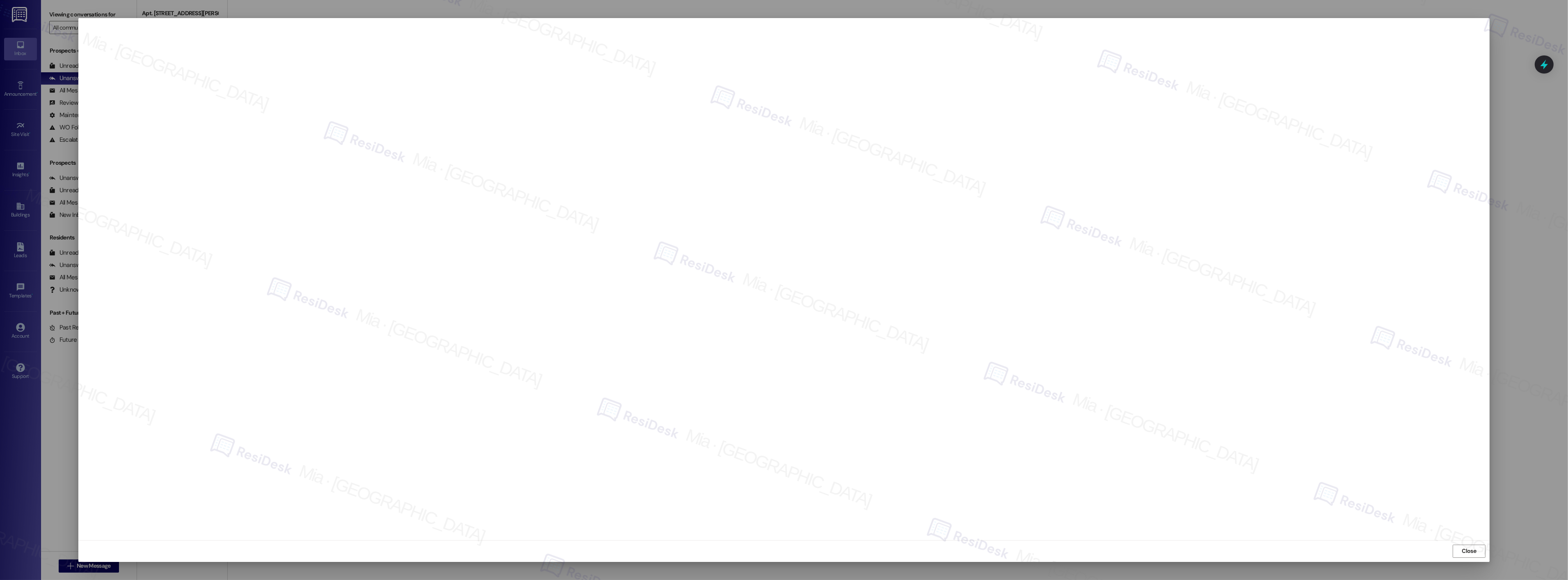
click at [1462, 549] on span "Close" at bounding box center [1469, 551] width 18 height 9
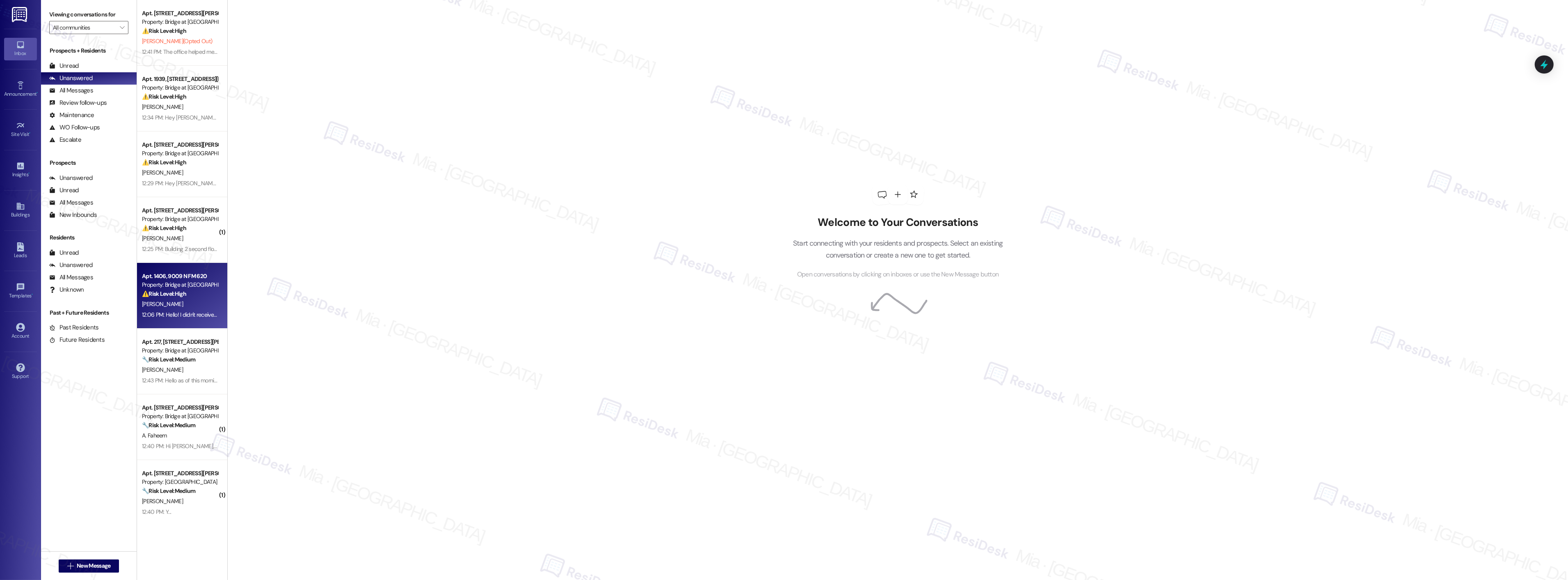
click at [174, 291] on strong "⚠️ Risk Level: High" at bounding box center [163, 294] width 44 height 8
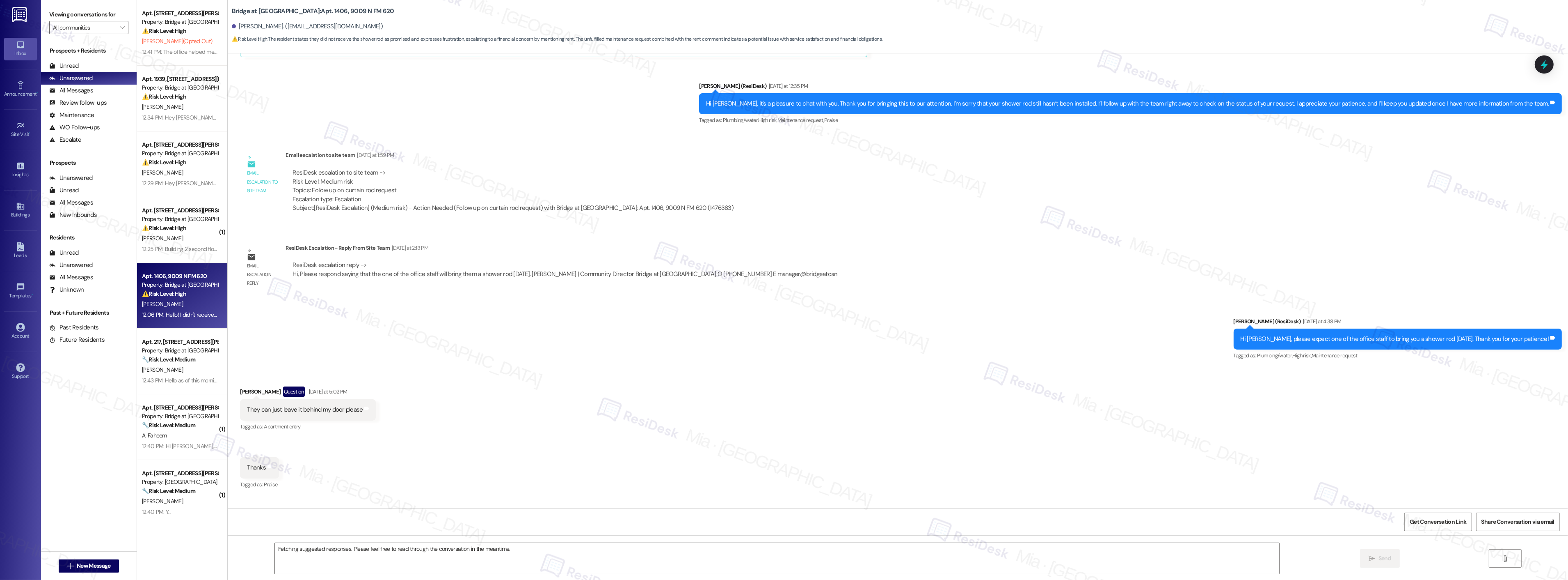
scroll to position [358, 0]
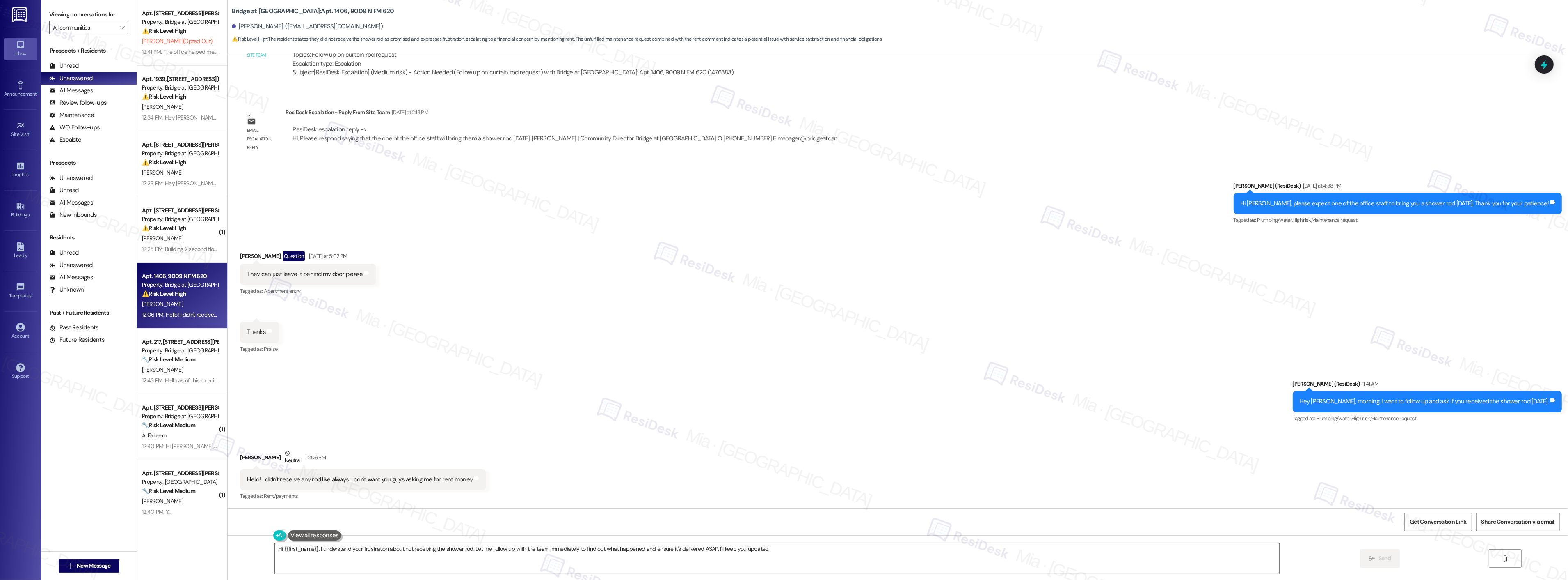
type textarea "Hi {{first_name}}, I understand your frustration about not receiving the shower…"
click at [178, 241] on div "[PERSON_NAME]" at bounding box center [180, 238] width 77 height 11
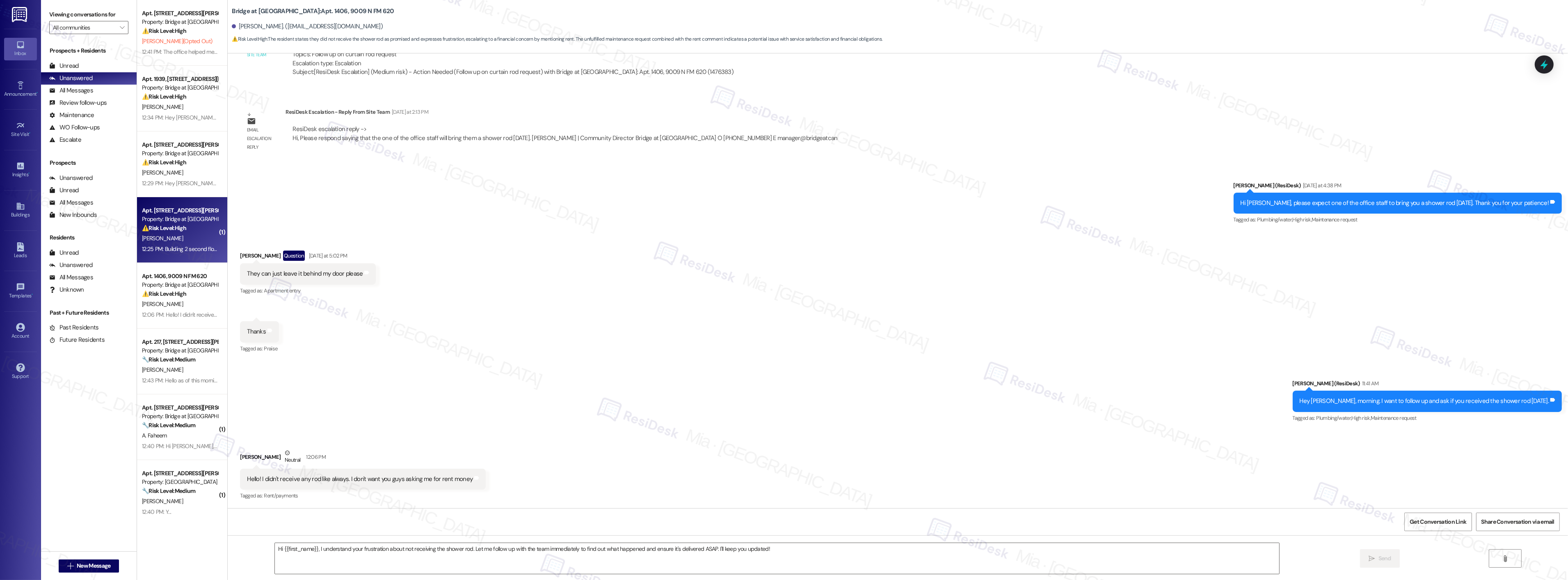
type textarea "Fetching suggested responses. Please feel free to read through the conversation…"
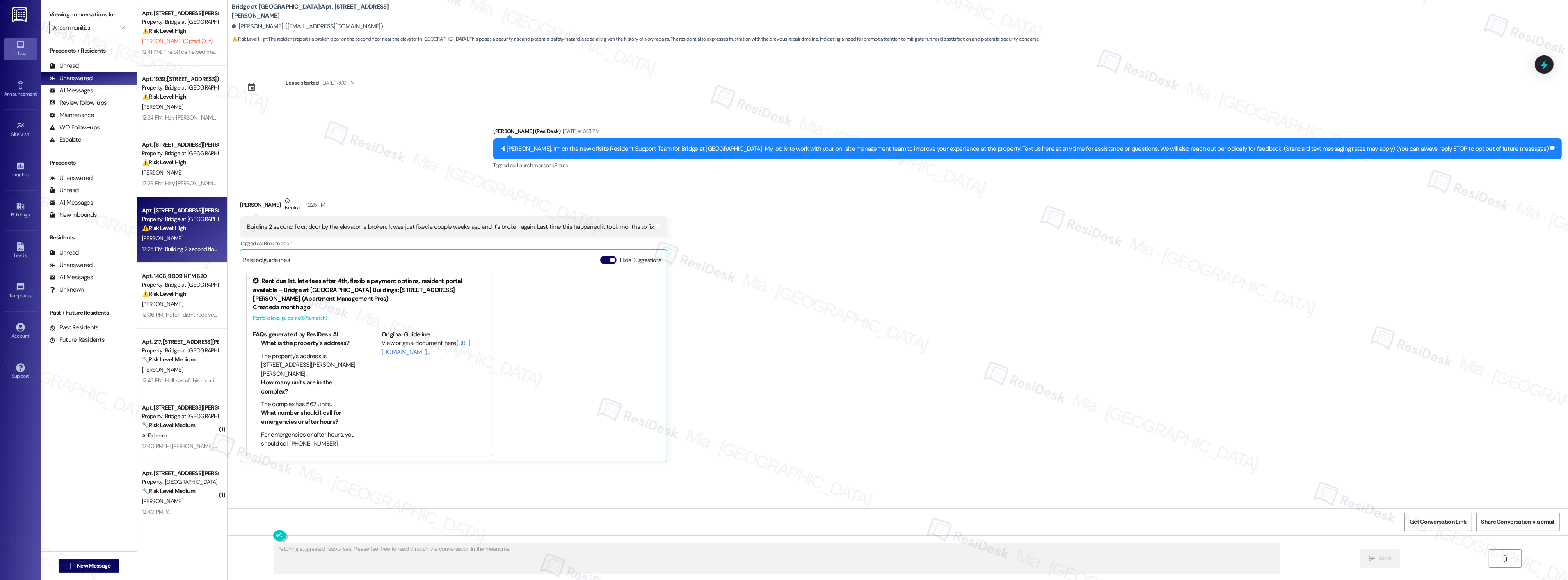
click at [271, 227] on div "Building 2 second floor, door by the elevator is broken. It was just fixed a co…" at bounding box center [450, 227] width 407 height 9
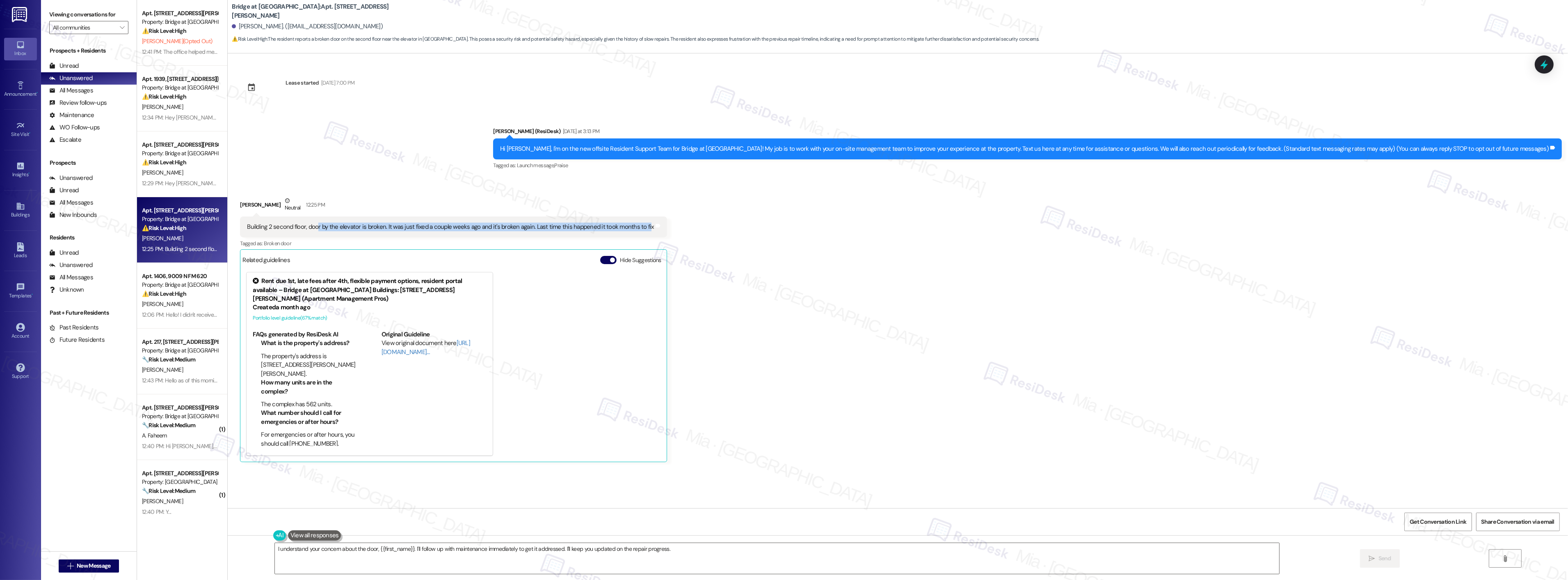
drag, startPoint x: 310, startPoint y: 227, endPoint x: 636, endPoint y: 223, distance: 326.0
click at [636, 223] on div "Building 2 second floor, door by the elevator is broken. It was just fixed a co…" at bounding box center [450, 227] width 407 height 9
click at [250, 228] on div "Building 2 second floor, door by the elevator is broken. It was just fixed a co…" at bounding box center [450, 227] width 407 height 9
drag, startPoint x: 240, startPoint y: 225, endPoint x: 636, endPoint y: 227, distance: 396.0
click at [636, 227] on div "Building 2 second floor, door by the elevator is broken. It was just fixed a co…" at bounding box center [450, 227] width 407 height 9
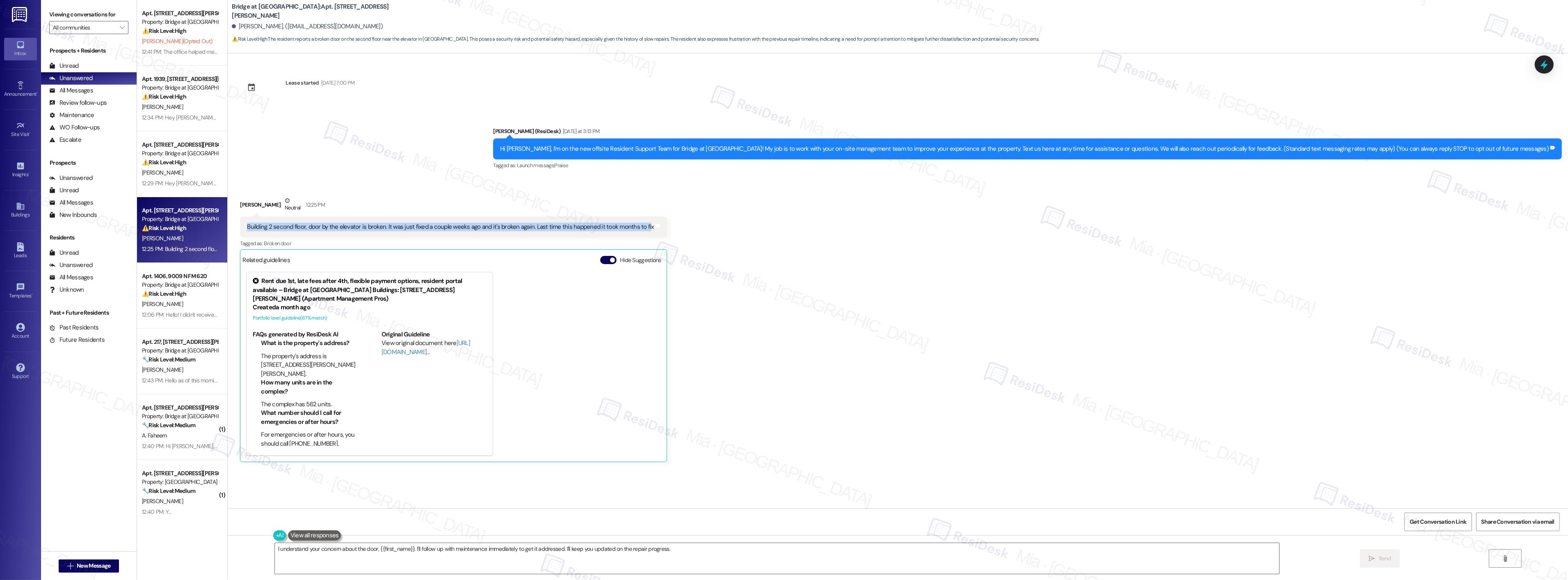
copy div "Building 2 second floor, door by the elevator is broken. It was just fixed a co…"
drag, startPoint x: 626, startPoint y: 547, endPoint x: 264, endPoint y: 547, distance: 362.0
click at [270, 547] on div "I understand your concern about the door, {{first_name}}. I'll follow up with m…" at bounding box center [773, 558] width 1005 height 31
paste textarea "appreciate you bringing this to my attention. I’m sorry the door by the elevato…"
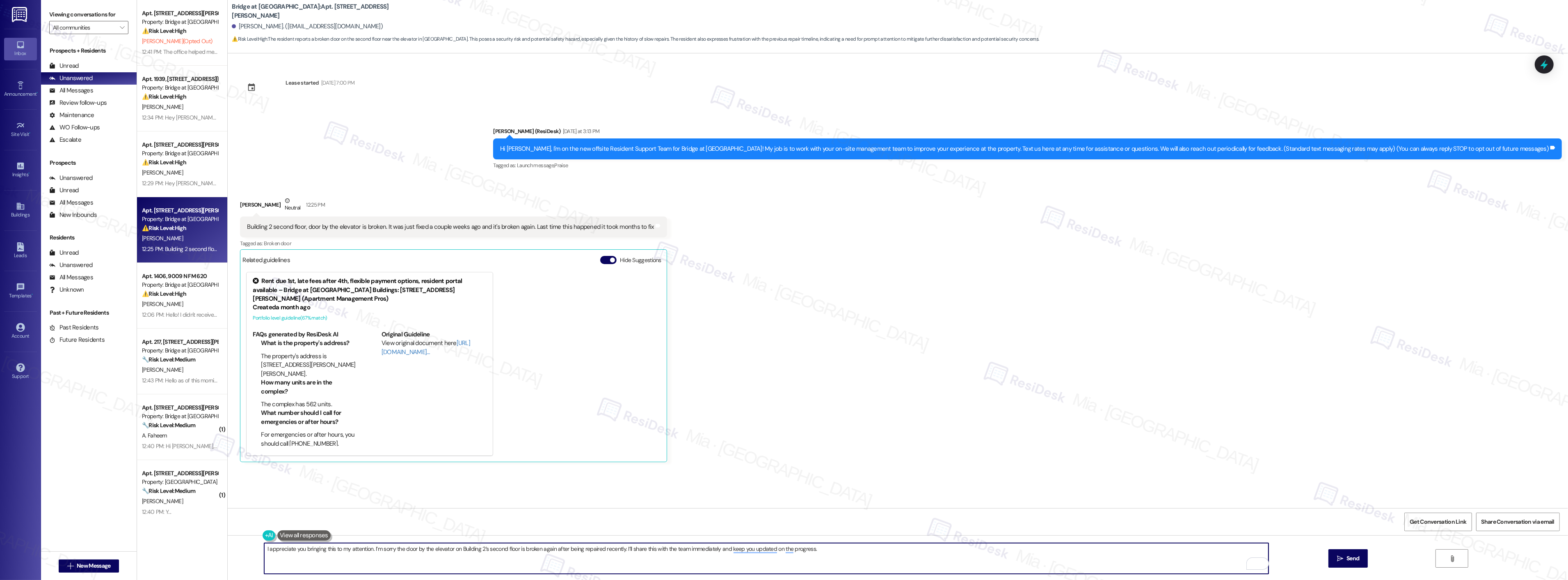
click at [264, 551] on textarea "I appreciate you bringing this to my attention. I’m sorry the door by the eleva…" at bounding box center [766, 559] width 1004 height 31
click at [709, 549] on textarea "Hi [PERSON_NAME], I appreciate you bringing this to my attention. I’m sorry the…" at bounding box center [766, 559] width 1004 height 31
drag, startPoint x: 716, startPoint y: 550, endPoint x: 782, endPoint y: 550, distance: 66.0
click at [782, 550] on textarea "Hi [PERSON_NAME], I appreciate you bringing this to my attention. I’m sorry the…" at bounding box center [766, 559] width 1004 height 31
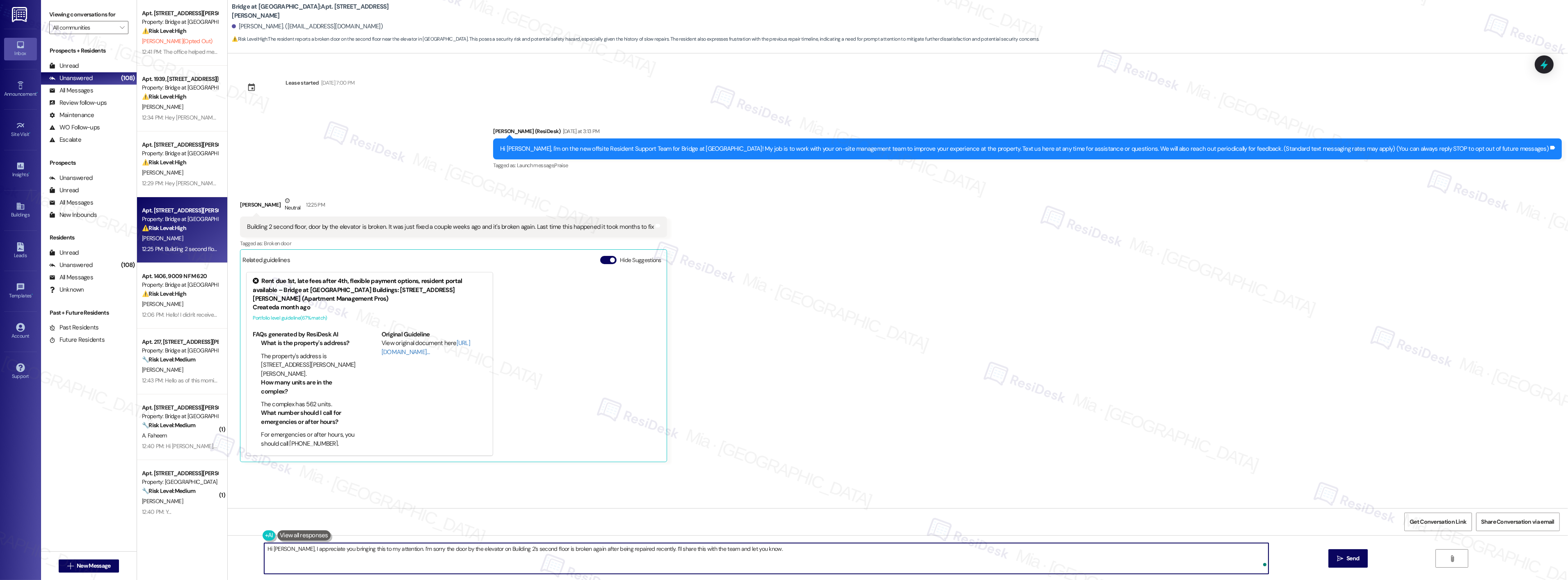
type textarea "Hi [PERSON_NAME], I appreciate you bringing this to my attention. I’m sorry the…"
click at [924, 396] on div "Received via SMS [PERSON_NAME] Neutral 12:25 PM Building 2 second floor, door b…" at bounding box center [898, 322] width 1341 height 290
drag, startPoint x: 240, startPoint y: 228, endPoint x: 637, endPoint y: 227, distance: 397.0
click at [637, 227] on div "Building 2 second floor, door by the elevator is broken. It was just fixed a co…" at bounding box center [450, 227] width 407 height 9
copy div "Building 2 second floor, door by the elevator is broken. It was just fixed a co…"
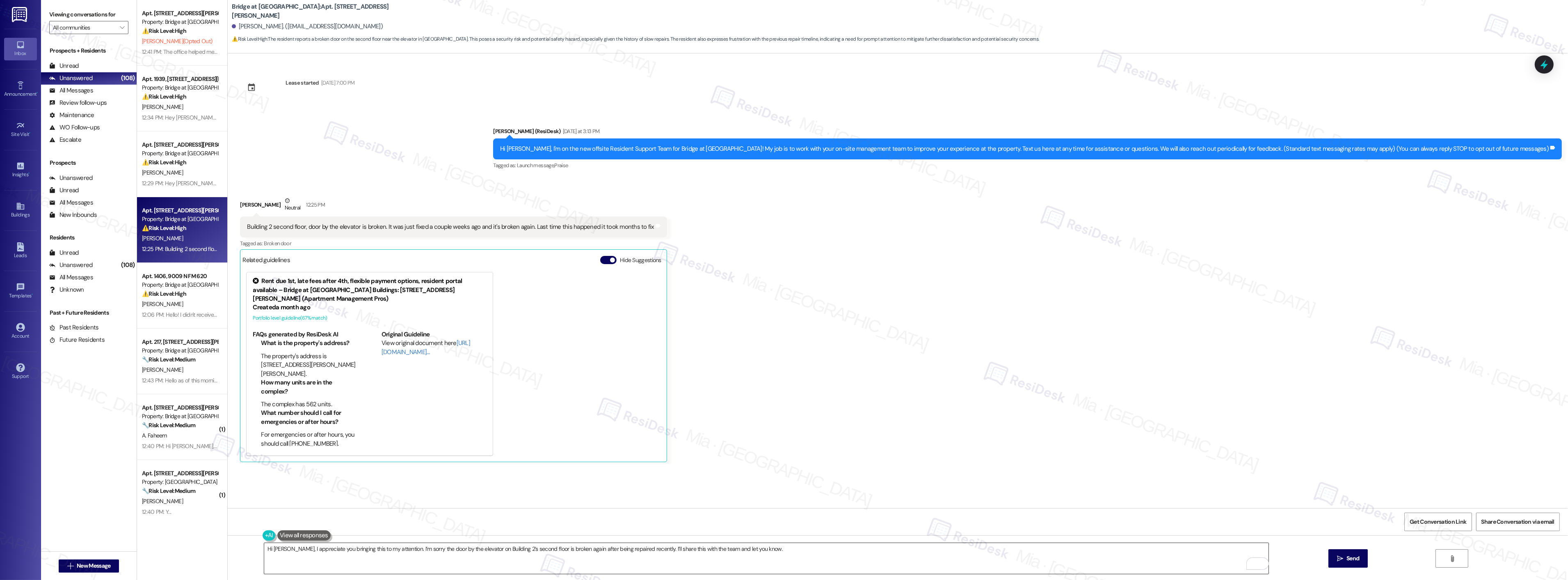
click at [757, 555] on textarea "Hi [PERSON_NAME], I appreciate you bringing this to my attention. I’m sorry the…" at bounding box center [766, 559] width 1004 height 31
click at [1355, 560] on span "Send" at bounding box center [1352, 558] width 13 height 9
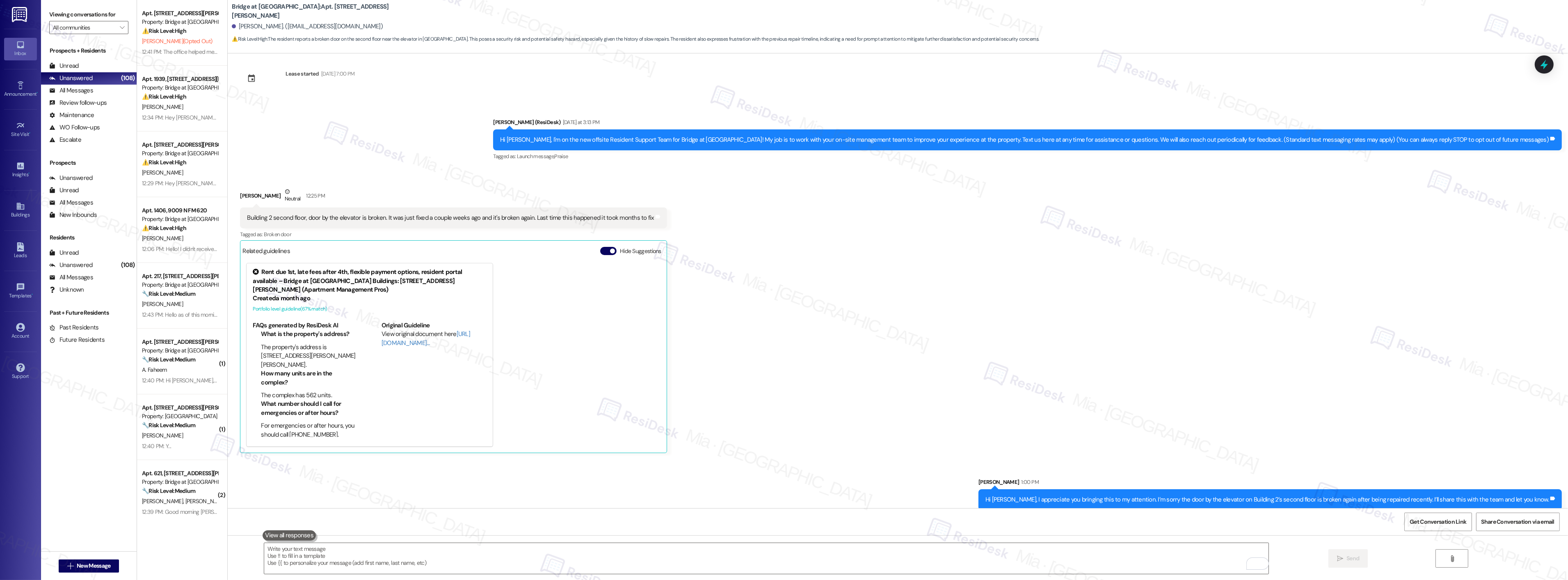
scroll to position [18, 0]
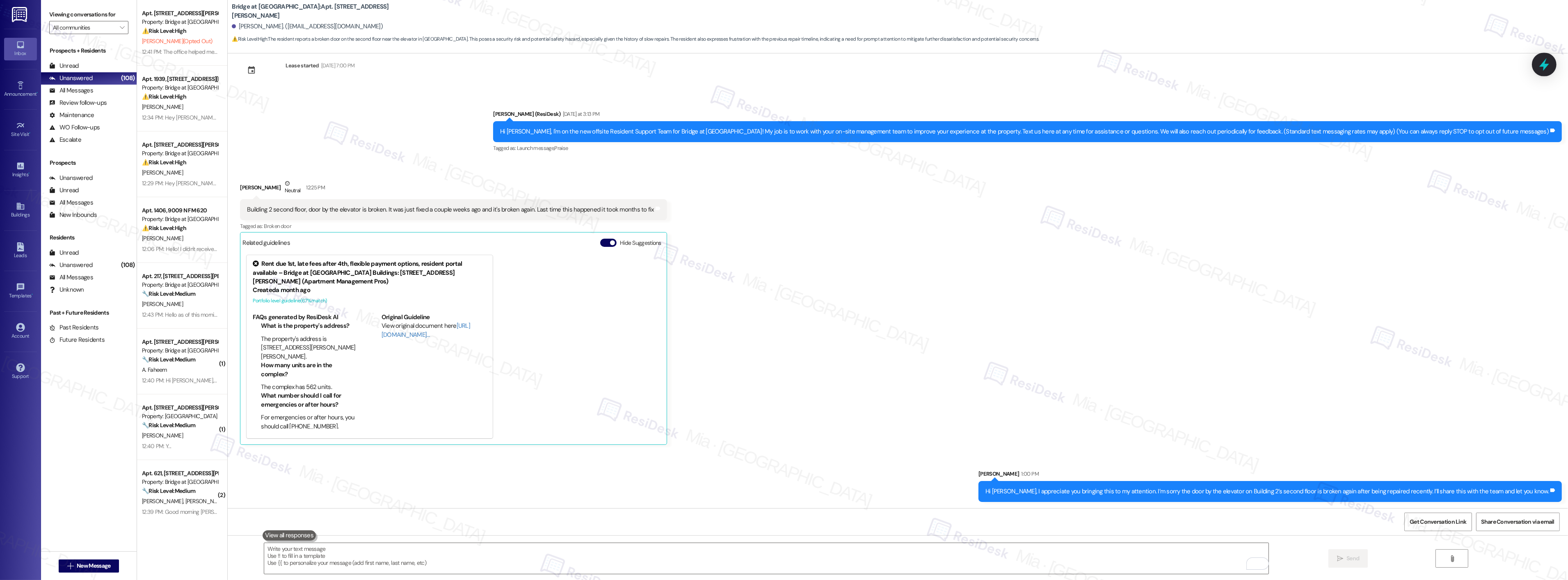
click at [1535, 65] on div at bounding box center [1544, 64] width 24 height 23
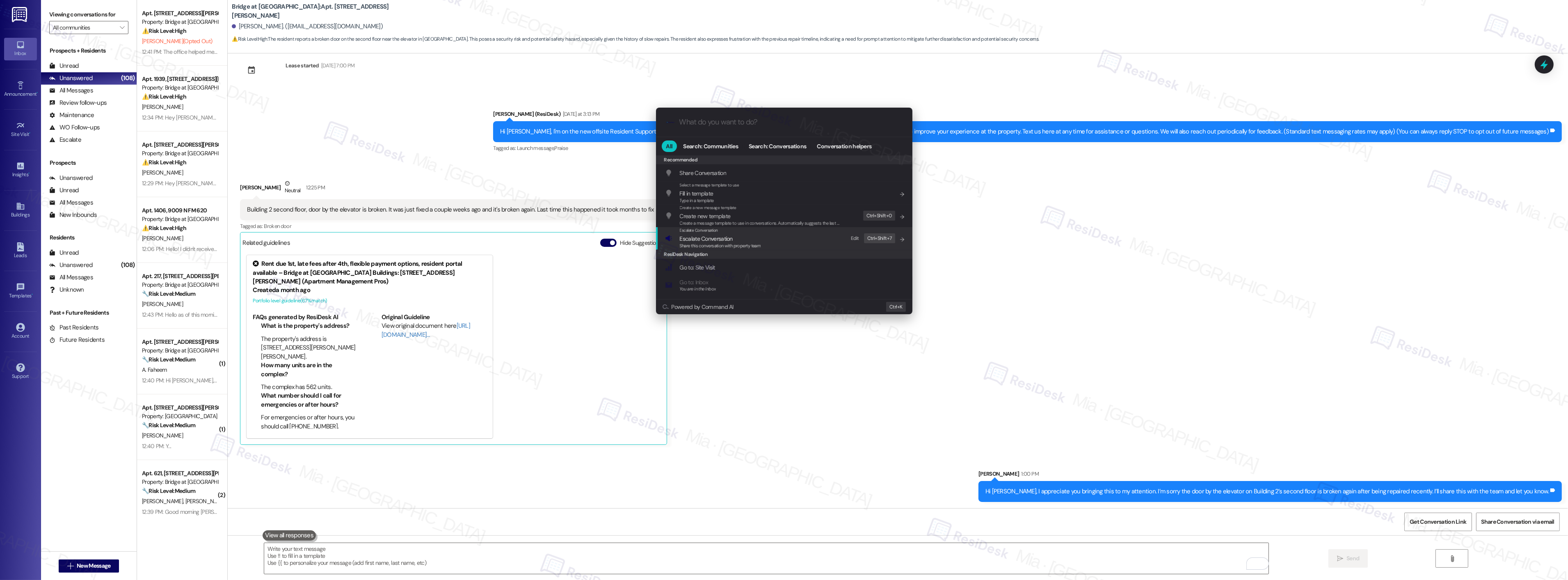
click at [760, 243] on span "Share this conversation with property team" at bounding box center [720, 246] width 81 height 6
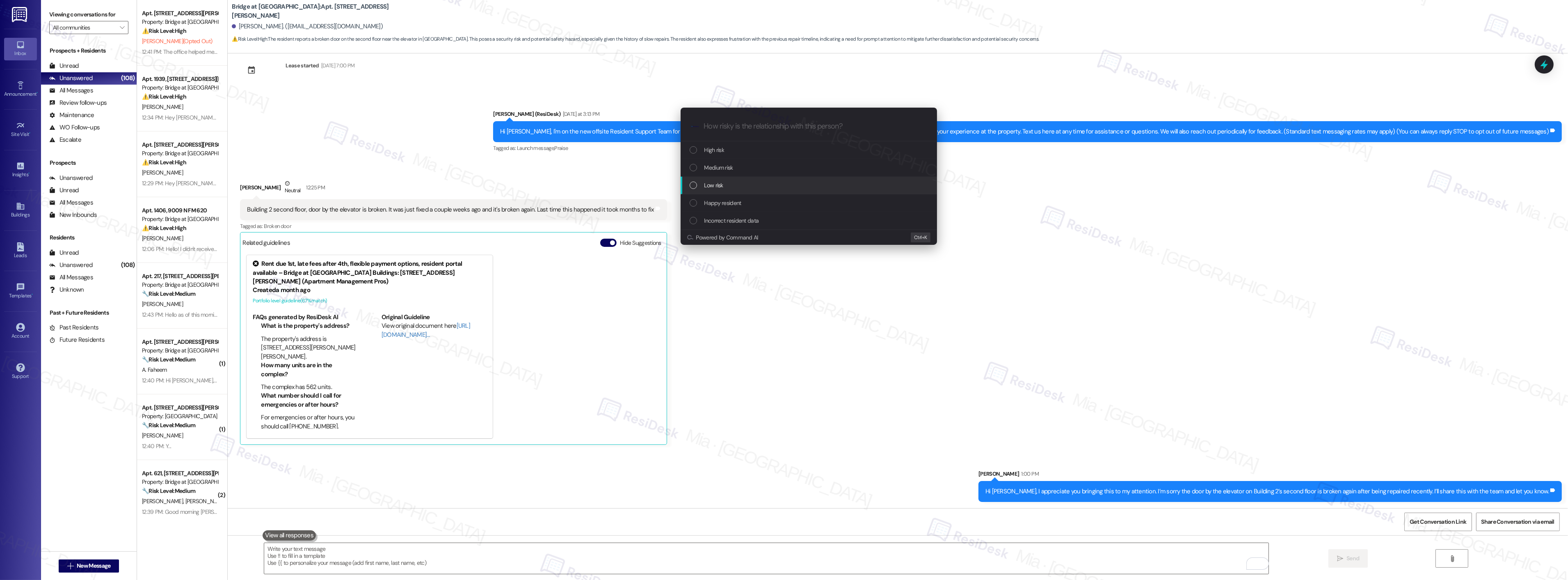
click at [712, 180] on div "Low risk" at bounding box center [809, 186] width 257 height 18
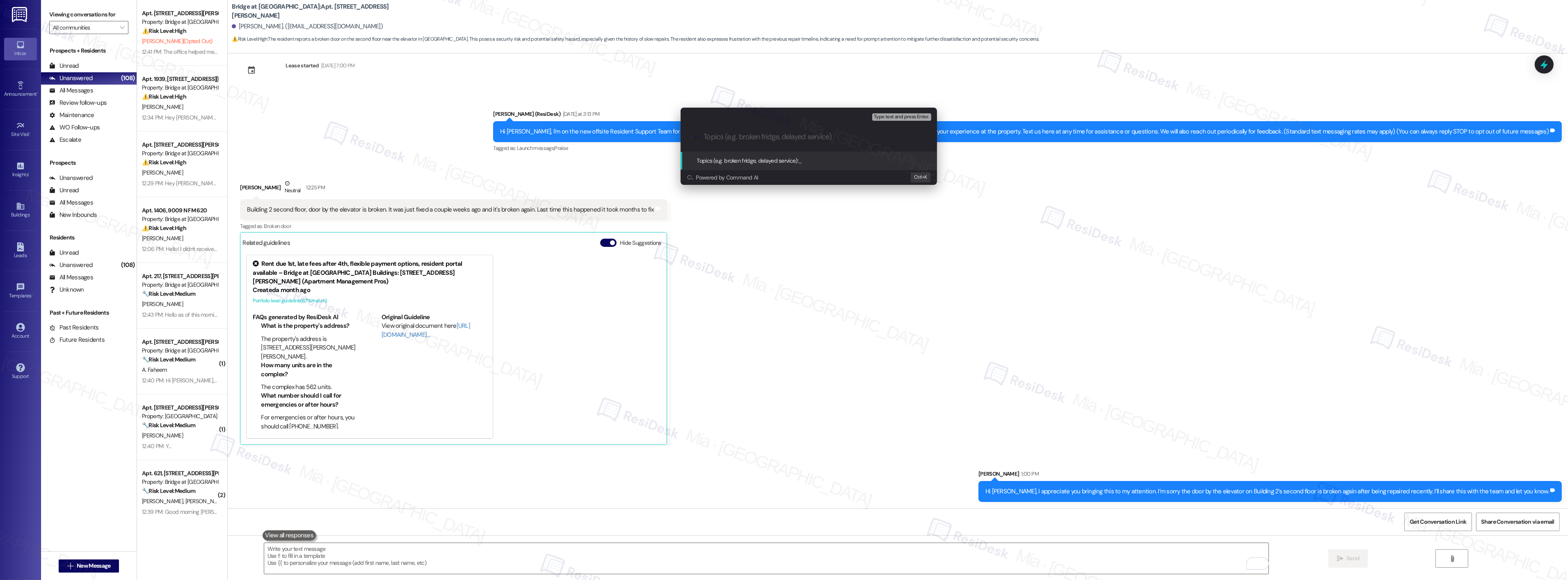
paste input "Building 2 second floor, door by the elevator is broken. It was just fixed a co…"
drag, startPoint x: 768, startPoint y: 139, endPoint x: 690, endPoint y: 137, distance: 78.0
click at [690, 137] on div ".cls-1{fill:#0a055f;}.cls-2{fill:#0cc4c4;} resideskLogoBlueOrange Building 2 se…" at bounding box center [809, 137] width 257 height 29
click at [748, 137] on input "Building 2 second floor, door by the elevator is broken. It was just fixed a co…" at bounding box center [813, 137] width 217 height 9
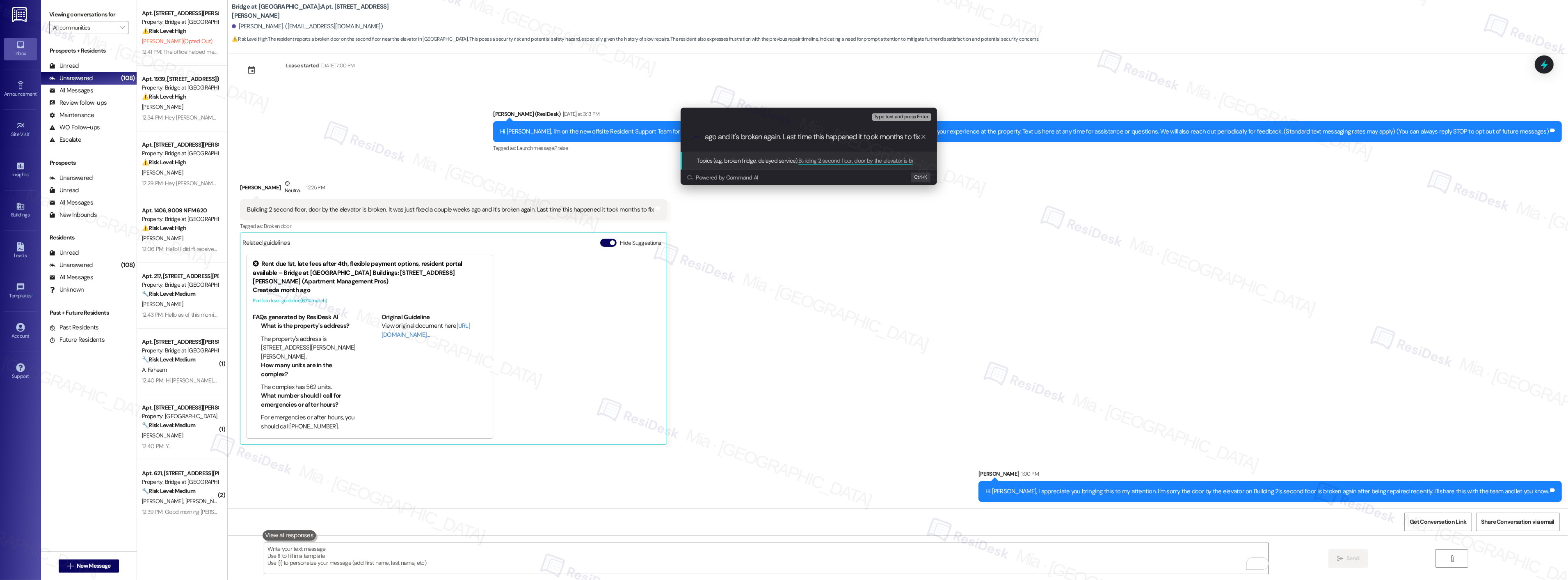
scroll to position [0, 266]
drag, startPoint x: 871, startPoint y: 137, endPoint x: 948, endPoint y: 142, distance: 77.2
click at [948, 142] on div "Escalate Conversation Low risk Topics (e.g. broken fridge, delayed service) Any…" at bounding box center [784, 290] width 1568 height 580
type input "Building 2 second floor, door by the elevator is broken"
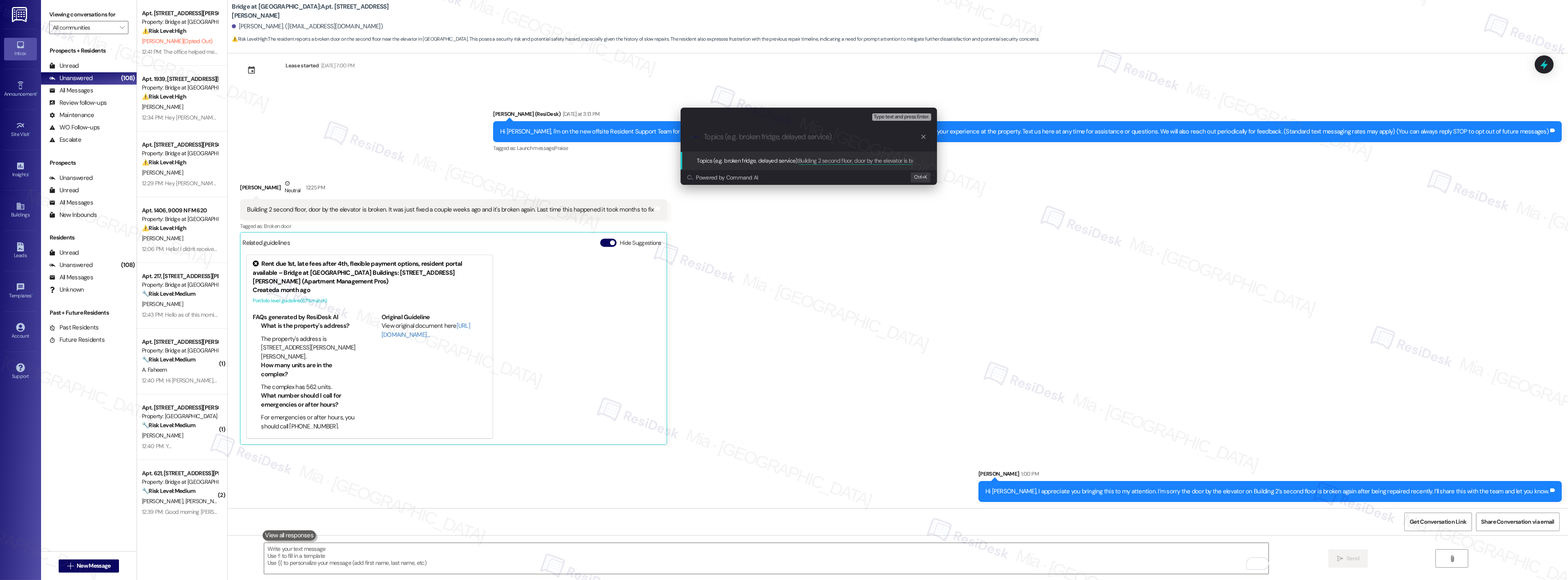
scroll to position [0, 0]
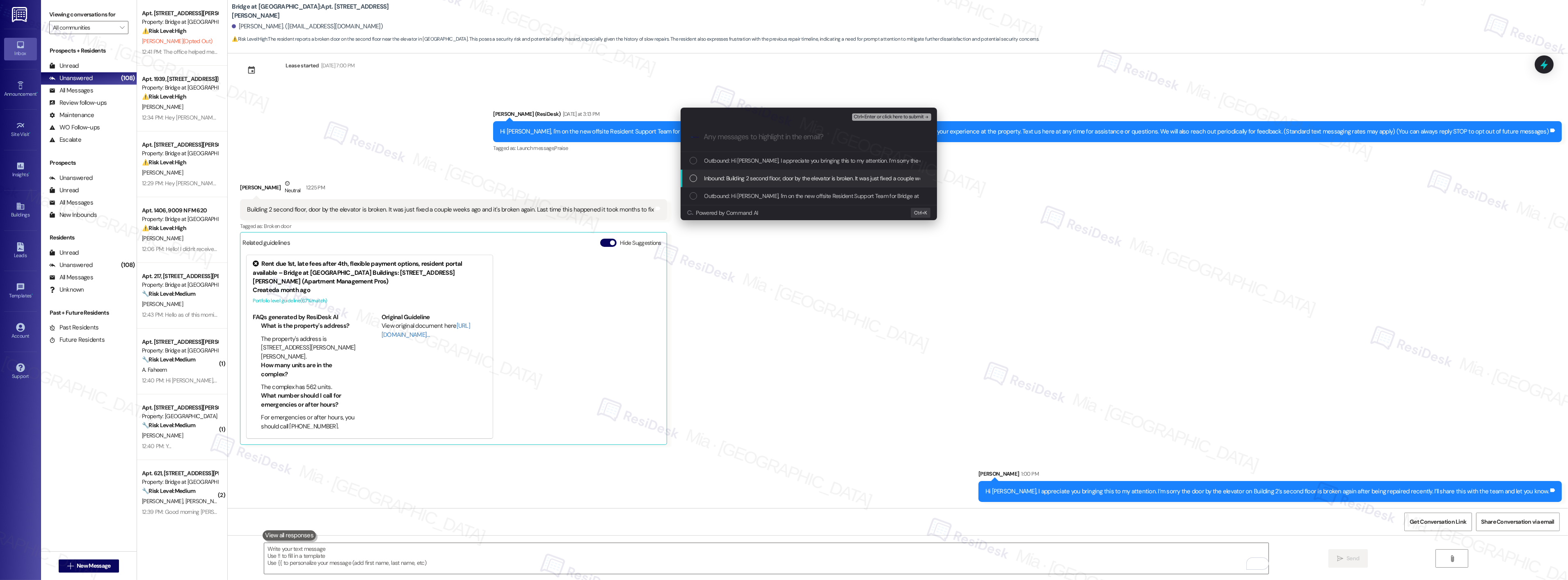
click at [694, 177] on div "List of options" at bounding box center [694, 179] width 8 height 8
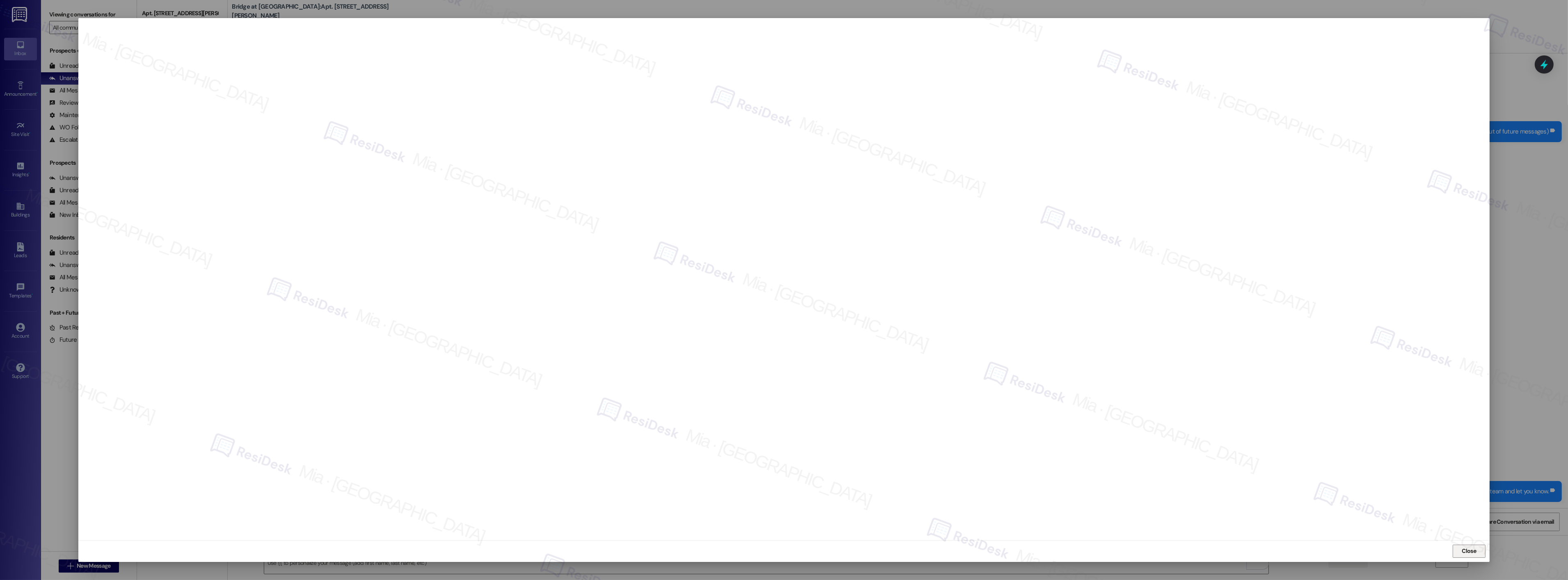
click at [1455, 553] on button "Close" at bounding box center [1469, 551] width 33 height 13
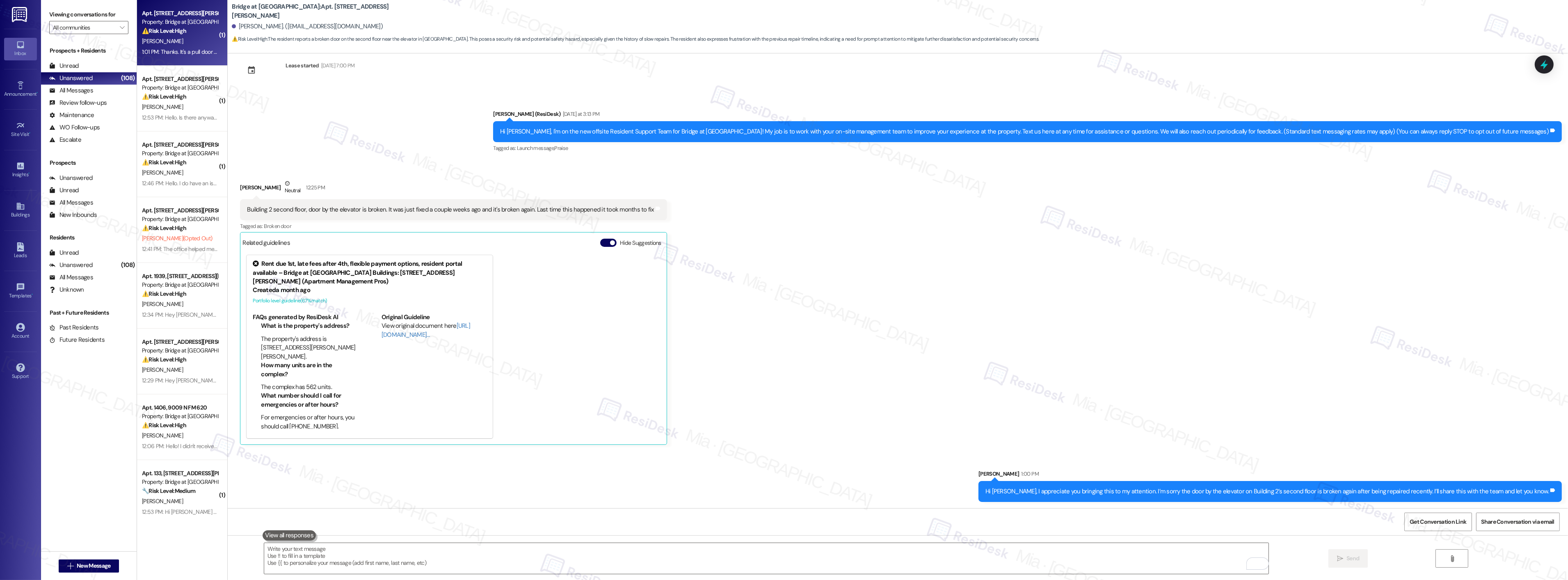
scroll to position [74, 0]
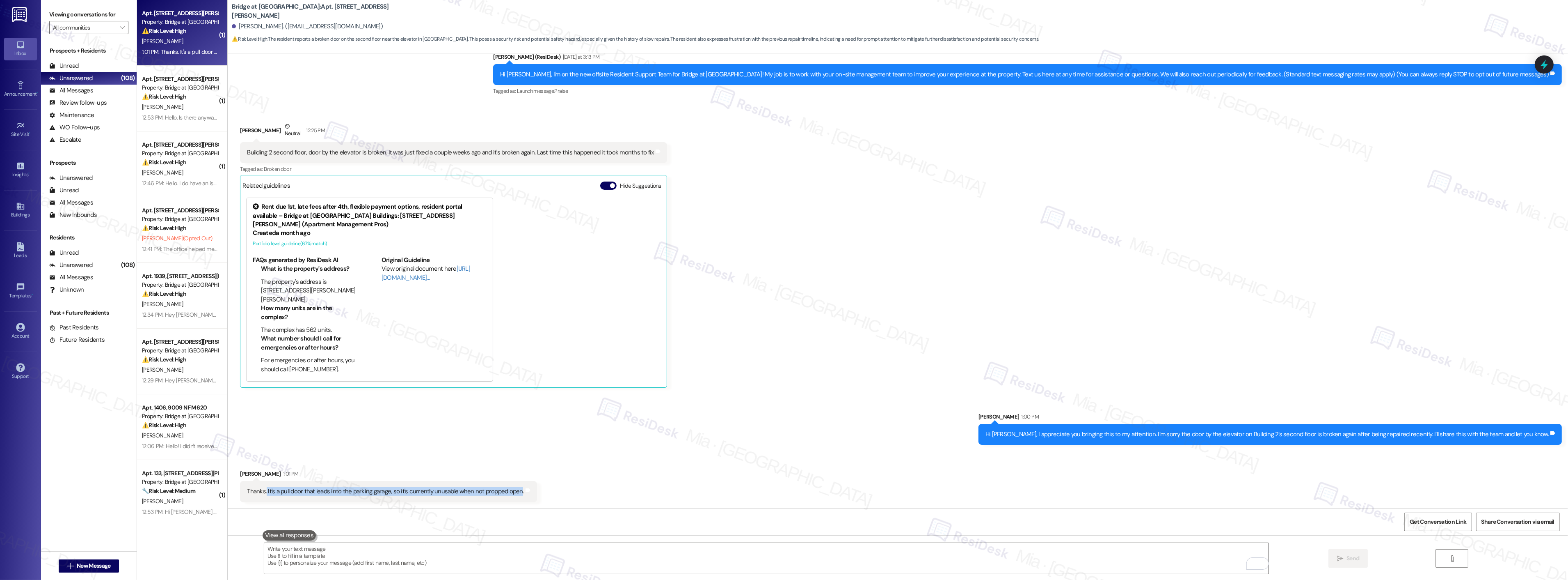
drag, startPoint x: 260, startPoint y: 493, endPoint x: 510, endPoint y: 488, distance: 250.0
click at [510, 488] on div "Thanks. It's a pull door that leads into the parking garage, so it's currently …" at bounding box center [385, 491] width 277 height 9
copy div "It's a pull door that leads into the parking garage, so it's currently unusable…"
click at [343, 554] on textarea "To enrich screen reader interactions, please activate Accessibility in Grammarl…" at bounding box center [766, 559] width 1004 height 31
paste textarea "It's a pull door that leads into the parking garage, so it's currently unusable…"
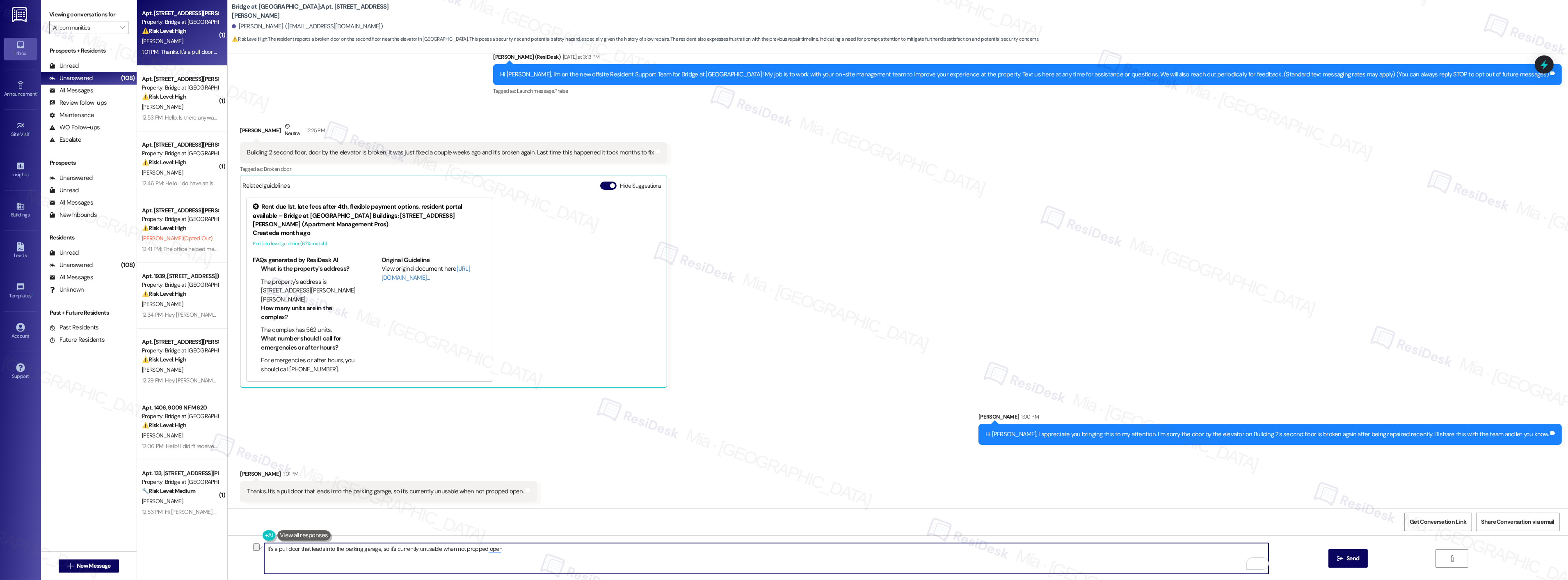
drag, startPoint x: 494, startPoint y: 549, endPoint x: 259, endPoint y: 556, distance: 235.1
click at [264, 556] on textarea "It's a pull door that leads into the parking garage, so it's currently unusable…" at bounding box center [766, 559] width 1004 height 31
paste textarea "does it not close properly, is the lock damaged, or is it difficult to open?"
drag, startPoint x: 264, startPoint y: 550, endPoint x: 261, endPoint y: 550, distance: 3.0
click at [264, 550] on textarea "does it not close properly, is the lock damaged, or is it difficult to open?" at bounding box center [766, 559] width 1004 height 31
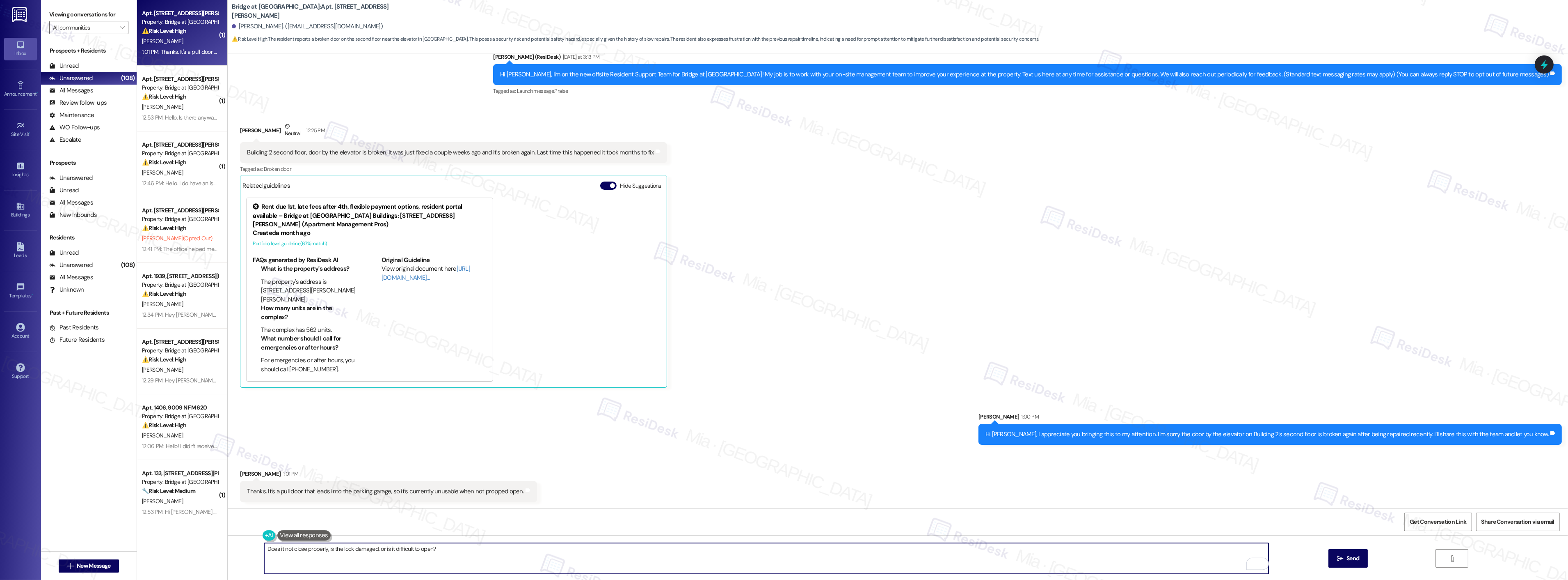
click at [454, 551] on textarea "Does it not close properly, is the lock damaged, or is it difficult to open?" at bounding box center [766, 559] width 1004 height 31
type textarea "Does it not close properly, is the lock damaged, or is it difficult to open?"
click at [1351, 555] on span "Send" at bounding box center [1352, 558] width 13 height 9
